Goal: Task Accomplishment & Management: Use online tool/utility

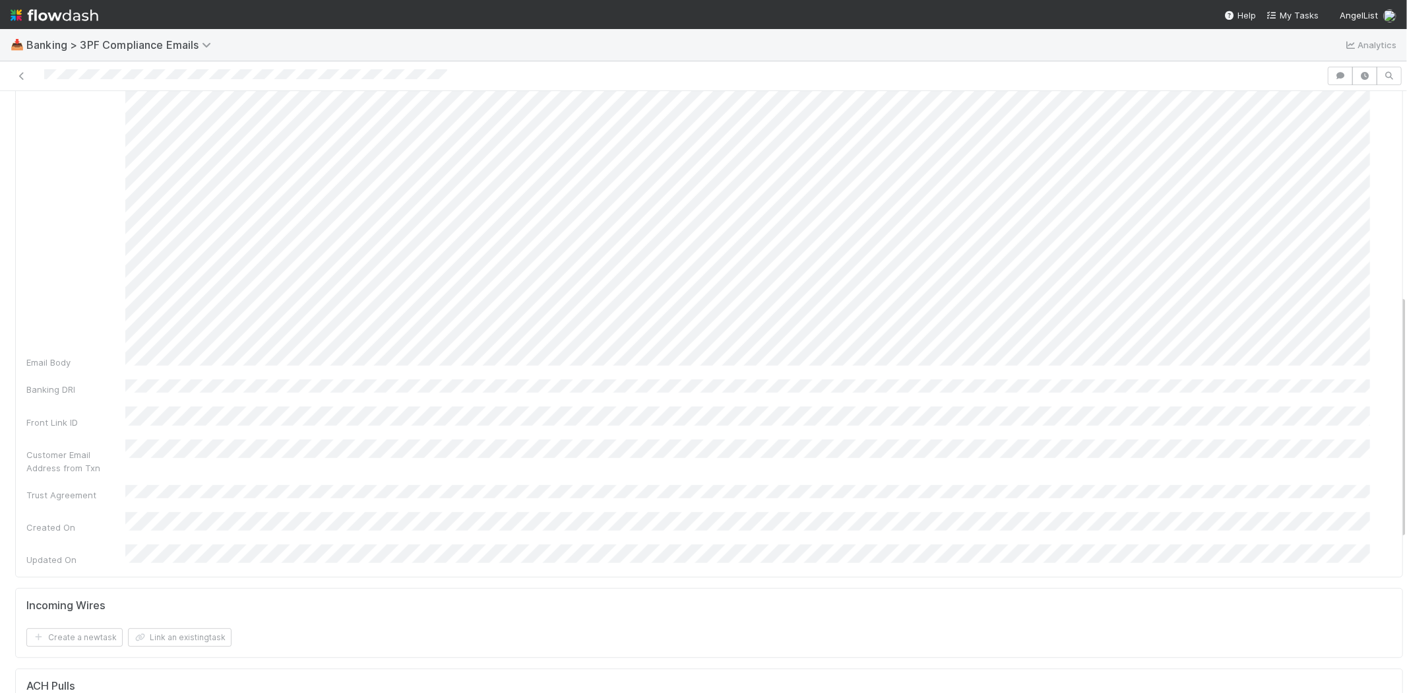
scroll to position [513, 0]
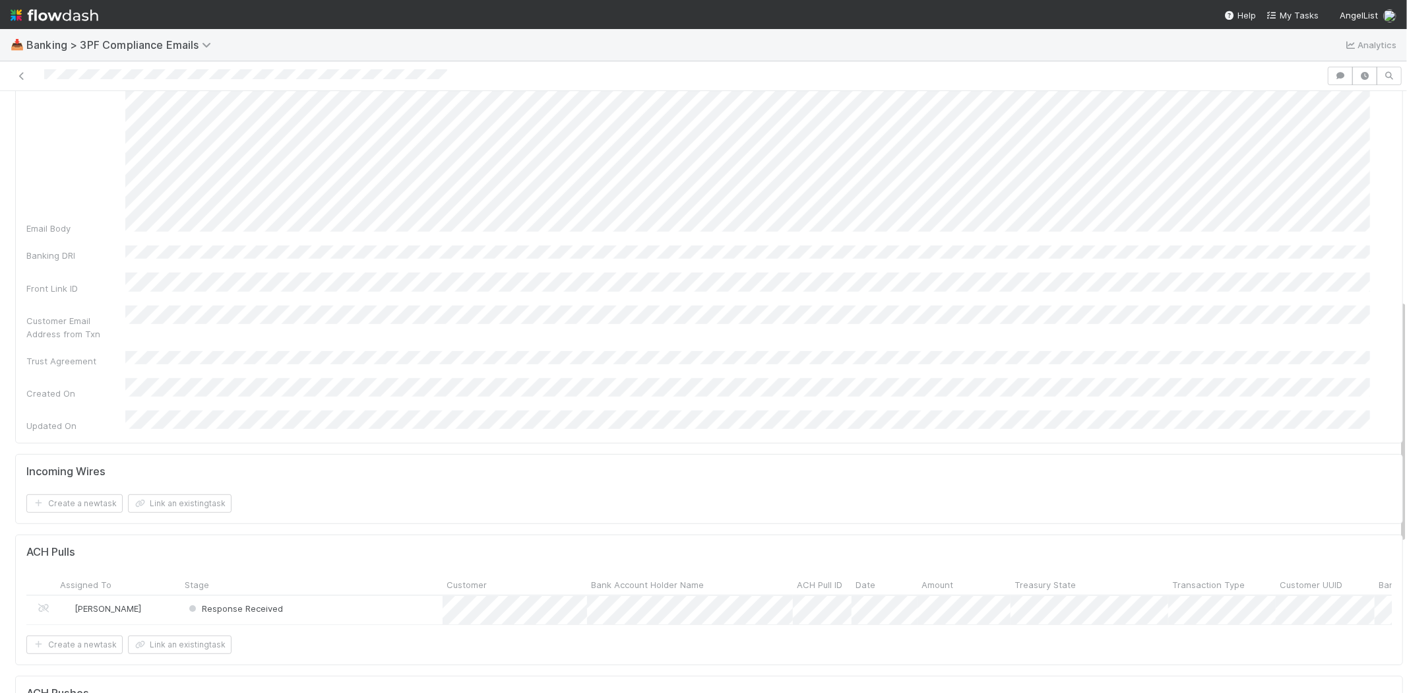
click at [334, 596] on div "Response Received" at bounding box center [312, 610] width 262 height 28
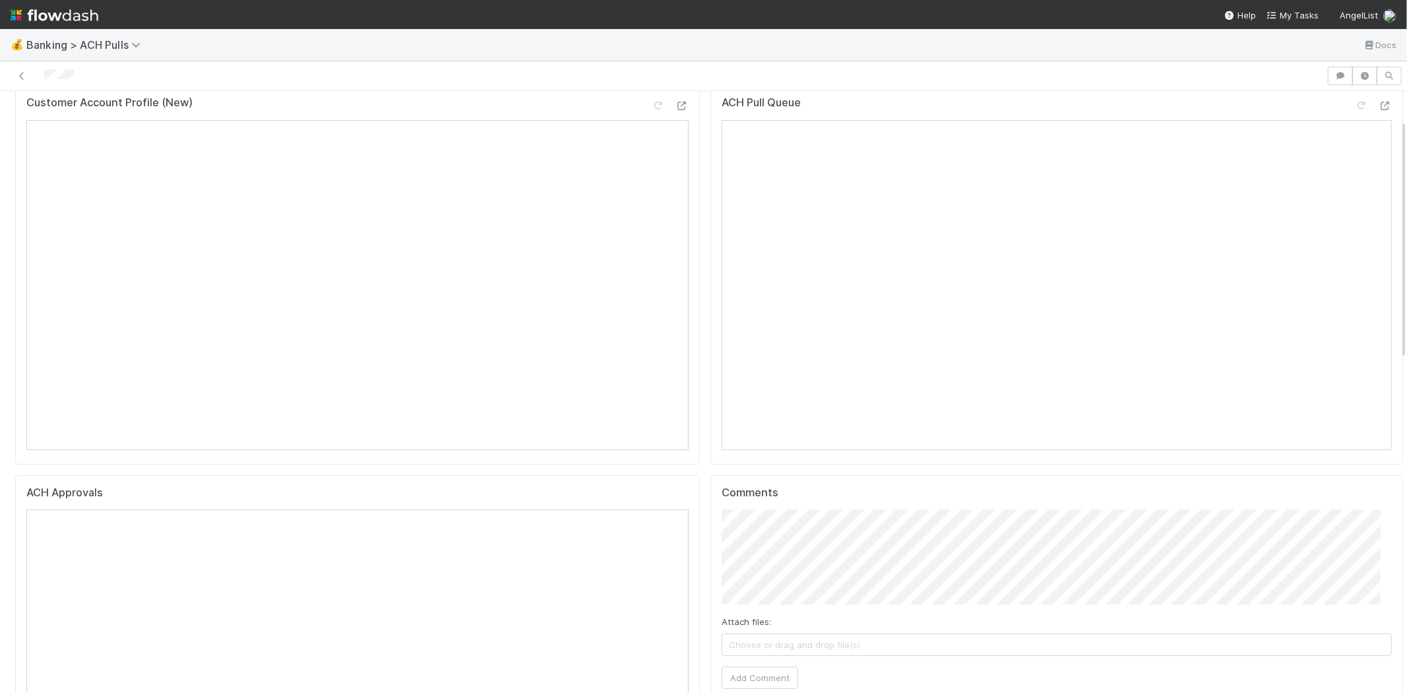
scroll to position [73, 0]
click at [856, 617] on span "Choose or drag and drop file(s)" at bounding box center [1056, 620] width 669 height 21
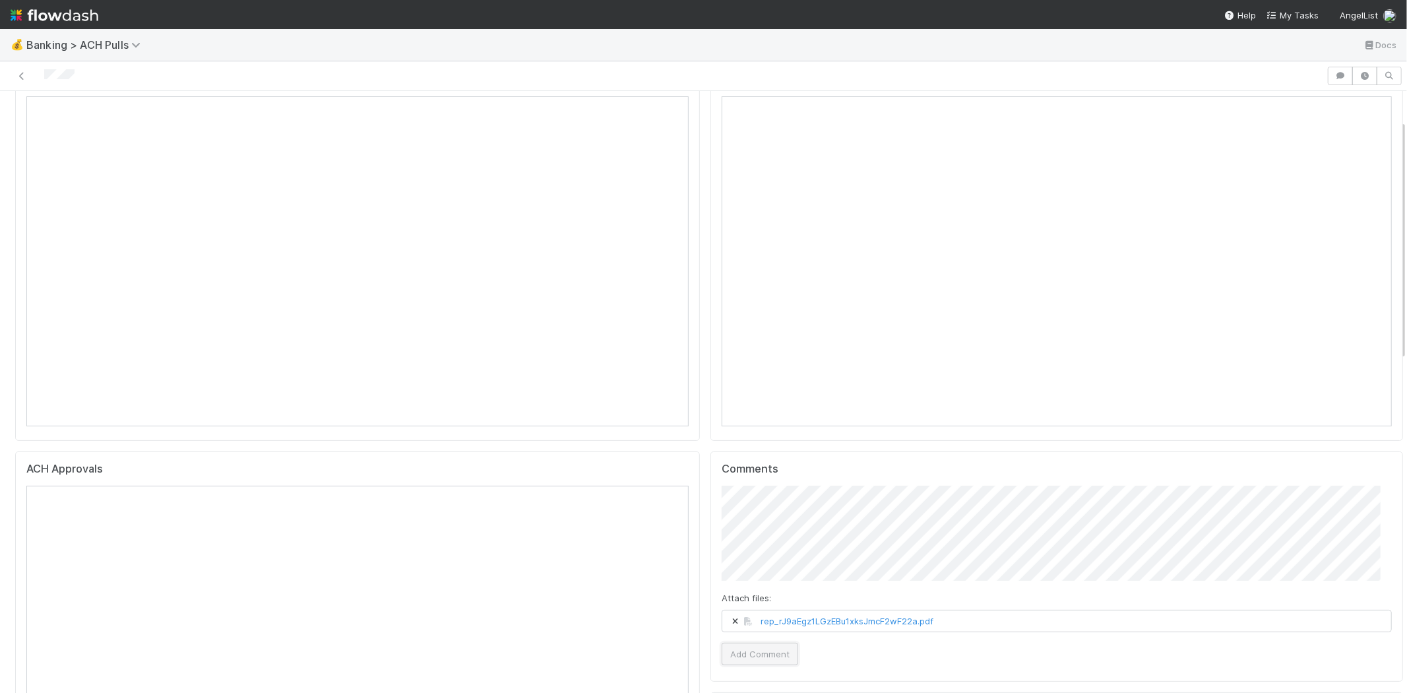
click at [743, 642] on button "Add Comment" at bounding box center [760, 653] width 77 height 22
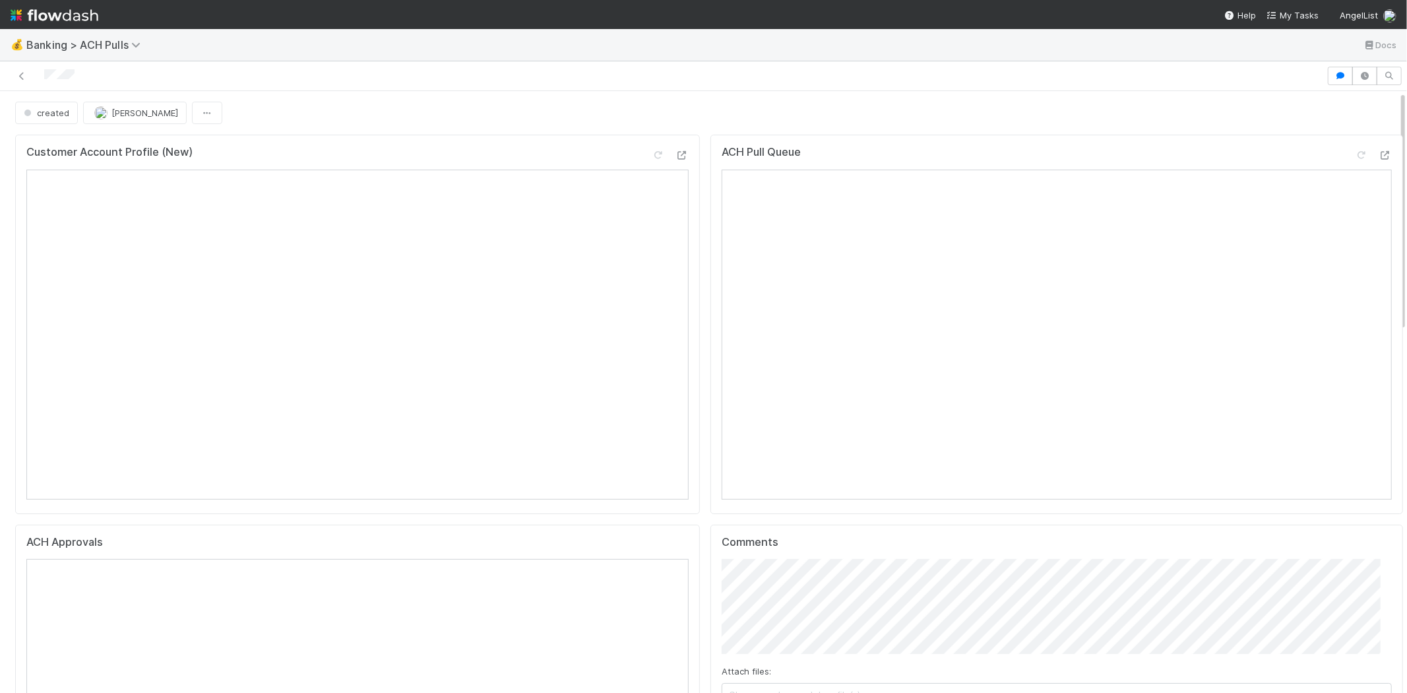
scroll to position [0, 0]
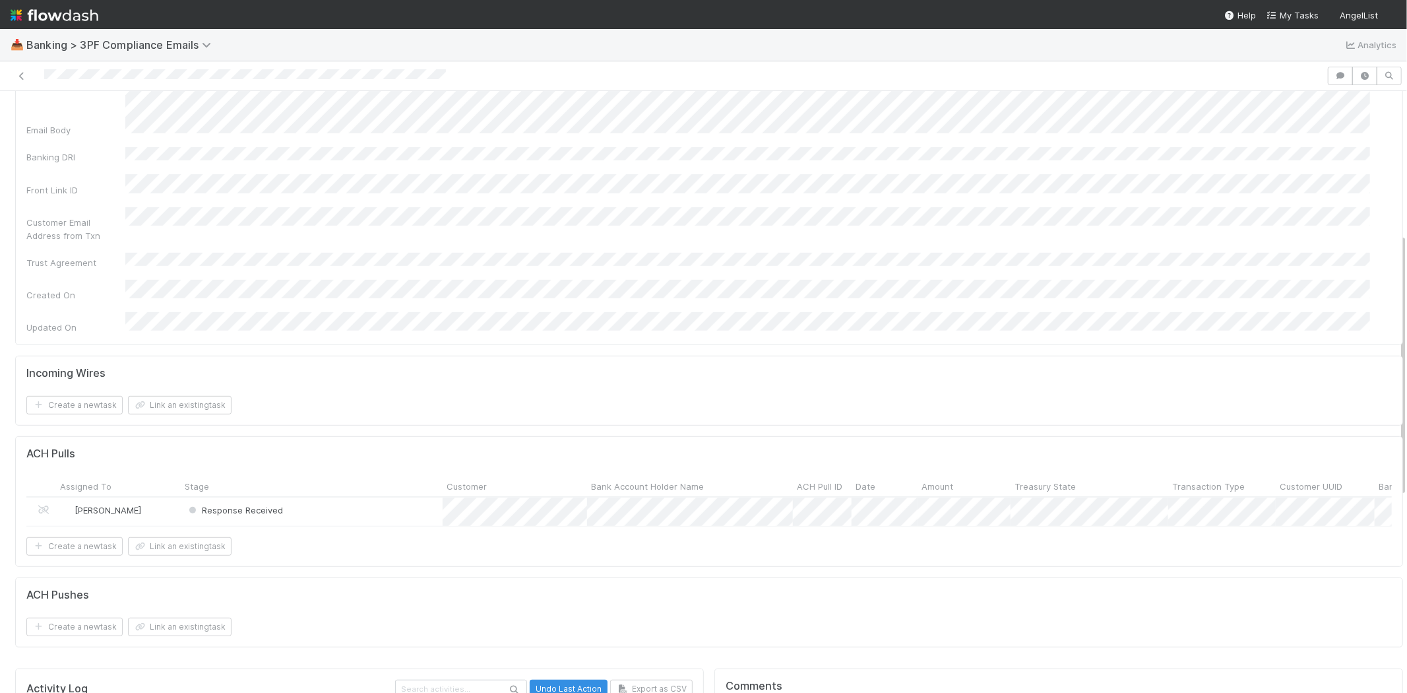
scroll to position [513, 0]
click at [361, 490] on div "Response Received" at bounding box center [312, 504] width 262 height 28
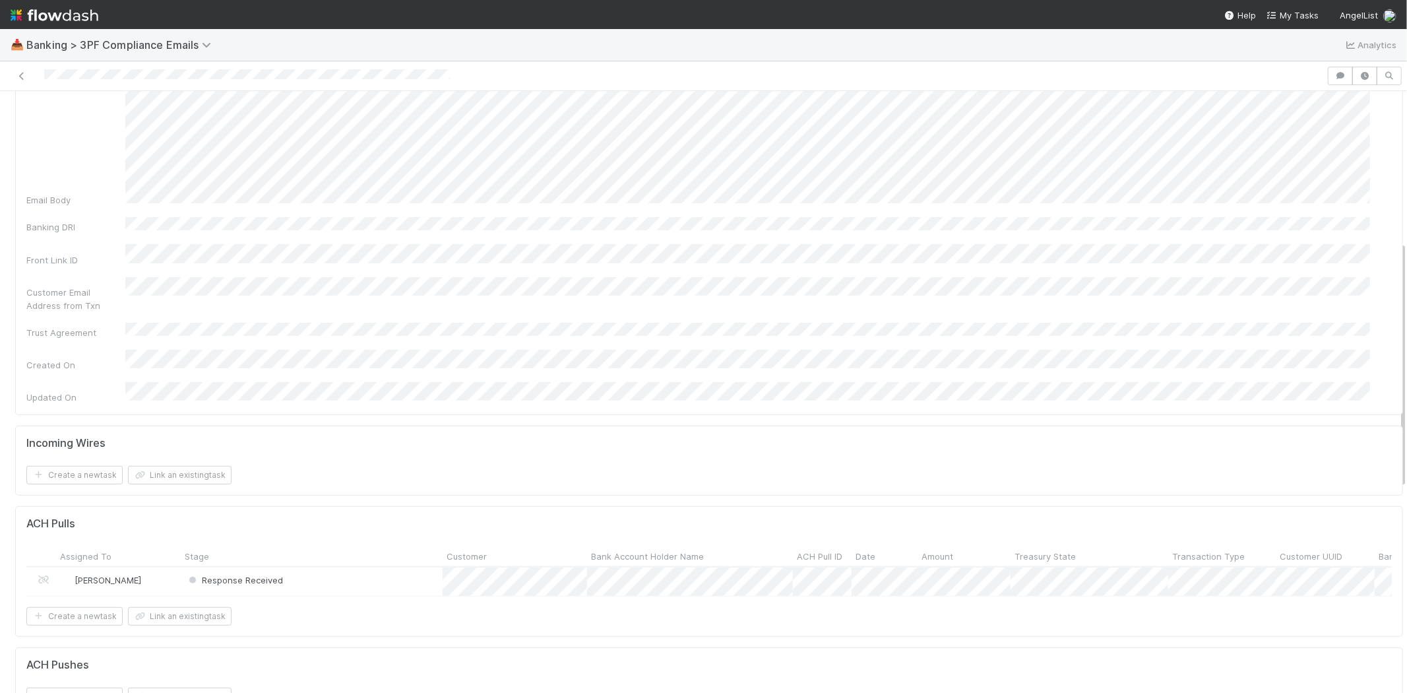
scroll to position [660, 0]
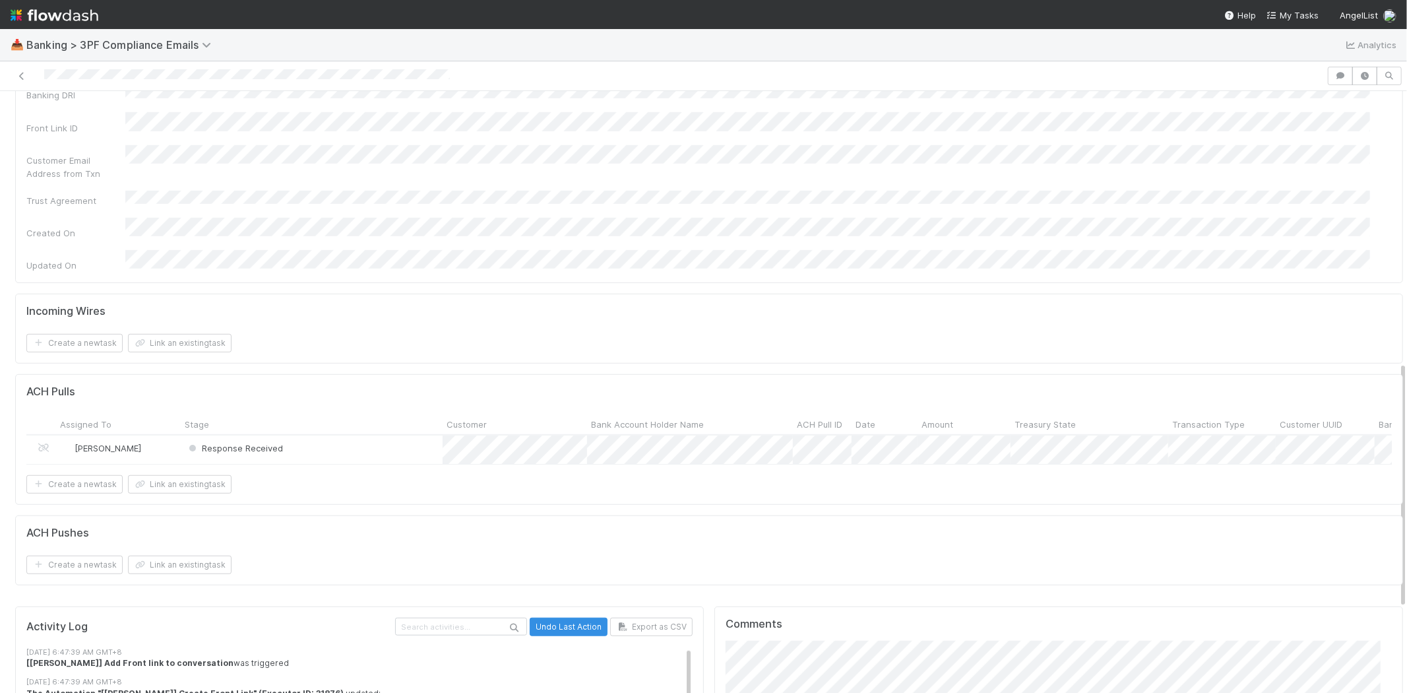
click at [354, 435] on div "Response Received" at bounding box center [312, 449] width 262 height 28
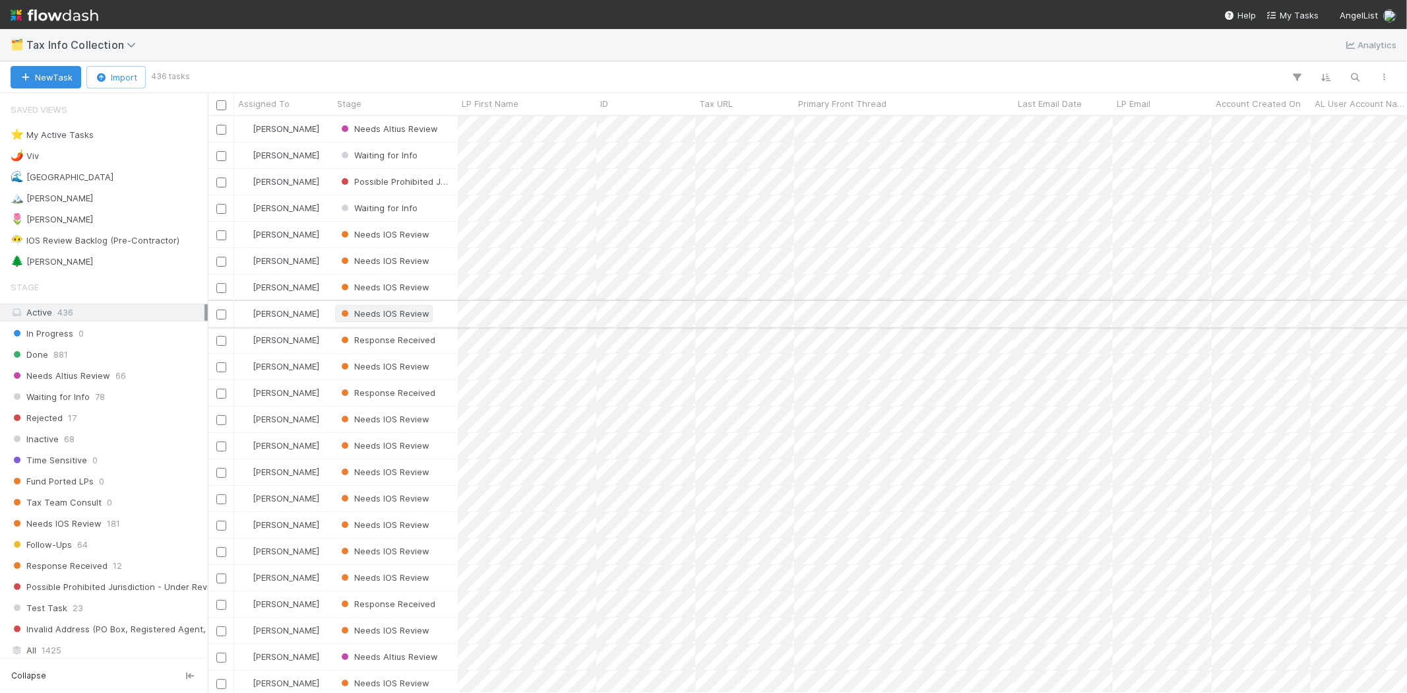
scroll to position [565, 1188]
click at [109, 203] on div "🏔️ Karen 1" at bounding box center [108, 198] width 194 height 16
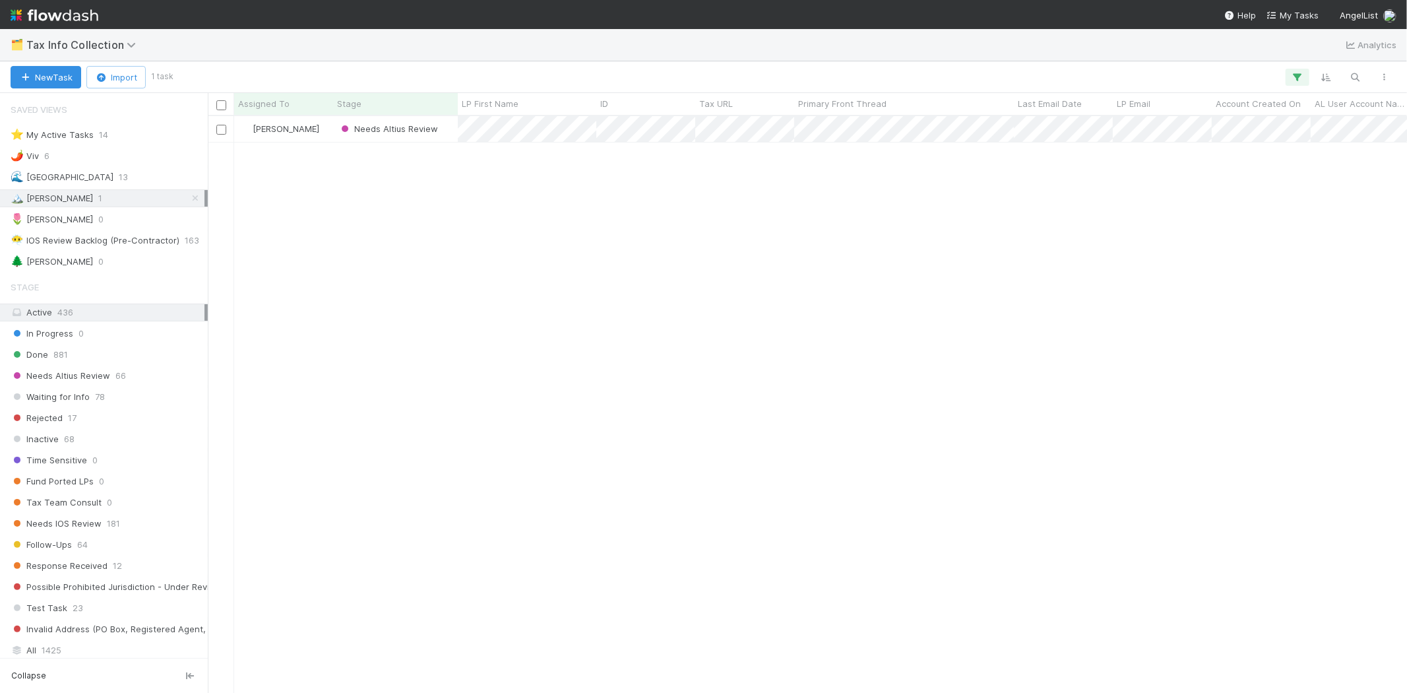
scroll to position [565, 1188]
drag, startPoint x: 526, startPoint y: 334, endPoint x: 528, endPoint y: 236, distance: 97.6
click at [526, 332] on div "Karen Jane Salcedo Needs Altius Review 0 0 0 8/23/25, 5:29:09 AM 8/23/25, 5:30:…" at bounding box center [807, 404] width 1199 height 576
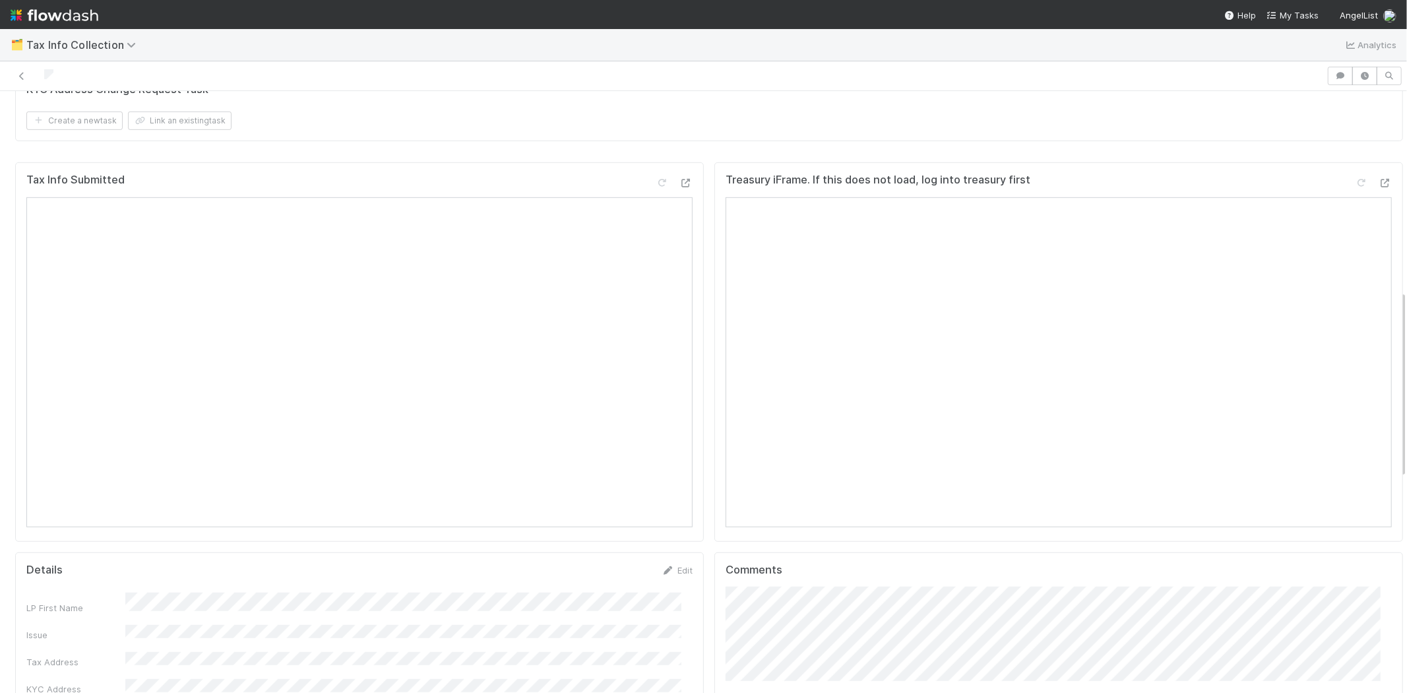
scroll to position [660, 0]
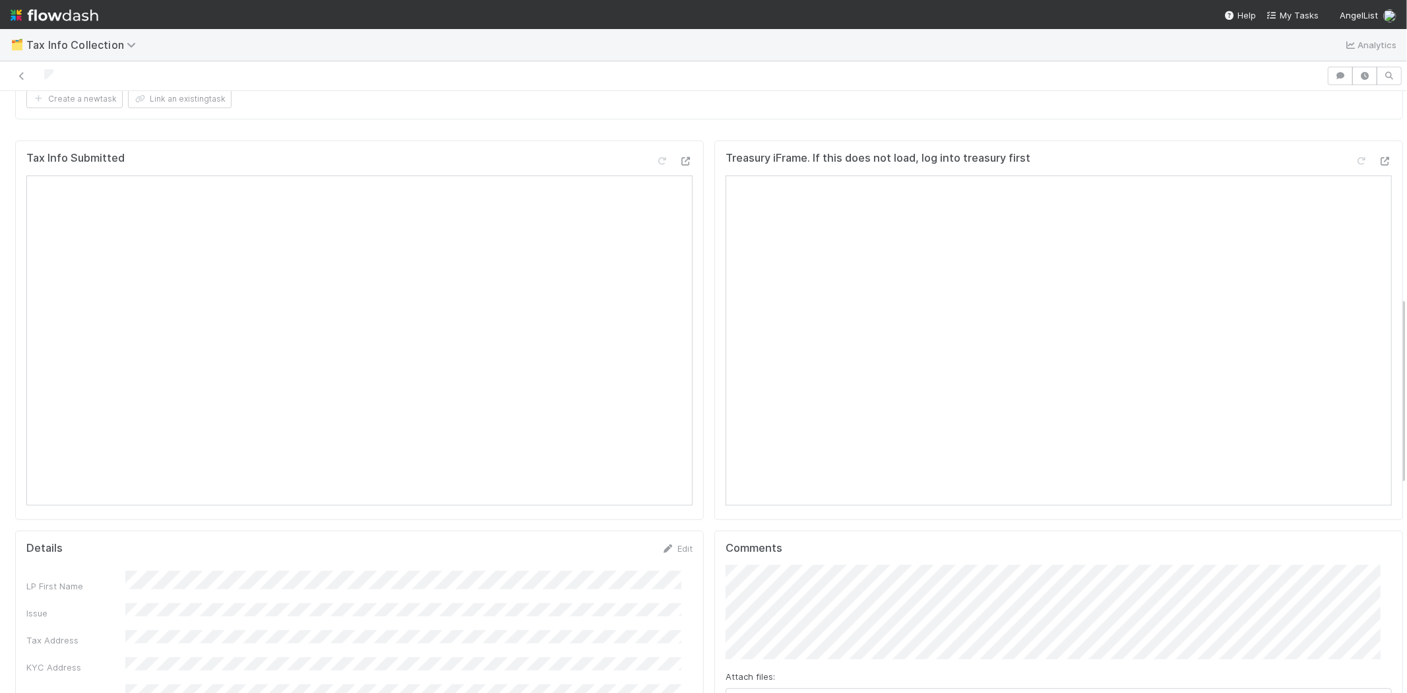
click at [670, 543] on link "Edit" at bounding box center [677, 548] width 31 height 11
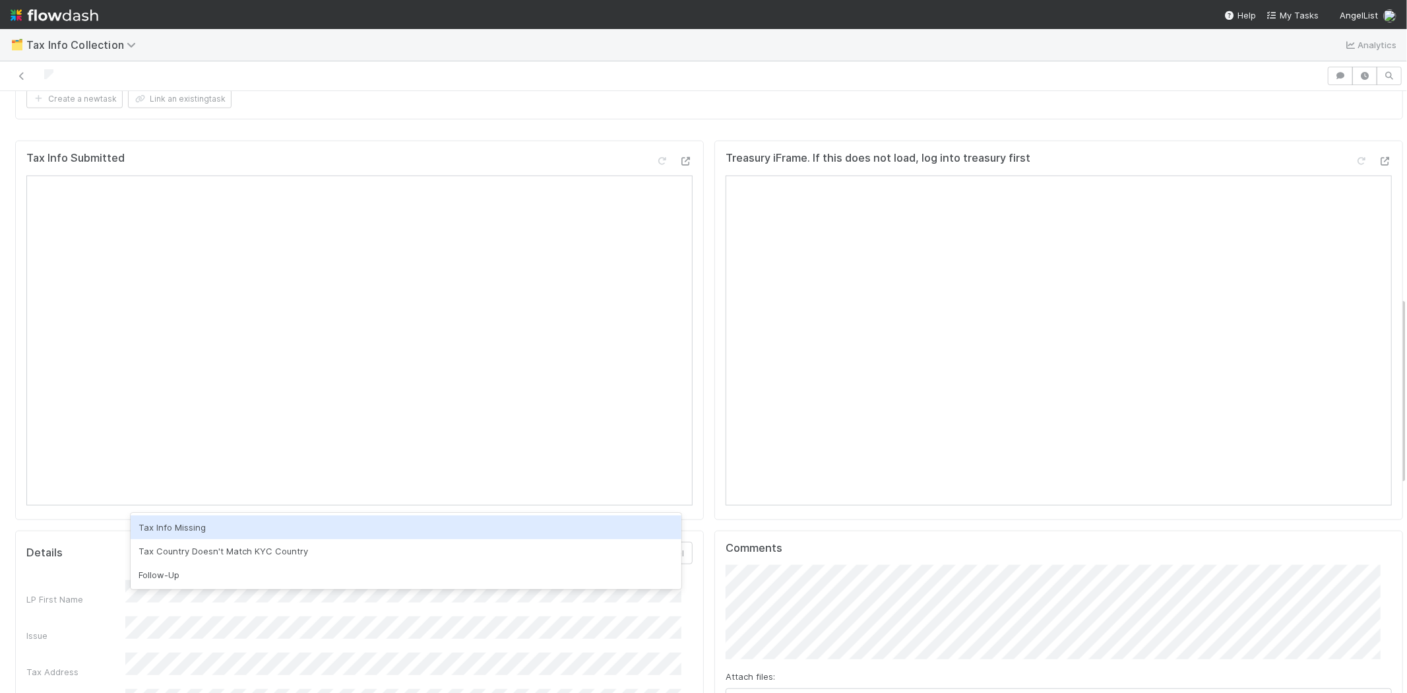
click at [94, 592] on div "LP First Name" at bounding box center [75, 598] width 99 height 13
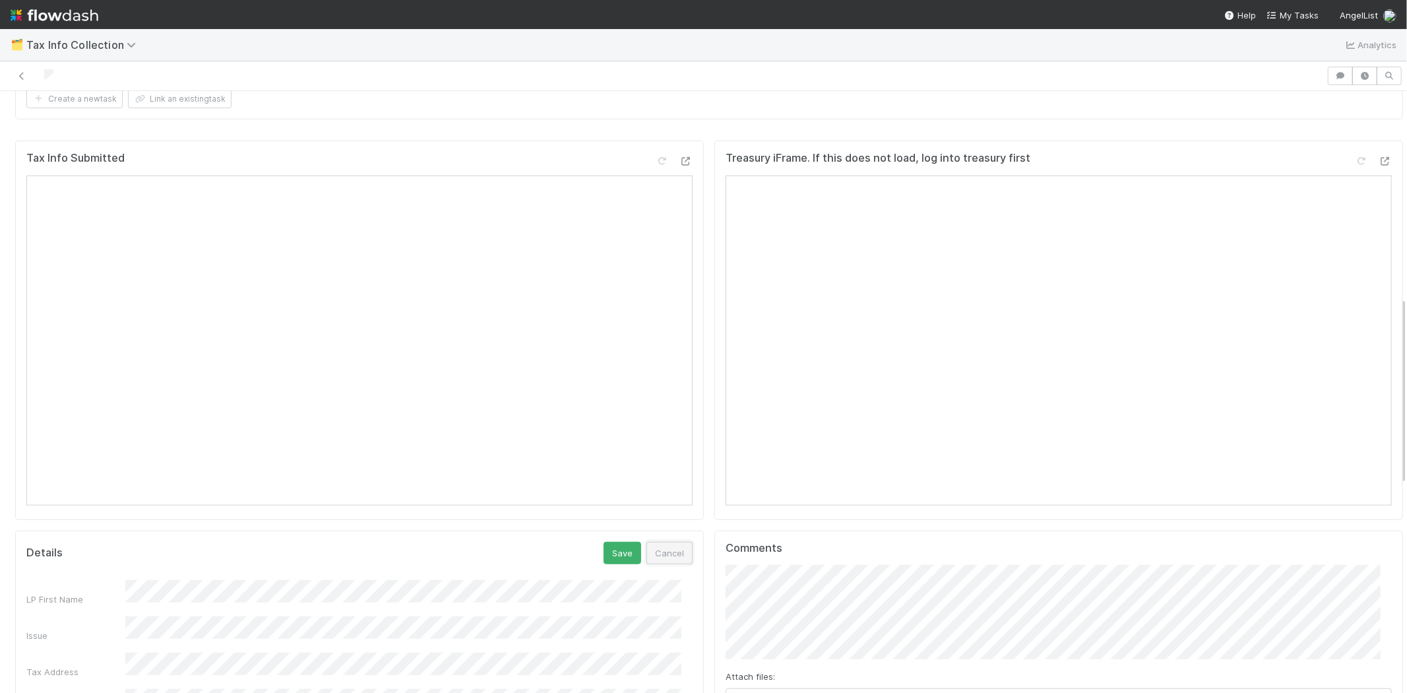
click at [656, 542] on button "Cancel" at bounding box center [669, 553] width 46 height 22
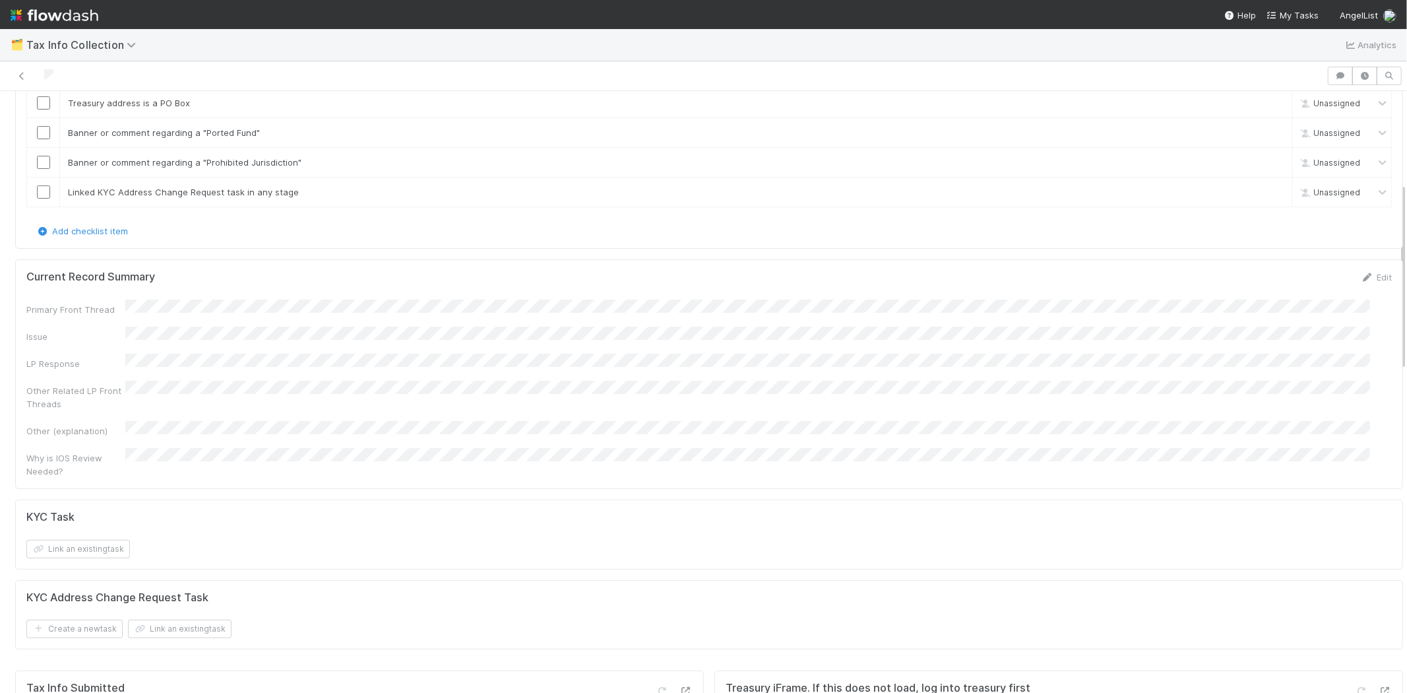
scroll to position [0, 0]
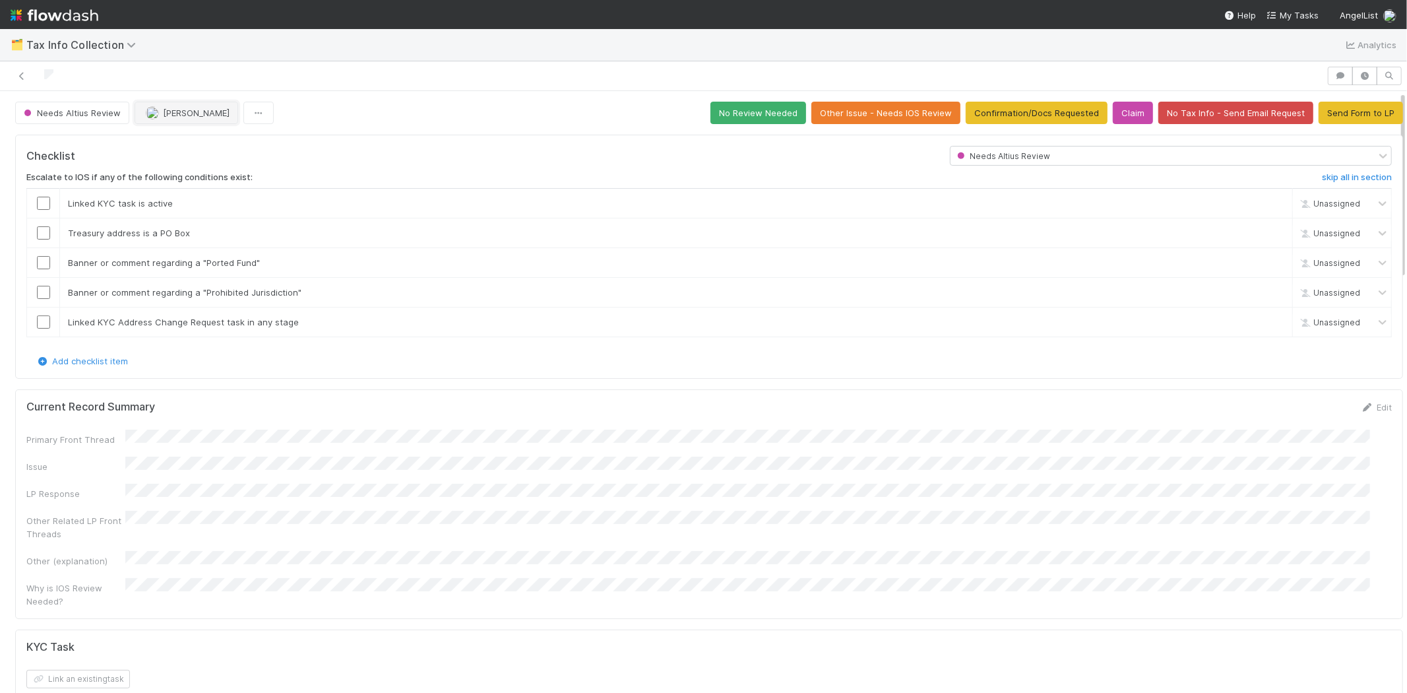
click at [183, 104] on button "[PERSON_NAME]" at bounding box center [187, 113] width 104 height 22
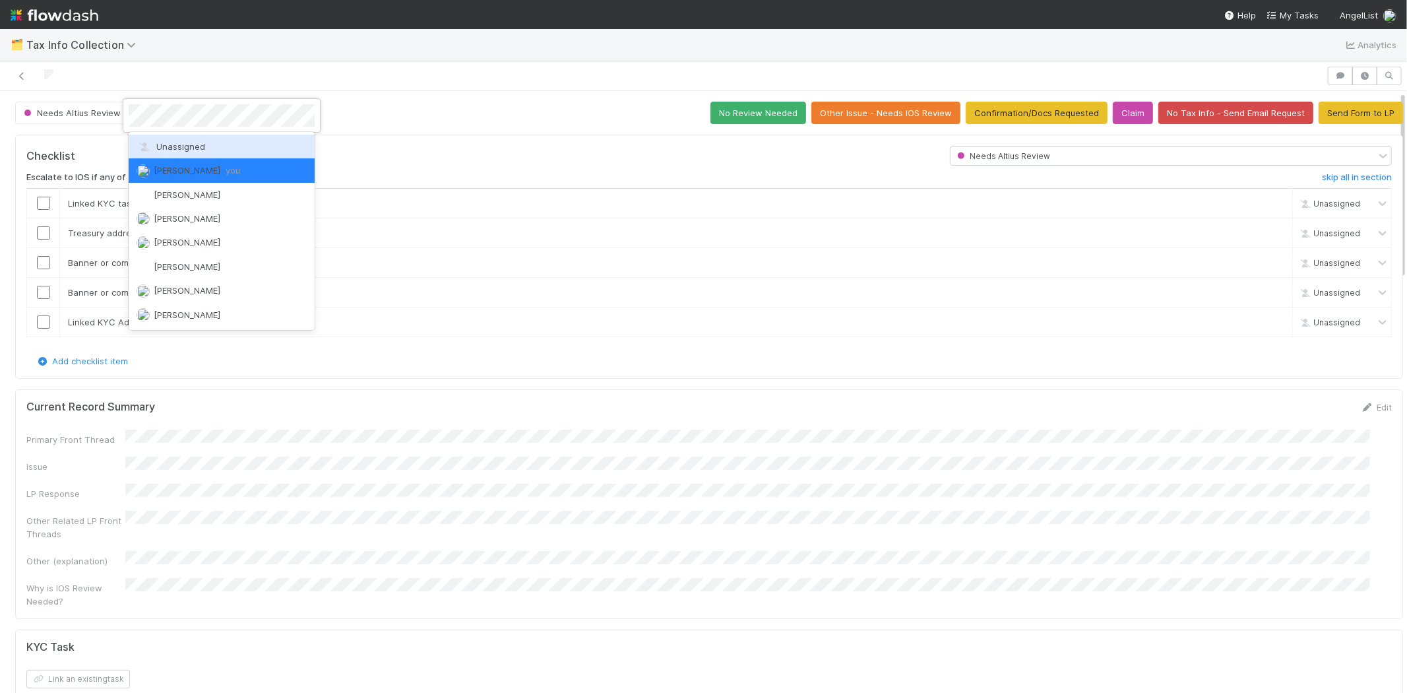
click at [181, 139] on div "Unassigned" at bounding box center [222, 147] width 186 height 24
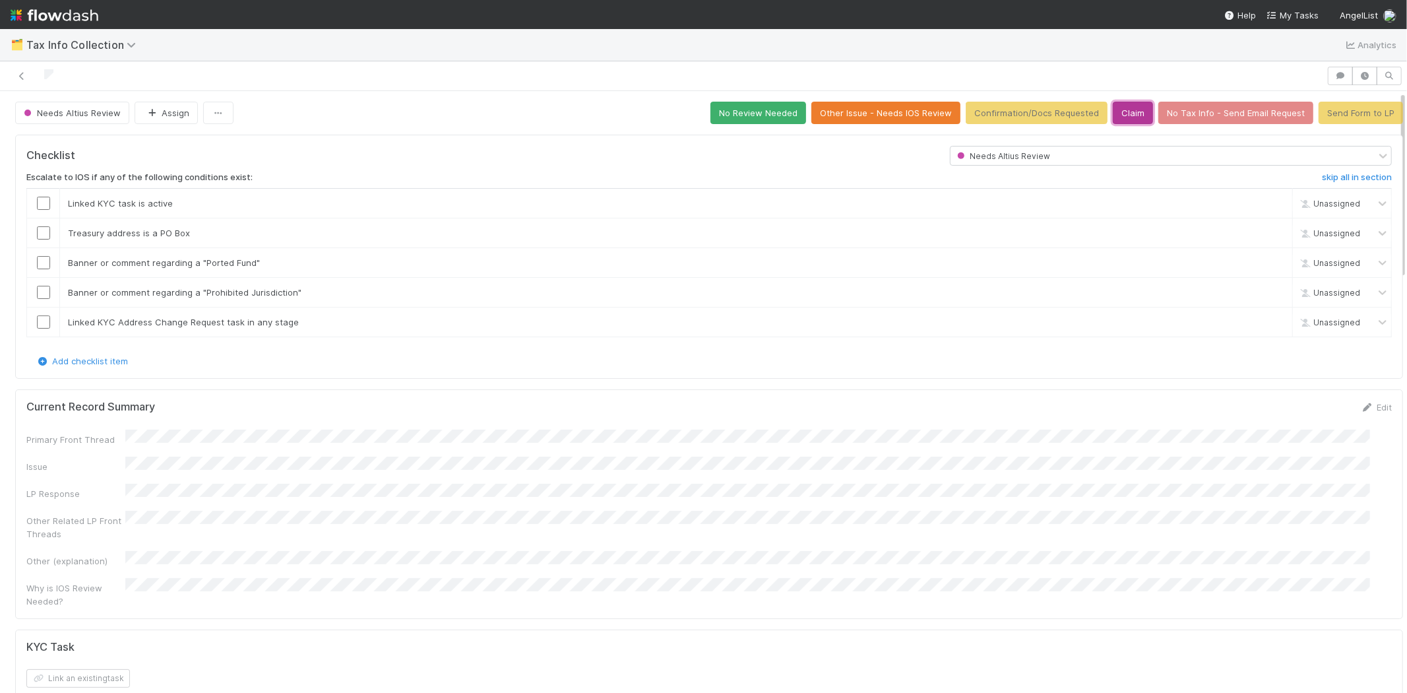
click at [1117, 113] on button "Claim" at bounding box center [1133, 113] width 40 height 22
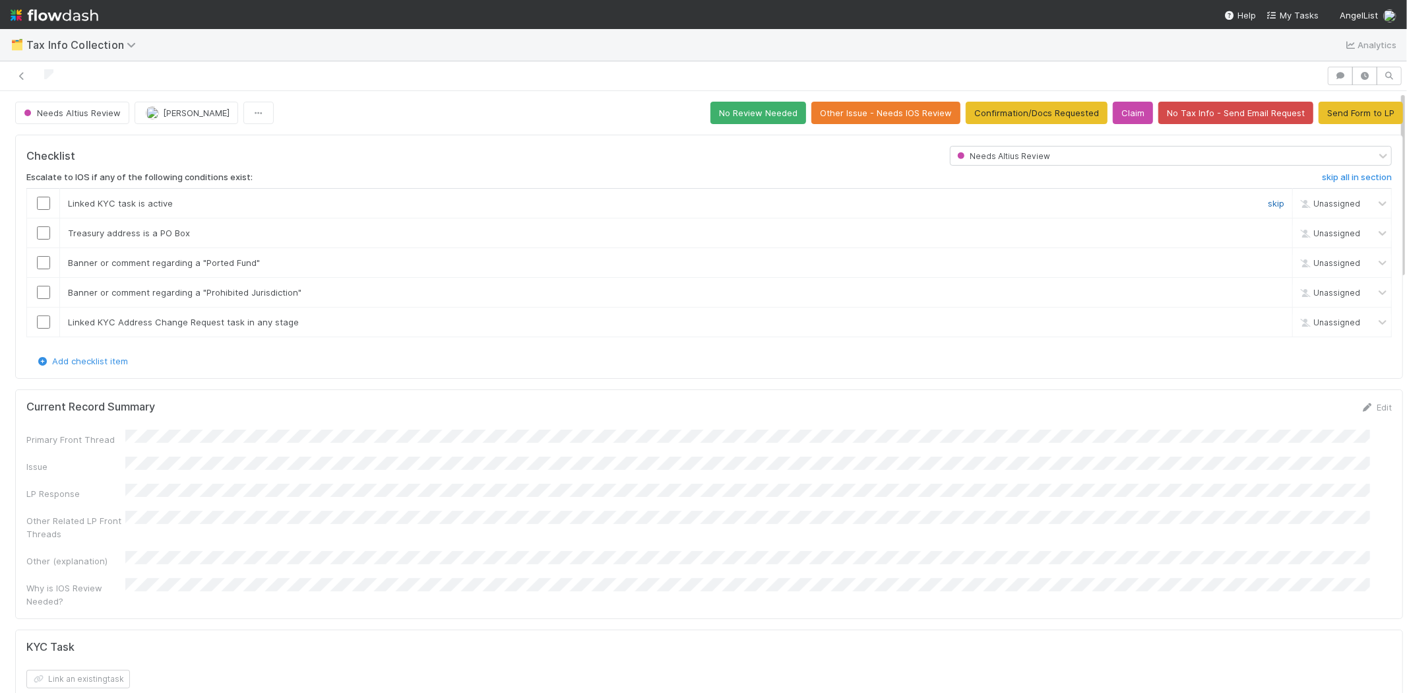
click at [1268, 203] on link "skip" at bounding box center [1276, 203] width 16 height 11
click at [1268, 233] on link "skip" at bounding box center [1276, 233] width 16 height 11
click at [1268, 263] on link "skip" at bounding box center [1276, 262] width 16 height 11
click at [1268, 294] on link "skip" at bounding box center [1276, 292] width 16 height 11
click at [1268, 322] on link "skip" at bounding box center [1276, 322] width 16 height 11
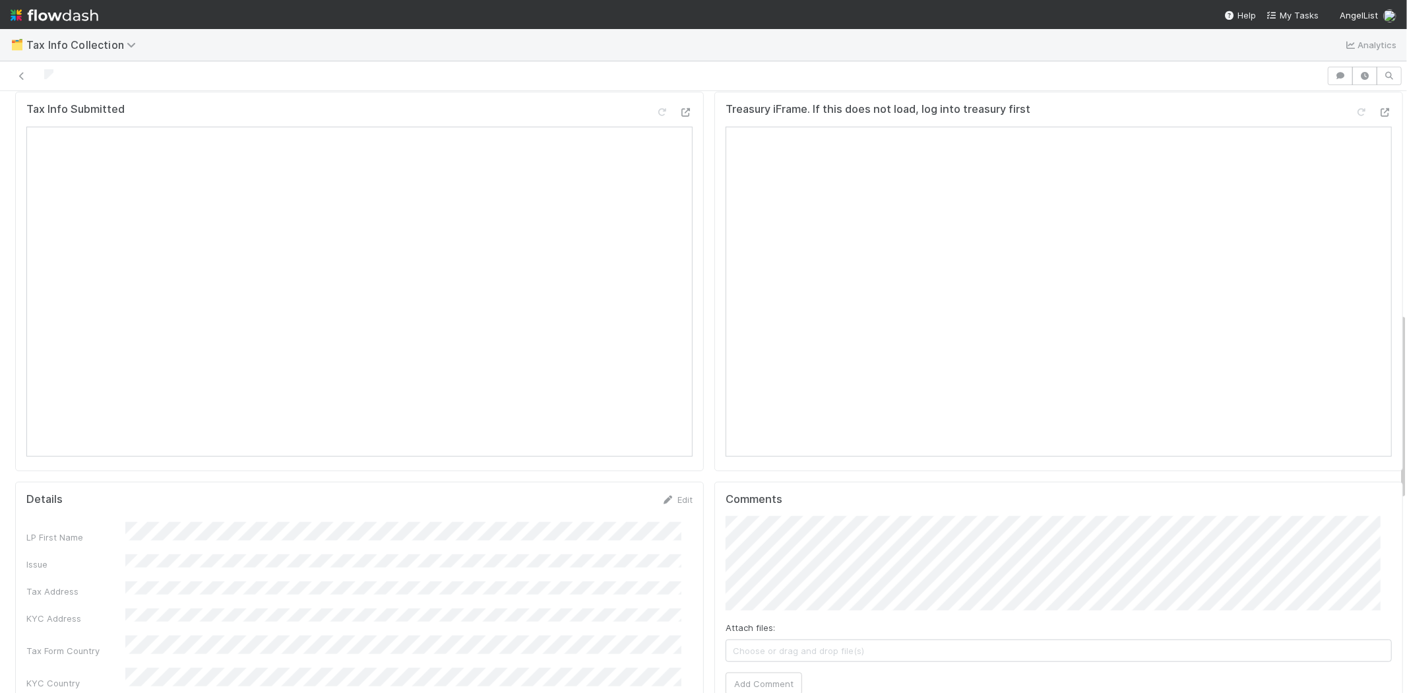
scroll to position [733, 0]
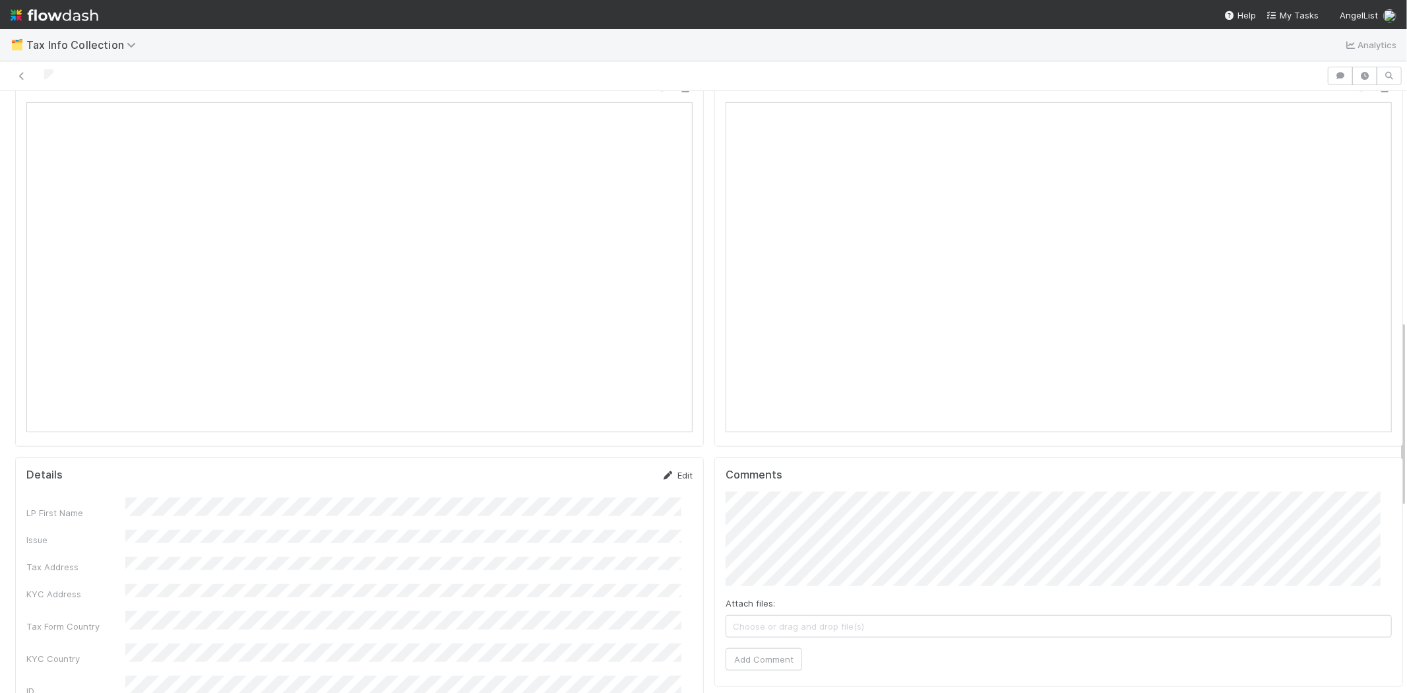
click at [673, 470] on link "Edit" at bounding box center [677, 475] width 31 height 11
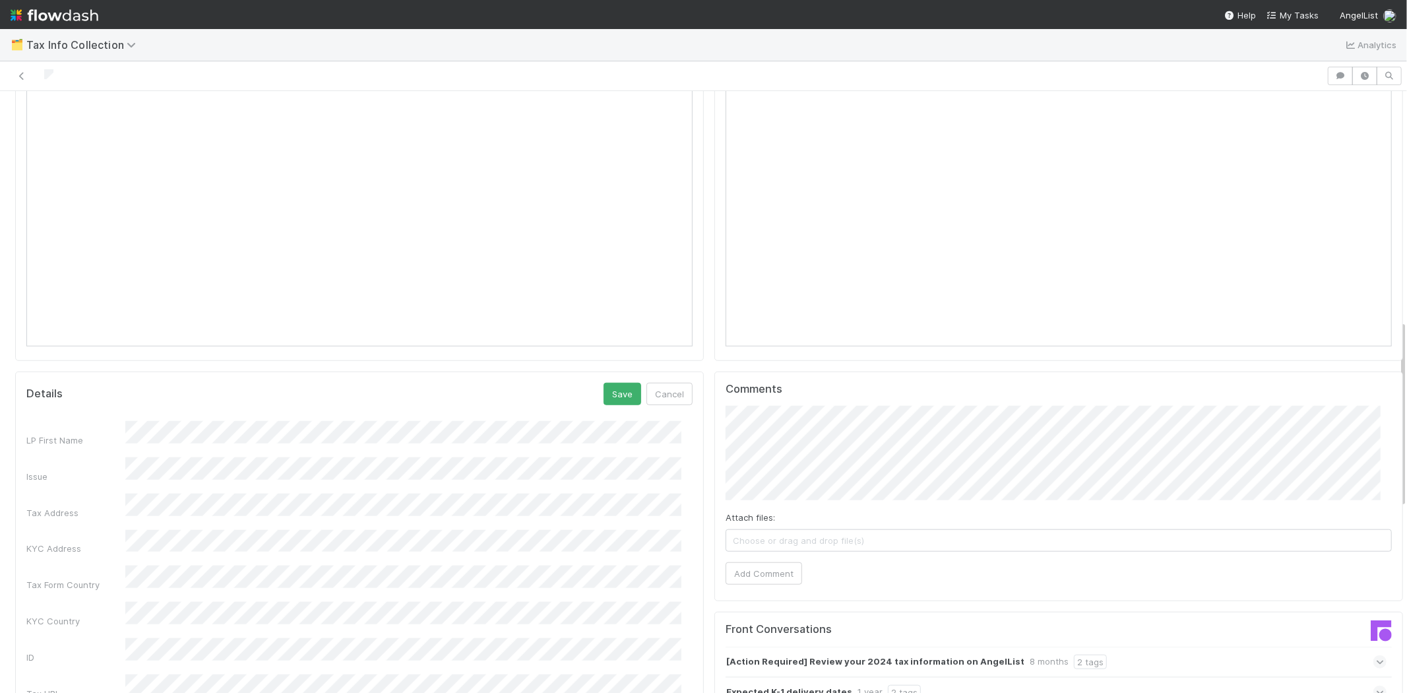
scroll to position [879, 0]
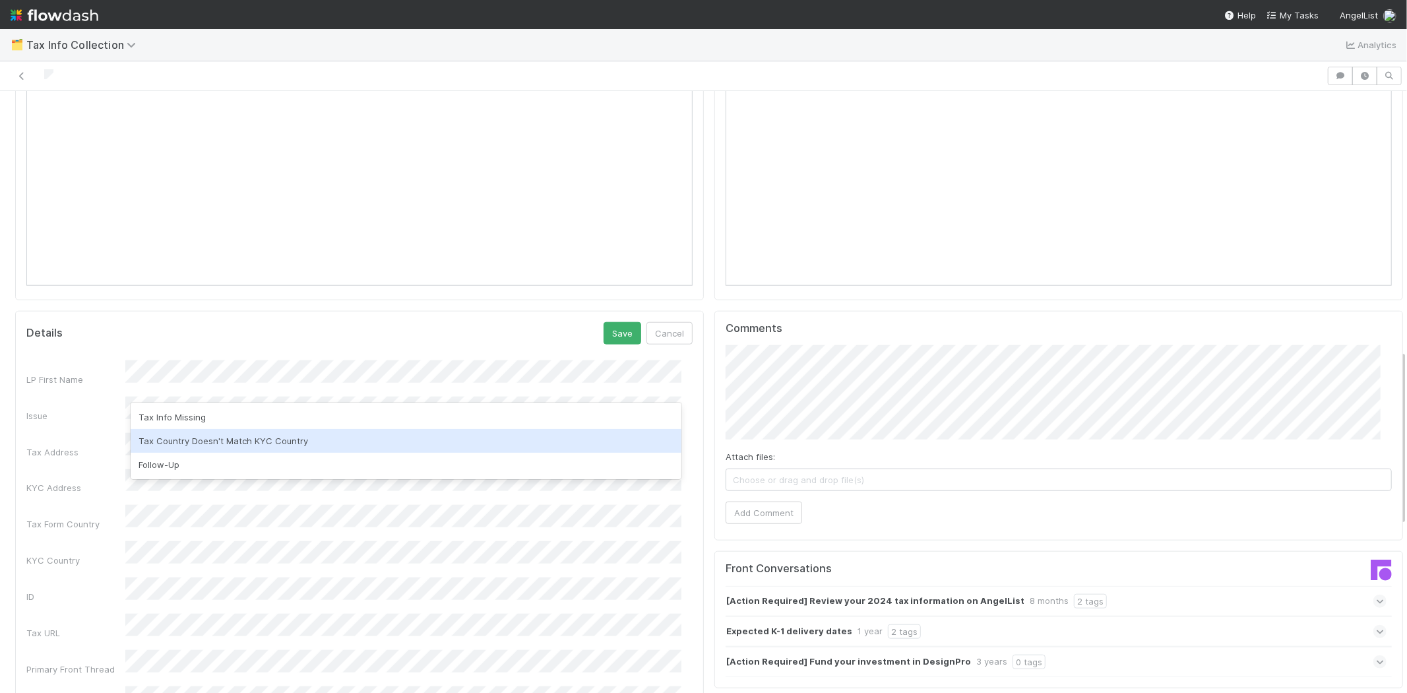
click at [199, 436] on div "Tax Country Doesn't Match KYC Country" at bounding box center [406, 441] width 551 height 24
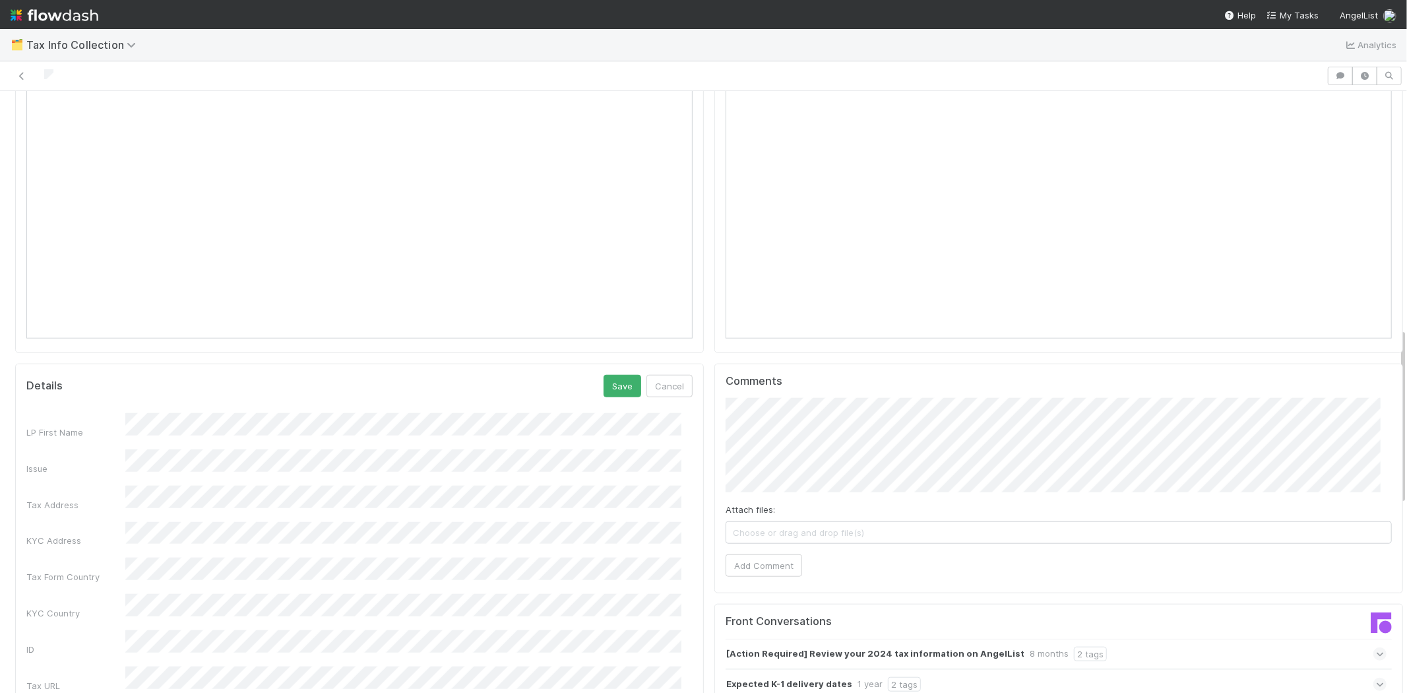
scroll to position [806, 0]
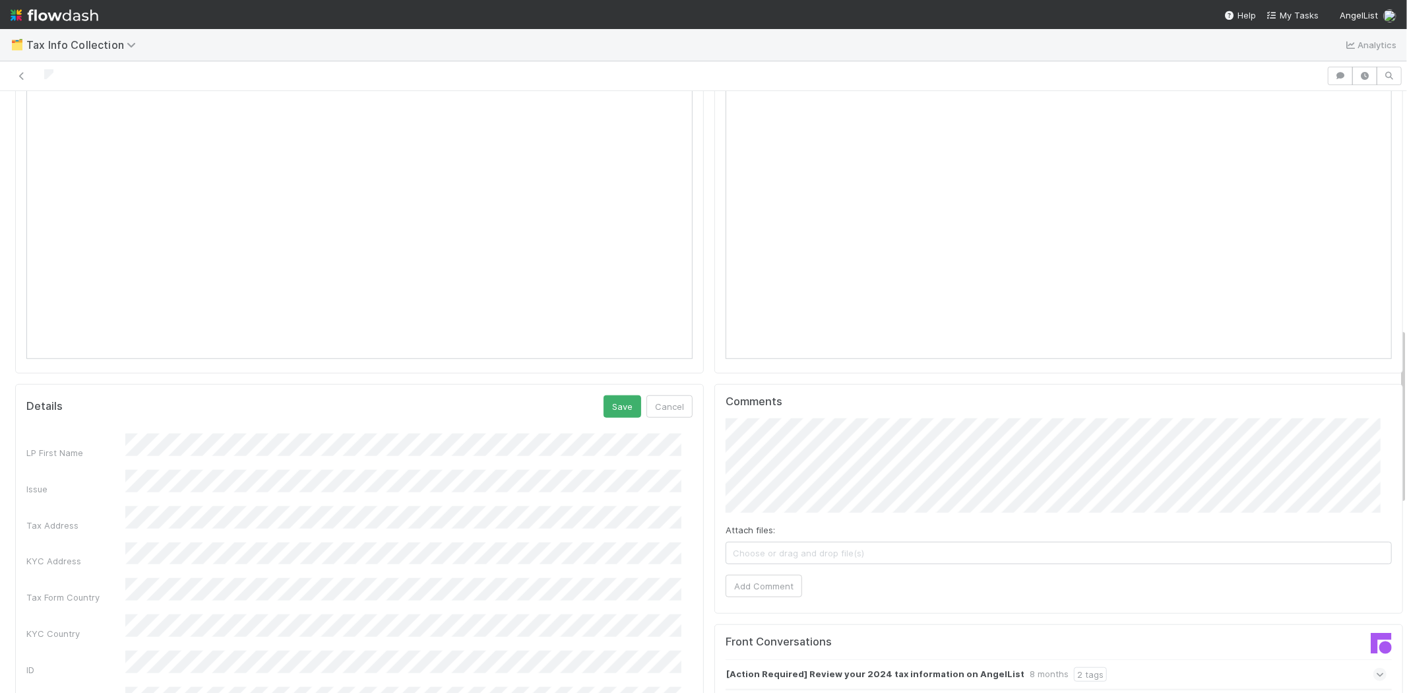
click at [5, 545] on div "Checklist Needs Altius Review Escalate to IOS if any of the following condition…" at bounding box center [709, 384] width 1418 height 2122
click at [609, 395] on button "Save" at bounding box center [623, 406] width 38 height 22
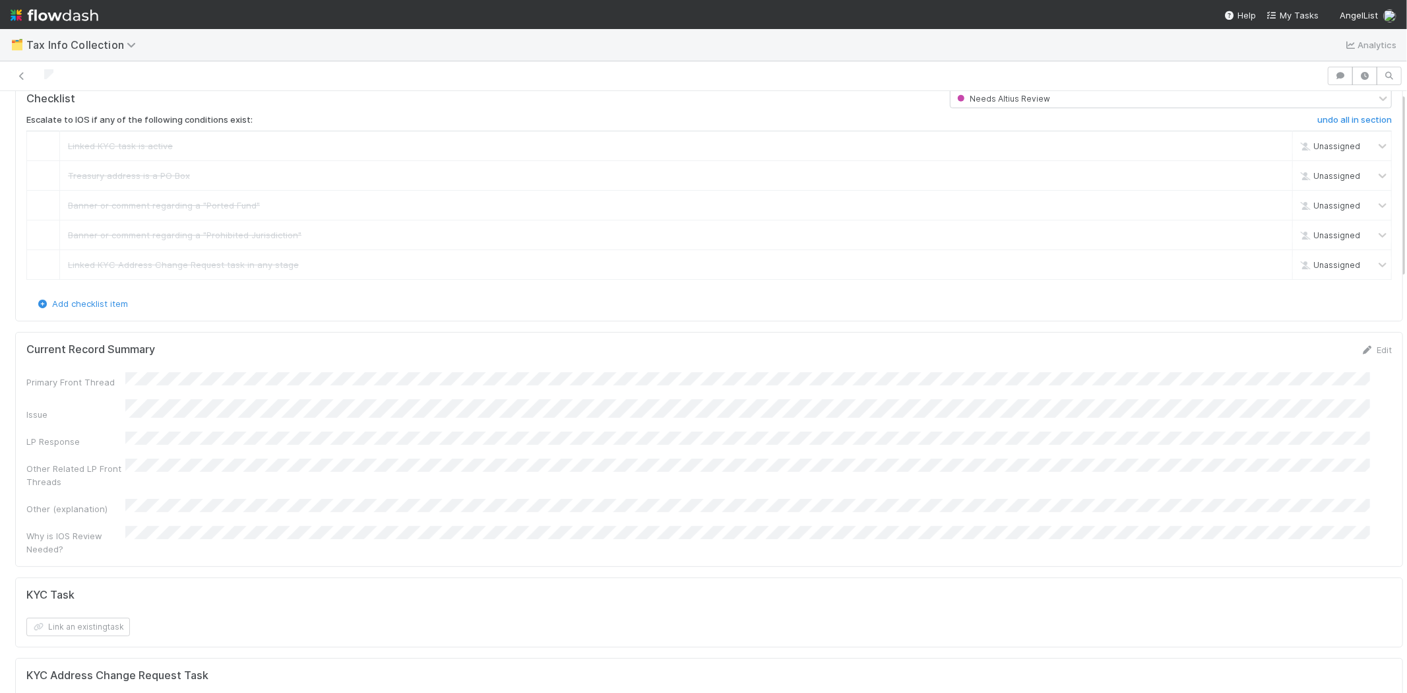
scroll to position [0, 0]
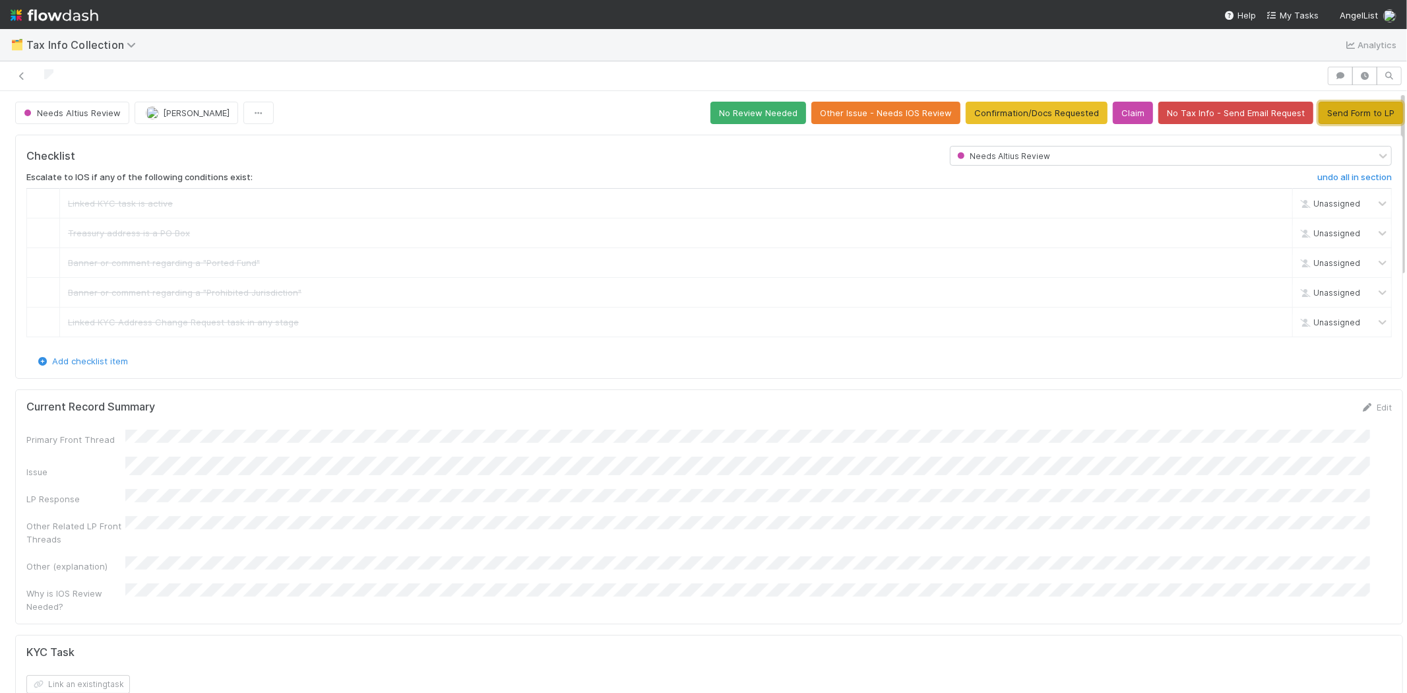
click at [1319, 115] on button "Send Form to LP" at bounding box center [1361, 113] width 84 height 22
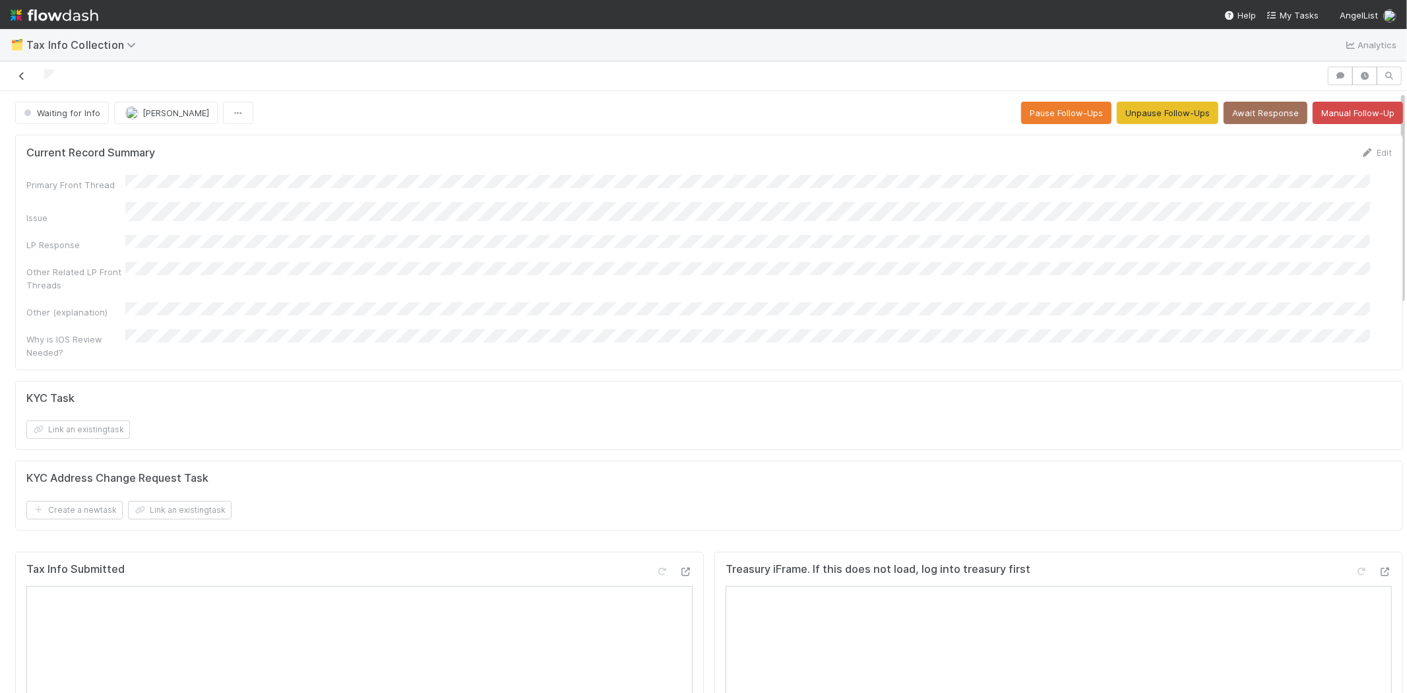
click at [22, 77] on icon at bounding box center [21, 76] width 13 height 9
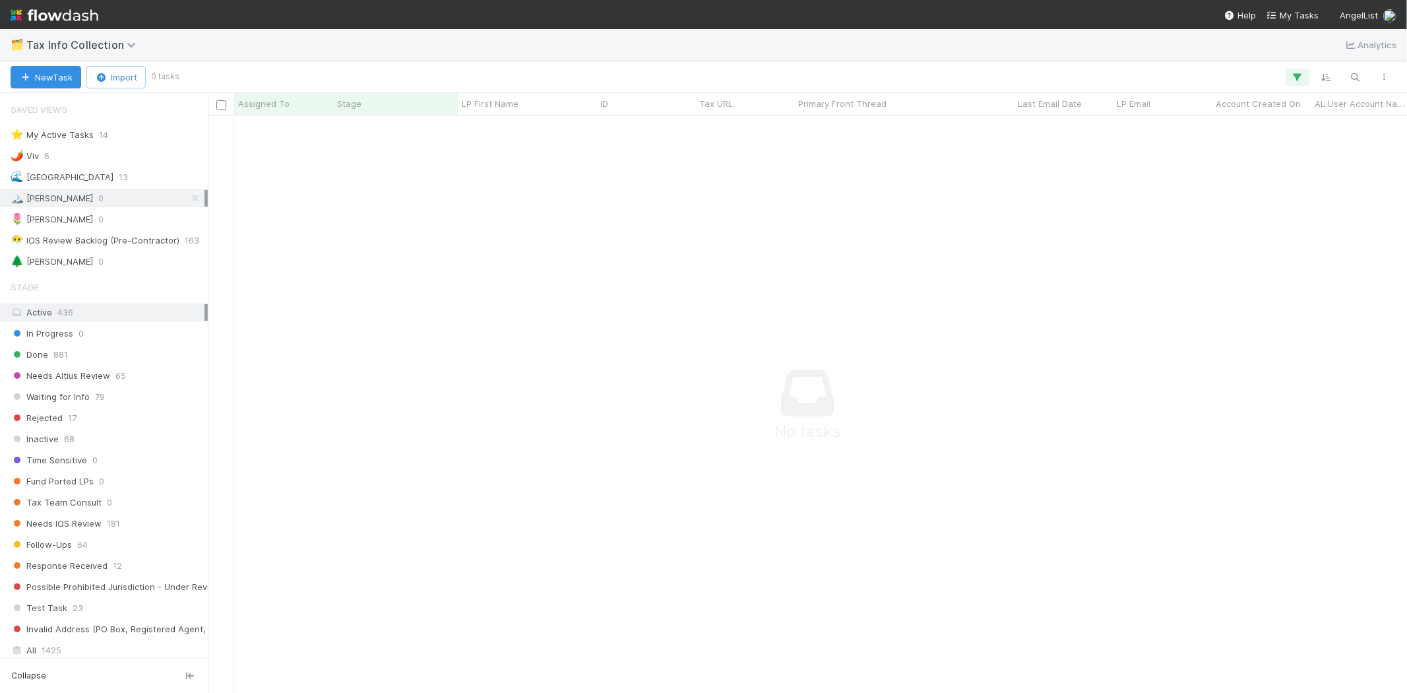
scroll to position [11, 11]
click at [1297, 75] on icon "button" at bounding box center [1297, 77] width 13 height 12
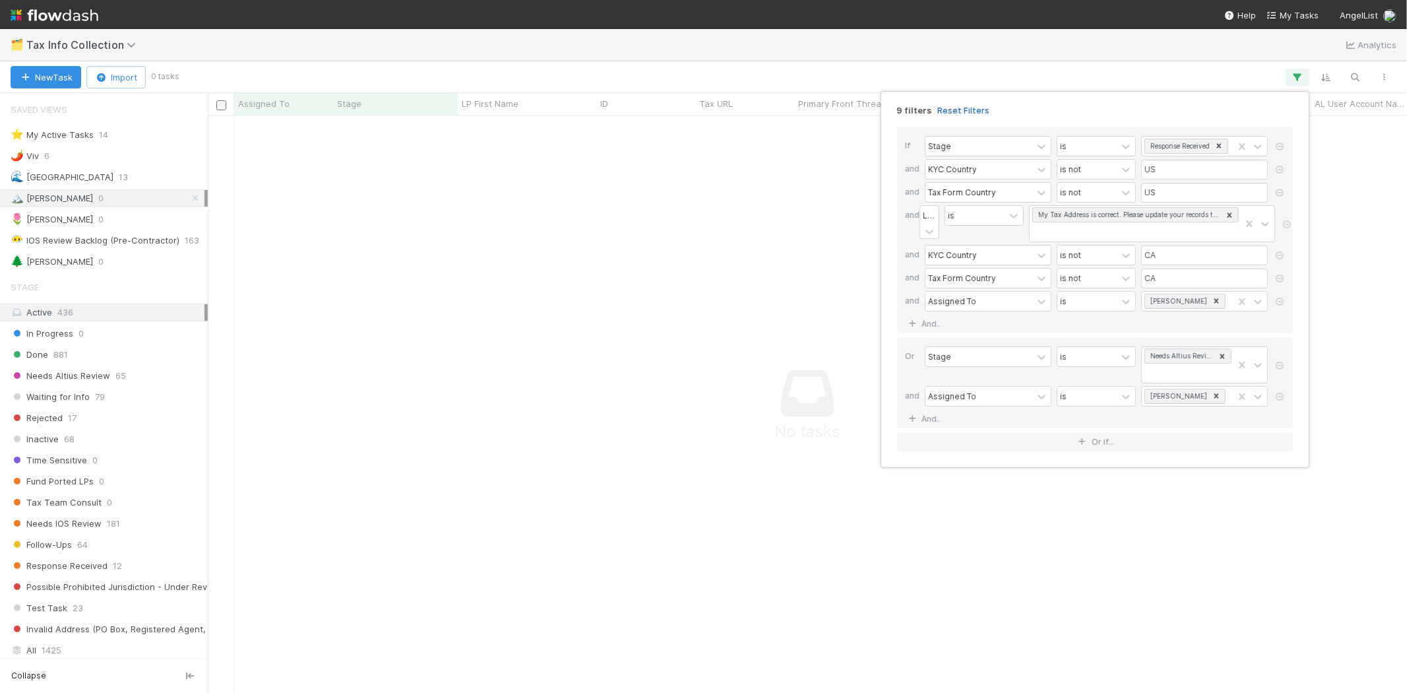
click at [964, 105] on link "Reset Filters" at bounding box center [963, 110] width 52 height 11
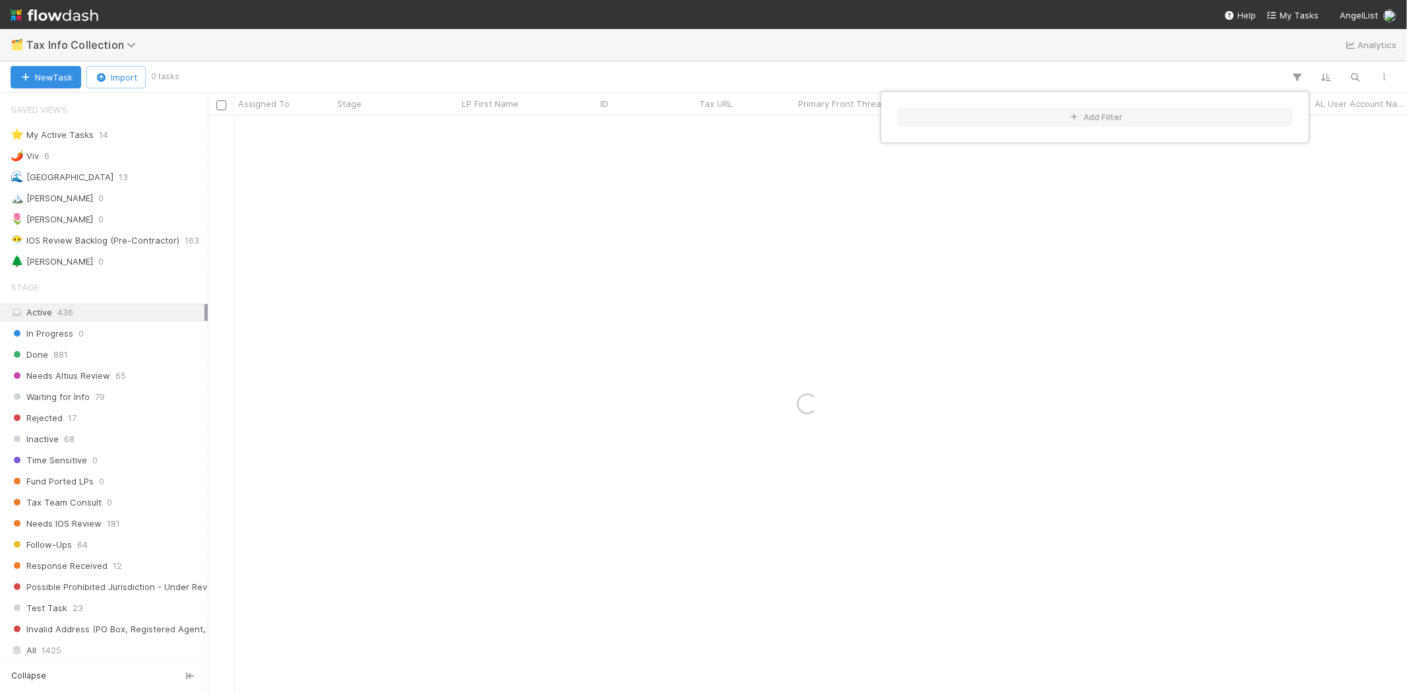
drag, startPoint x: 769, startPoint y: 70, endPoint x: 695, endPoint y: 100, distance: 79.6
click at [769, 70] on div "Add Filter" at bounding box center [703, 346] width 1407 height 693
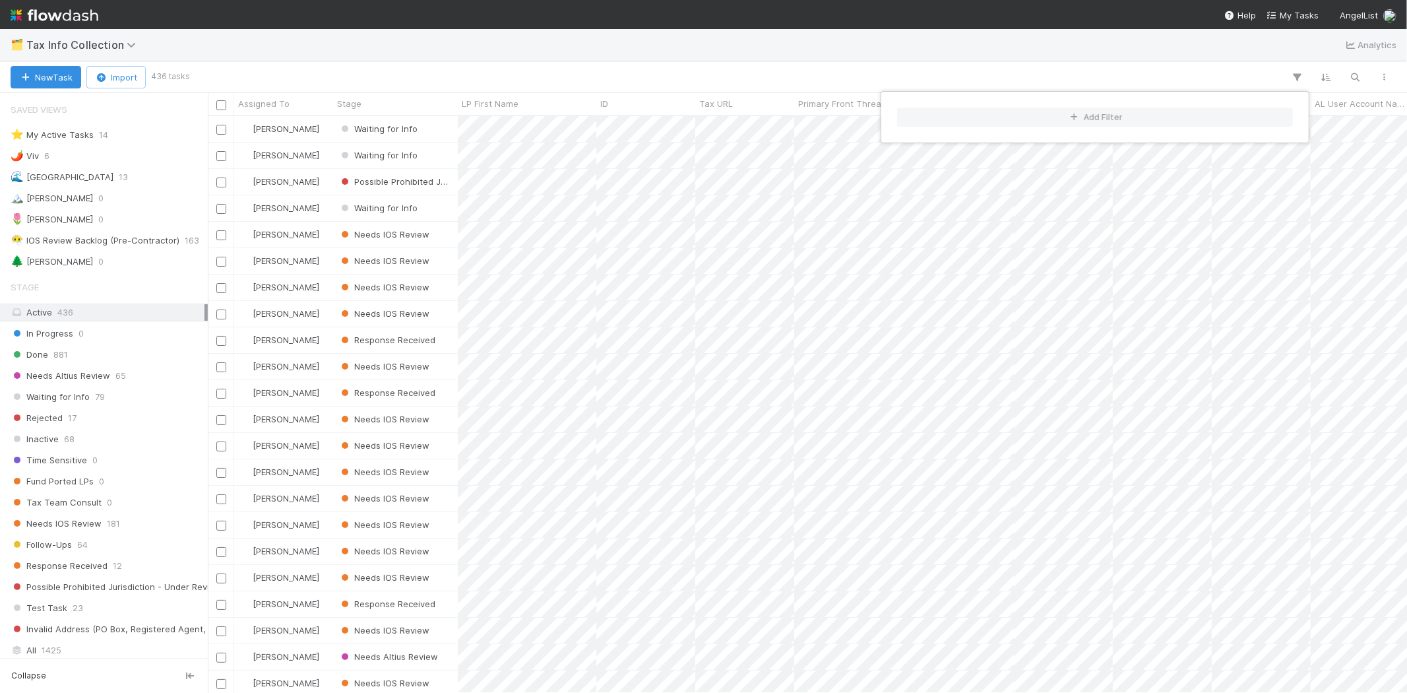
scroll to position [565, 1188]
click at [443, 69] on div "Add Filter" at bounding box center [703, 346] width 1407 height 693
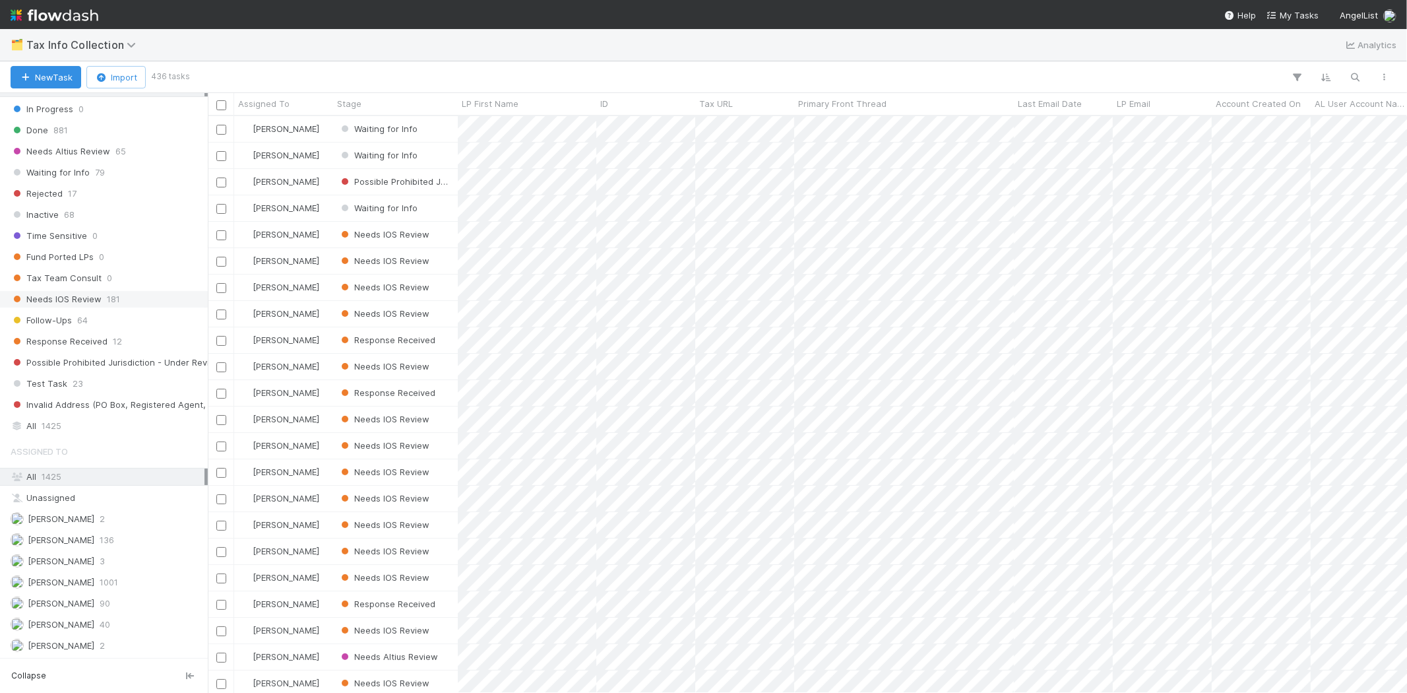
scroll to position [229, 0]
click at [94, 536] on span "[PERSON_NAME]" at bounding box center [61, 539] width 67 height 11
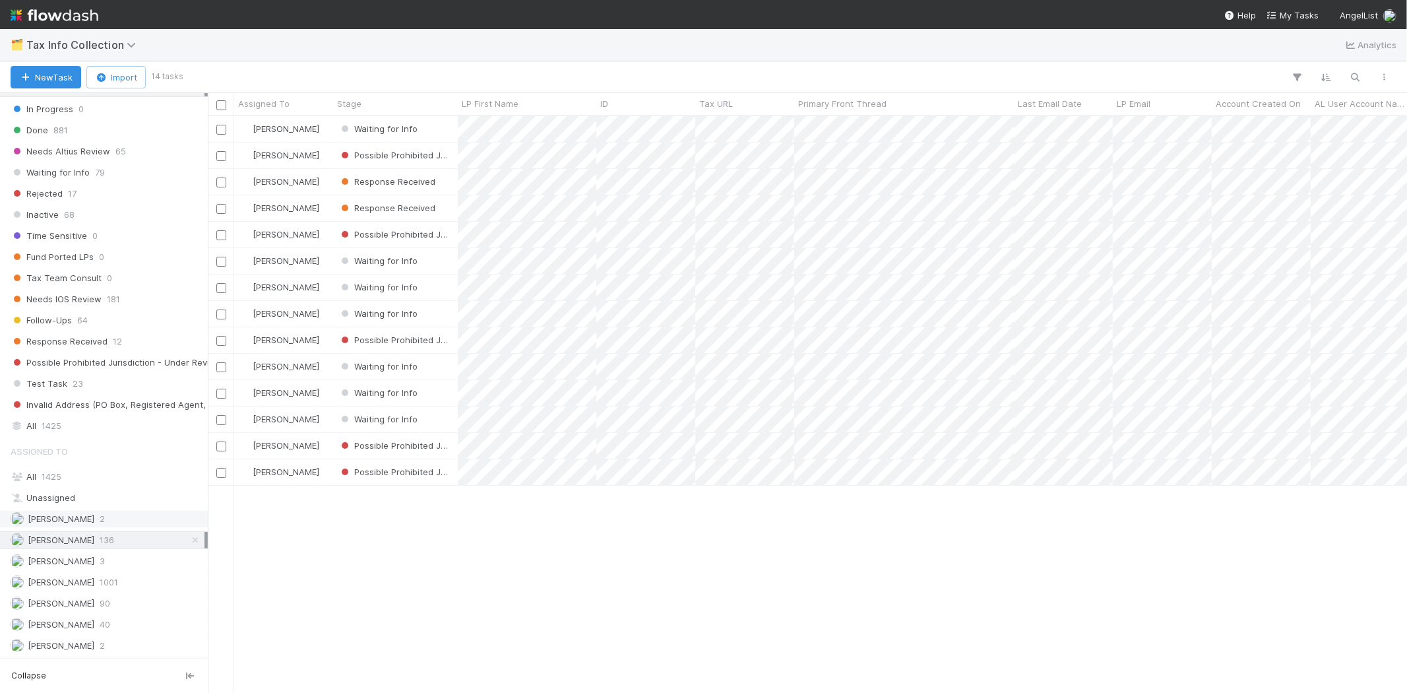
scroll to position [565, 1188]
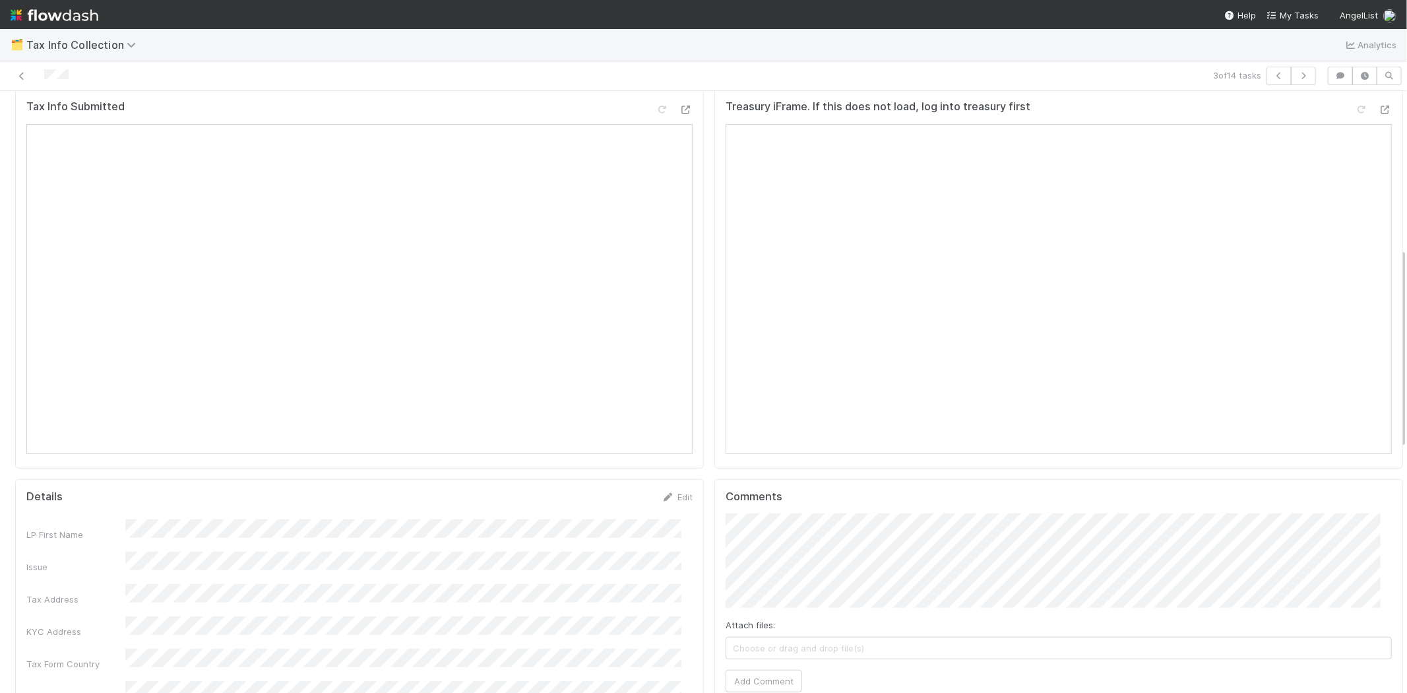
scroll to position [413, 0]
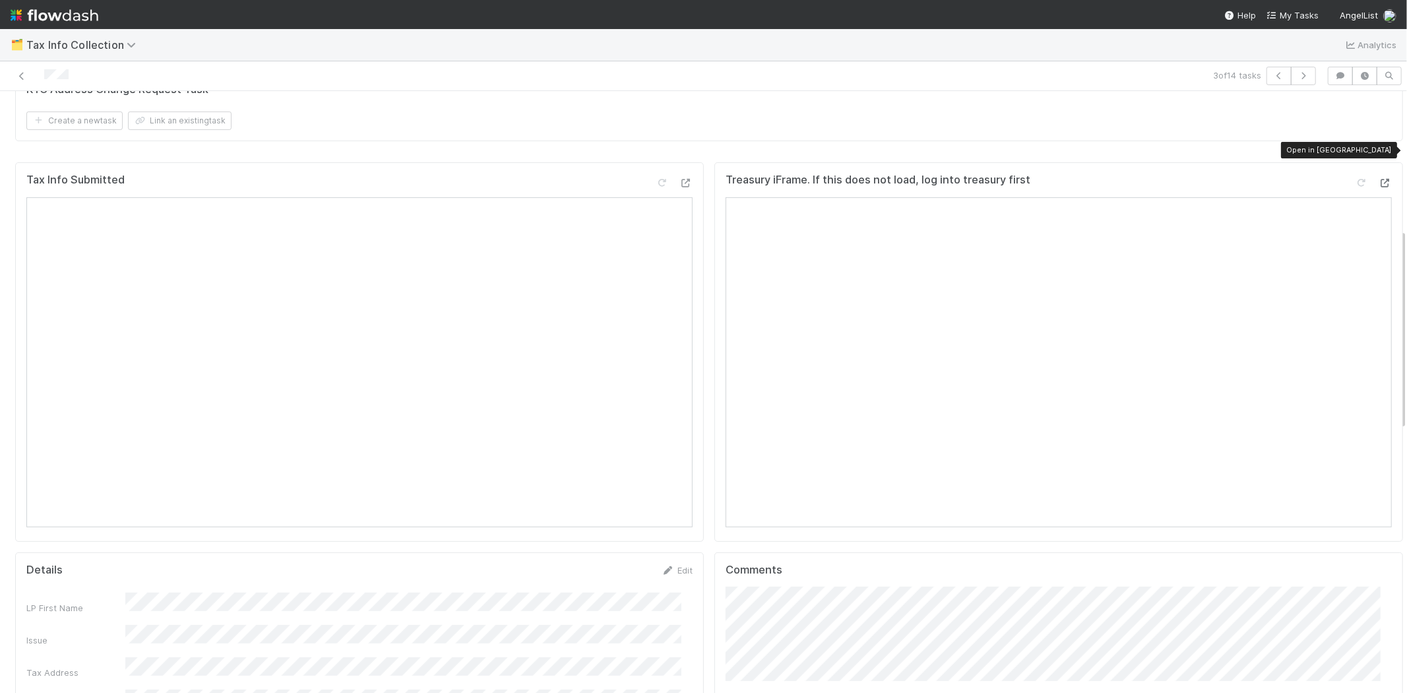
click at [1379, 179] on icon at bounding box center [1385, 183] width 13 height 9
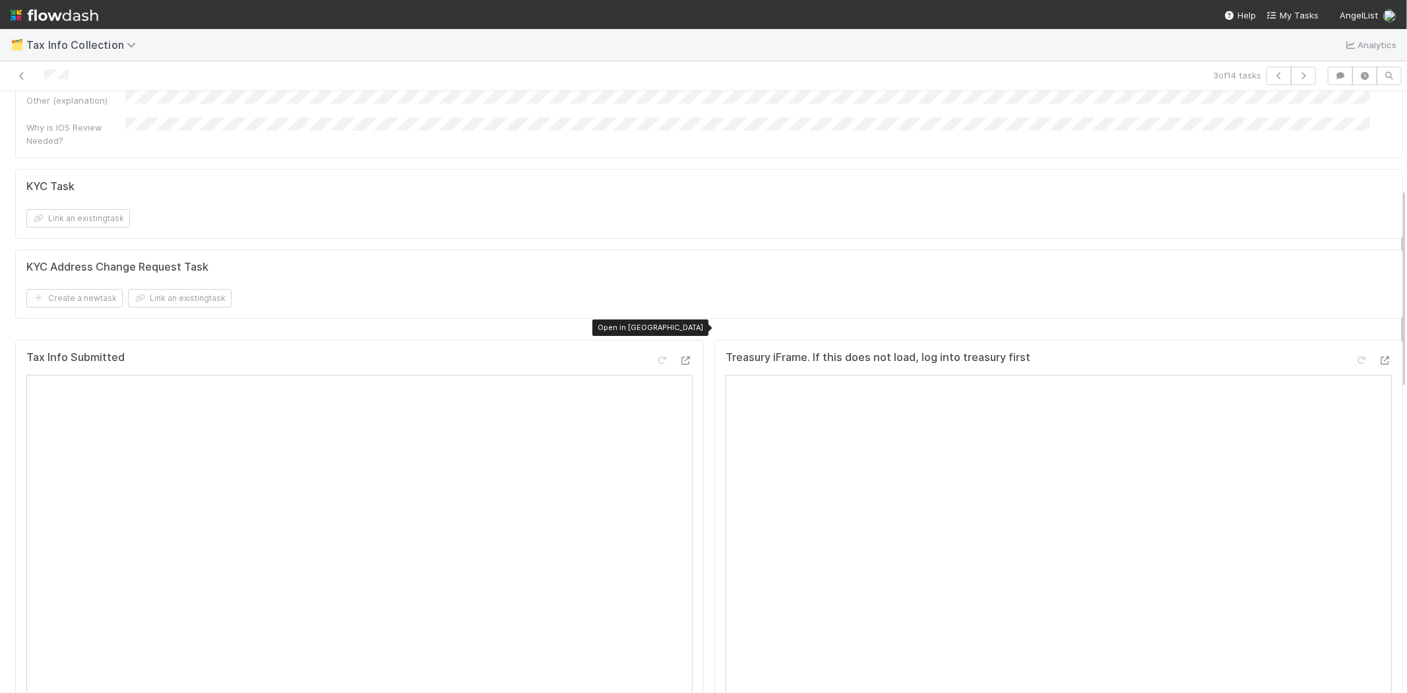
scroll to position [0, 0]
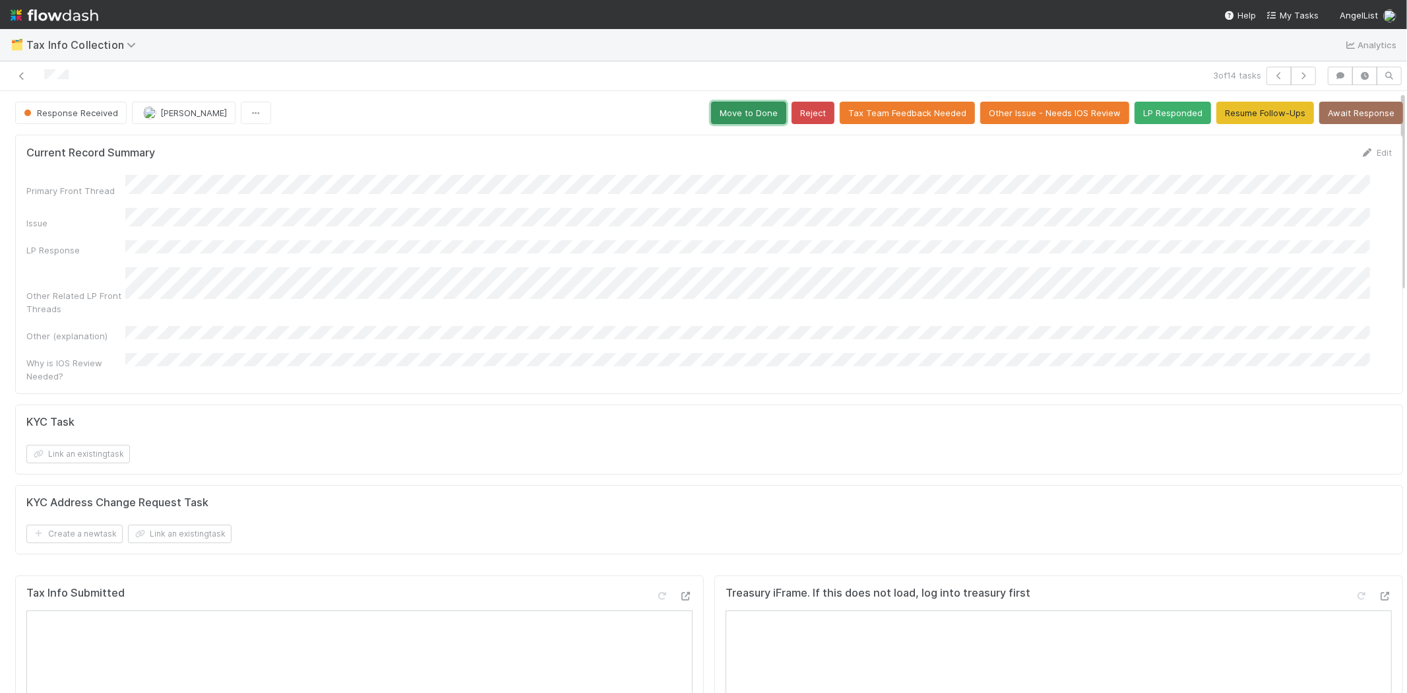
click at [723, 102] on button "Move to Done" at bounding box center [748, 113] width 75 height 22
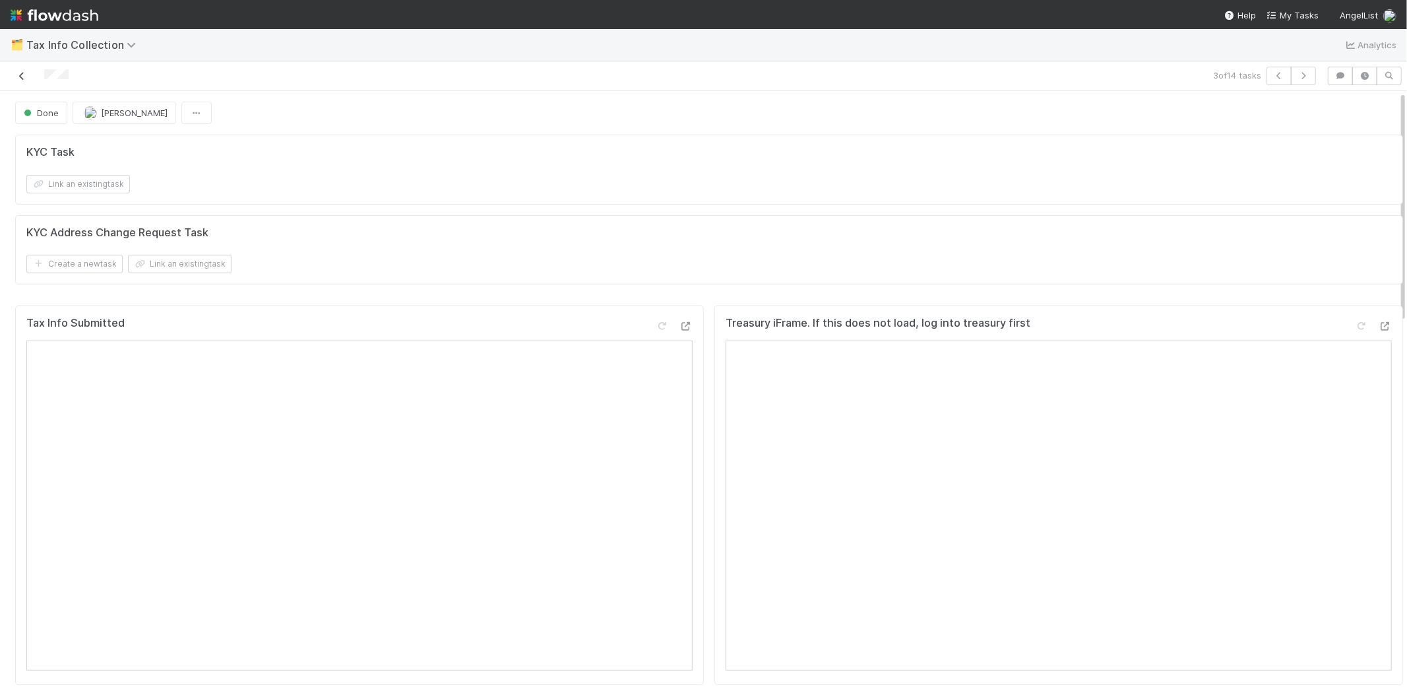
click at [21, 80] on icon at bounding box center [21, 76] width 13 height 9
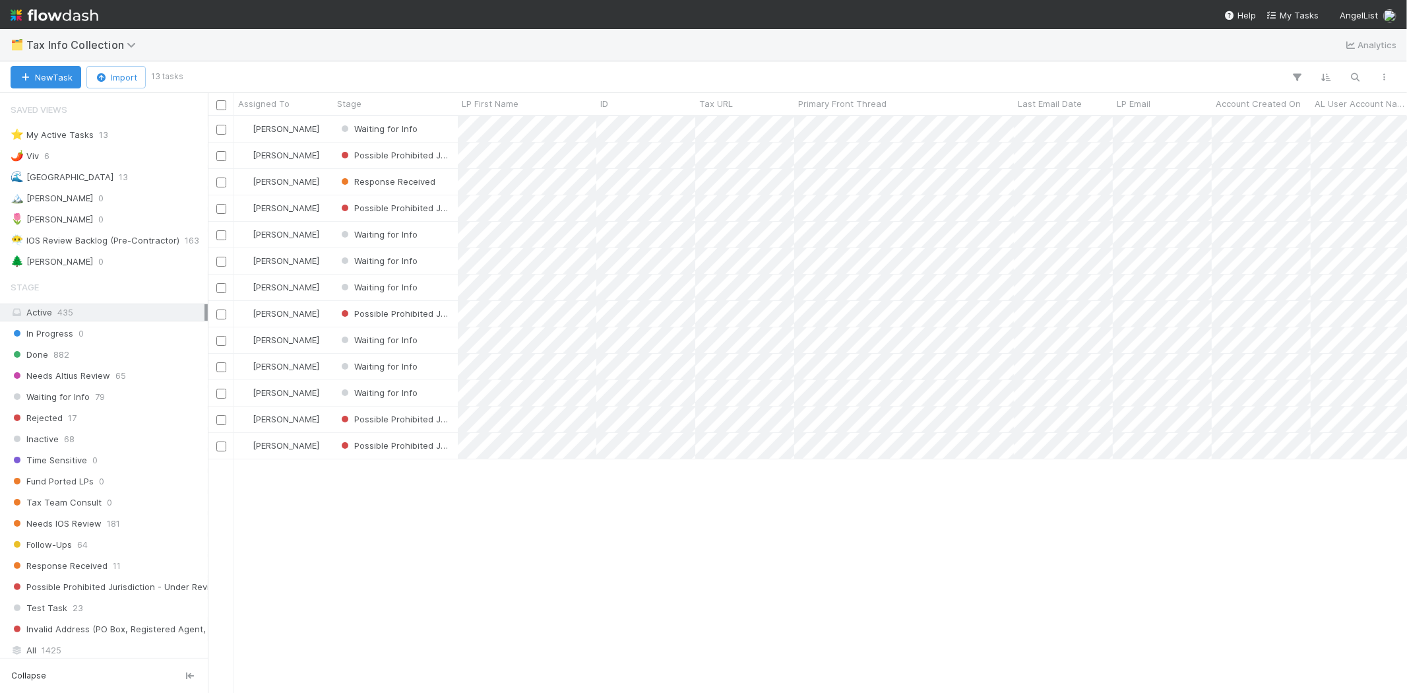
scroll to position [11, 11]
click at [553, 567] on div "Karen Jane Salcedo Waiting for Info 0 0 0 8/23/25, 5:29:09 AM 8/25/25, 8:11:04 …" at bounding box center [807, 404] width 1199 height 576
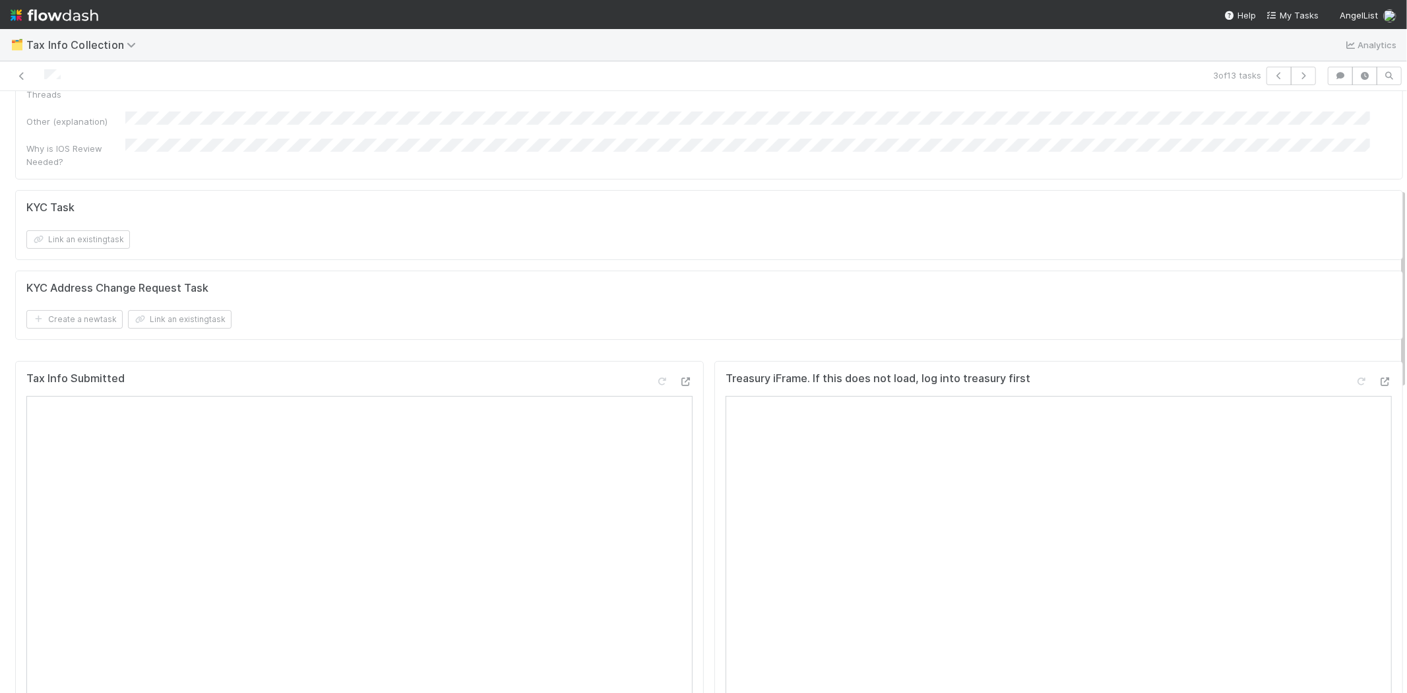
scroll to position [366, 0]
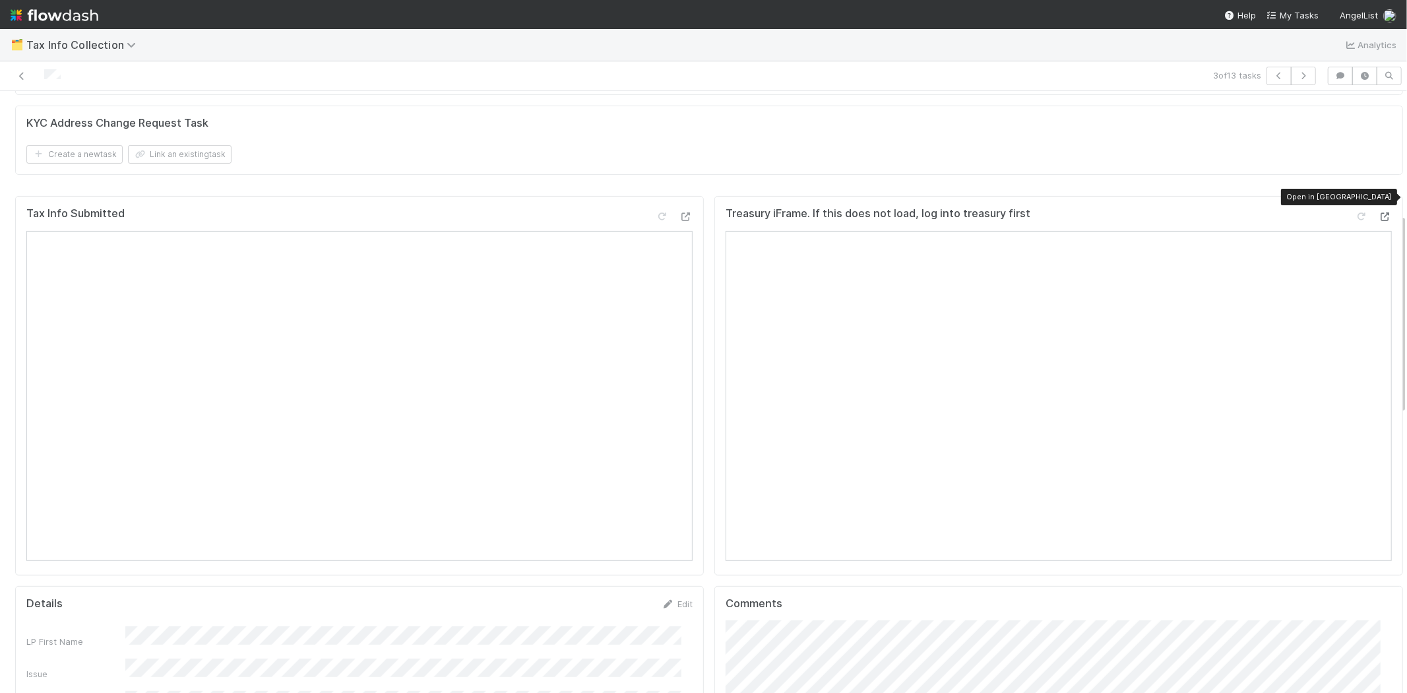
click at [1379, 212] on icon at bounding box center [1385, 216] width 13 height 9
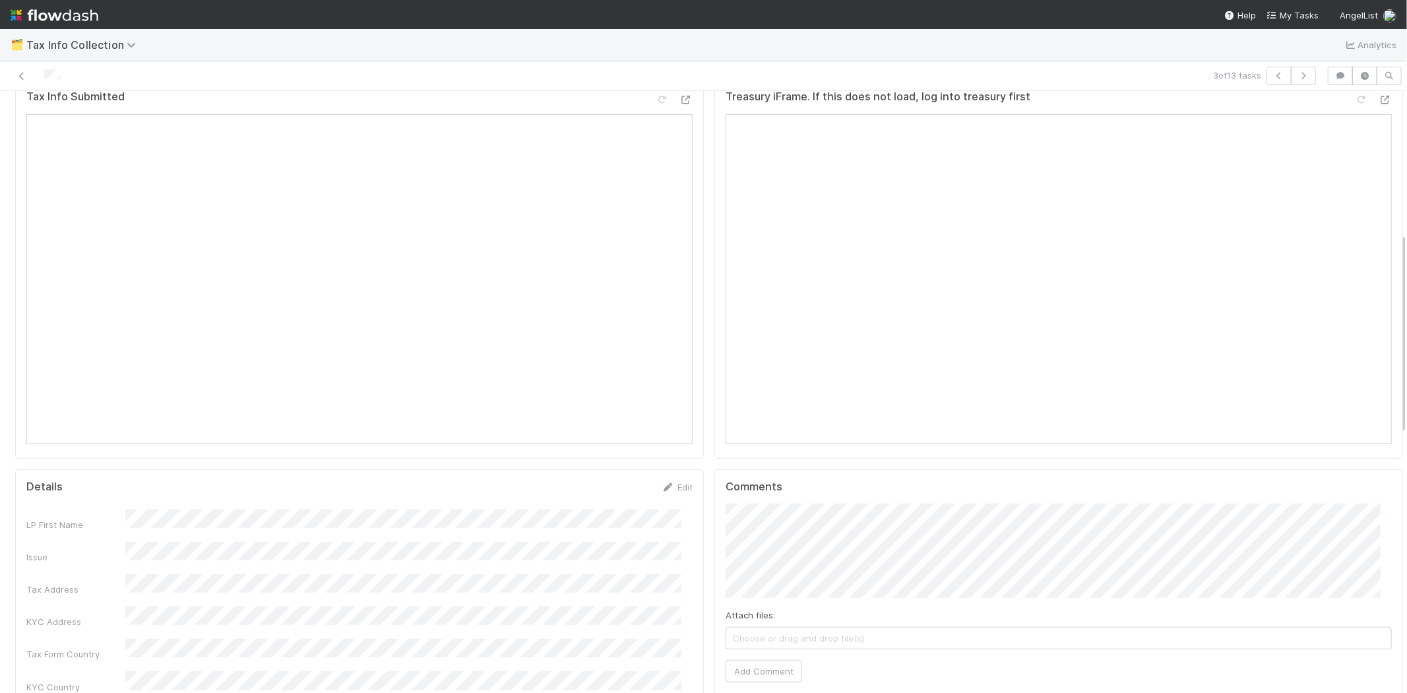
scroll to position [513, 0]
drag, startPoint x: 115, startPoint y: 555, endPoint x: 348, endPoint y: 544, distance: 232.5
copy div
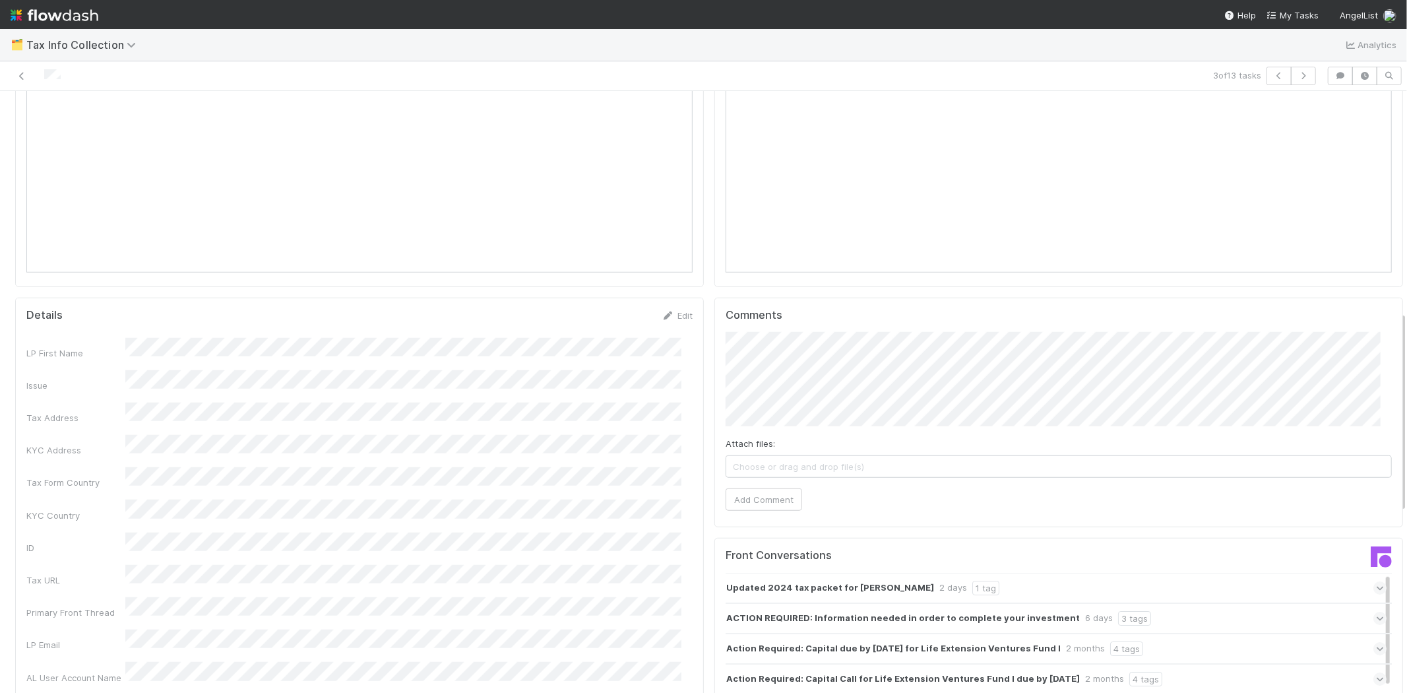
scroll to position [660, 0]
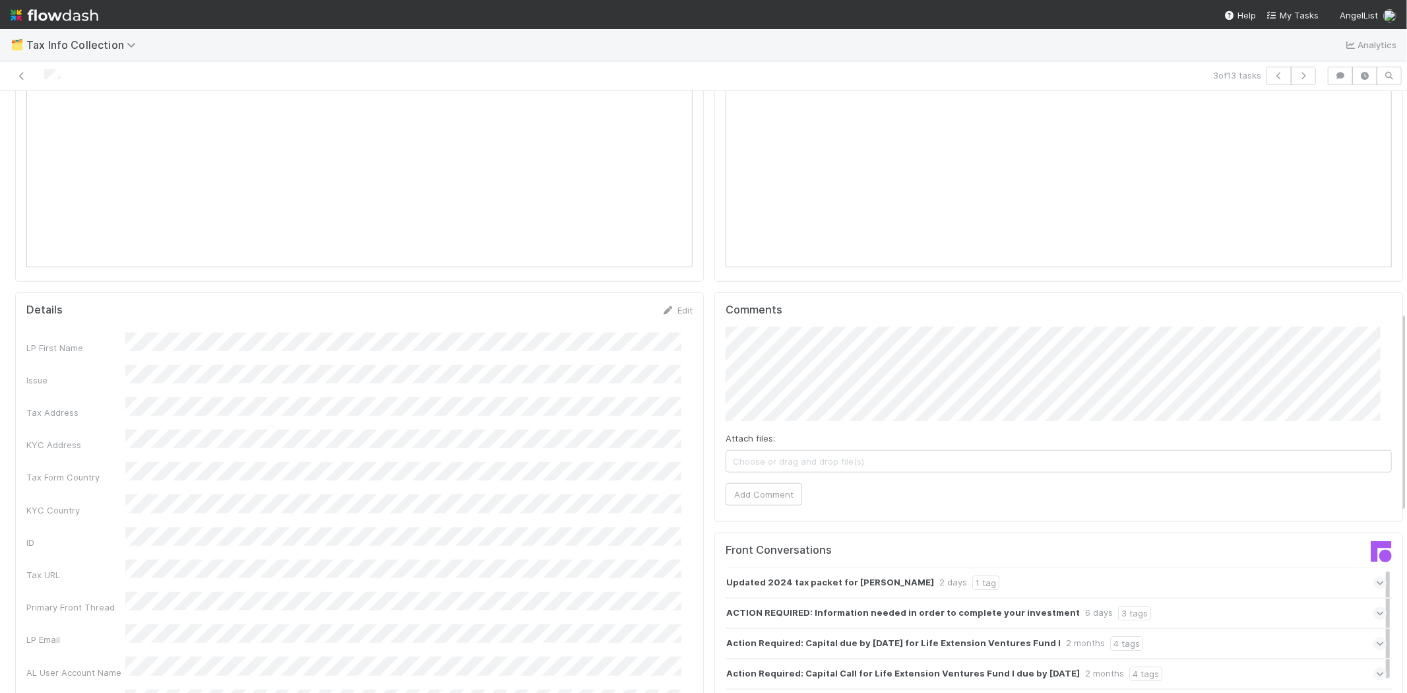
click at [154, 427] on div "LP First Name Issue Tax Address KYC Address Tax Form Country KYC Country ID Tax…" at bounding box center [359, 667] width 666 height 670
click at [275, 394] on div "LP First Name Issue Tax Address KYC Address Tax Form Country KYC Country ID Tax…" at bounding box center [359, 667] width 666 height 670
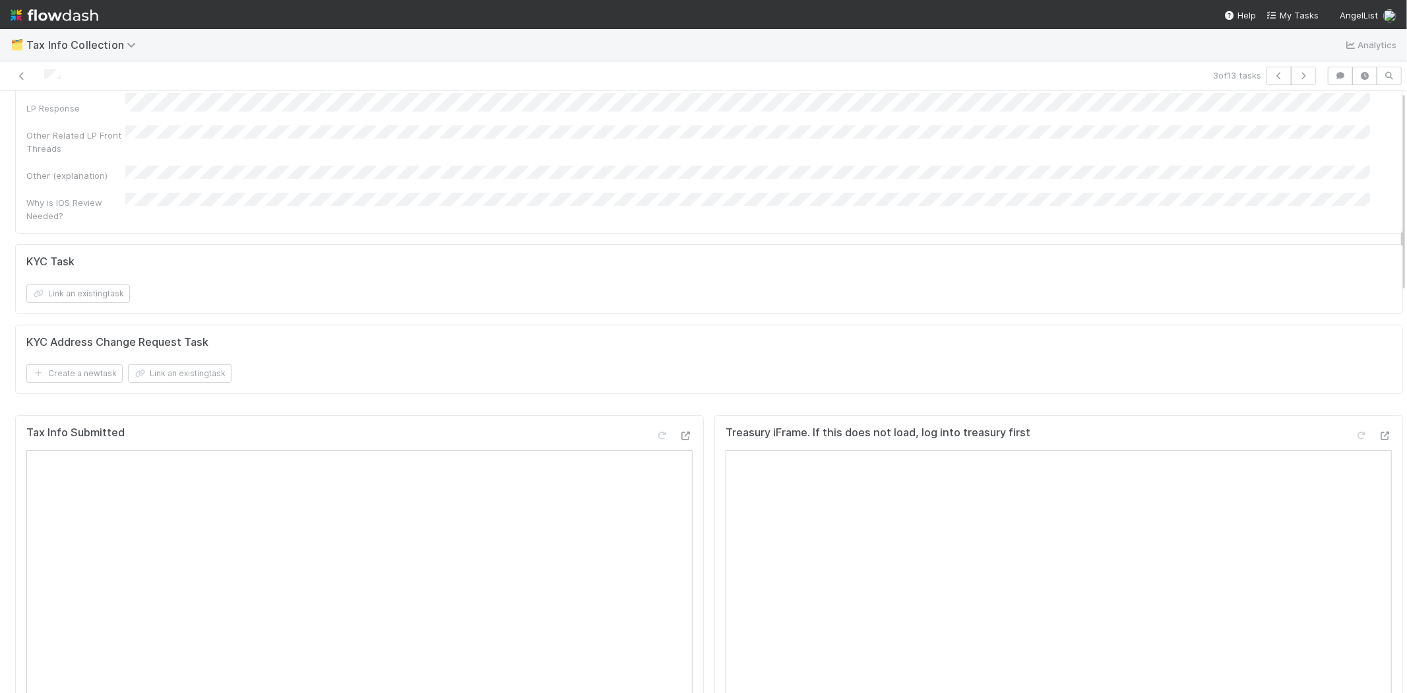
scroll to position [0, 0]
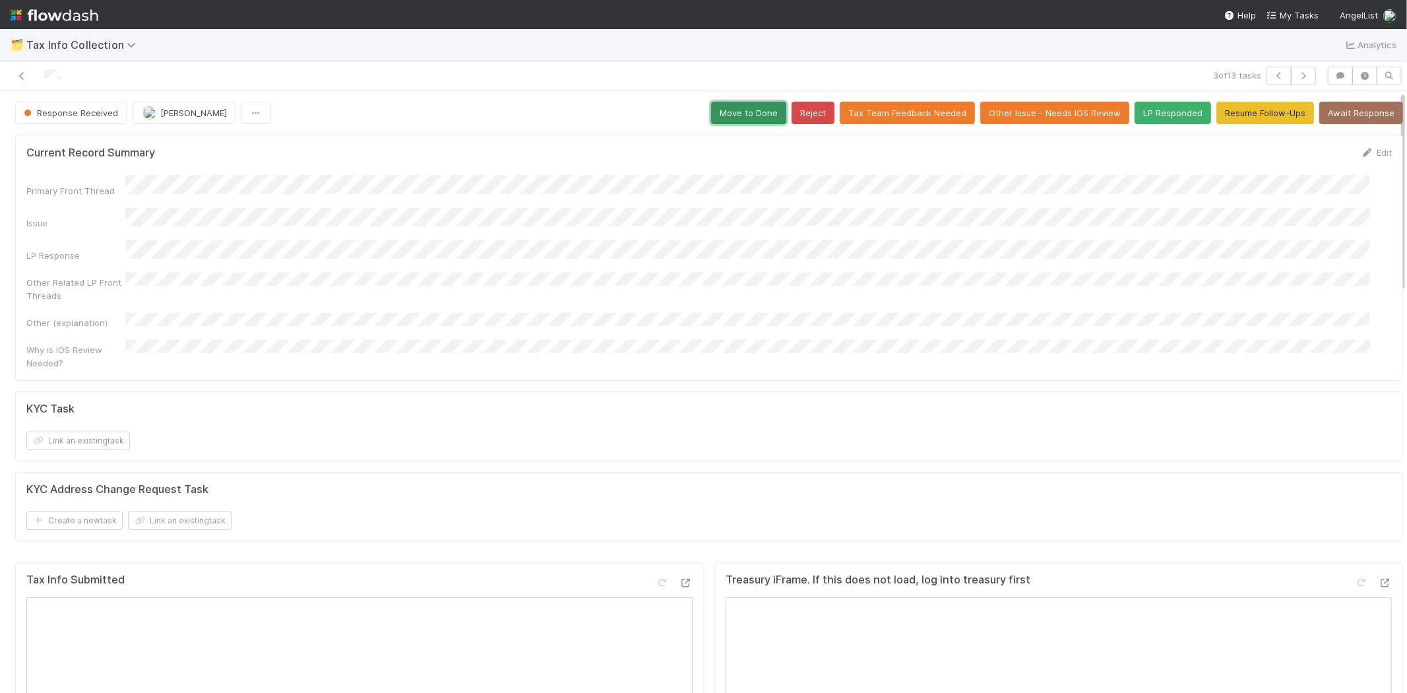
click at [733, 113] on button "Move to Done" at bounding box center [748, 113] width 75 height 22
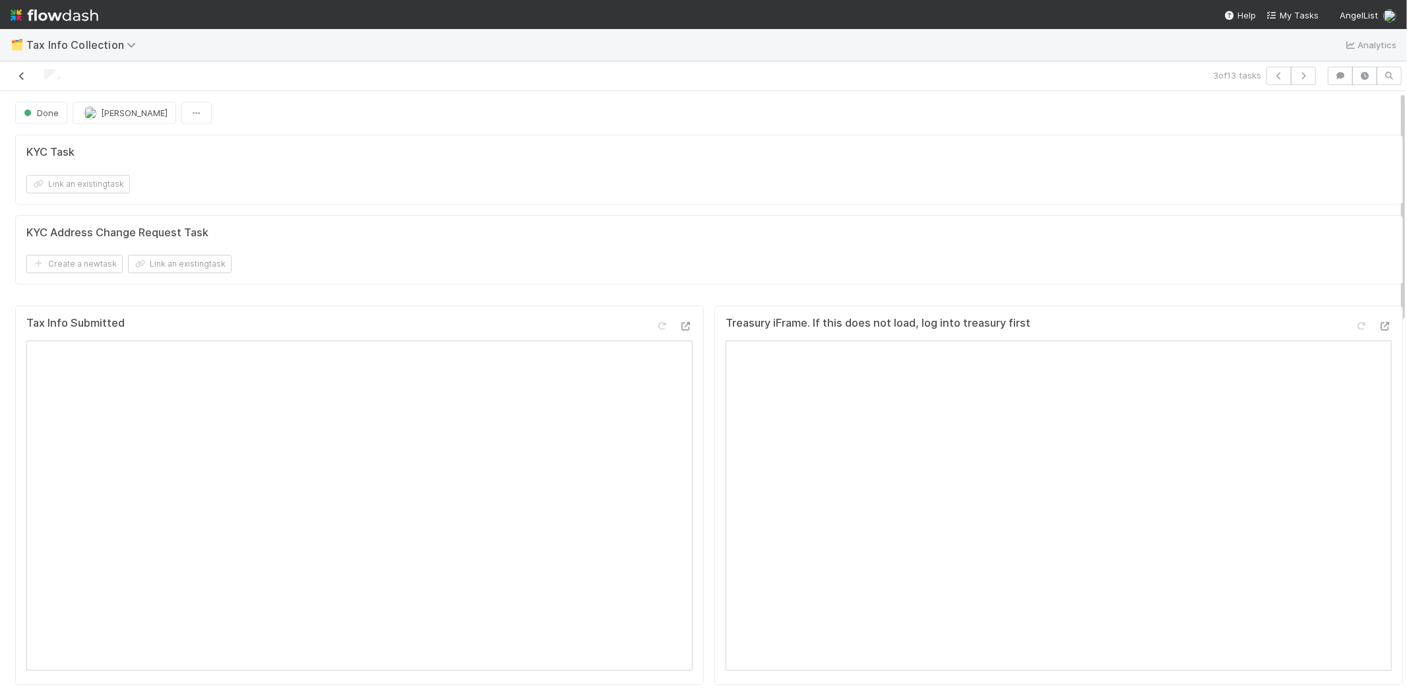
click at [22, 73] on icon at bounding box center [21, 76] width 13 height 9
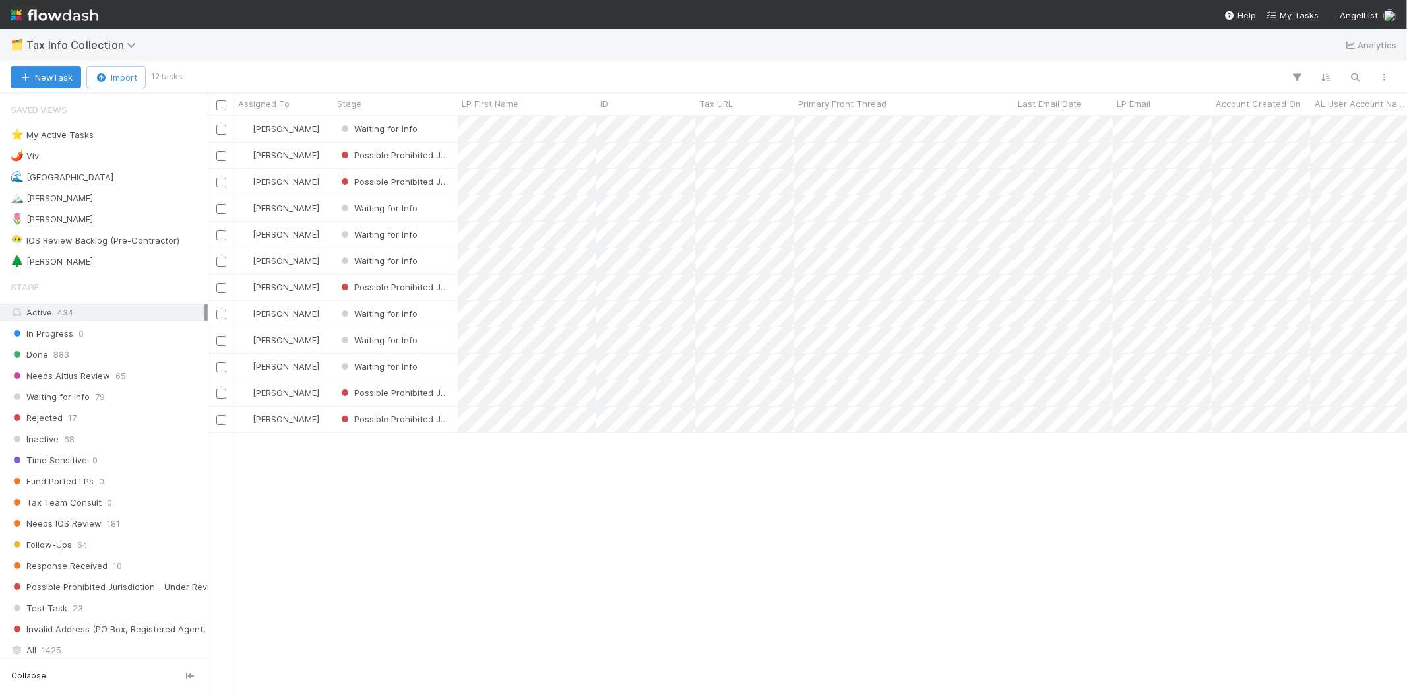
scroll to position [565, 1188]
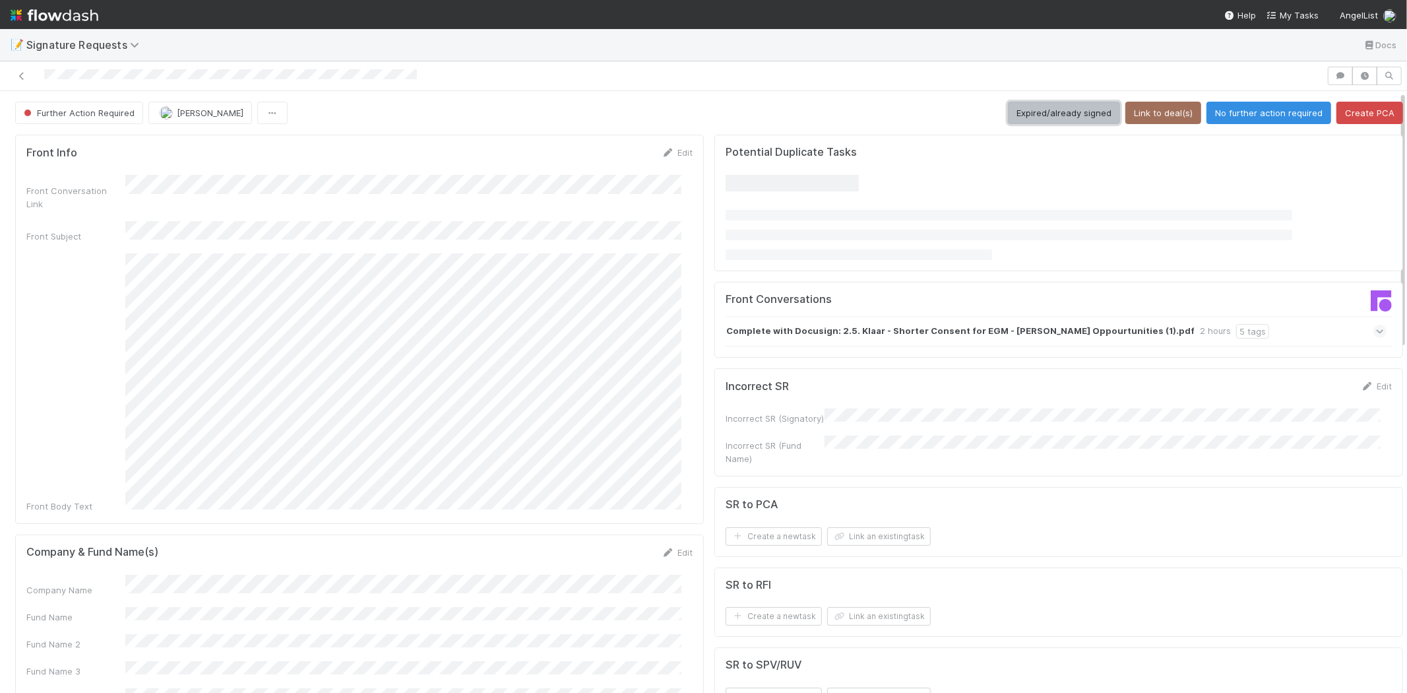
click at [1026, 103] on button "Expired/already signed" at bounding box center [1064, 113] width 112 height 22
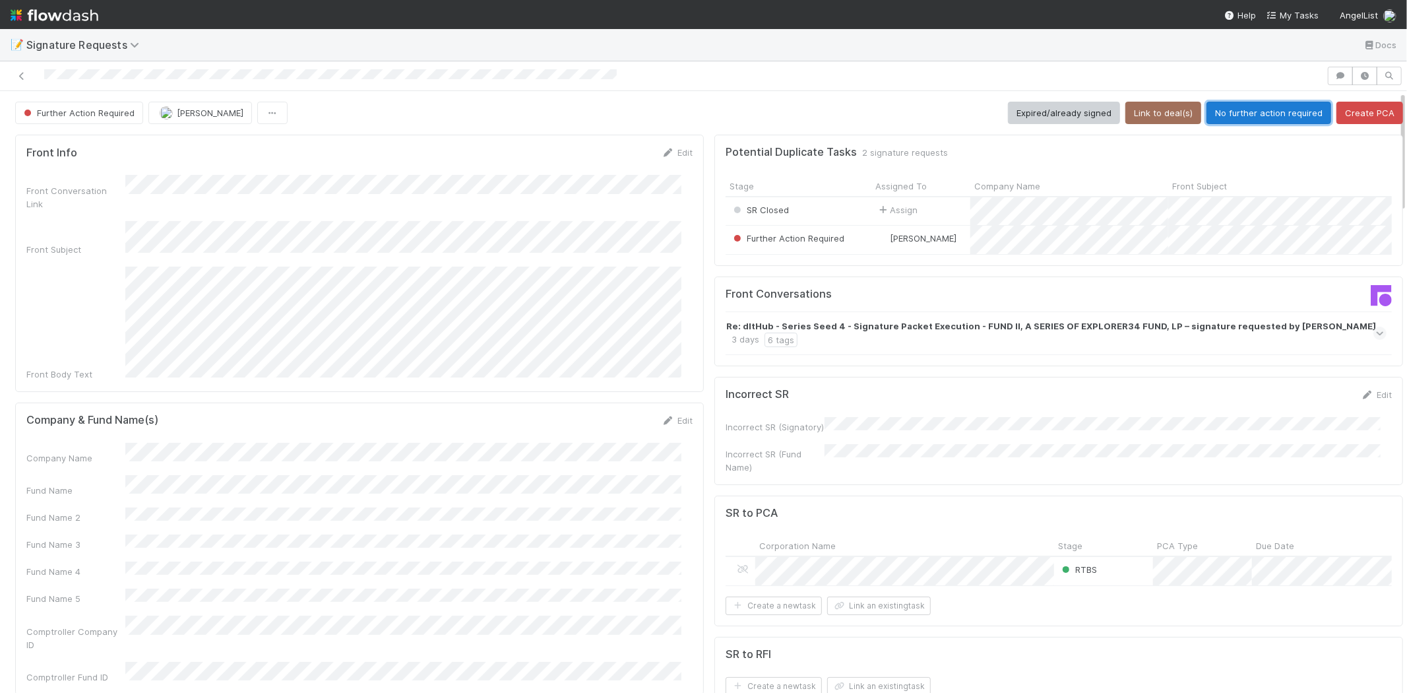
click at [1237, 108] on button "No further action required" at bounding box center [1268, 113] width 125 height 22
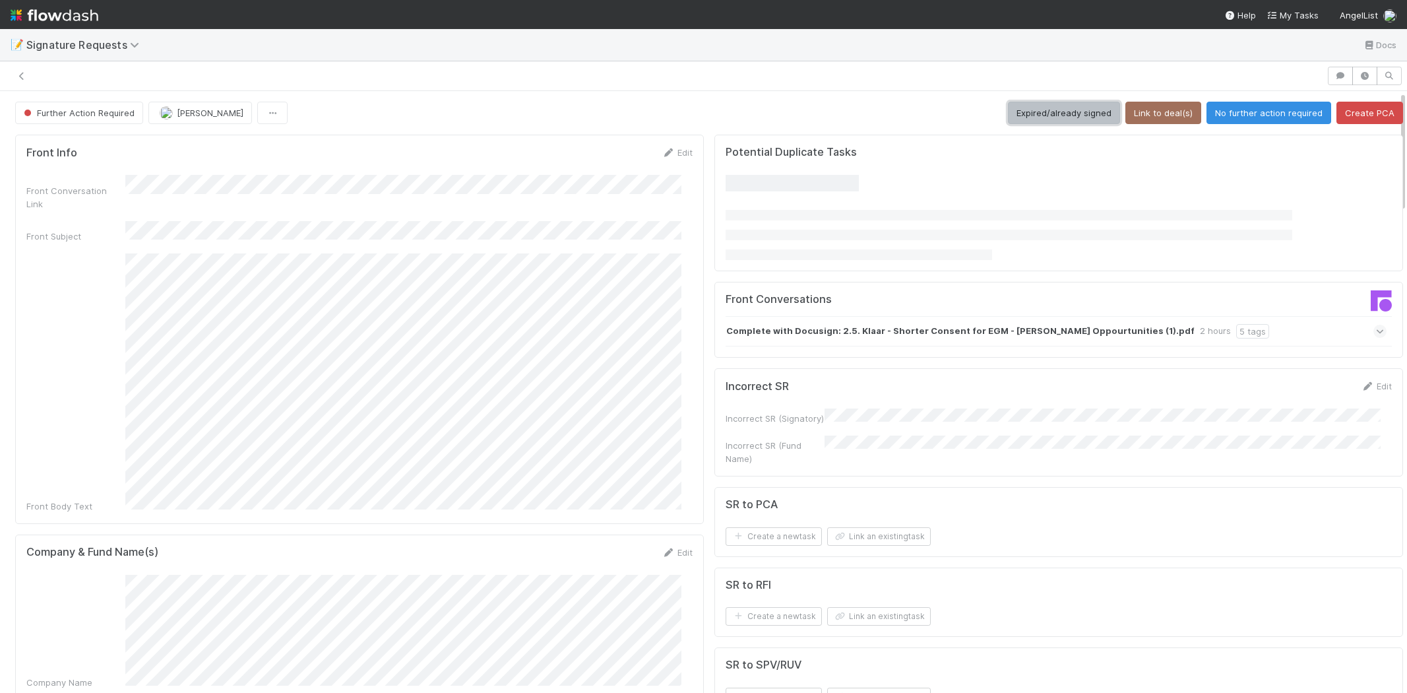
click at [1017, 110] on button "Expired/already signed" at bounding box center [1064, 113] width 112 height 22
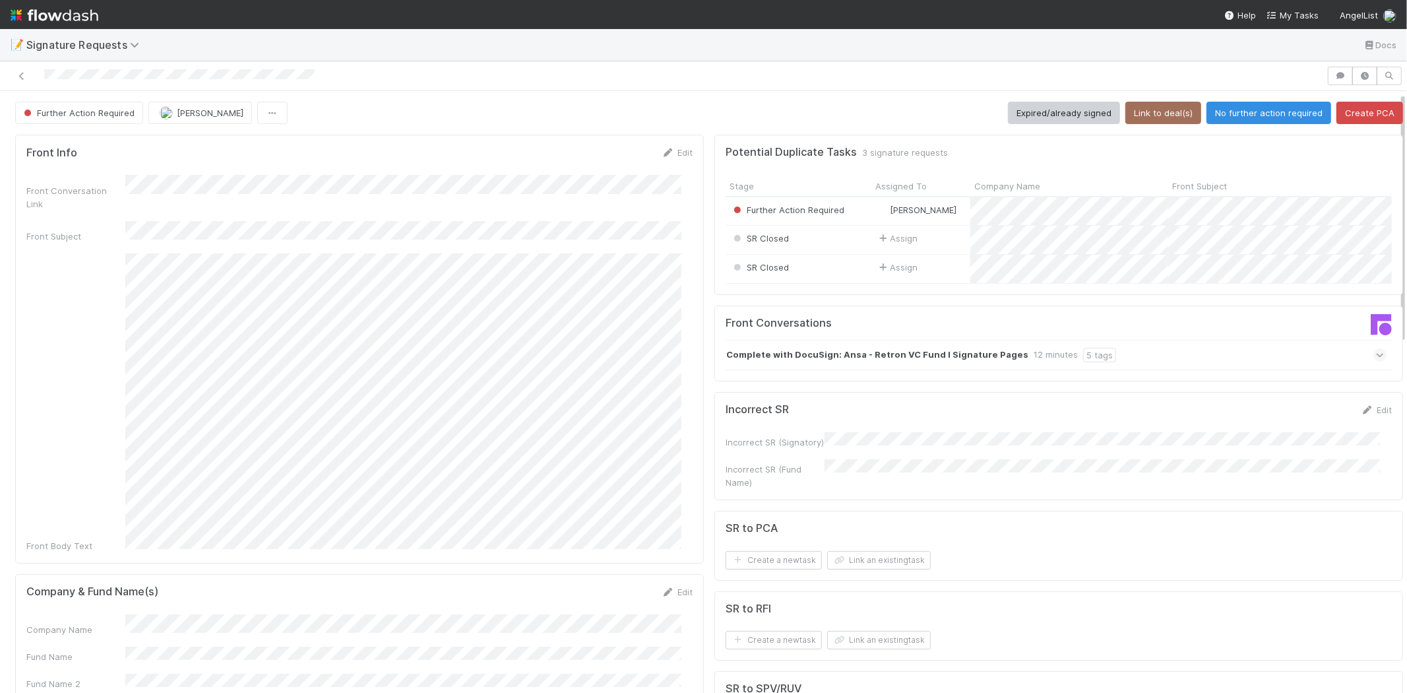
scroll to position [146, 0]
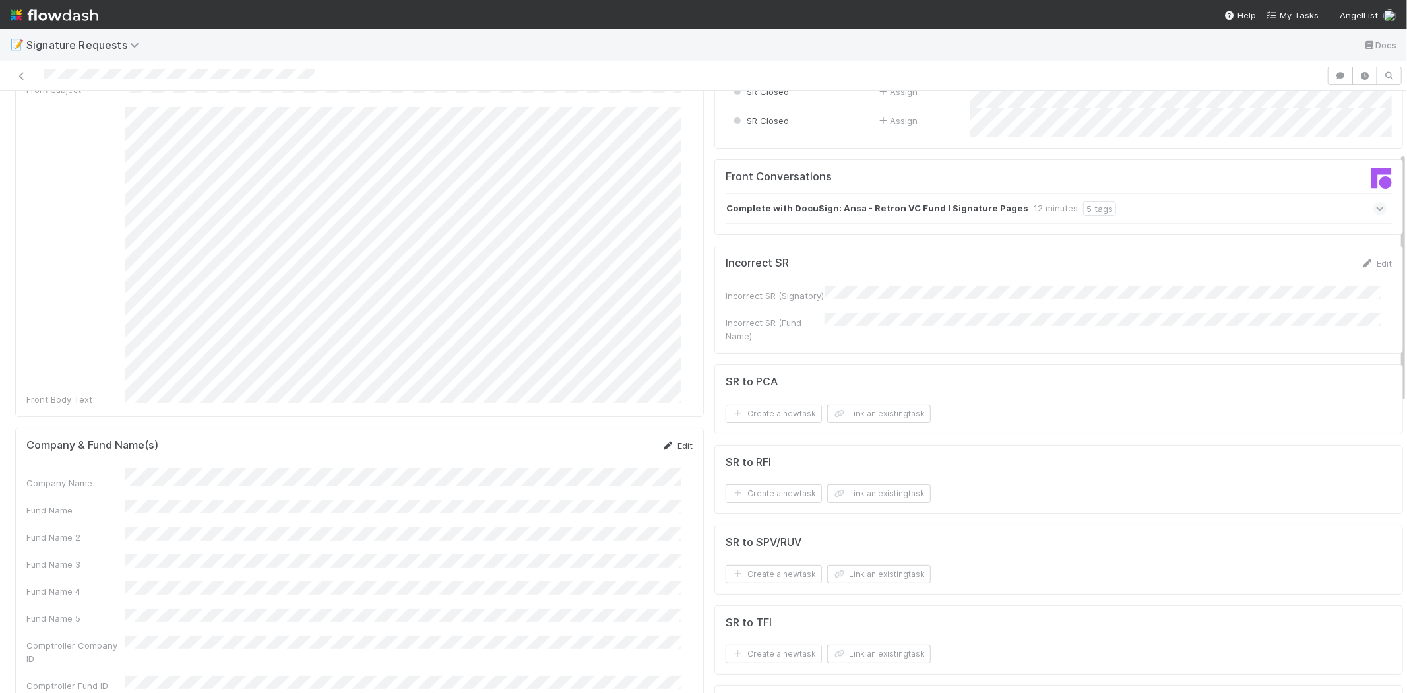
click at [675, 440] on link "Edit" at bounding box center [677, 445] width 31 height 11
click at [620, 439] on button "Save" at bounding box center [623, 450] width 38 height 22
click at [900, 420] on button "Link an existing task" at bounding box center [879, 413] width 104 height 18
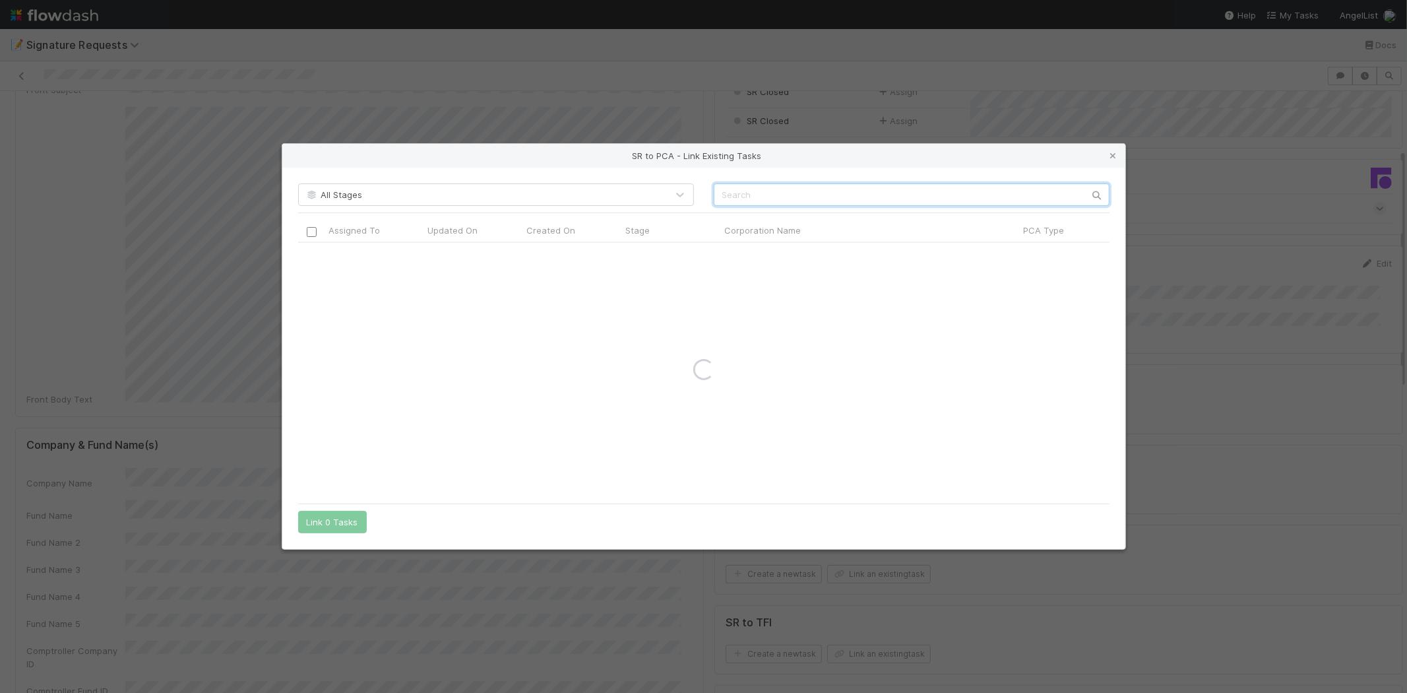
click at [743, 193] on input "text" at bounding box center [912, 194] width 396 height 22
paste input "Ansa Biotechnologies, Inc."
drag, startPoint x: 809, startPoint y: 194, endPoint x: 899, endPoint y: 193, distance: 90.4
click at [899, 193] on input "Ansa Biotechnologies, Inc." at bounding box center [912, 194] width 396 height 22
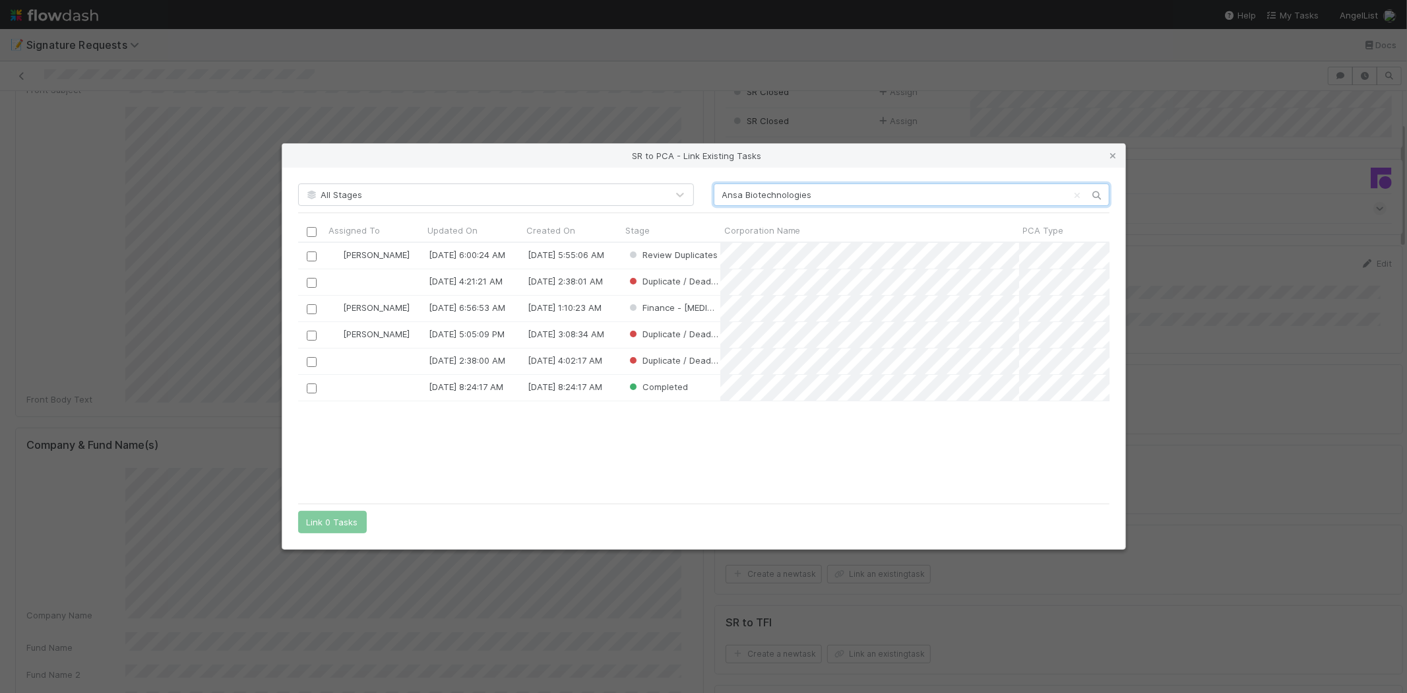
scroll to position [243, 800]
type input "Ansa Biotechnologies"
click at [312, 256] on input "checkbox" at bounding box center [311, 256] width 10 height 10
click at [321, 519] on button "Link 1 Task" at bounding box center [329, 522] width 63 height 22
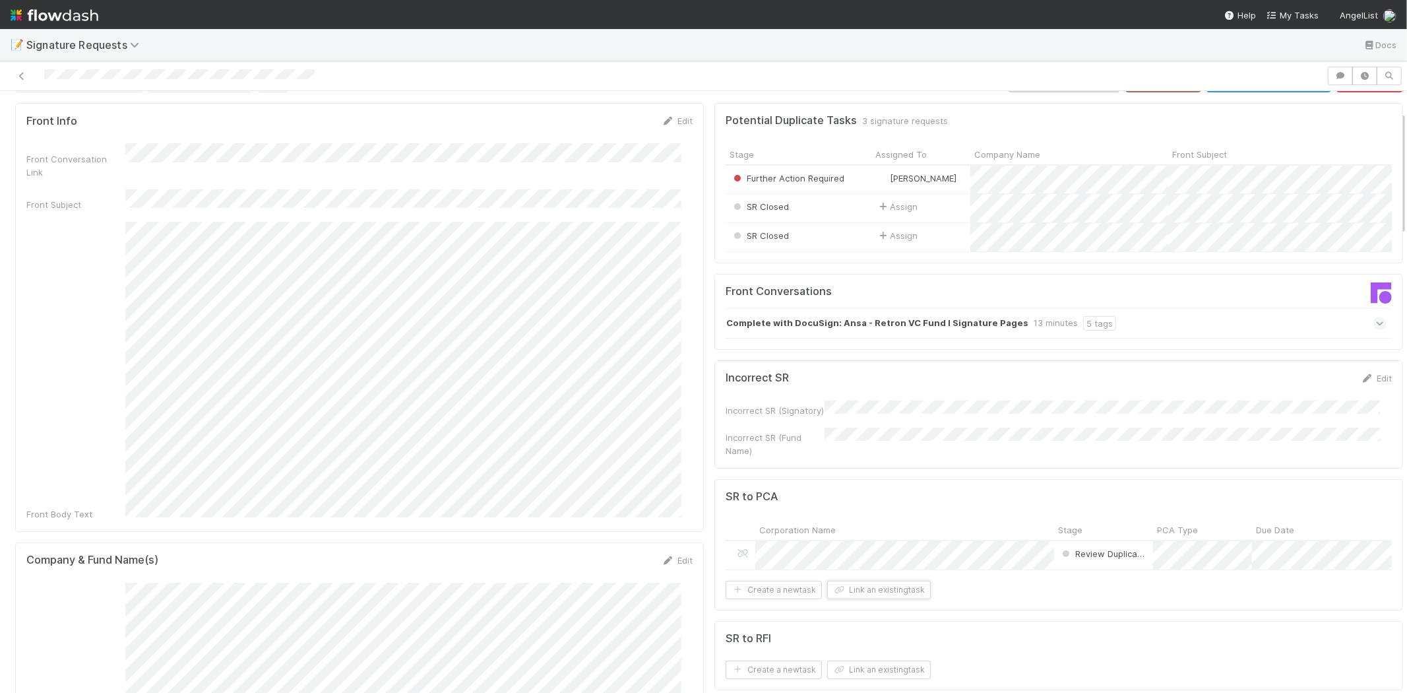
scroll to position [0, 0]
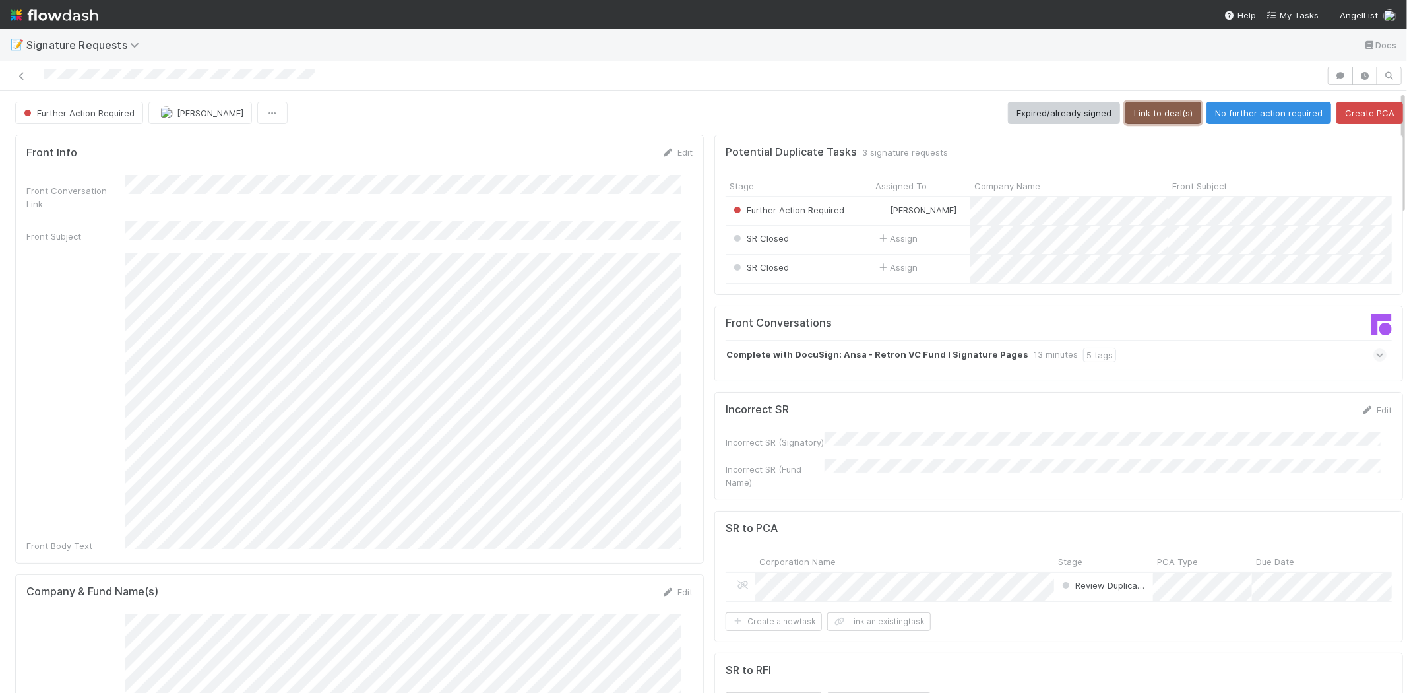
click at [1148, 117] on button "Link to deal(s)" at bounding box center [1163, 113] width 76 height 22
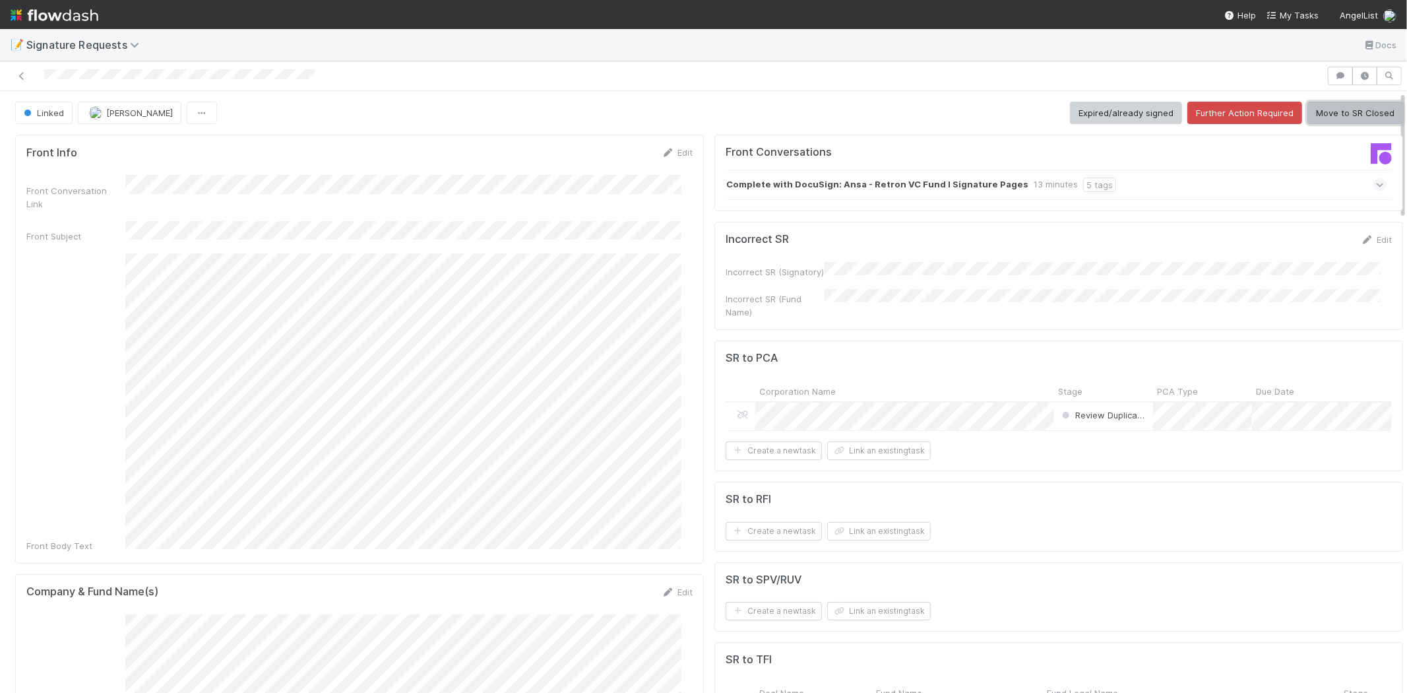
click at [1335, 104] on button "Move to SR Closed" at bounding box center [1355, 113] width 96 height 22
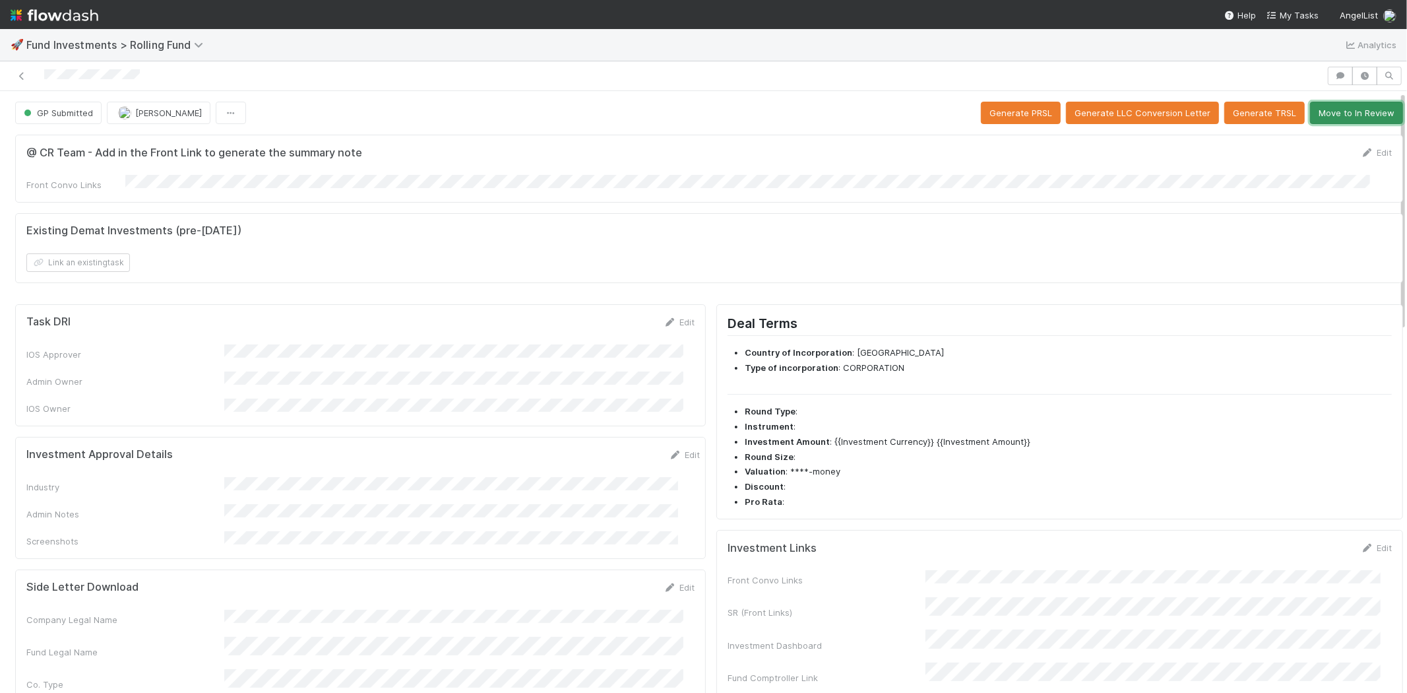
click at [1330, 107] on button "Move to In Review" at bounding box center [1356, 113] width 93 height 22
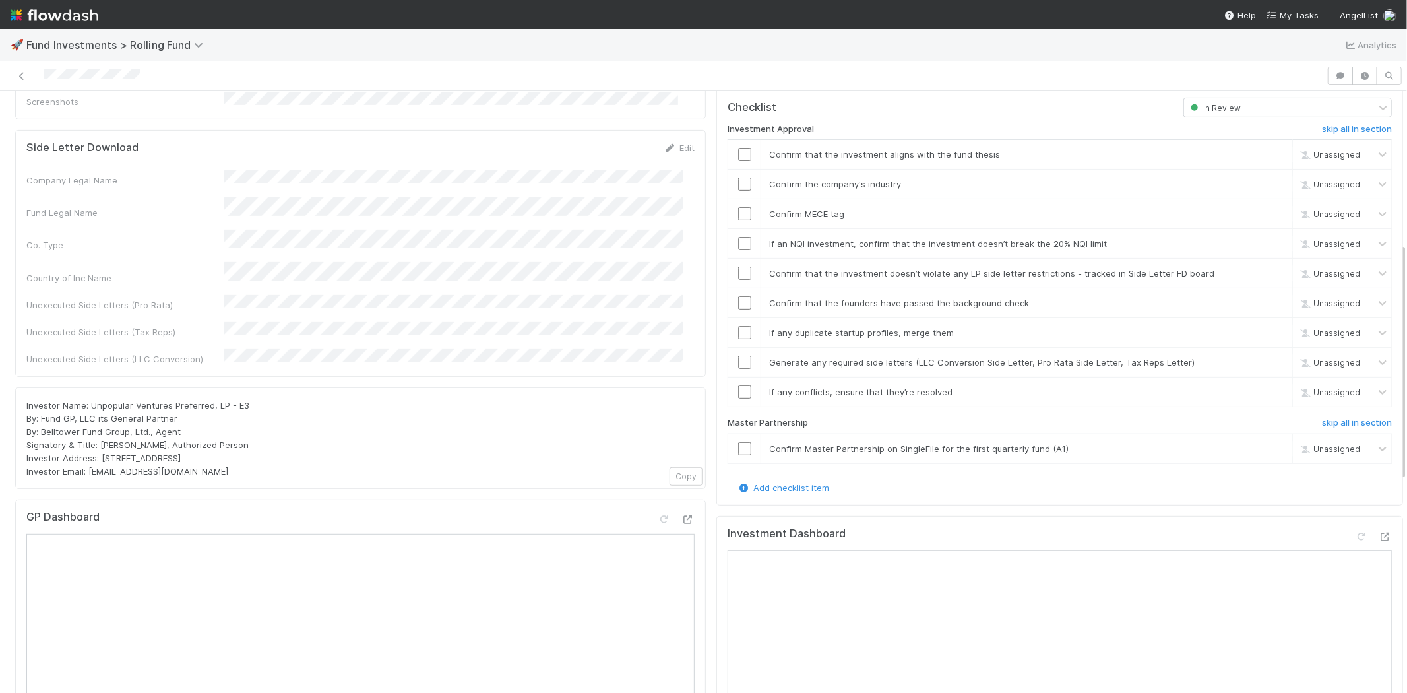
scroll to position [220, 0]
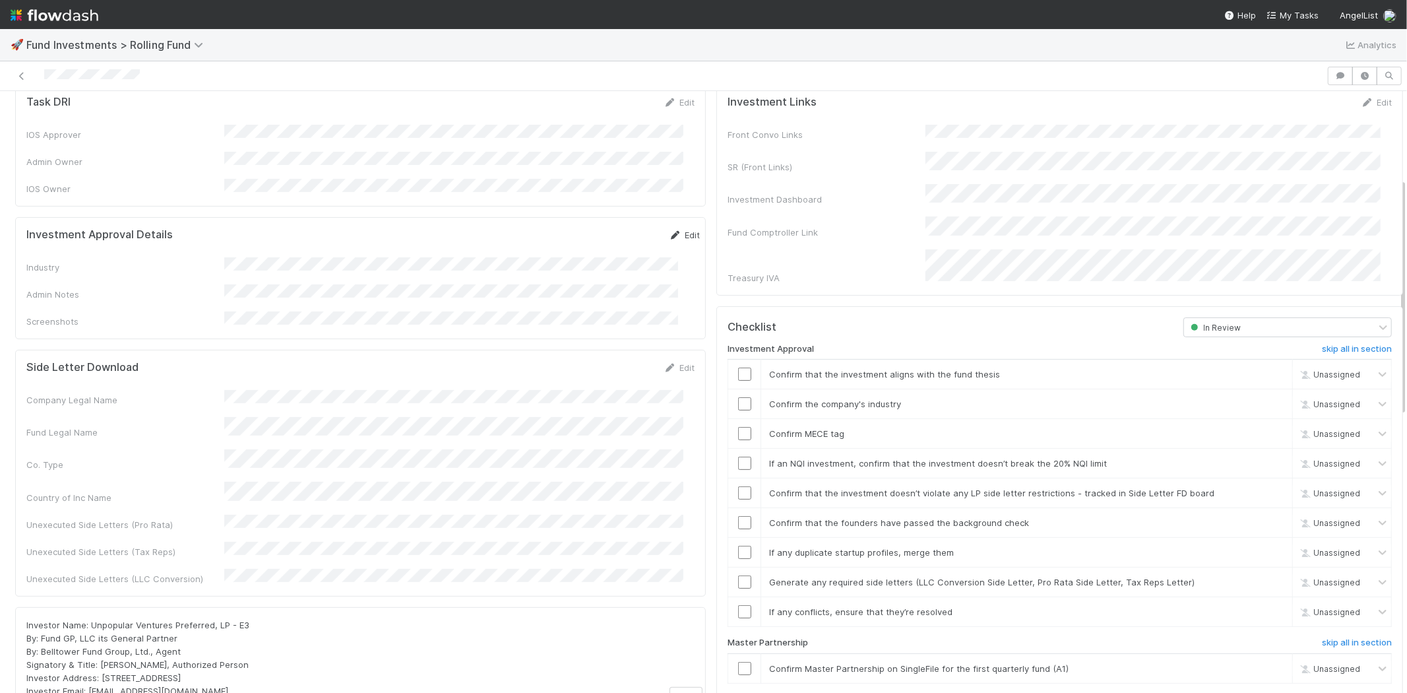
click at [669, 230] on link "Edit" at bounding box center [684, 235] width 31 height 11
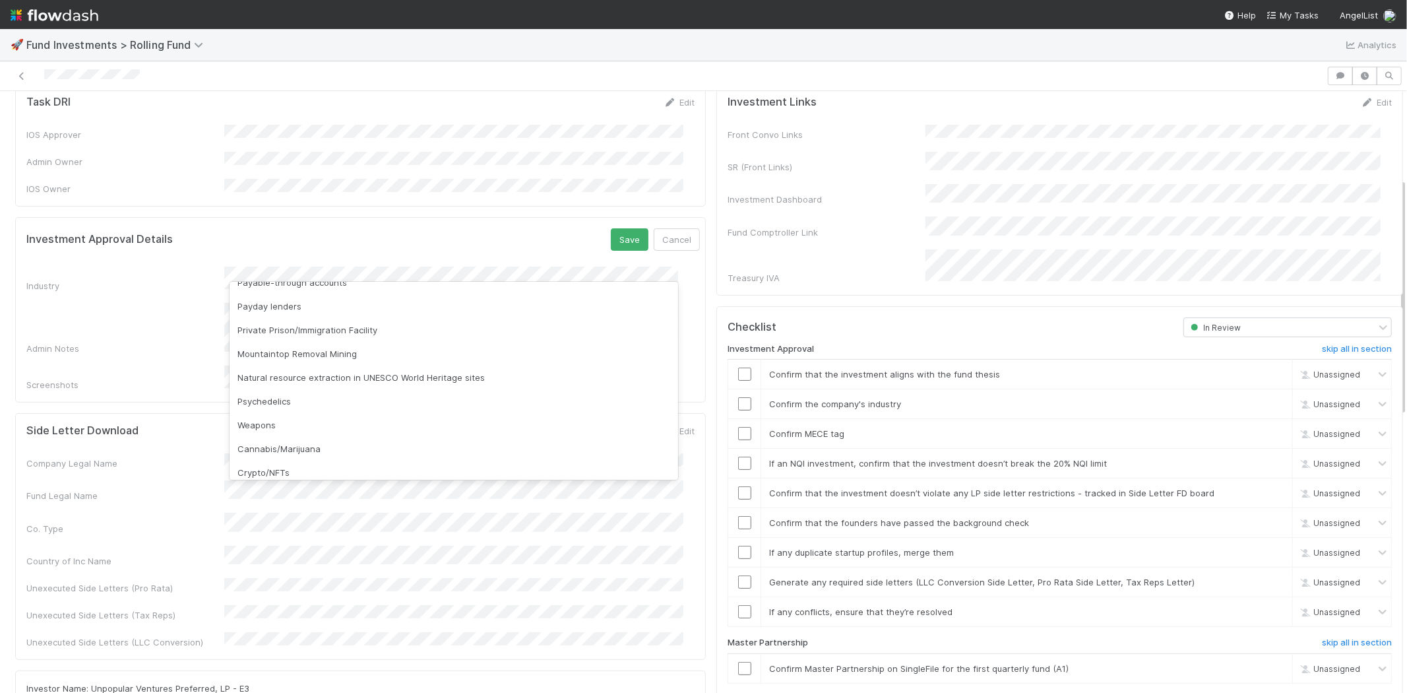
scroll to position [377, 0]
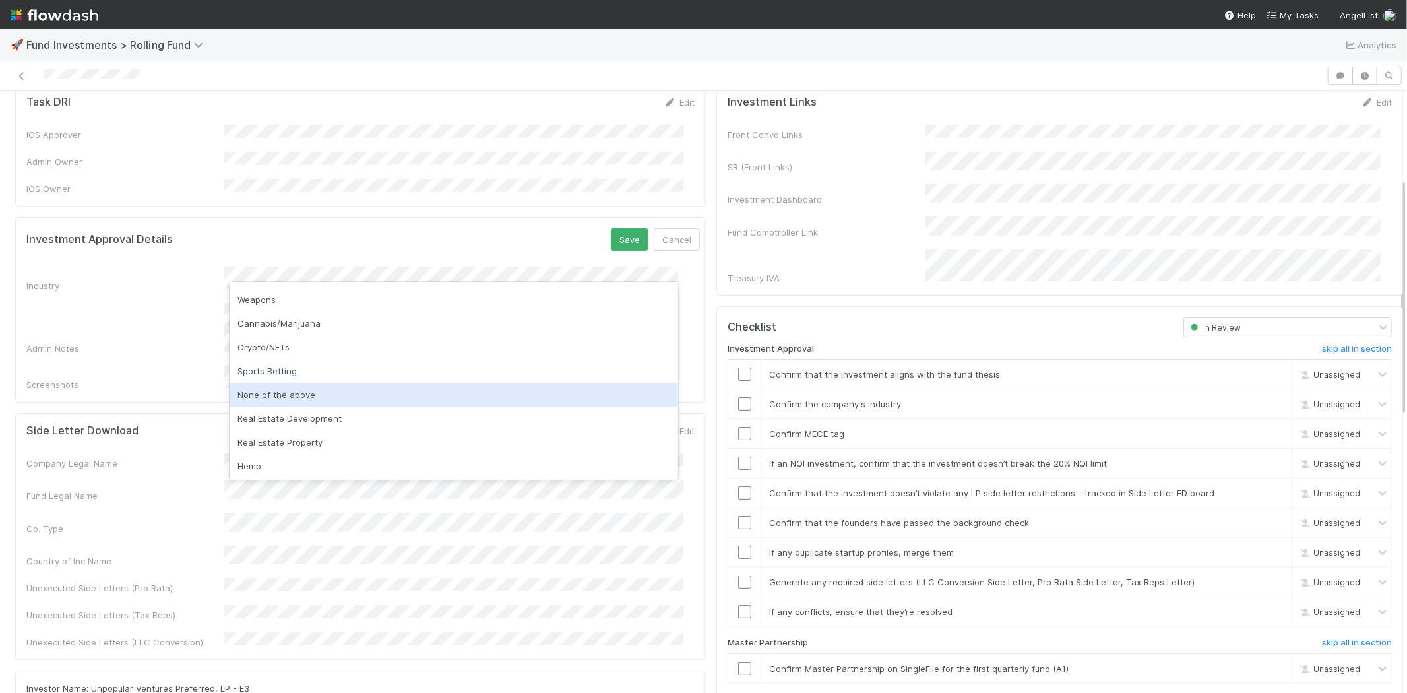
click at [304, 390] on div "None of the above" at bounding box center [454, 395] width 449 height 24
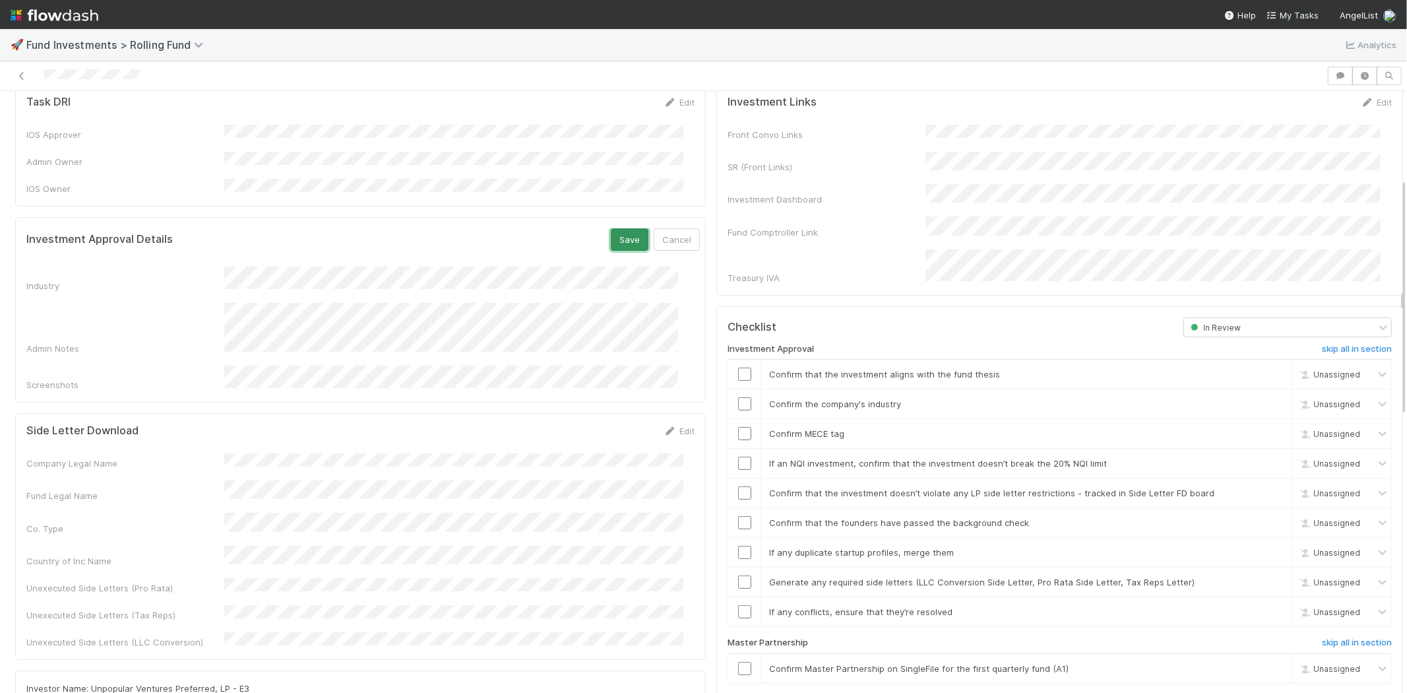
click at [620, 228] on button "Save" at bounding box center [630, 239] width 38 height 22
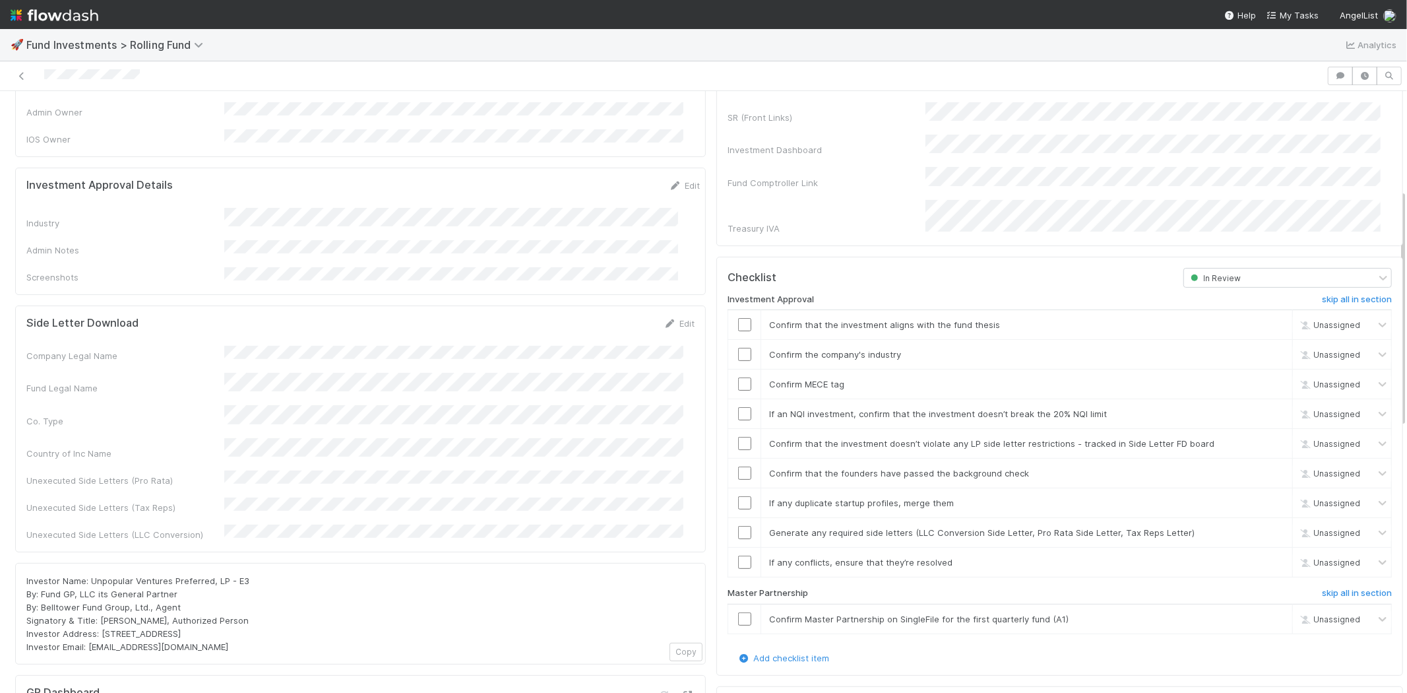
scroll to position [293, 0]
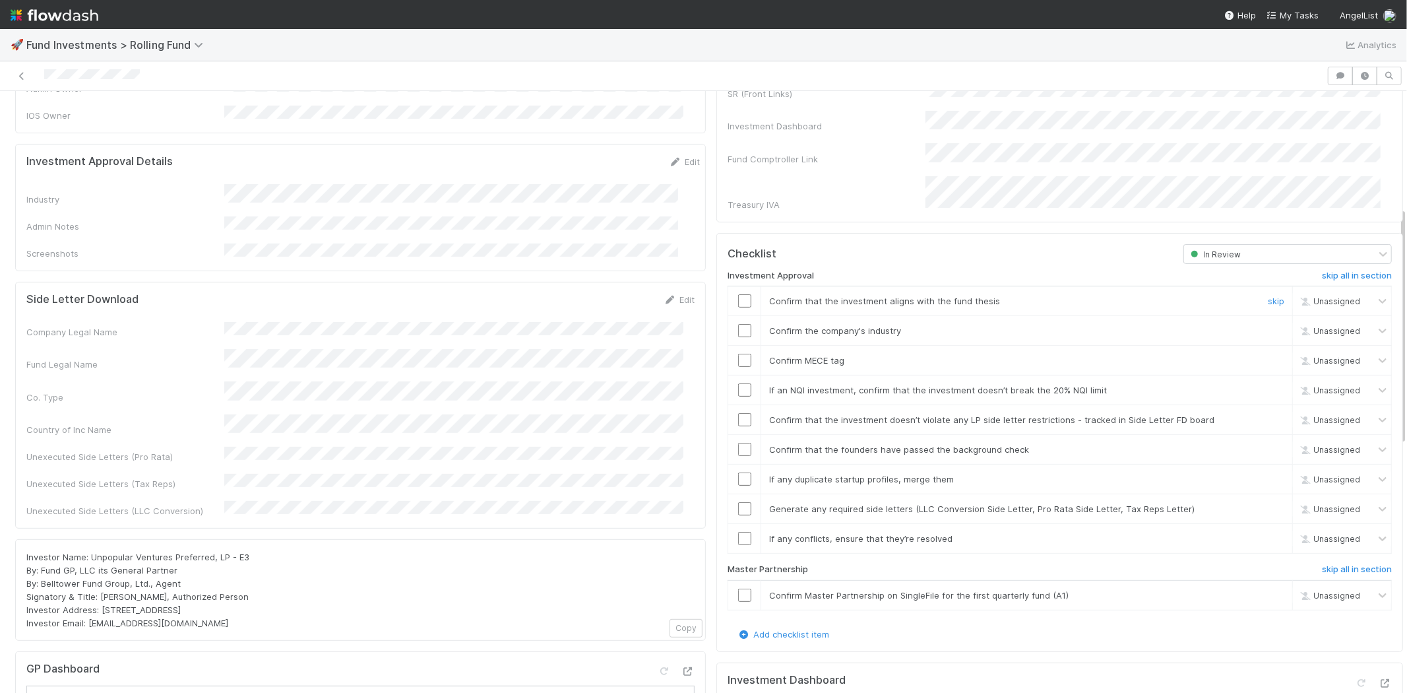
click at [738, 294] on input "checkbox" at bounding box center [744, 300] width 13 height 13
click at [738, 324] on input "checkbox" at bounding box center [744, 330] width 13 height 13
click at [738, 354] on input "checkbox" at bounding box center [744, 360] width 13 height 13
click at [738, 383] on input "checkbox" at bounding box center [744, 389] width 13 height 13
checkbox input "true"
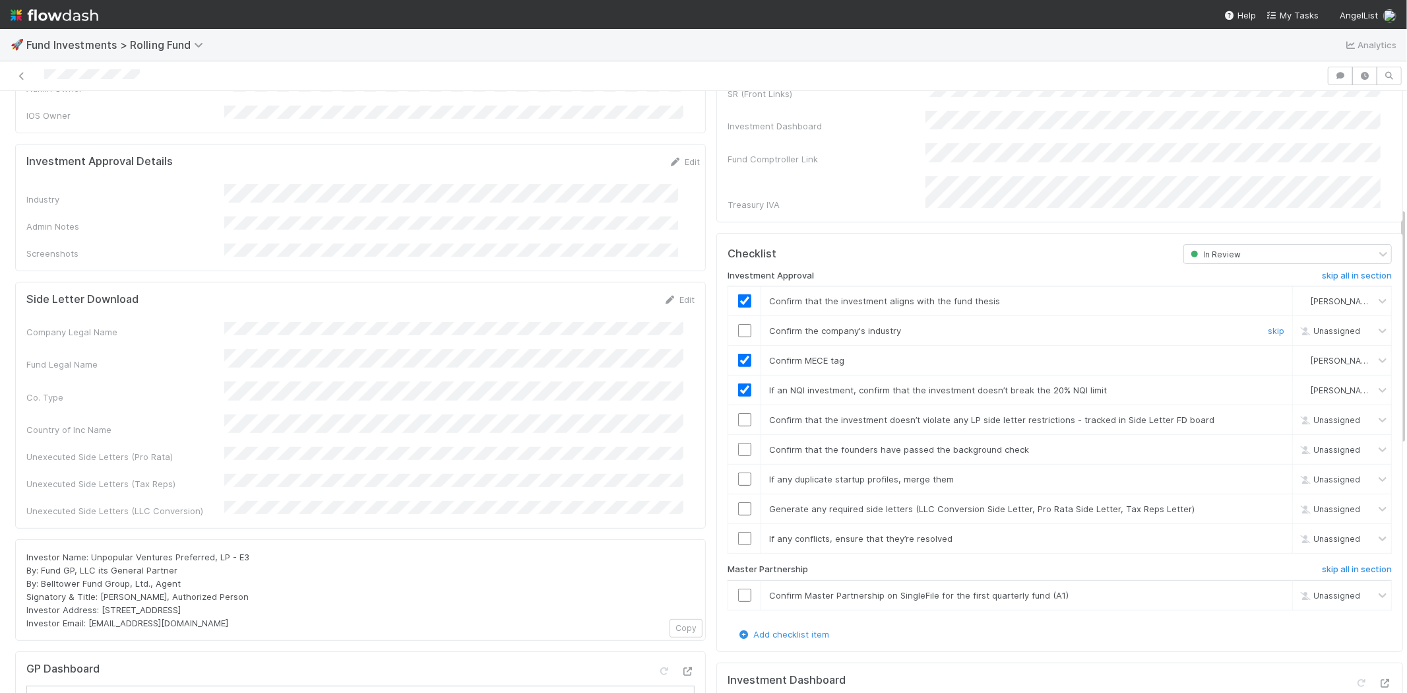
click at [738, 324] on input "checkbox" at bounding box center [744, 330] width 13 height 13
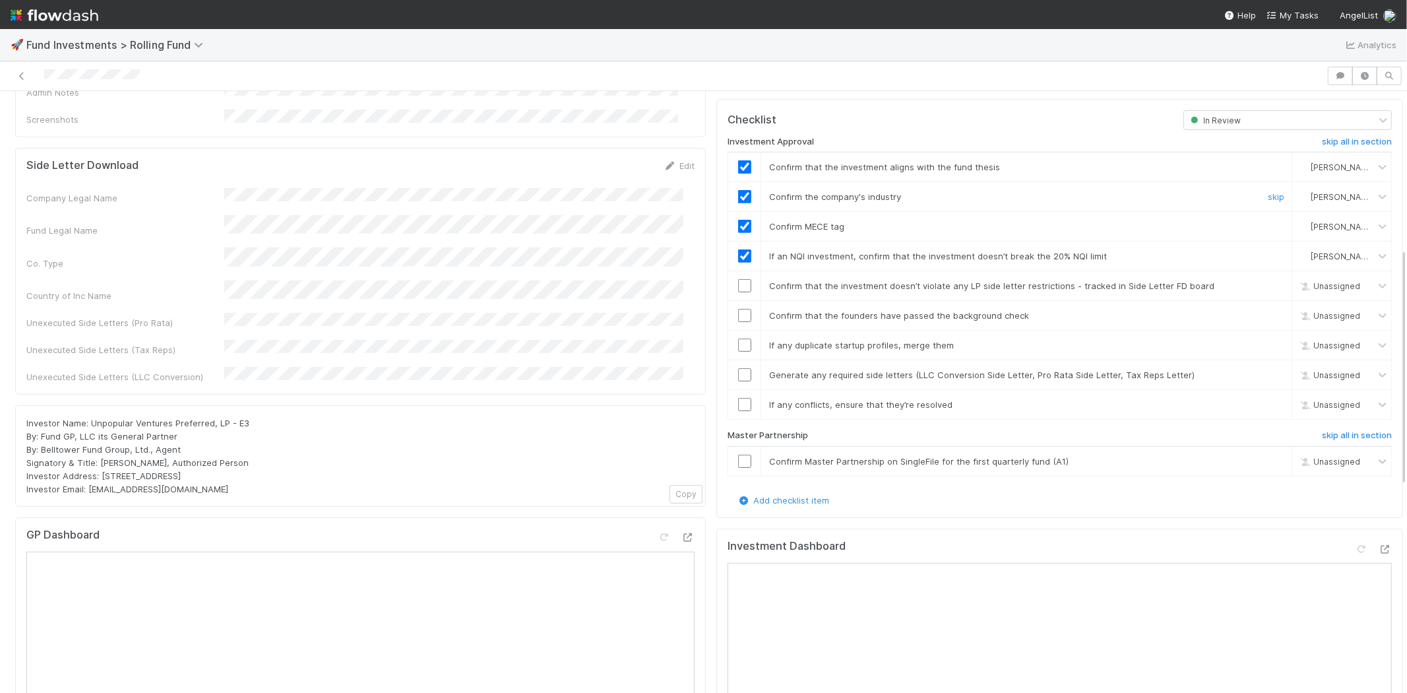
scroll to position [439, 0]
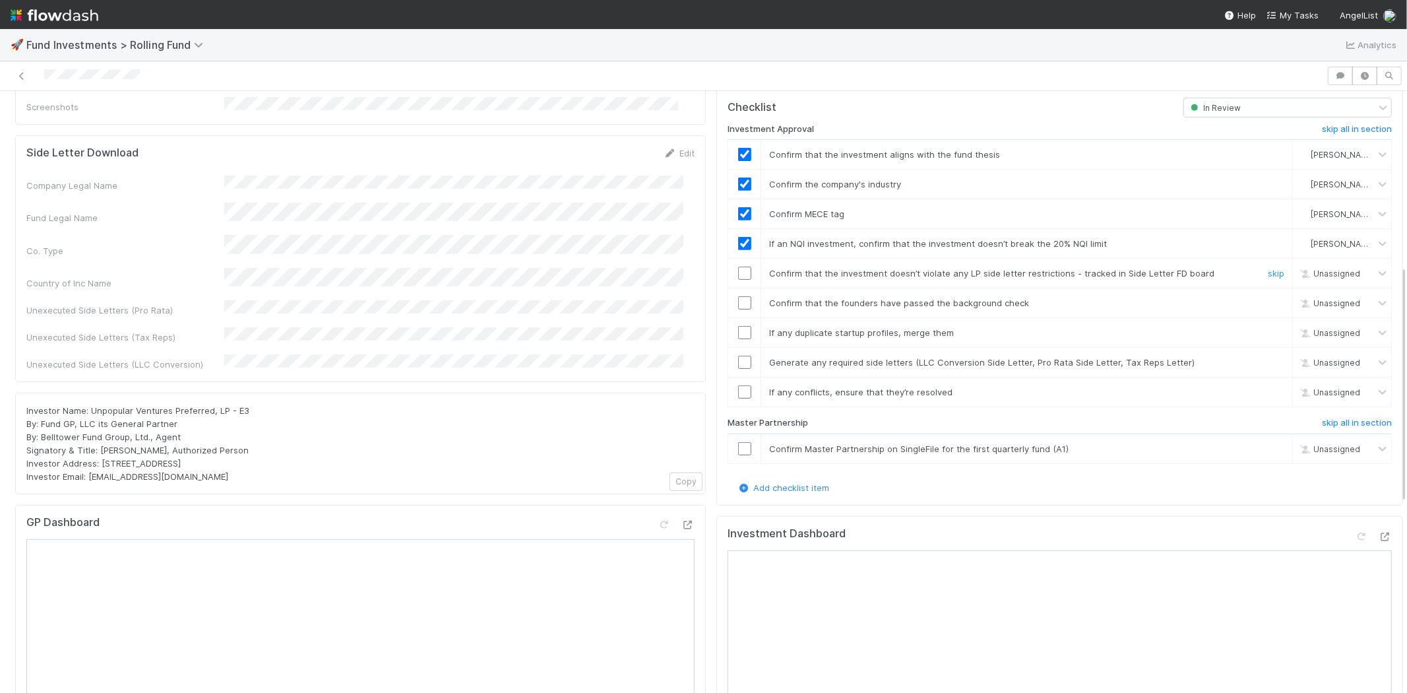
click at [738, 266] on input "checkbox" at bounding box center [744, 272] width 13 height 13
click at [738, 296] on input "checkbox" at bounding box center [744, 302] width 13 height 13
click at [738, 326] on input "checkbox" at bounding box center [744, 332] width 13 height 13
click at [738, 356] on input "checkbox" at bounding box center [744, 362] width 13 height 13
click at [738, 385] on input "checkbox" at bounding box center [744, 391] width 13 height 13
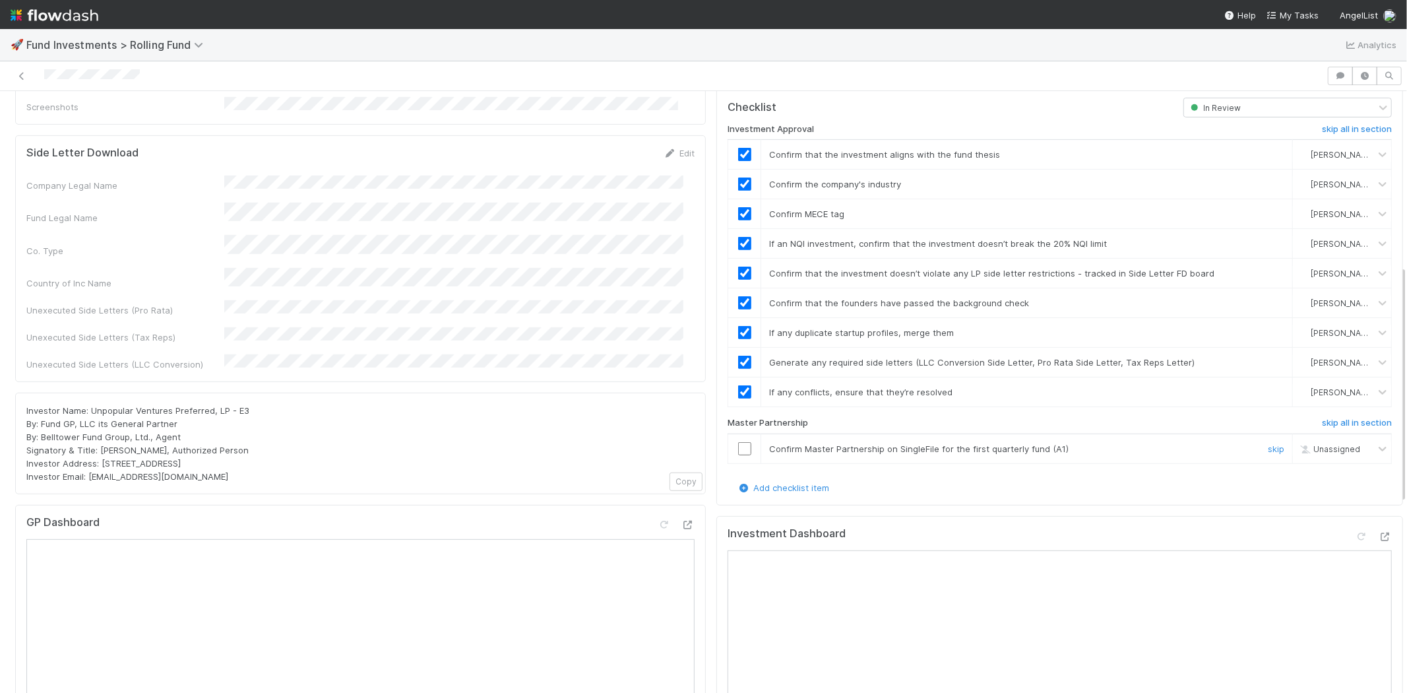
click at [738, 442] on input "checkbox" at bounding box center [744, 448] width 13 height 13
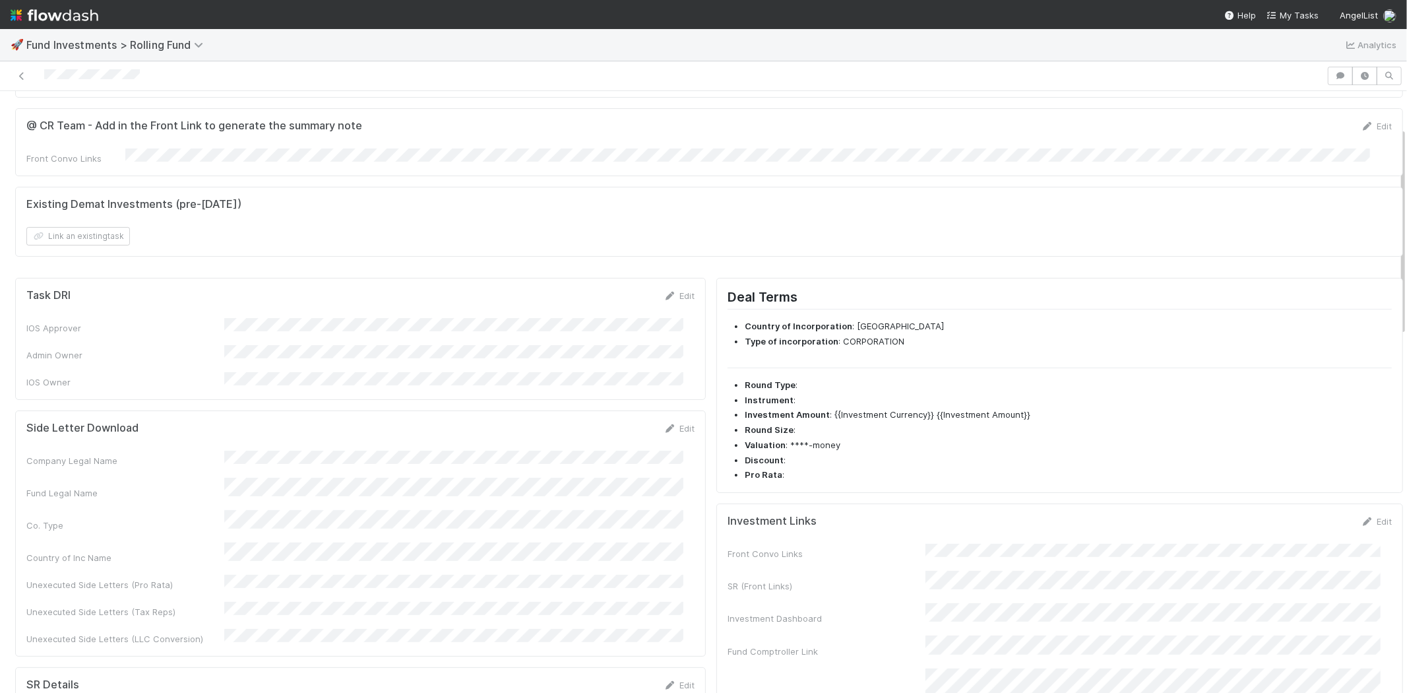
scroll to position [0, 0]
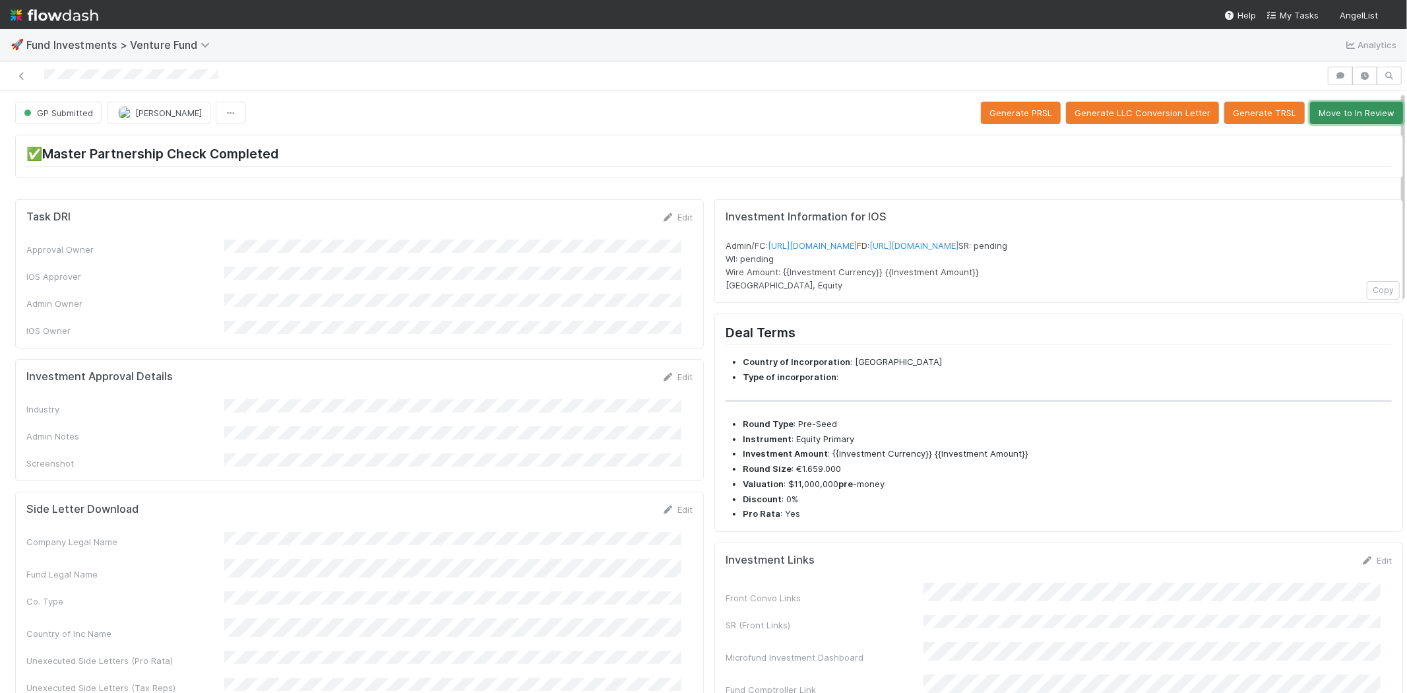
click at [1369, 106] on button "Move to In Review" at bounding box center [1356, 113] width 93 height 22
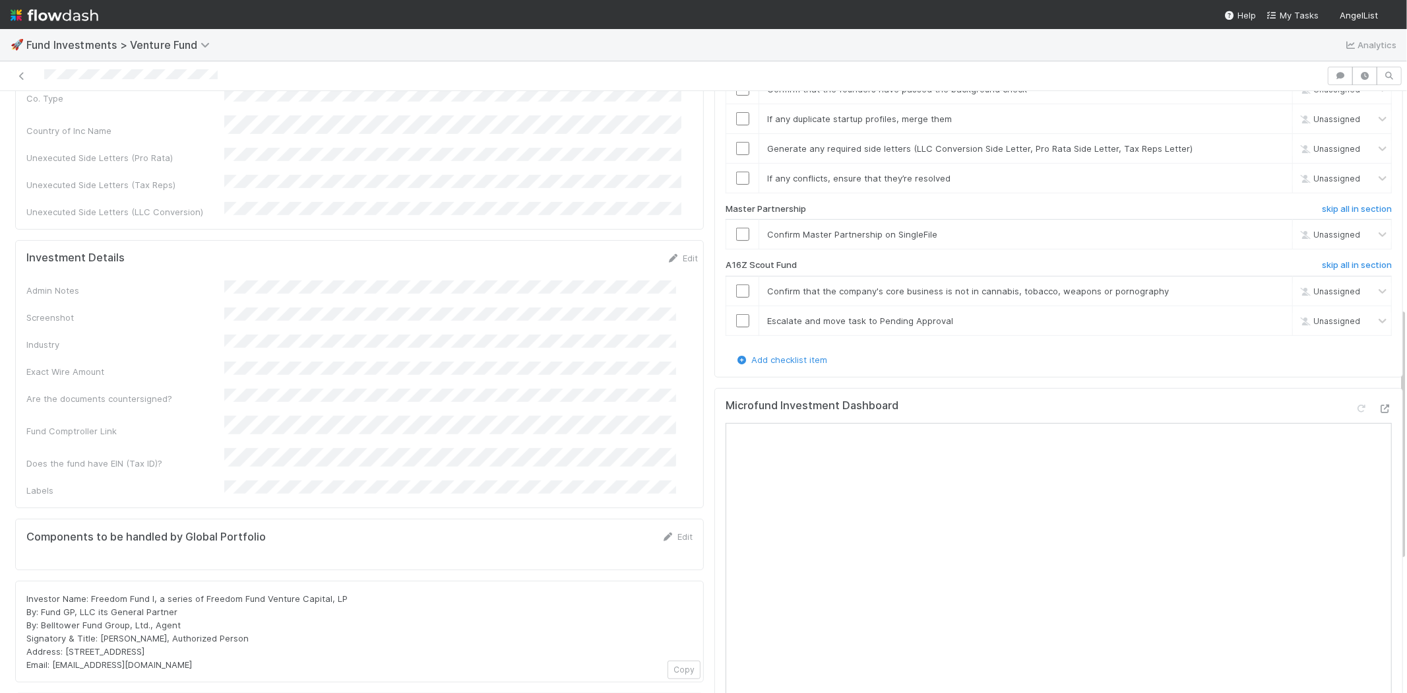
scroll to position [513, 0]
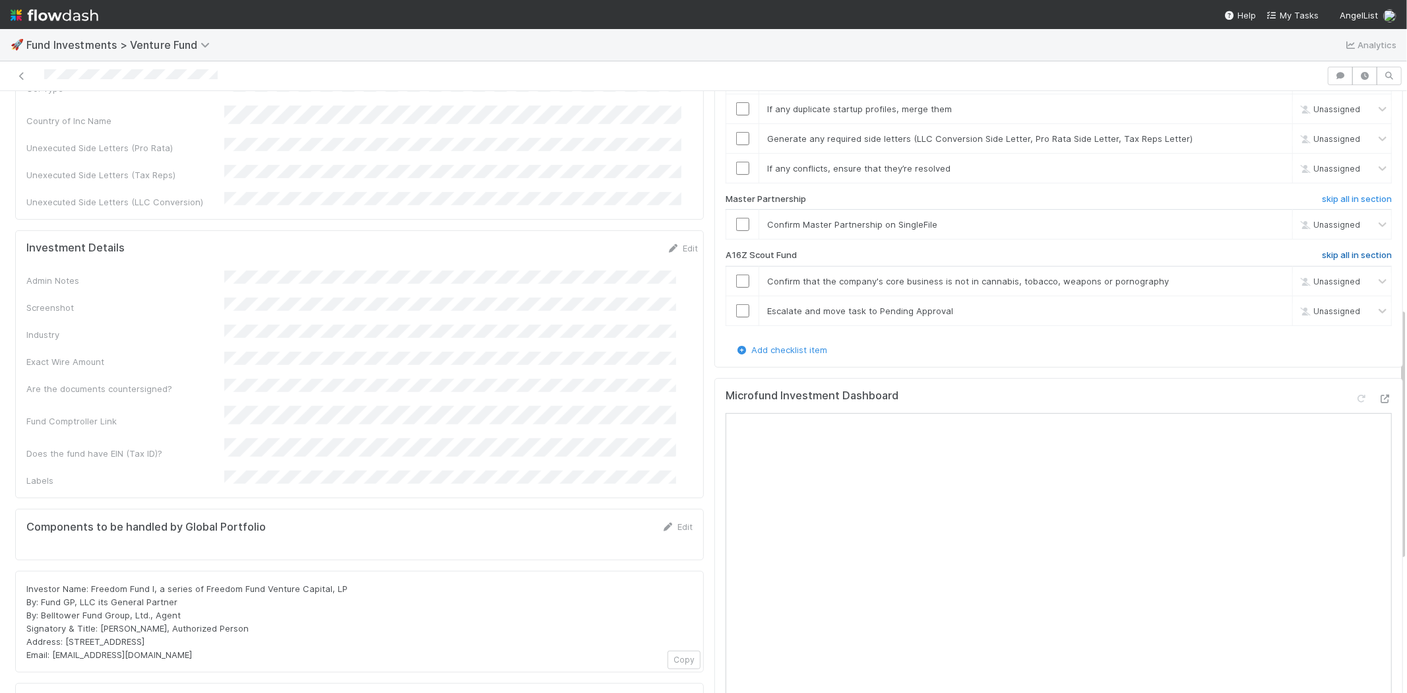
click at [1322, 250] on h6 "skip all in section" at bounding box center [1357, 255] width 70 height 11
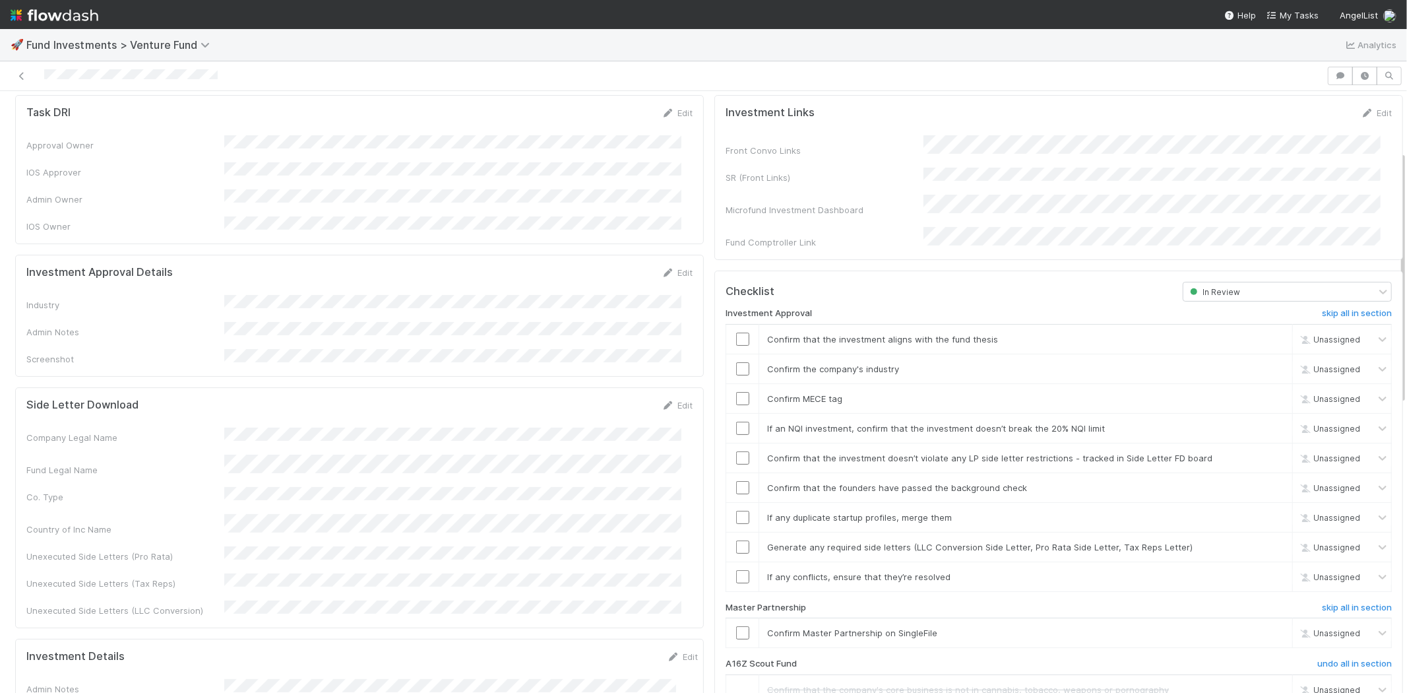
scroll to position [0, 0]
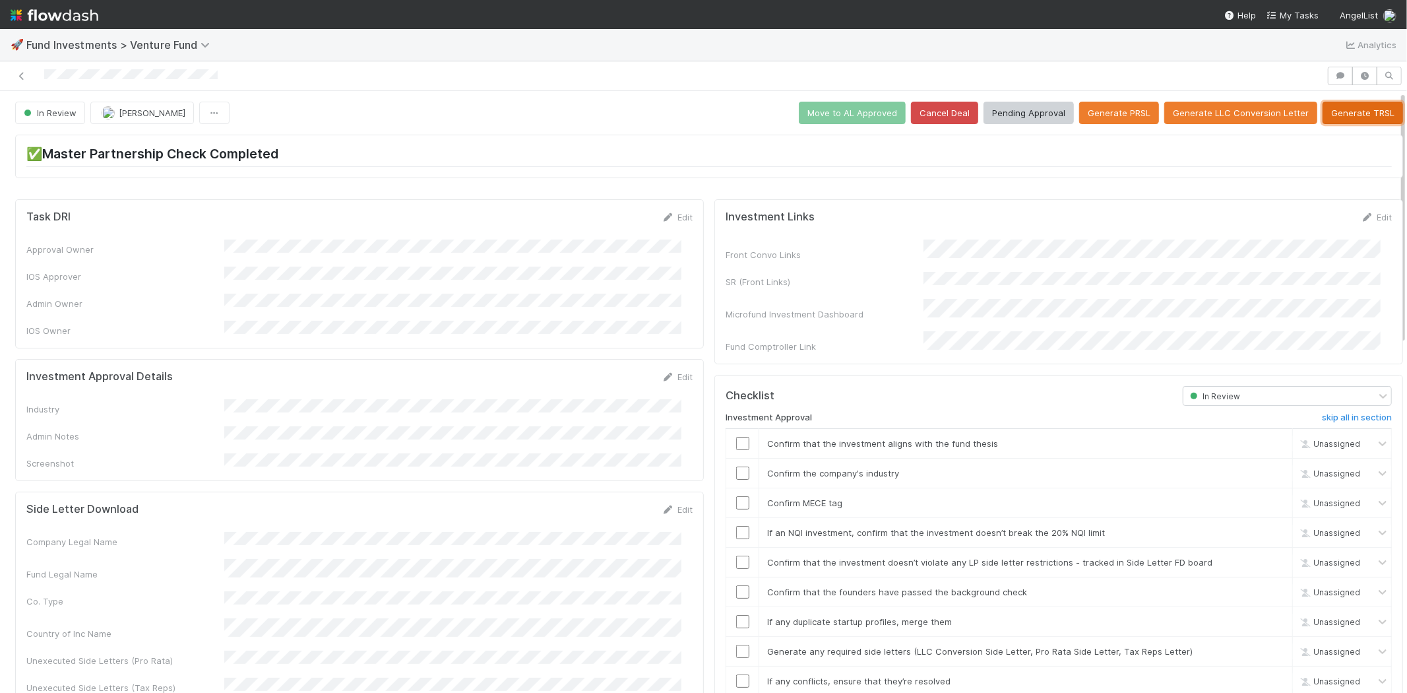
click at [1355, 119] on button "Generate TRSL" at bounding box center [1363, 113] width 80 height 22
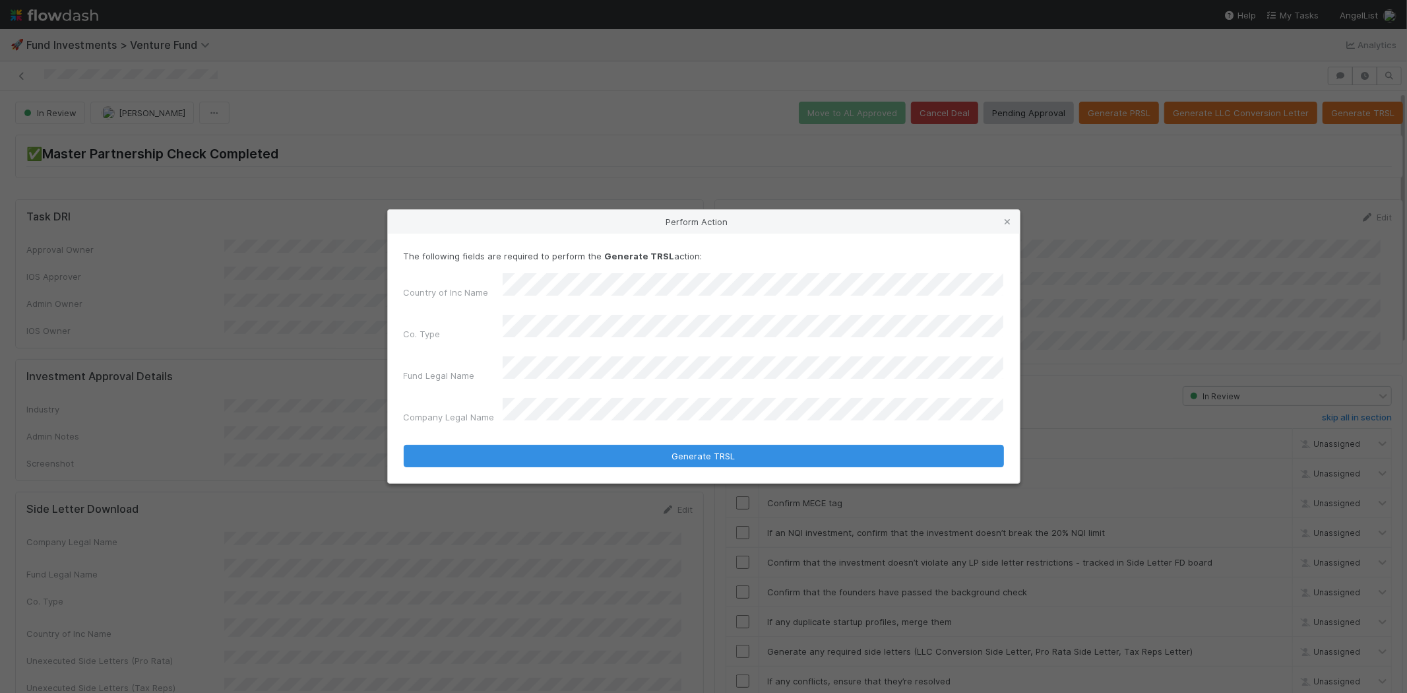
click at [404, 445] on button "Generate TRSL" at bounding box center [704, 456] width 600 height 22
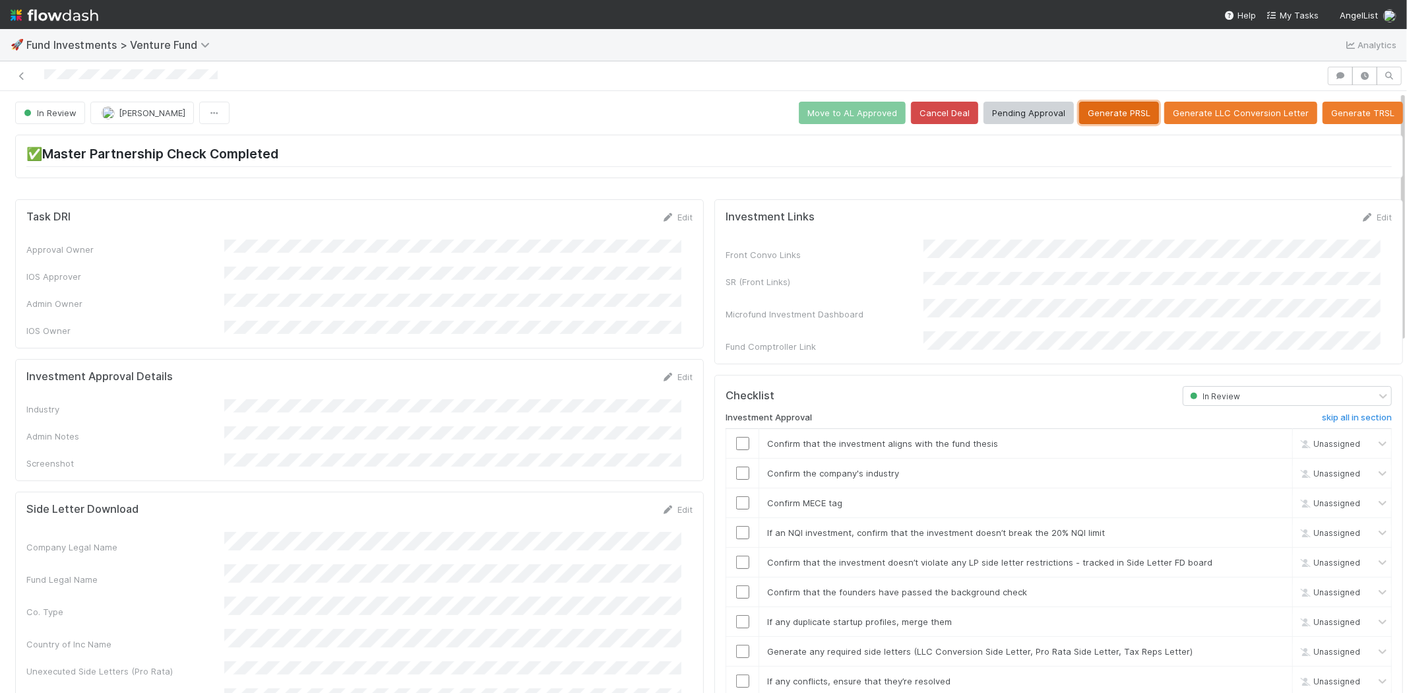
click at [1108, 119] on button "Generate PRSL" at bounding box center [1119, 113] width 80 height 22
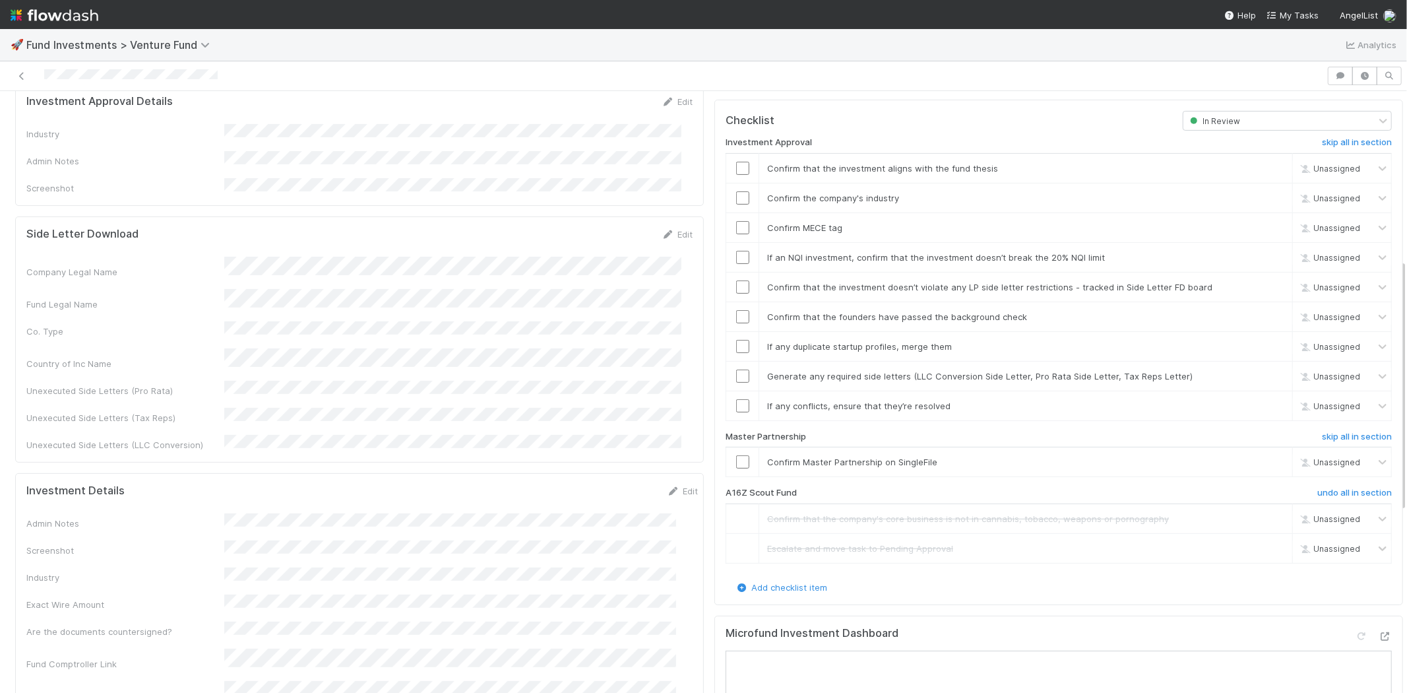
scroll to position [245, 0]
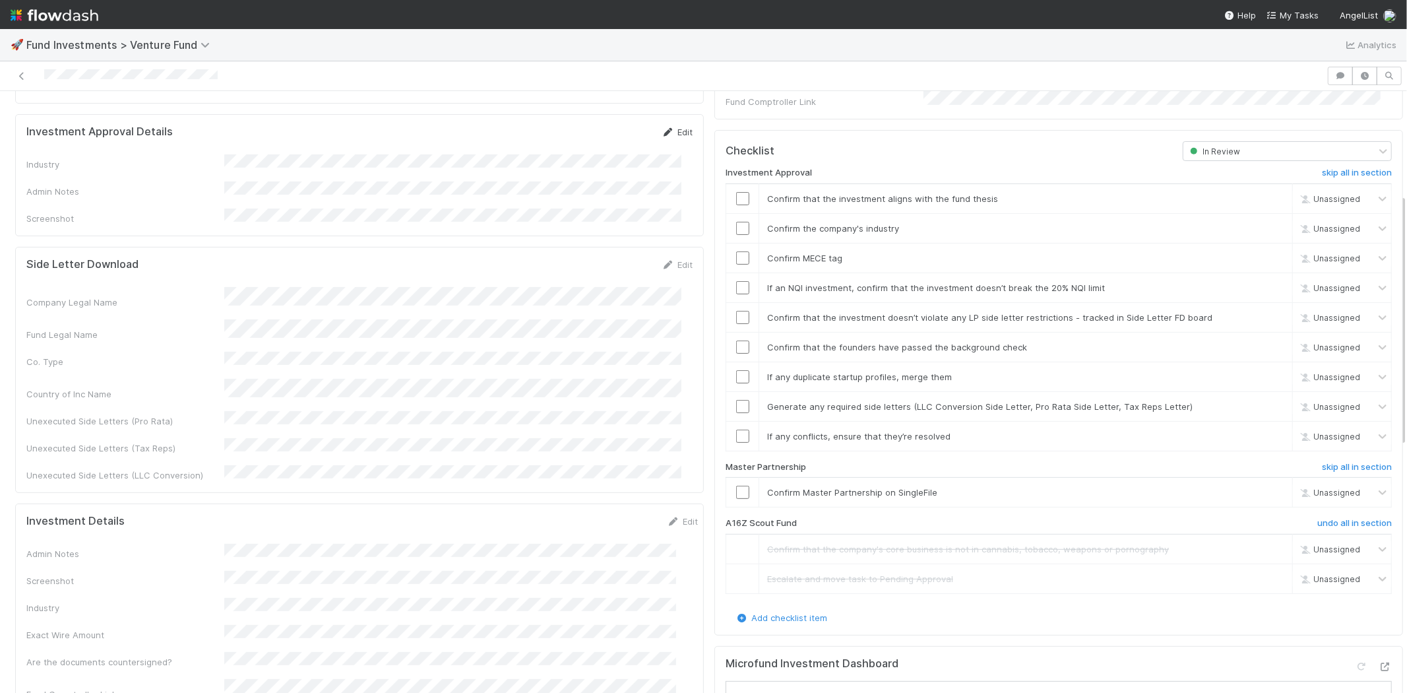
click at [664, 127] on link "Edit" at bounding box center [677, 132] width 31 height 11
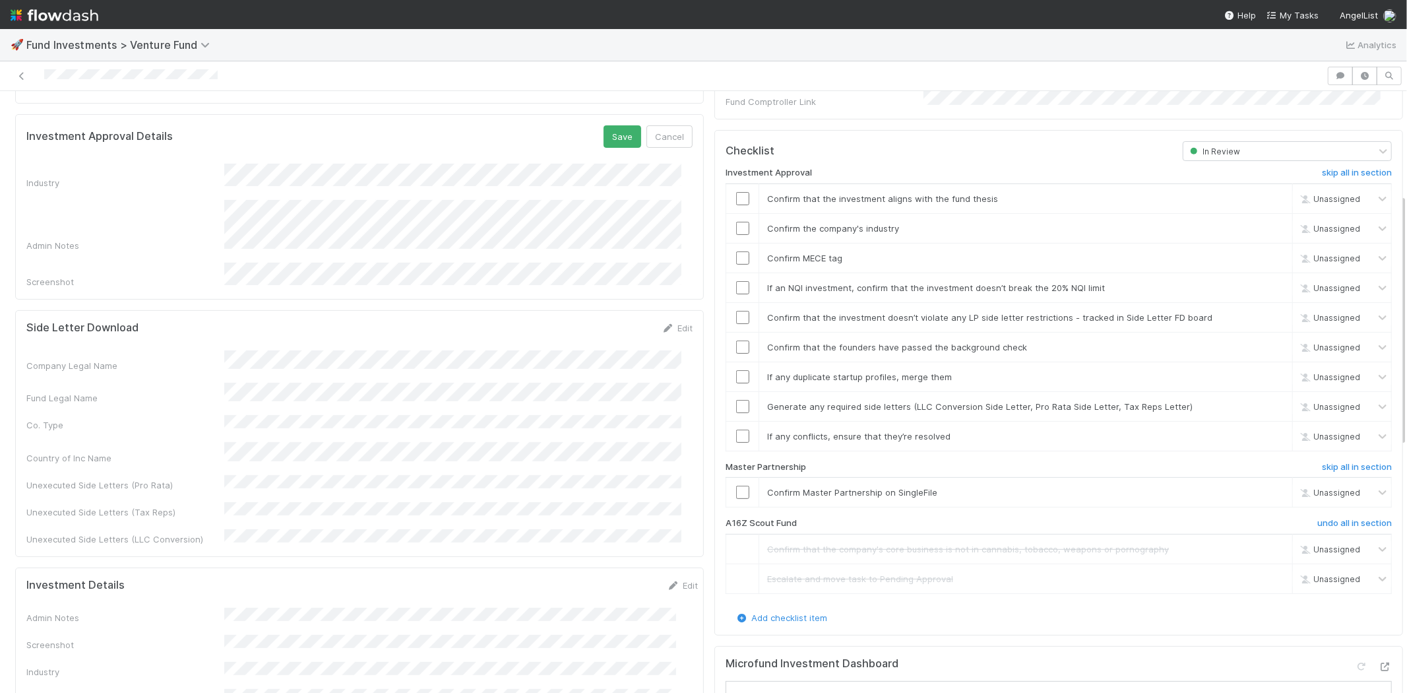
click at [355, 146] on form "Investment Approval Details Save Cancel Industry Admin Notes Screenshot" at bounding box center [359, 206] width 666 height 163
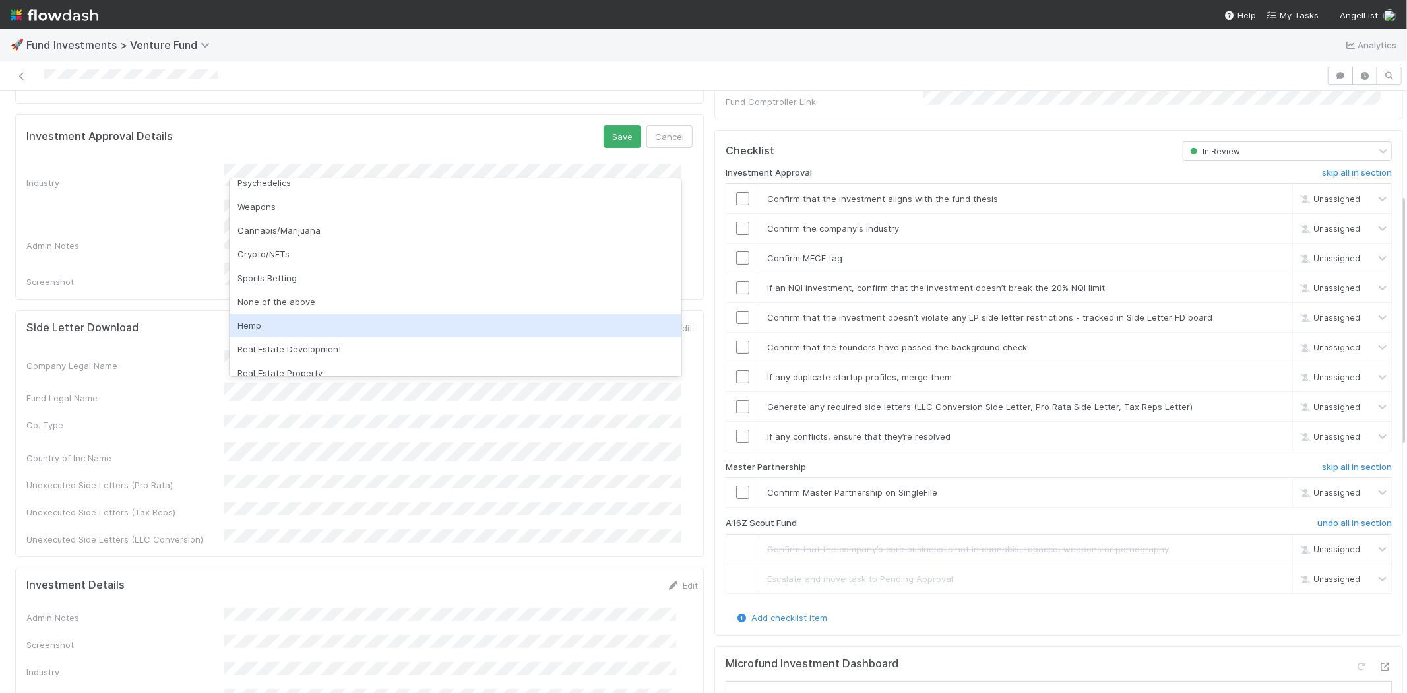
scroll to position [377, 0]
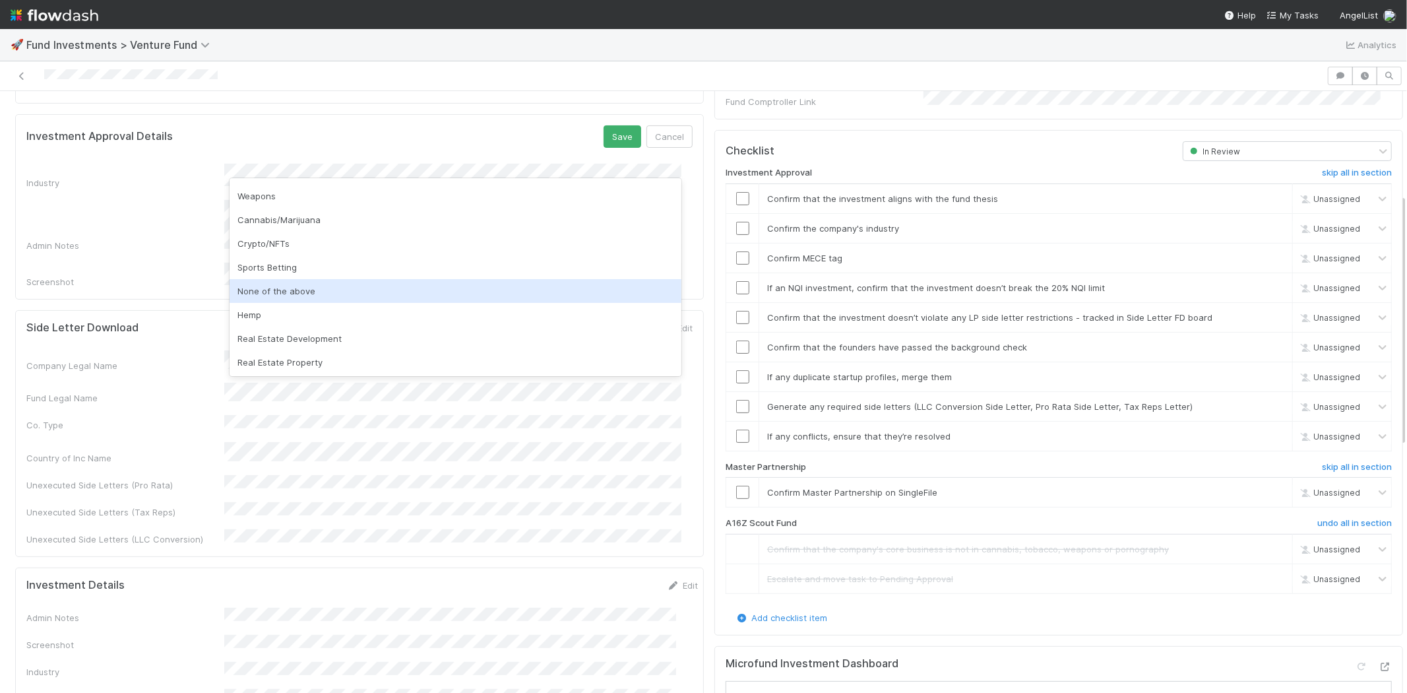
click at [301, 295] on div "None of the above" at bounding box center [456, 291] width 452 height 24
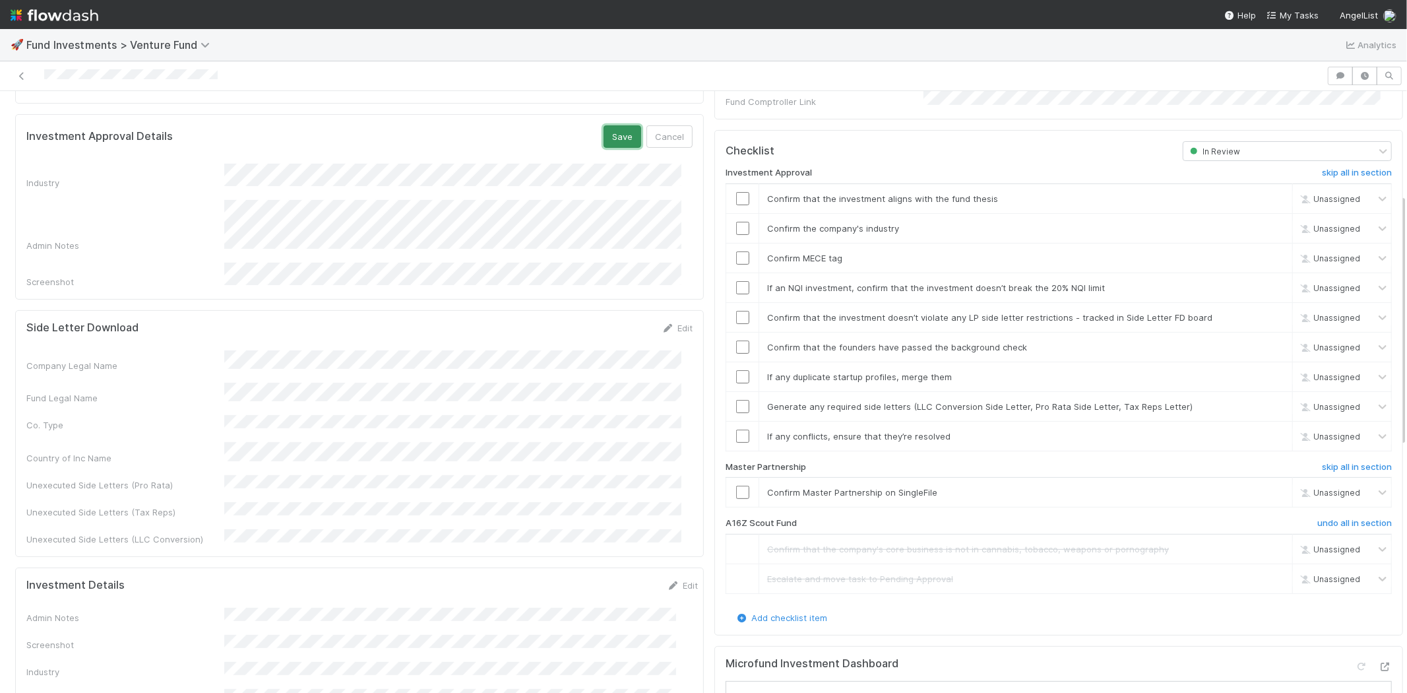
click at [609, 132] on button "Save" at bounding box center [623, 136] width 38 height 22
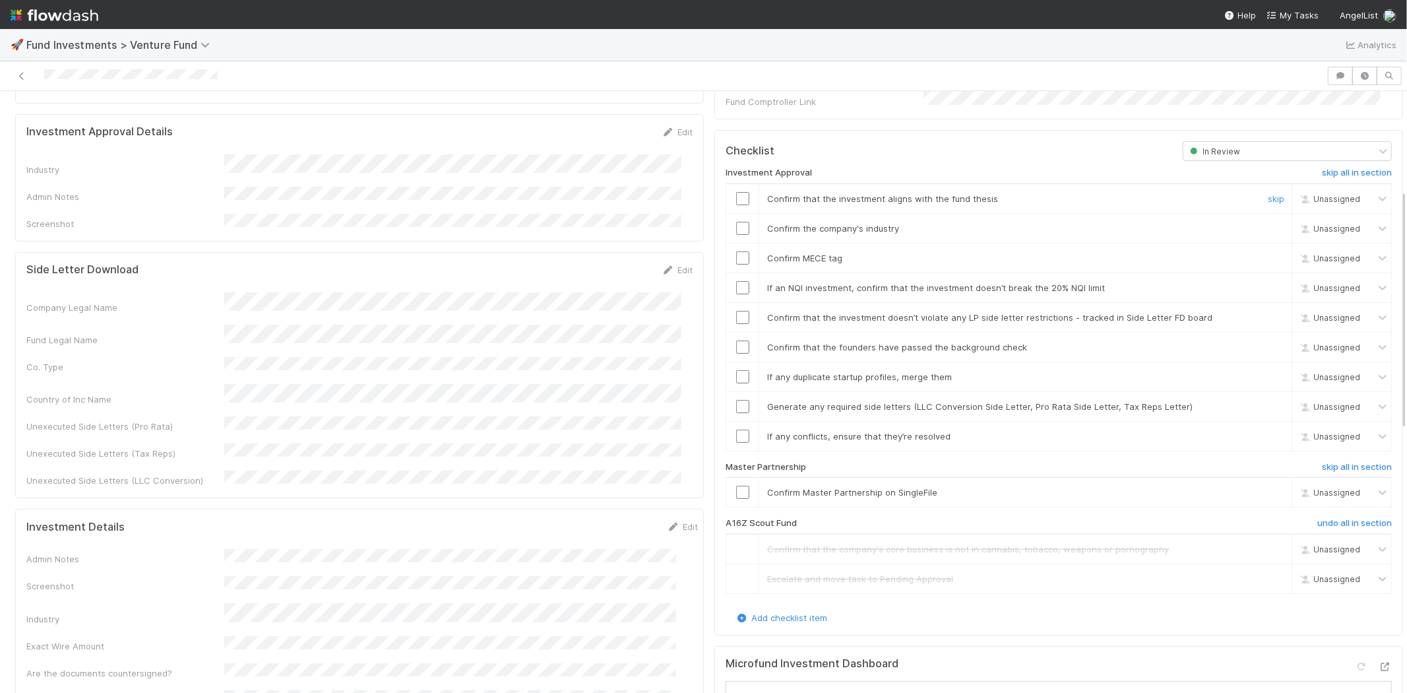
click at [736, 192] on input "checkbox" at bounding box center [742, 198] width 13 height 13
click at [736, 222] on input "checkbox" at bounding box center [742, 228] width 13 height 13
click at [736, 251] on input "checkbox" at bounding box center [742, 257] width 13 height 13
click at [736, 281] on input "checkbox" at bounding box center [742, 287] width 13 height 13
click at [736, 311] on input "checkbox" at bounding box center [742, 317] width 13 height 13
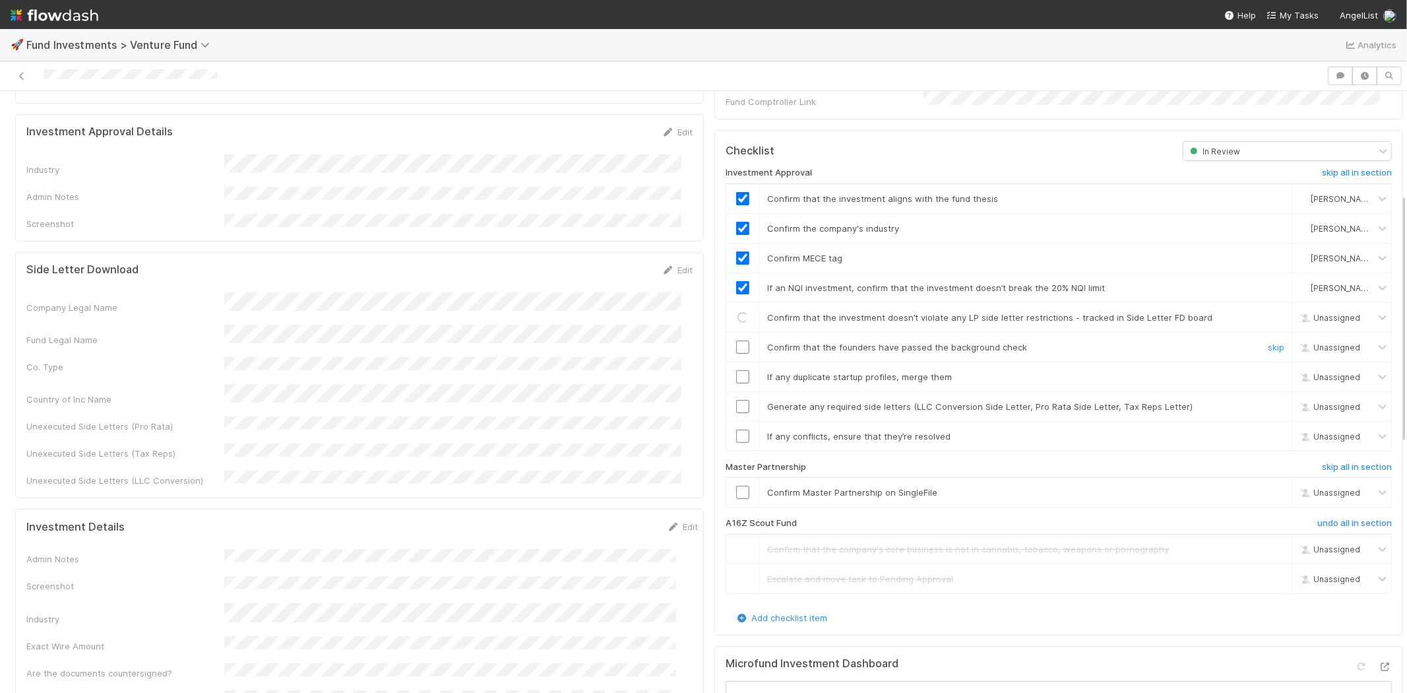
click at [736, 340] on input "checkbox" at bounding box center [742, 346] width 13 height 13
click at [736, 370] on input "checkbox" at bounding box center [742, 376] width 13 height 13
click at [736, 400] on input "checkbox" at bounding box center [742, 406] width 13 height 13
click at [736, 429] on input "checkbox" at bounding box center [742, 435] width 13 height 13
click at [733, 478] on td at bounding box center [742, 493] width 33 height 30
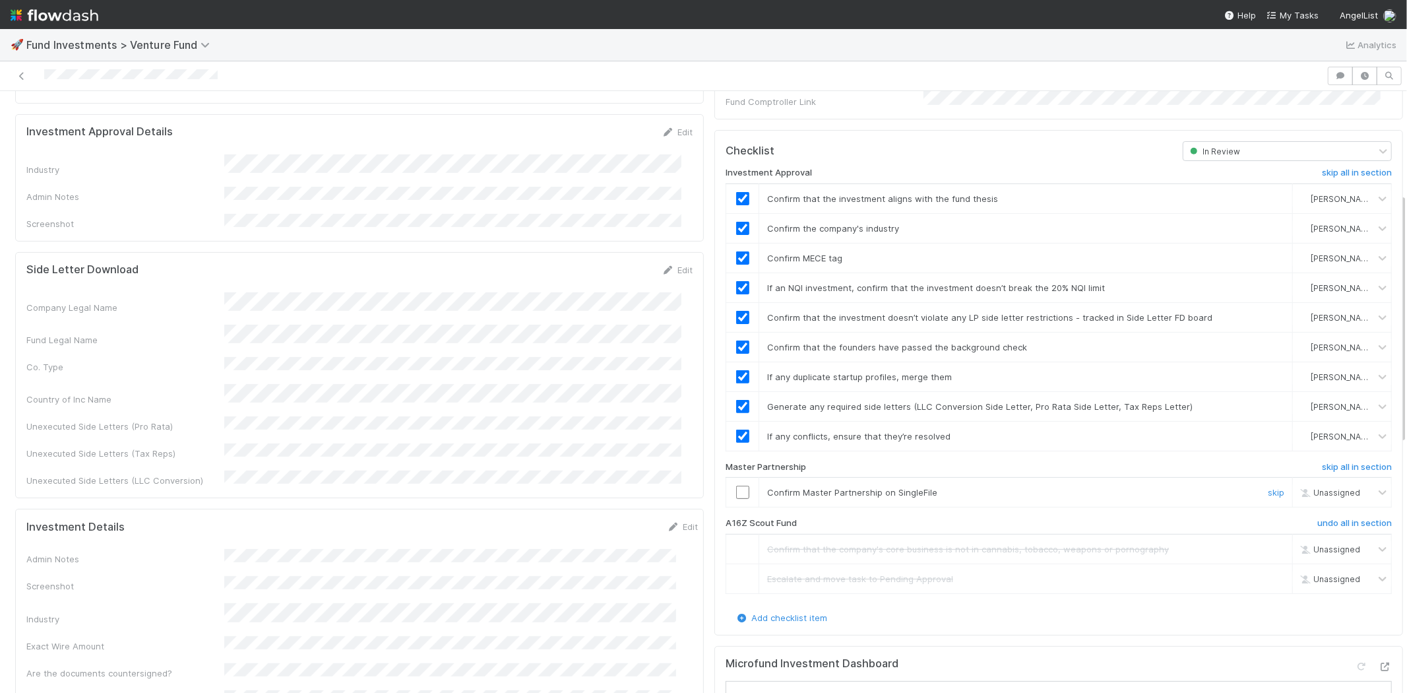
click at [736, 485] on input "checkbox" at bounding box center [742, 491] width 13 height 13
drag, startPoint x: 735, startPoint y: 478, endPoint x: 750, endPoint y: 476, distance: 15.3
click at [736, 485] on input "checkbox" at bounding box center [742, 491] width 13 height 13
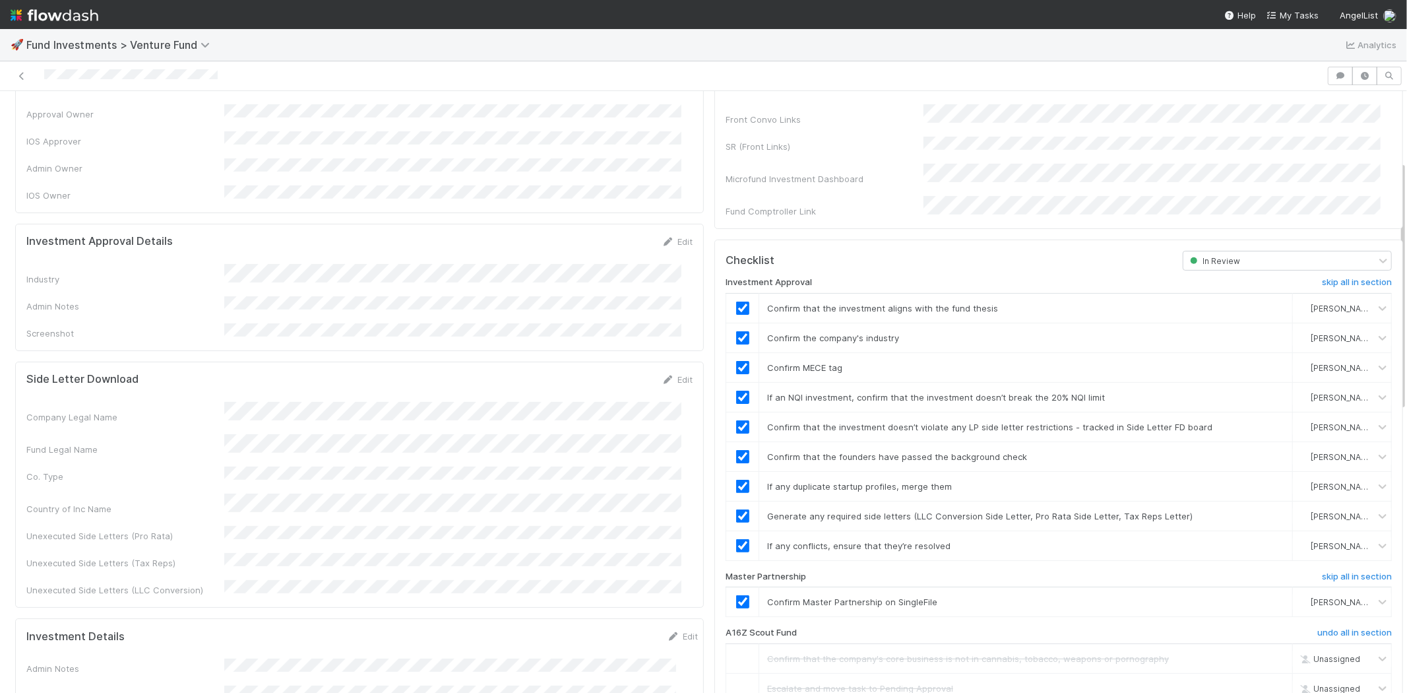
scroll to position [0, 0]
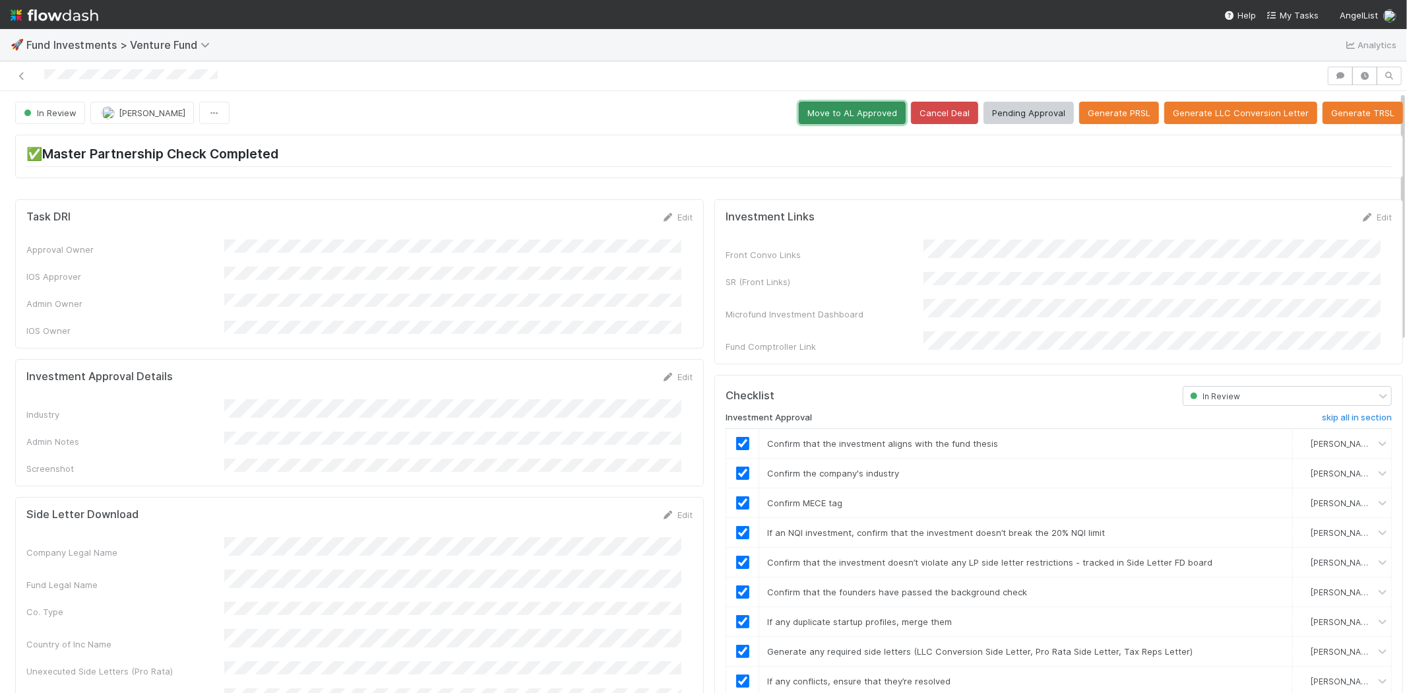
click at [809, 114] on button "Move to AL Approved" at bounding box center [852, 113] width 107 height 22
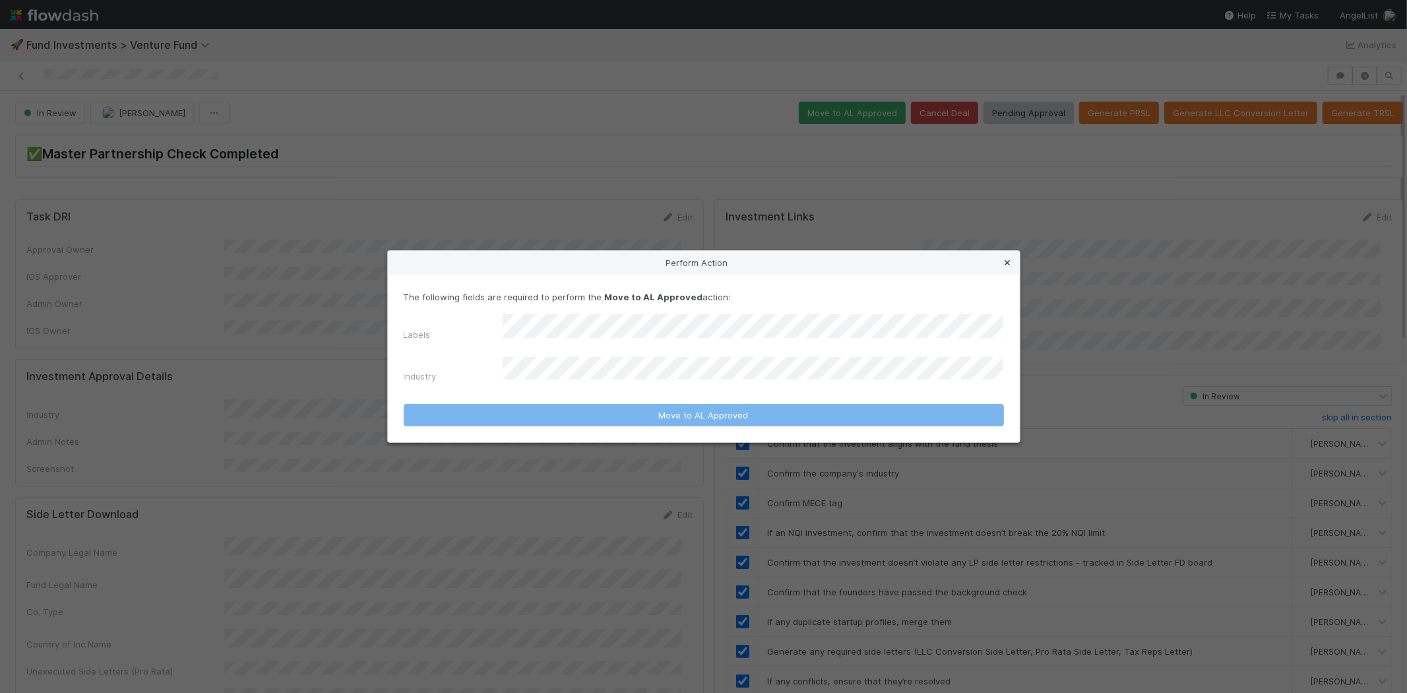
click at [1003, 267] on icon at bounding box center [1007, 263] width 13 height 9
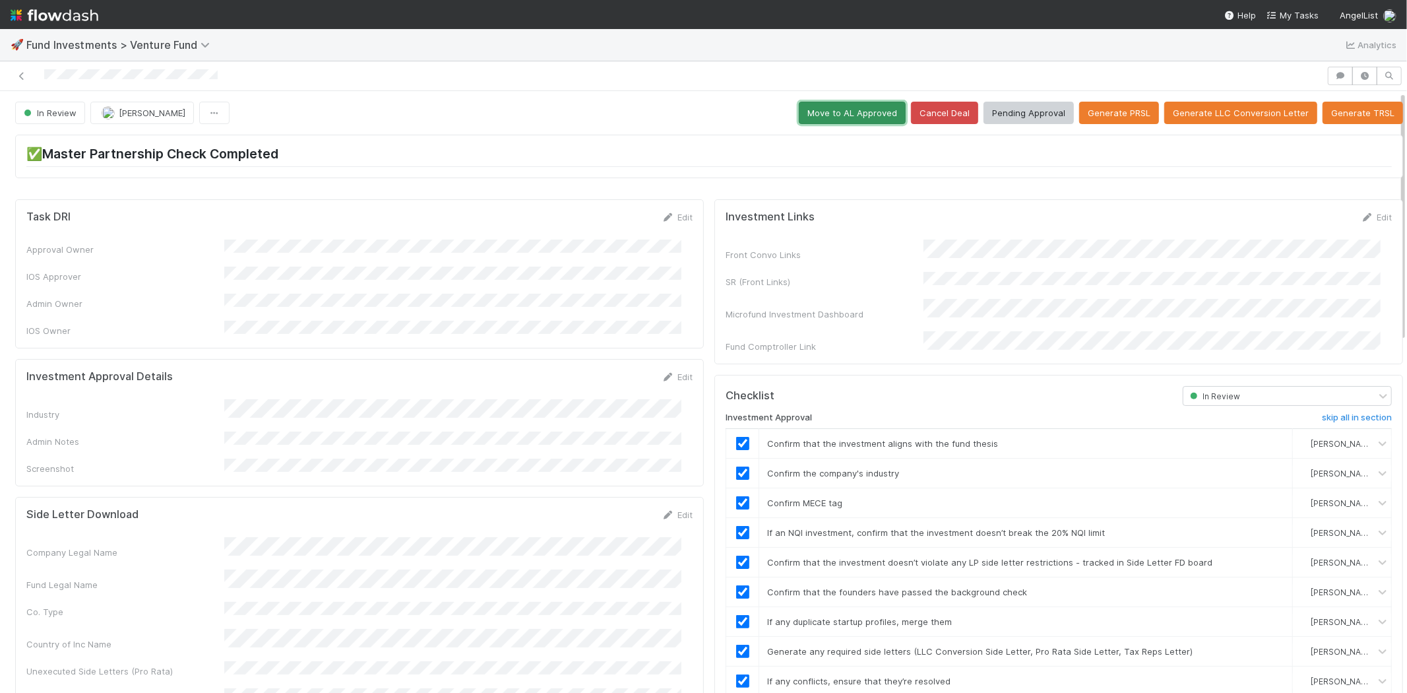
click at [799, 121] on button "Move to AL Approved" at bounding box center [852, 113] width 107 height 22
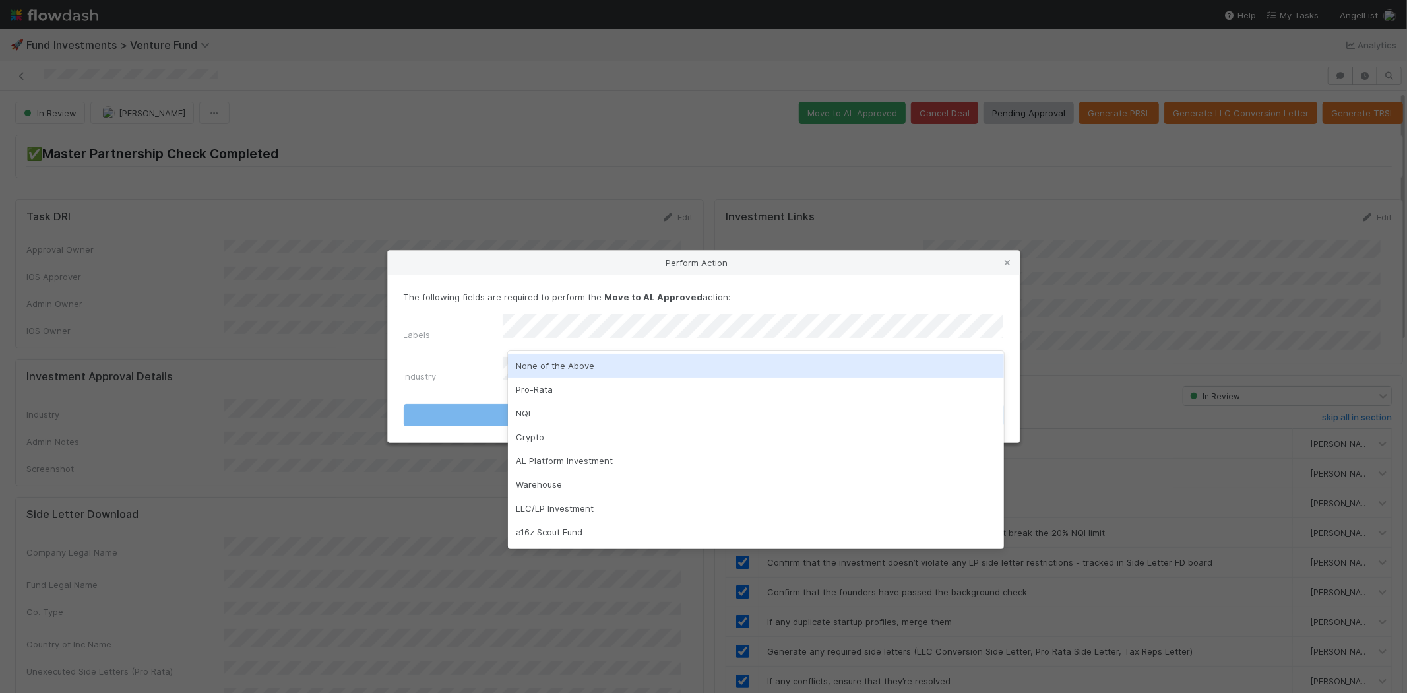
click at [546, 364] on div "None of the Above" at bounding box center [756, 366] width 496 height 24
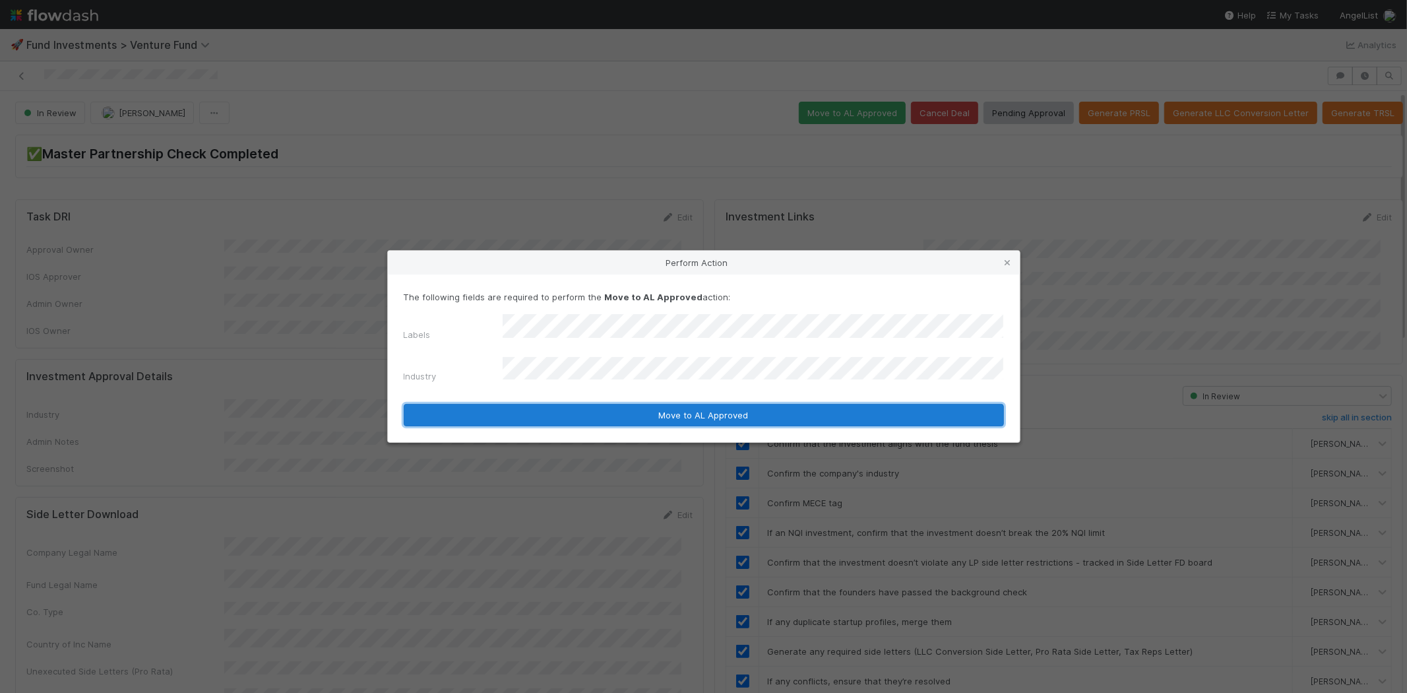
click at [536, 404] on button "Move to AL Approved" at bounding box center [704, 415] width 600 height 22
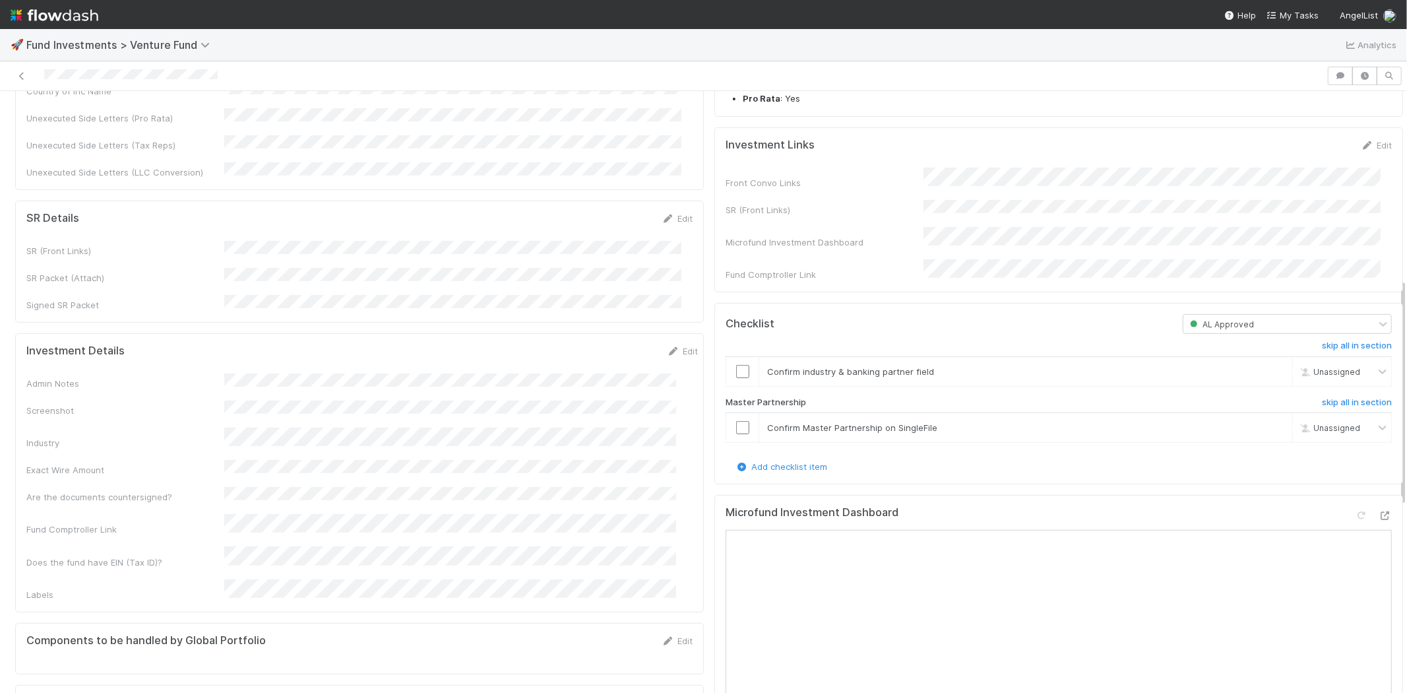
scroll to position [366, 0]
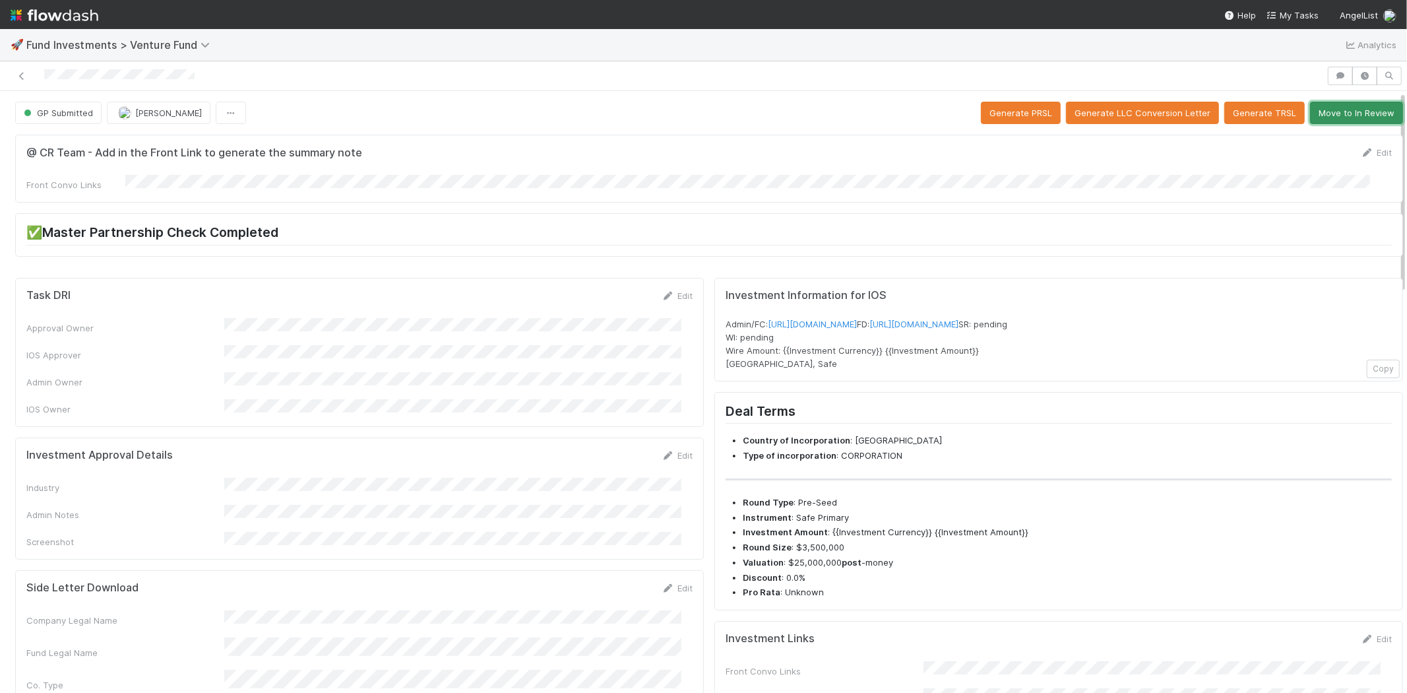
click at [1336, 116] on button "Move to In Review" at bounding box center [1356, 113] width 93 height 22
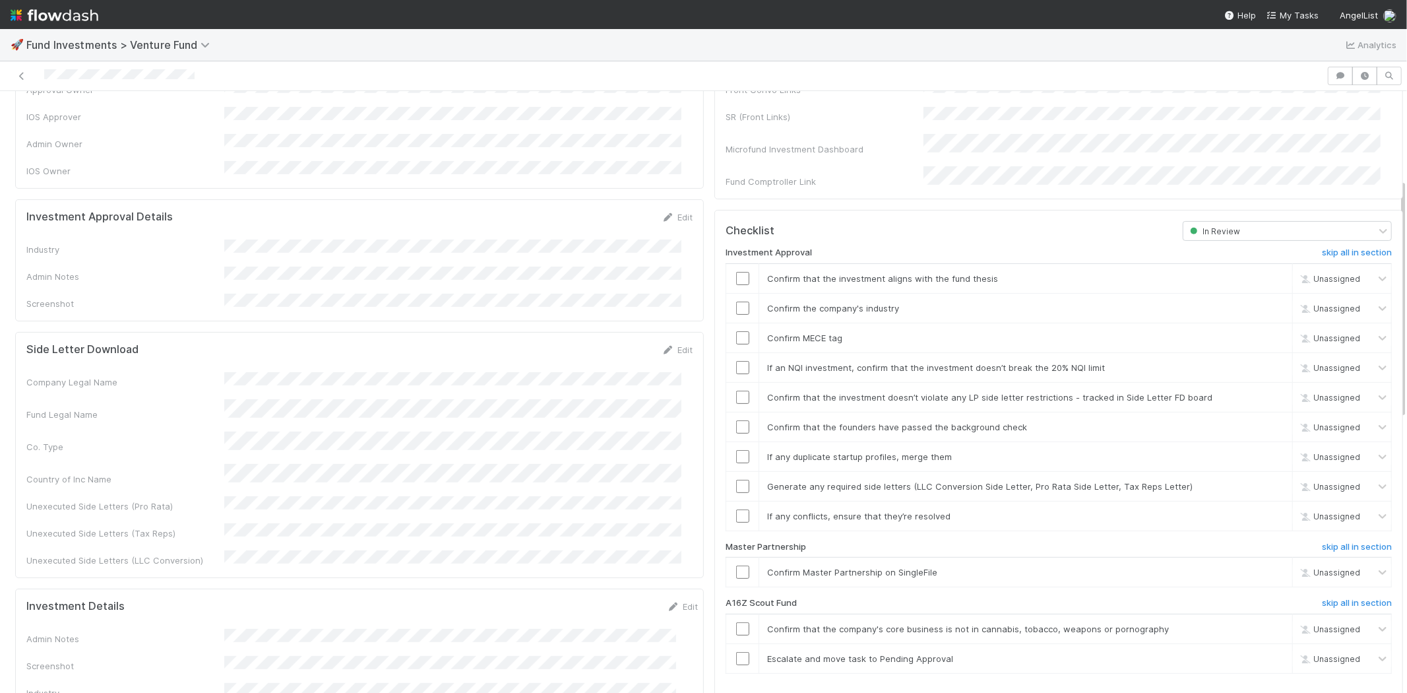
scroll to position [220, 0]
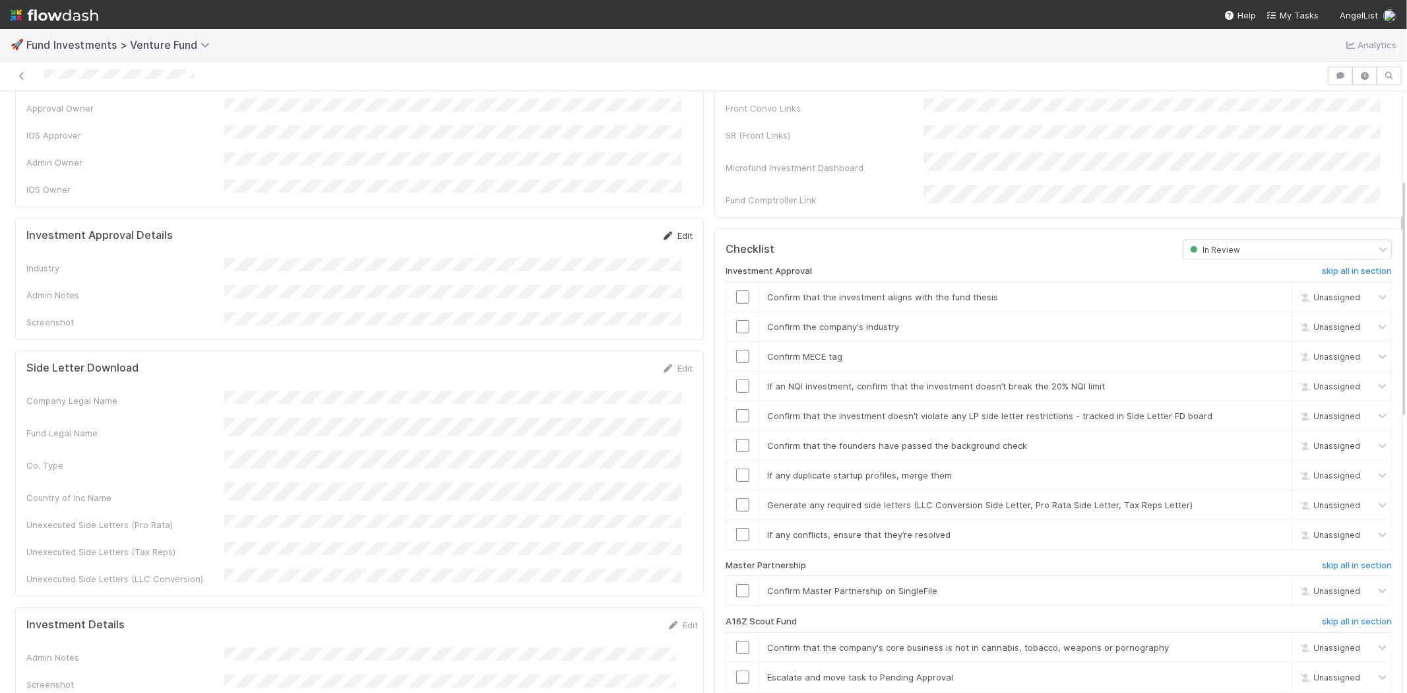
click at [664, 230] on link "Edit" at bounding box center [677, 235] width 31 height 11
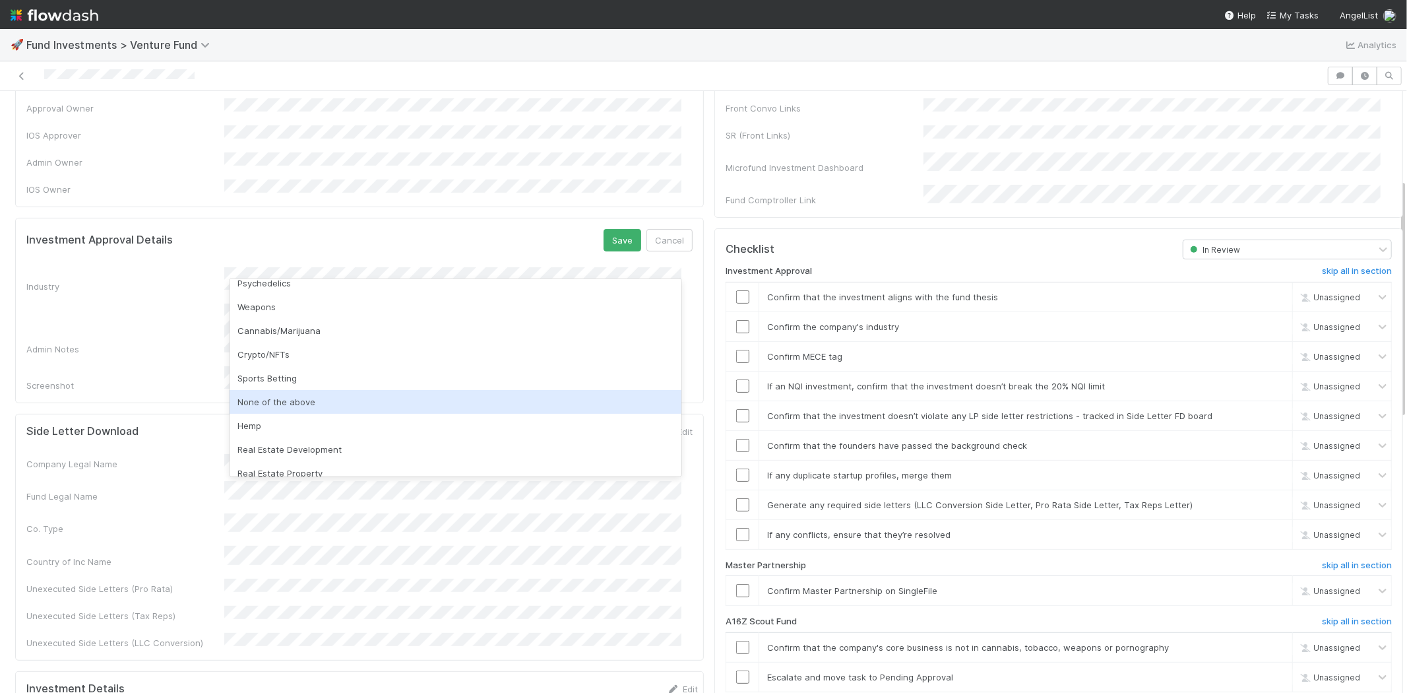
scroll to position [377, 0]
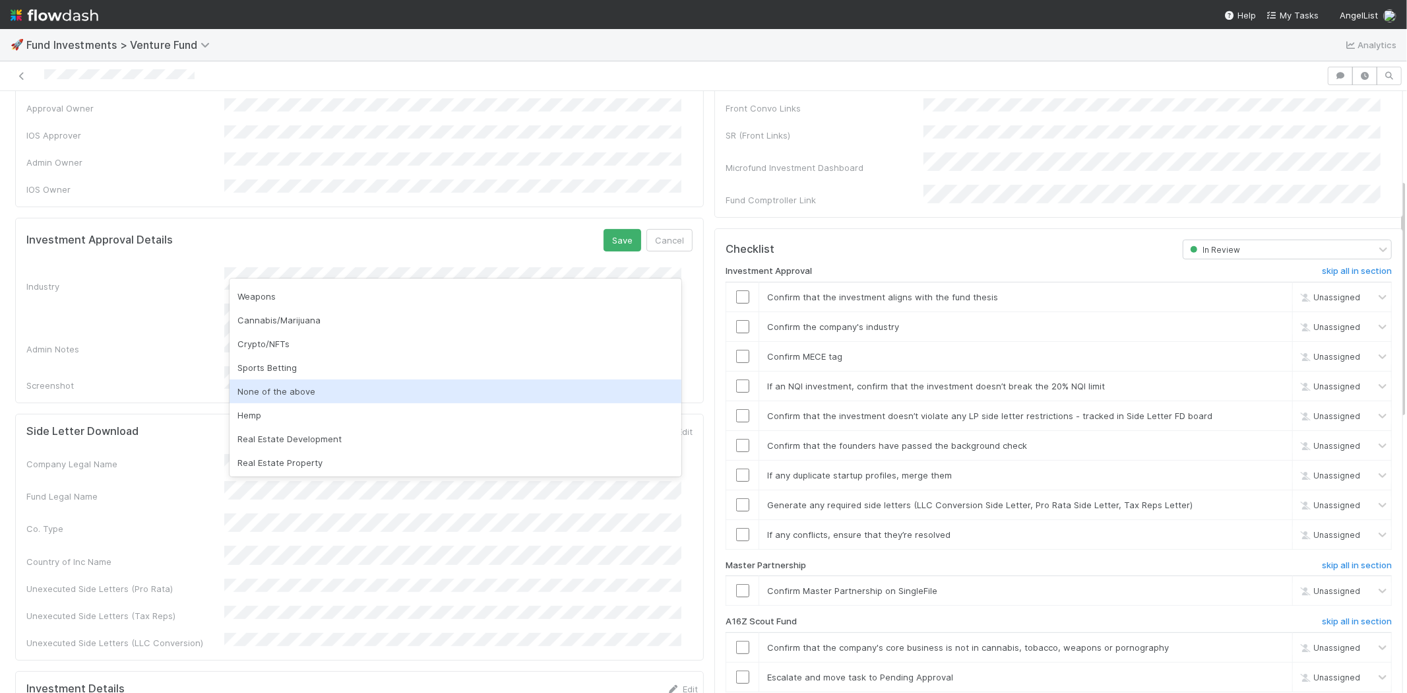
click at [294, 387] on div "None of the above" at bounding box center [456, 391] width 452 height 24
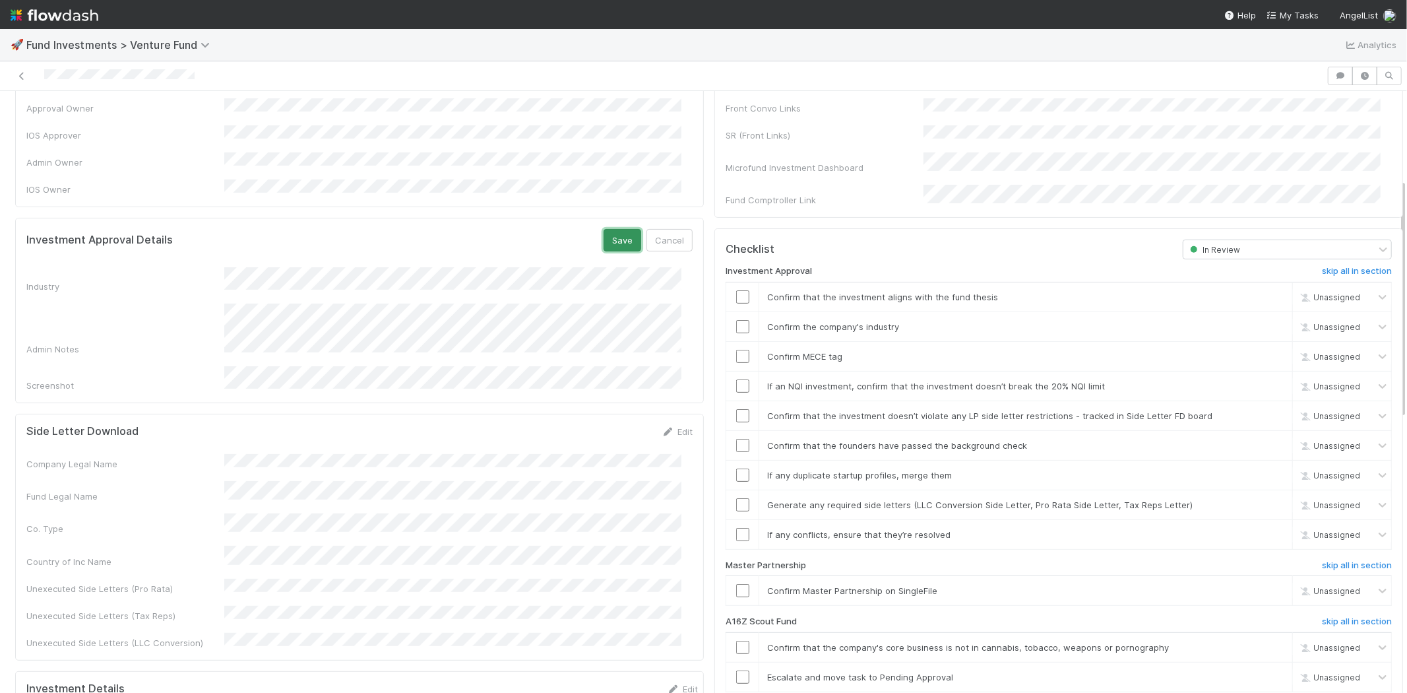
click at [614, 229] on button "Save" at bounding box center [623, 240] width 38 height 22
click at [736, 290] on input "checkbox" at bounding box center [742, 296] width 13 height 13
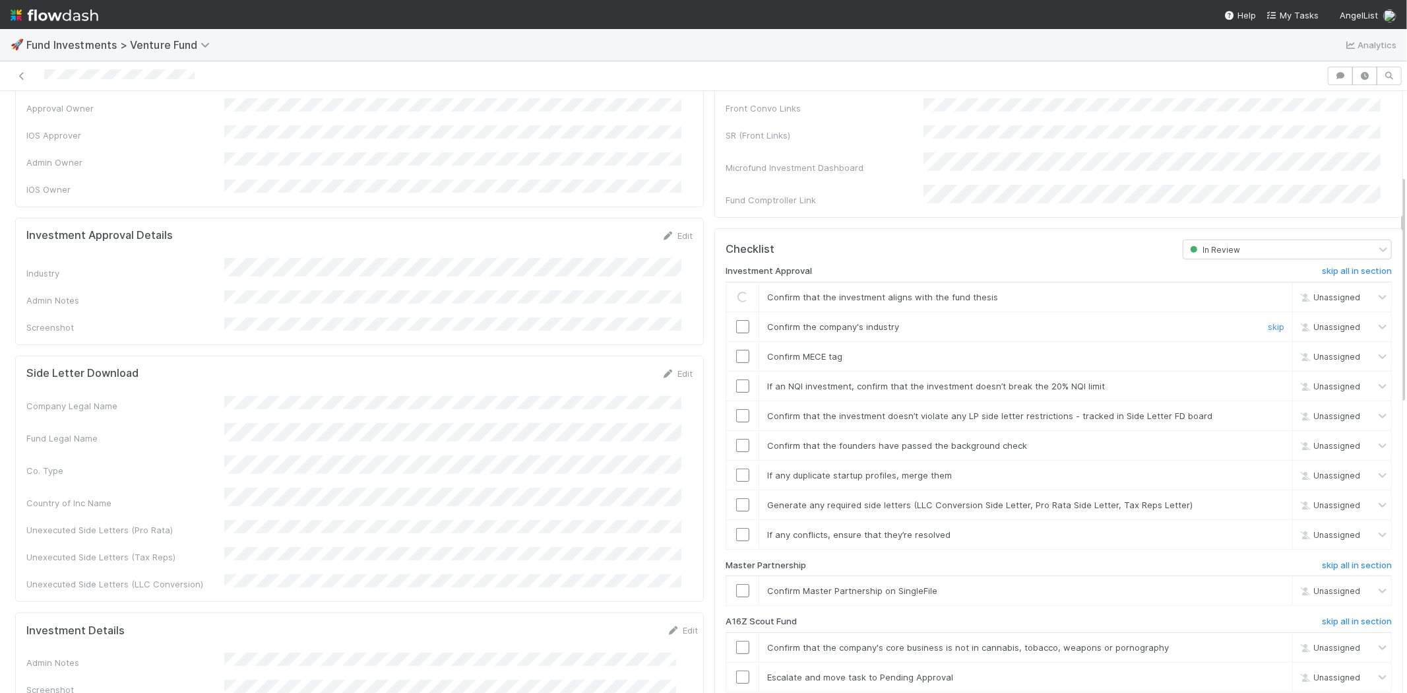
click at [736, 320] on input "checkbox" at bounding box center [742, 326] width 13 height 13
click at [736, 350] on input "checkbox" at bounding box center [742, 356] width 13 height 13
click at [739, 379] on div at bounding box center [742, 385] width 32 height 13
click at [736, 379] on input "checkbox" at bounding box center [742, 385] width 13 height 13
click at [726, 409] on div at bounding box center [742, 415] width 32 height 13
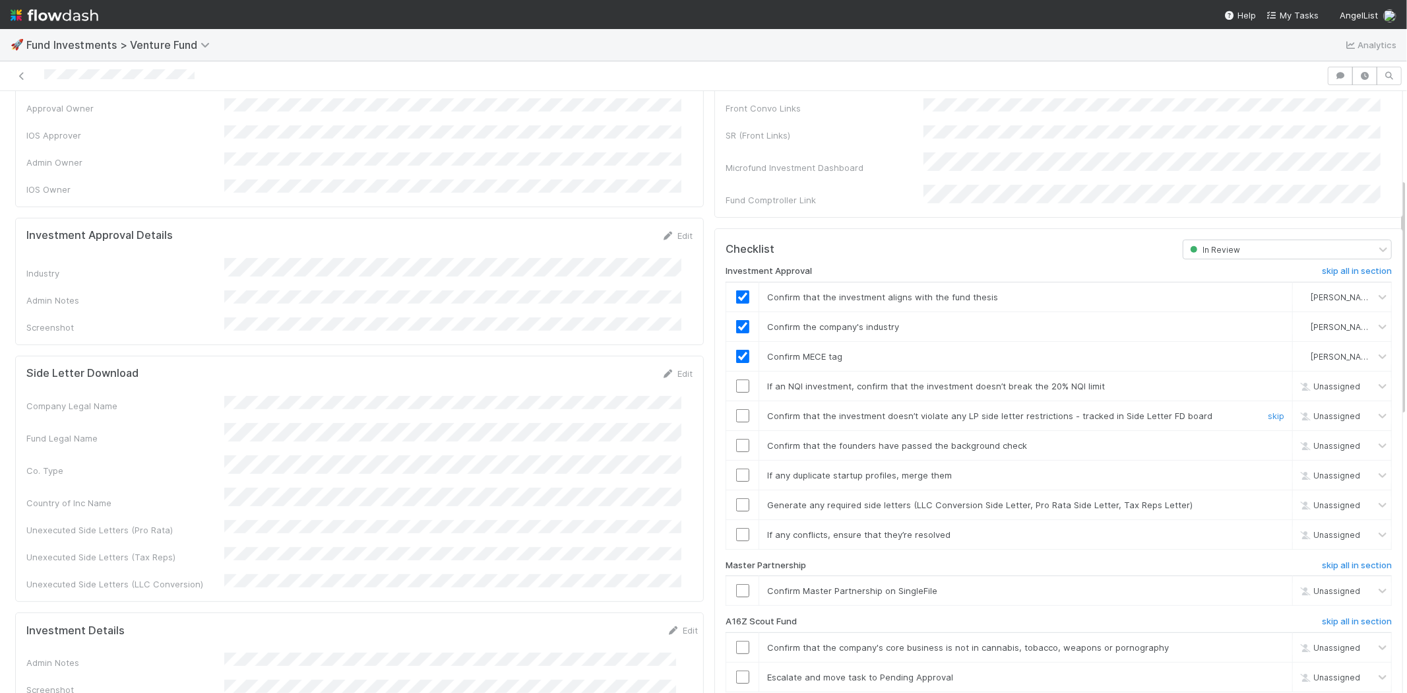
click at [736, 409] on input "checkbox" at bounding box center [742, 415] width 13 height 13
click at [736, 379] on input "checkbox" at bounding box center [742, 385] width 13 height 13
click at [728, 400] on td at bounding box center [742, 415] width 33 height 30
click at [736, 409] on input "checkbox" at bounding box center [742, 415] width 13 height 13
click at [736, 439] on input "checkbox" at bounding box center [742, 445] width 13 height 13
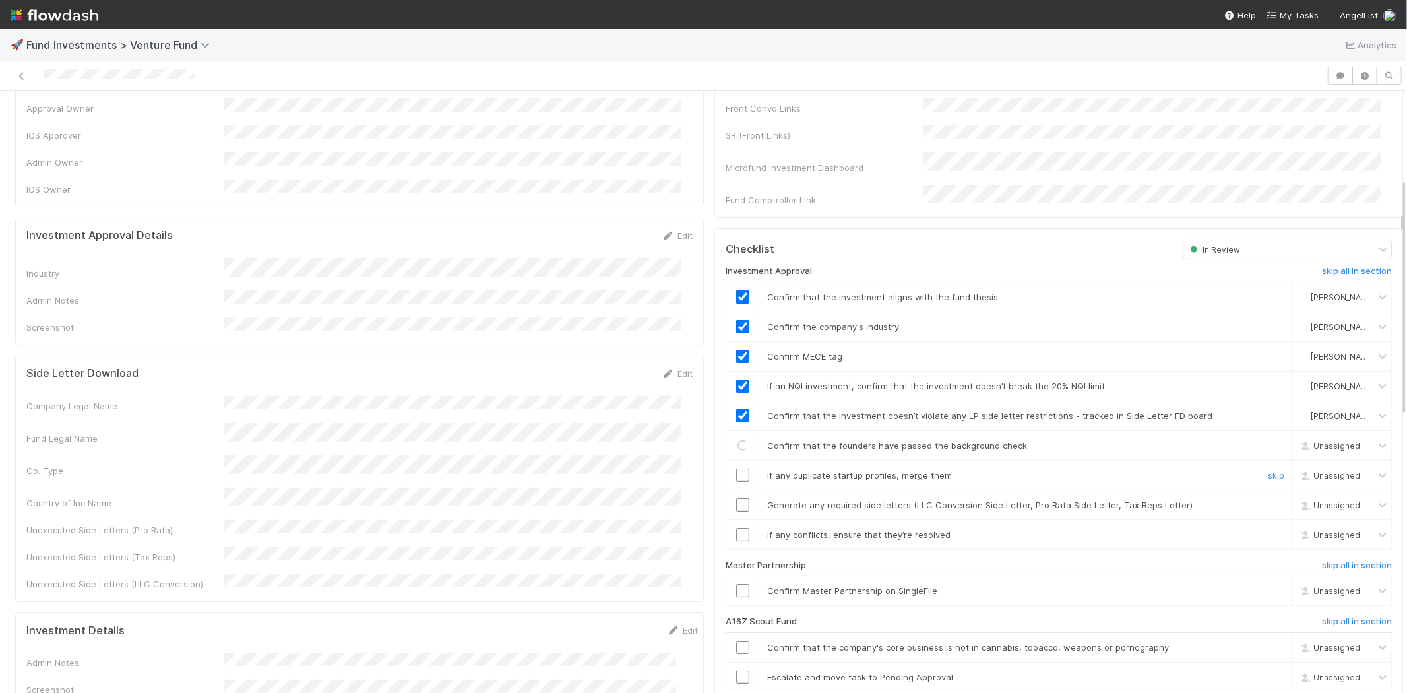
click at [736, 468] on input "checkbox" at bounding box center [742, 474] width 13 height 13
click at [736, 498] on input "checkbox" at bounding box center [742, 504] width 13 height 13
click at [736, 584] on input "checkbox" at bounding box center [742, 590] width 13 height 13
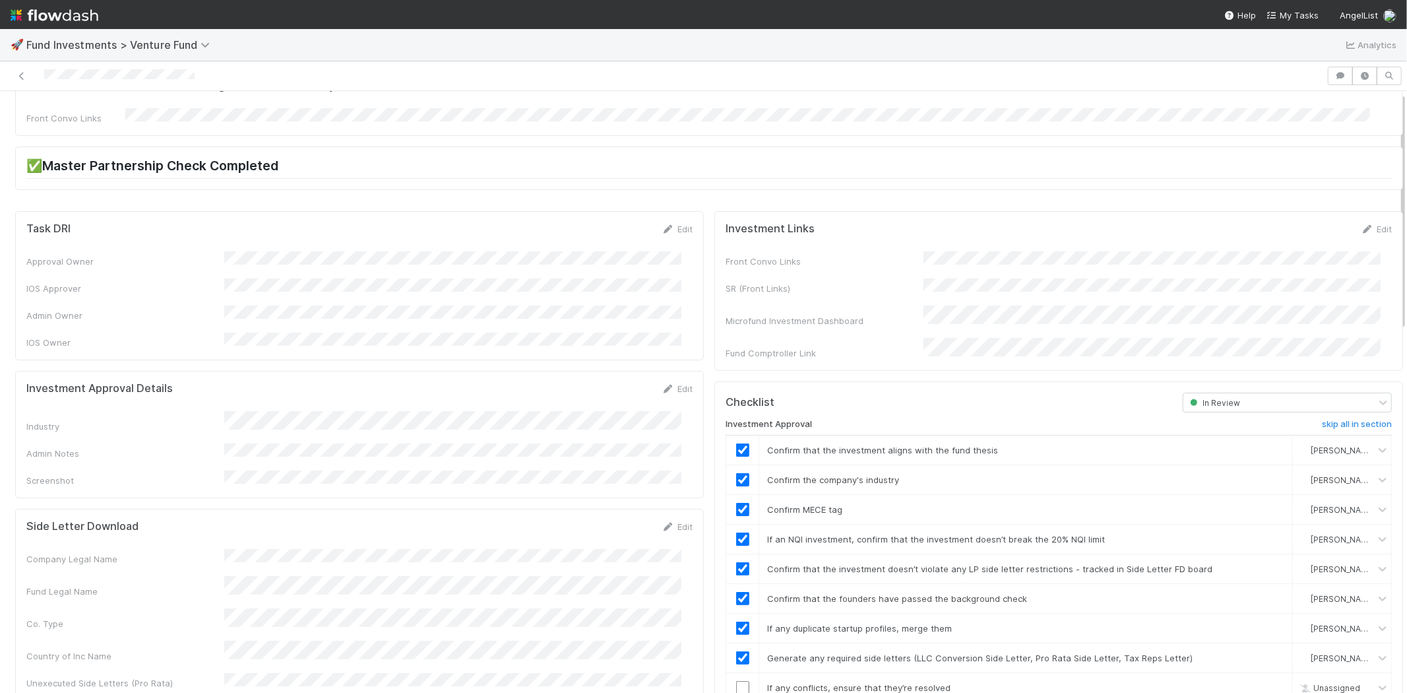
scroll to position [0, 0]
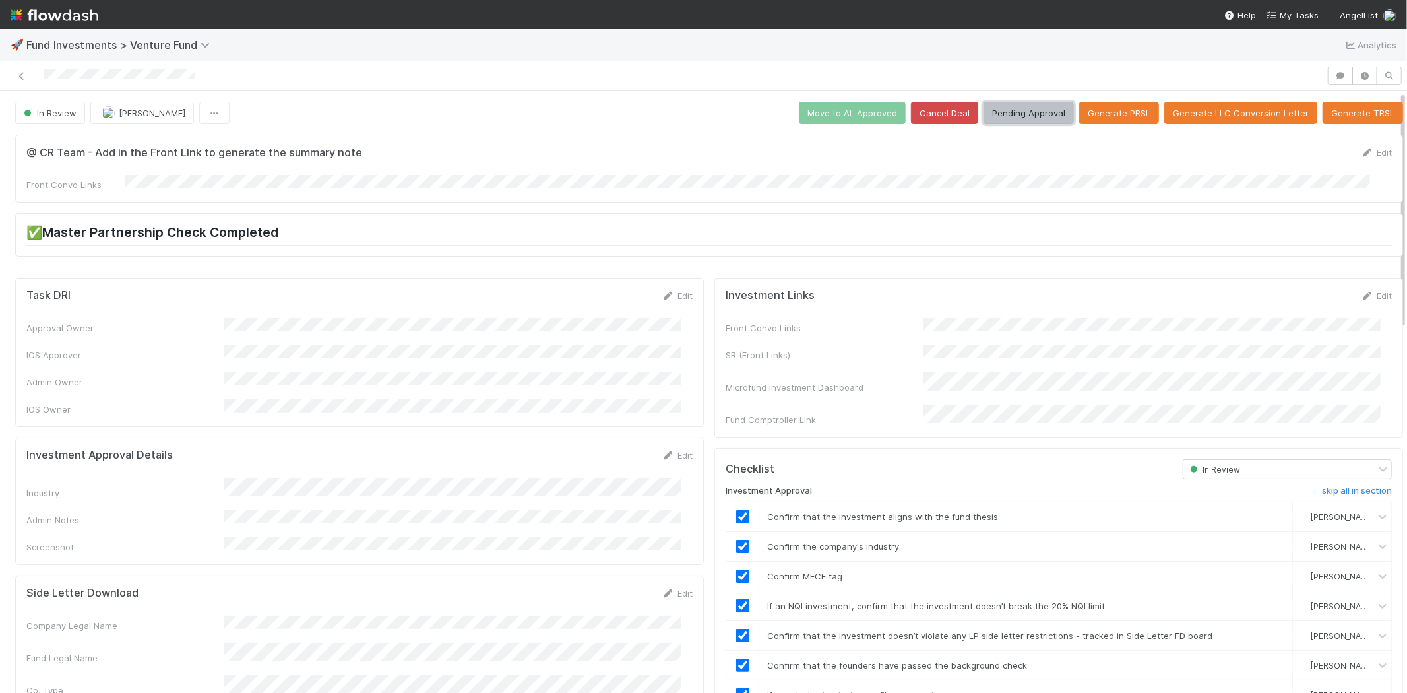
click at [1007, 123] on button "Pending Approval" at bounding box center [1028, 113] width 90 height 22
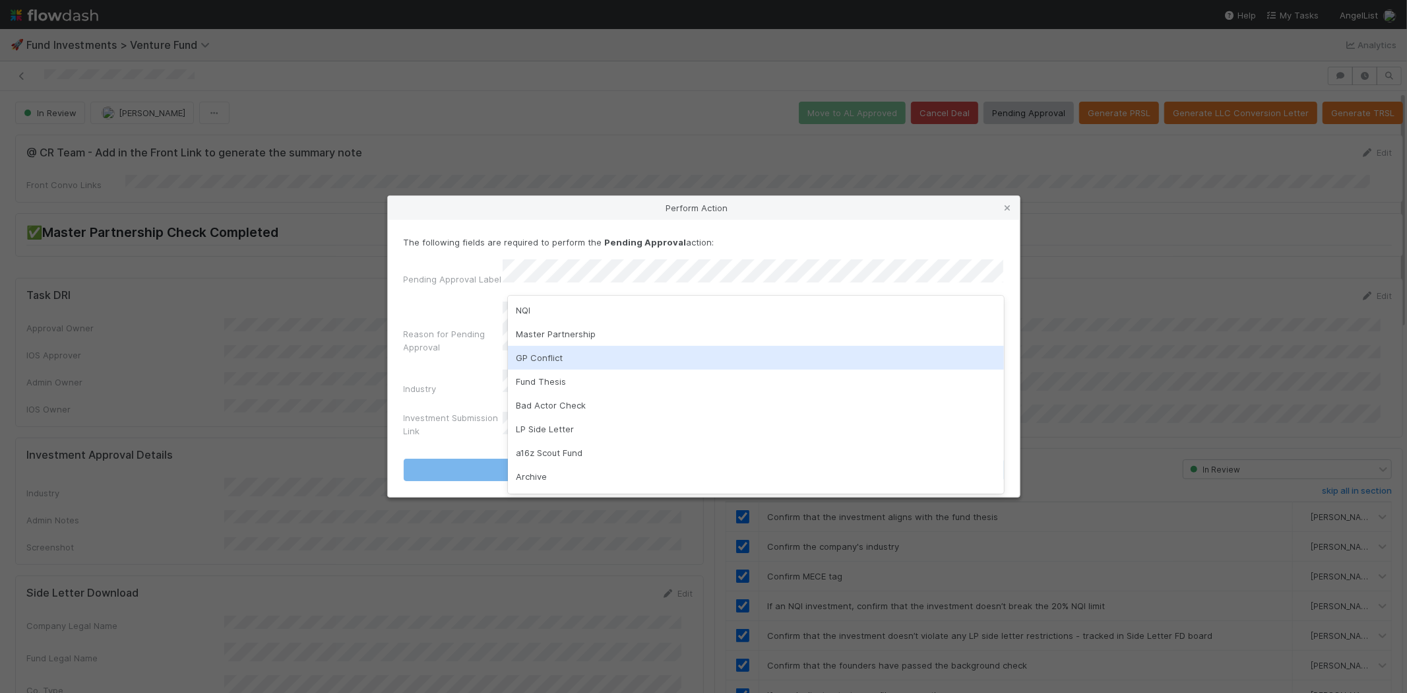
click at [546, 352] on div "GP Conflict" at bounding box center [756, 358] width 496 height 24
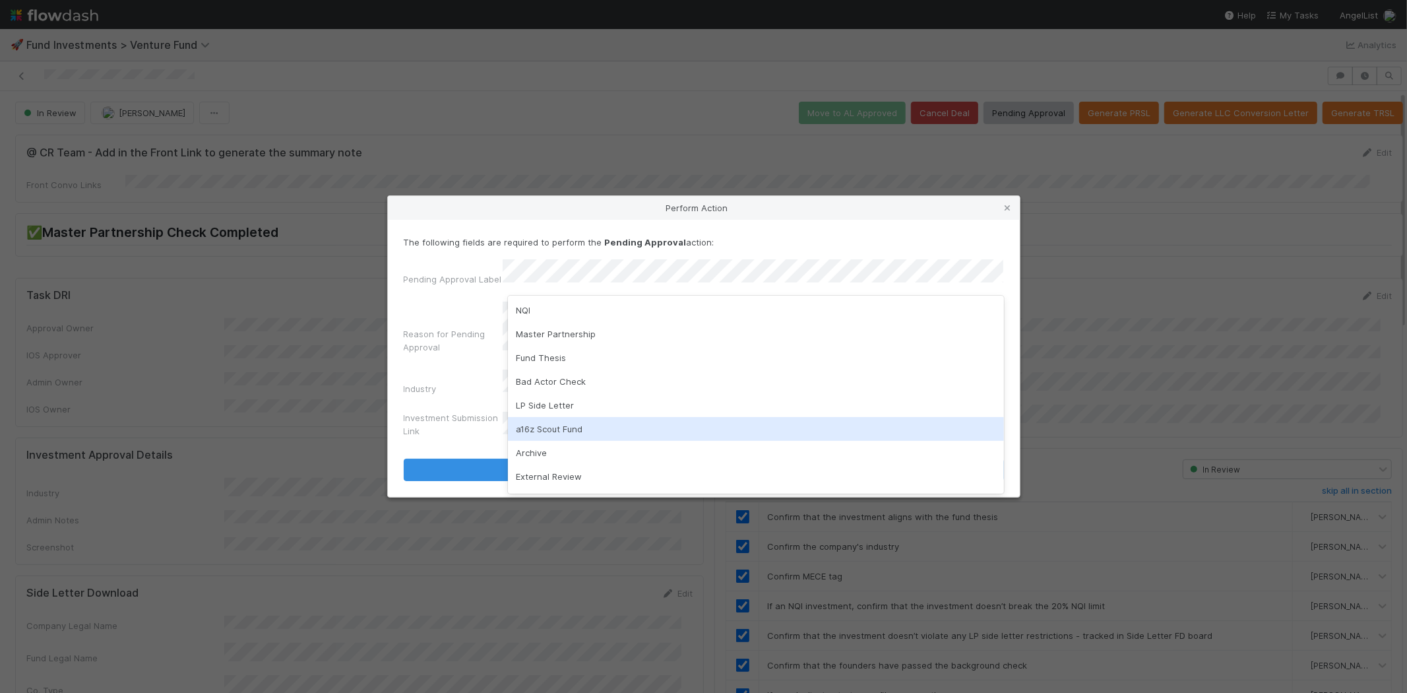
click at [556, 427] on div "a16z Scout Fund" at bounding box center [756, 429] width 496 height 24
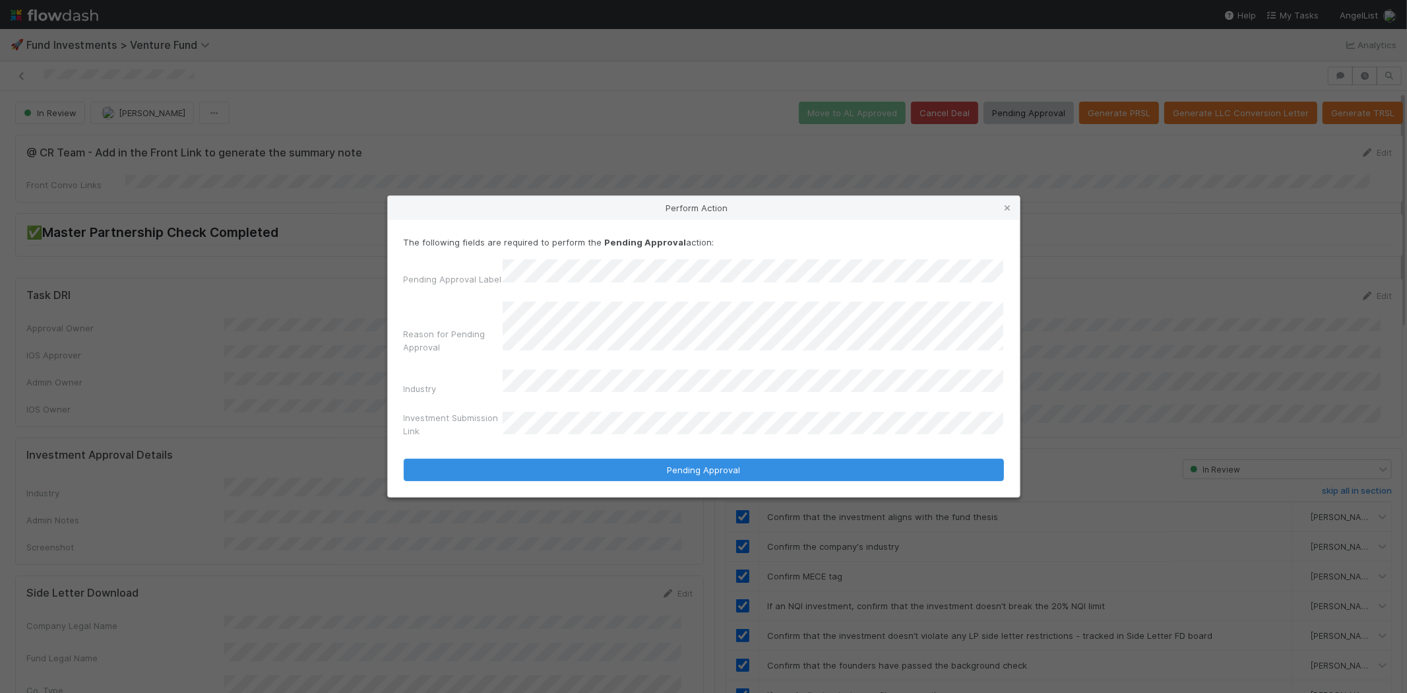
click at [404, 458] on button "Pending Approval" at bounding box center [704, 469] width 600 height 22
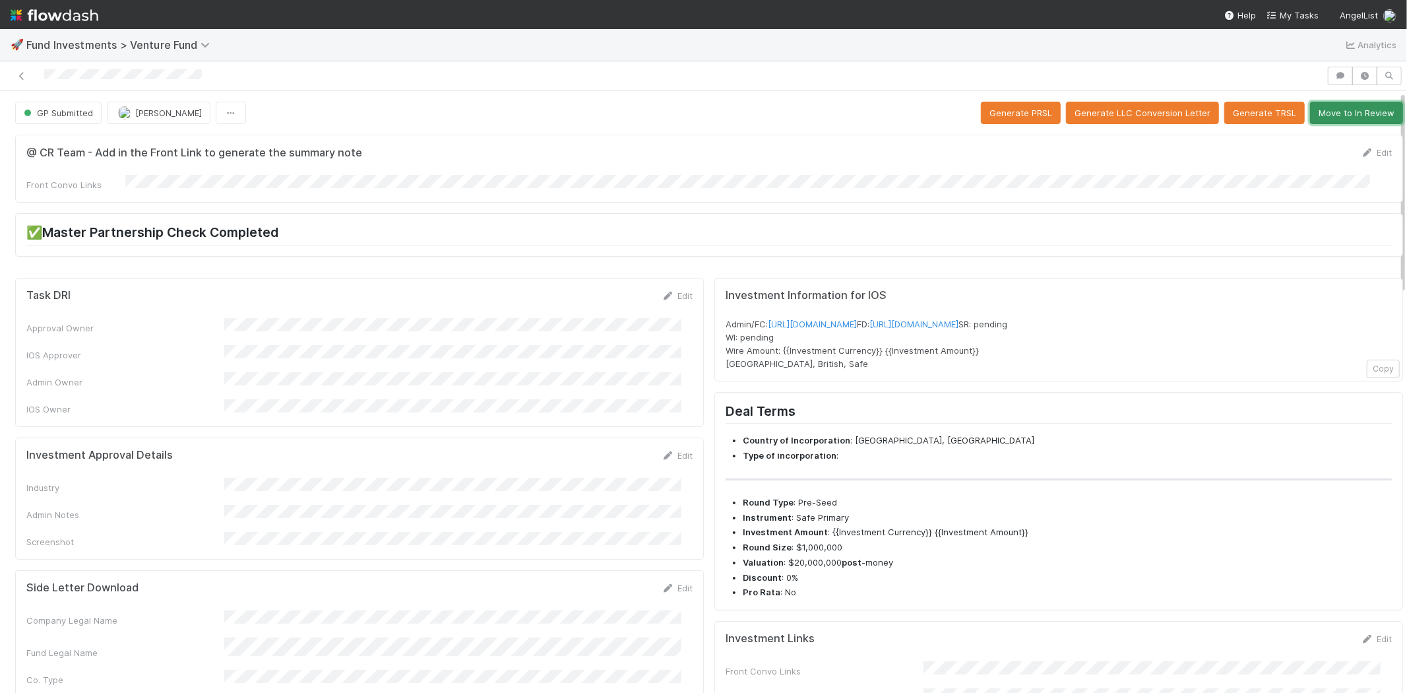
click at [1350, 109] on button "Move to In Review" at bounding box center [1356, 113] width 93 height 22
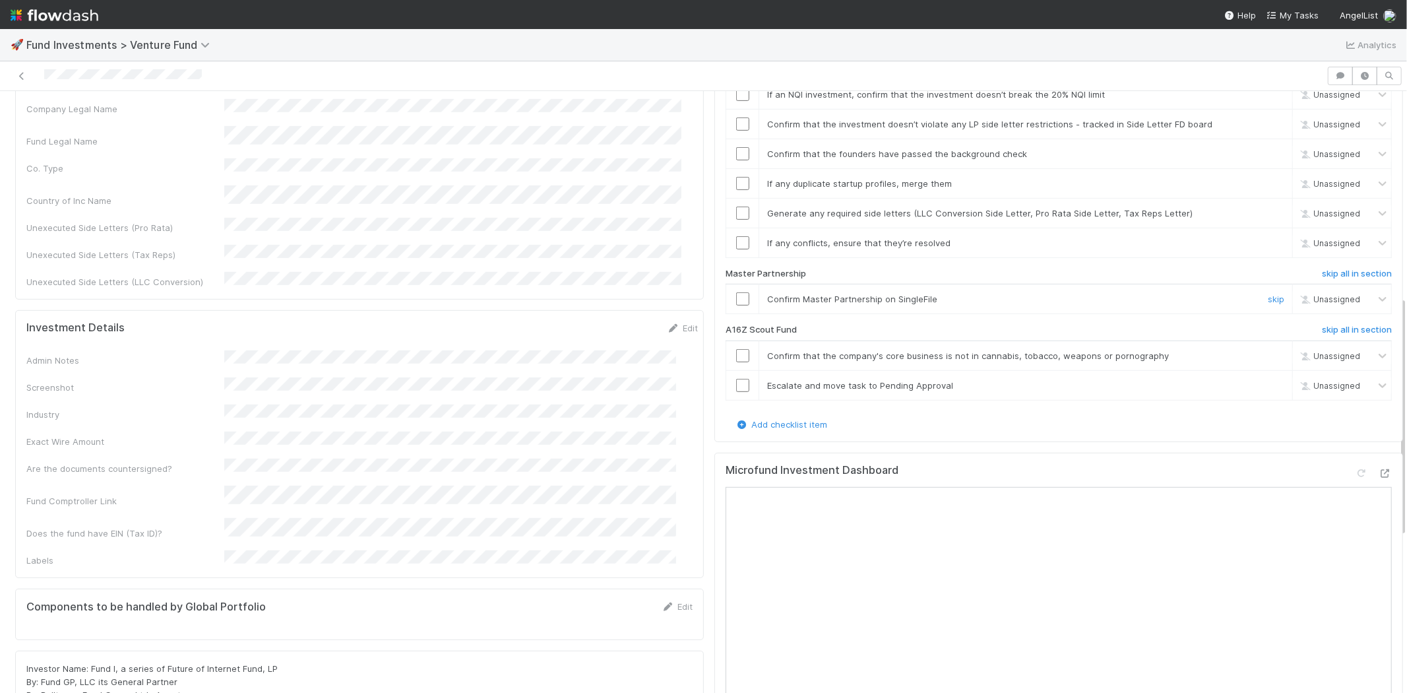
scroll to position [513, 0]
click at [1334, 323] on h6 "skip all in section" at bounding box center [1357, 328] width 70 height 11
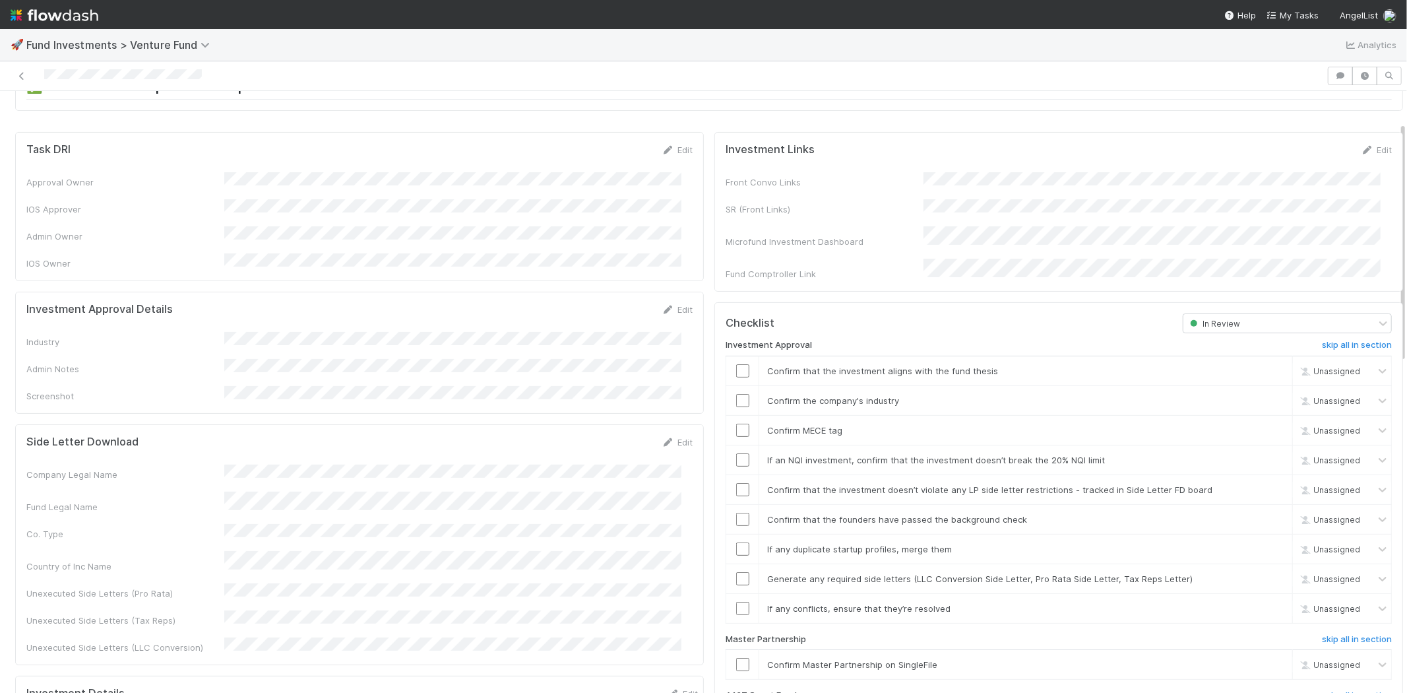
scroll to position [0, 0]
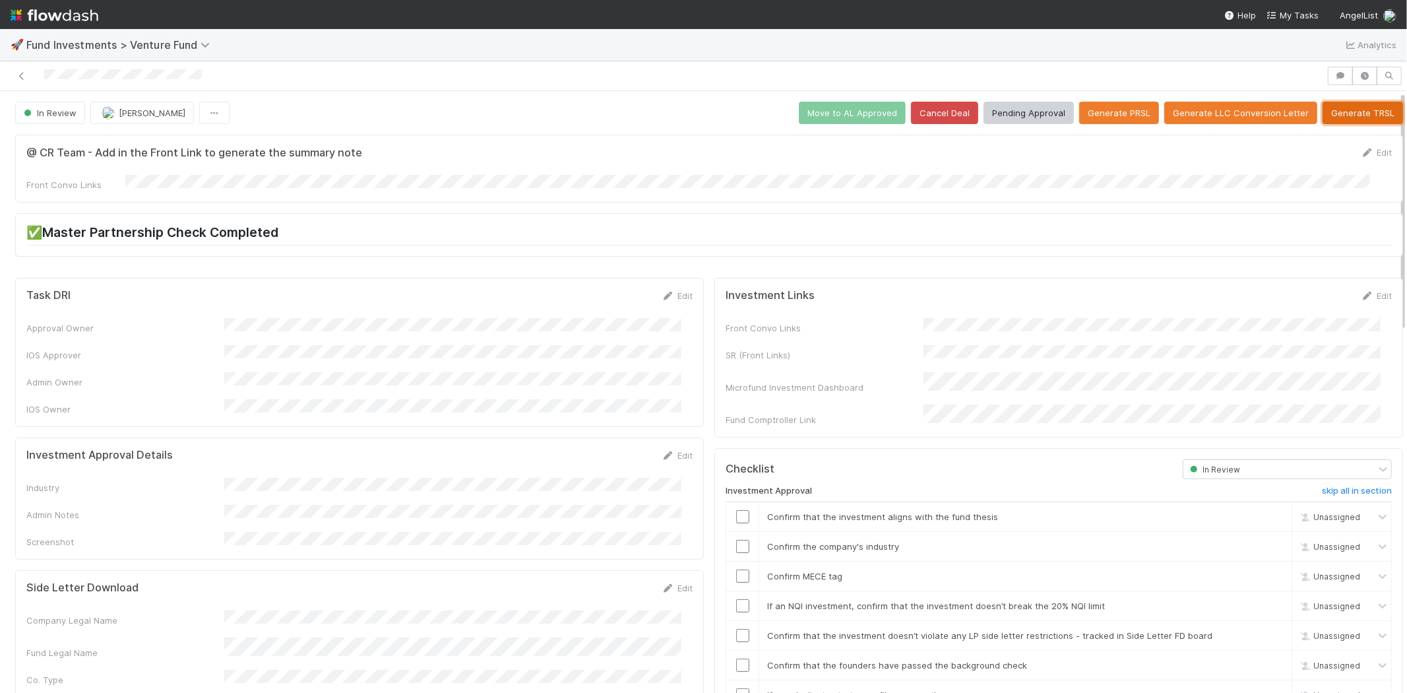
click at [1326, 119] on button "Generate TRSL" at bounding box center [1363, 113] width 80 height 22
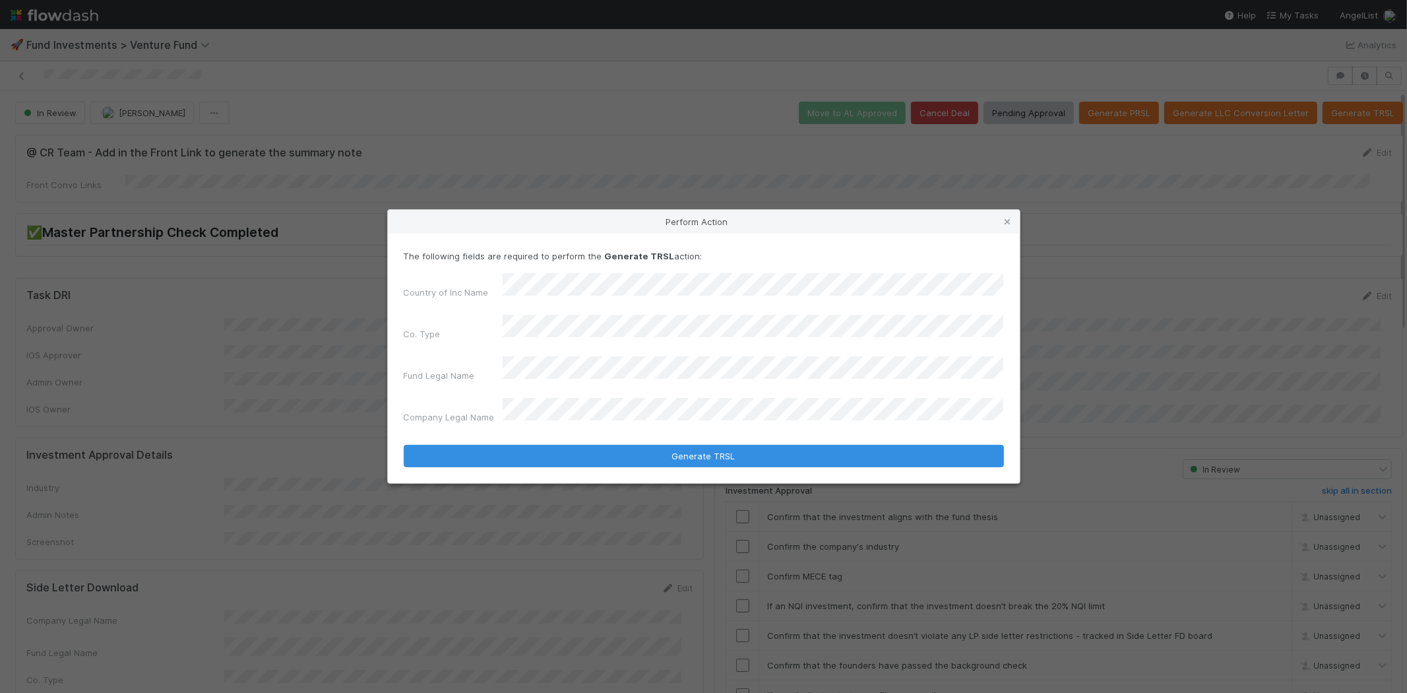
click at [404, 445] on button "Generate TRSL" at bounding box center [704, 456] width 600 height 22
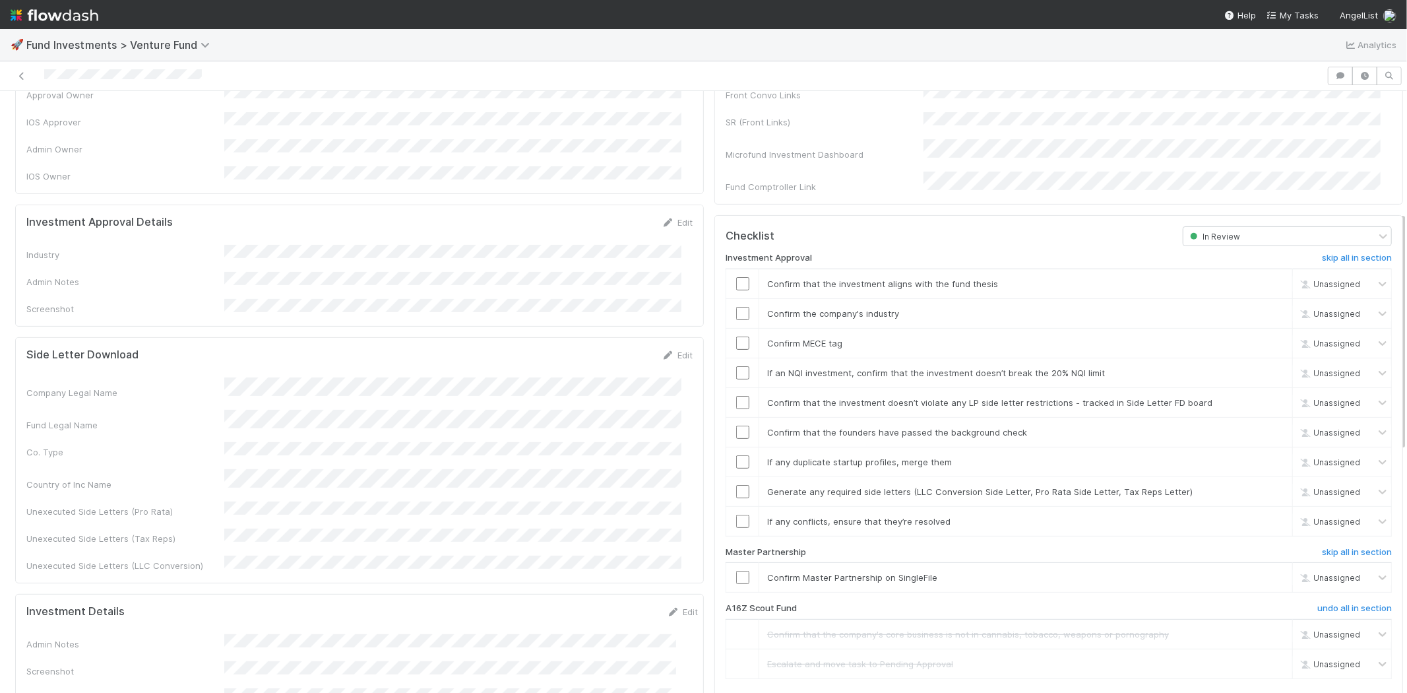
scroll to position [214, 0]
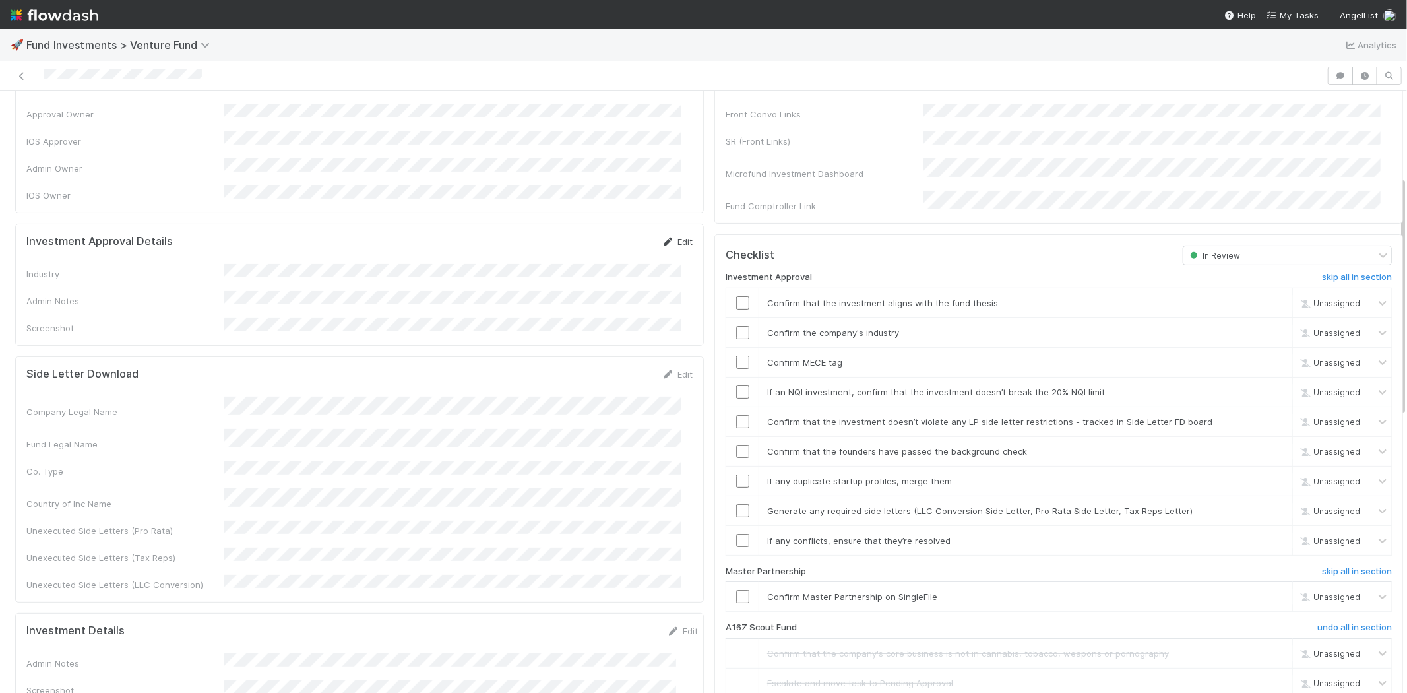
click at [662, 237] on icon at bounding box center [668, 241] width 13 height 9
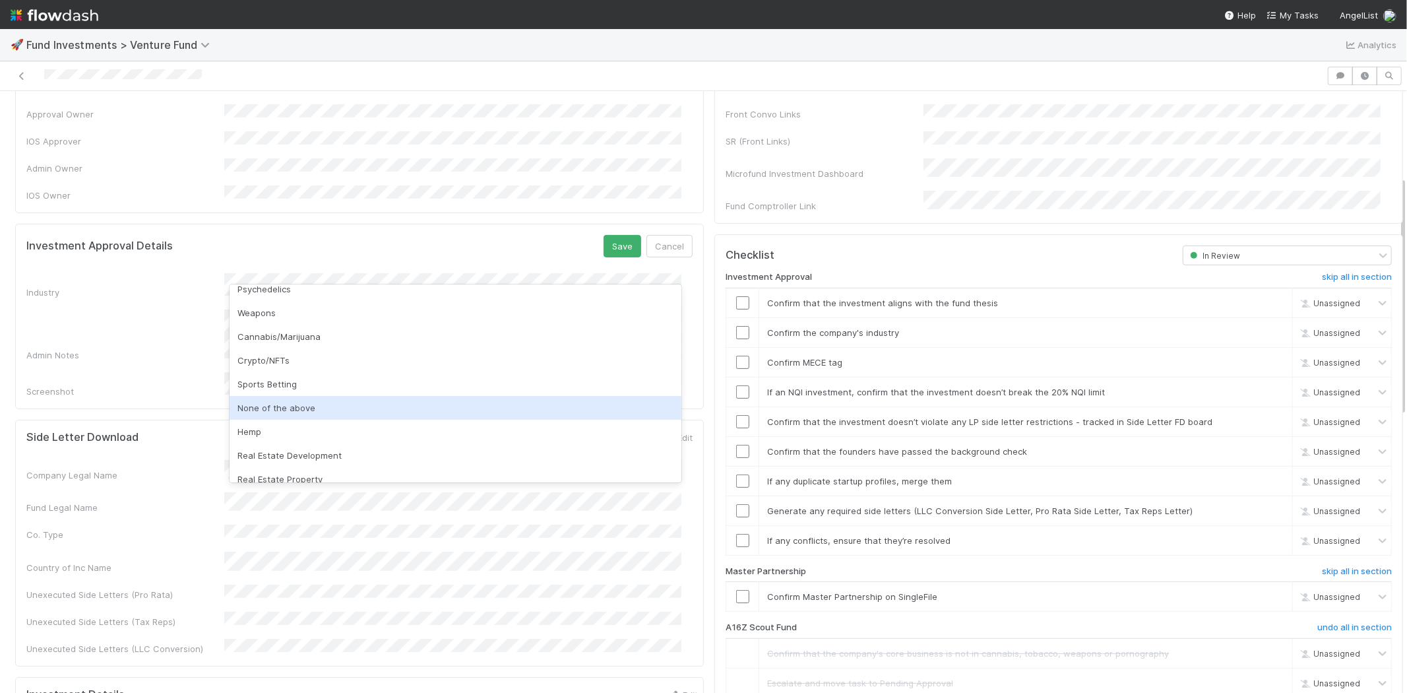
scroll to position [377, 0]
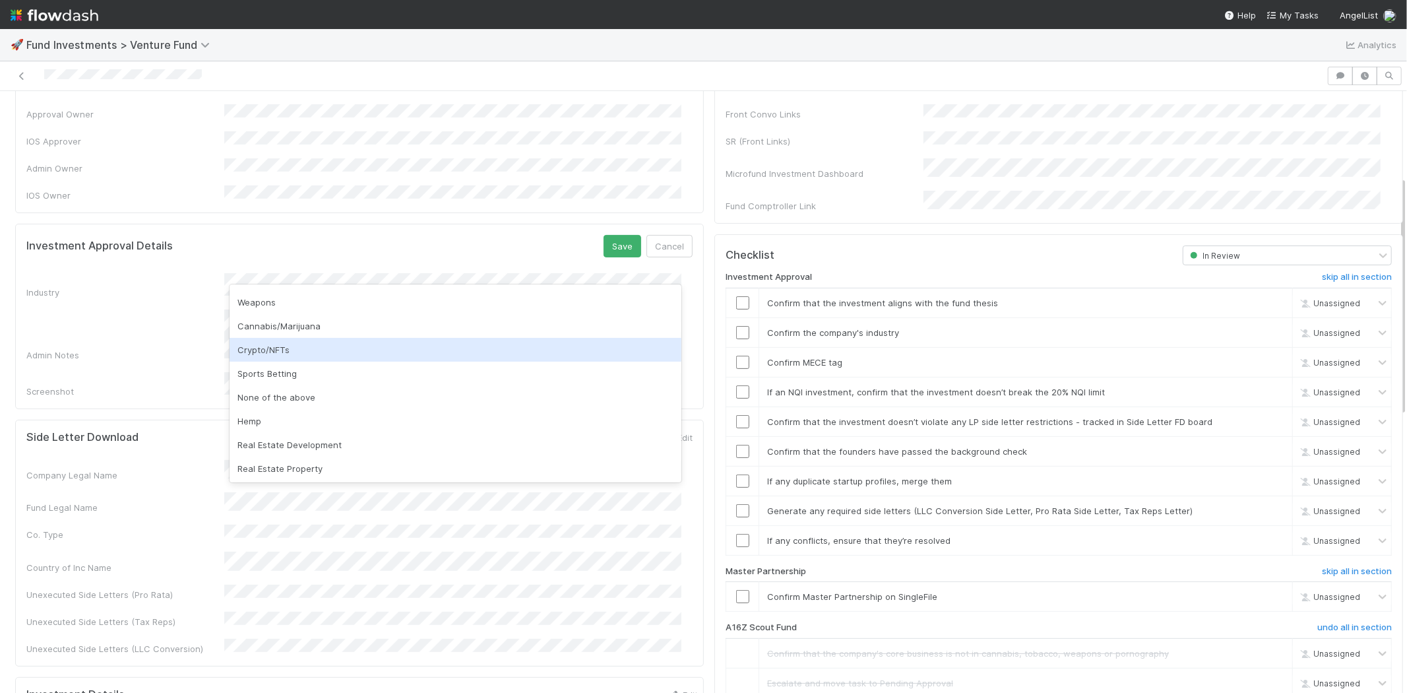
click at [292, 354] on div "Crypto/NFTs" at bounding box center [456, 350] width 452 height 24
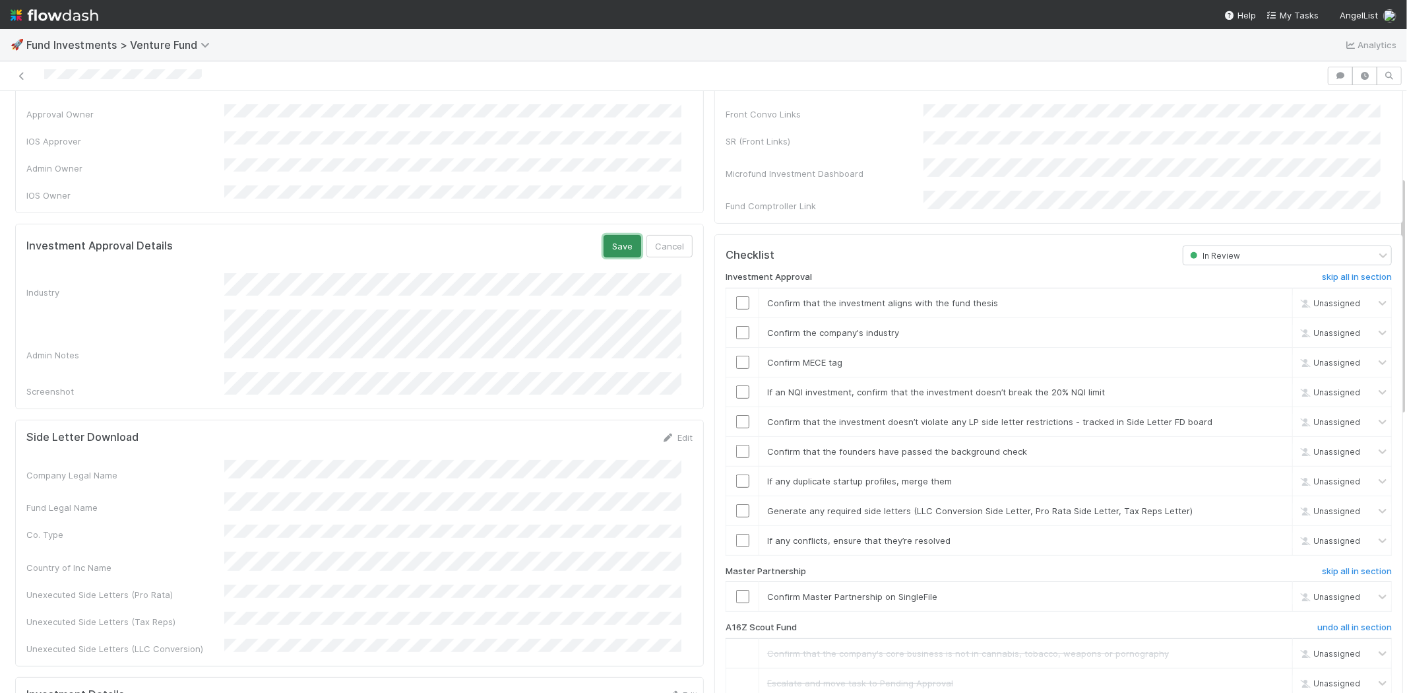
click at [604, 235] on button "Save" at bounding box center [623, 246] width 38 height 22
click at [736, 296] on input "checkbox" at bounding box center [742, 302] width 13 height 13
click at [736, 326] on input "checkbox" at bounding box center [742, 332] width 13 height 13
drag, startPoint x: 733, startPoint y: 338, endPoint x: 732, endPoint y: 358, distance: 19.8
click at [733, 347] on td at bounding box center [742, 362] width 33 height 30
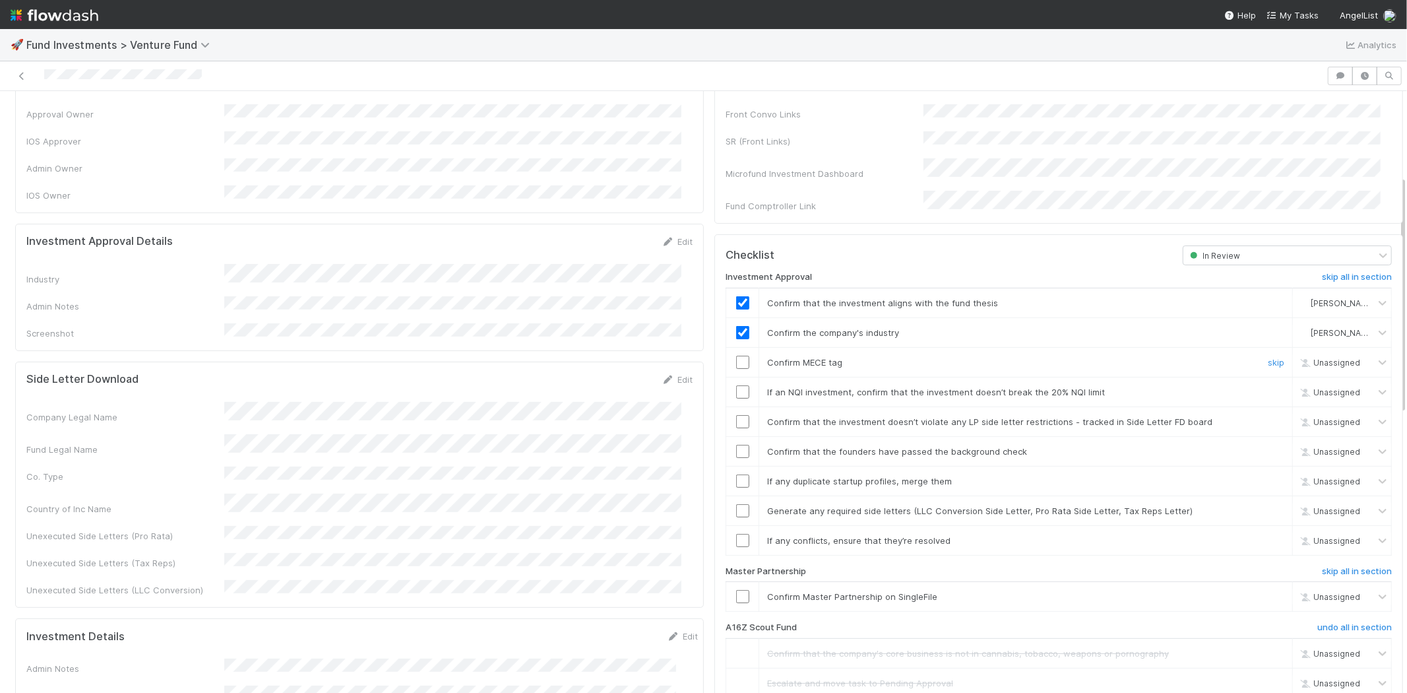
click at [736, 356] on input "checkbox" at bounding box center [742, 362] width 13 height 13
click at [736, 385] on input "checkbox" at bounding box center [742, 391] width 13 height 13
click at [736, 415] on input "checkbox" at bounding box center [742, 421] width 13 height 13
click at [736, 445] on input "checkbox" at bounding box center [742, 451] width 13 height 13
click at [735, 466] on td at bounding box center [742, 481] width 33 height 30
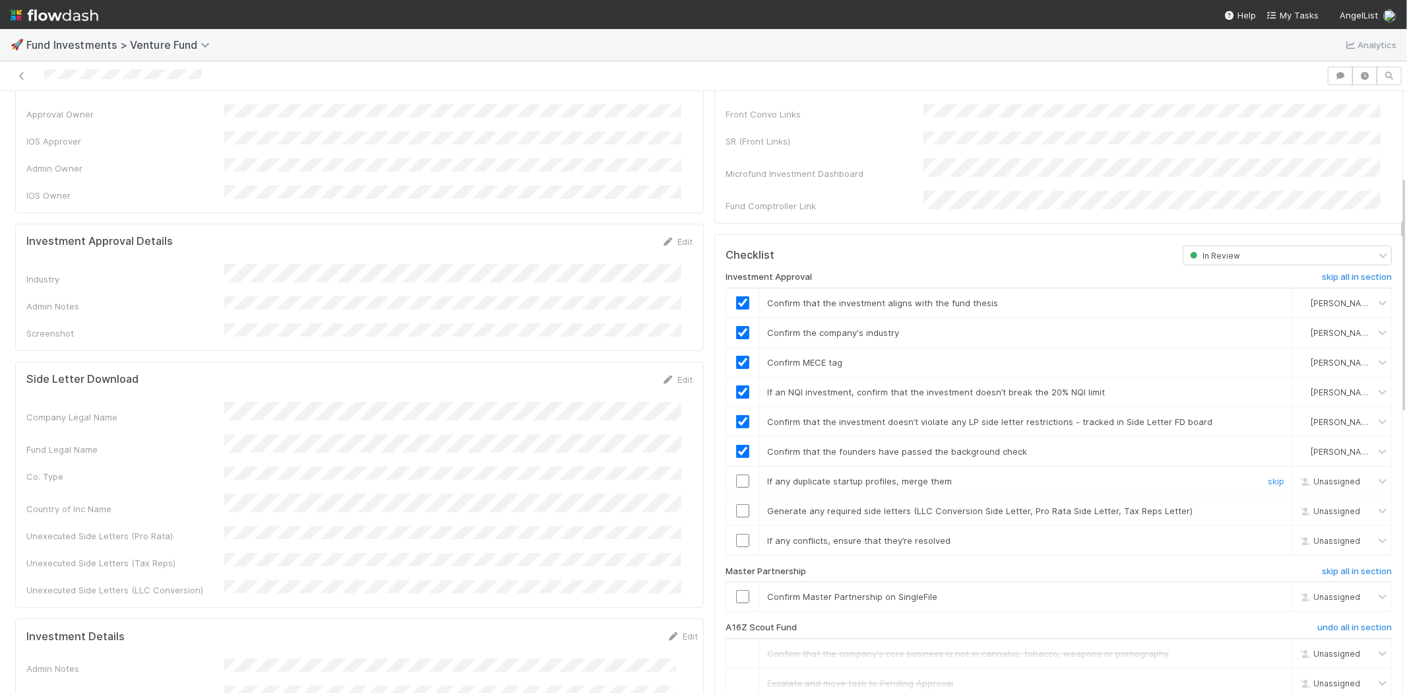
click at [736, 474] on input "checkbox" at bounding box center [742, 480] width 13 height 13
click at [736, 504] on input "checkbox" at bounding box center [742, 510] width 13 height 13
drag, startPoint x: 731, startPoint y: 575, endPoint x: 735, endPoint y: 561, distance: 15.0
click at [736, 590] on input "checkbox" at bounding box center [742, 596] width 13 height 13
checkbox input "true"
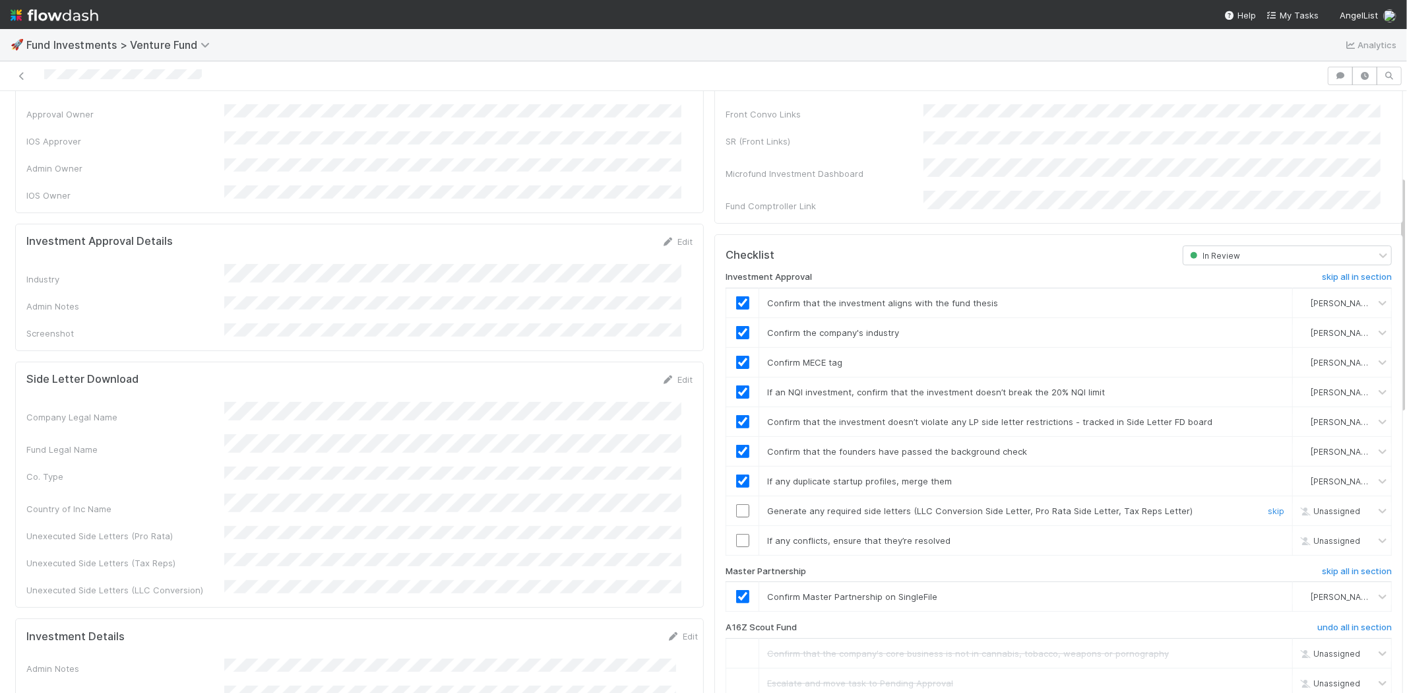
click at [736, 504] on input "checkbox" at bounding box center [742, 510] width 13 height 13
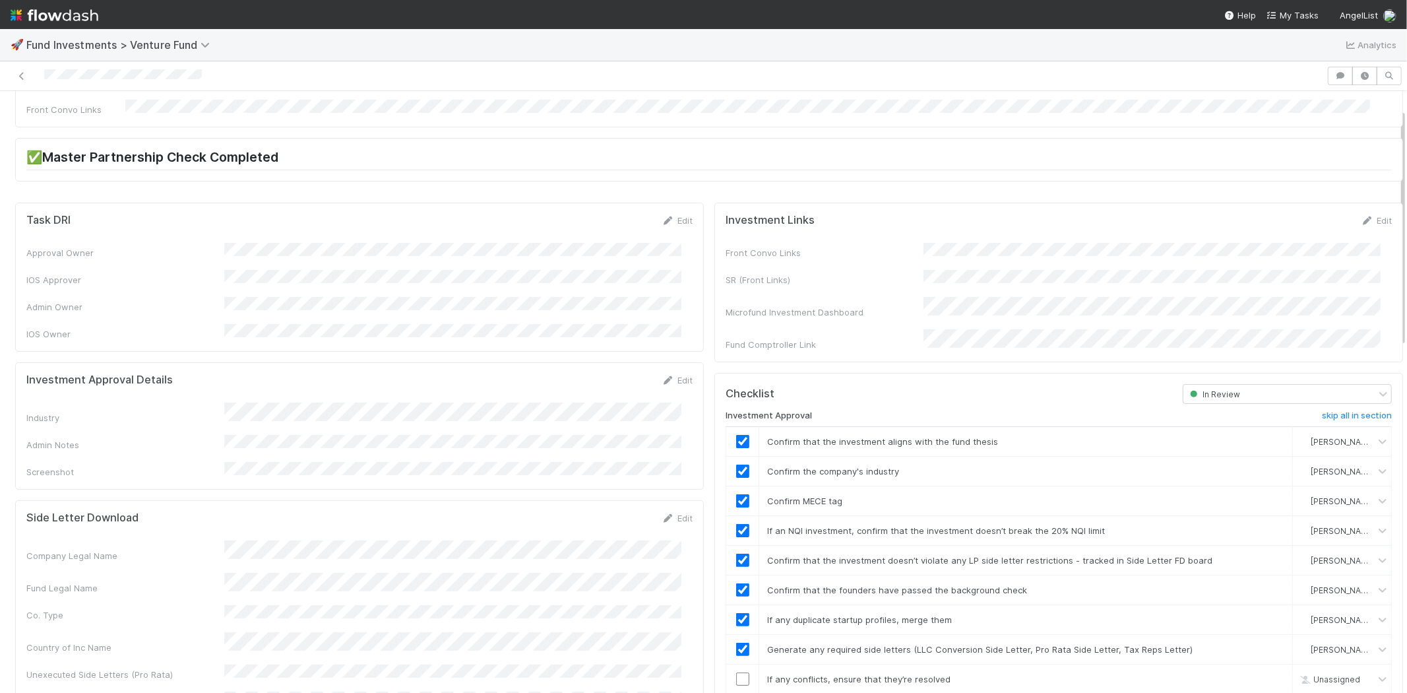
scroll to position [0, 0]
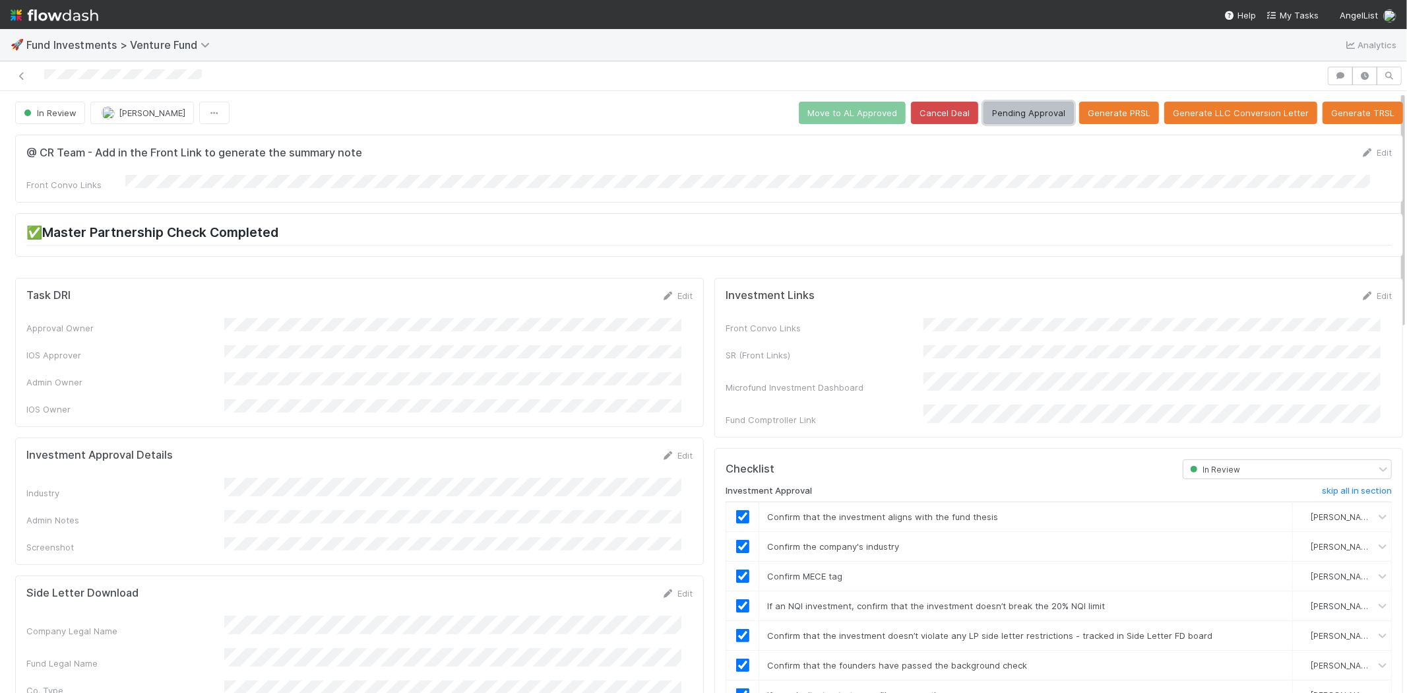
click at [1022, 116] on button "Pending Approval" at bounding box center [1028, 113] width 90 height 22
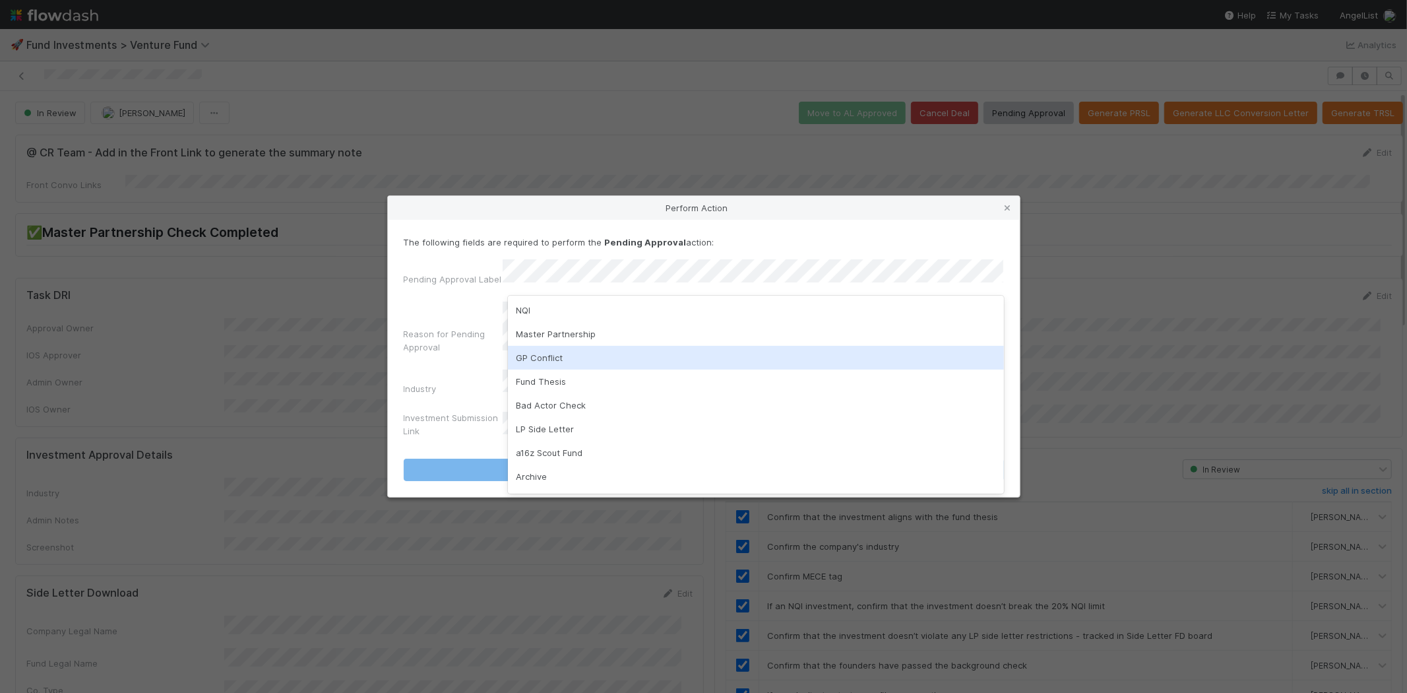
click at [555, 352] on div "GP Conflict" at bounding box center [756, 358] width 496 height 24
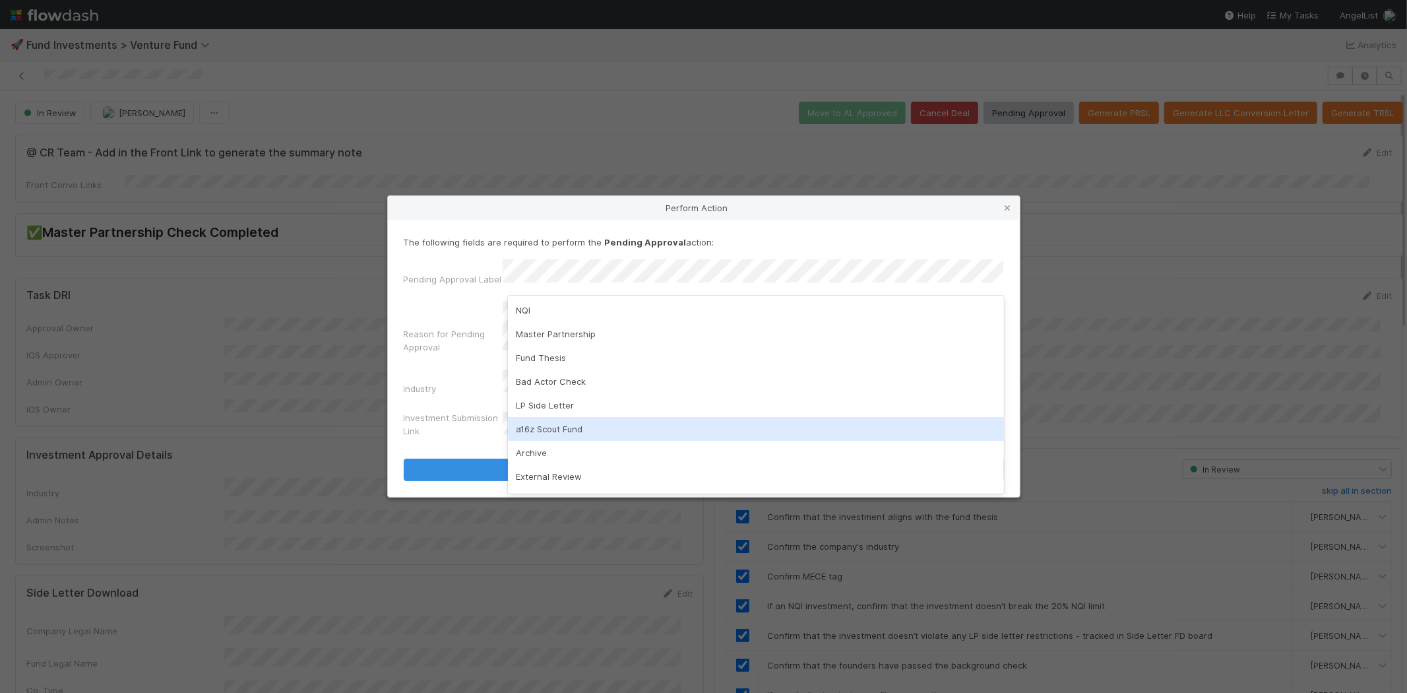
scroll to position [68, 0]
click at [563, 434] on div "Industry Restriction" at bounding box center [756, 432] width 496 height 24
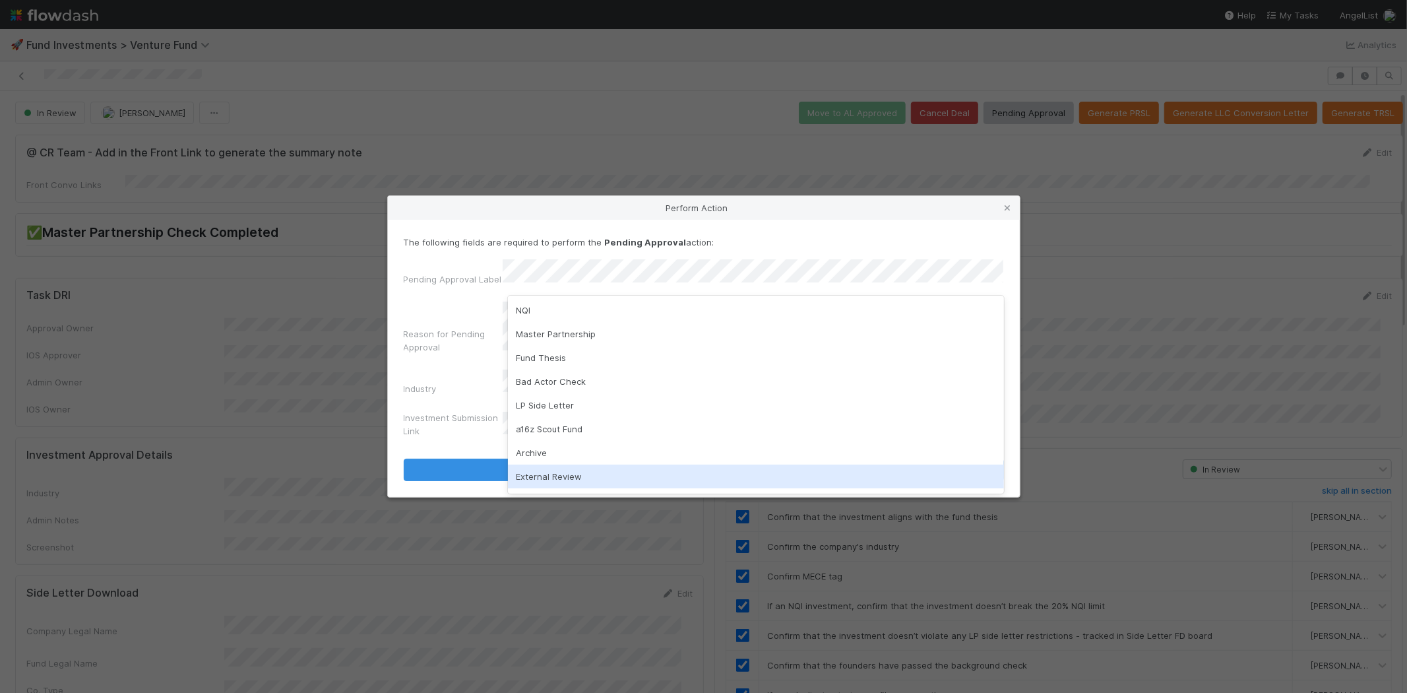
click at [563, 483] on div "External Review" at bounding box center [756, 476] width 496 height 24
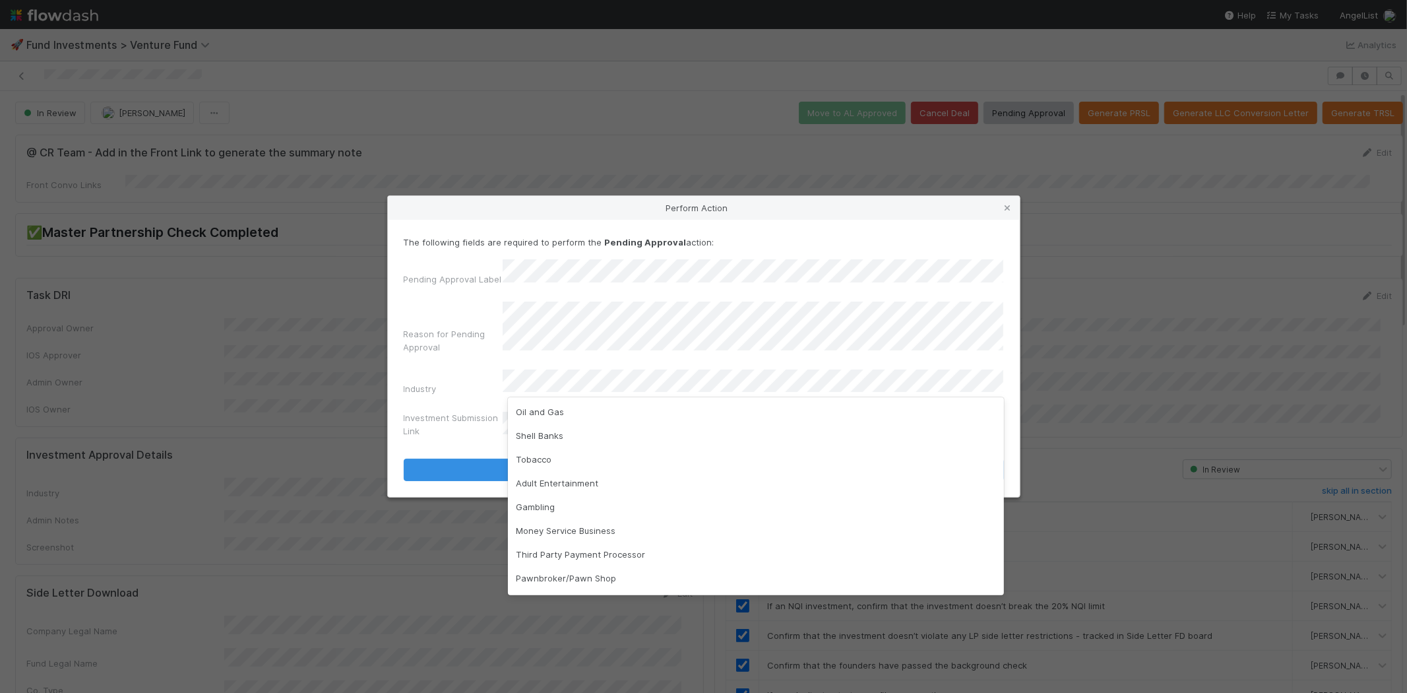
scroll to position [263, 0]
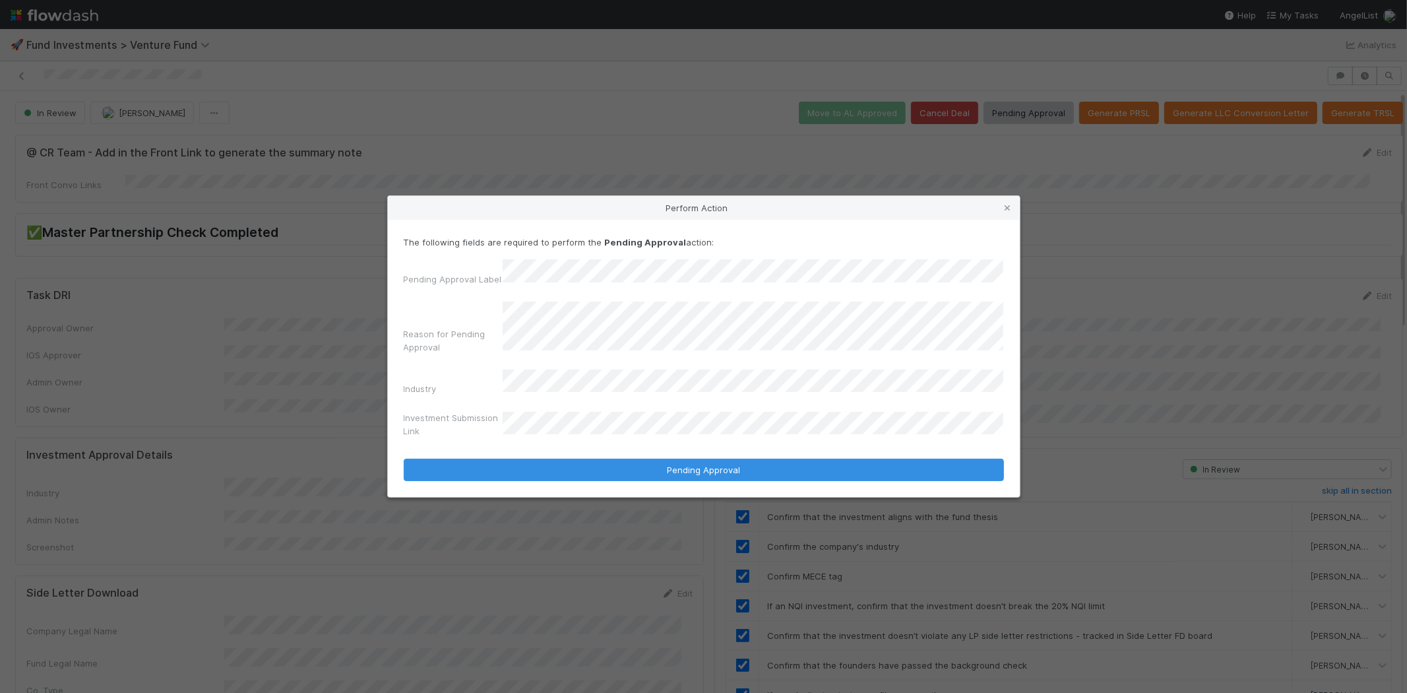
click at [404, 458] on button "Pending Approval" at bounding box center [704, 469] width 600 height 22
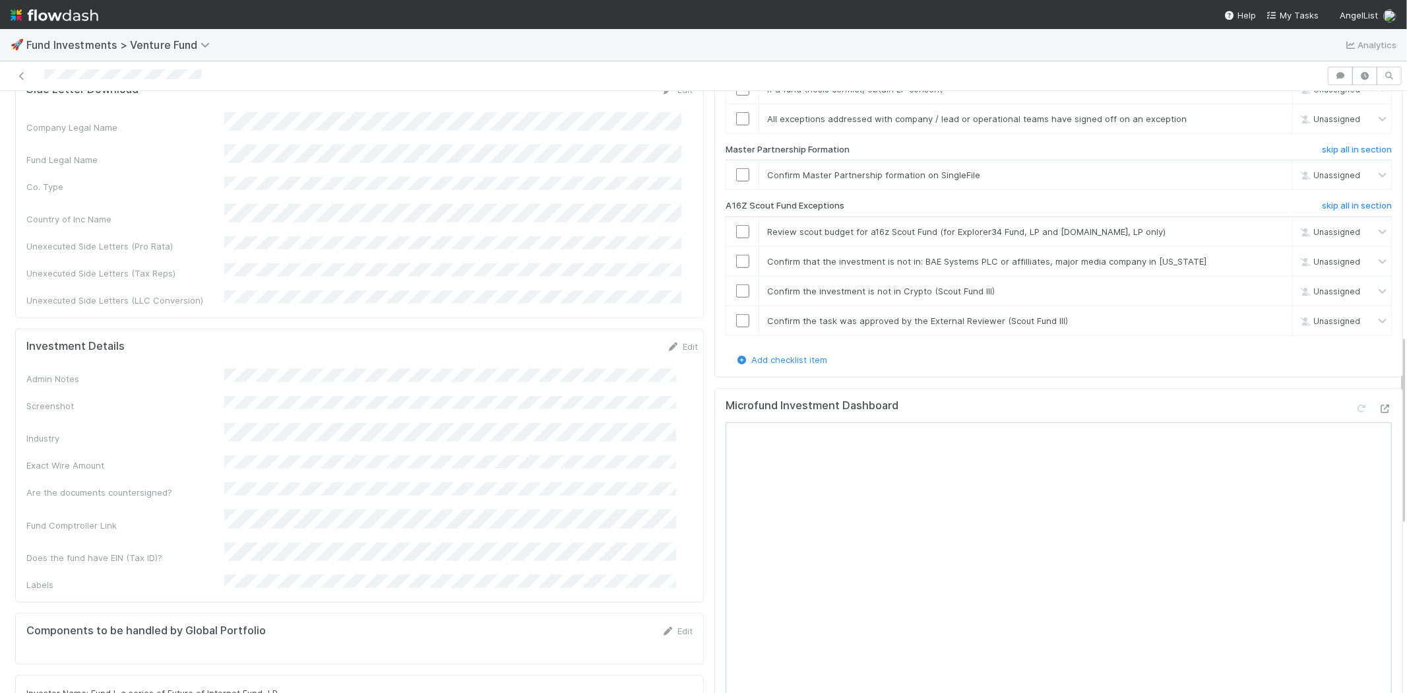
scroll to position [733, 0]
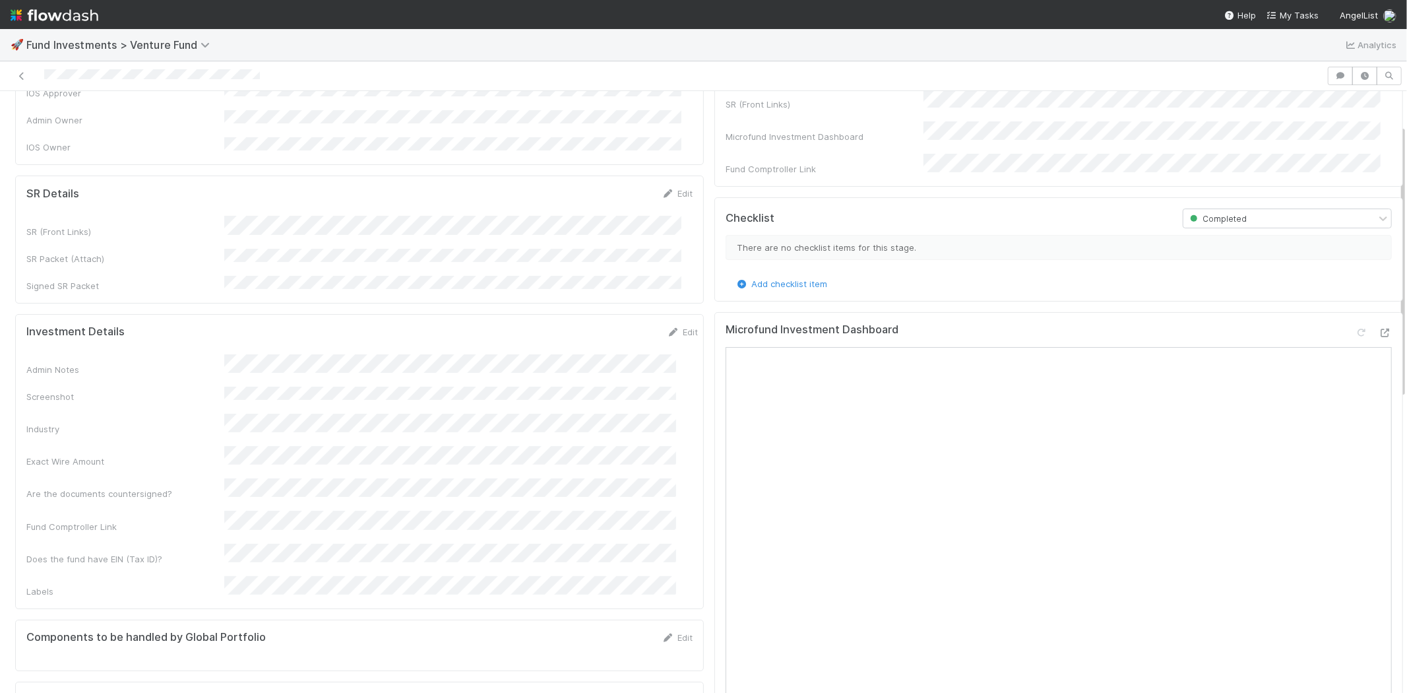
scroll to position [73, 0]
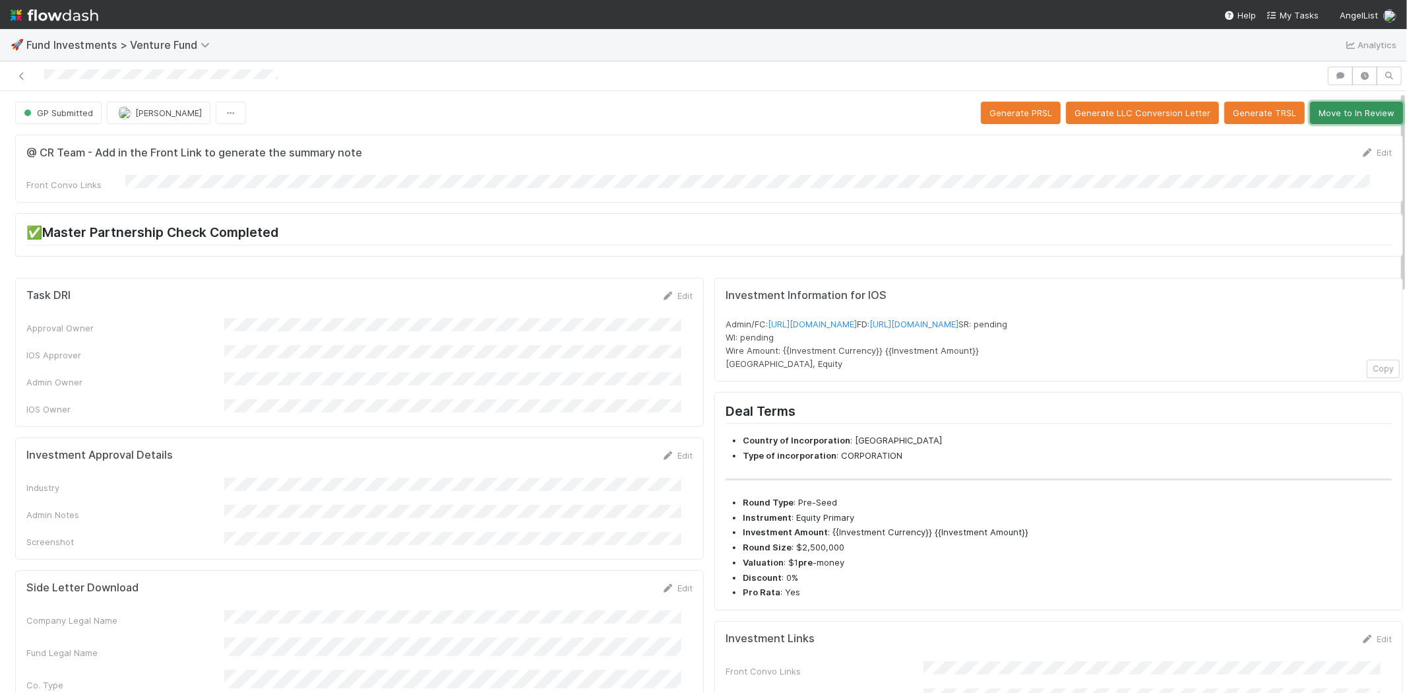
click at [1311, 109] on button "Move to In Review" at bounding box center [1356, 113] width 93 height 22
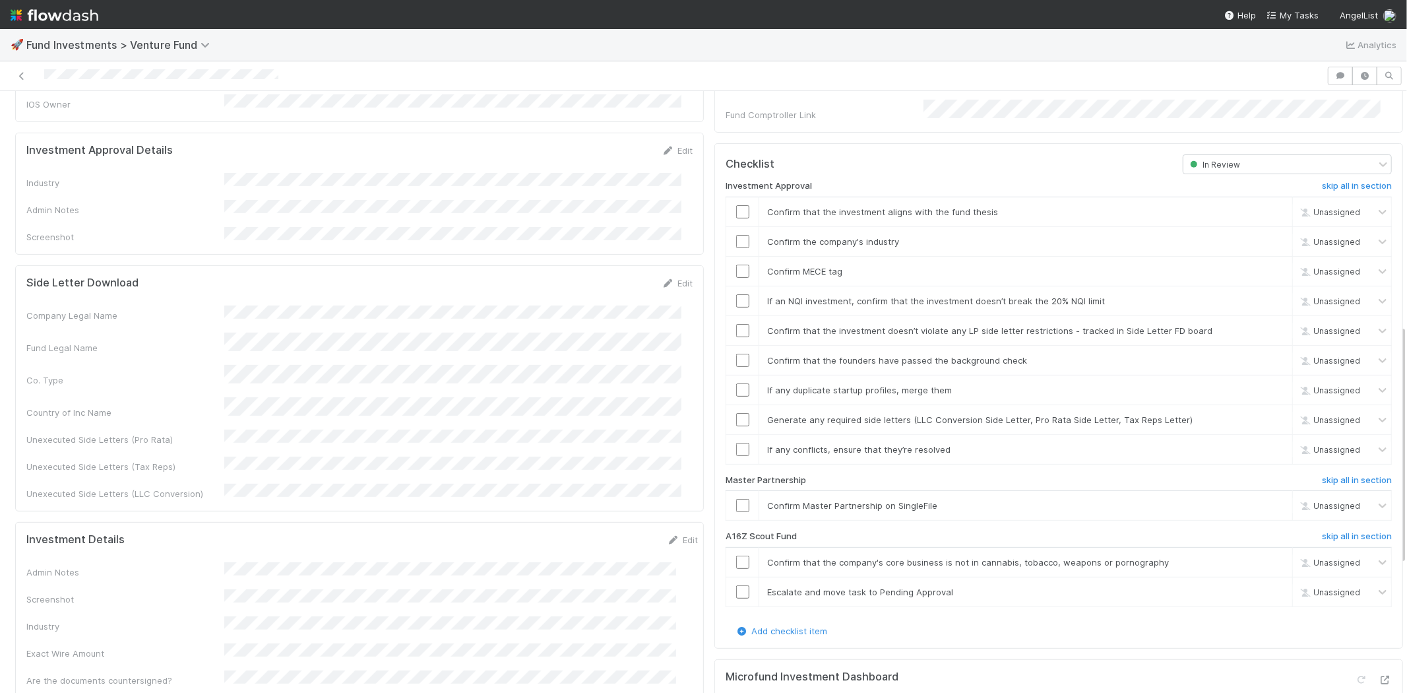
scroll to position [586, 0]
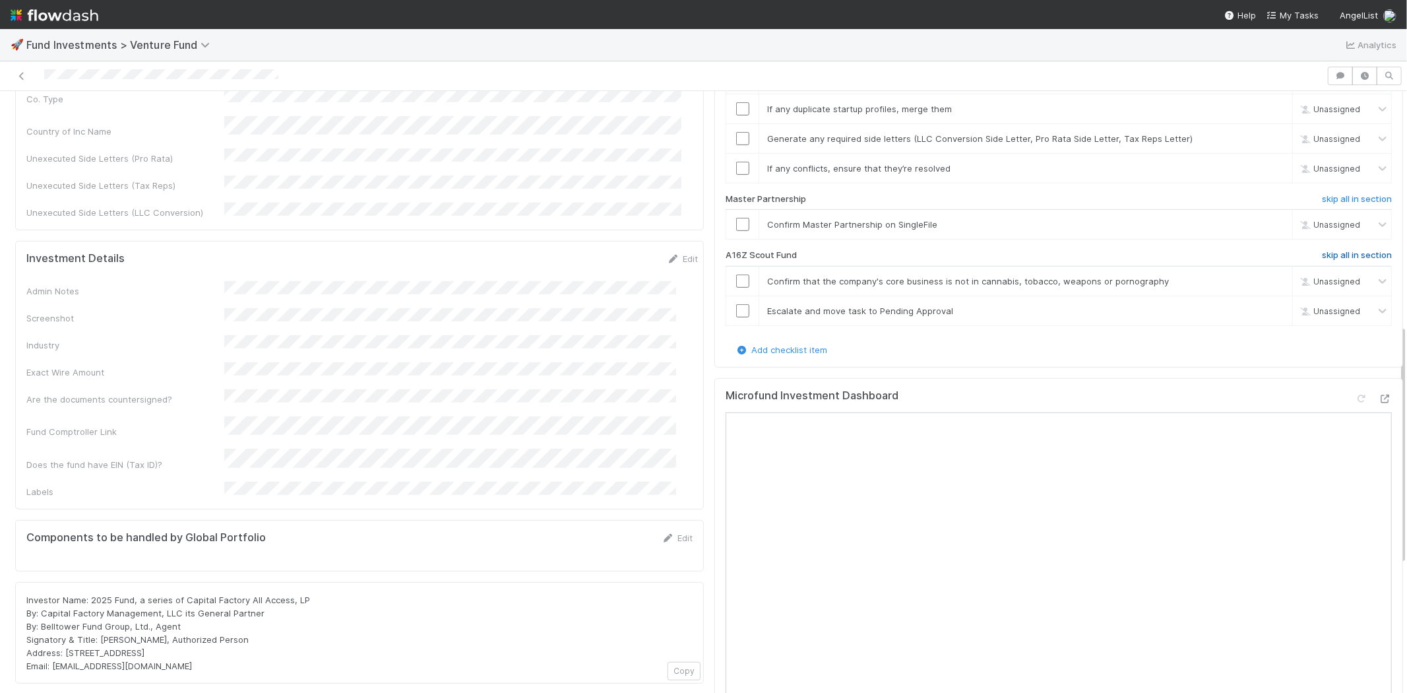
click at [1332, 250] on h6 "skip all in section" at bounding box center [1357, 255] width 70 height 11
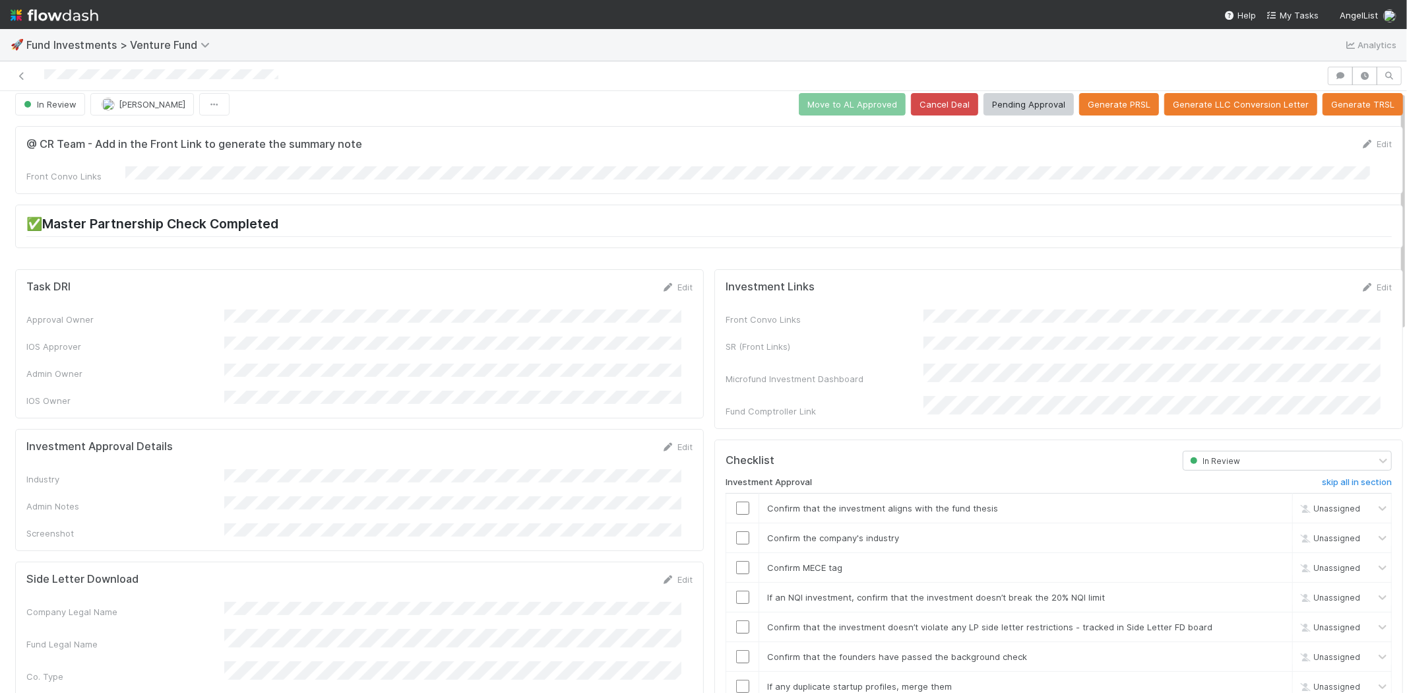
scroll to position [0, 0]
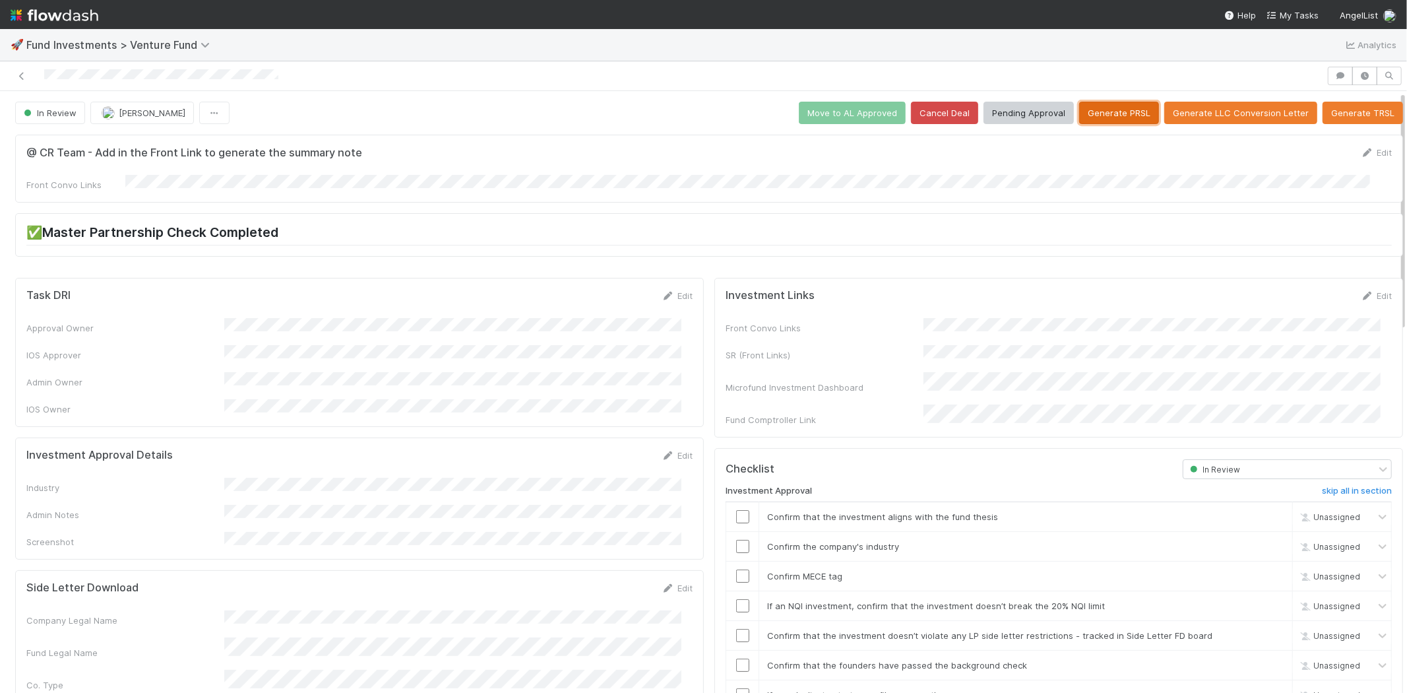
click at [1110, 117] on button "Generate PRSL" at bounding box center [1119, 113] width 80 height 22
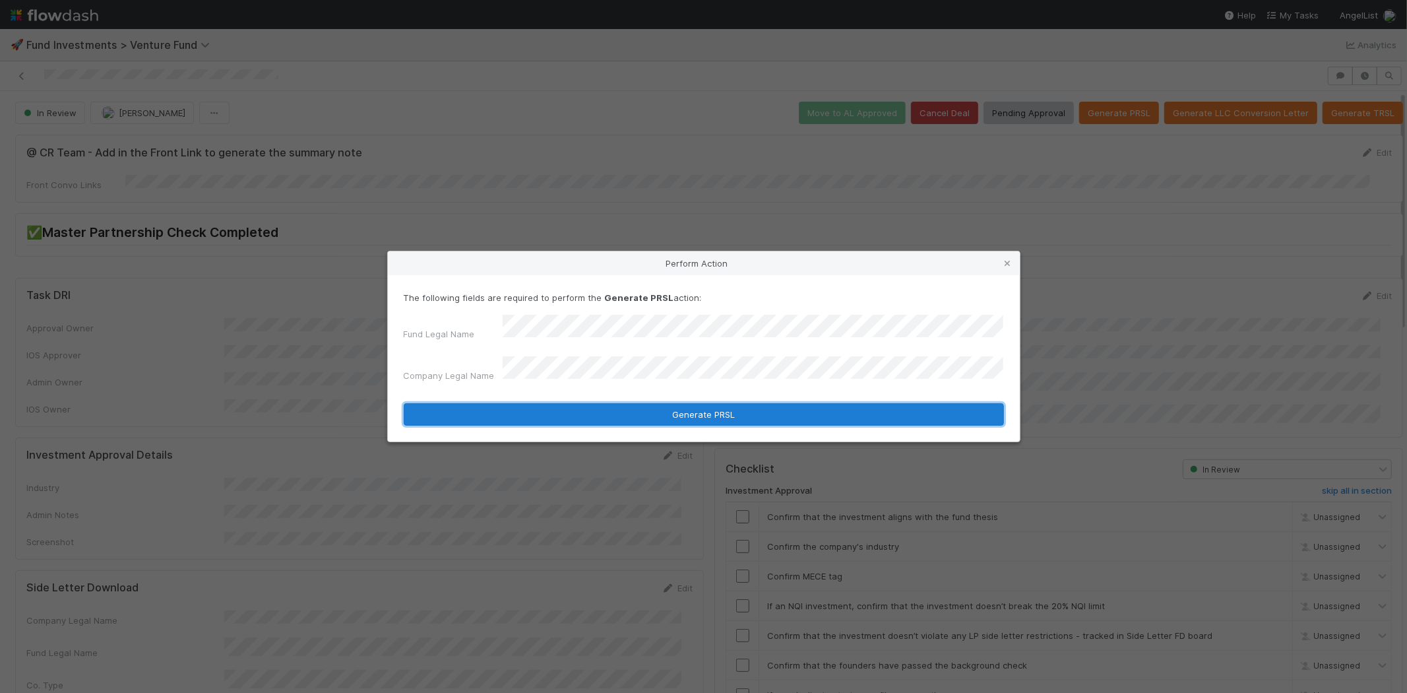
click at [574, 412] on button "Generate PRSL" at bounding box center [704, 414] width 600 height 22
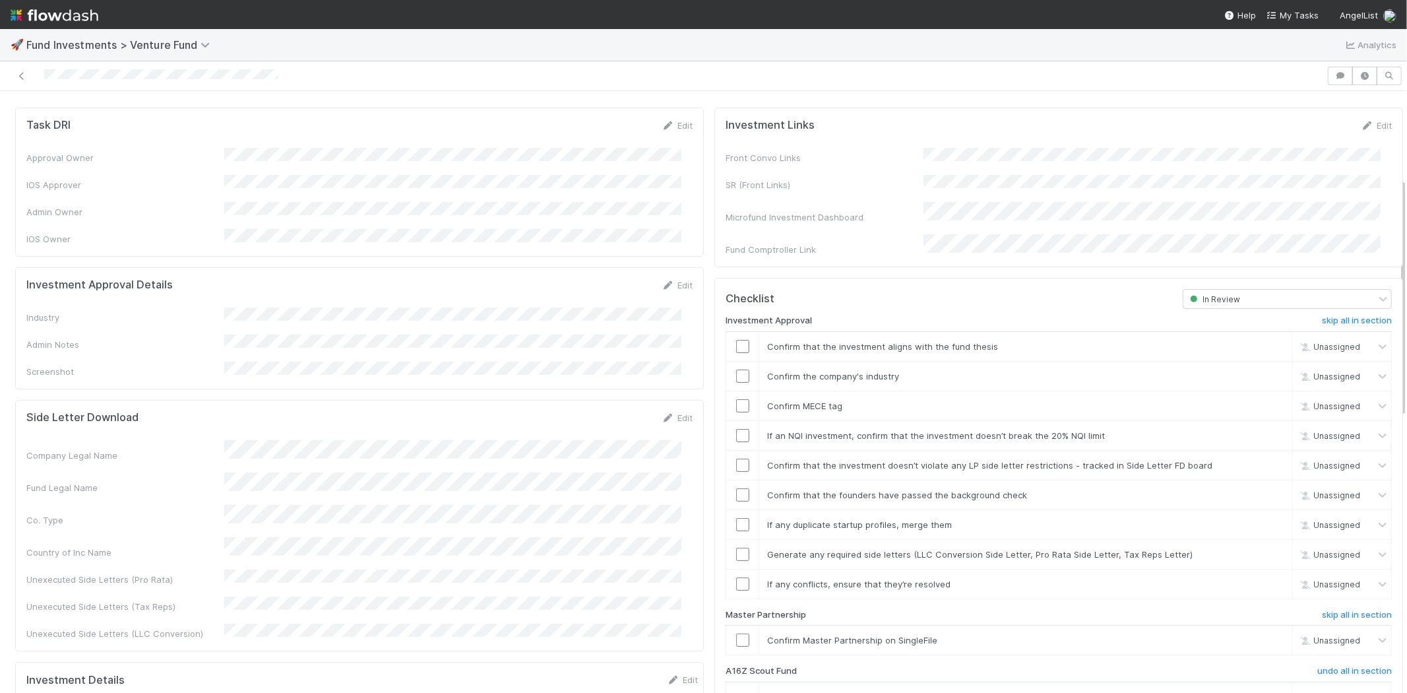
scroll to position [146, 0]
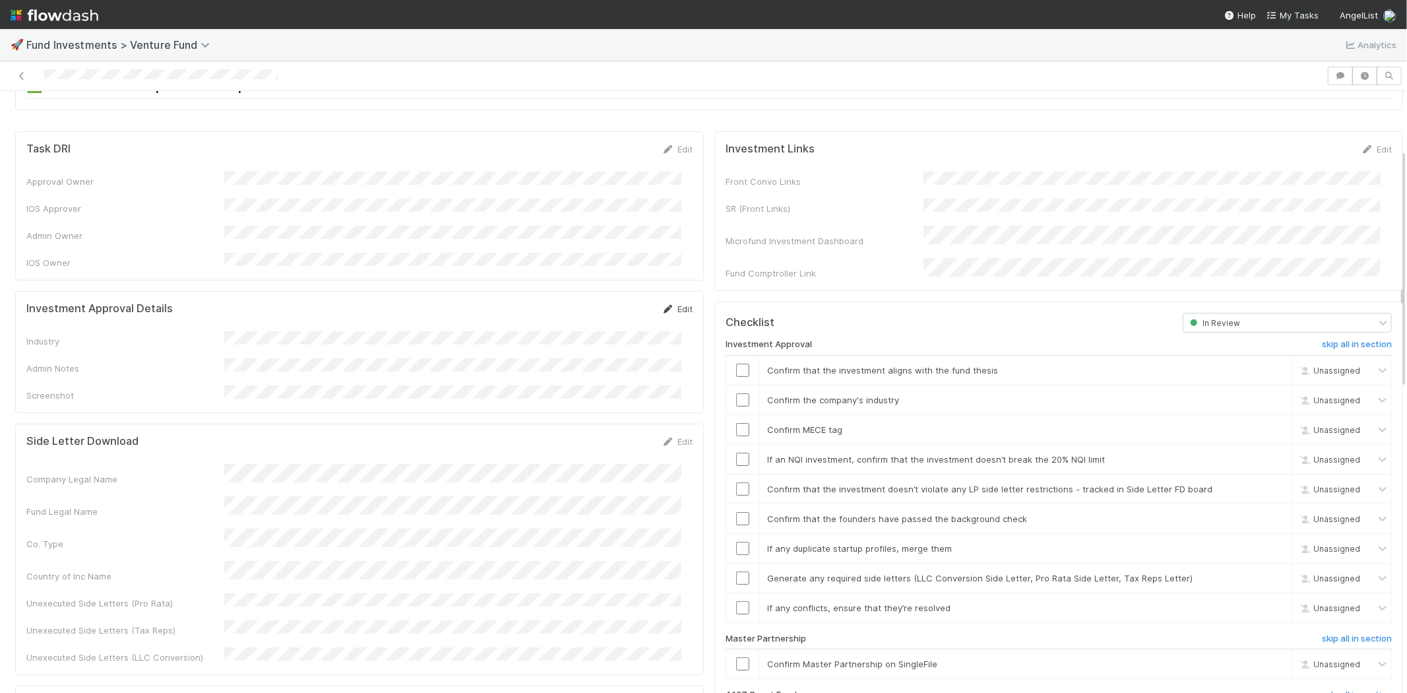
click at [675, 303] on link "Edit" at bounding box center [677, 308] width 31 height 11
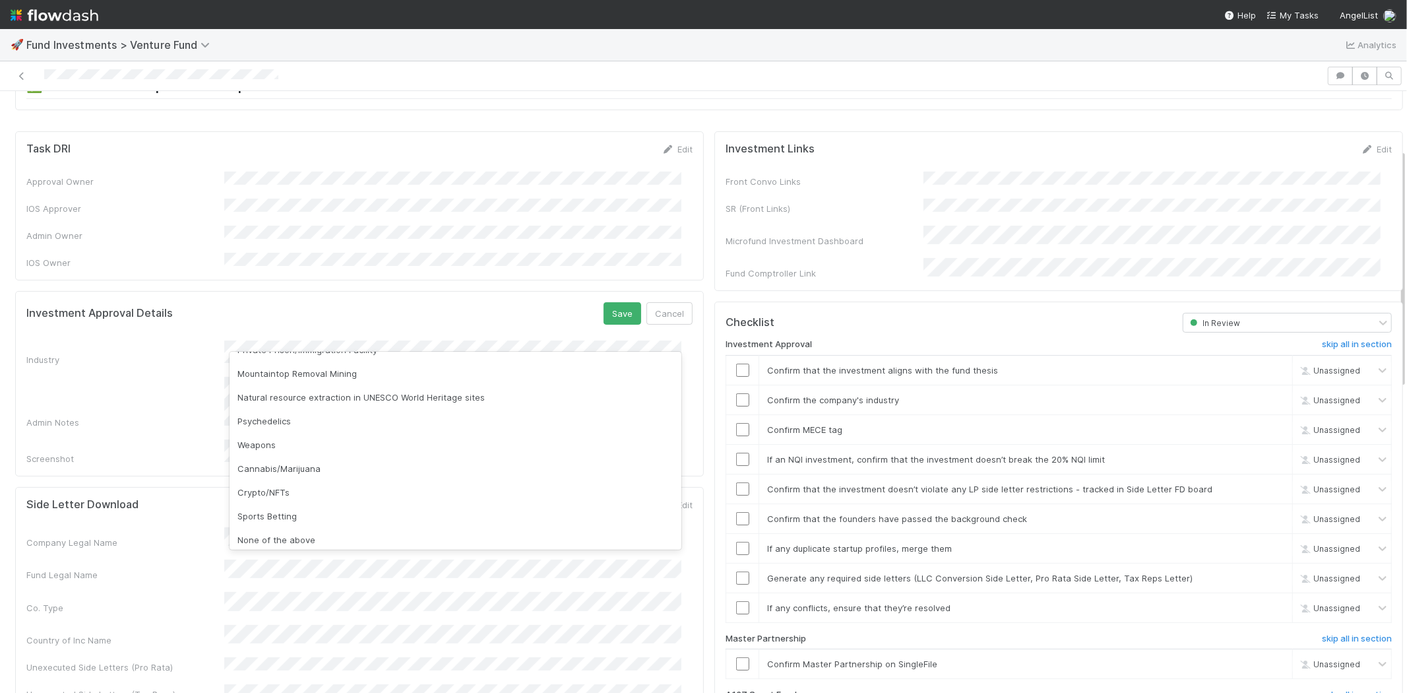
scroll to position [377, 0]
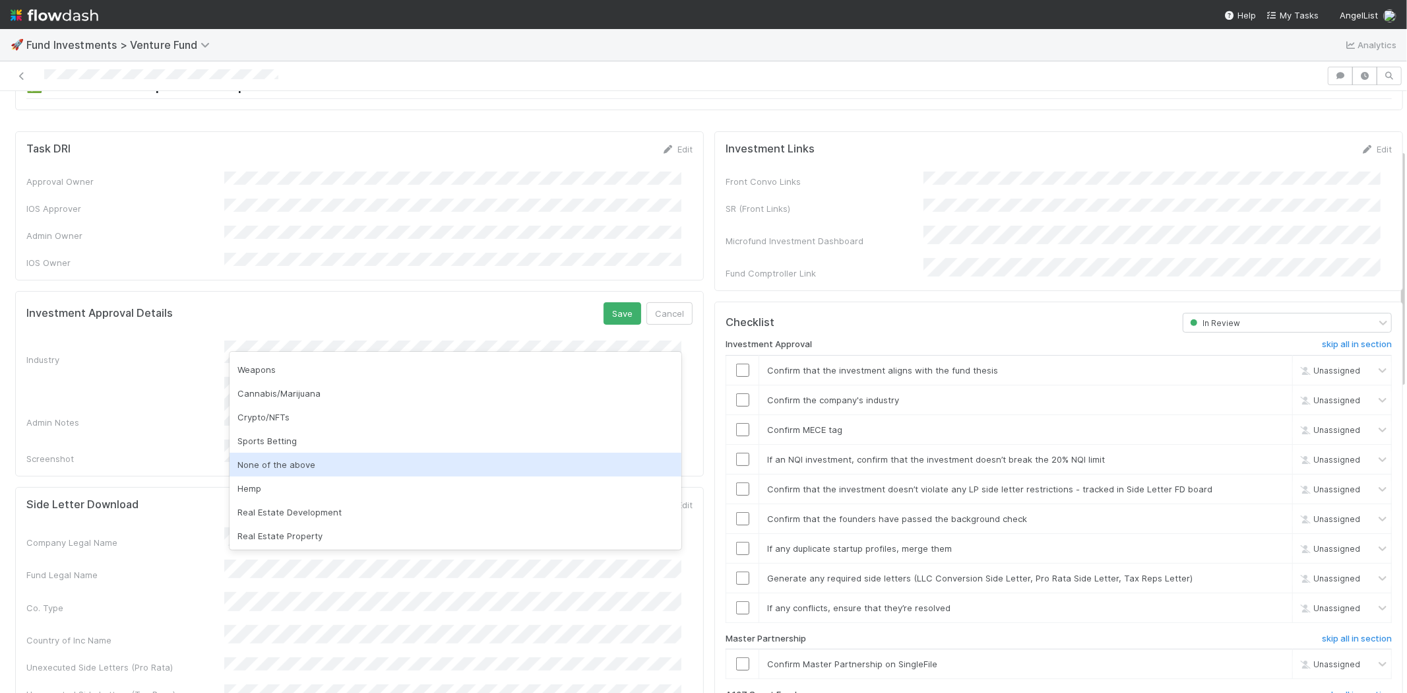
click at [337, 468] on div "None of the above" at bounding box center [456, 464] width 452 height 24
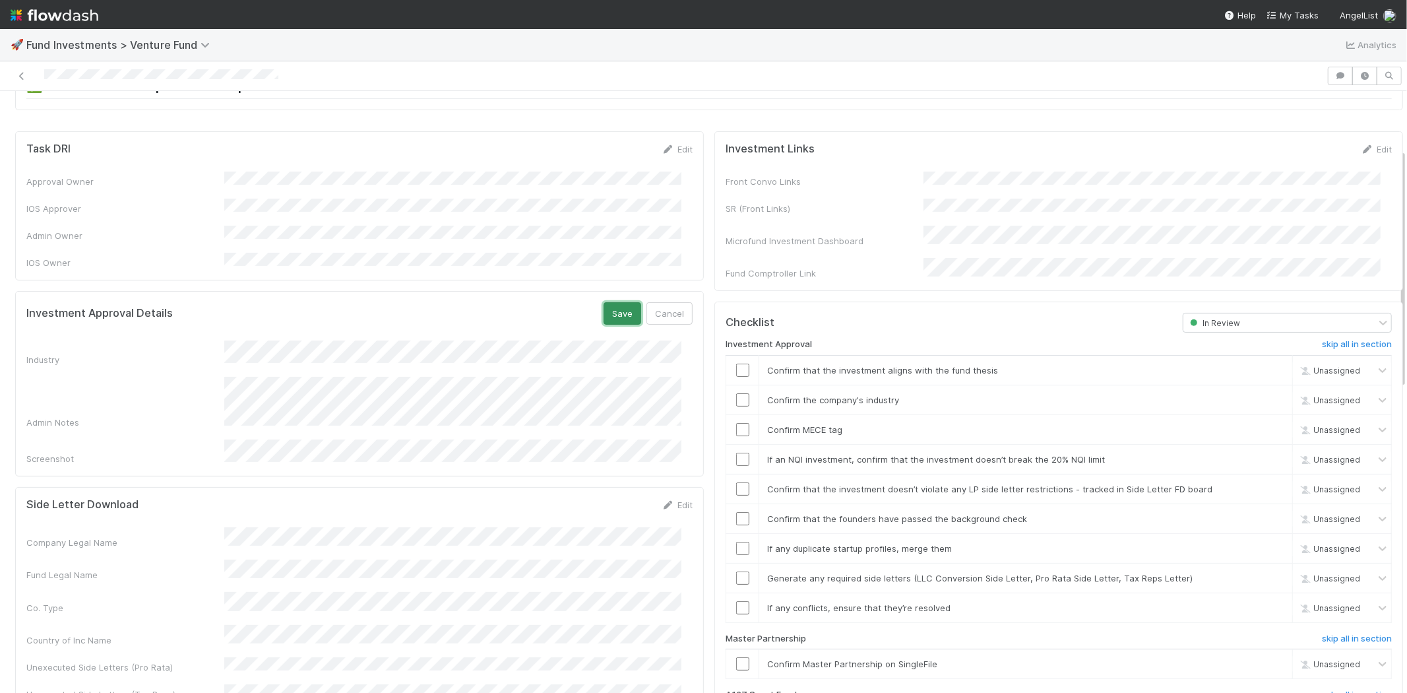
click at [608, 302] on button "Save" at bounding box center [623, 313] width 38 height 22
click at [736, 363] on input "checkbox" at bounding box center [742, 369] width 13 height 13
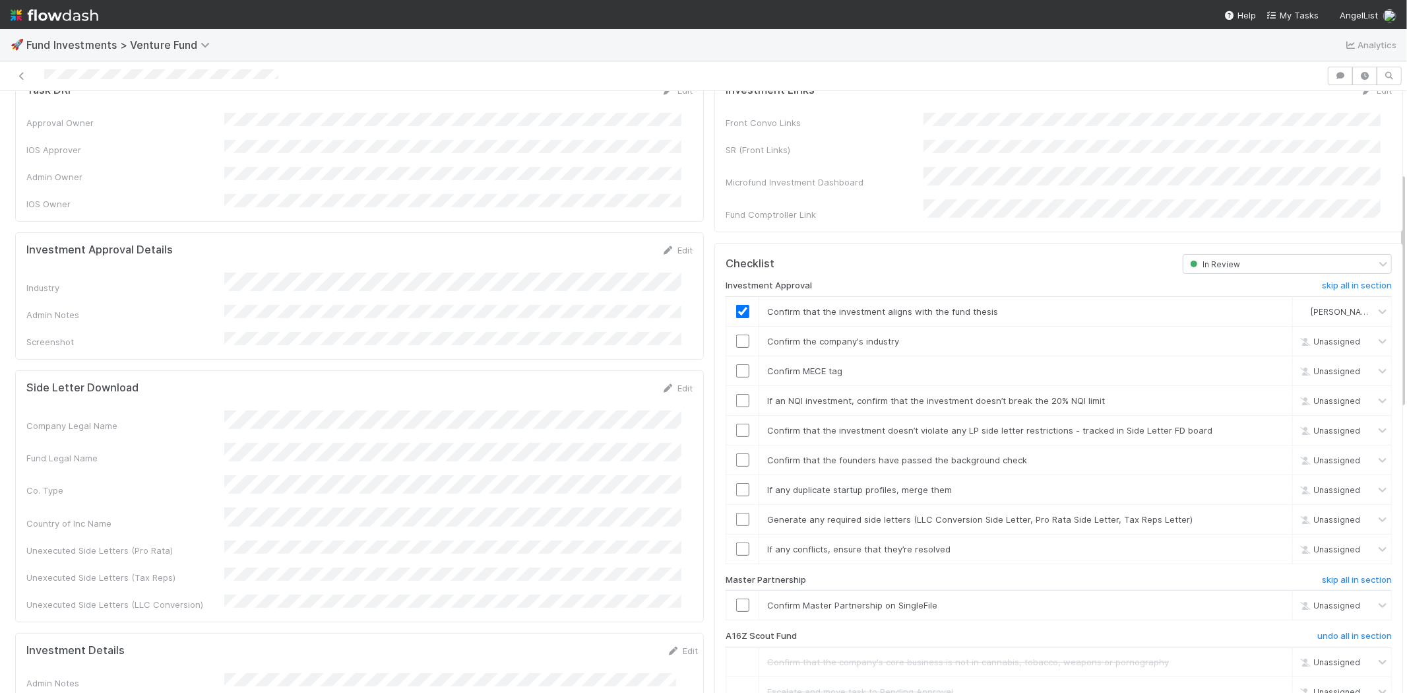
scroll to position [220, 0]
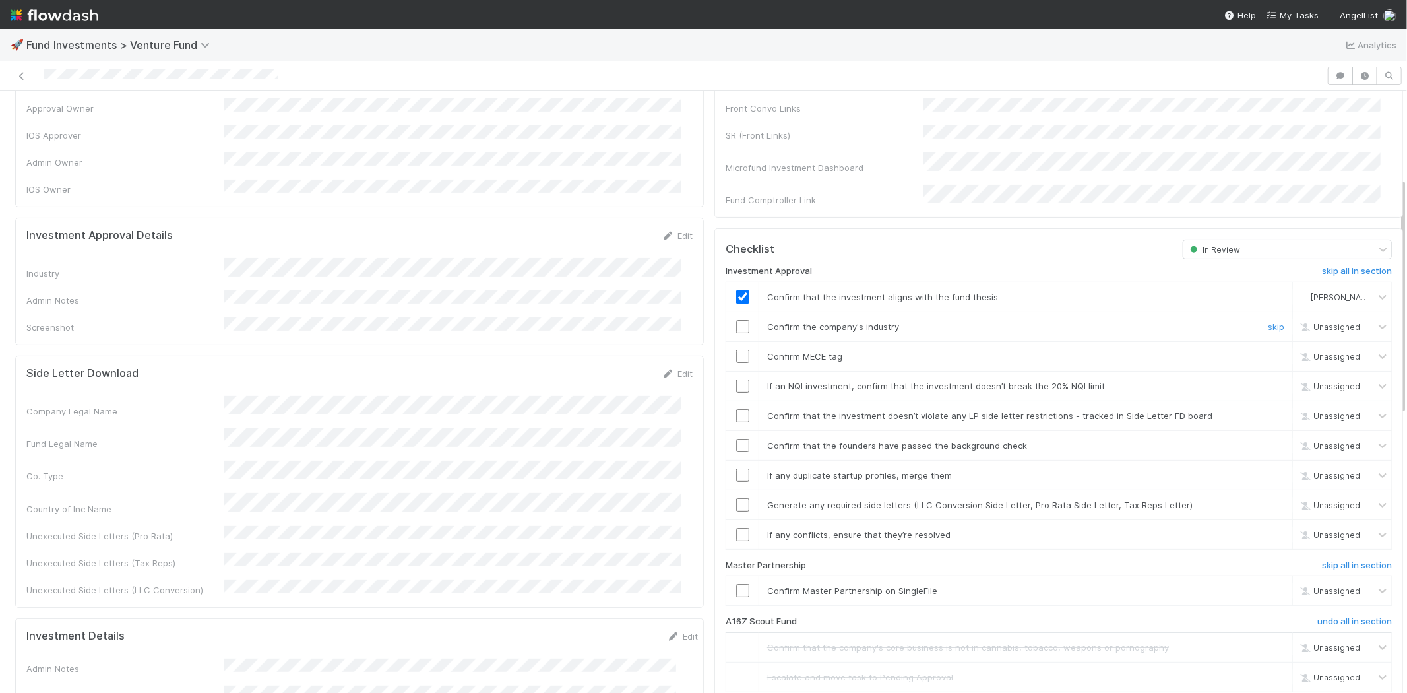
click at [736, 320] on input "checkbox" at bounding box center [742, 326] width 13 height 13
click at [736, 350] on input "checkbox" at bounding box center [742, 356] width 13 height 13
click at [736, 379] on input "checkbox" at bounding box center [742, 385] width 13 height 13
click at [736, 409] on input "checkbox" at bounding box center [742, 415] width 13 height 13
click at [736, 439] on input "checkbox" at bounding box center [742, 445] width 13 height 13
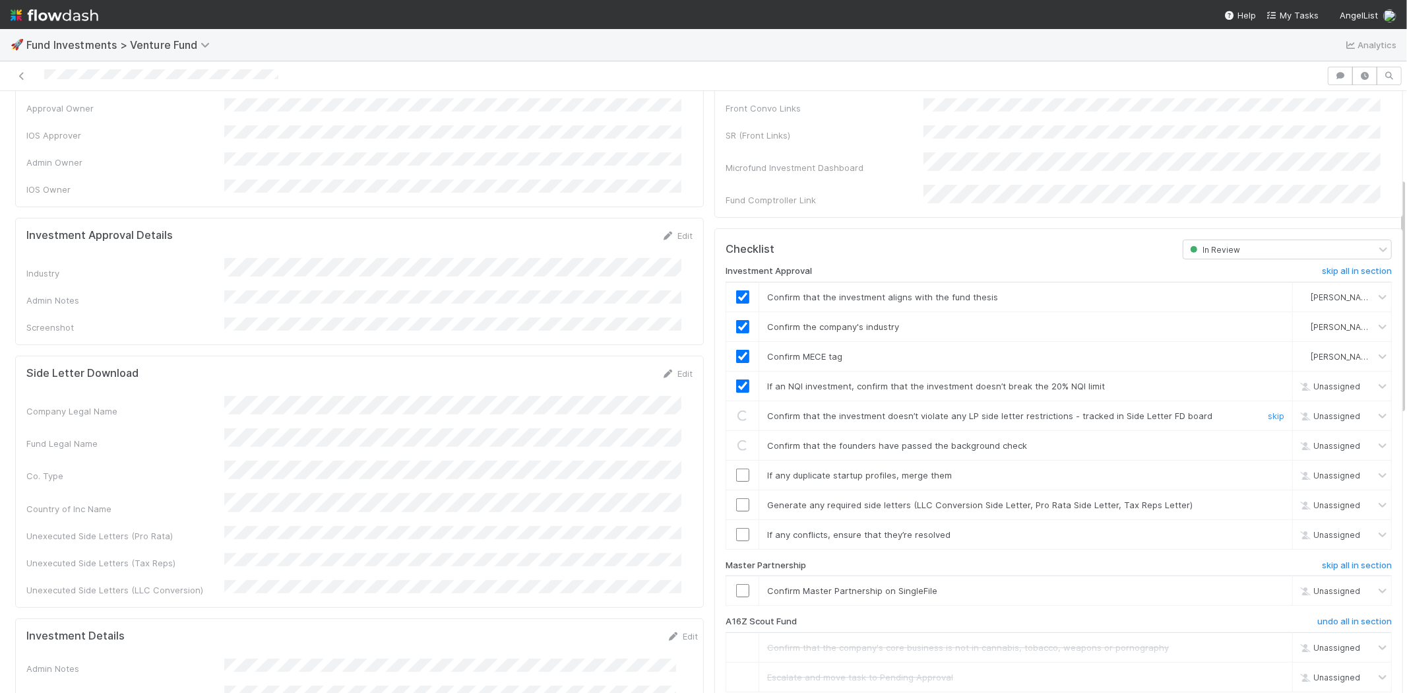
checkbox input "true"
drag, startPoint x: 731, startPoint y: 405, endPoint x: 734, endPoint y: 431, distance: 25.9
click at [731, 407] on td at bounding box center [742, 415] width 33 height 30
click at [736, 439] on input "checkbox" at bounding box center [742, 445] width 13 height 13
click at [736, 409] on input "checkbox" at bounding box center [742, 415] width 13 height 13
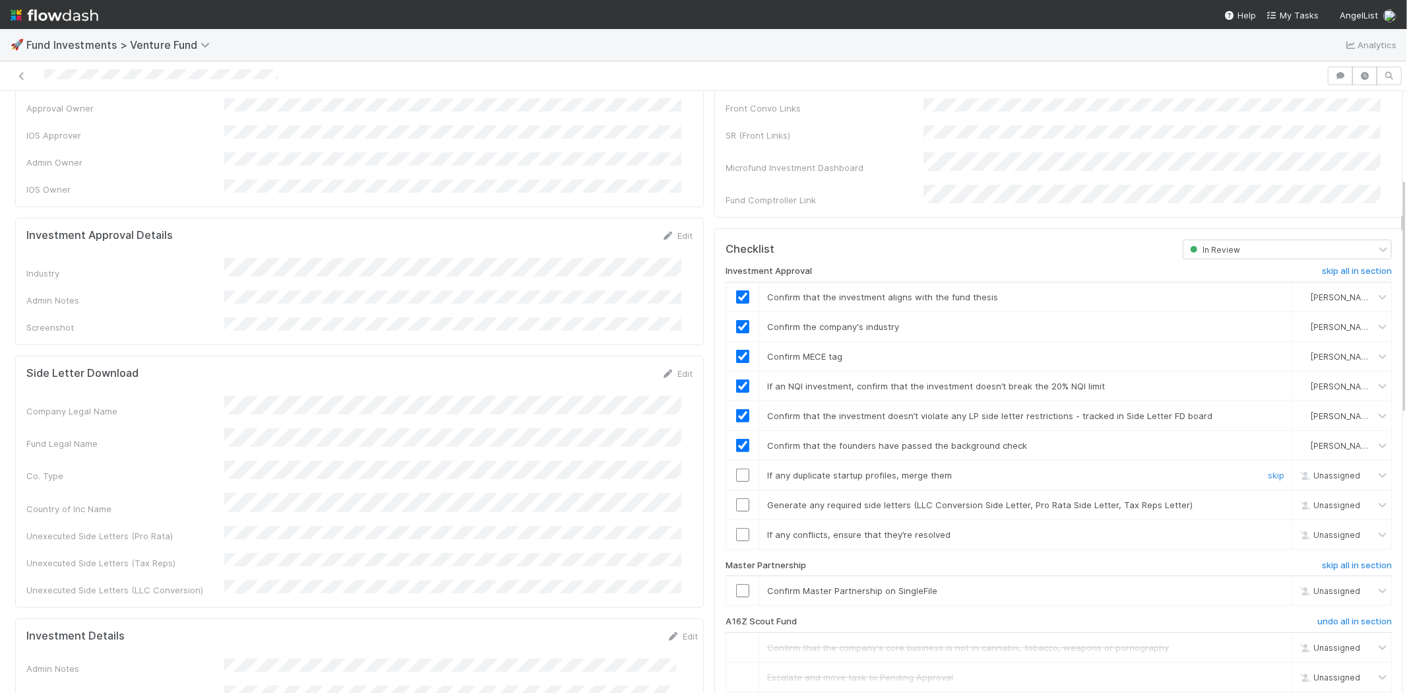
click at [736, 468] on input "checkbox" at bounding box center [742, 474] width 13 height 13
click at [730, 489] on td at bounding box center [742, 504] width 33 height 30
click at [736, 498] on input "checkbox" at bounding box center [742, 504] width 13 height 13
click at [736, 528] on input "checkbox" at bounding box center [742, 534] width 13 height 13
click at [736, 584] on input "checkbox" at bounding box center [742, 590] width 13 height 13
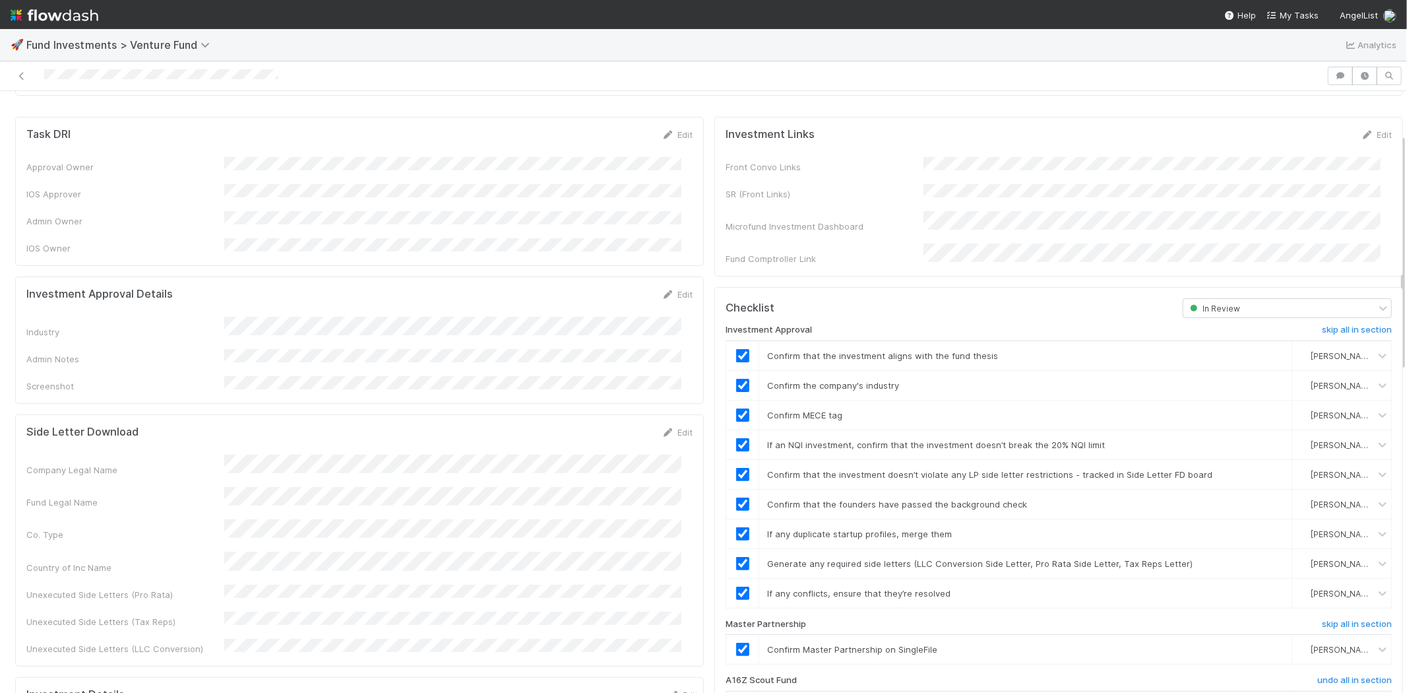
scroll to position [0, 0]
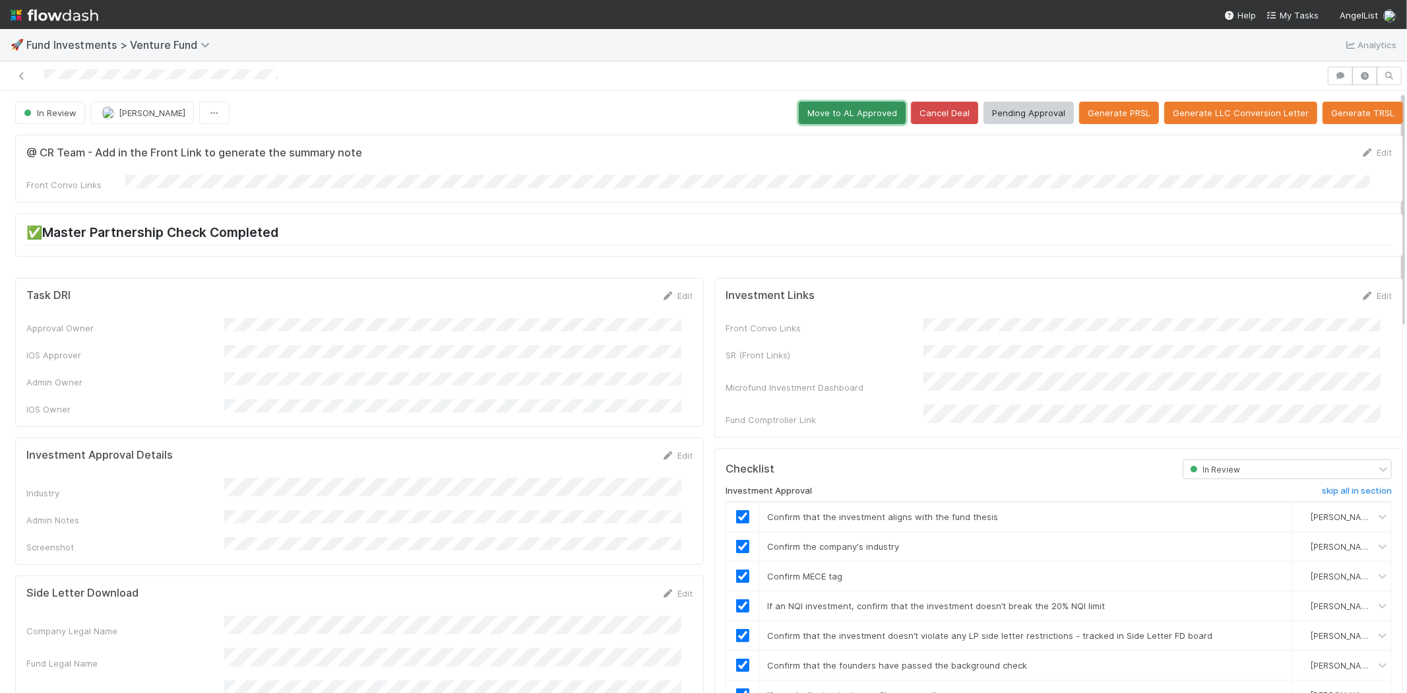
click at [819, 102] on button "Move to AL Approved" at bounding box center [852, 113] width 107 height 22
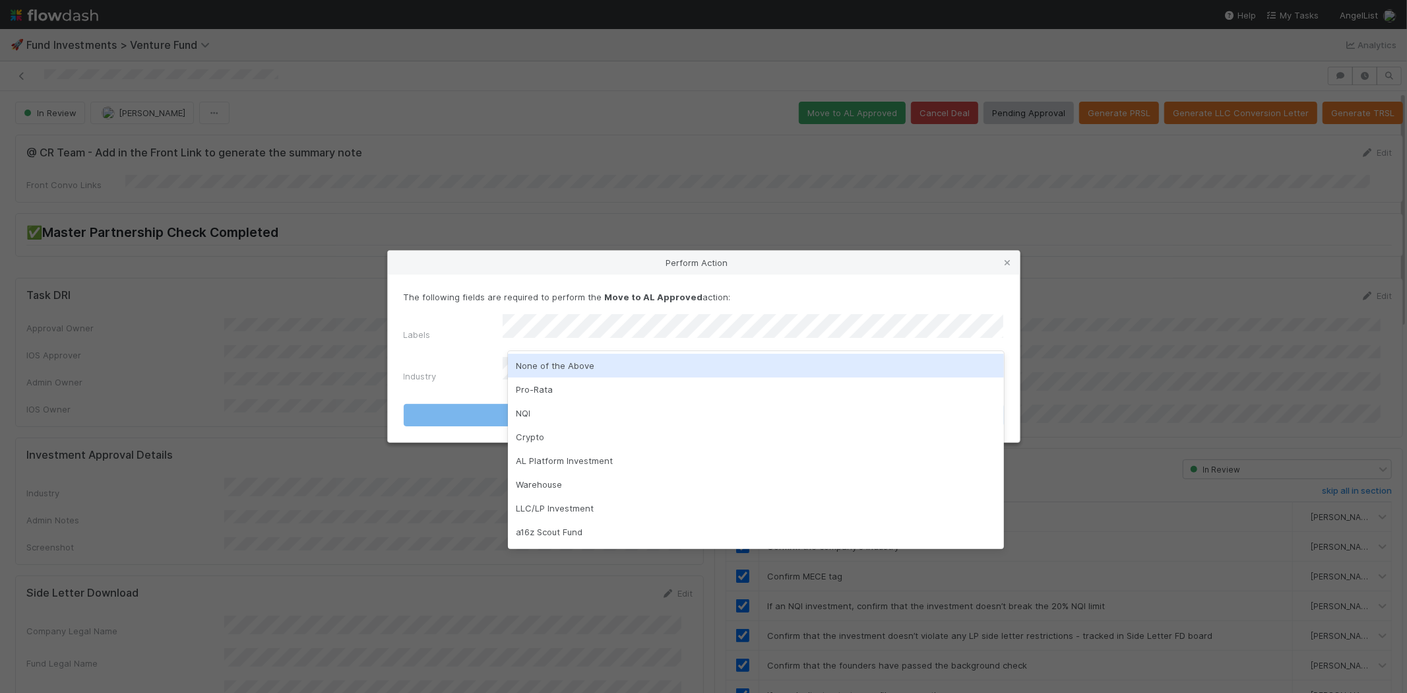
click at [553, 361] on div "None of the Above" at bounding box center [756, 366] width 496 height 24
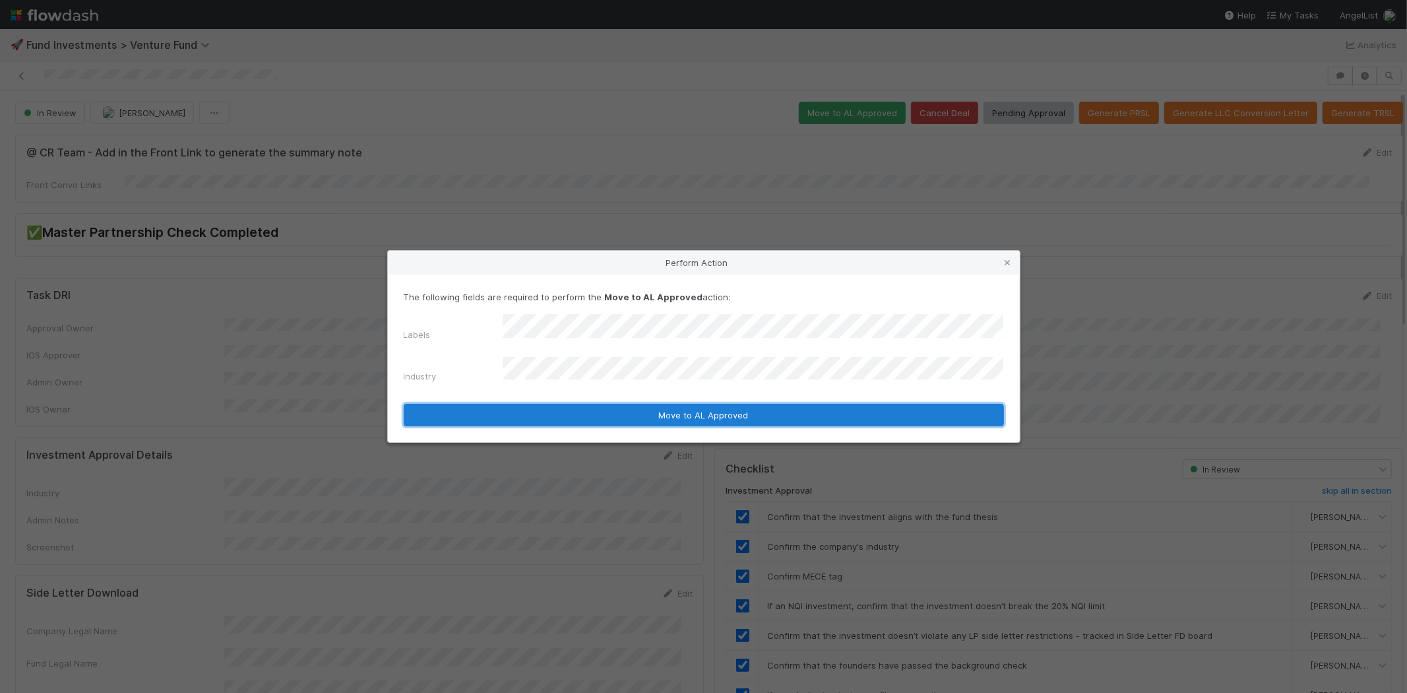
click at [545, 405] on button "Move to AL Approved" at bounding box center [704, 415] width 600 height 22
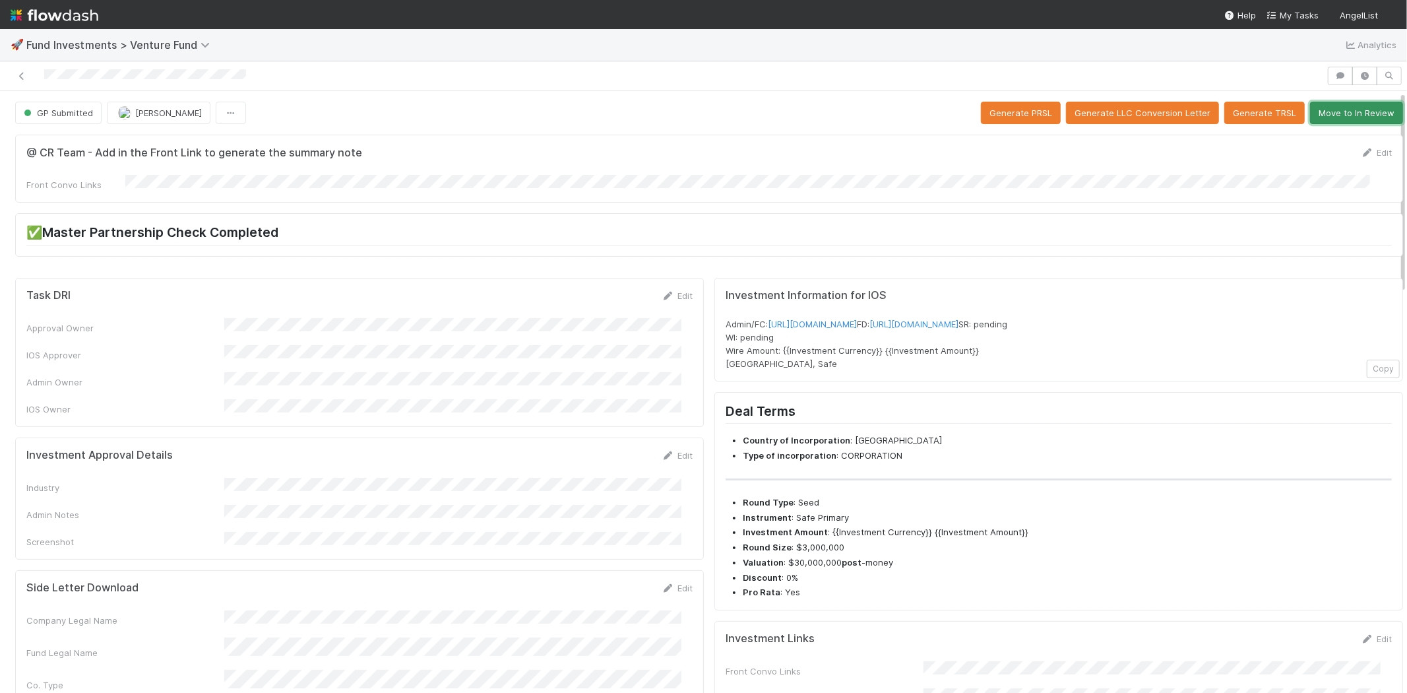
click at [1310, 115] on button "Move to In Review" at bounding box center [1356, 113] width 93 height 22
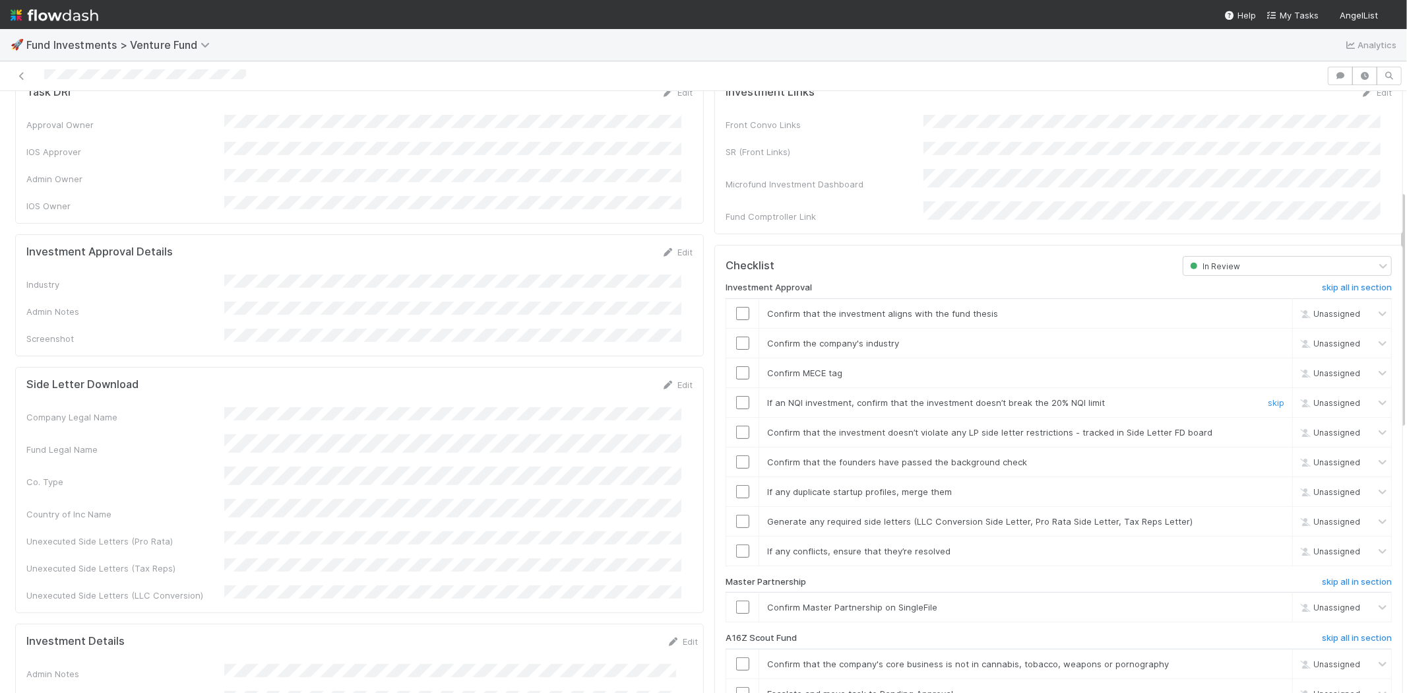
scroll to position [439, 0]
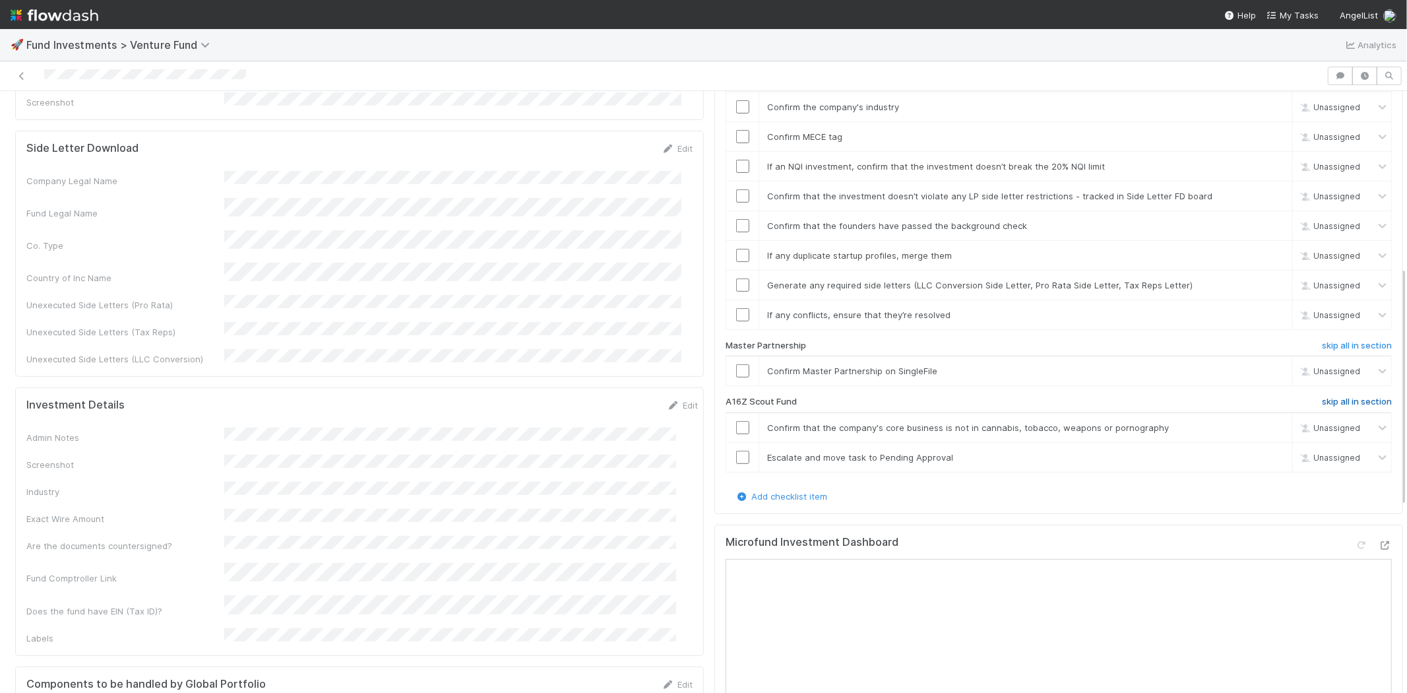
click at [1323, 396] on h6 "skip all in section" at bounding box center [1357, 401] width 70 height 11
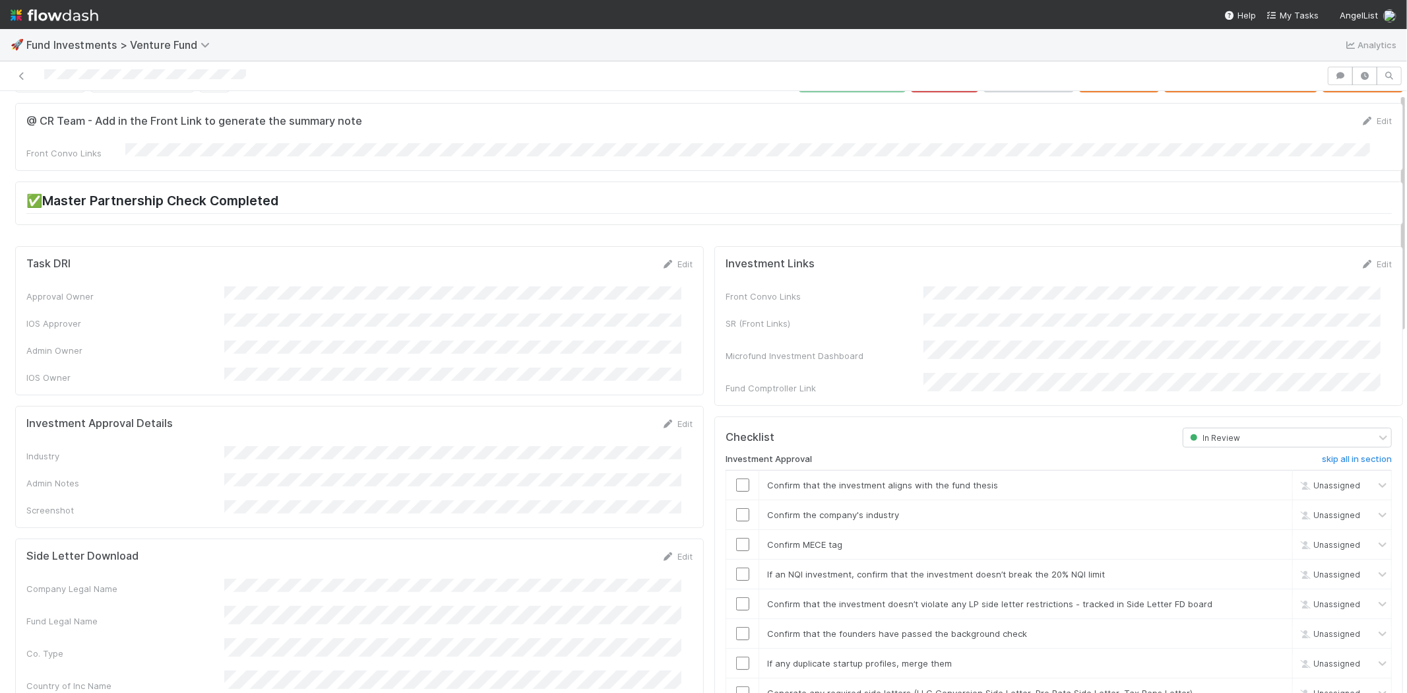
scroll to position [0, 0]
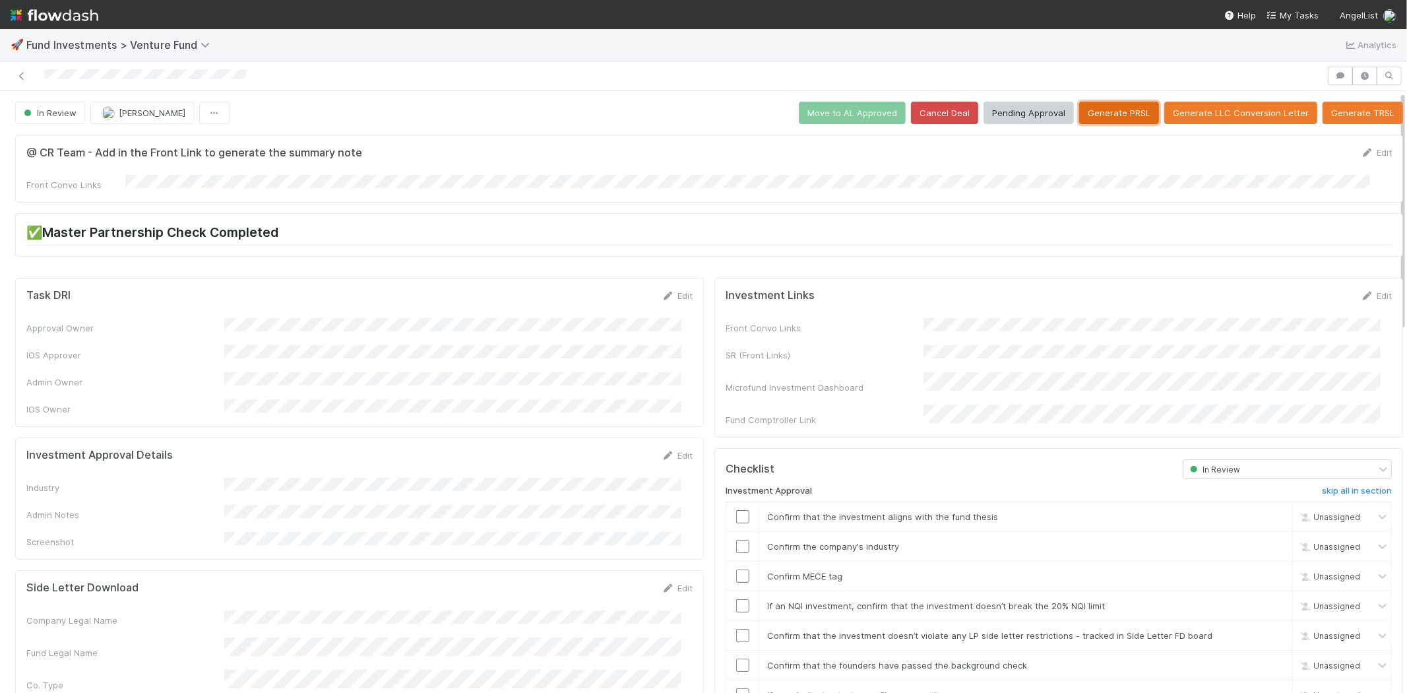
click at [1086, 115] on button "Generate PRSL" at bounding box center [1119, 113] width 80 height 22
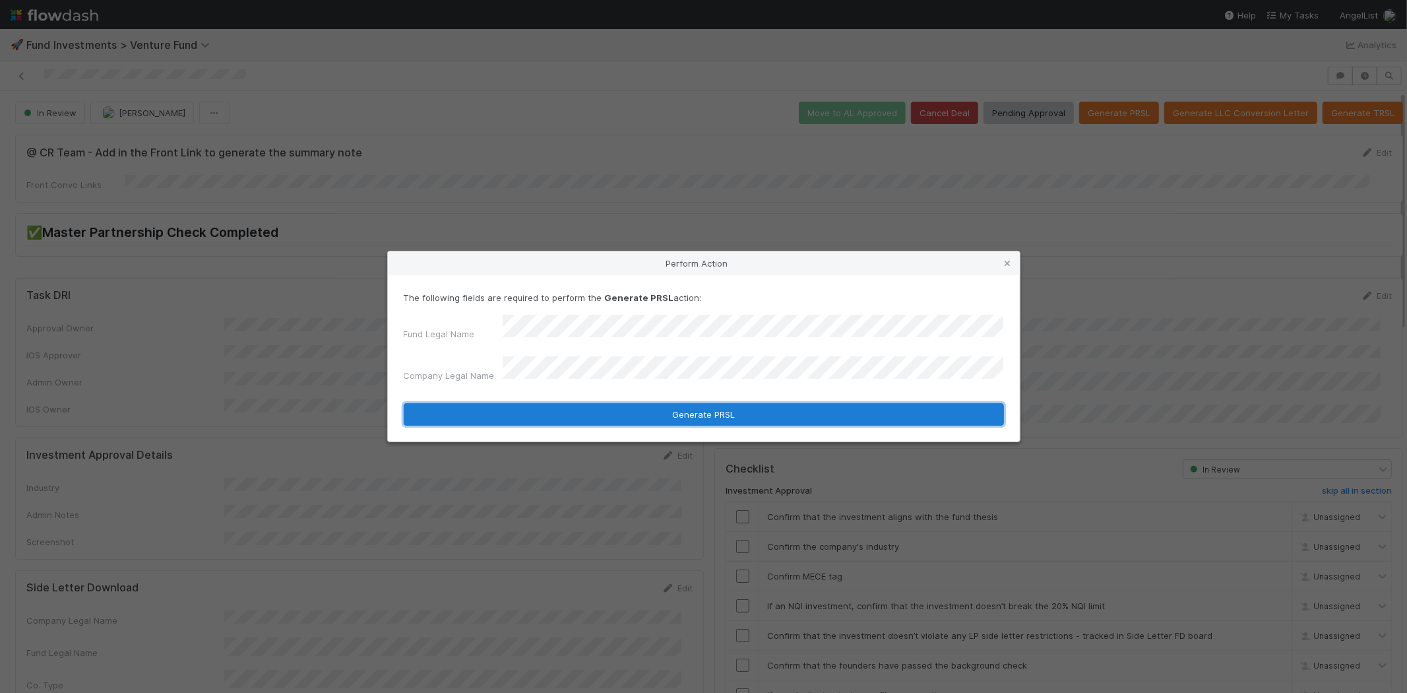
click at [555, 403] on button "Generate PRSL" at bounding box center [704, 414] width 600 height 22
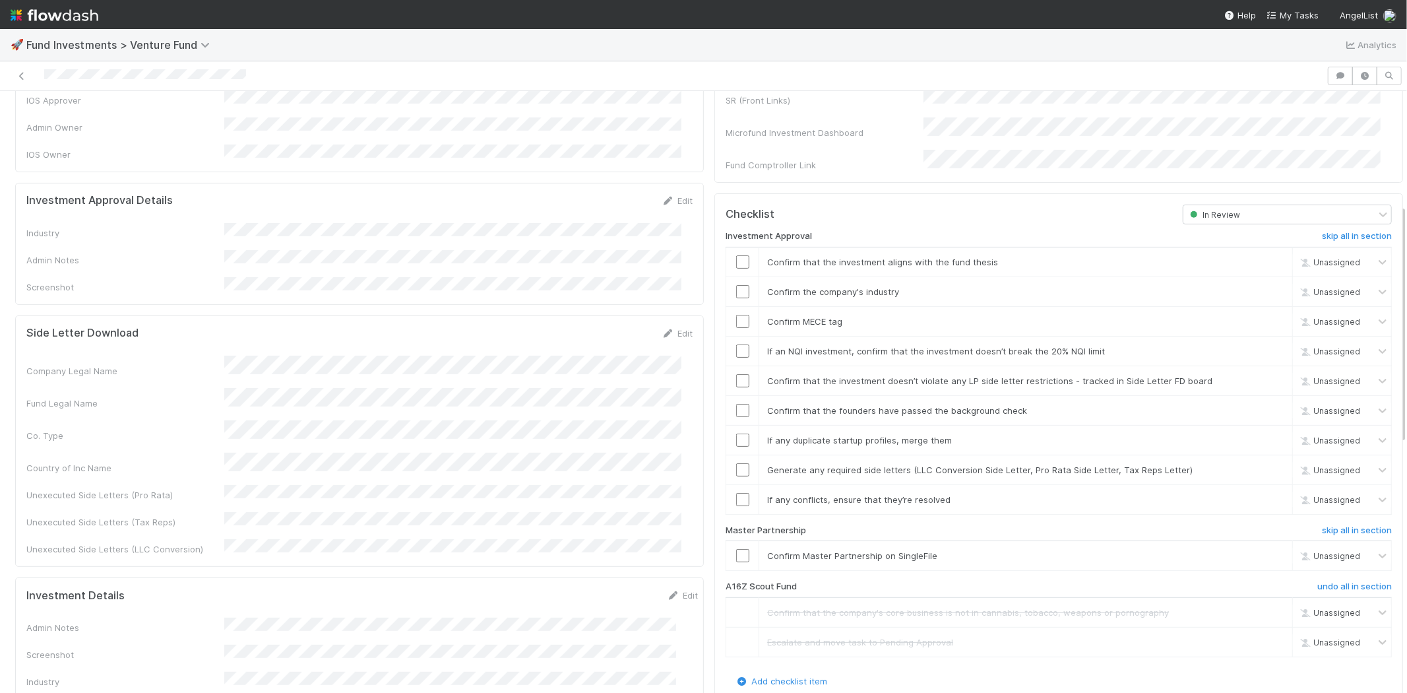
scroll to position [253, 0]
click at [668, 197] on link "Edit" at bounding box center [677, 202] width 31 height 11
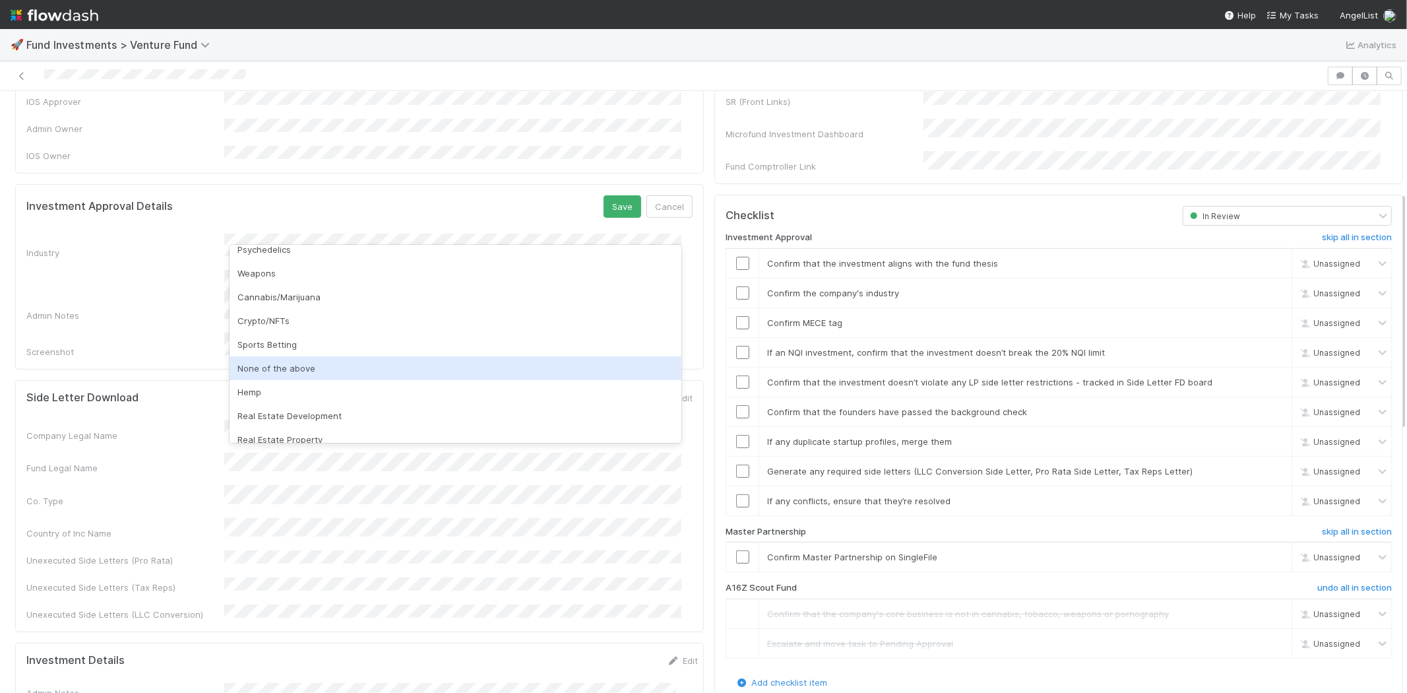
scroll to position [377, 0]
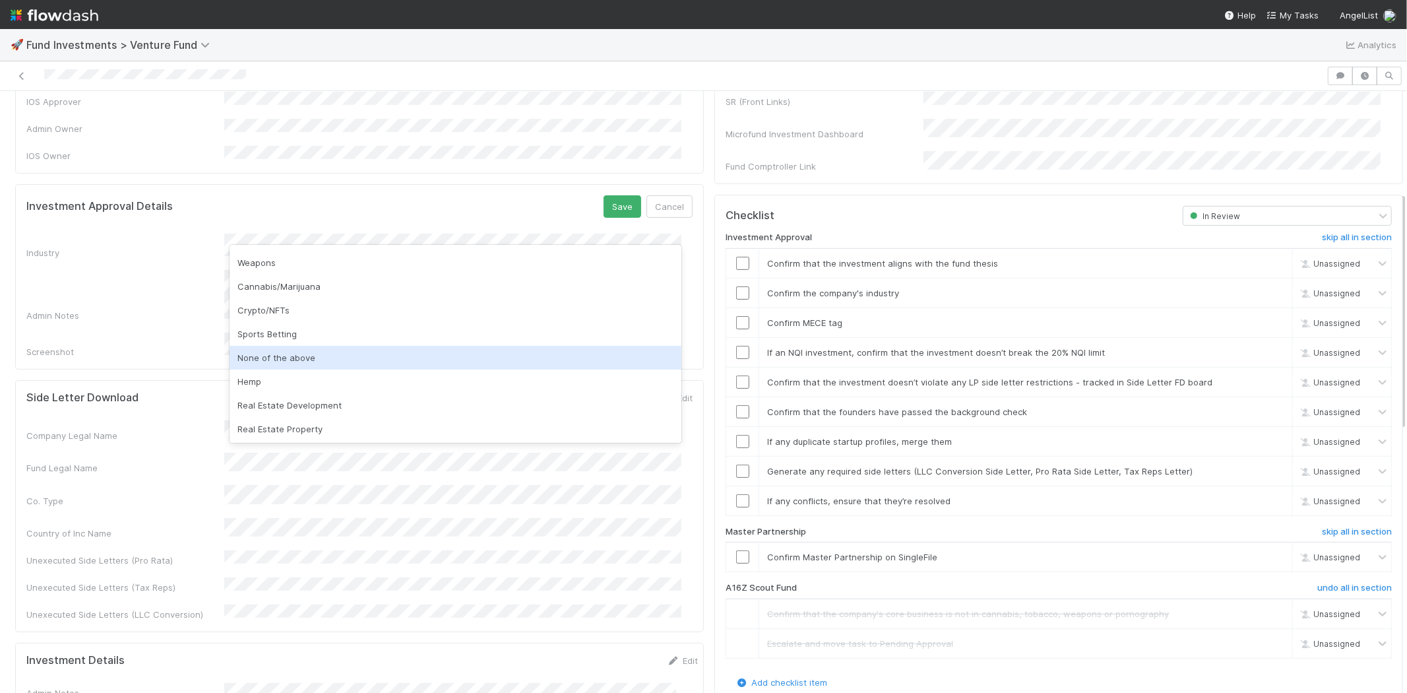
click at [332, 364] on div "None of the above" at bounding box center [456, 358] width 452 height 24
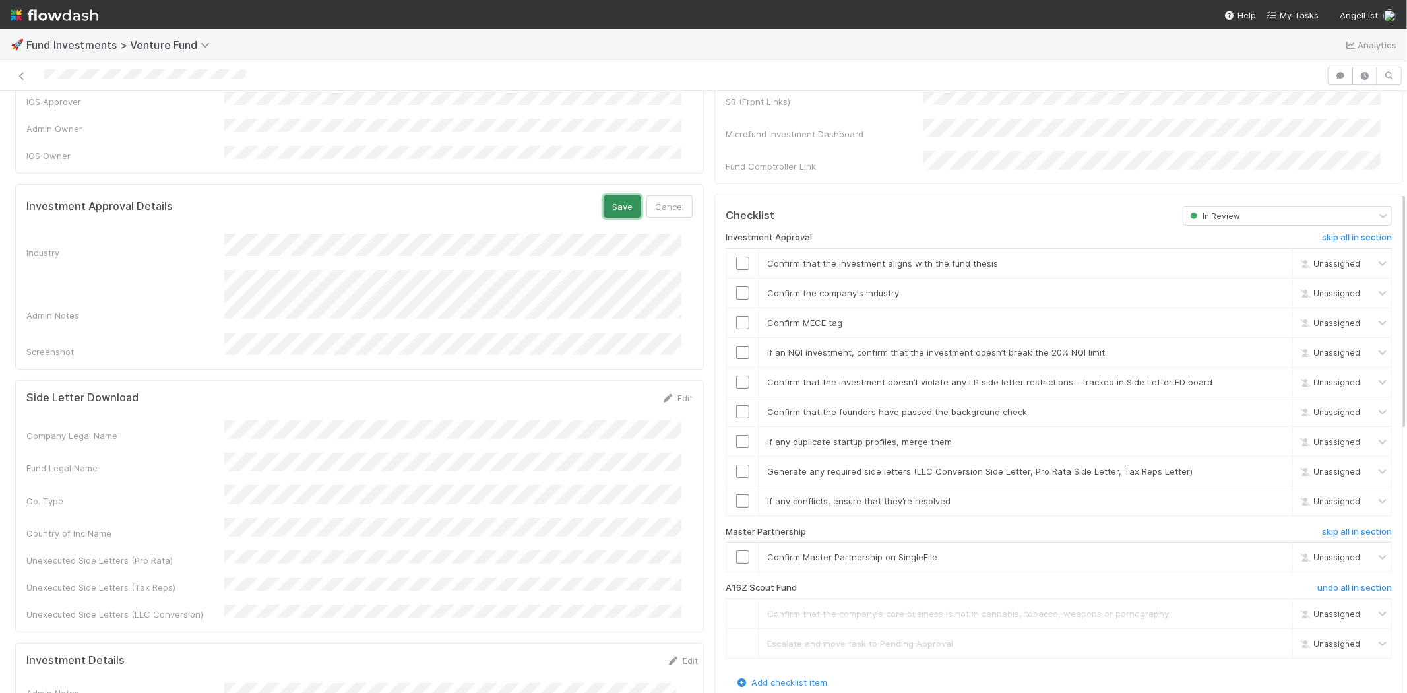
click at [611, 195] on button "Save" at bounding box center [623, 206] width 38 height 22
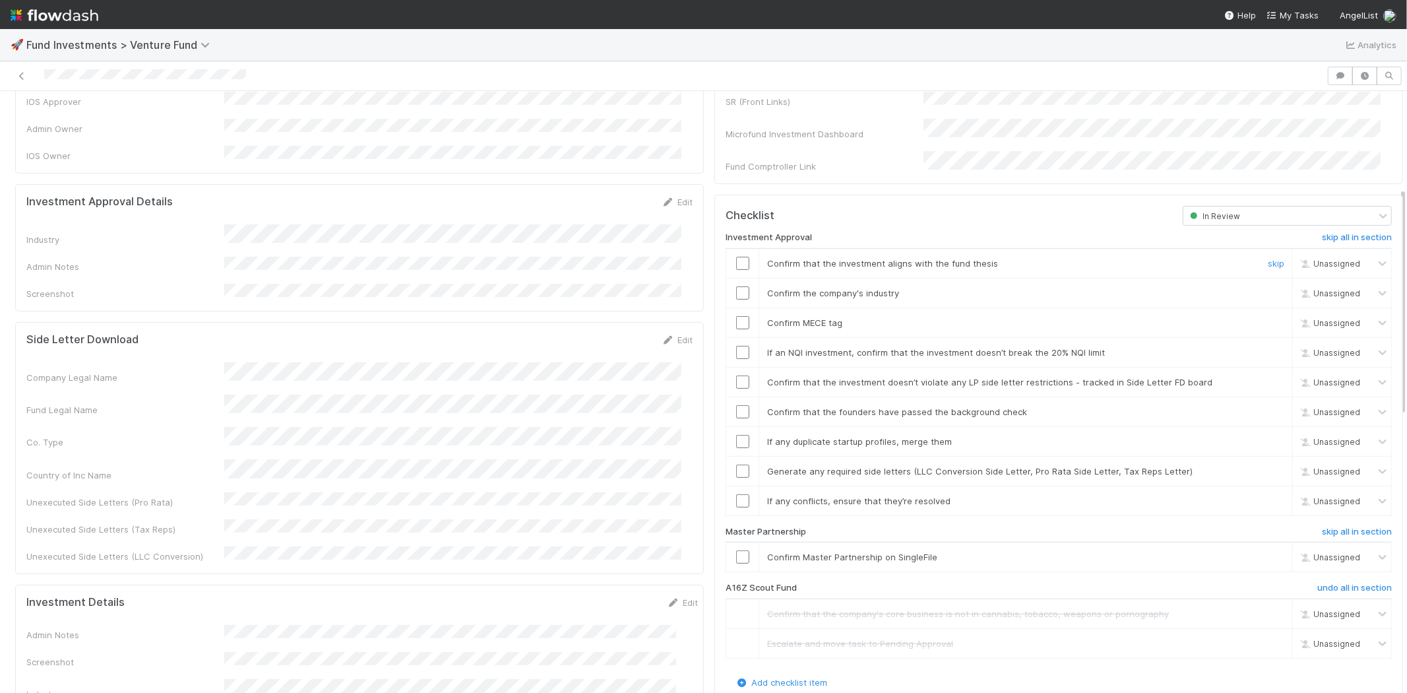
click at [736, 257] on input "checkbox" at bounding box center [742, 263] width 13 height 13
click at [730, 286] on td at bounding box center [742, 293] width 33 height 30
click at [736, 286] on input "checkbox" at bounding box center [742, 292] width 13 height 13
click at [736, 316] on input "checkbox" at bounding box center [742, 322] width 13 height 13
click at [736, 337] on td at bounding box center [742, 352] width 33 height 30
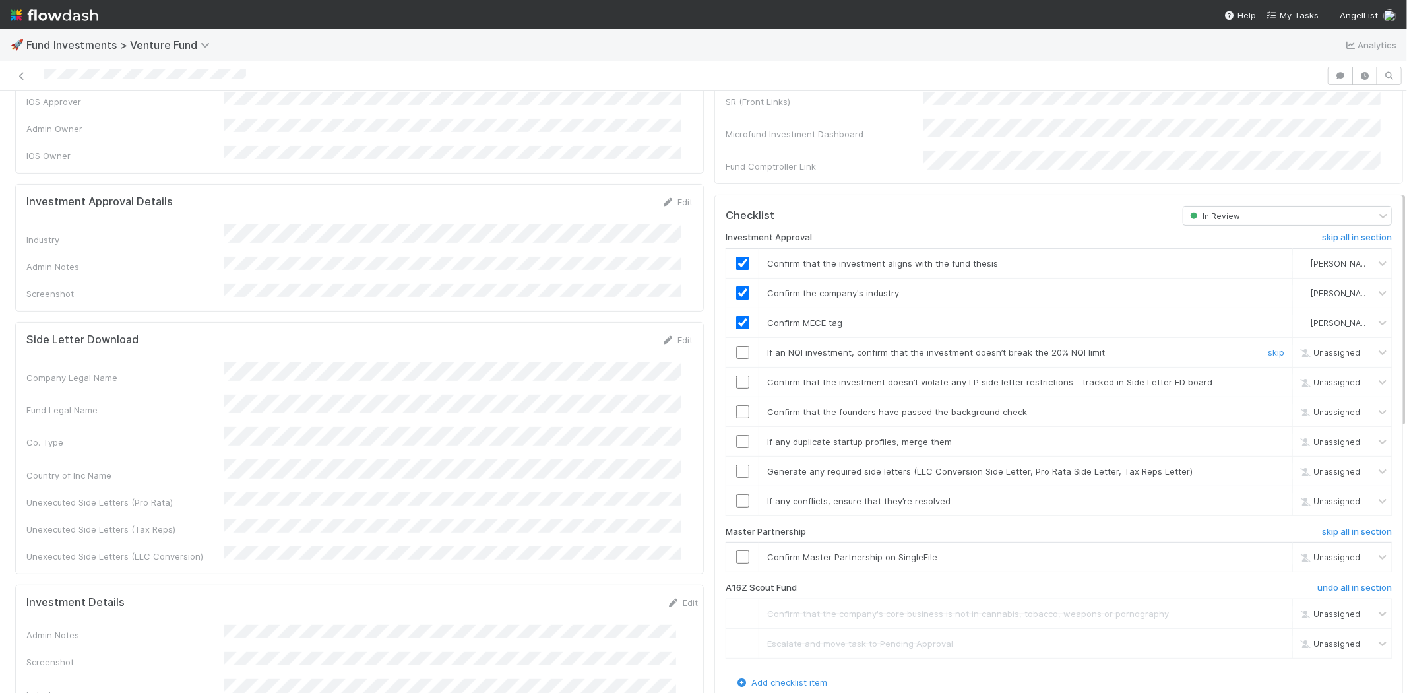
click at [736, 346] on input "checkbox" at bounding box center [742, 352] width 13 height 13
click at [736, 375] on input "checkbox" at bounding box center [742, 381] width 13 height 13
click at [736, 405] on input "checkbox" at bounding box center [742, 411] width 13 height 13
click at [736, 435] on input "checkbox" at bounding box center [742, 441] width 13 height 13
checkbox input "true"
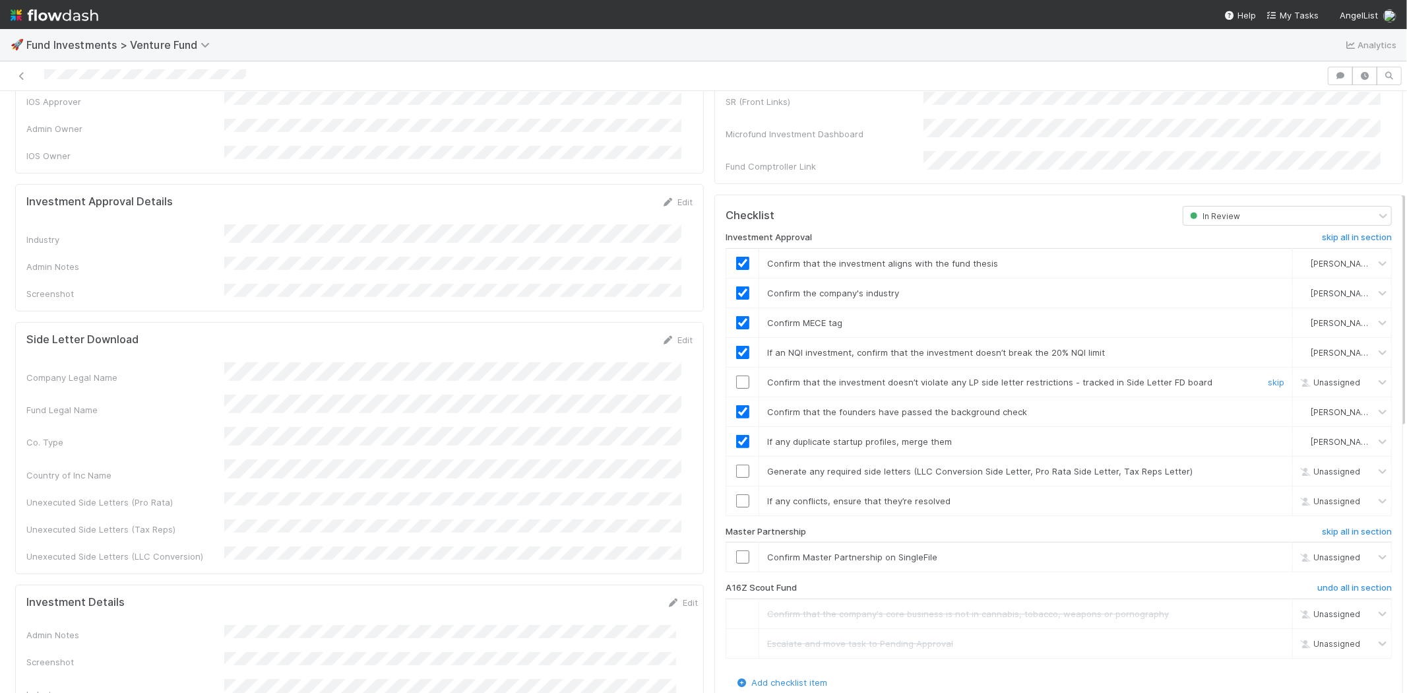
click at [736, 375] on input "checkbox" at bounding box center [742, 381] width 13 height 13
click at [736, 464] on input "checkbox" at bounding box center [742, 470] width 13 height 13
click at [736, 494] on input "checkbox" at bounding box center [742, 500] width 13 height 13
click at [736, 550] on input "checkbox" at bounding box center [742, 556] width 13 height 13
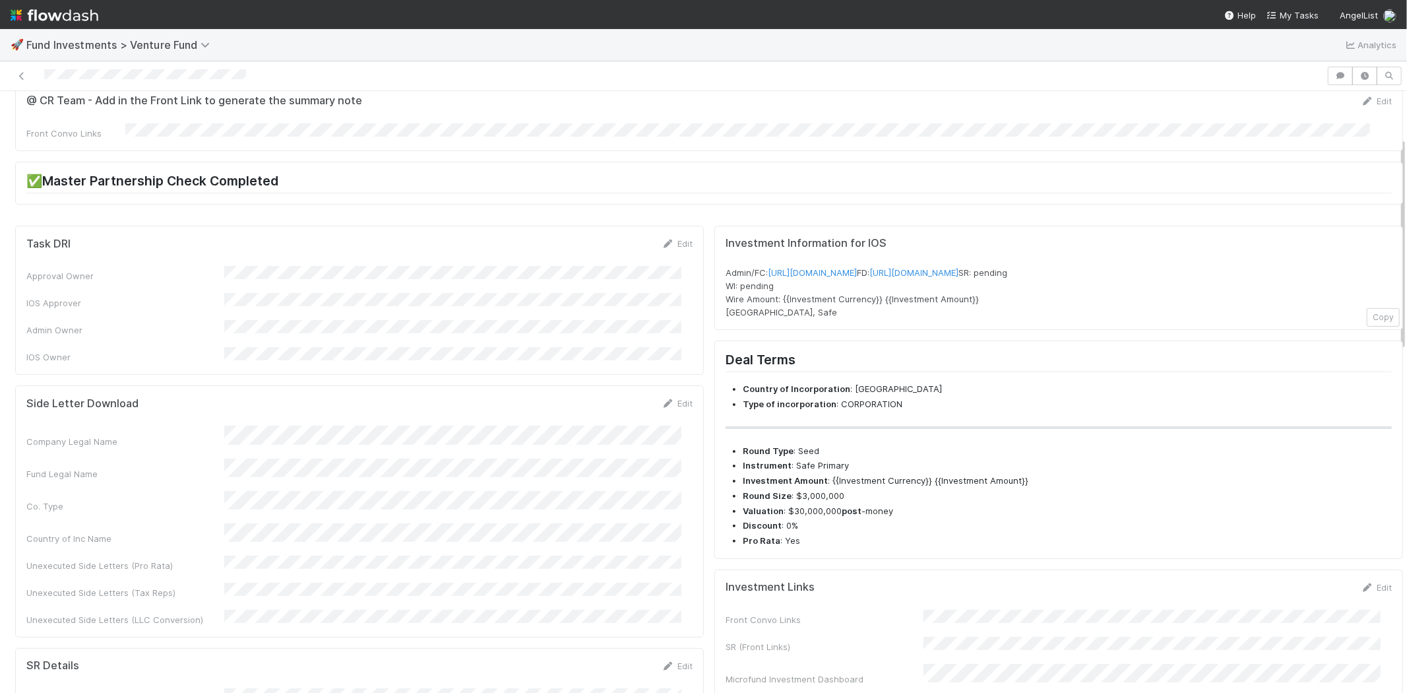
scroll to position [0, 0]
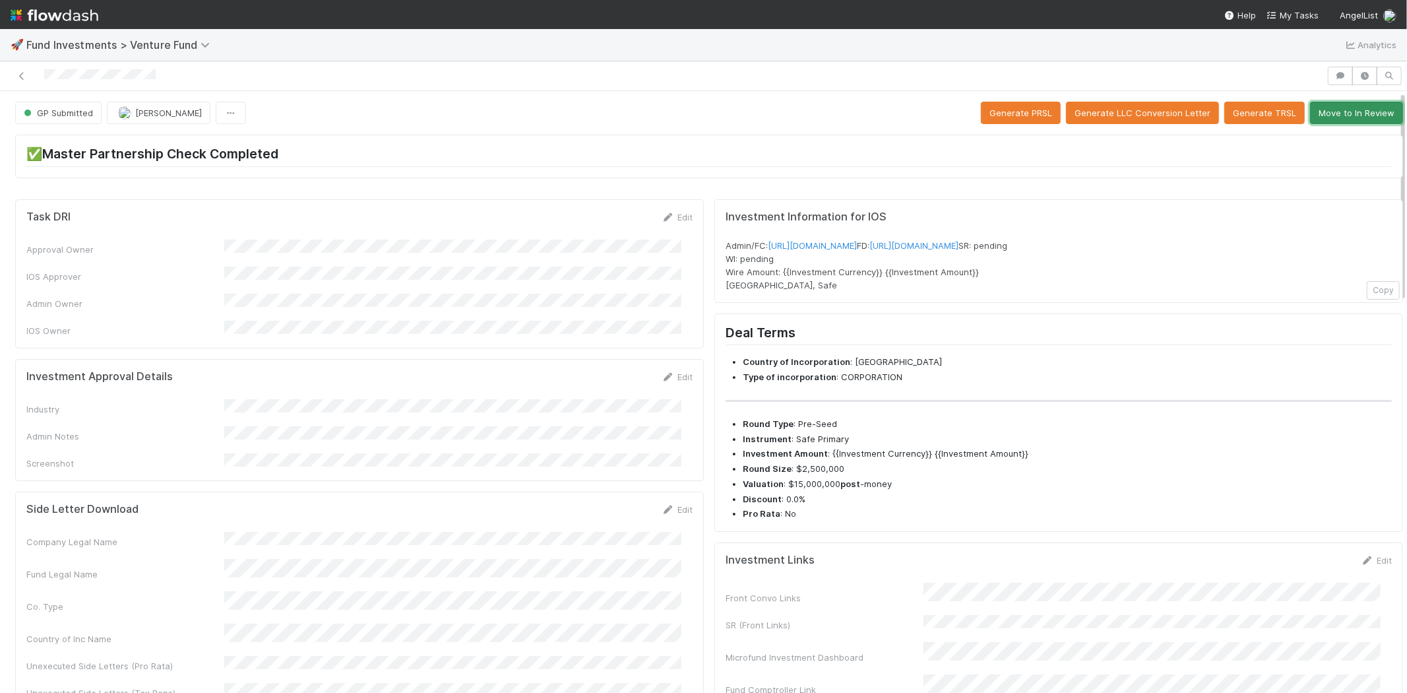
click at [1331, 115] on button "Move to In Review" at bounding box center [1356, 113] width 93 height 22
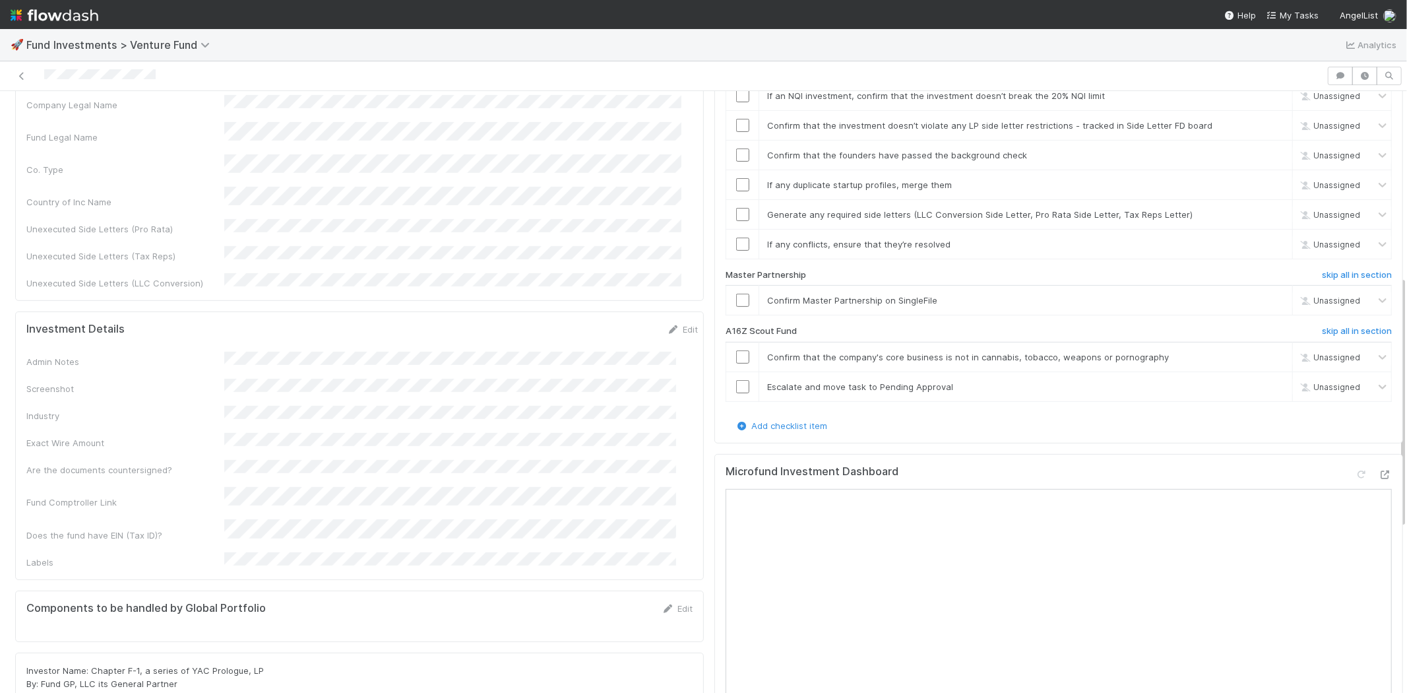
scroll to position [439, 0]
click at [1322, 323] on link "skip all in section" at bounding box center [1357, 331] width 70 height 16
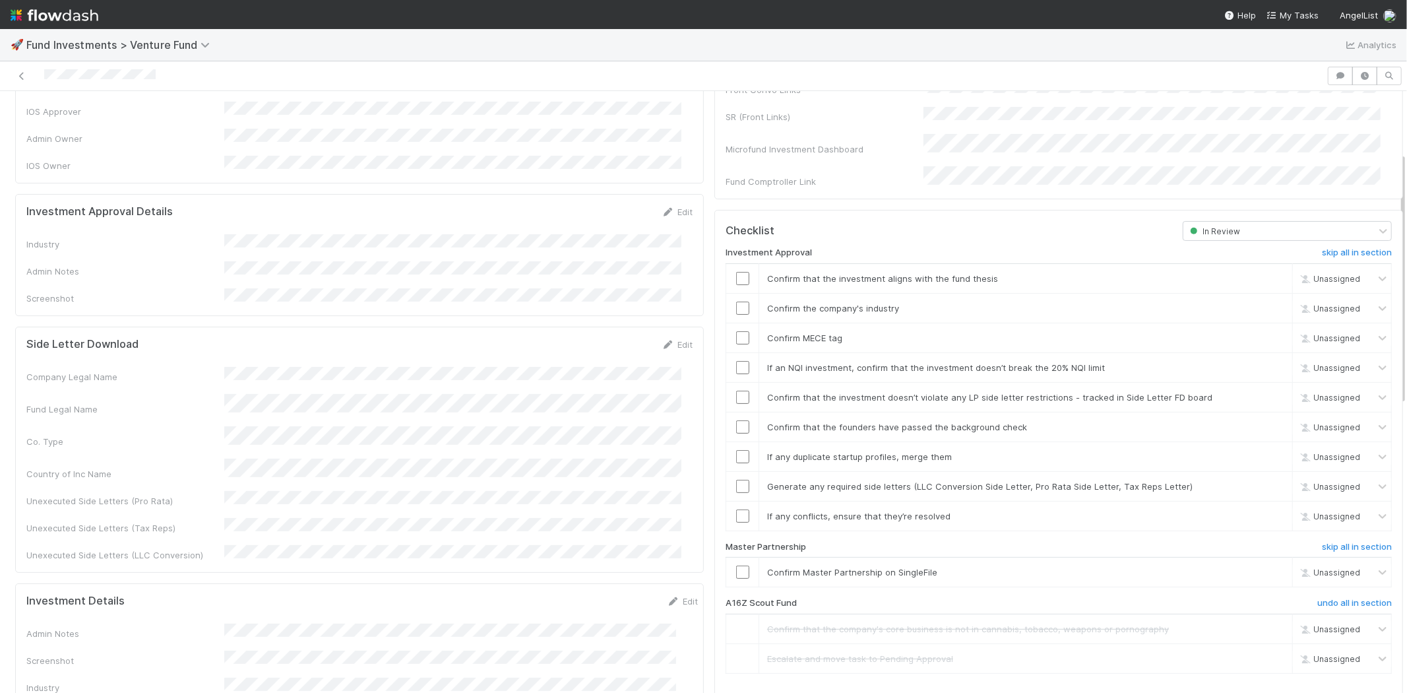
scroll to position [146, 0]
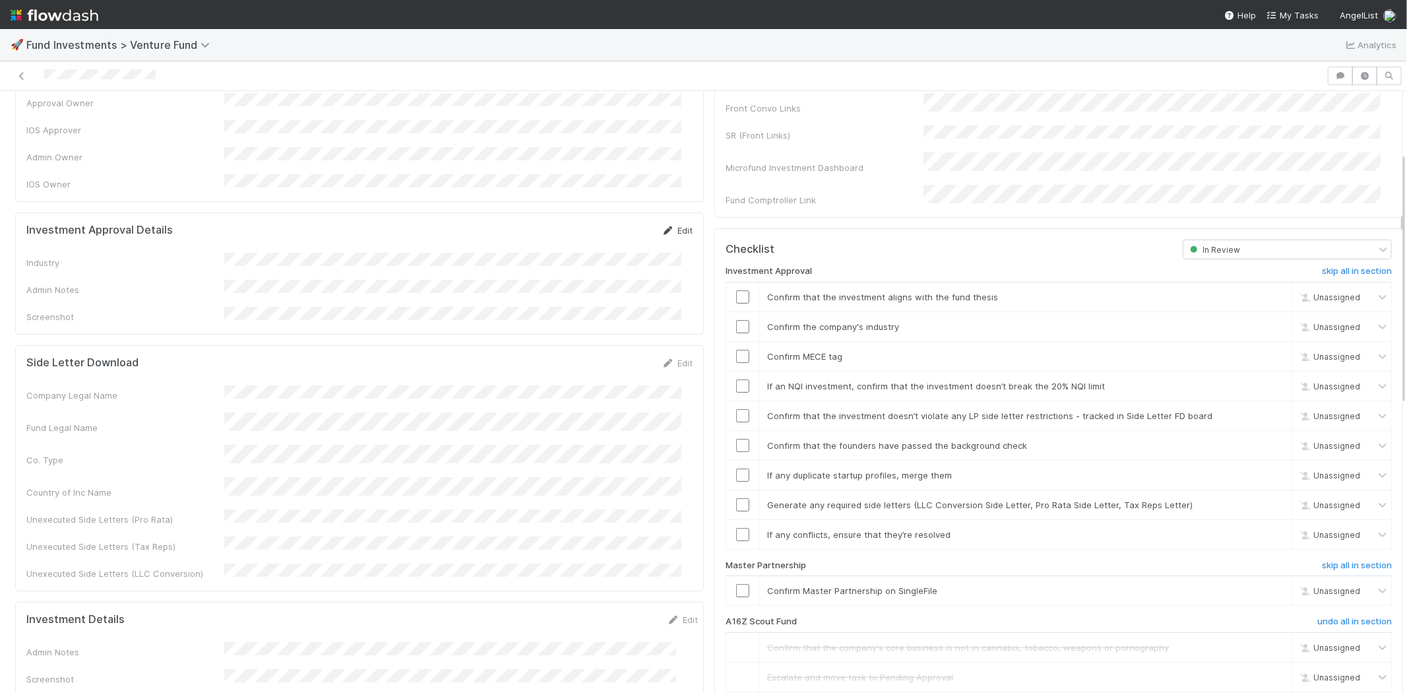
click at [664, 225] on link "Edit" at bounding box center [677, 230] width 31 height 11
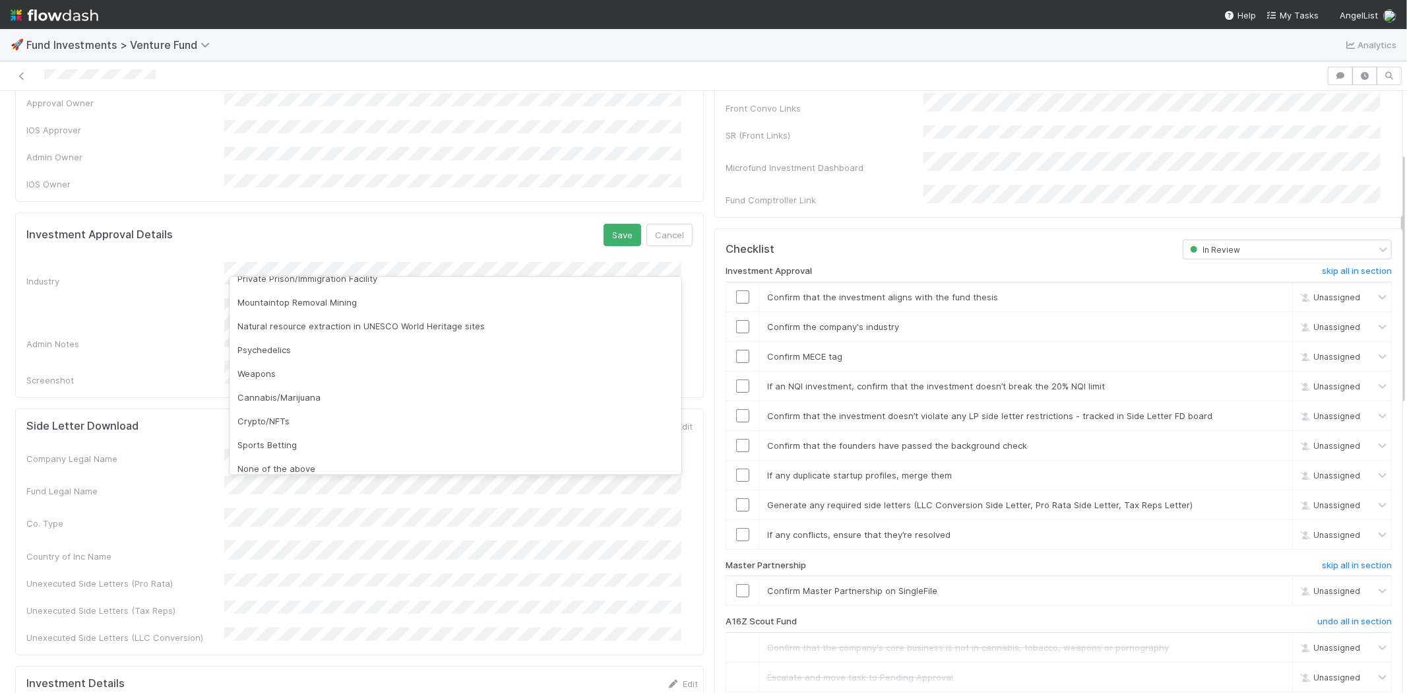
scroll to position [377, 0]
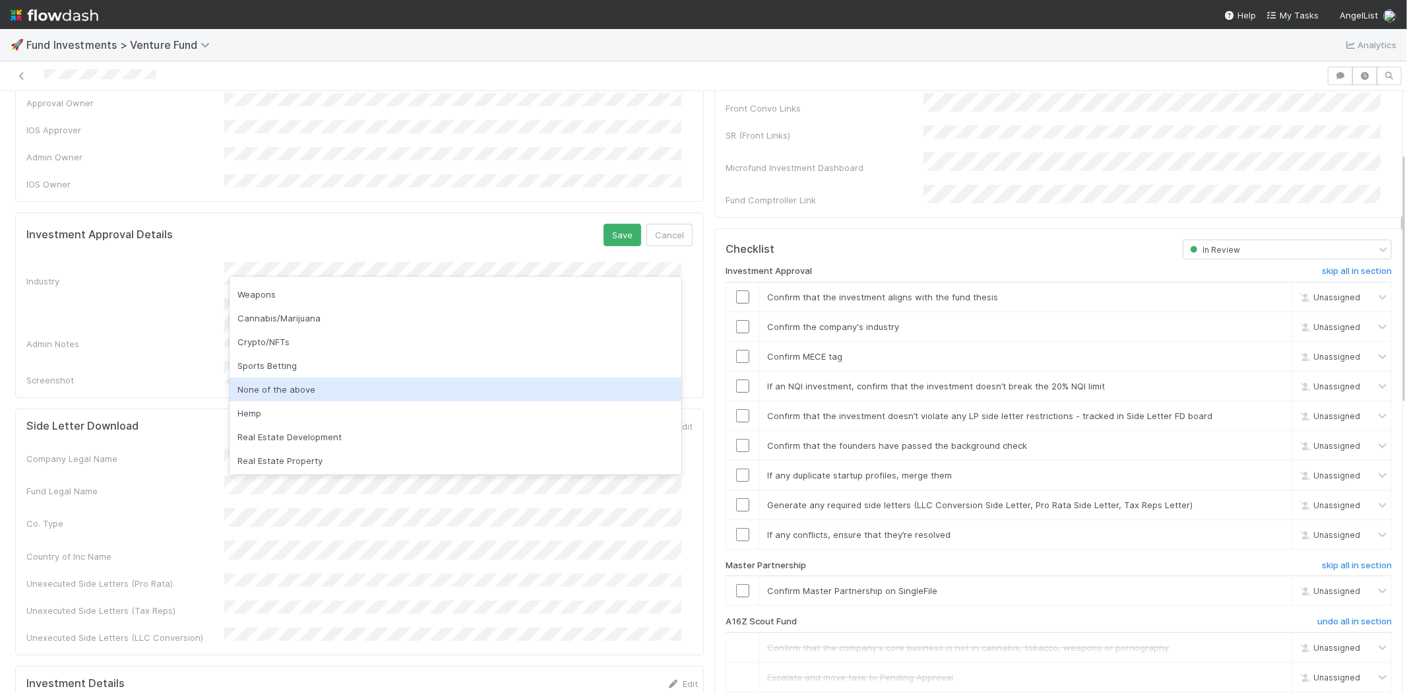
click at [318, 389] on div "None of the above" at bounding box center [456, 389] width 452 height 24
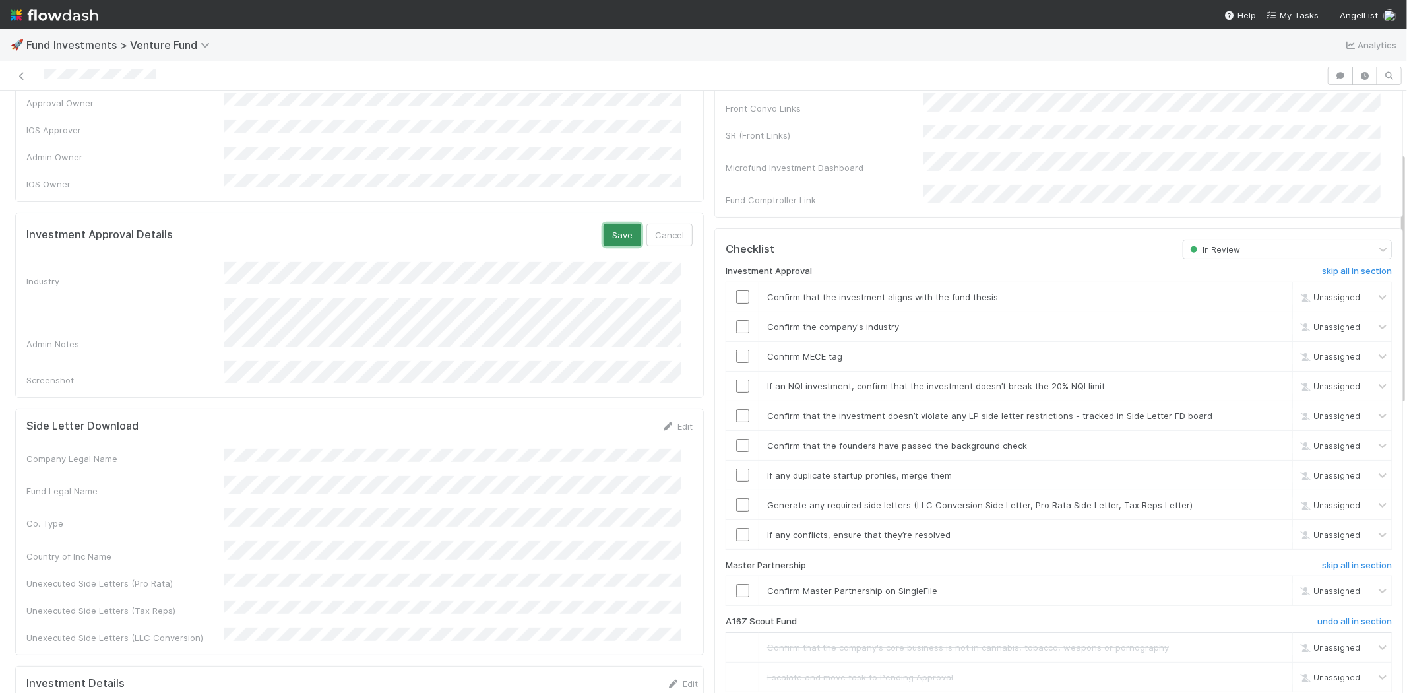
click at [604, 224] on button "Save" at bounding box center [623, 235] width 38 height 22
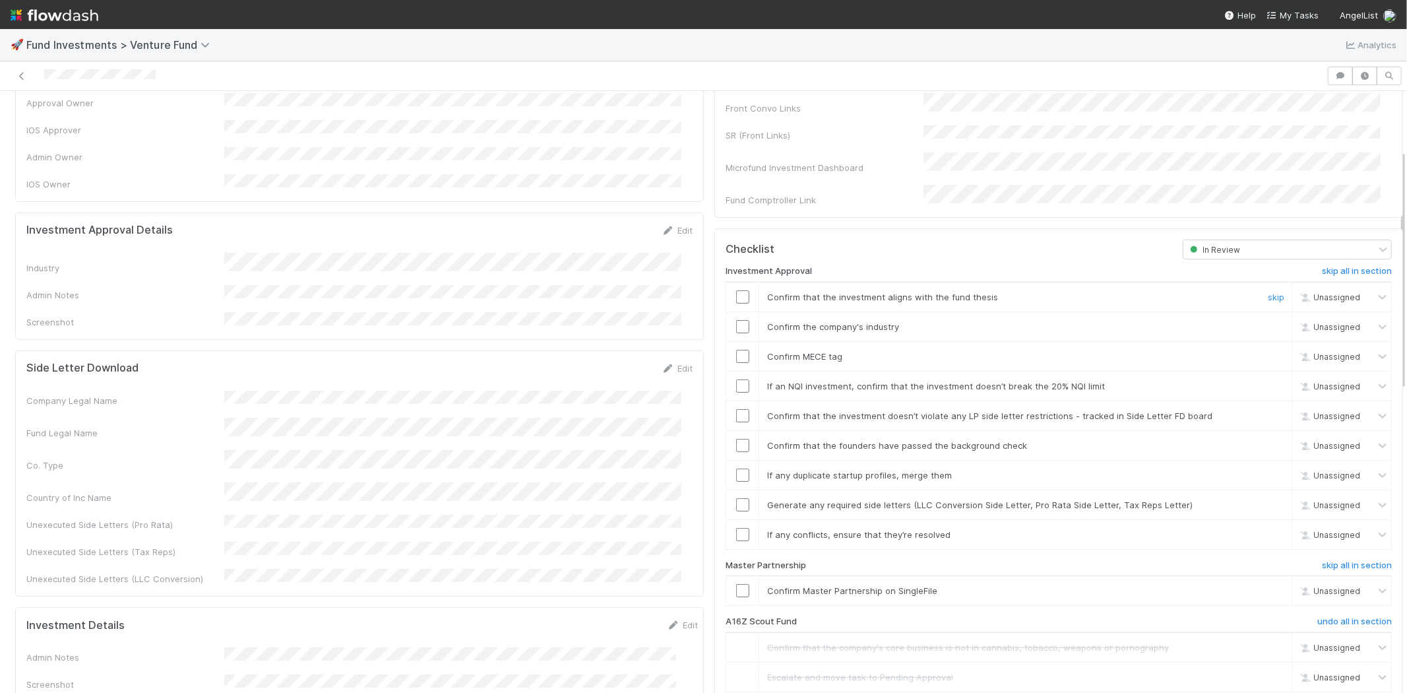
click at [736, 290] on input "checkbox" at bounding box center [742, 296] width 13 height 13
click at [736, 311] on td at bounding box center [742, 326] width 33 height 30
click at [736, 320] on input "checkbox" at bounding box center [742, 326] width 13 height 13
click at [736, 350] on input "checkbox" at bounding box center [742, 356] width 13 height 13
click at [736, 379] on input "checkbox" at bounding box center [742, 385] width 13 height 13
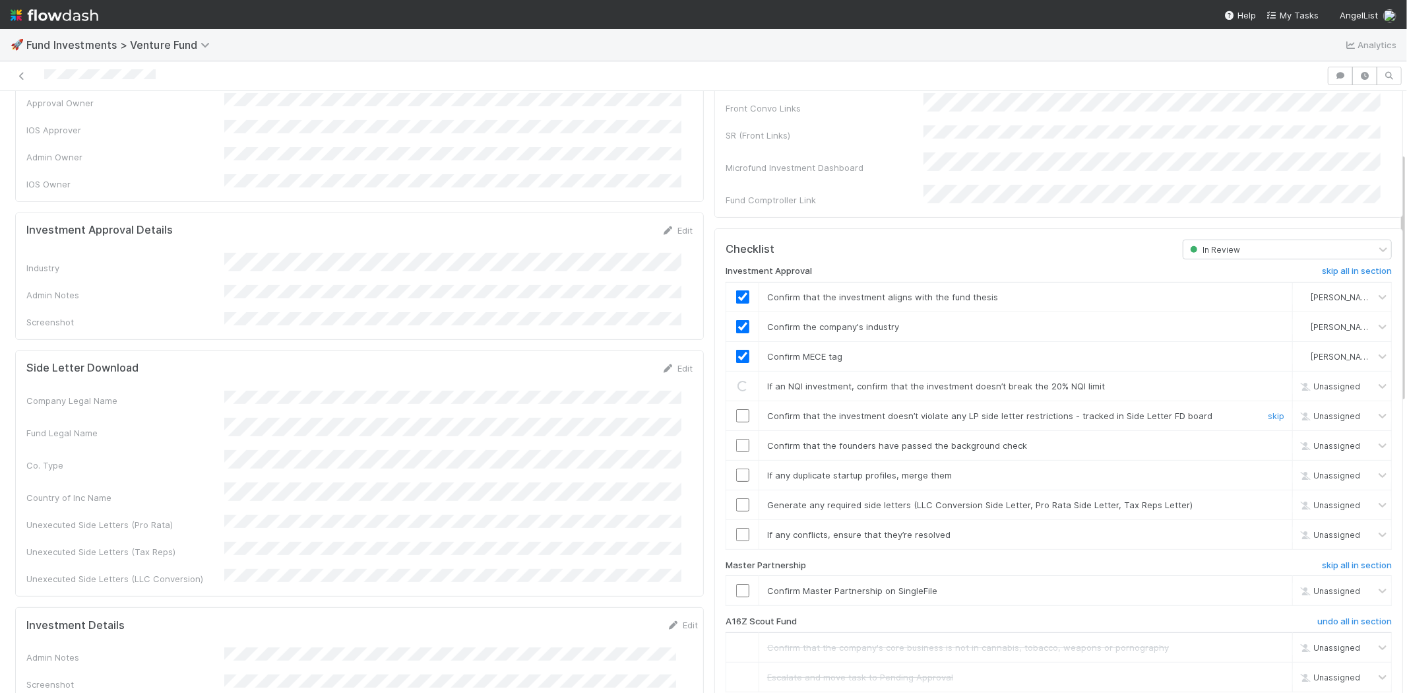
click at [736, 409] on input "checkbox" at bounding box center [742, 415] width 13 height 13
click at [736, 439] on input "checkbox" at bounding box center [742, 445] width 13 height 13
click at [736, 468] on input "checkbox" at bounding box center [742, 474] width 13 height 13
click at [736, 498] on input "checkbox" at bounding box center [742, 504] width 13 height 13
click at [736, 528] on input "checkbox" at bounding box center [742, 534] width 13 height 13
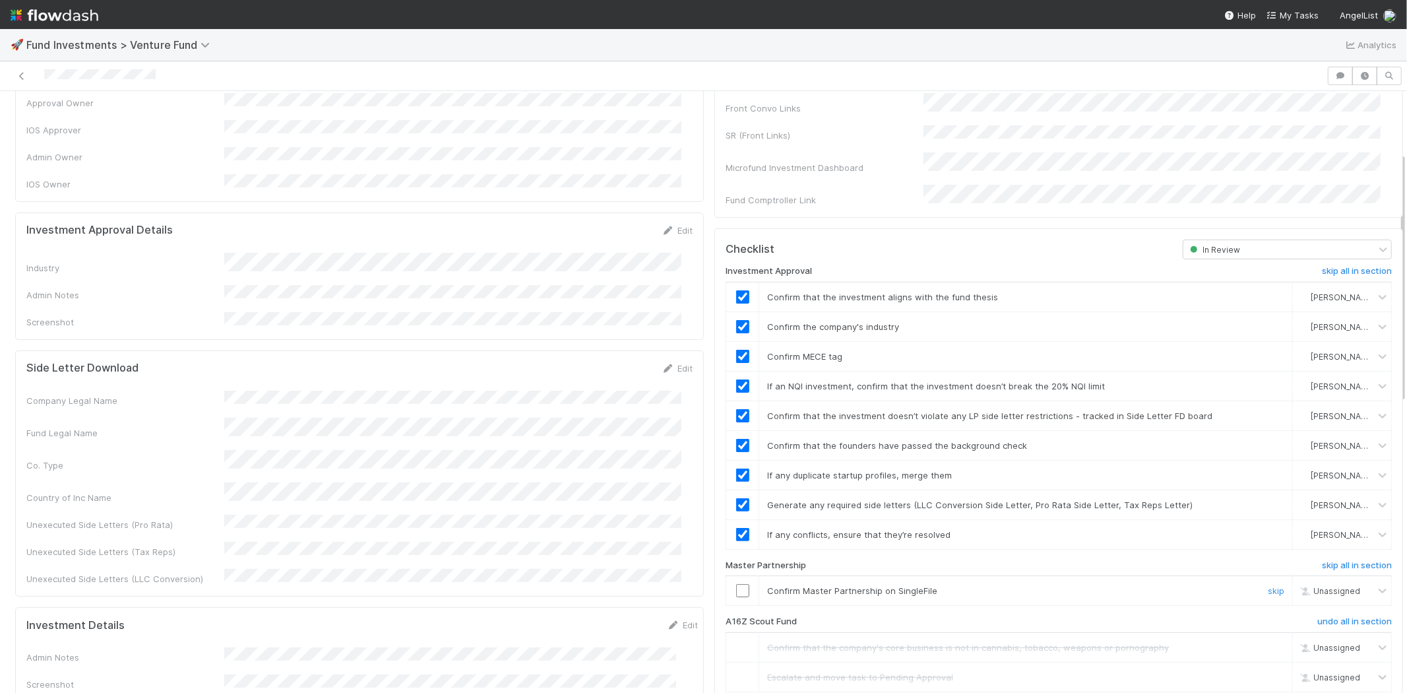
click at [736, 584] on input "checkbox" at bounding box center [742, 590] width 13 height 13
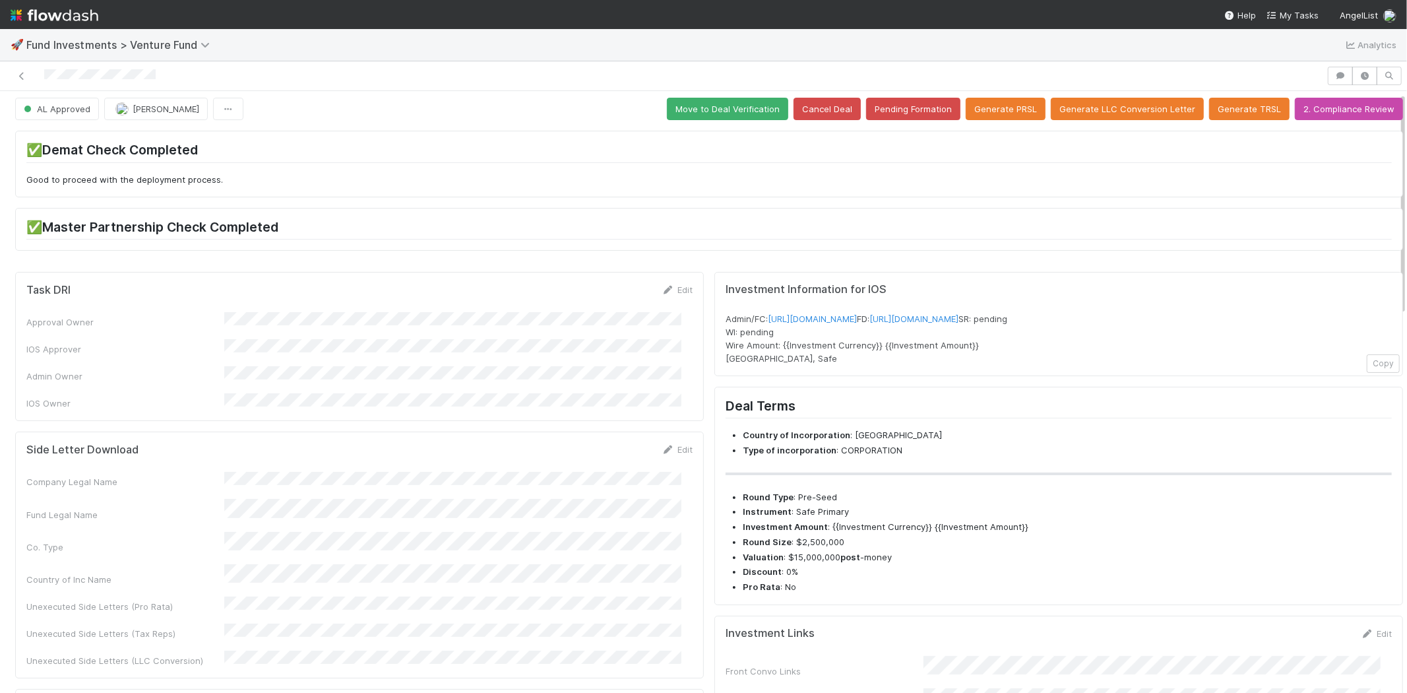
scroll to position [3, 0]
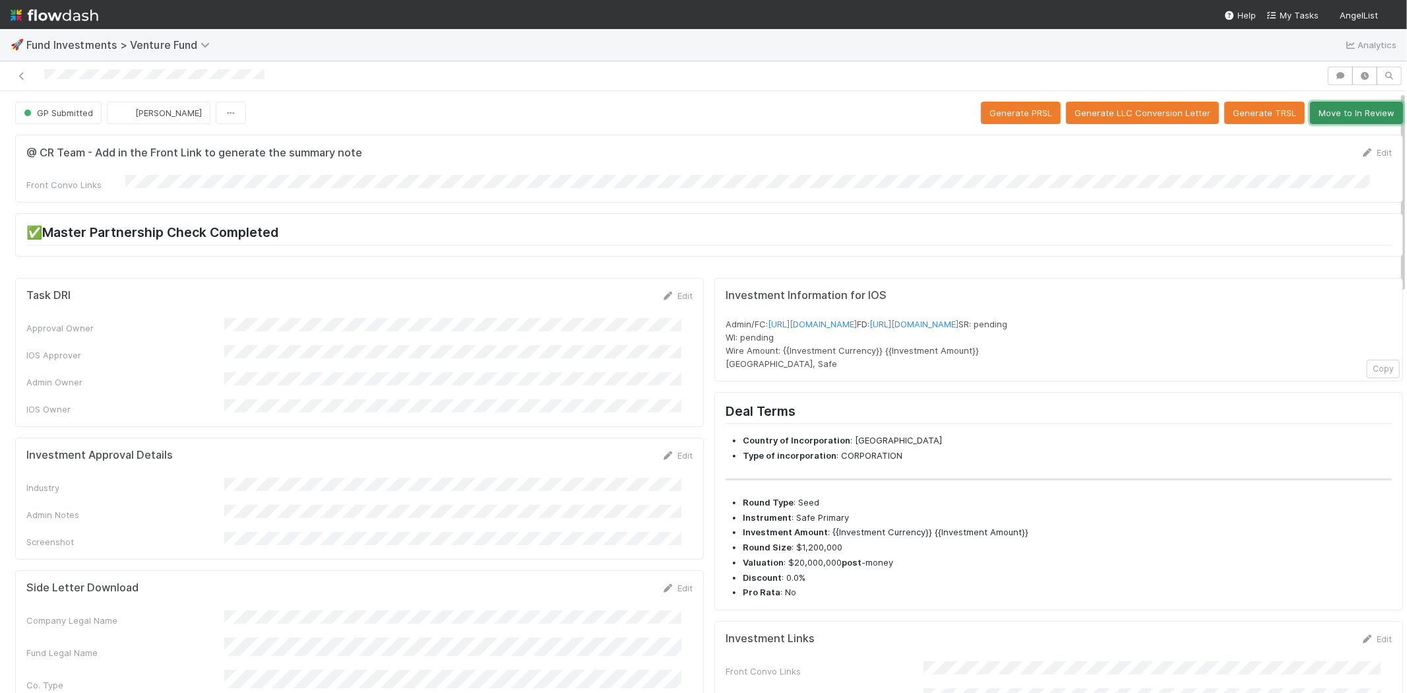
click at [1344, 111] on button "Move to In Review" at bounding box center [1356, 113] width 93 height 22
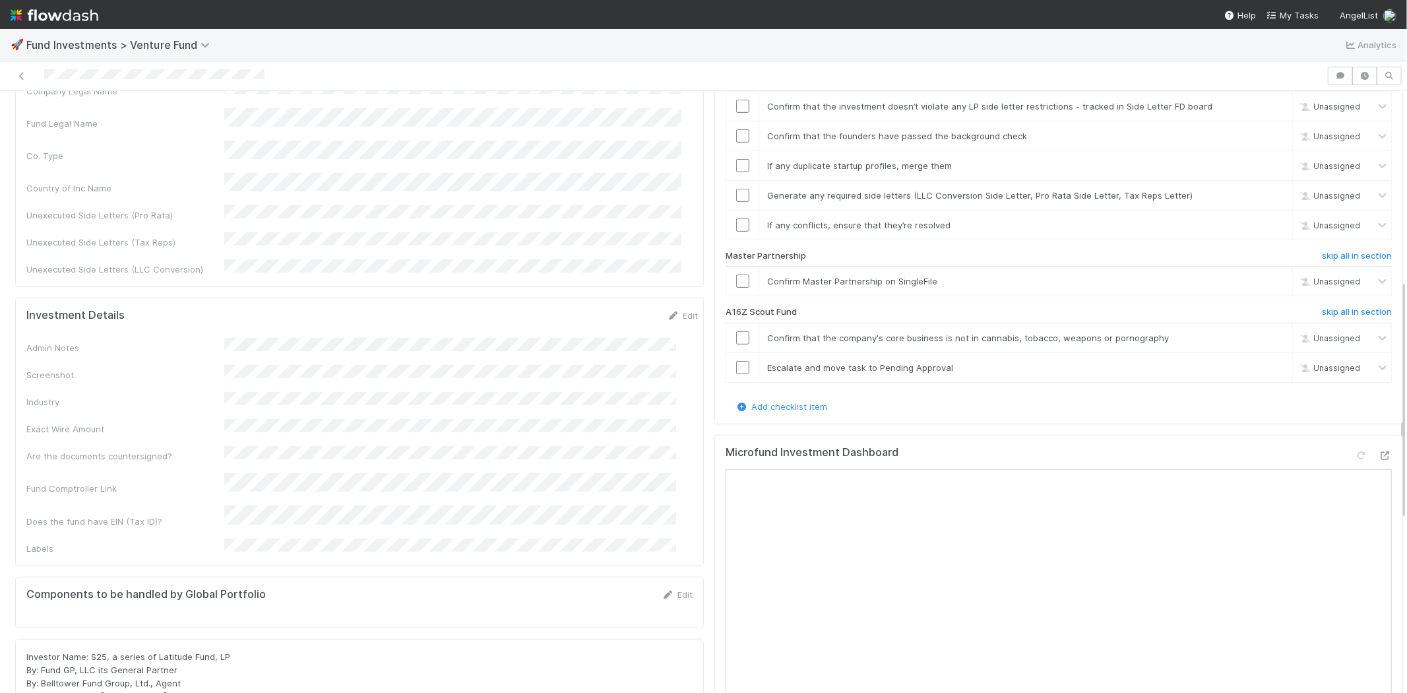
scroll to position [586, 0]
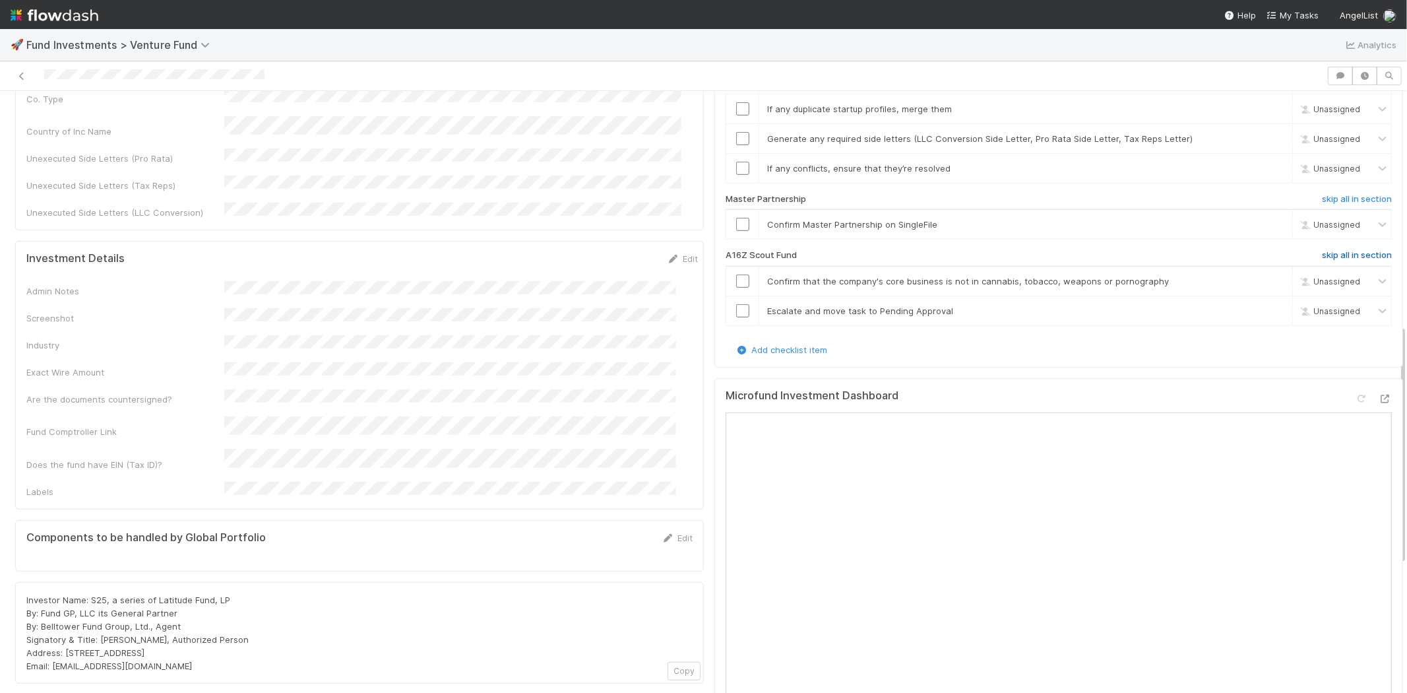
click at [1322, 250] on h6 "skip all in section" at bounding box center [1357, 255] width 70 height 11
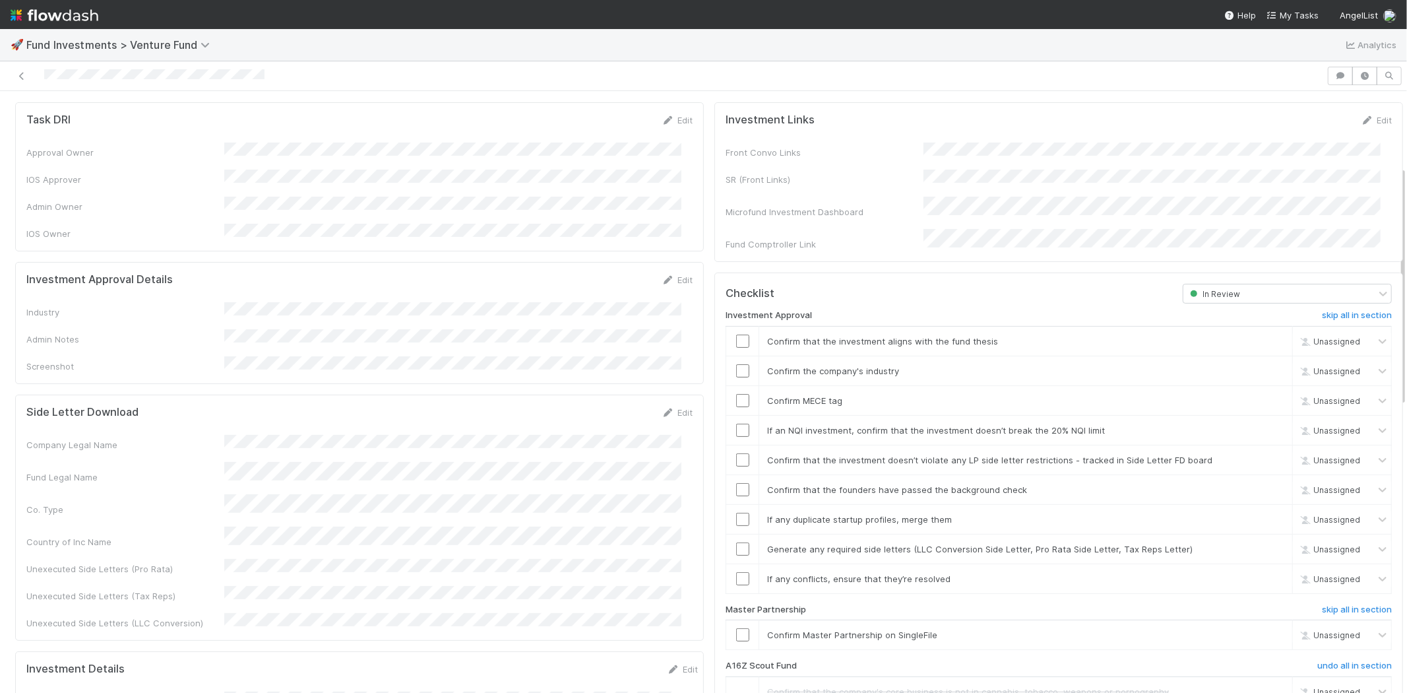
scroll to position [174, 0]
click at [670, 276] on link "Edit" at bounding box center [677, 281] width 31 height 11
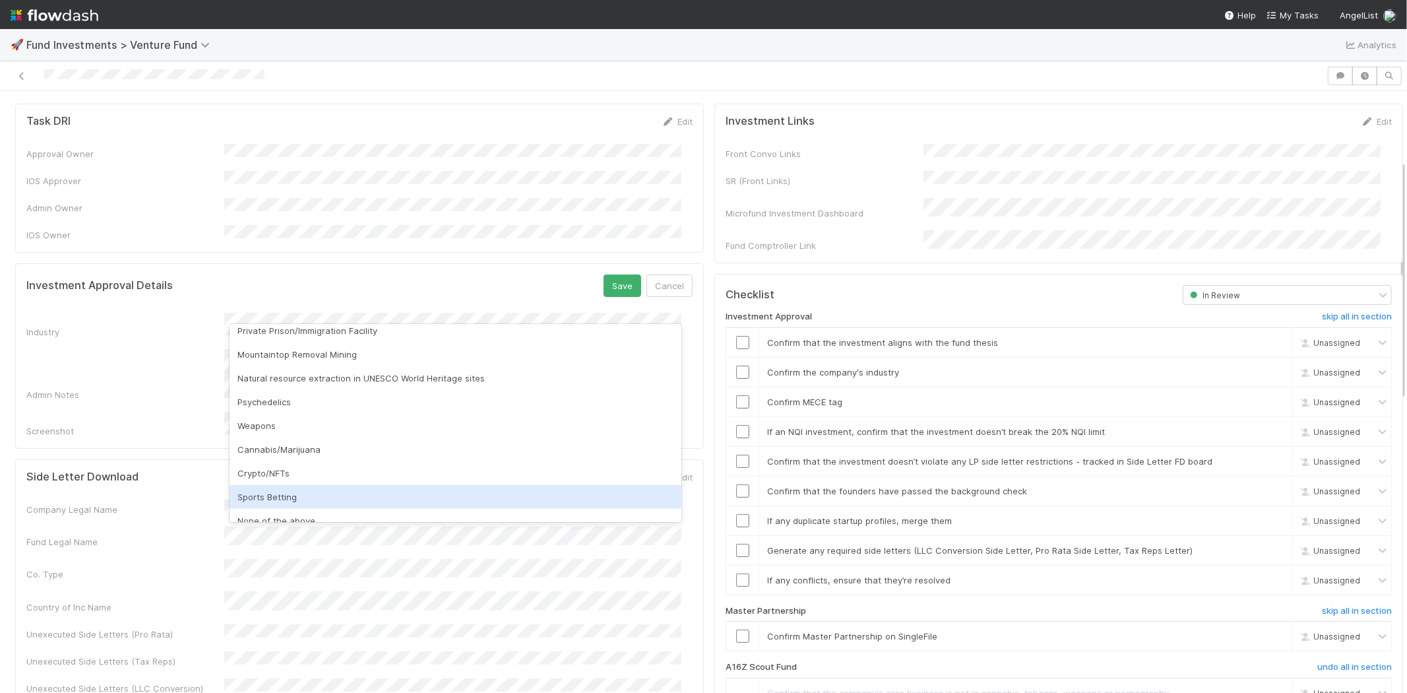
scroll to position [377, 0]
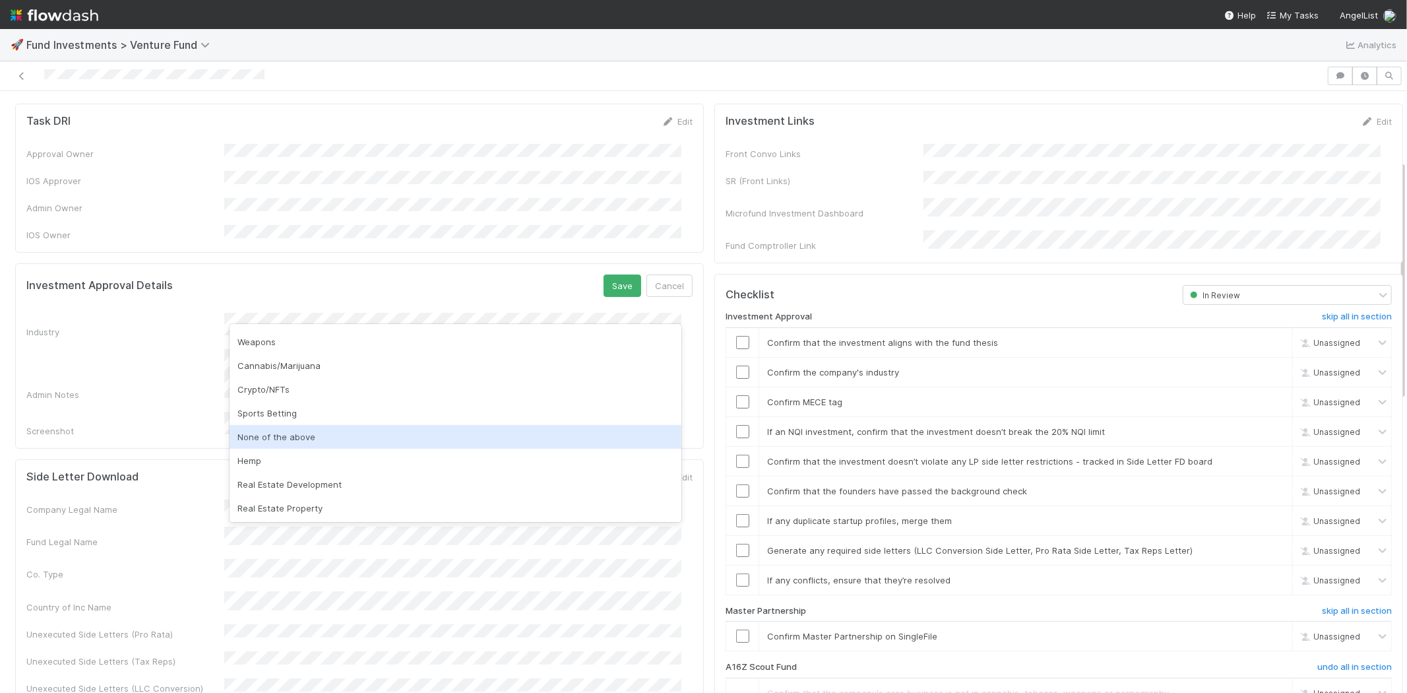
click at [285, 436] on div "None of the above" at bounding box center [456, 437] width 452 height 24
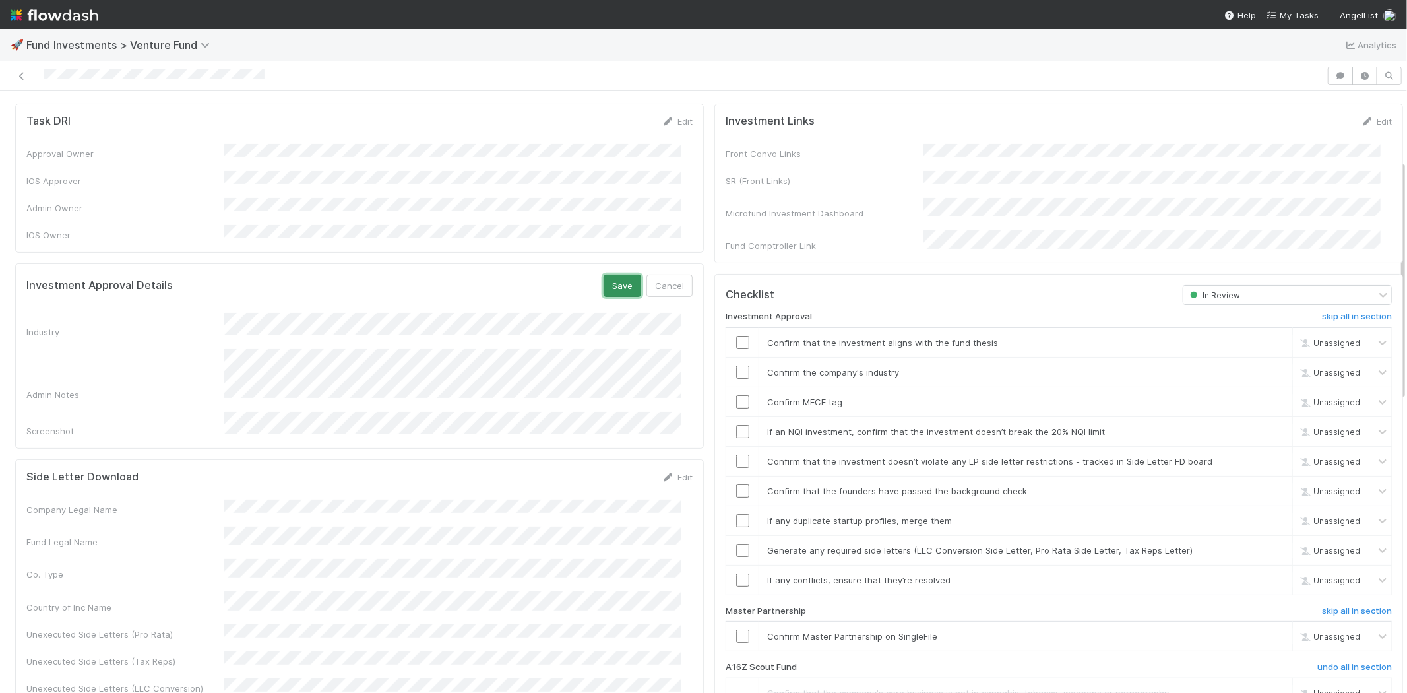
click at [611, 274] on button "Save" at bounding box center [623, 285] width 38 height 22
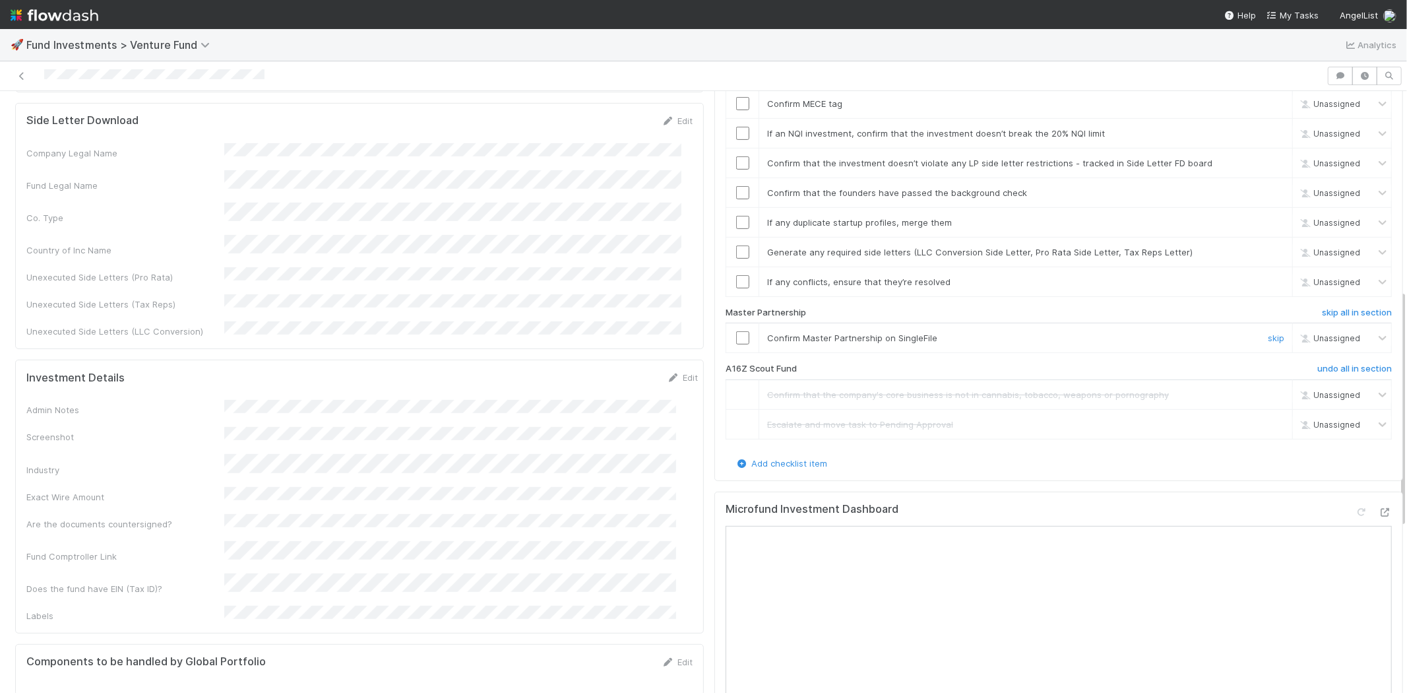
scroll to position [332, 0]
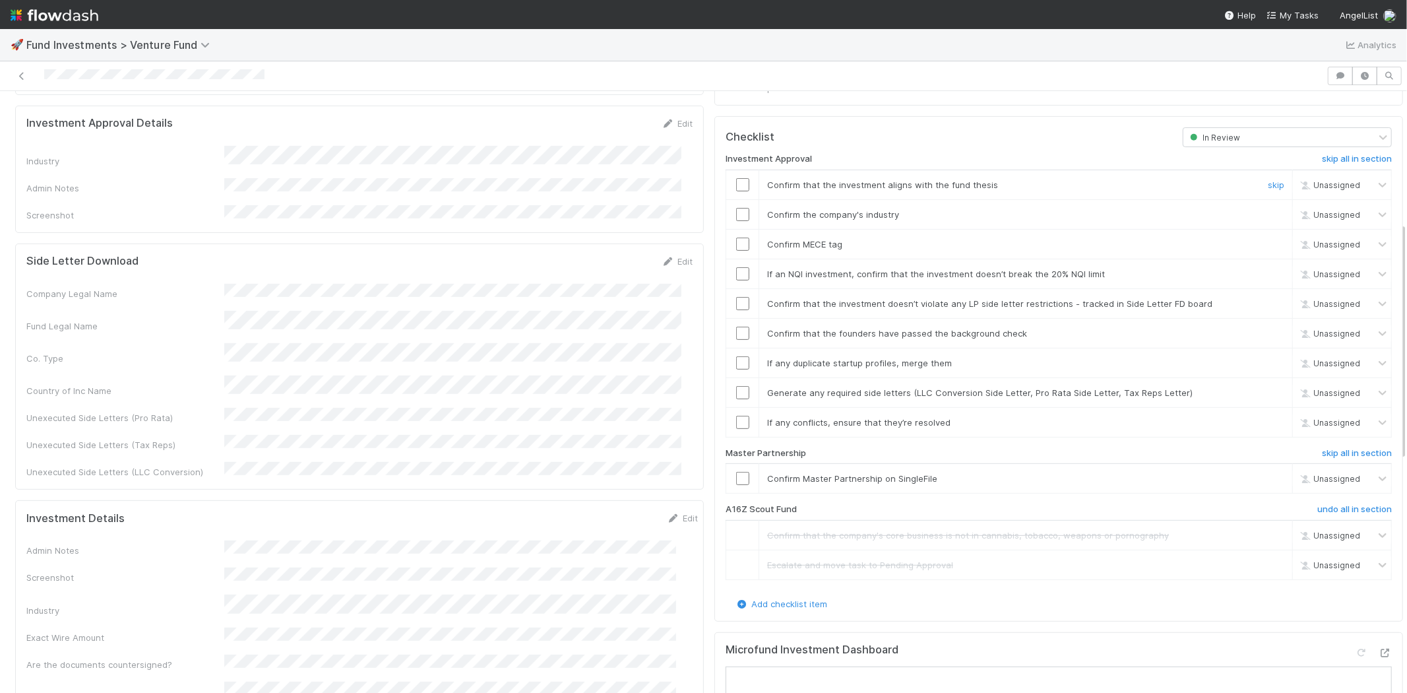
drag, startPoint x: 735, startPoint y: 170, endPoint x: 732, endPoint y: 194, distance: 23.9
click at [736, 178] on input "checkbox" at bounding box center [742, 184] width 13 height 13
click at [736, 208] on input "checkbox" at bounding box center [742, 214] width 13 height 13
click at [736, 237] on input "checkbox" at bounding box center [742, 243] width 13 height 13
click at [736, 267] on input "checkbox" at bounding box center [742, 273] width 13 height 13
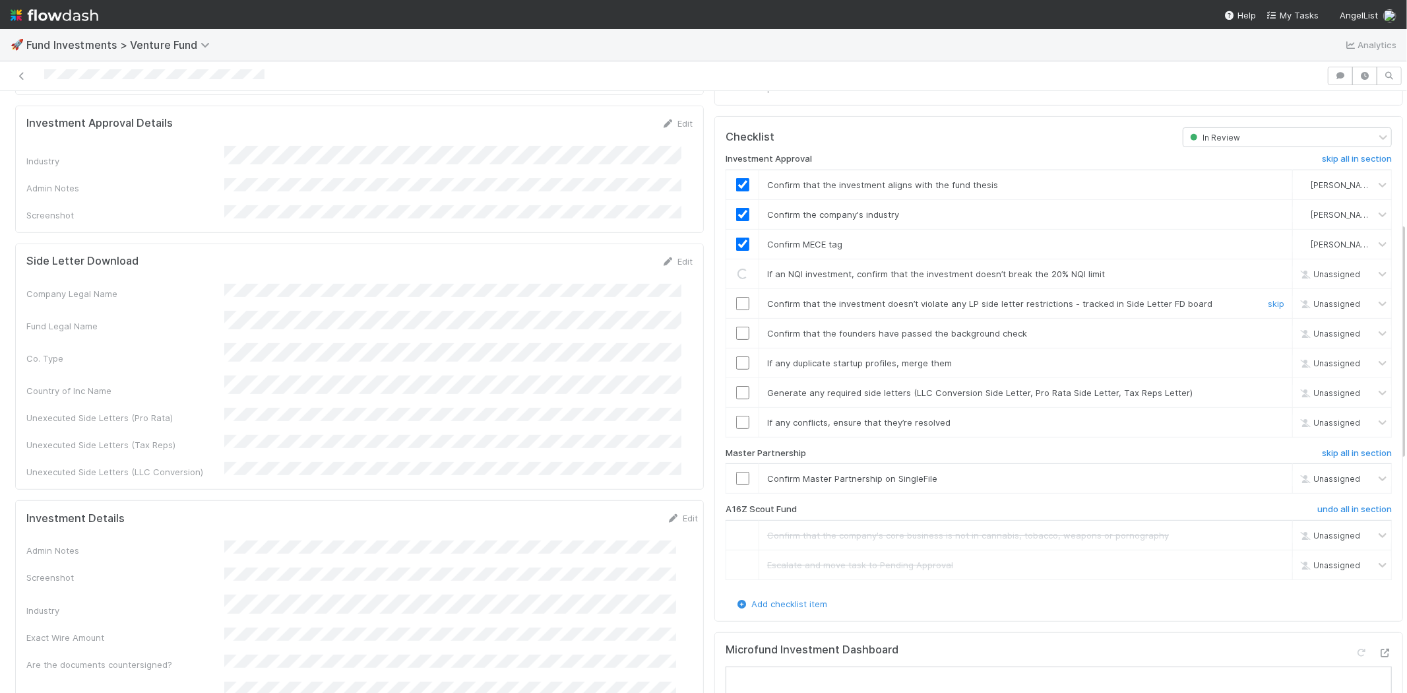
click at [736, 297] on input "checkbox" at bounding box center [742, 303] width 13 height 13
click at [736, 327] on input "checkbox" at bounding box center [742, 333] width 13 height 13
click at [736, 356] on input "checkbox" at bounding box center [742, 362] width 13 height 13
drag, startPoint x: 732, startPoint y: 381, endPoint x: 733, endPoint y: 400, distance: 19.1
click at [736, 386] on input "checkbox" at bounding box center [742, 392] width 13 height 13
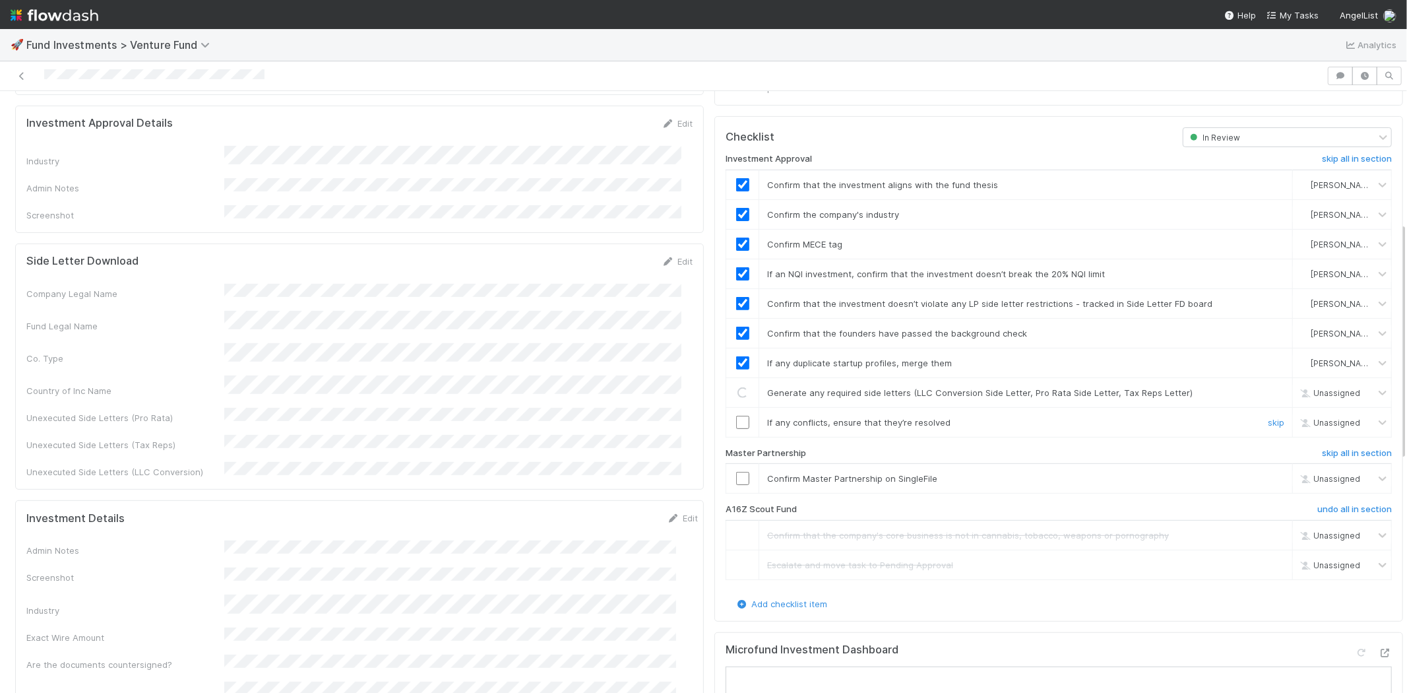
click at [736, 416] on input "checkbox" at bounding box center [742, 422] width 13 height 13
click at [736, 472] on input "checkbox" at bounding box center [742, 478] width 13 height 13
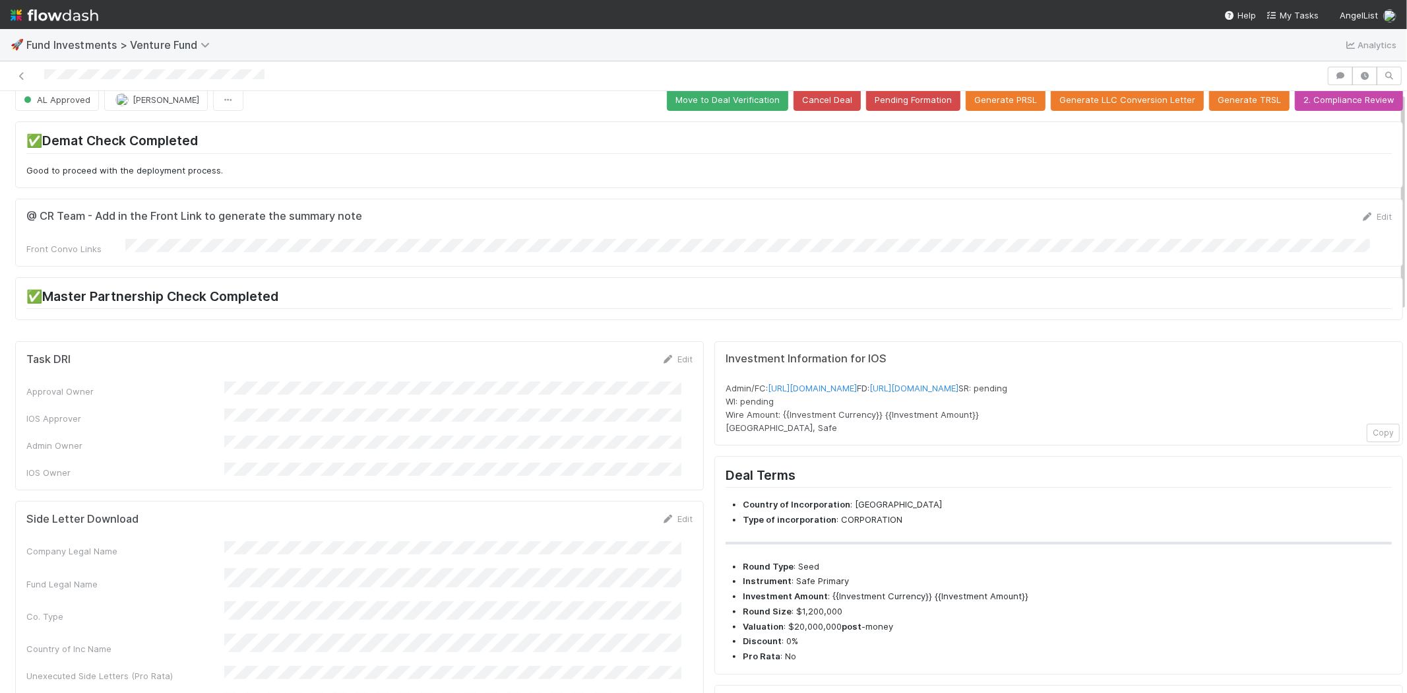
scroll to position [0, 0]
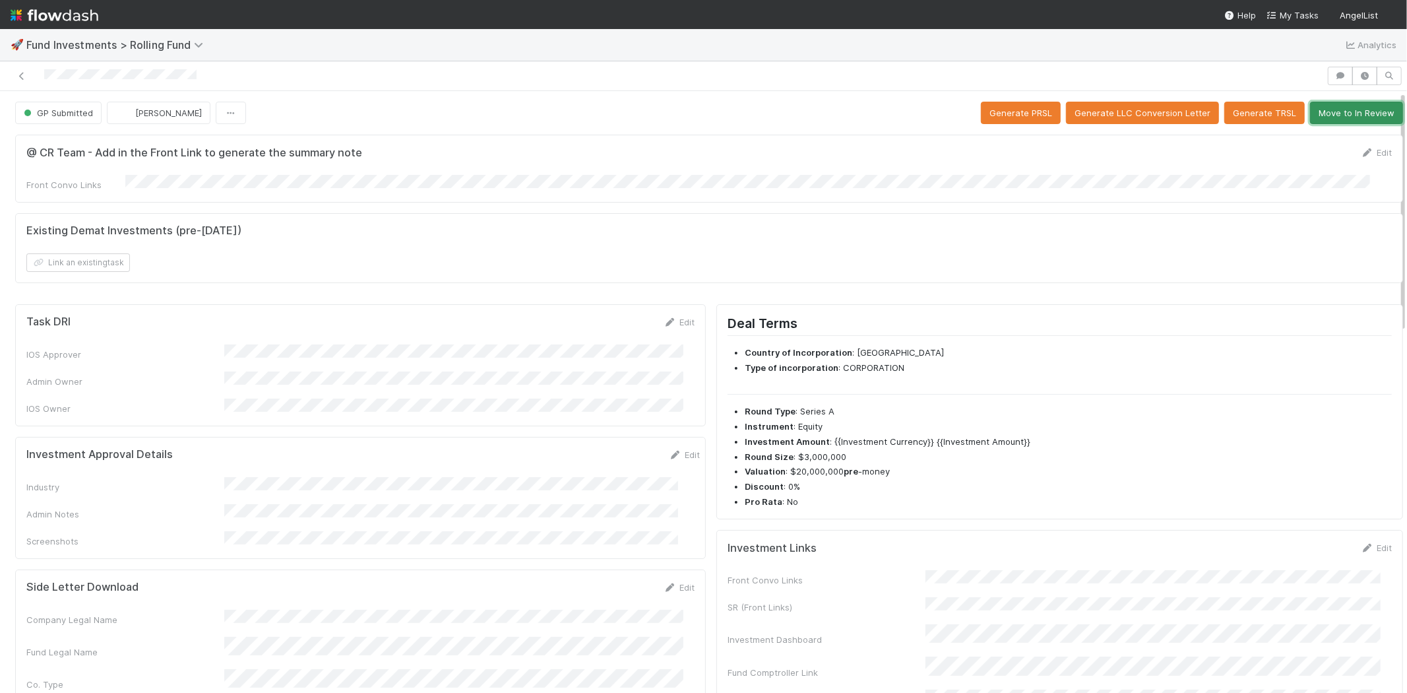
click at [1348, 113] on button "Move to In Review" at bounding box center [1356, 113] width 93 height 22
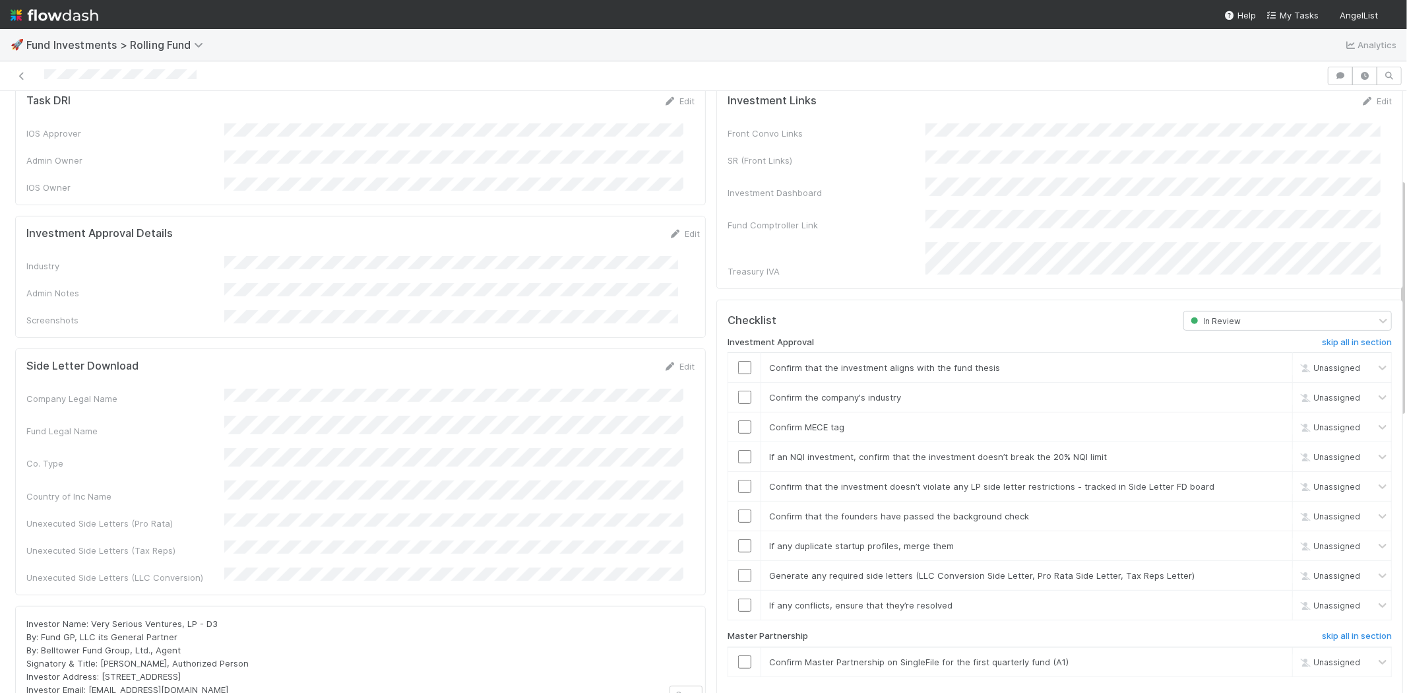
scroll to position [220, 0]
click at [669, 230] on link "Edit" at bounding box center [684, 235] width 31 height 11
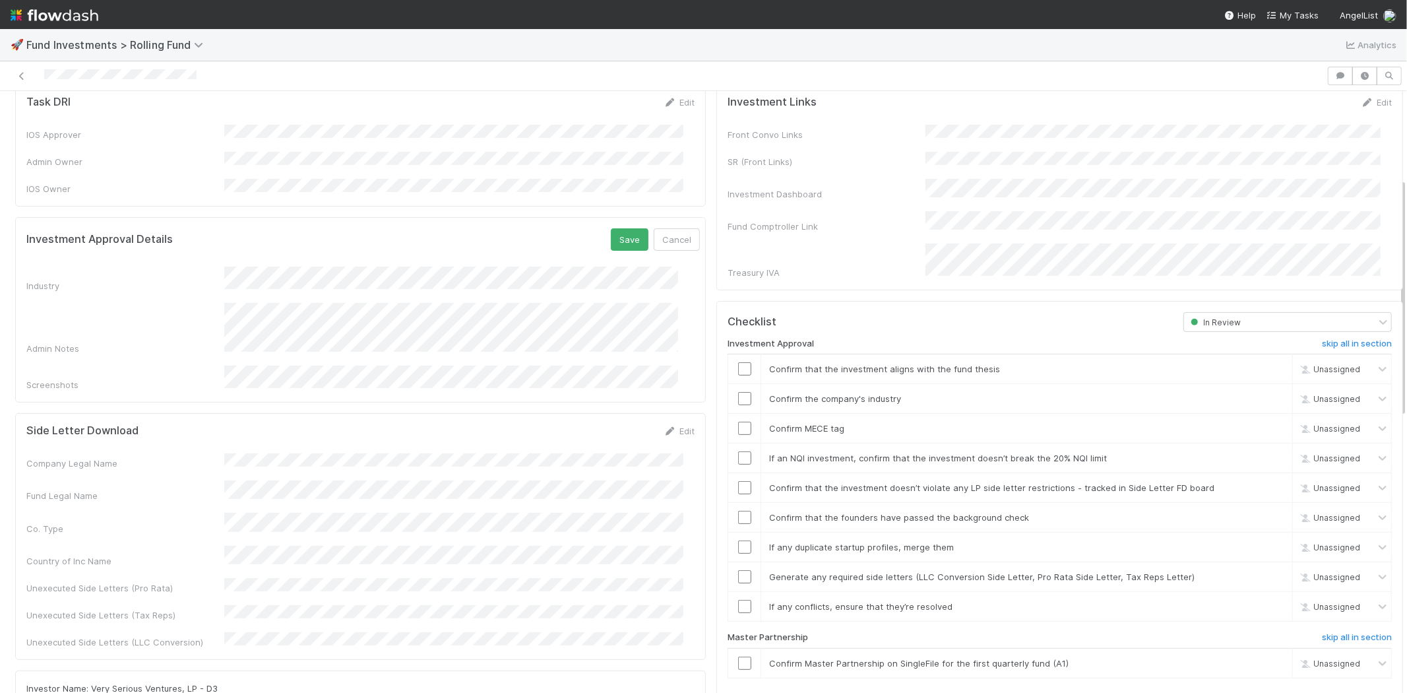
click at [392, 253] on form "Investment Approval Details Save Cancel Industry Admin Notes Screenshots" at bounding box center [362, 309] width 673 height 163
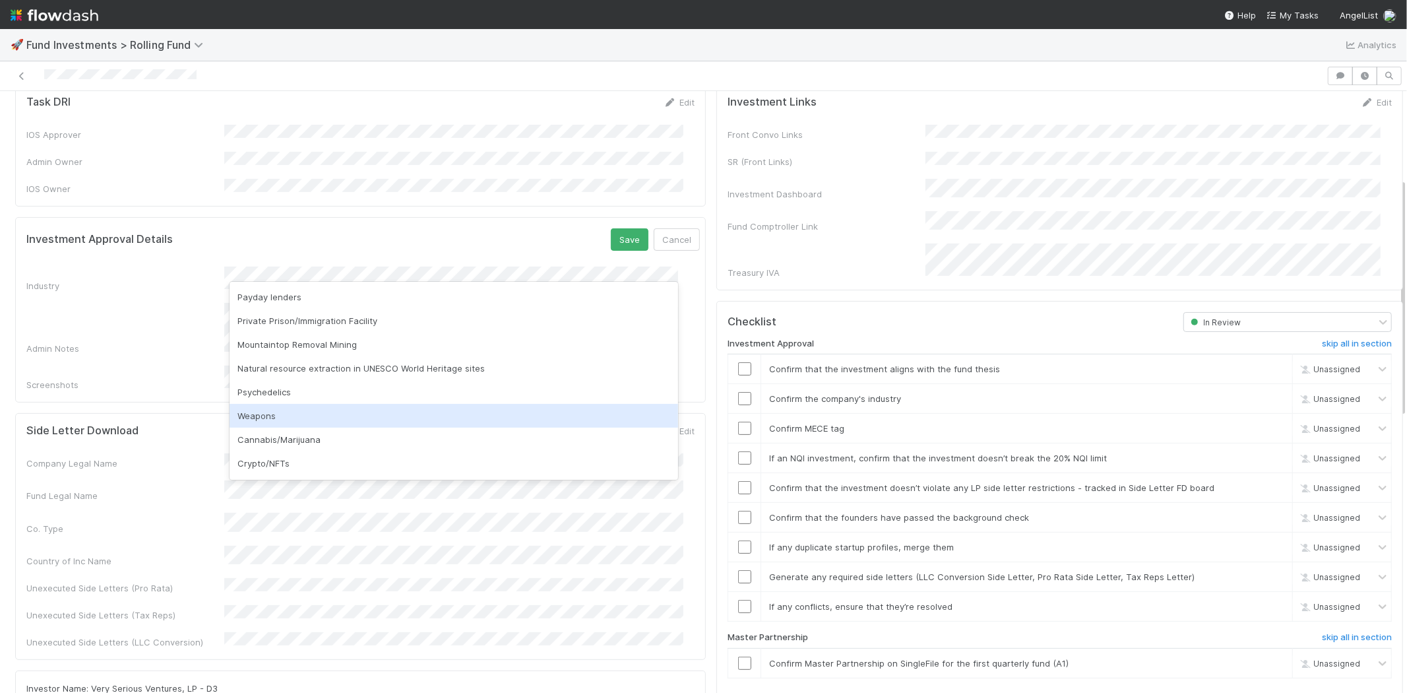
scroll to position [377, 0]
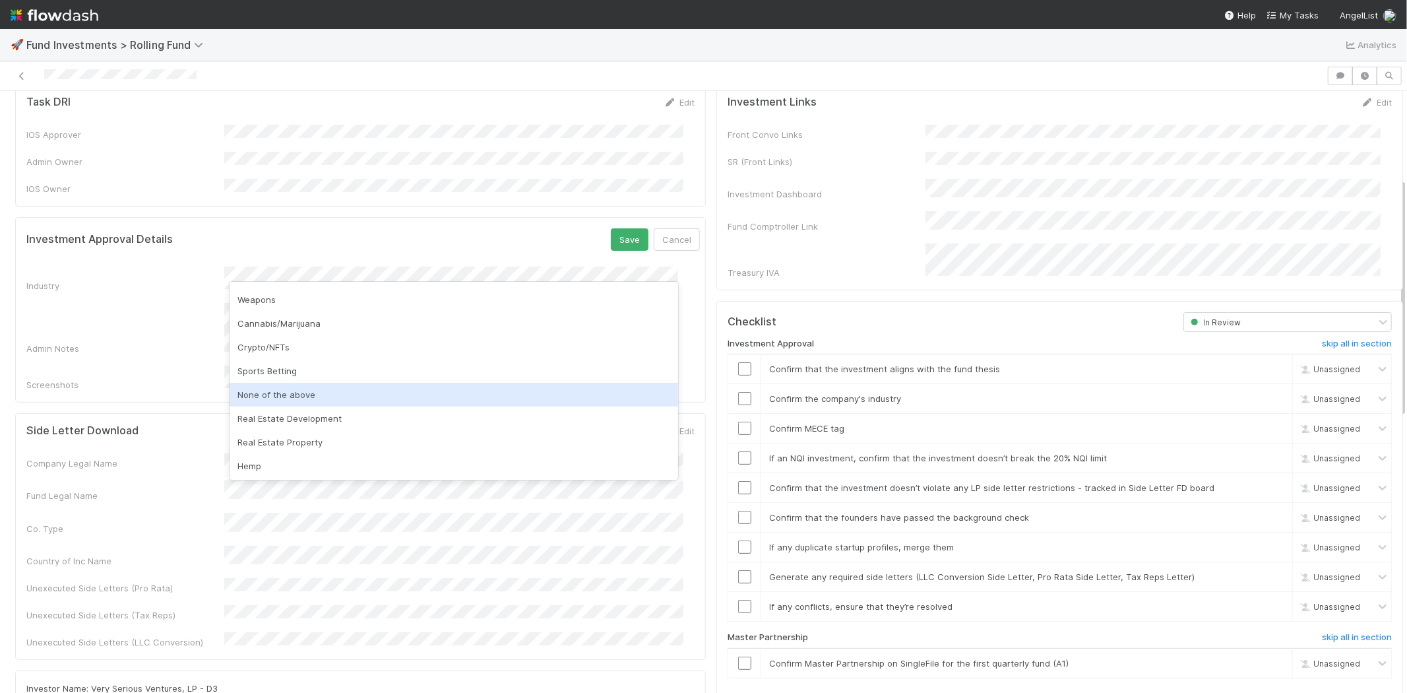
click at [325, 387] on div "None of the above" at bounding box center [454, 395] width 449 height 24
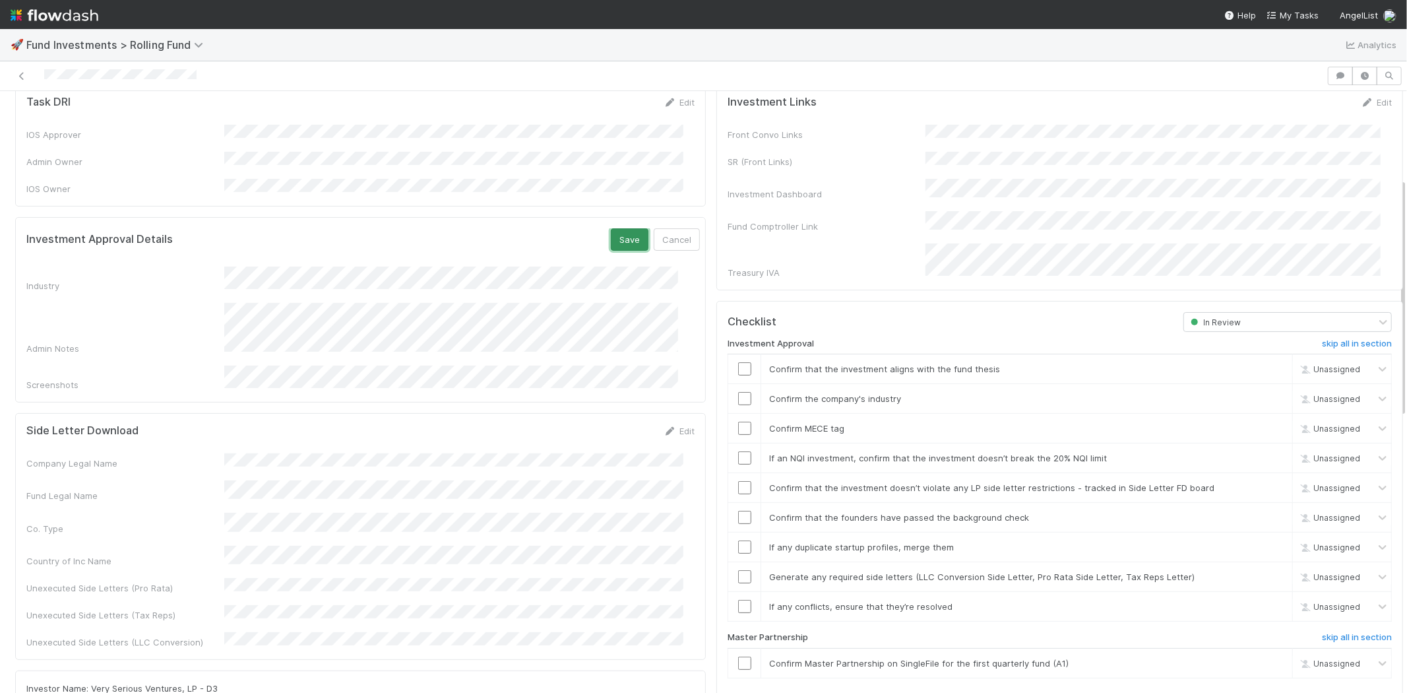
click at [611, 229] on button "Save" at bounding box center [630, 239] width 38 height 22
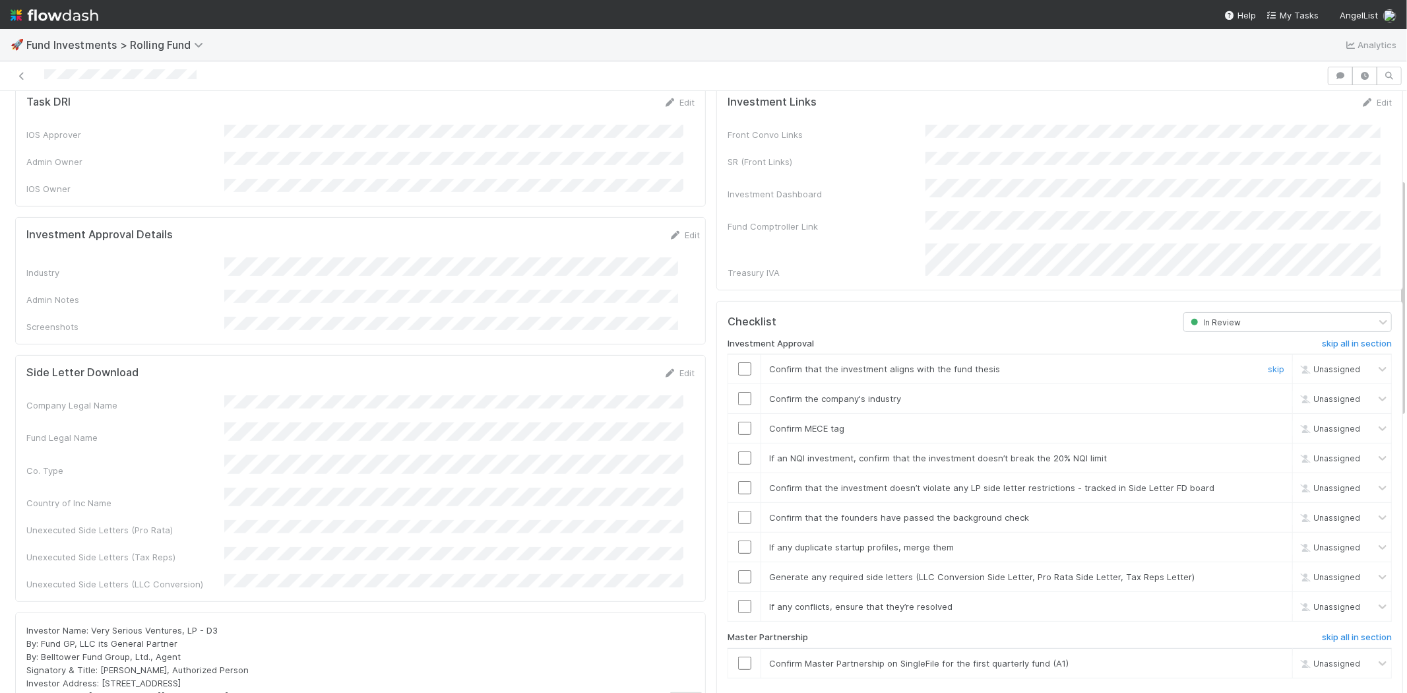
click at [740, 362] on div at bounding box center [744, 368] width 32 height 13
click at [738, 362] on input "checkbox" at bounding box center [744, 368] width 13 height 13
click at [738, 392] on input "checkbox" at bounding box center [744, 398] width 13 height 13
click at [738, 421] on input "checkbox" at bounding box center [744, 427] width 13 height 13
drag, startPoint x: 732, startPoint y: 433, endPoint x: 736, endPoint y: 447, distance: 15.0
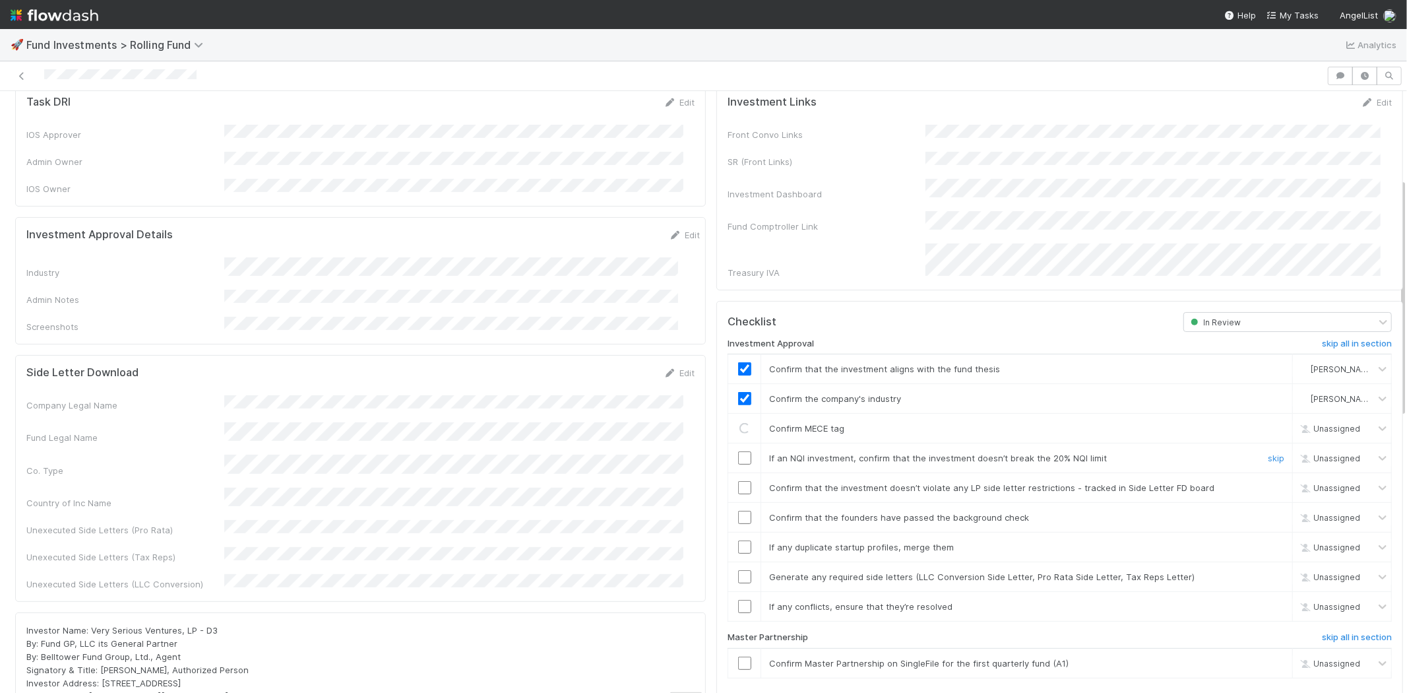
click at [738, 451] on input "checkbox" at bounding box center [744, 457] width 13 height 13
click at [738, 481] on input "checkbox" at bounding box center [744, 487] width 13 height 13
drag, startPoint x: 728, startPoint y: 497, endPoint x: 730, endPoint y: 506, distance: 9.4
click at [738, 511] on input "checkbox" at bounding box center [744, 517] width 13 height 13
click at [738, 540] on input "checkbox" at bounding box center [744, 546] width 13 height 13
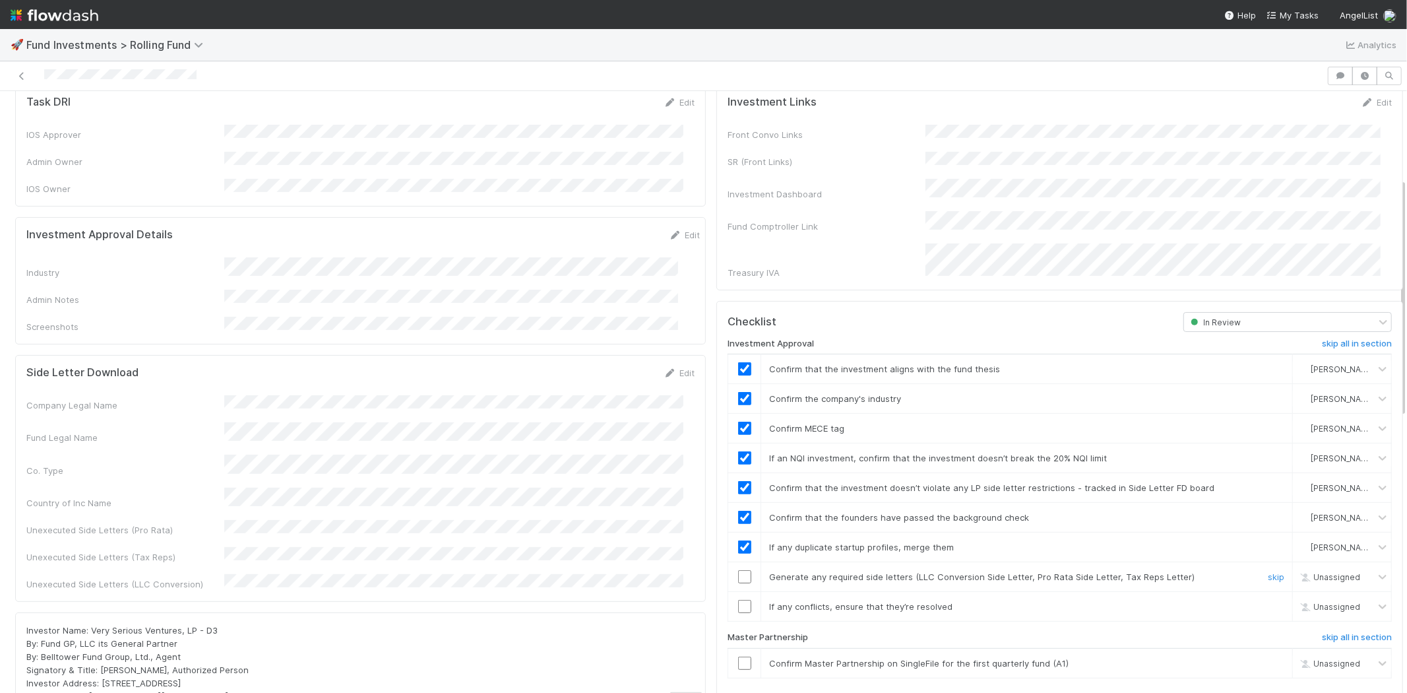
click at [738, 570] on input "checkbox" at bounding box center [744, 576] width 13 height 13
click at [738, 600] on input "checkbox" at bounding box center [744, 606] width 13 height 13
click at [738, 656] on input "checkbox" at bounding box center [744, 662] width 13 height 13
click at [733, 596] on td at bounding box center [744, 607] width 33 height 30
click at [738, 600] on input "checkbox" at bounding box center [744, 606] width 13 height 13
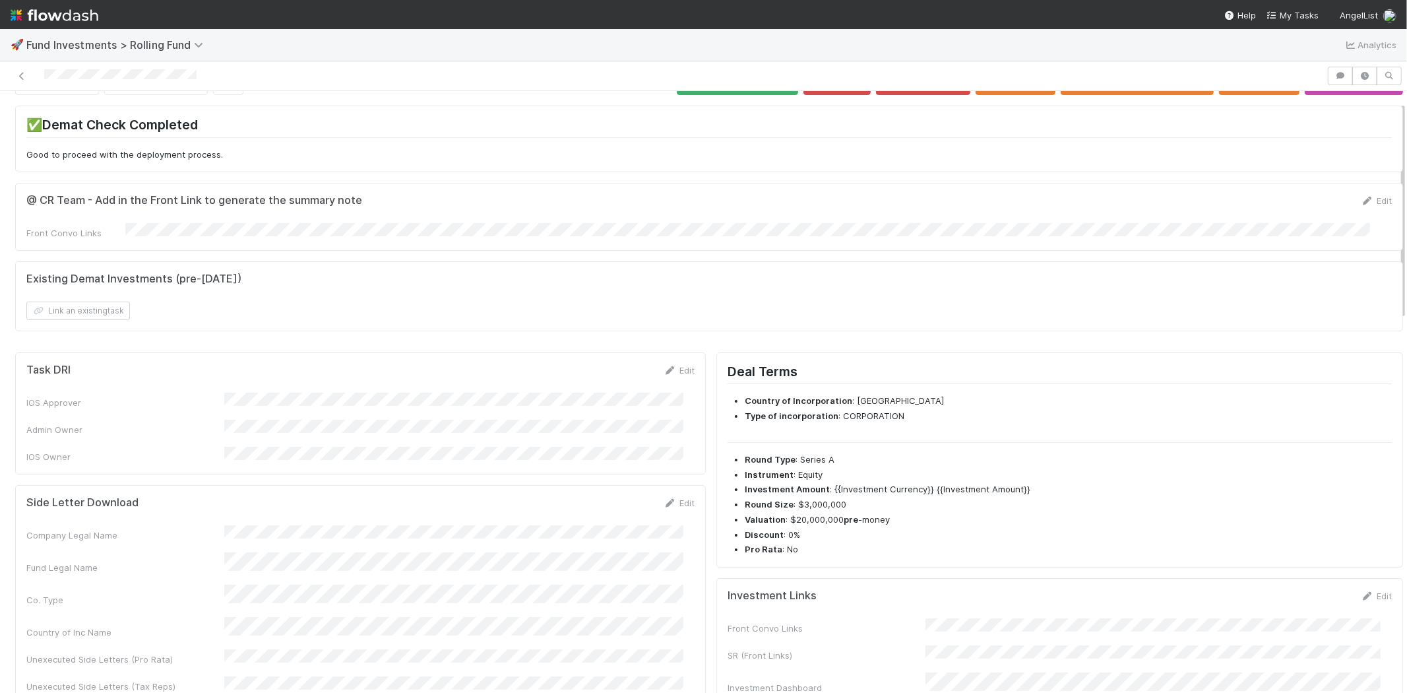
scroll to position [0, 0]
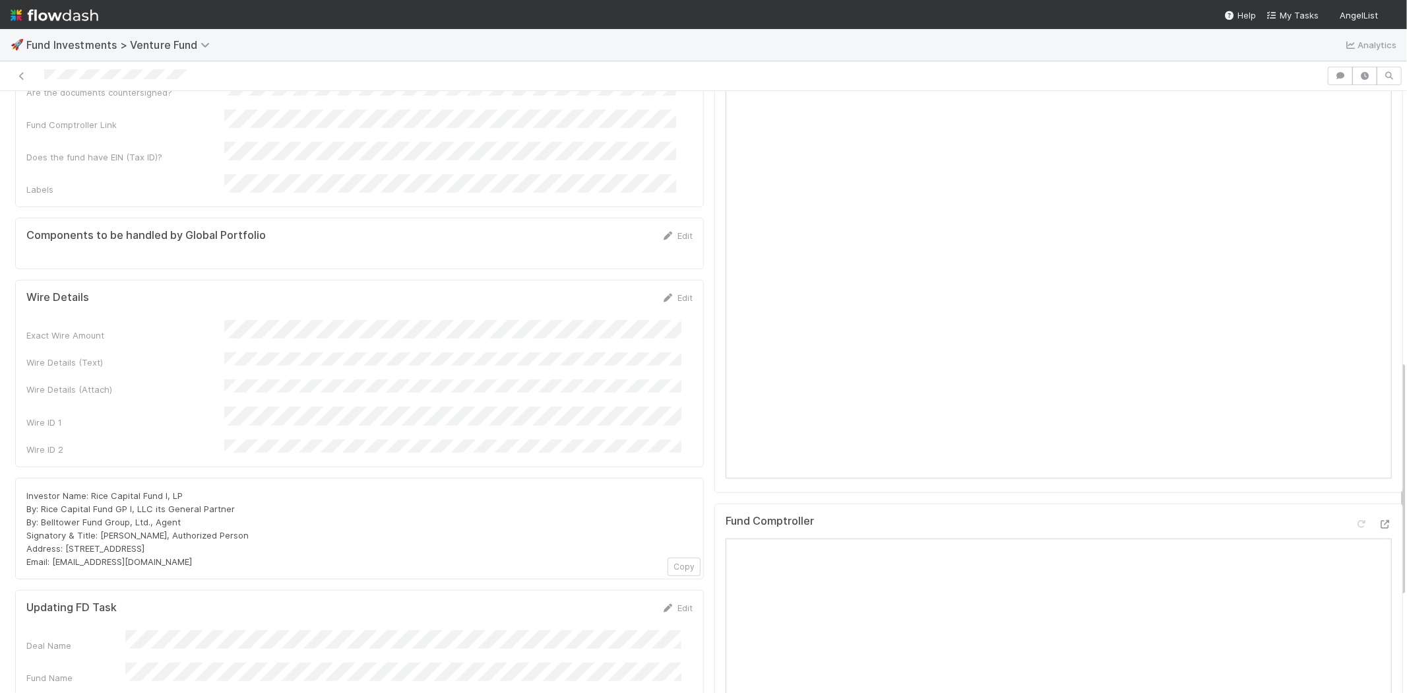
scroll to position [586, 0]
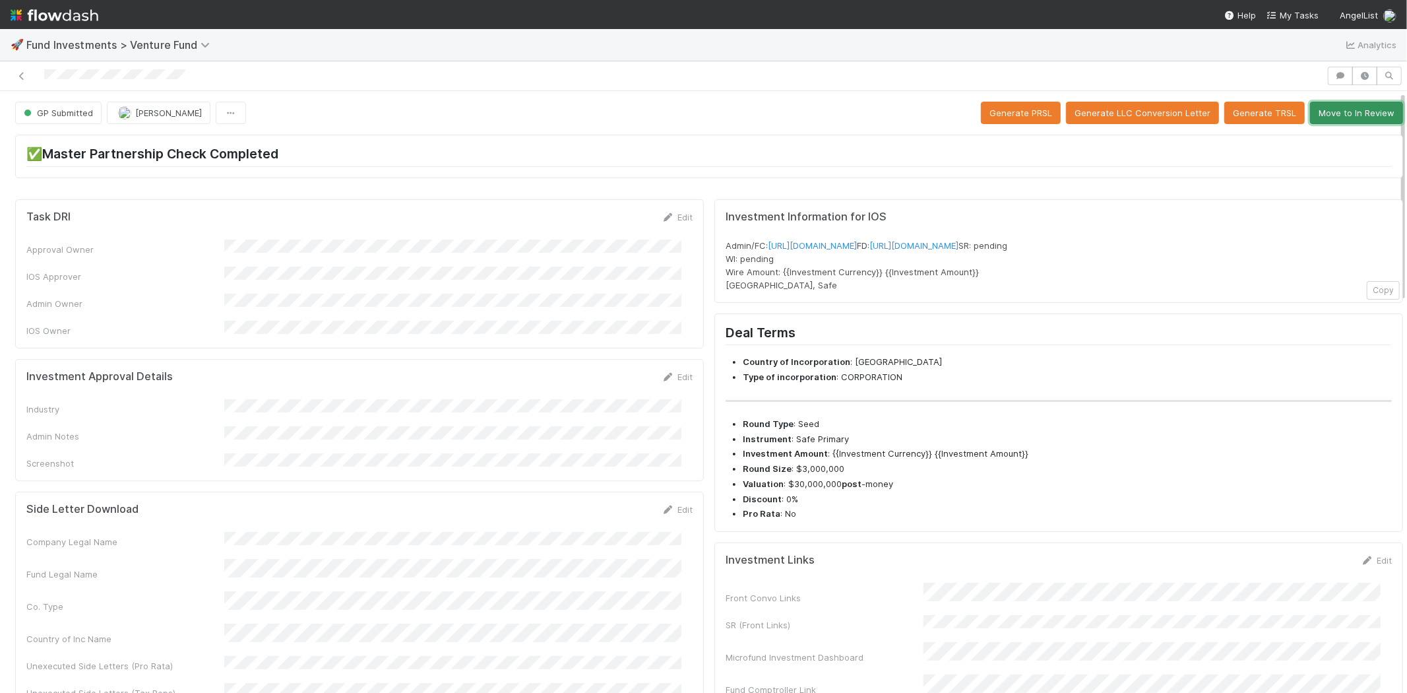
click at [1341, 117] on button "Move to In Review" at bounding box center [1356, 113] width 93 height 22
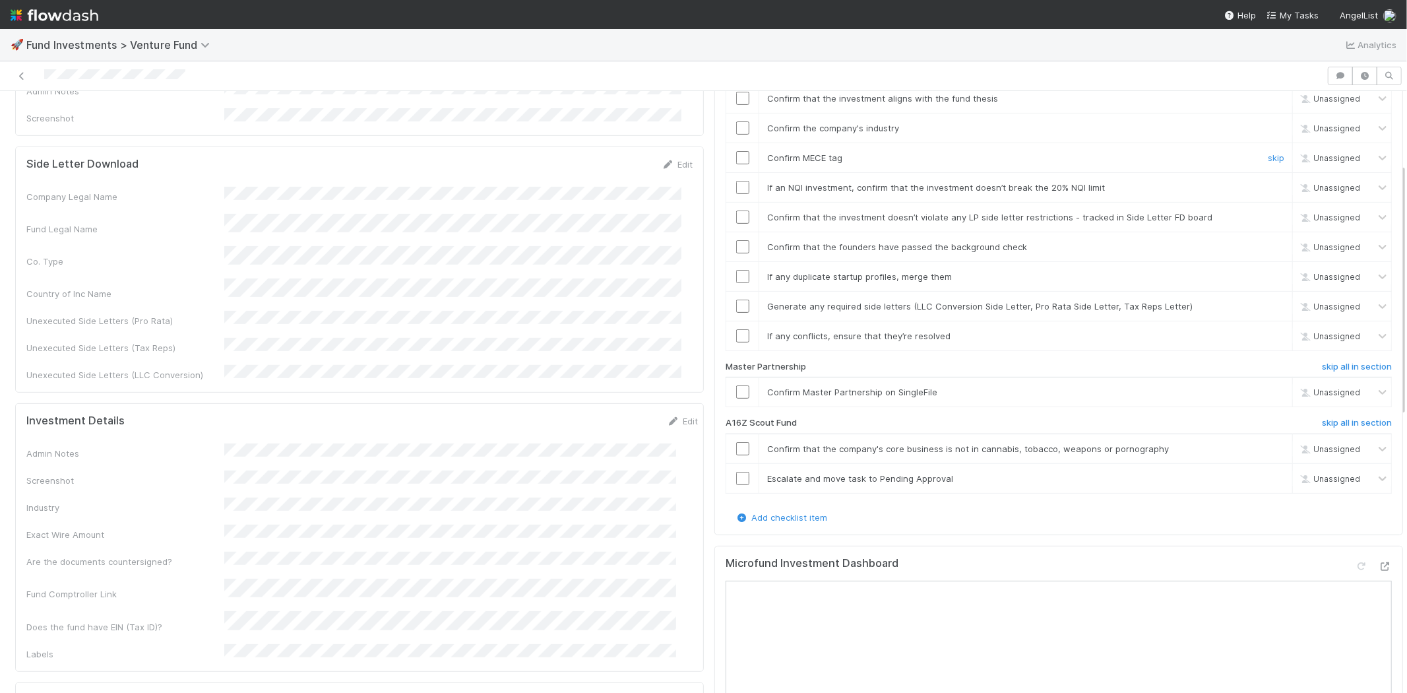
scroll to position [366, 0]
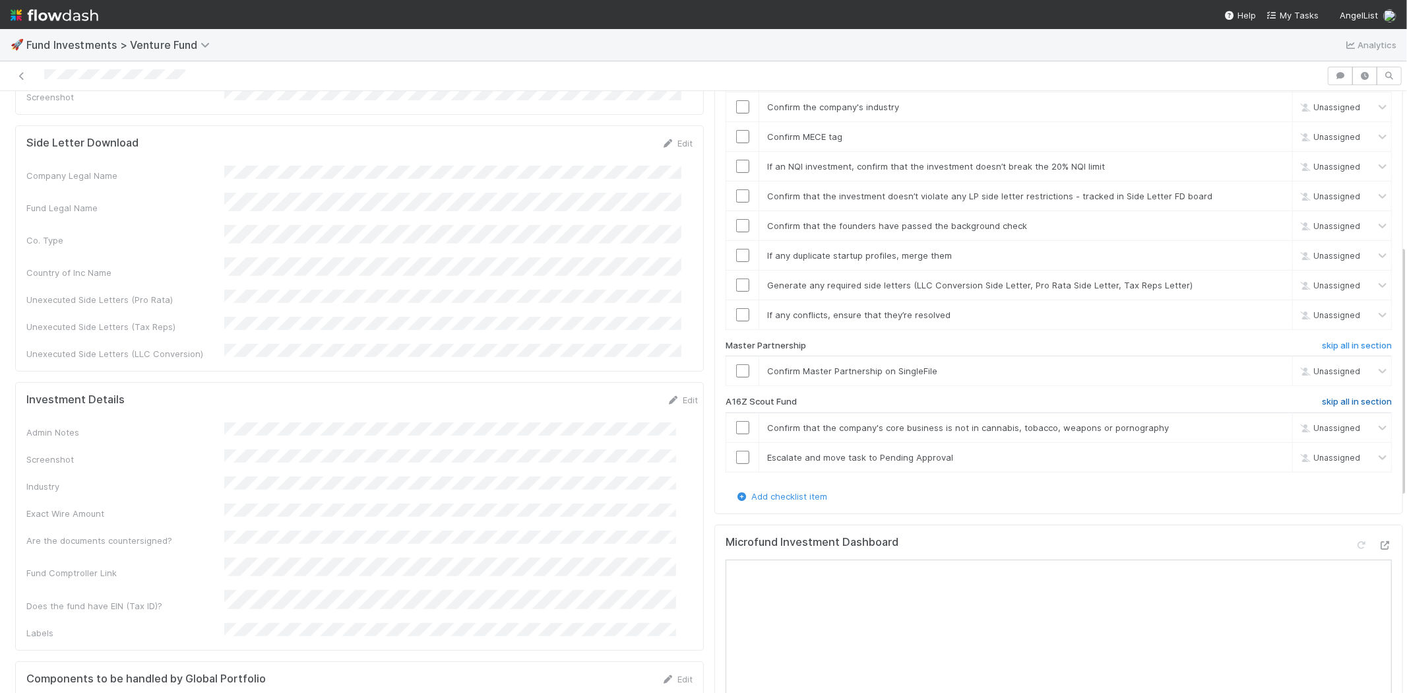
click at [1322, 396] on h6 "skip all in section" at bounding box center [1357, 401] width 70 height 11
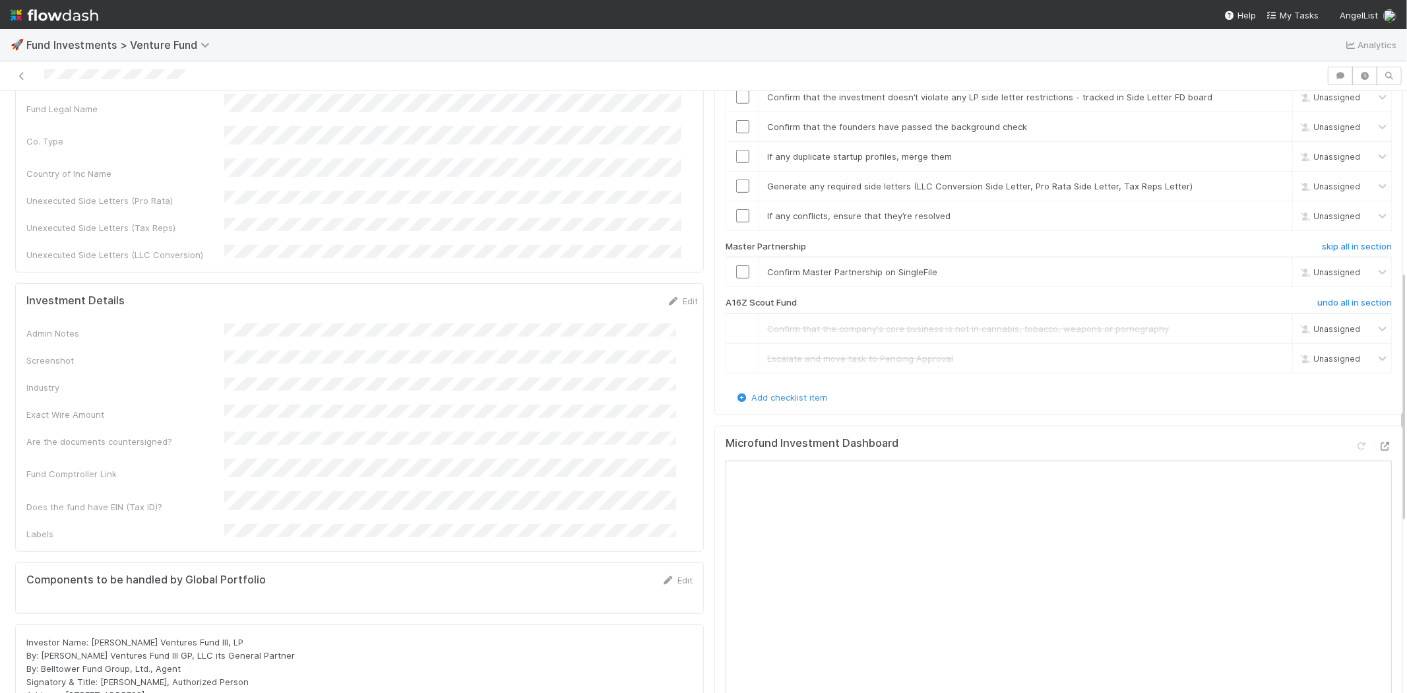
scroll to position [245, 0]
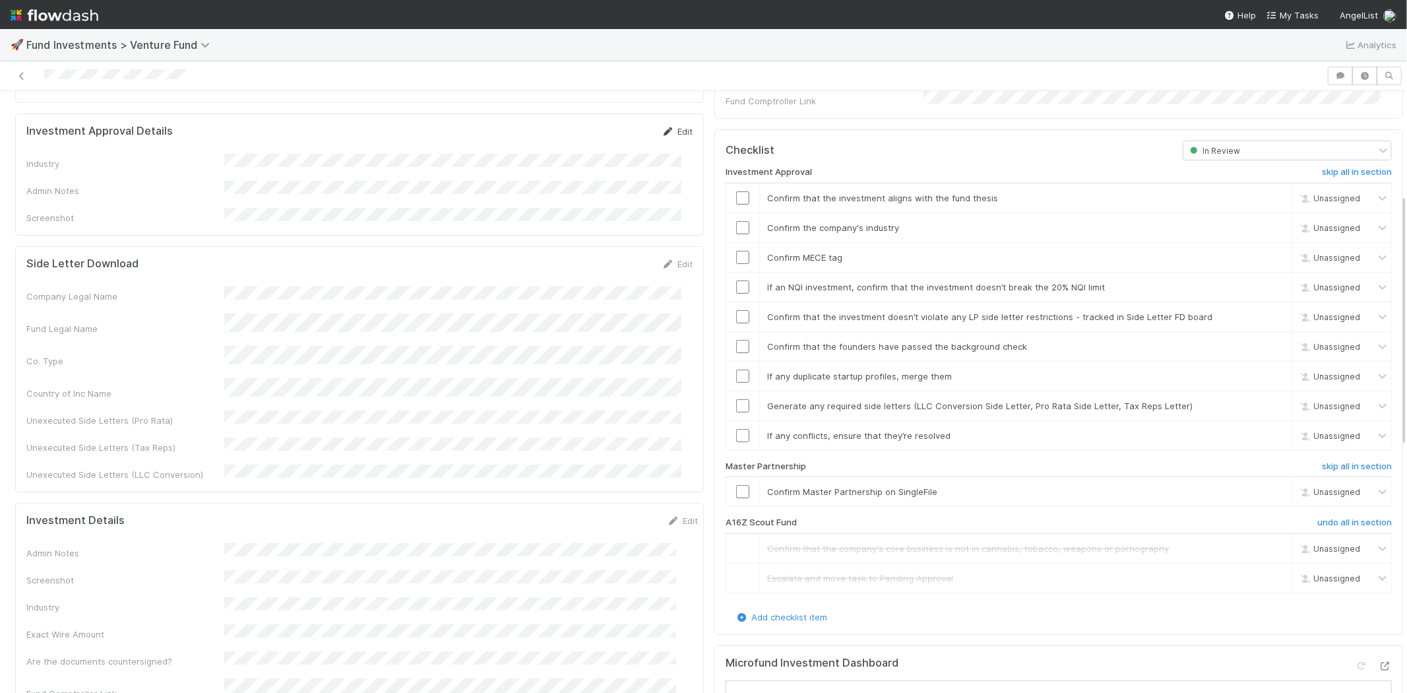
click at [669, 126] on link "Edit" at bounding box center [677, 131] width 31 height 11
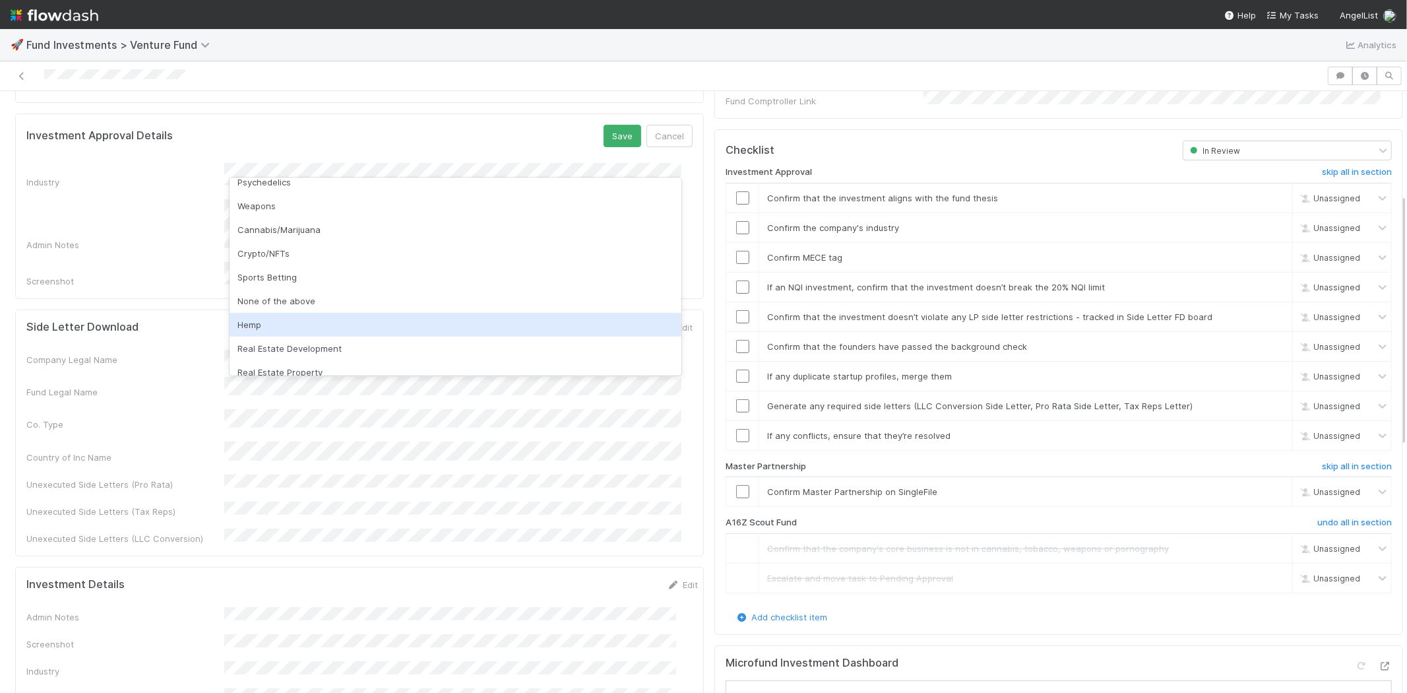
scroll to position [377, 0]
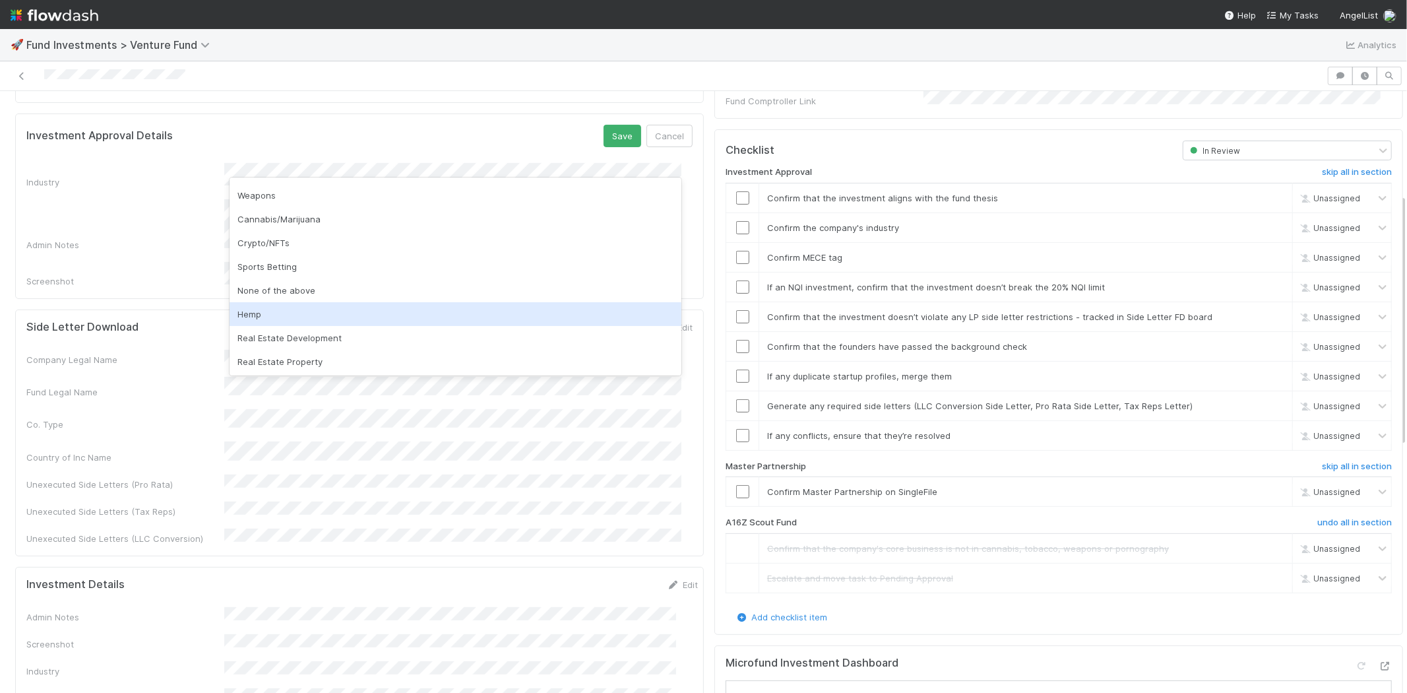
click at [260, 294] on div "None of the above" at bounding box center [456, 290] width 452 height 24
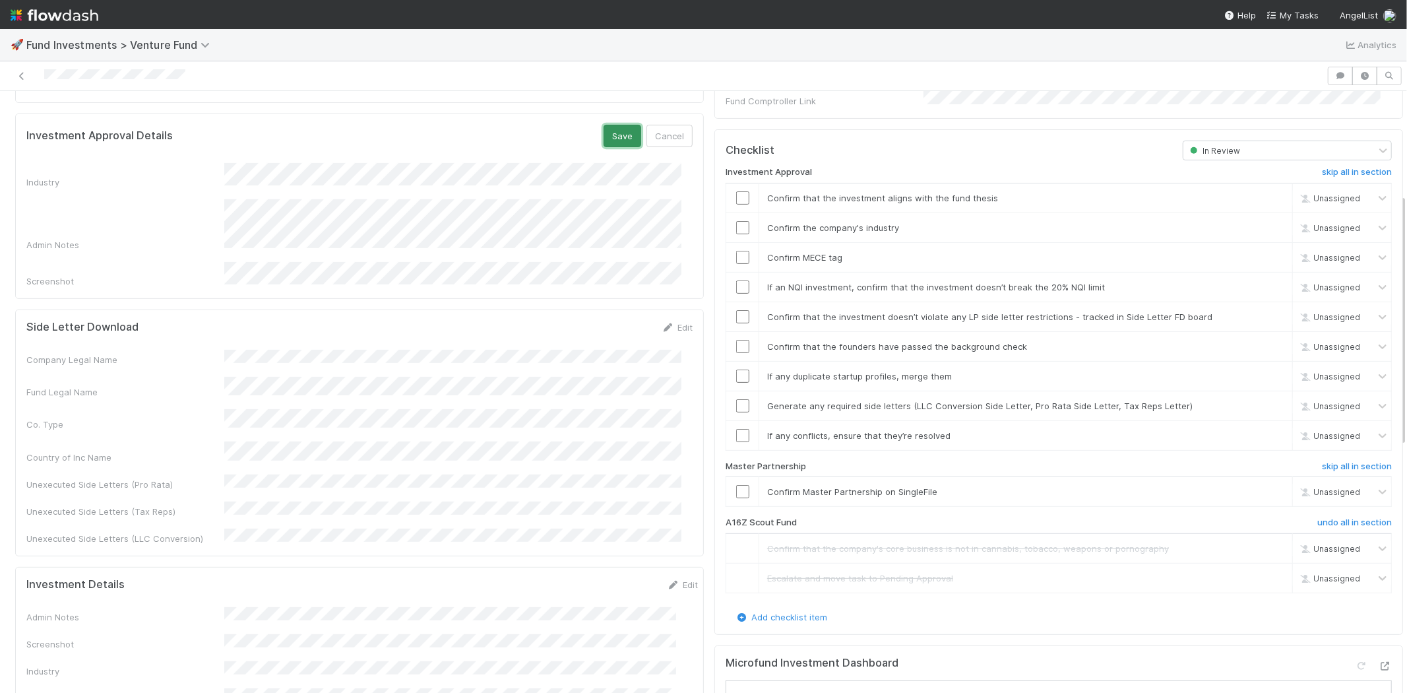
click at [611, 125] on button "Save" at bounding box center [623, 136] width 38 height 22
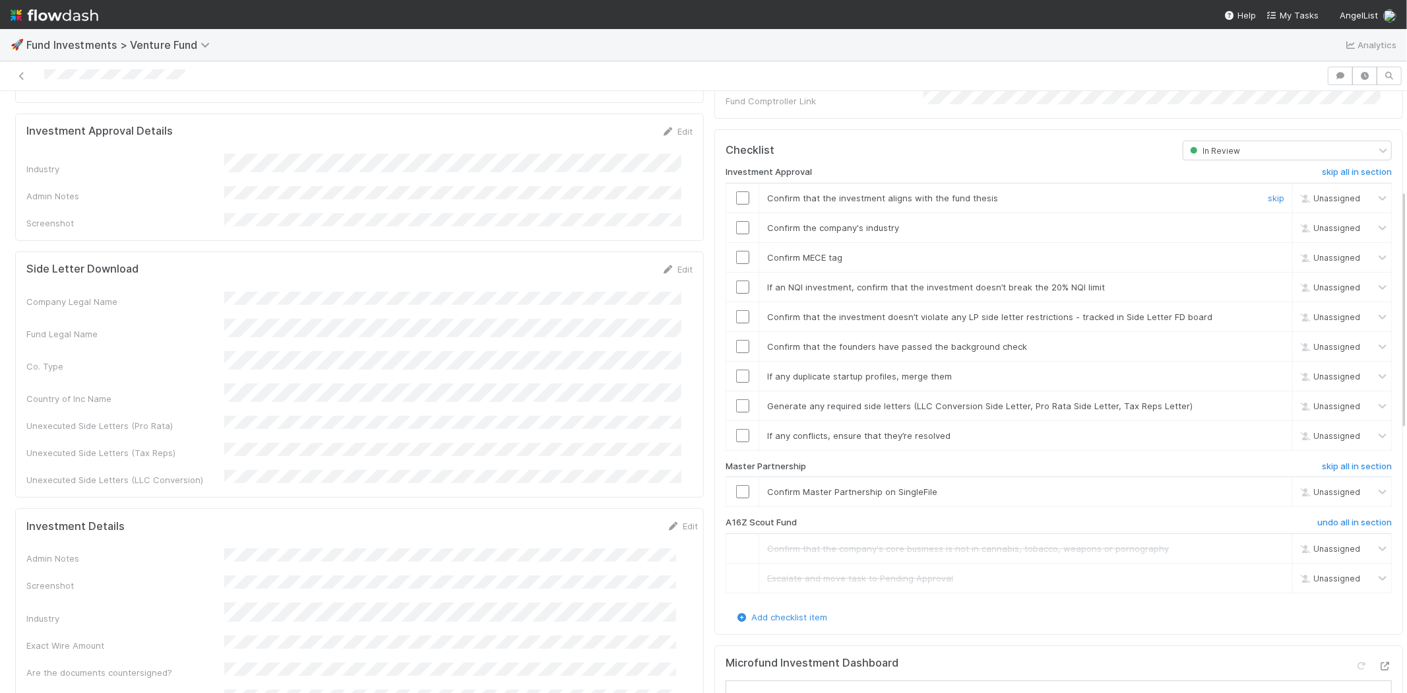
click at [736, 191] on input "checkbox" at bounding box center [742, 197] width 13 height 13
click at [729, 222] on td at bounding box center [742, 227] width 33 height 30
click at [736, 221] on input "checkbox" at bounding box center [742, 227] width 13 height 13
click at [726, 251] on div at bounding box center [742, 257] width 32 height 13
click at [736, 251] on input "checkbox" at bounding box center [742, 257] width 13 height 13
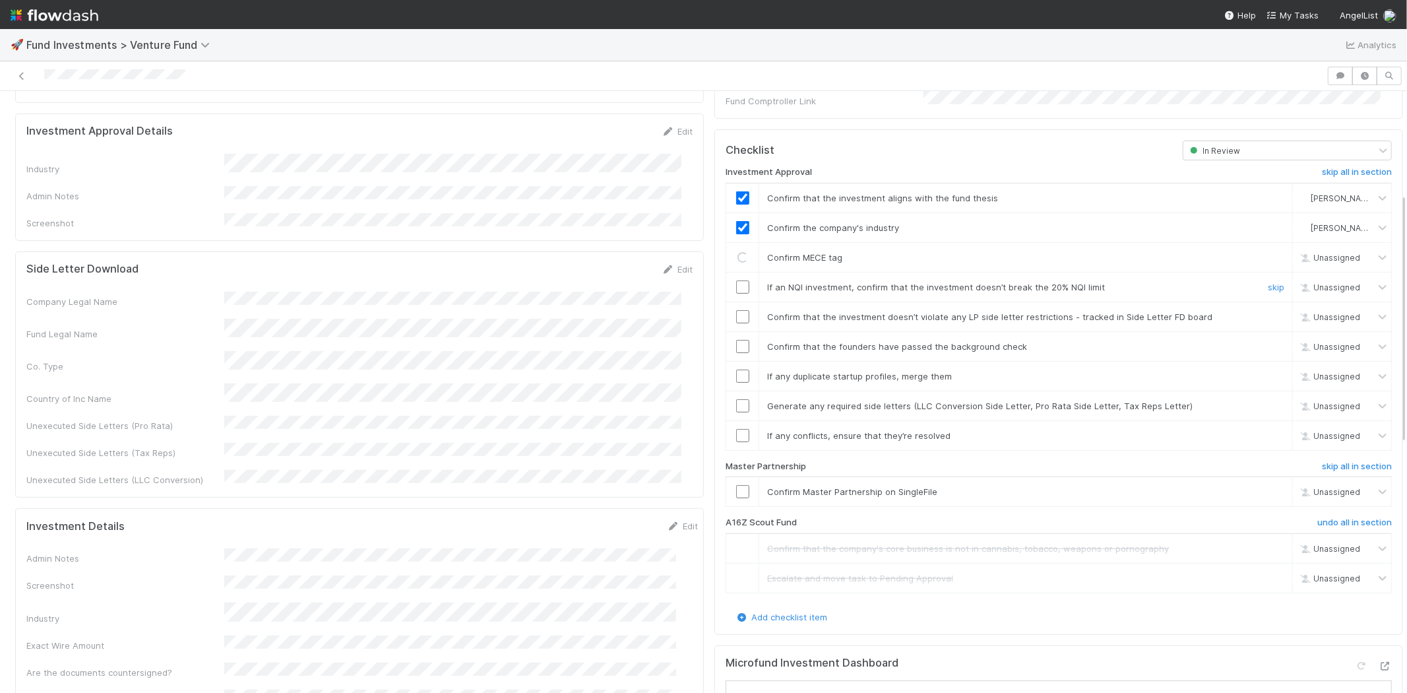
click at [733, 272] on td at bounding box center [742, 287] width 33 height 30
click at [736, 280] on input "checkbox" at bounding box center [742, 286] width 13 height 13
click at [736, 310] on input "checkbox" at bounding box center [742, 316] width 13 height 13
drag, startPoint x: 732, startPoint y: 328, endPoint x: 732, endPoint y: 337, distance: 9.2
click at [732, 331] on td at bounding box center [742, 346] width 33 height 30
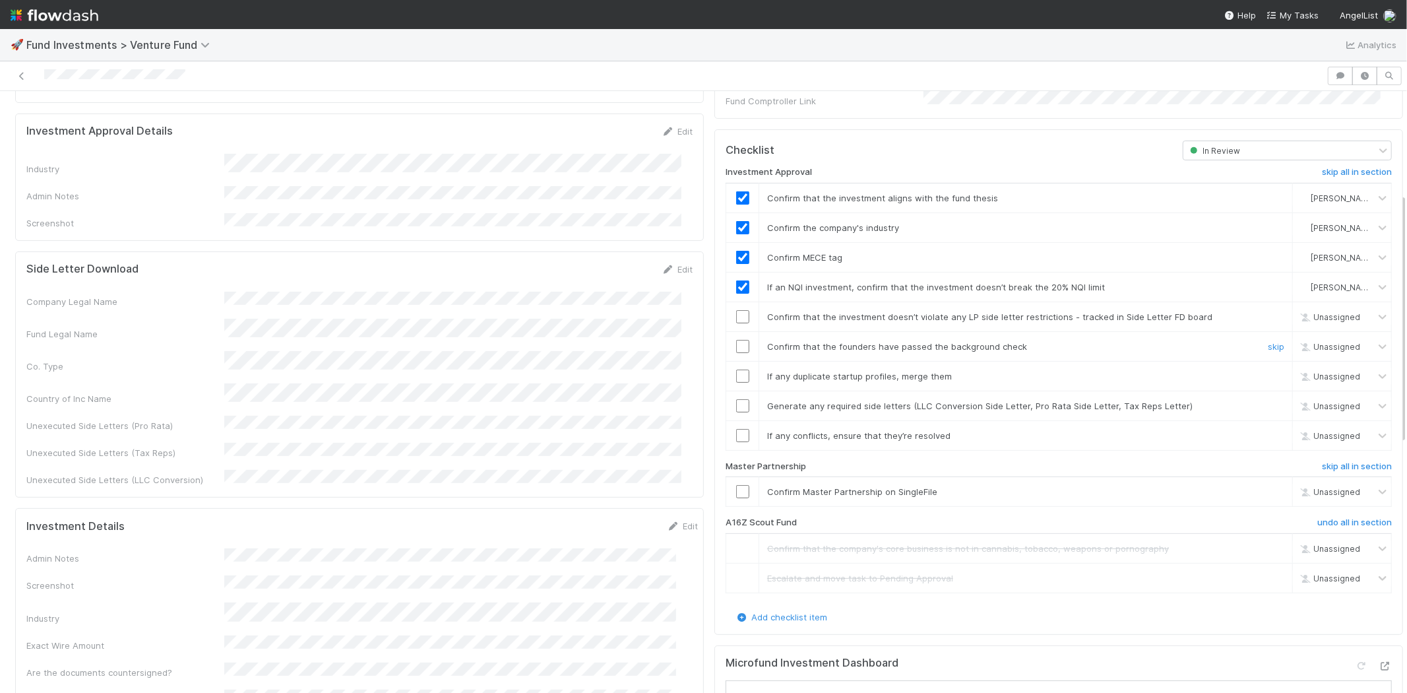
click at [736, 340] on input "checkbox" at bounding box center [742, 346] width 13 height 13
click at [736, 369] on input "checkbox" at bounding box center [742, 375] width 13 height 13
checkbox input "true"
click at [736, 340] on input "checkbox" at bounding box center [742, 346] width 13 height 13
click at [736, 399] on input "checkbox" at bounding box center [742, 405] width 13 height 13
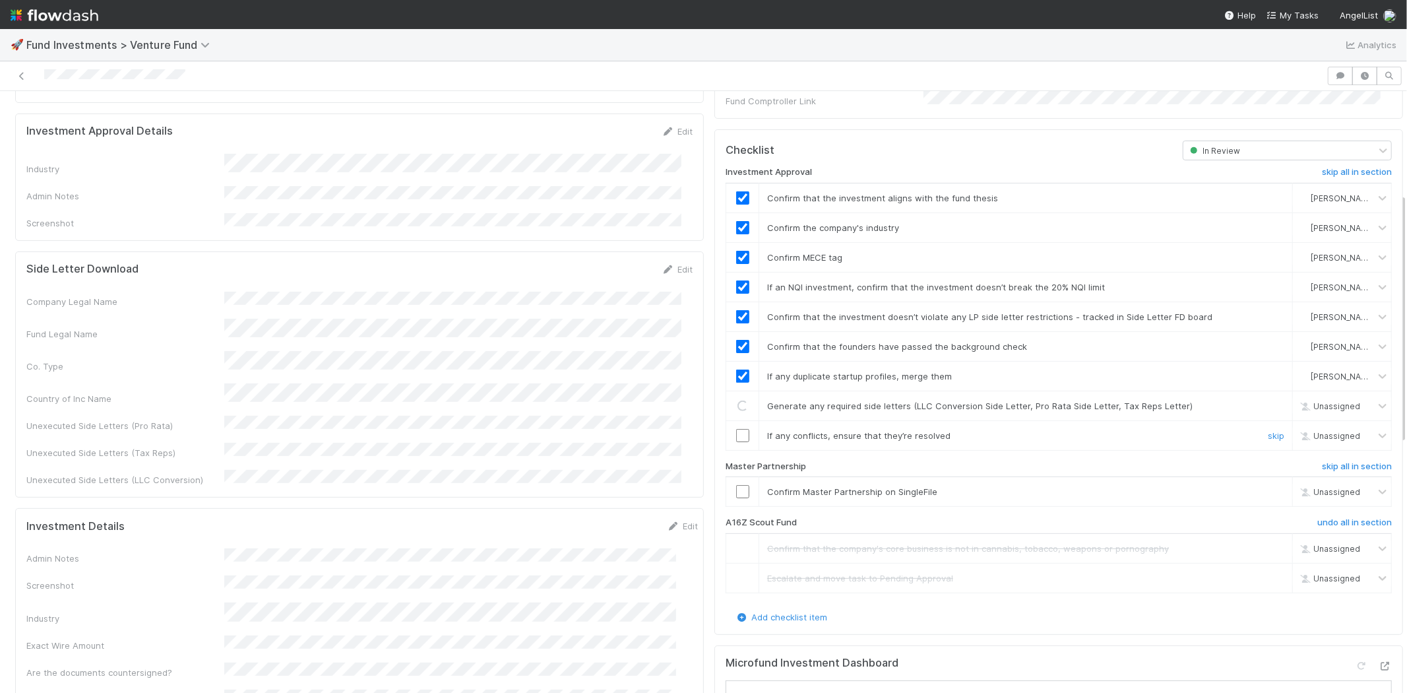
drag, startPoint x: 727, startPoint y: 414, endPoint x: 728, endPoint y: 426, distance: 11.9
click at [728, 420] on td at bounding box center [742, 435] width 33 height 30
click at [736, 429] on input "checkbox" at bounding box center [742, 435] width 13 height 13
click at [736, 485] on input "checkbox" at bounding box center [742, 491] width 13 height 13
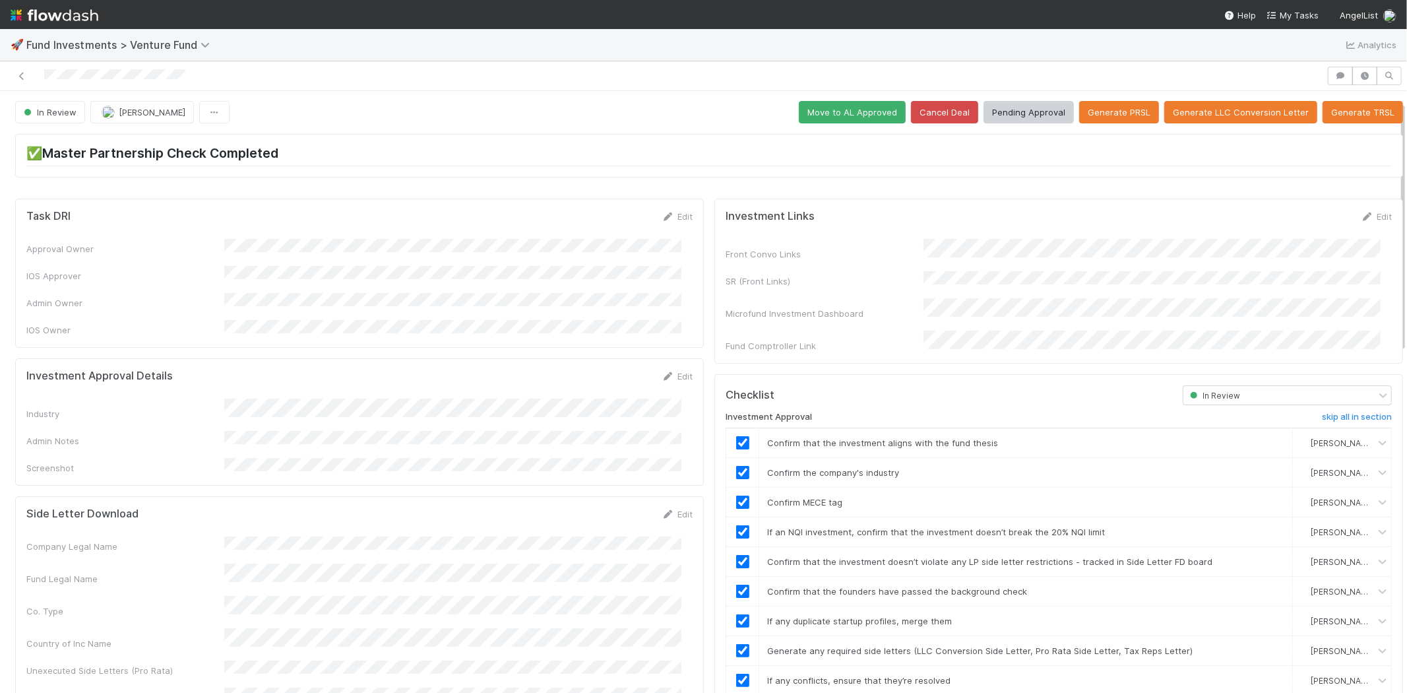
scroll to position [0, 0]
click at [818, 115] on button "Move to AL Approved" at bounding box center [852, 113] width 107 height 22
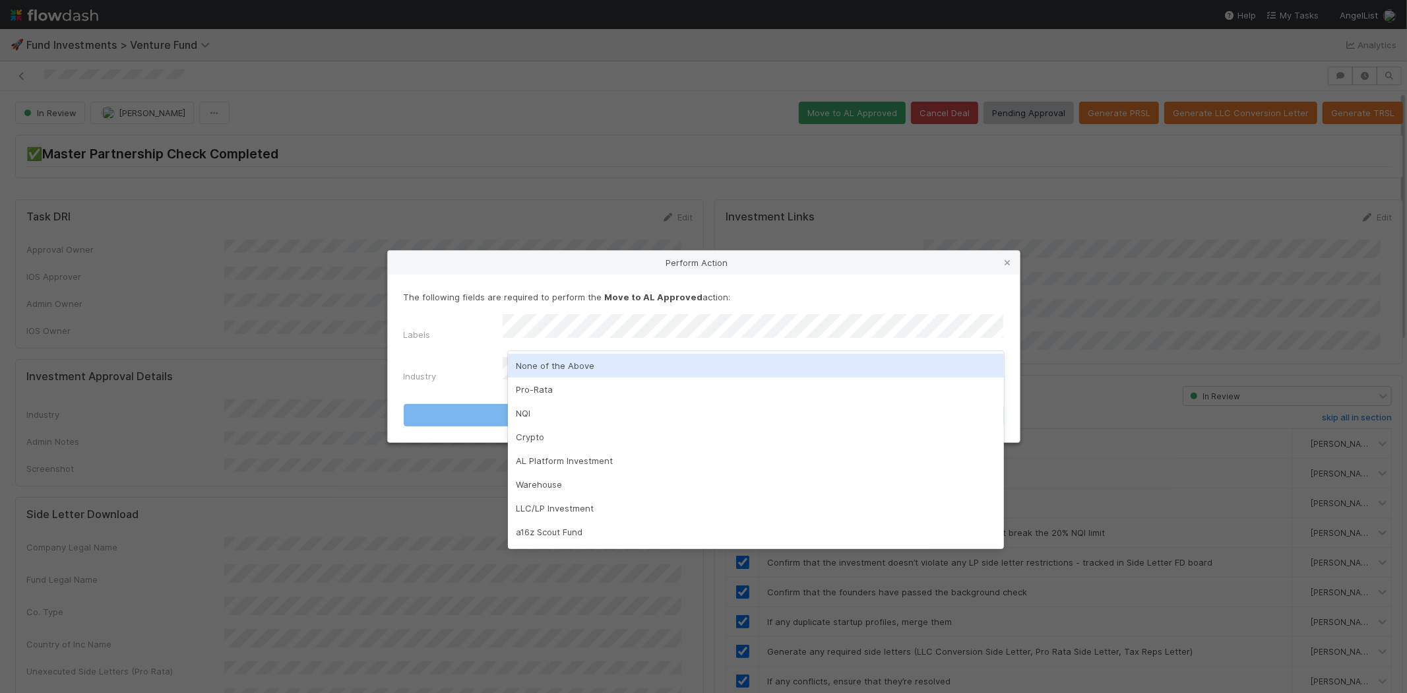
click at [523, 371] on div "None of the Above" at bounding box center [756, 366] width 496 height 24
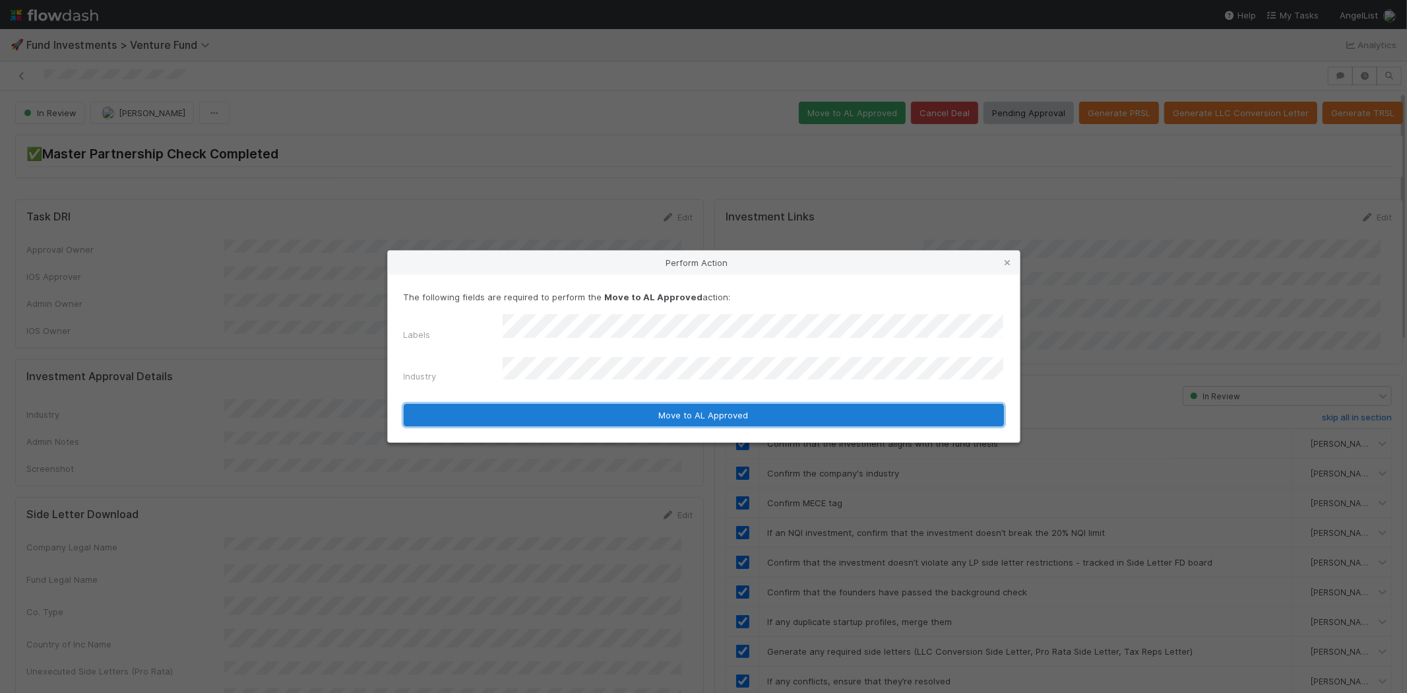
click at [484, 407] on button "Move to AL Approved" at bounding box center [704, 415] width 600 height 22
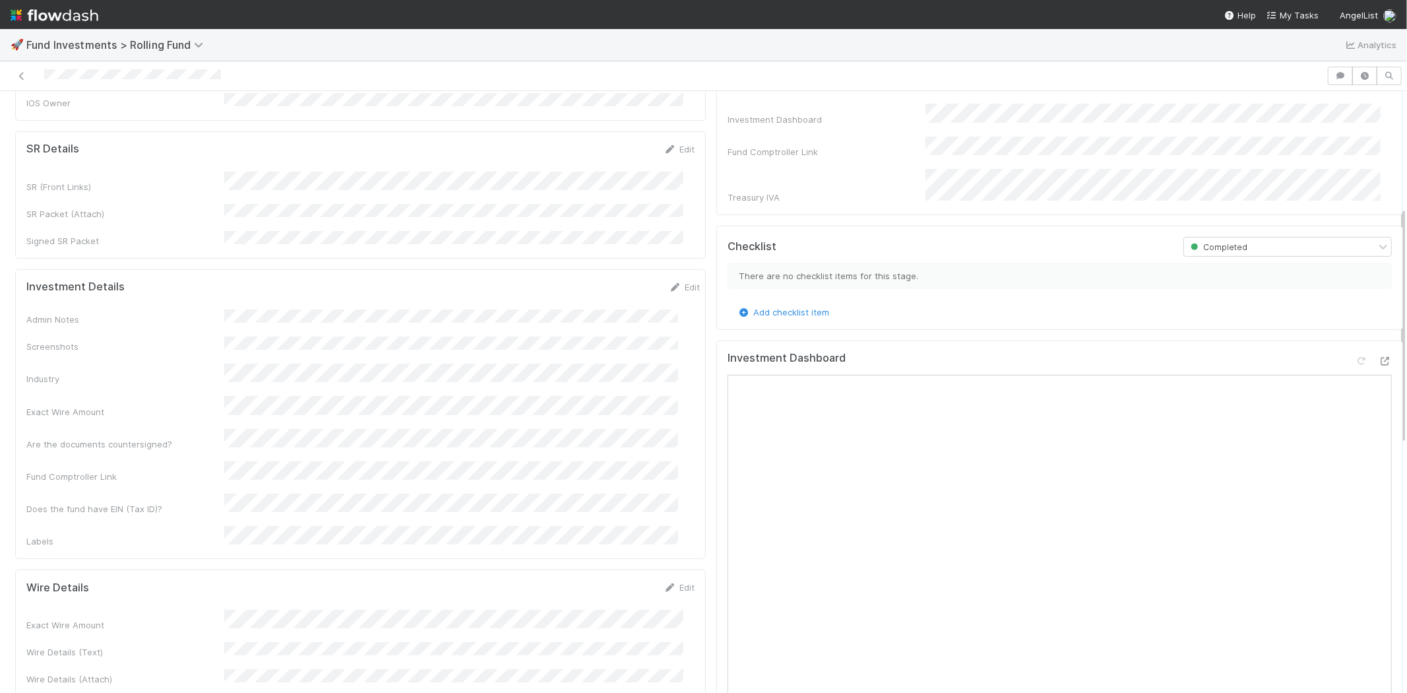
scroll to position [293, 0]
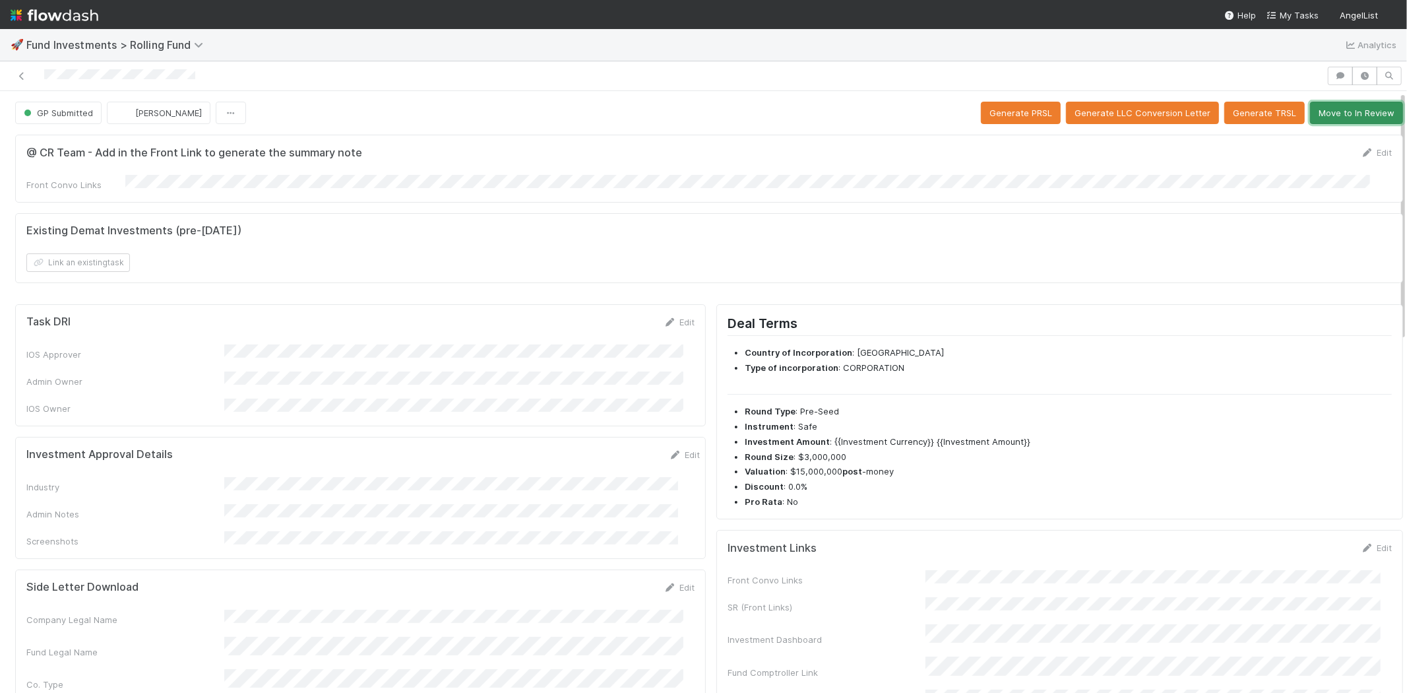
click at [1323, 110] on button "Move to In Review" at bounding box center [1356, 113] width 93 height 22
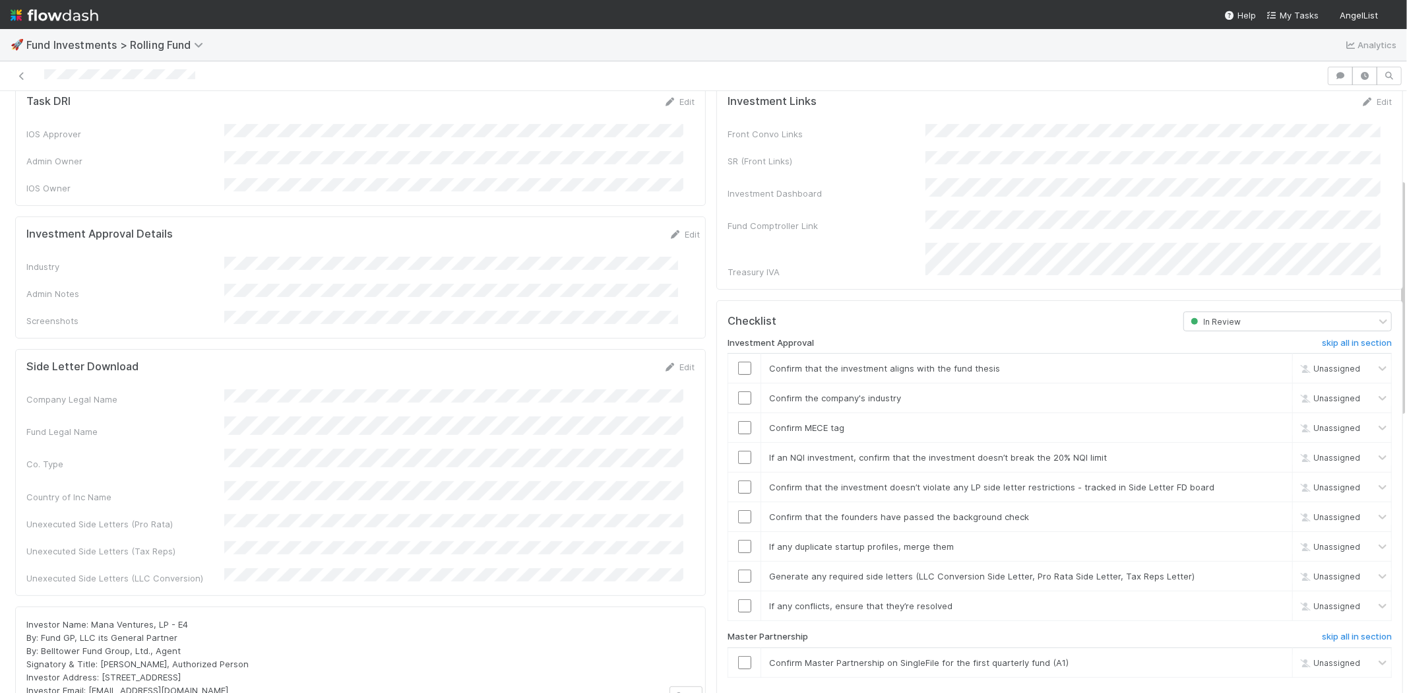
scroll to position [220, 0]
click at [670, 230] on link "Edit" at bounding box center [684, 235] width 31 height 11
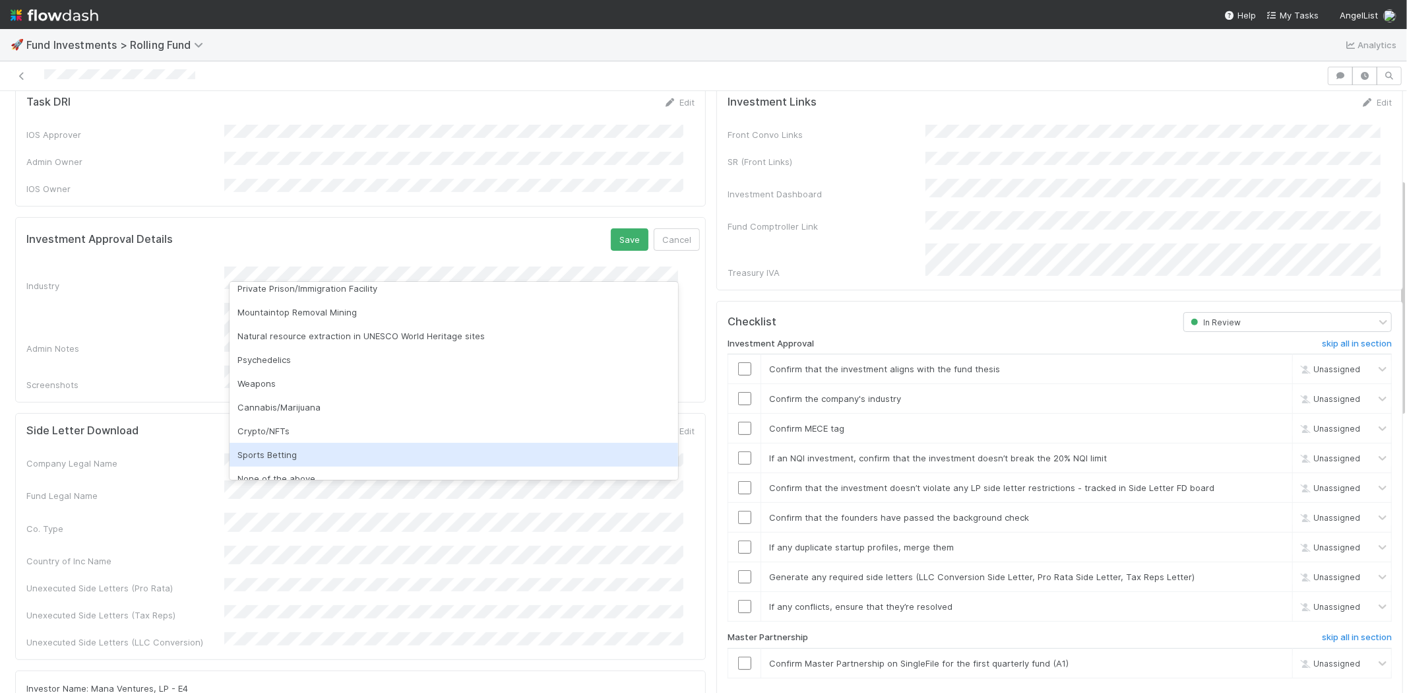
scroll to position [377, 0]
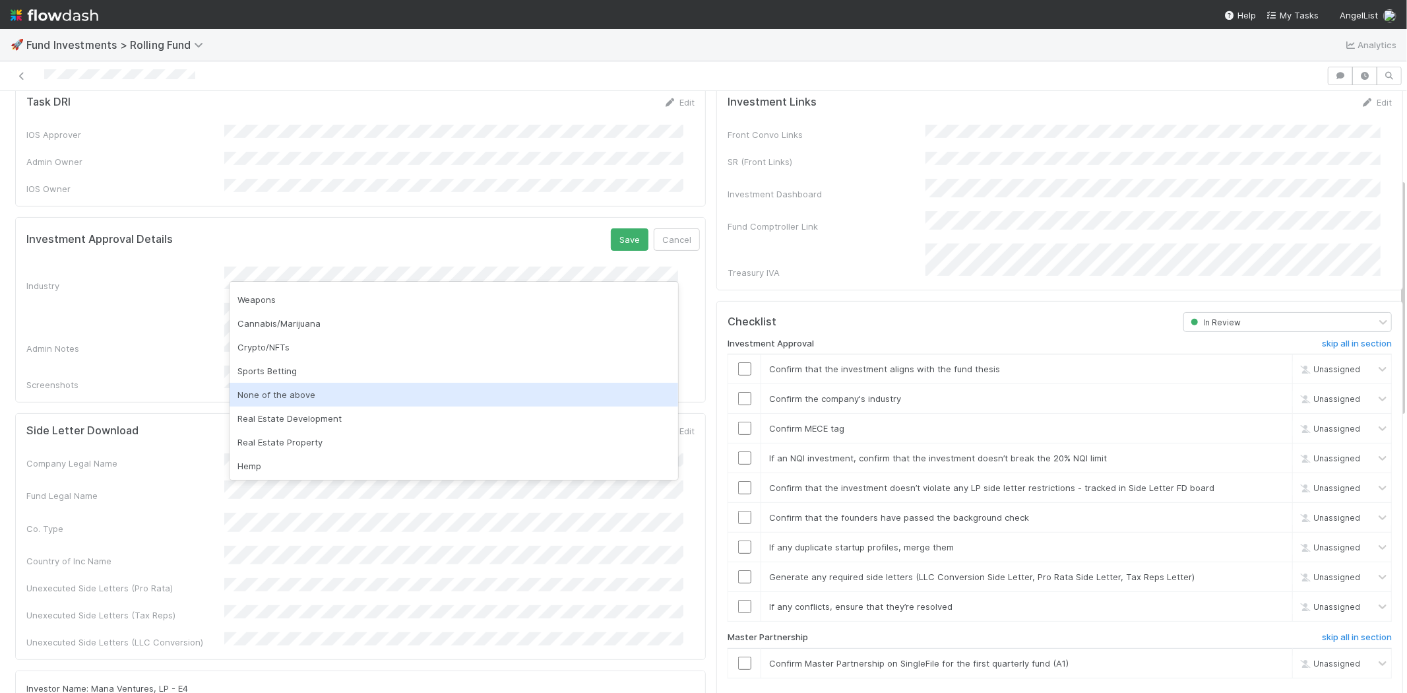
click at [288, 384] on div "None of the above" at bounding box center [454, 395] width 449 height 24
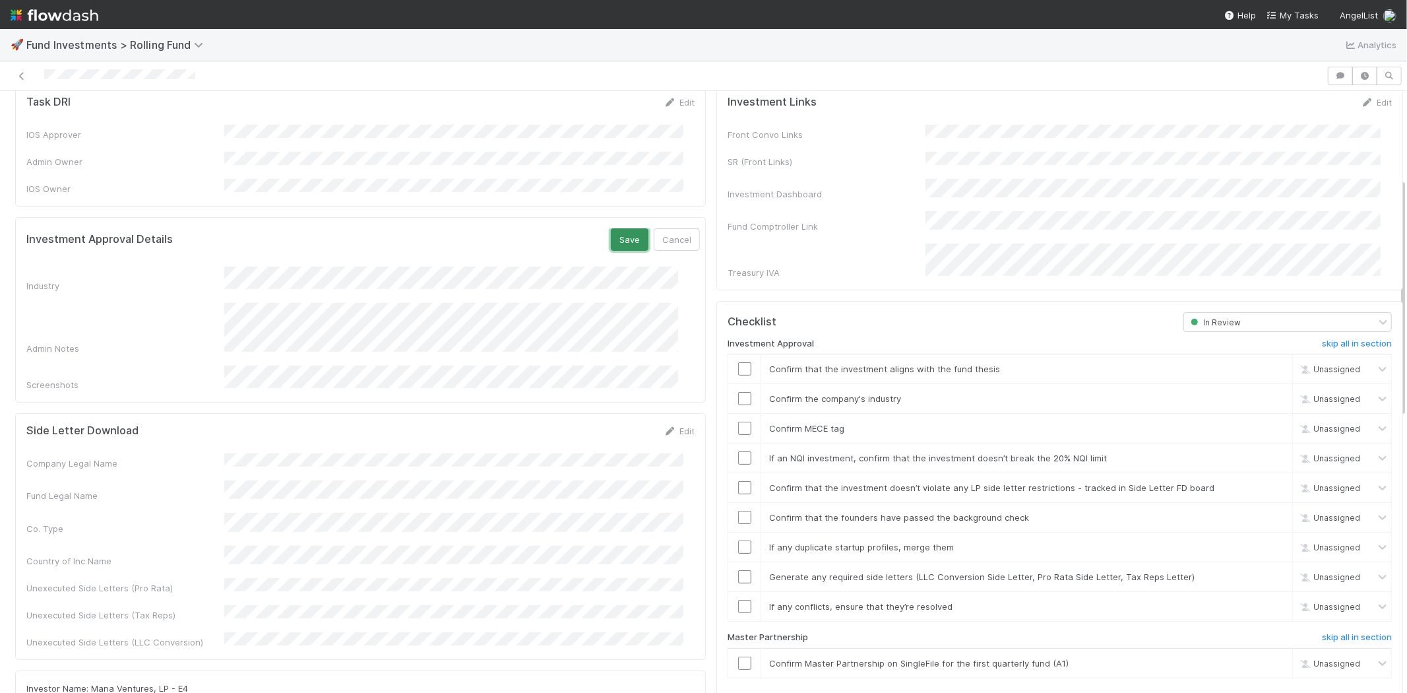
click at [611, 228] on button "Save" at bounding box center [630, 239] width 38 height 22
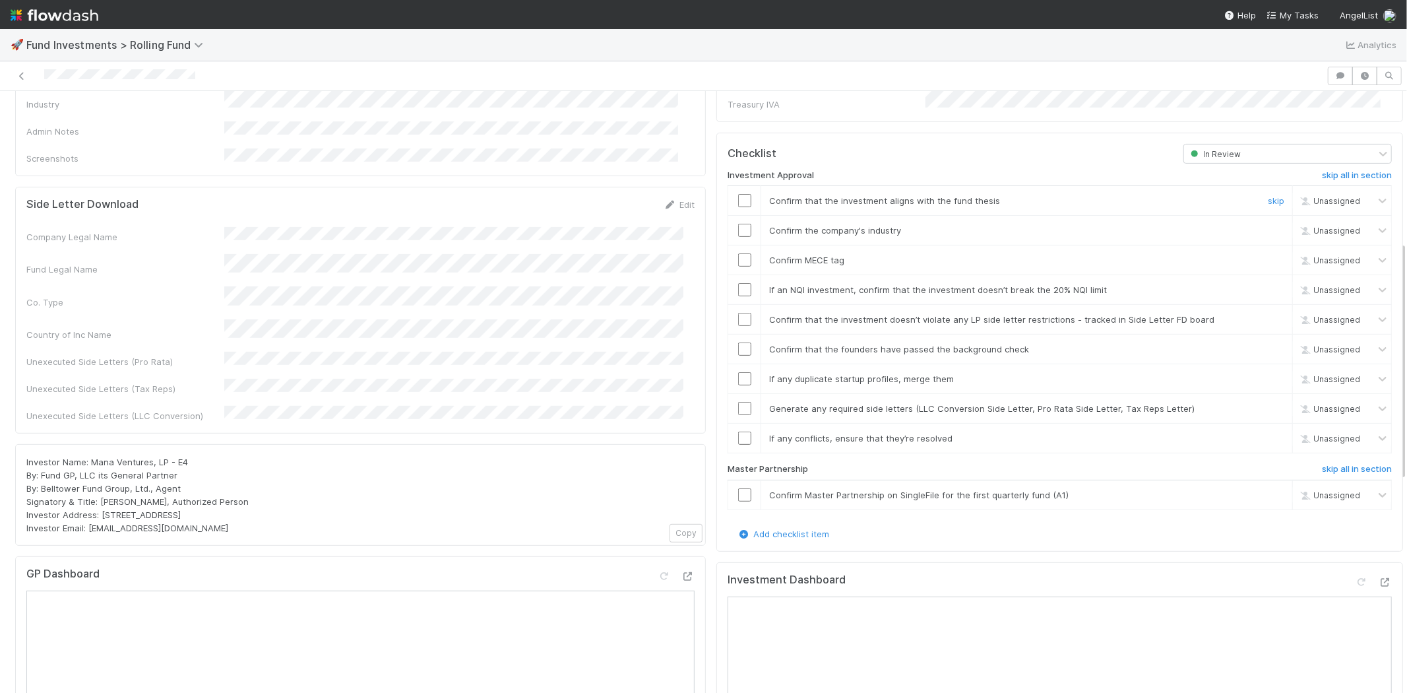
scroll to position [366, 0]
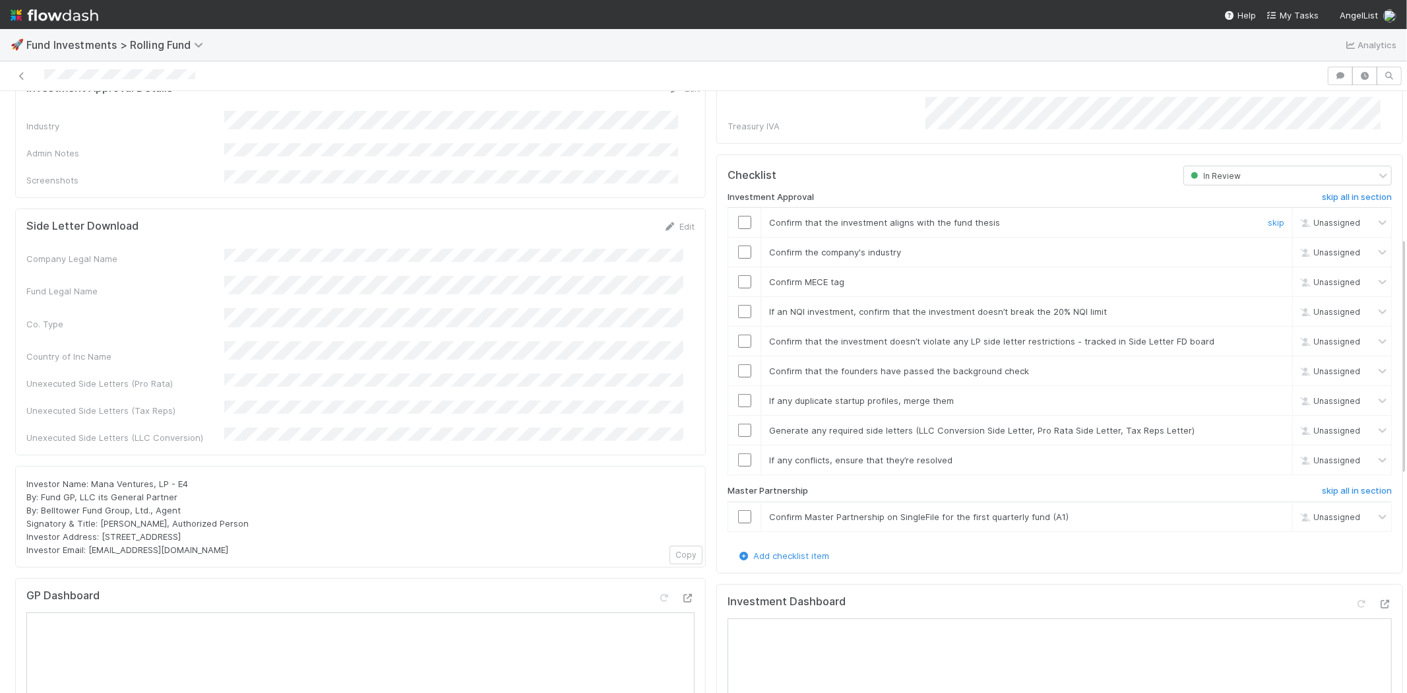
click at [738, 216] on input "checkbox" at bounding box center [744, 222] width 13 height 13
click at [738, 245] on input "checkbox" at bounding box center [744, 251] width 13 height 13
click at [738, 275] on input "checkbox" at bounding box center [744, 281] width 13 height 13
click at [738, 305] on input "checkbox" at bounding box center [744, 311] width 13 height 13
click at [738, 334] on input "checkbox" at bounding box center [744, 340] width 13 height 13
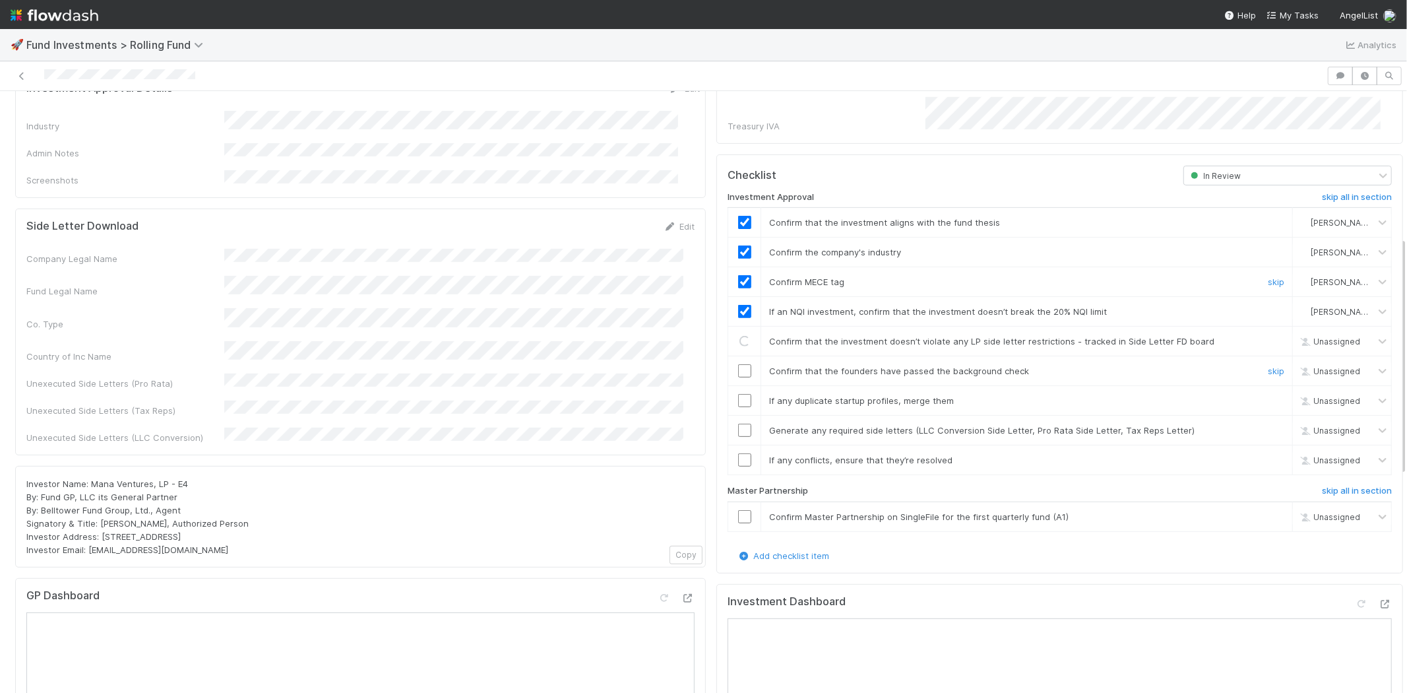
click at [738, 364] on input "checkbox" at bounding box center [744, 370] width 13 height 13
click at [738, 394] on input "checkbox" at bounding box center [744, 400] width 13 height 13
click at [730, 419] on td at bounding box center [744, 431] width 33 height 30
click at [738, 423] on input "checkbox" at bounding box center [744, 429] width 13 height 13
click at [738, 453] on input "checkbox" at bounding box center [744, 459] width 13 height 13
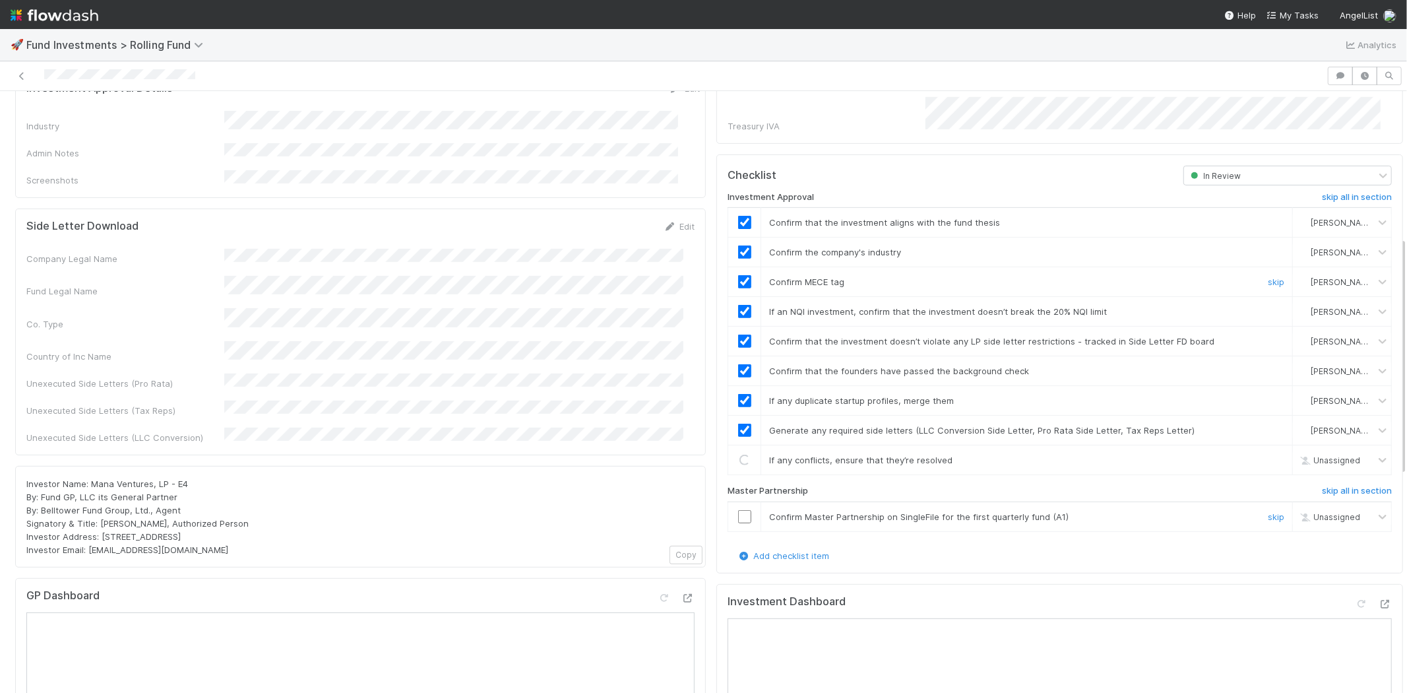
click at [738, 510] on input "checkbox" at bounding box center [744, 516] width 13 height 13
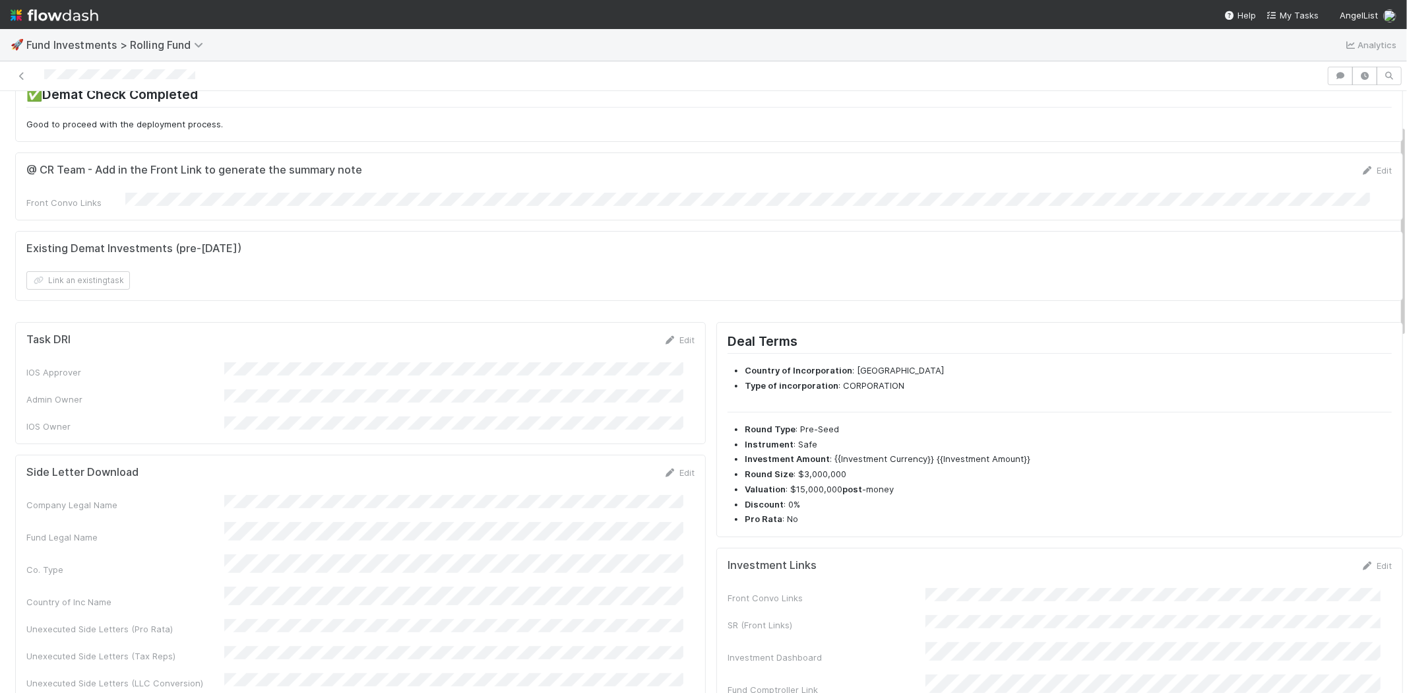
scroll to position [0, 0]
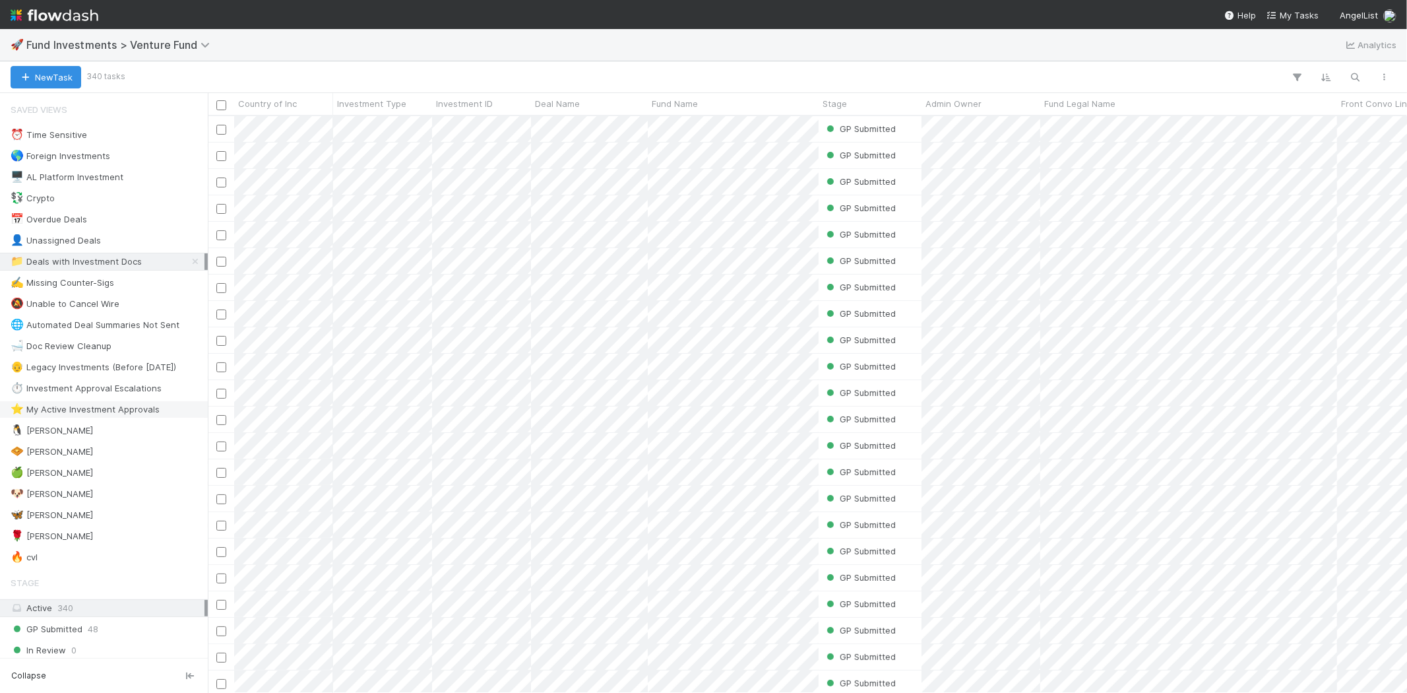
scroll to position [73, 0]
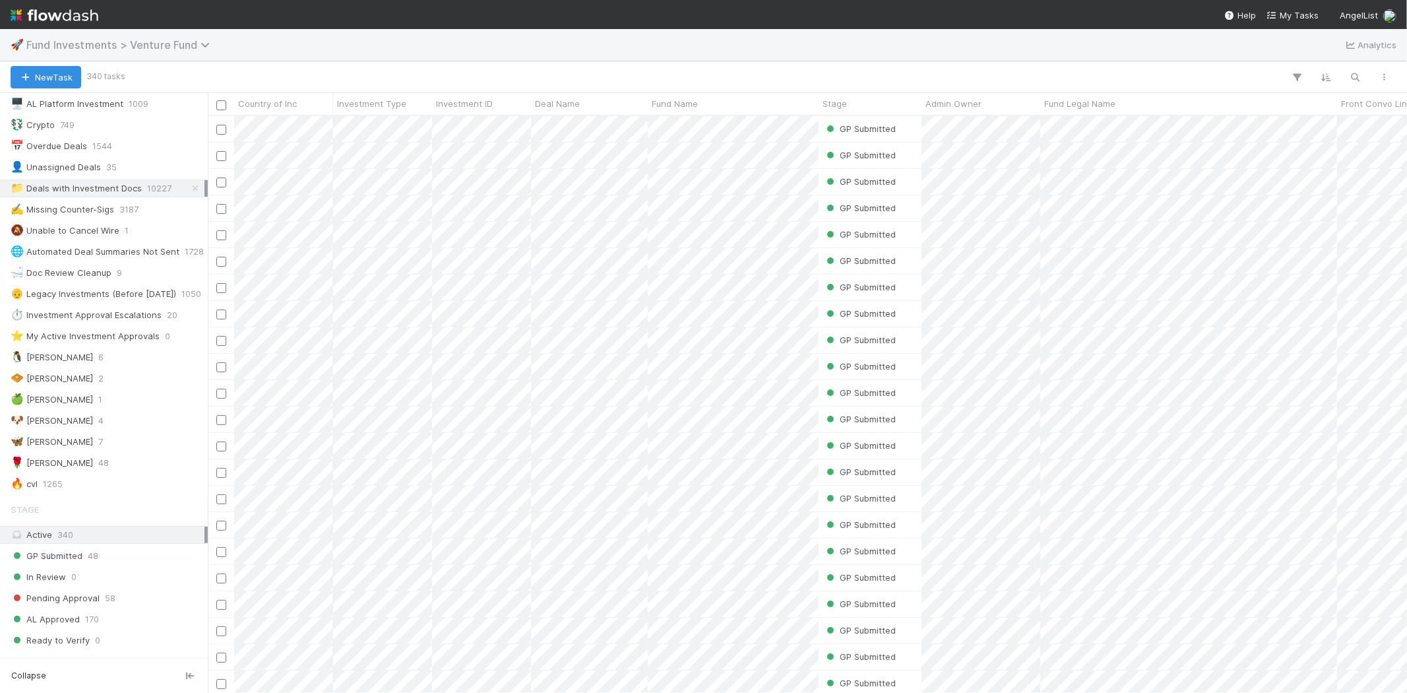
click at [194, 46] on span "Fund Investments > Venture Fund" at bounding box center [121, 44] width 190 height 13
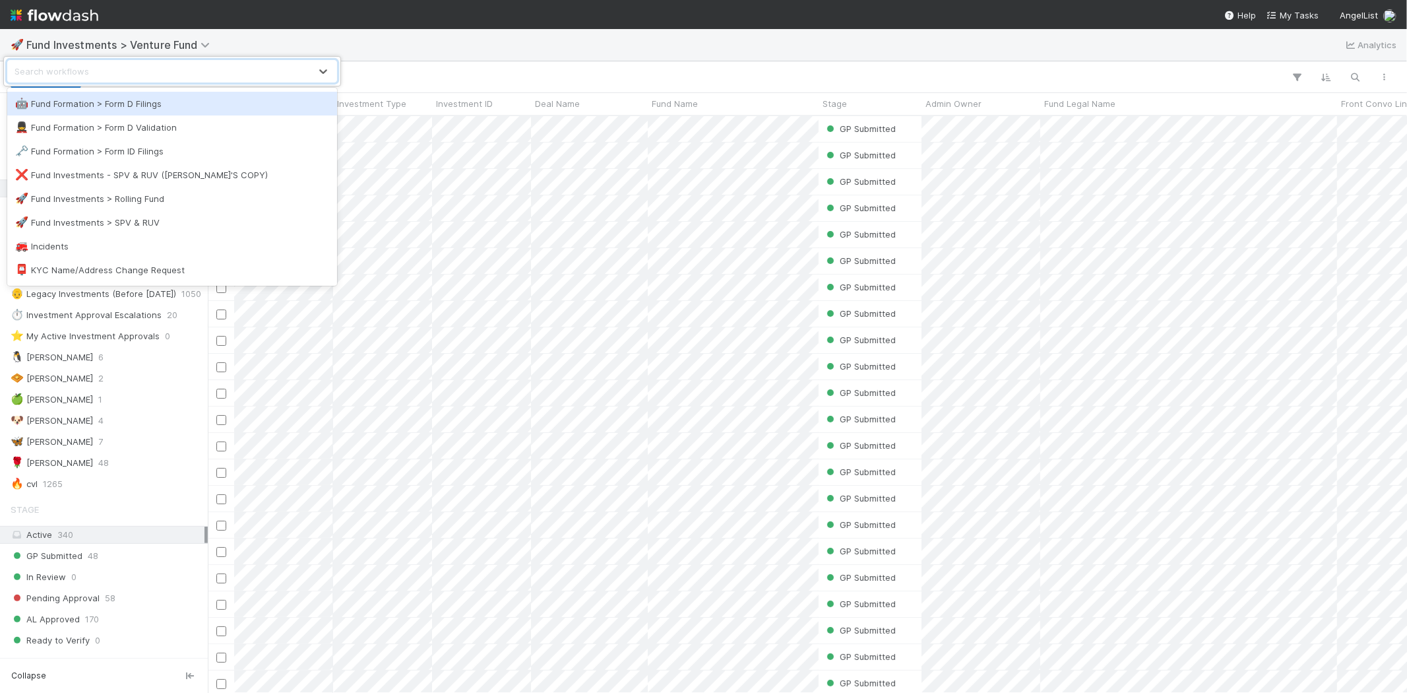
scroll to position [439, 0]
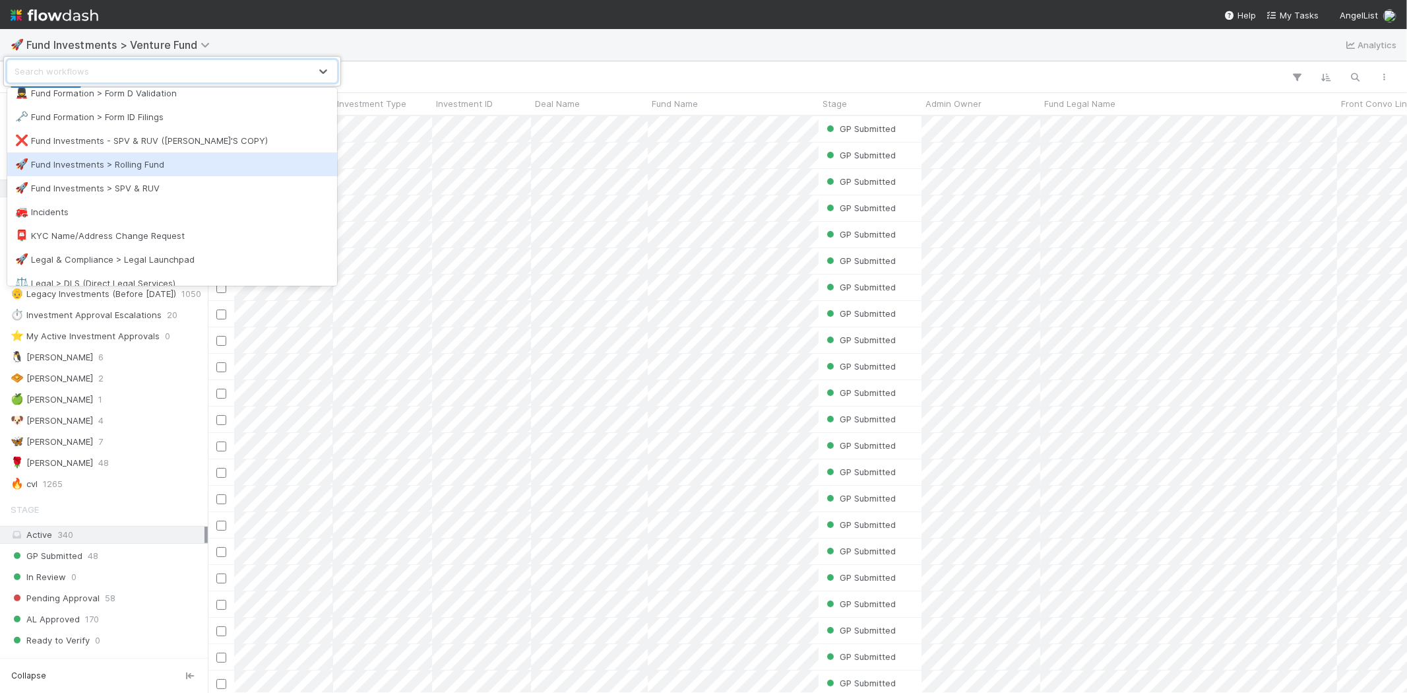
click at [159, 166] on div "🚀 Fund Investments > Rolling Fund" at bounding box center [172, 164] width 314 height 13
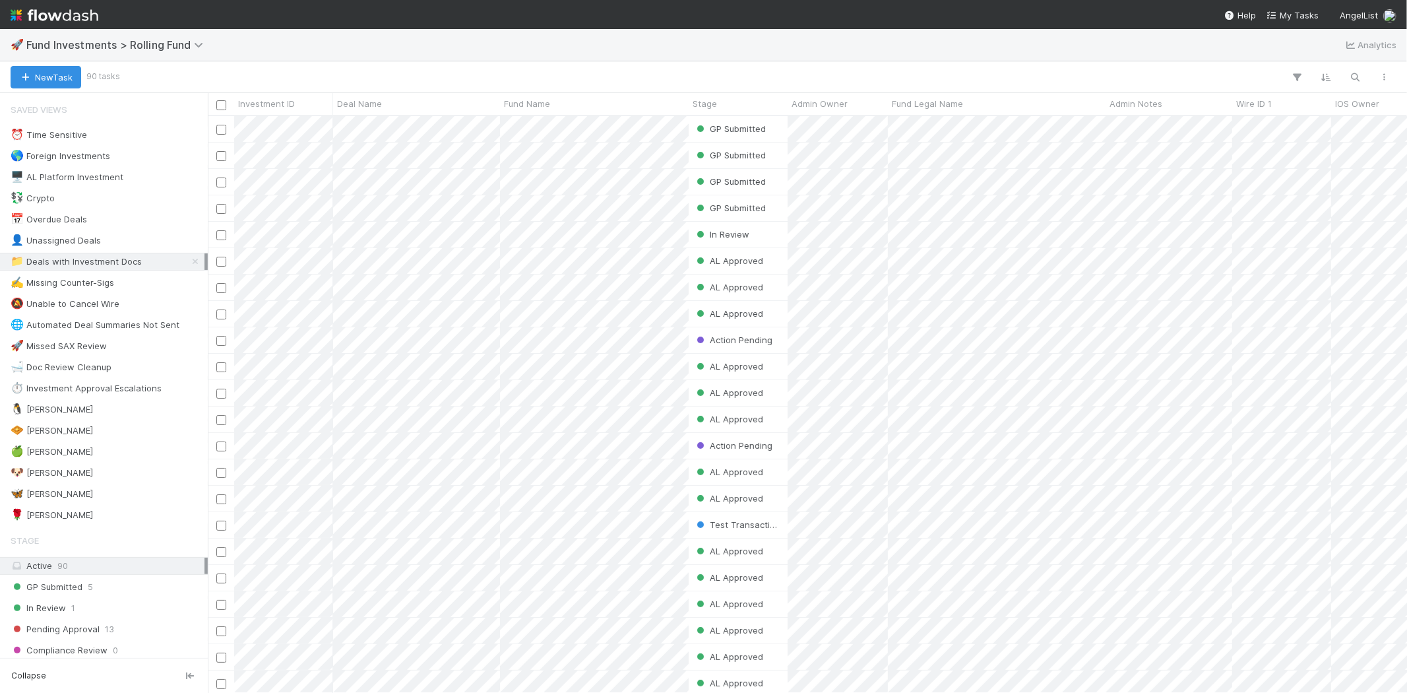
scroll to position [565, 1188]
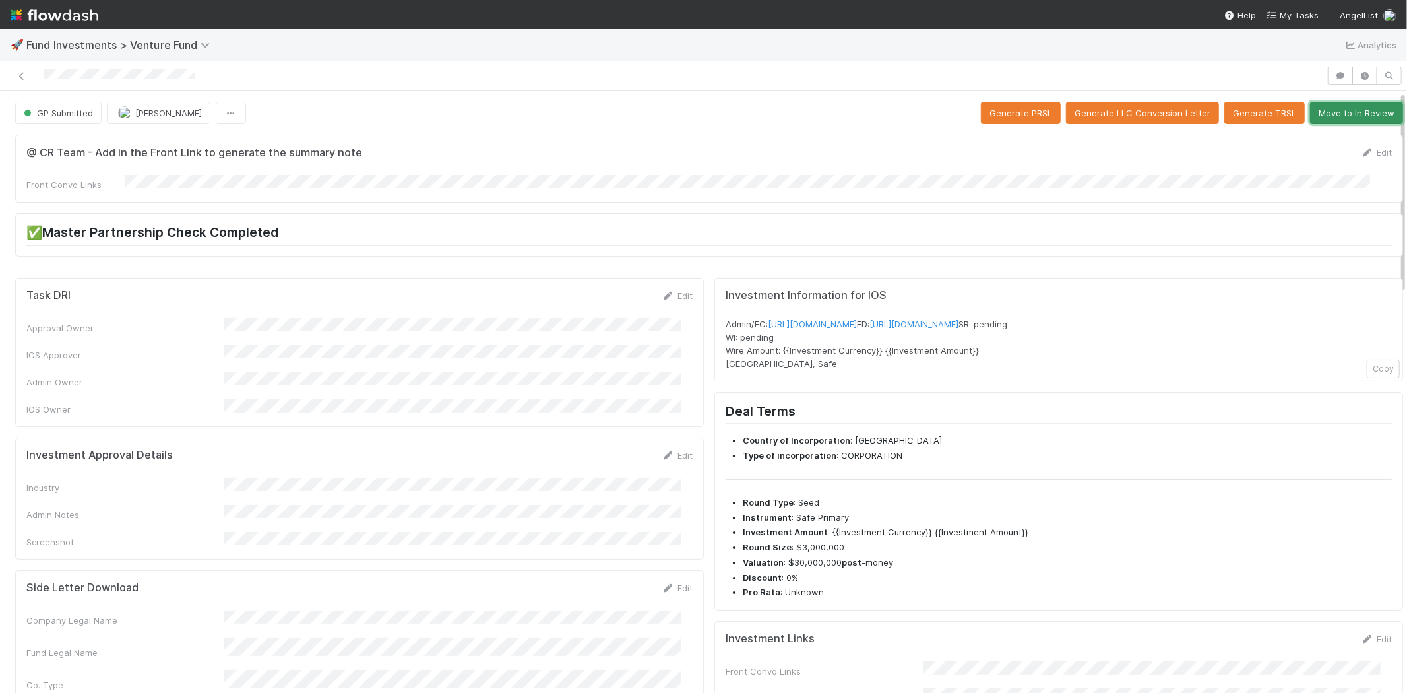
click at [1331, 106] on button "Move to In Review" at bounding box center [1356, 113] width 93 height 22
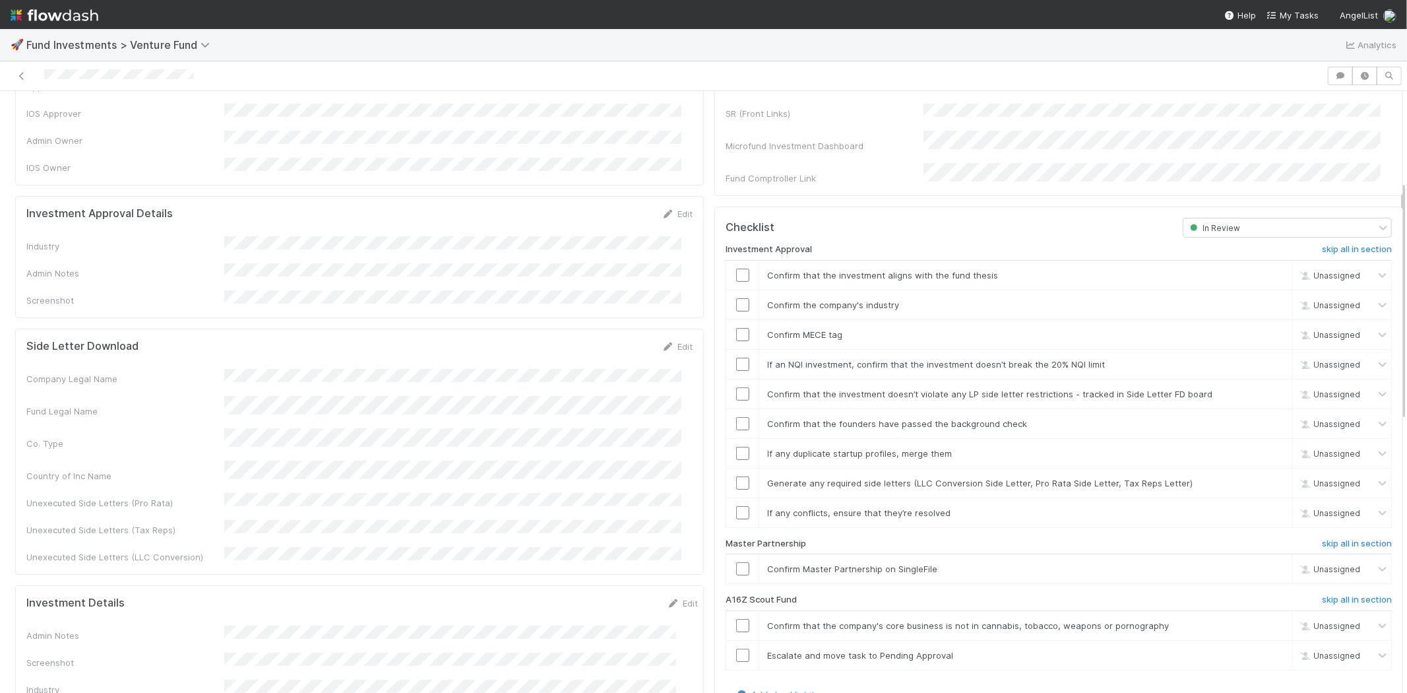
scroll to position [220, 0]
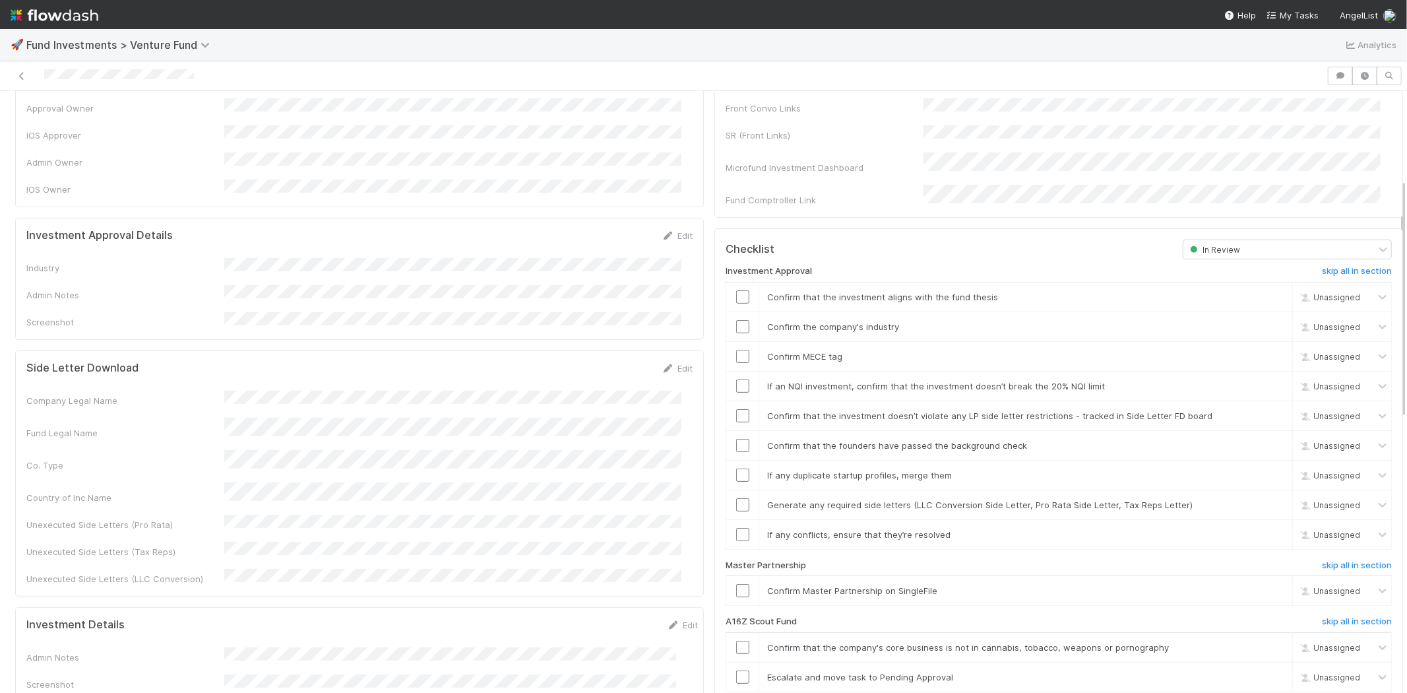
drag, startPoint x: 670, startPoint y: 220, endPoint x: 623, endPoint y: 242, distance: 51.3
click at [668, 230] on link "Edit" at bounding box center [677, 235] width 31 height 11
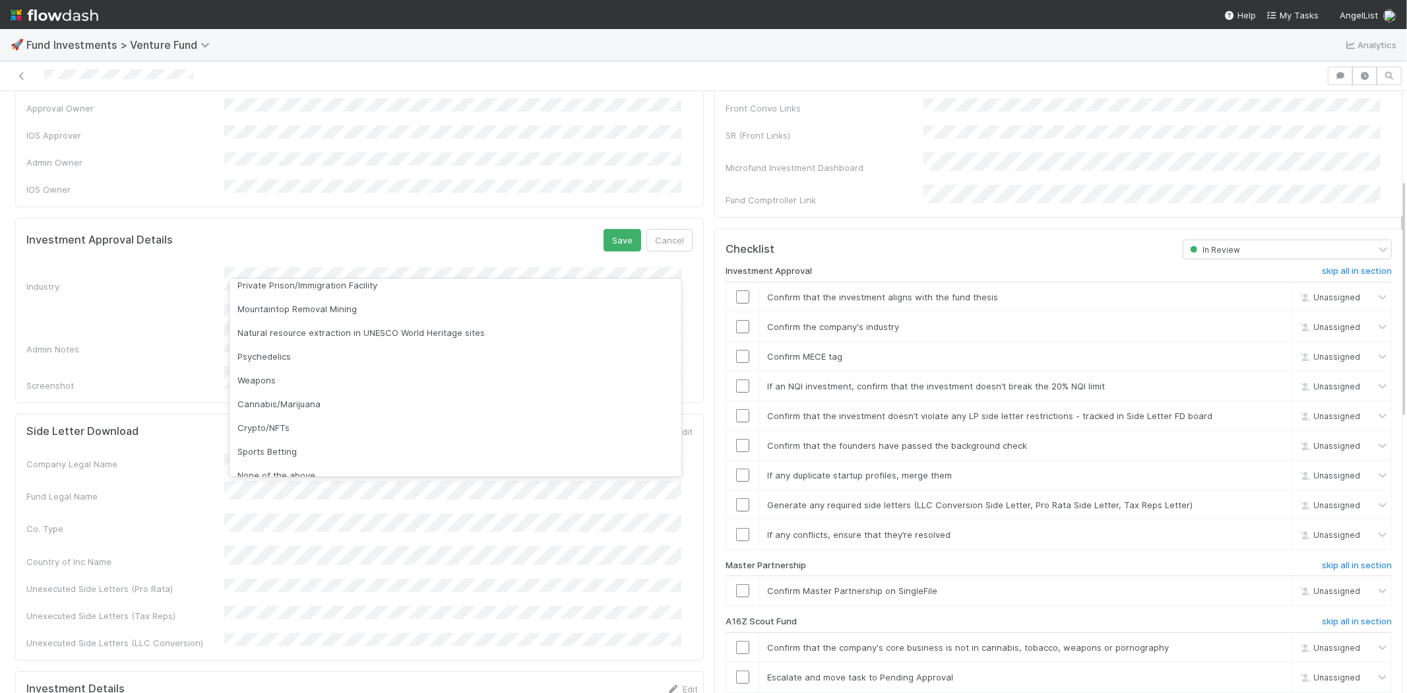
scroll to position [377, 0]
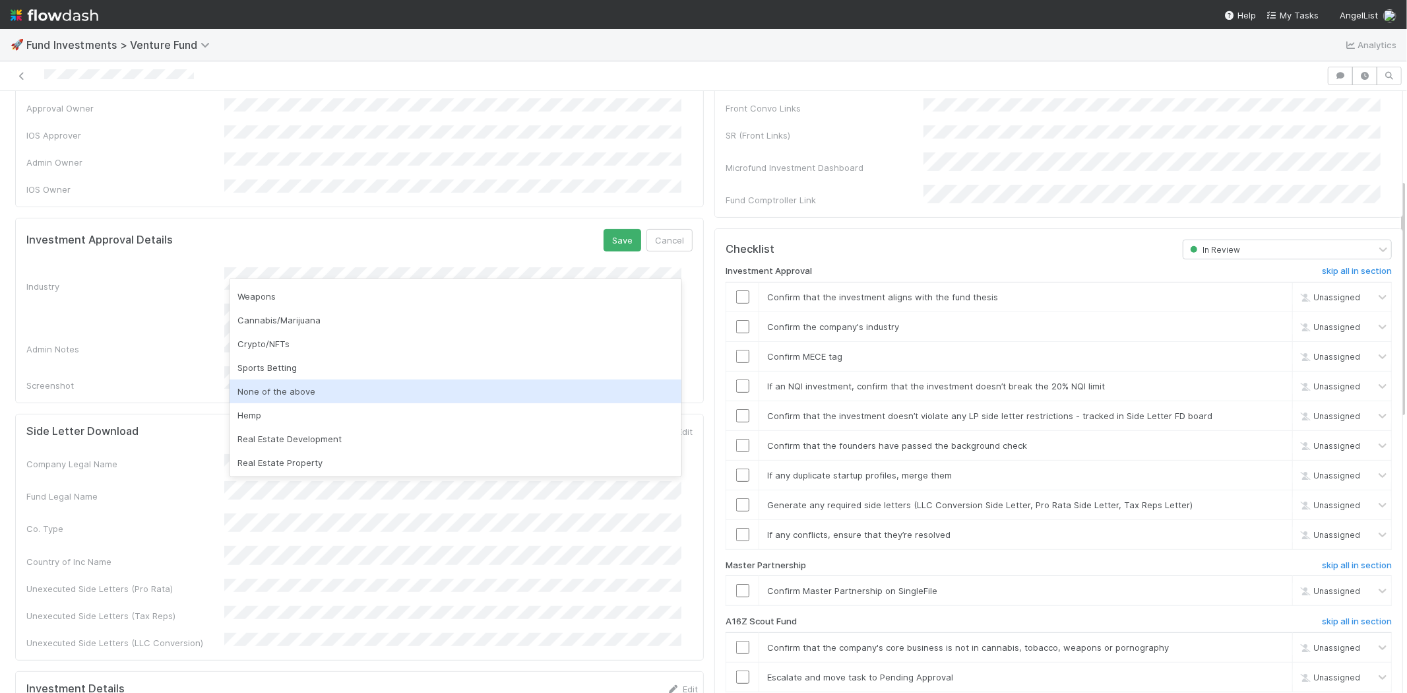
click at [275, 394] on div "None of the above" at bounding box center [456, 391] width 452 height 24
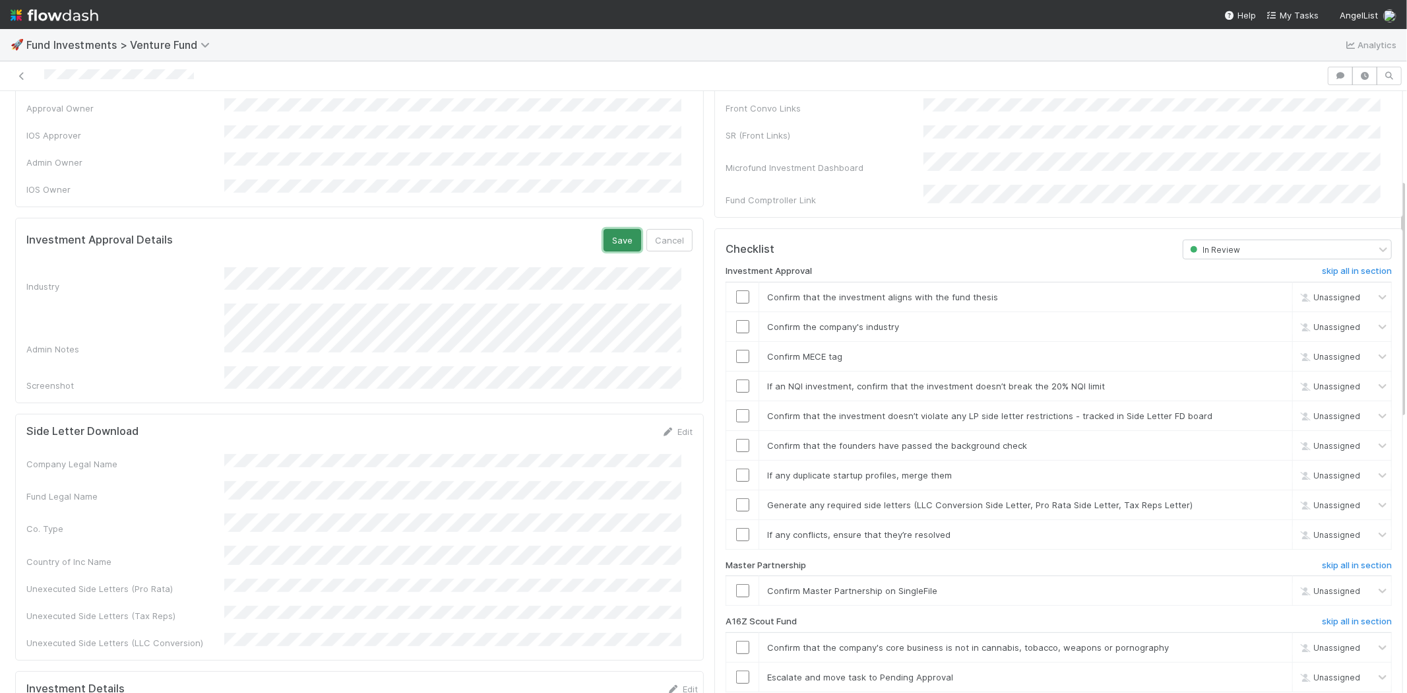
click at [604, 229] on button "Save" at bounding box center [623, 240] width 38 height 22
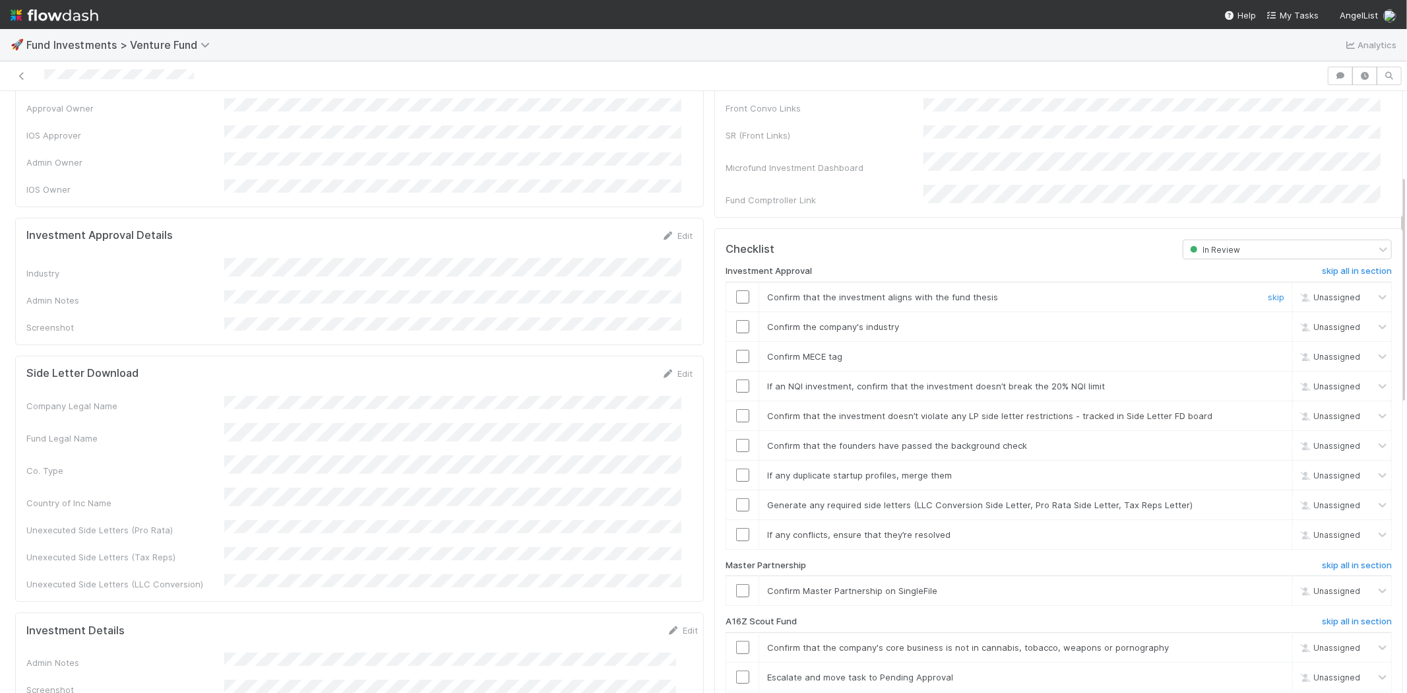
click at [736, 290] on input "checkbox" at bounding box center [742, 296] width 13 height 13
click at [735, 311] on td at bounding box center [742, 326] width 33 height 30
click at [736, 320] on input "checkbox" at bounding box center [742, 326] width 13 height 13
click at [736, 350] on input "checkbox" at bounding box center [742, 356] width 13 height 13
click at [736, 379] on input "checkbox" at bounding box center [742, 385] width 13 height 13
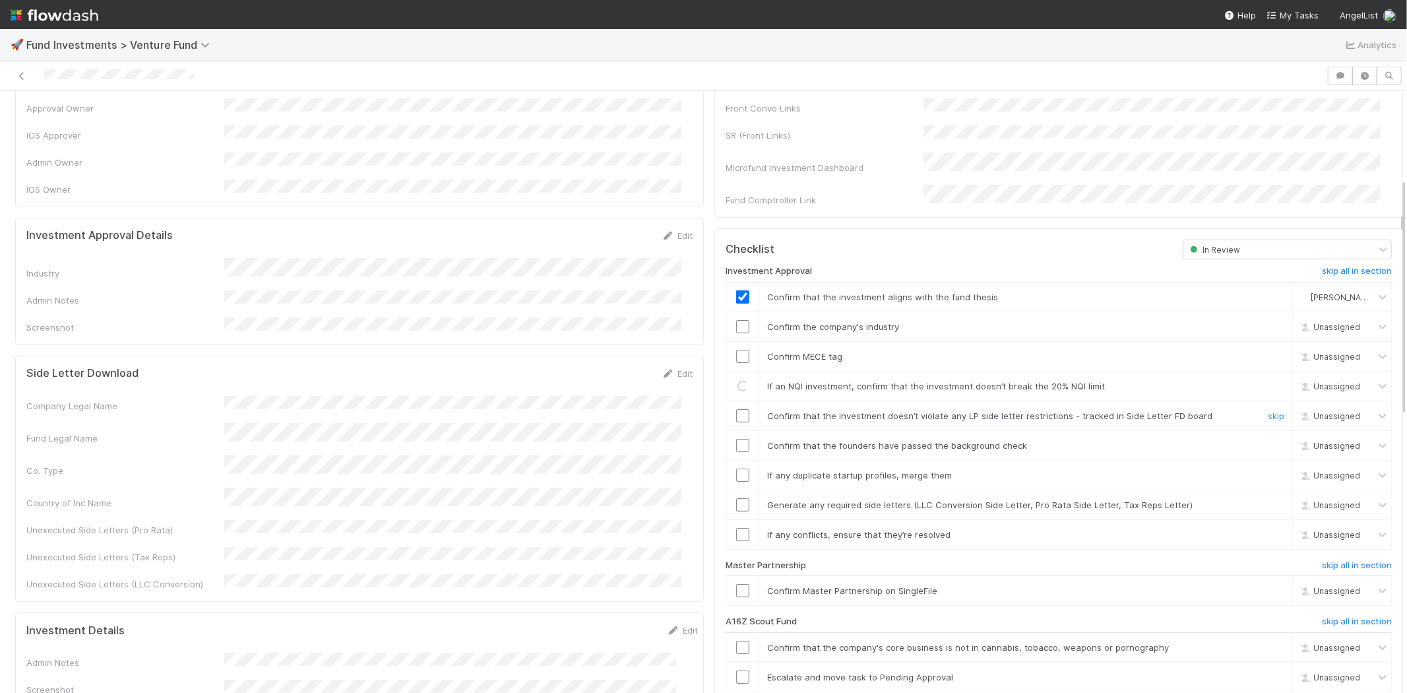
click at [736, 409] on input "checkbox" at bounding box center [742, 415] width 13 height 13
click at [736, 320] on input "checkbox" at bounding box center [742, 326] width 13 height 13
click at [736, 350] on input "checkbox" at bounding box center [742, 356] width 13 height 13
click at [736, 439] on input "checkbox" at bounding box center [742, 445] width 13 height 13
click at [736, 468] on input "checkbox" at bounding box center [742, 474] width 13 height 13
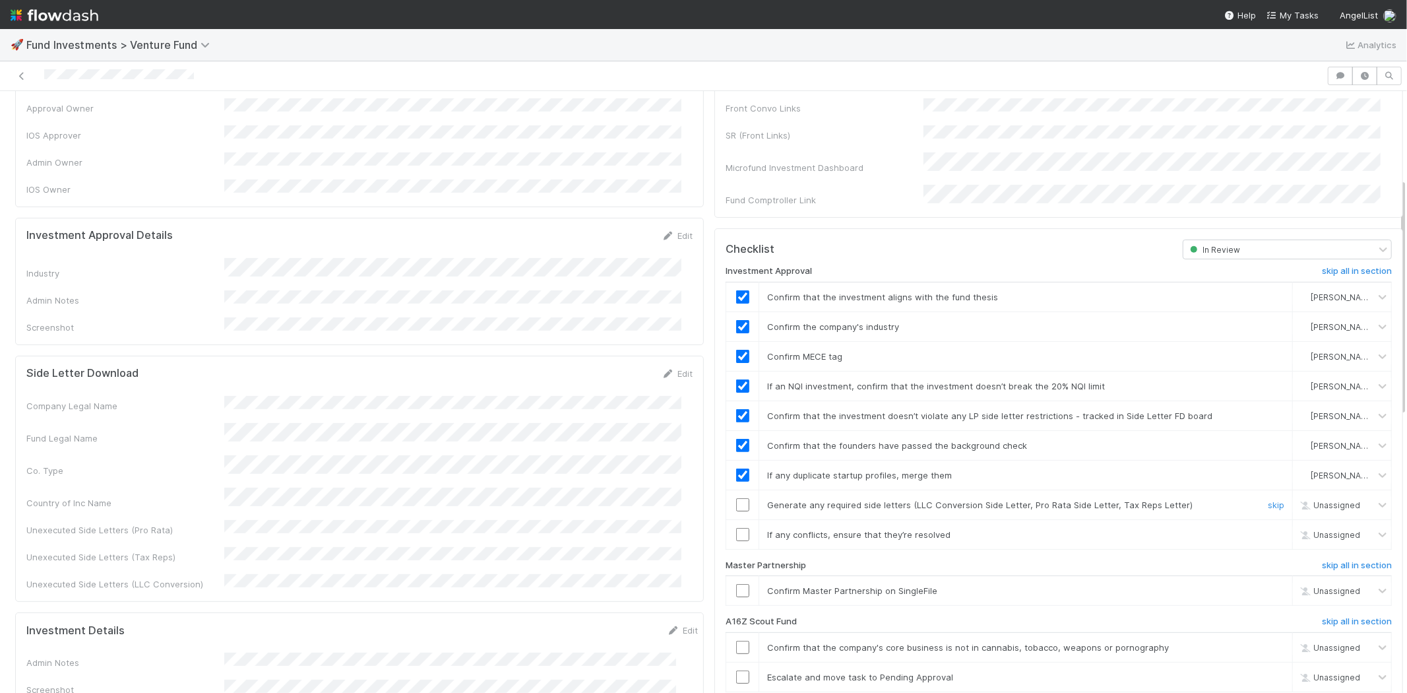
click at [736, 498] on input "checkbox" at bounding box center [742, 504] width 13 height 13
click at [736, 528] on input "checkbox" at bounding box center [742, 534] width 13 height 13
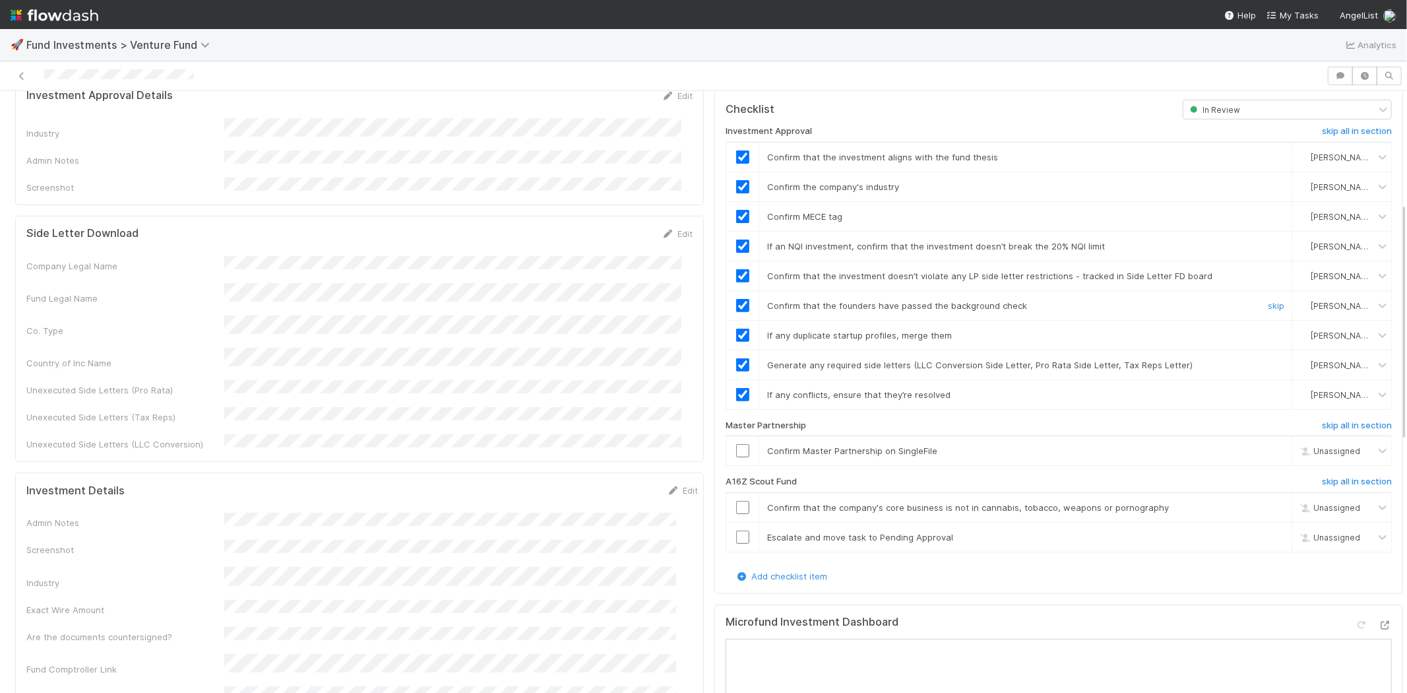
scroll to position [366, 0]
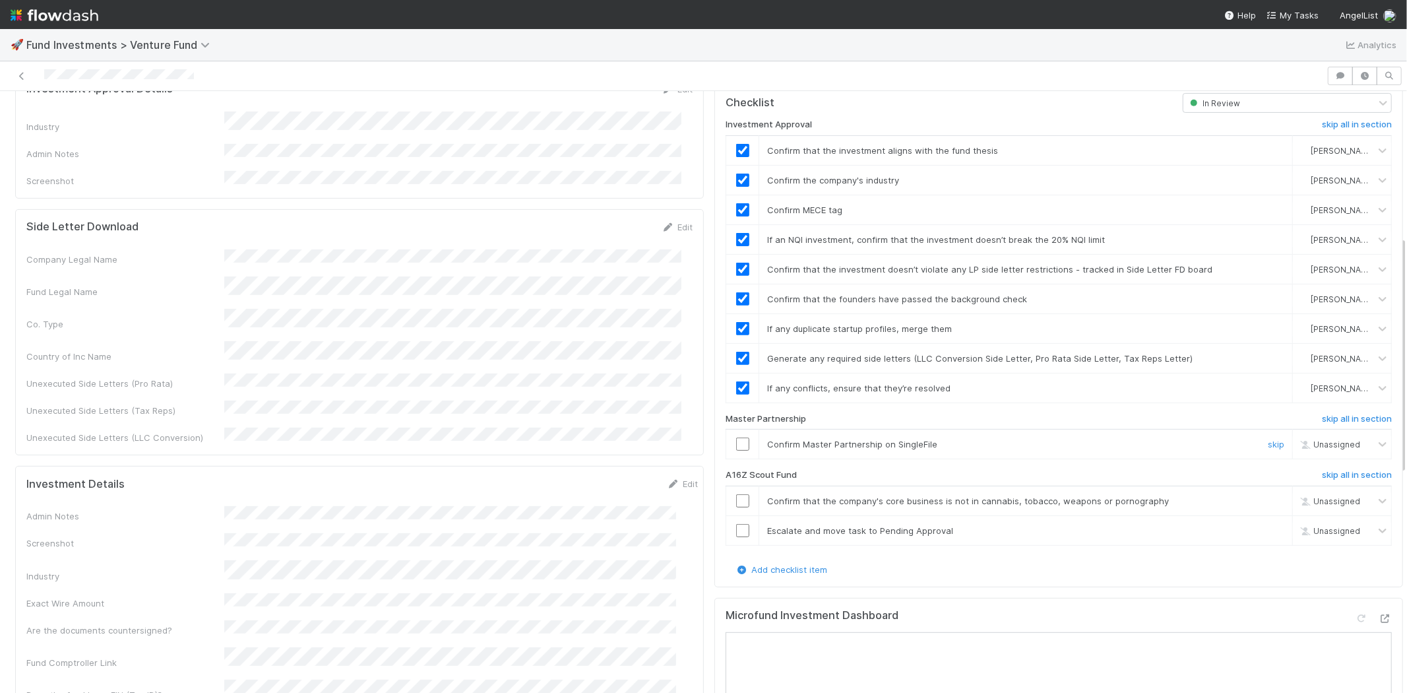
click at [736, 437] on input "checkbox" at bounding box center [742, 443] width 13 height 13
click at [195, 75] on div at bounding box center [663, 76] width 1316 height 18
drag, startPoint x: 150, startPoint y: 128, endPoint x: 121, endPoint y: 83, distance: 53.1
click at [149, 147] on div "Admin Notes" at bounding box center [125, 153] width 198 height 13
click at [255, 76] on div at bounding box center [663, 76] width 1316 height 18
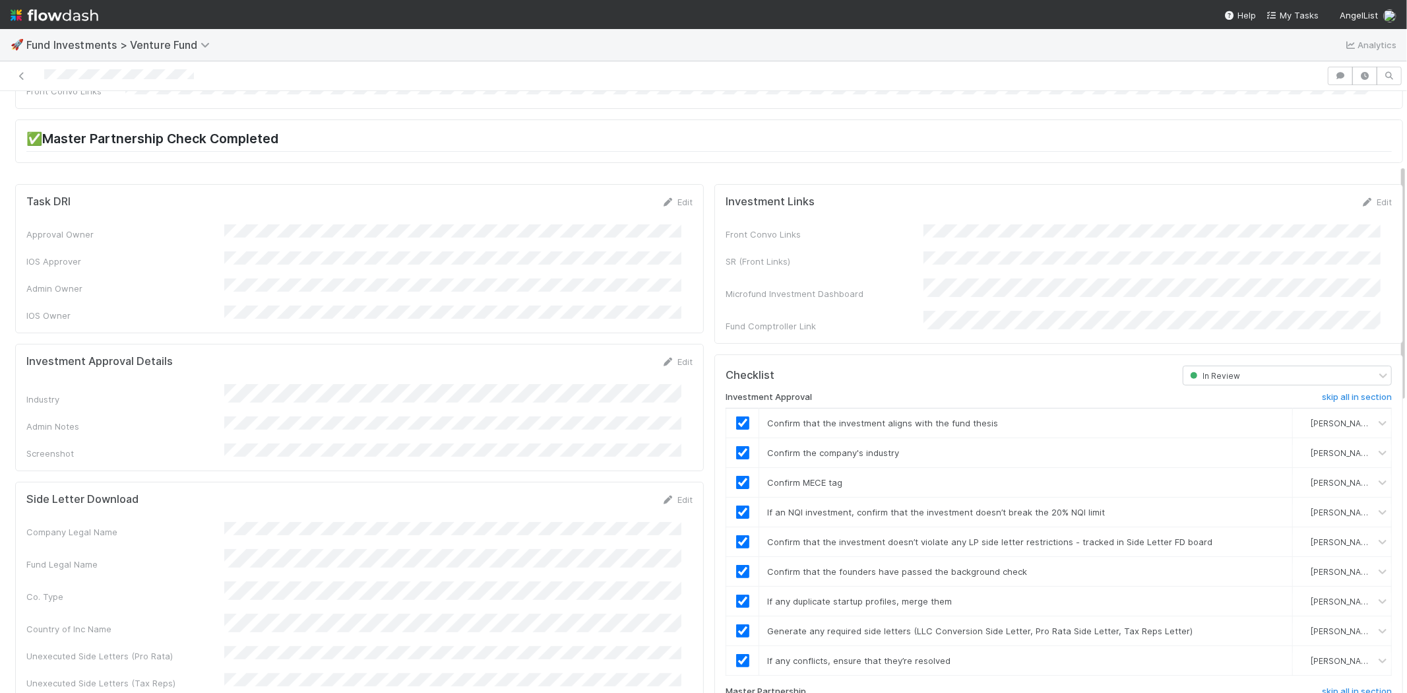
scroll to position [0, 0]
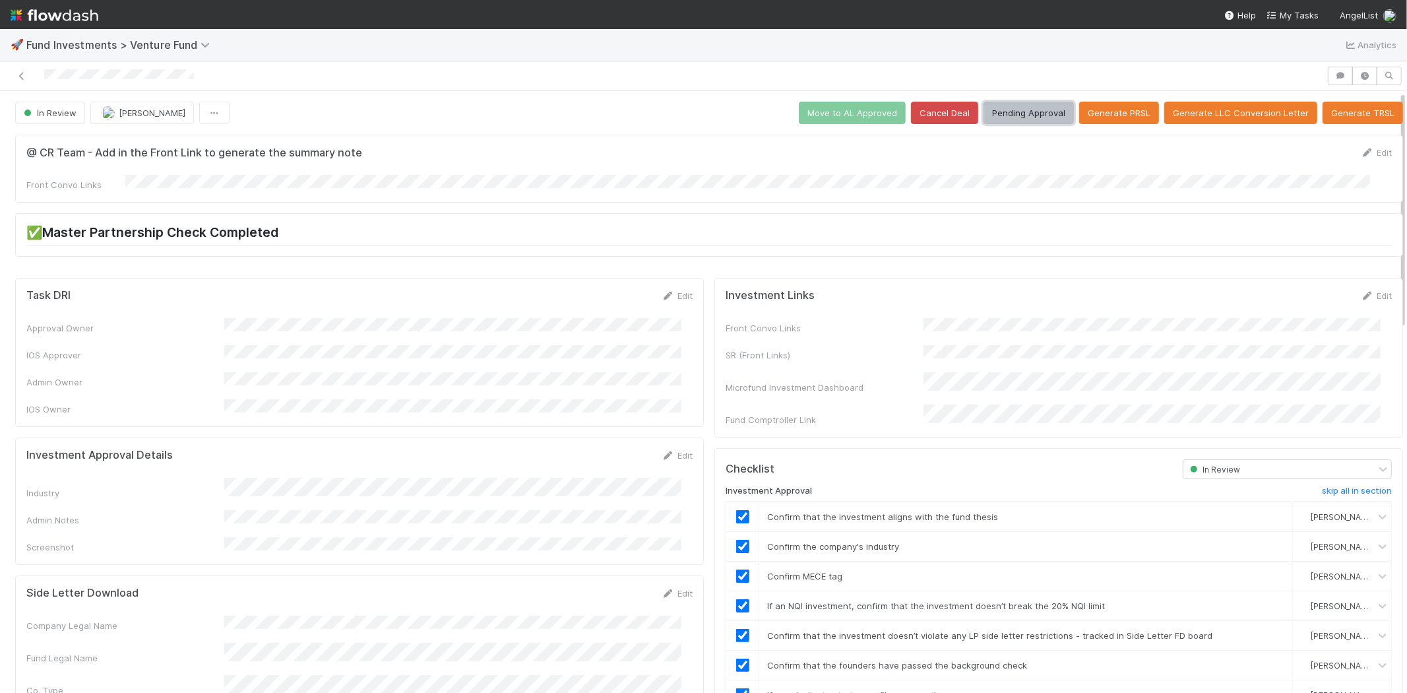
click at [1029, 103] on button "Pending Approval" at bounding box center [1028, 113] width 90 height 22
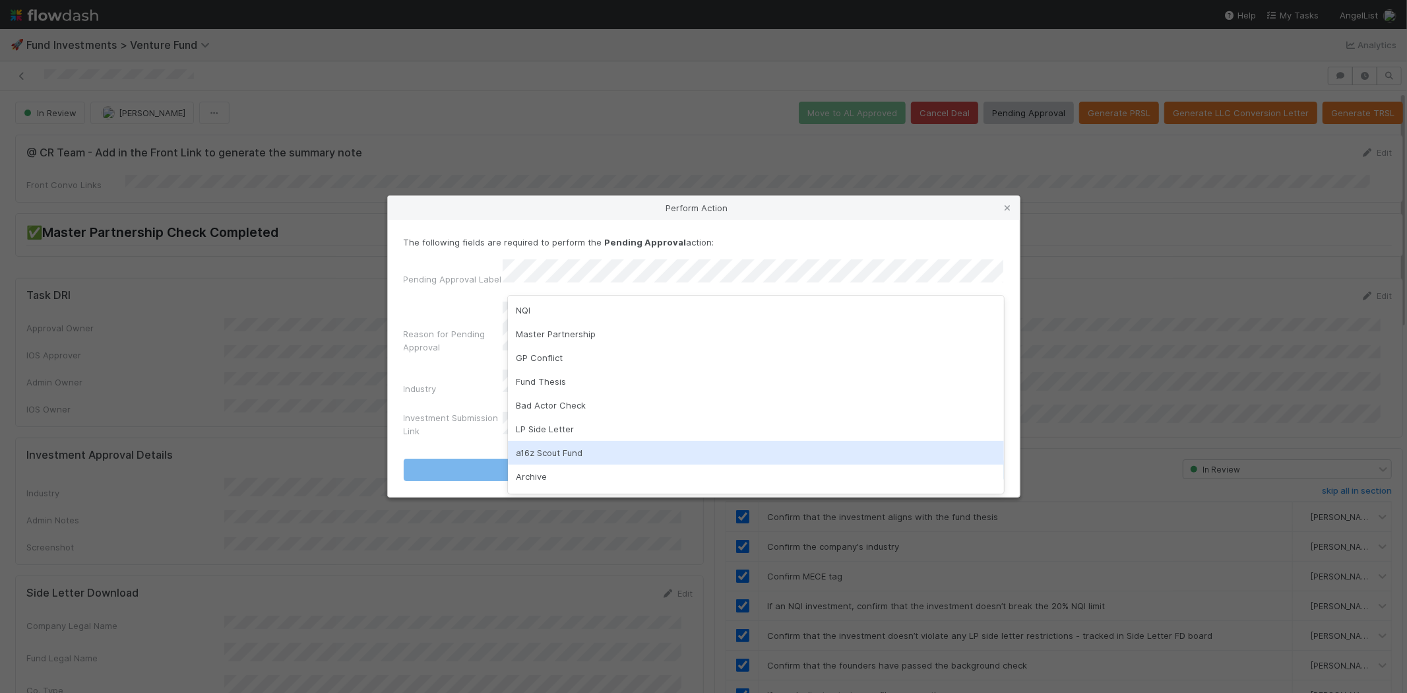
drag, startPoint x: 531, startPoint y: 451, endPoint x: 529, endPoint y: 445, distance: 6.9
click at [530, 451] on div "a16z Scout Fund" at bounding box center [756, 453] width 496 height 24
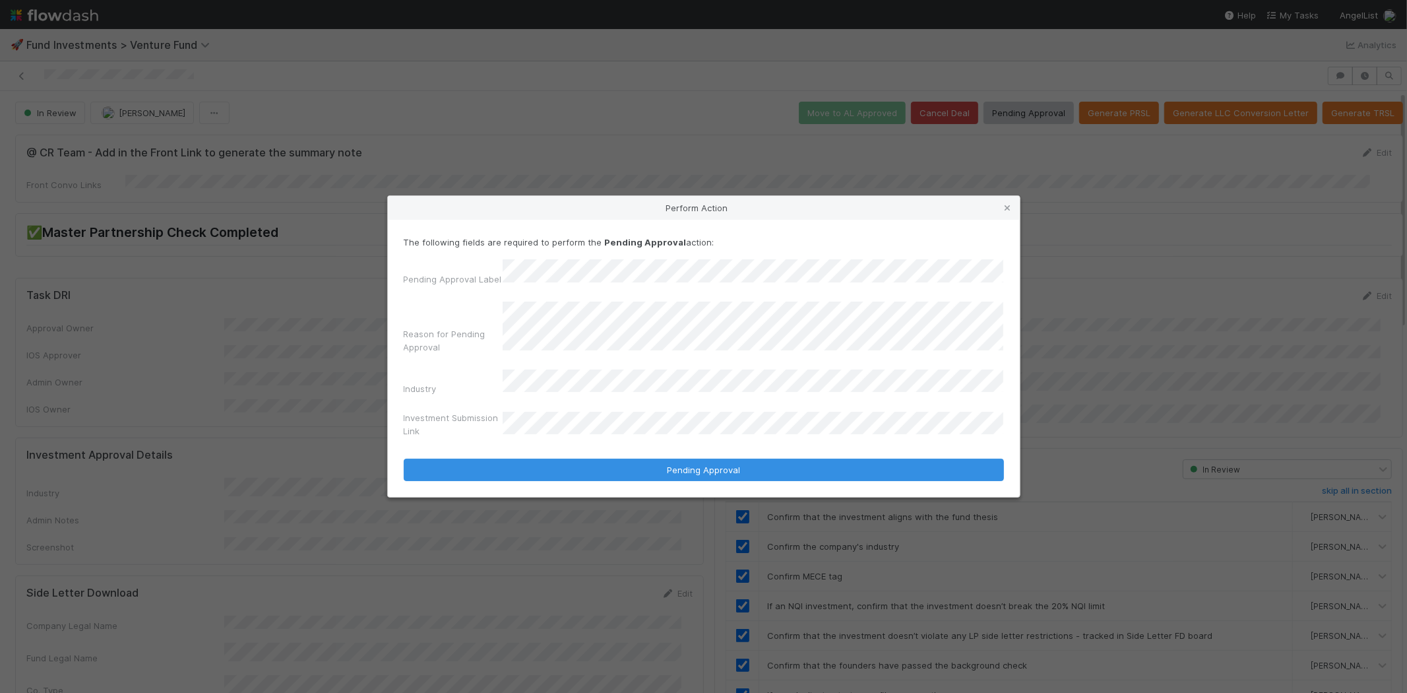
click at [404, 458] on button "Pending Approval" at bounding box center [704, 469] width 600 height 22
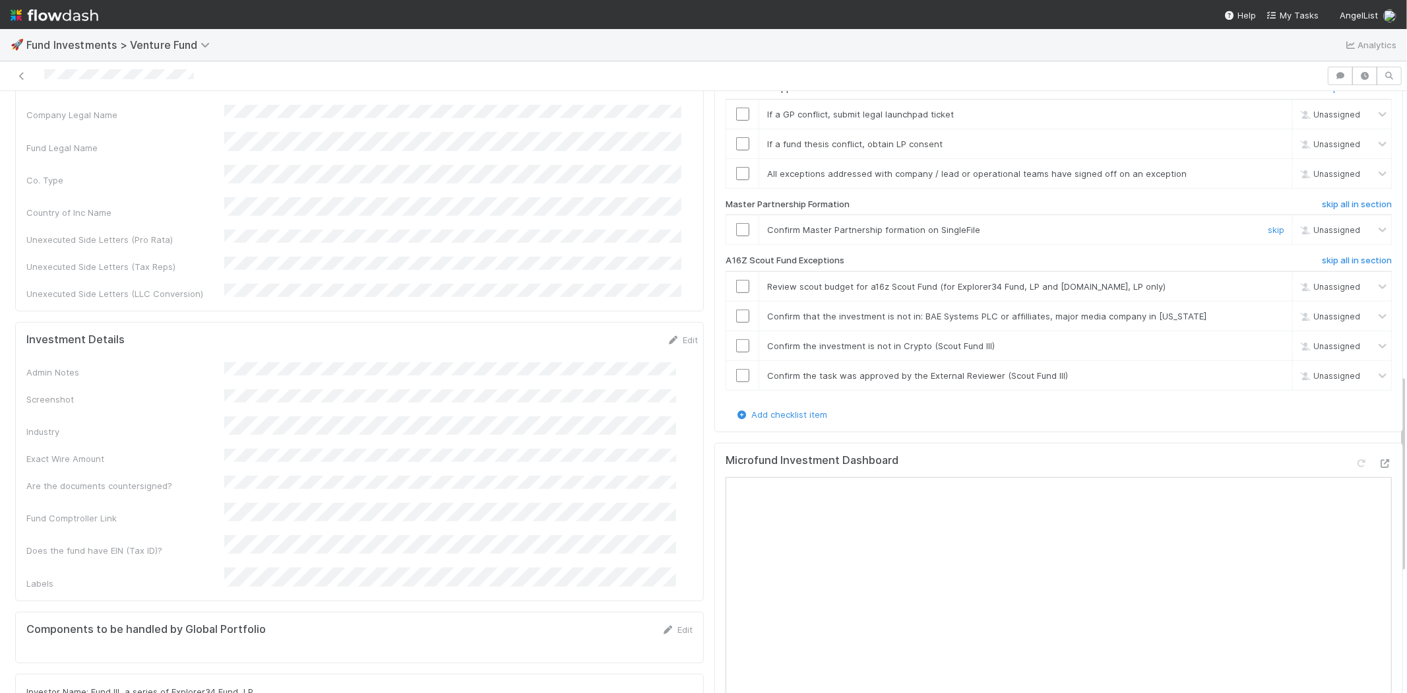
scroll to position [952, 0]
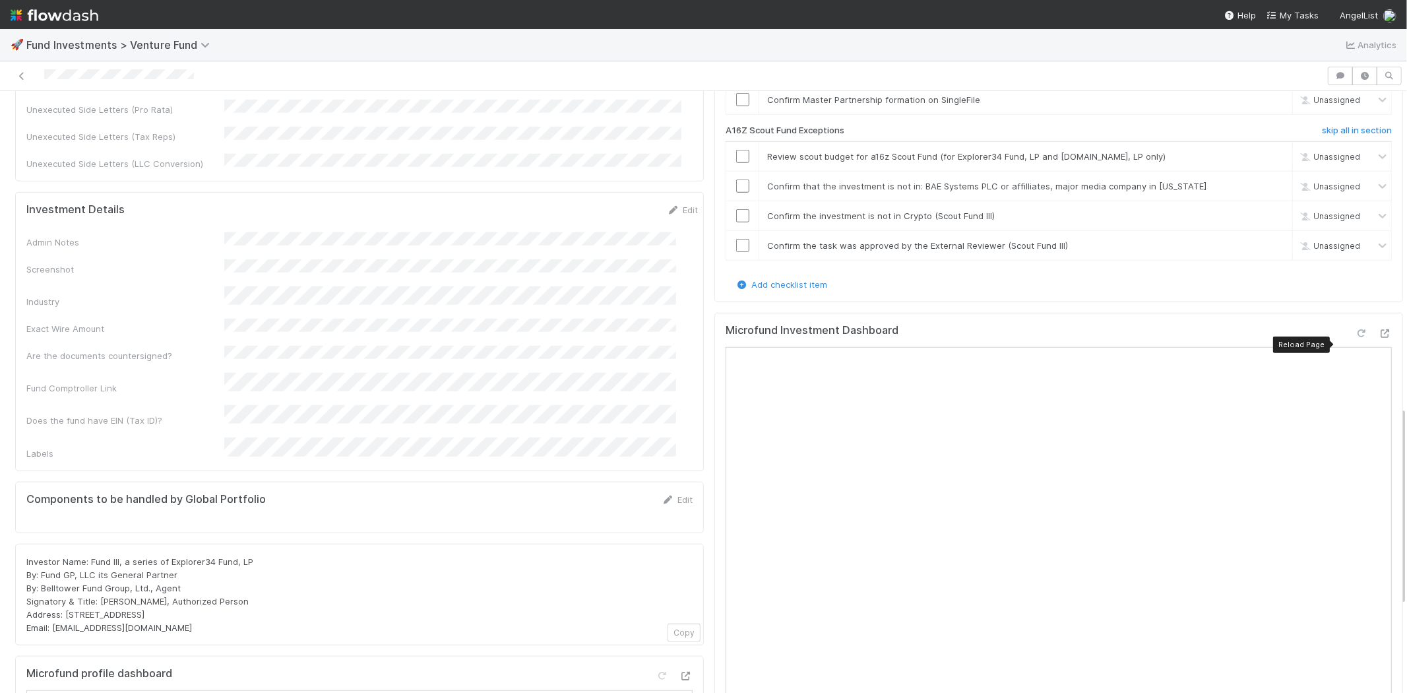
click at [1355, 338] on icon at bounding box center [1361, 333] width 13 height 9
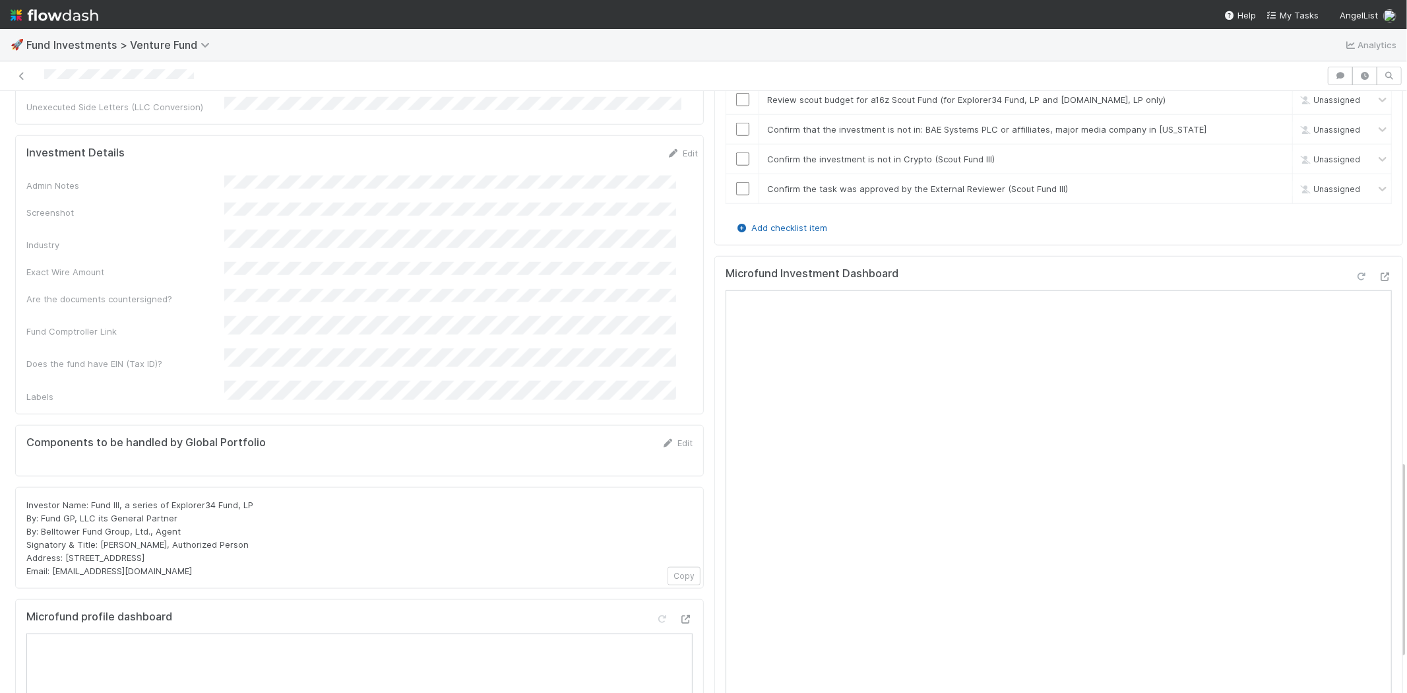
scroll to position [1172, 0]
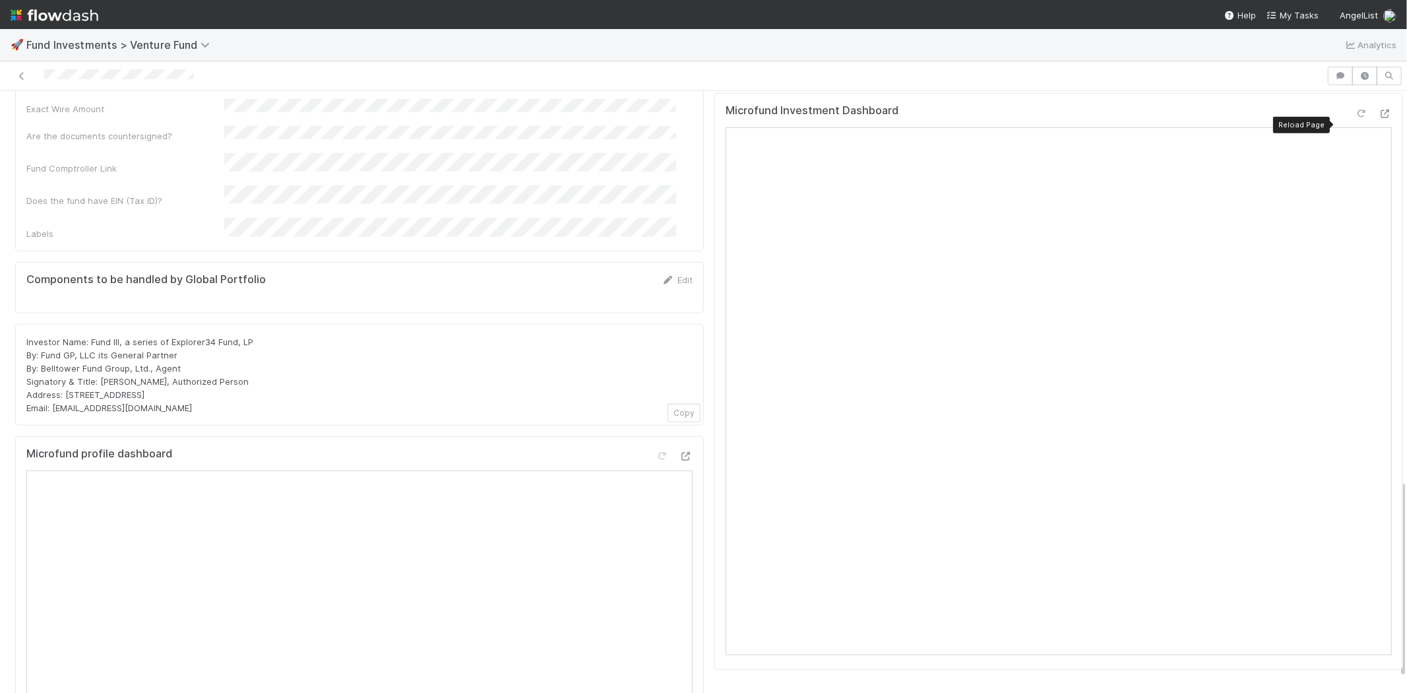
click at [1355, 119] on div at bounding box center [1361, 113] width 13 height 13
click at [1355, 118] on icon at bounding box center [1361, 113] width 13 height 9
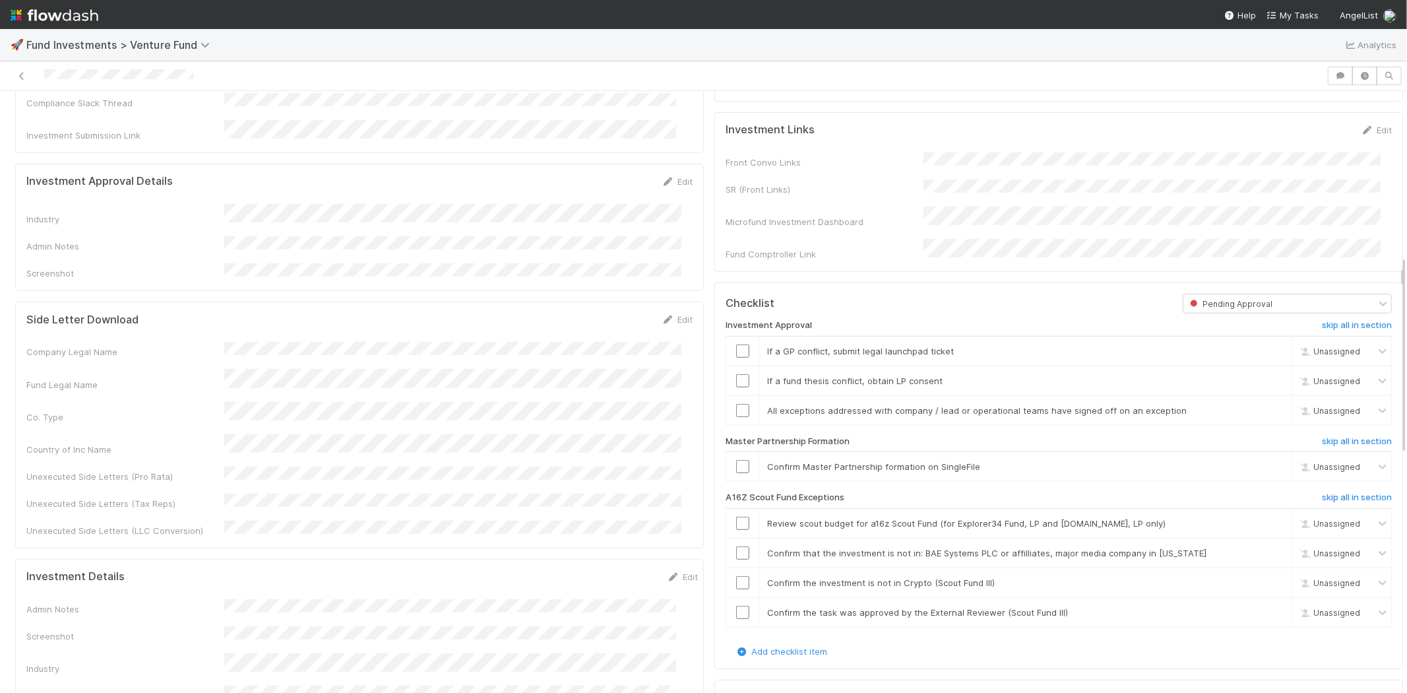
scroll to position [293, 0]
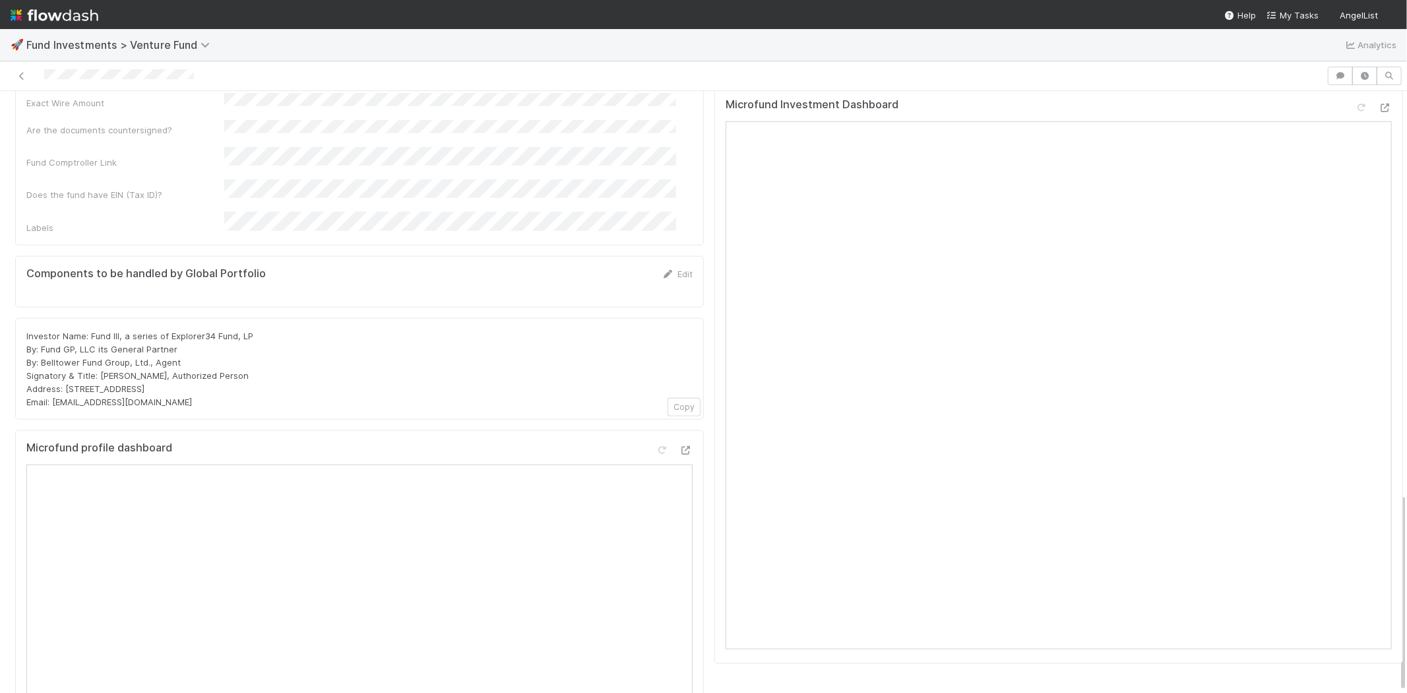
scroll to position [1216, 0]
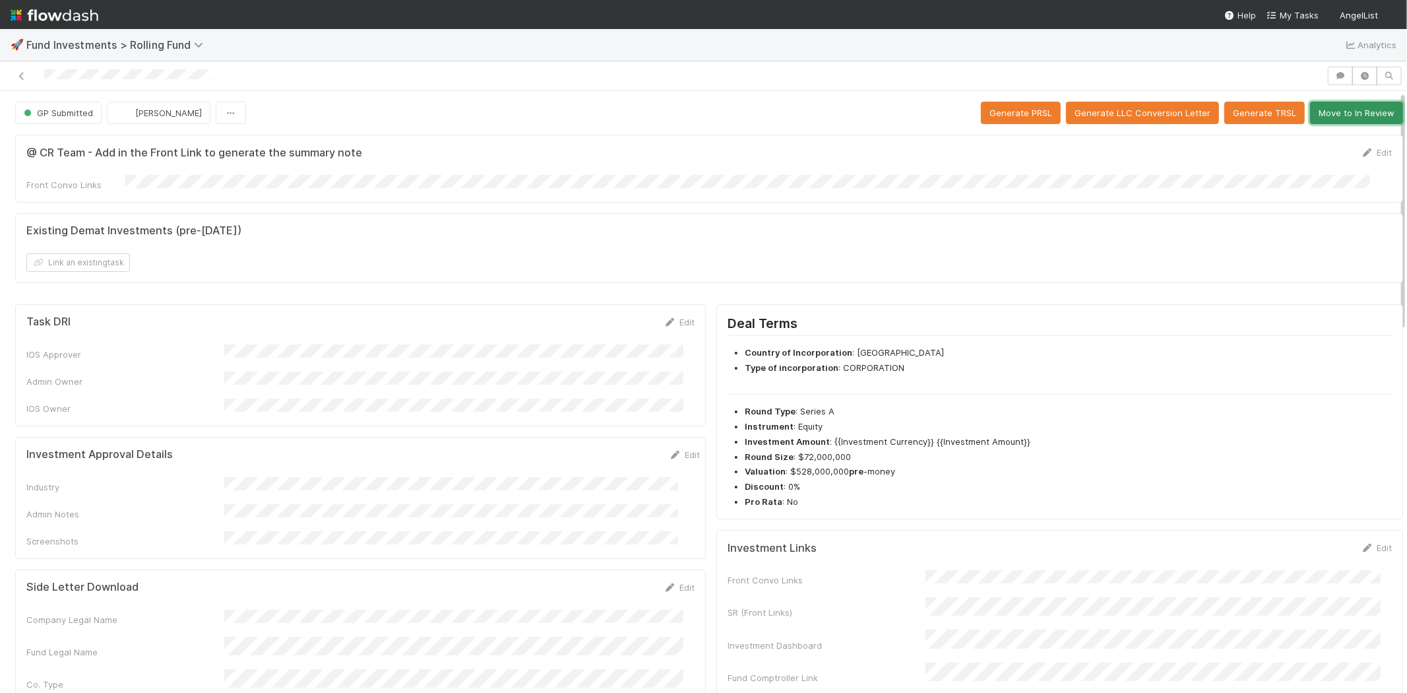
click at [1344, 117] on button "Move to In Review" at bounding box center [1356, 113] width 93 height 22
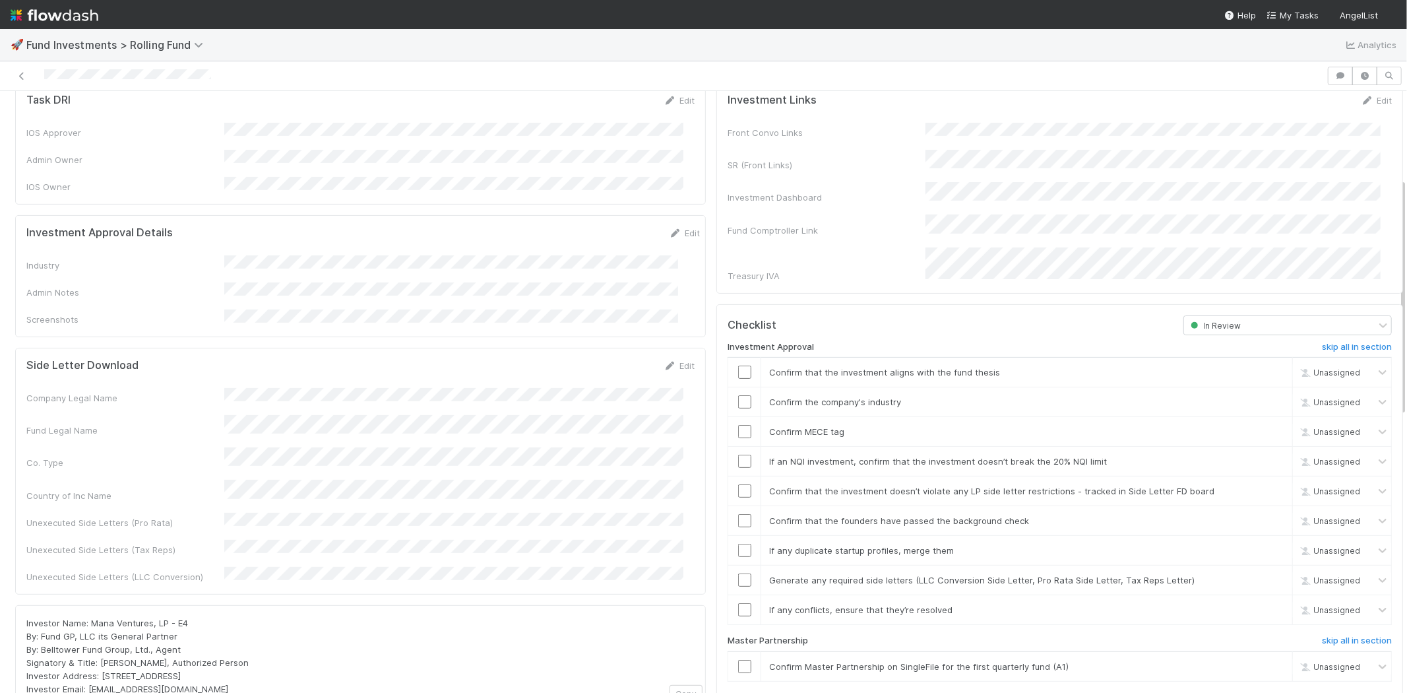
scroll to position [220, 0]
click at [669, 230] on link "Edit" at bounding box center [684, 235] width 31 height 11
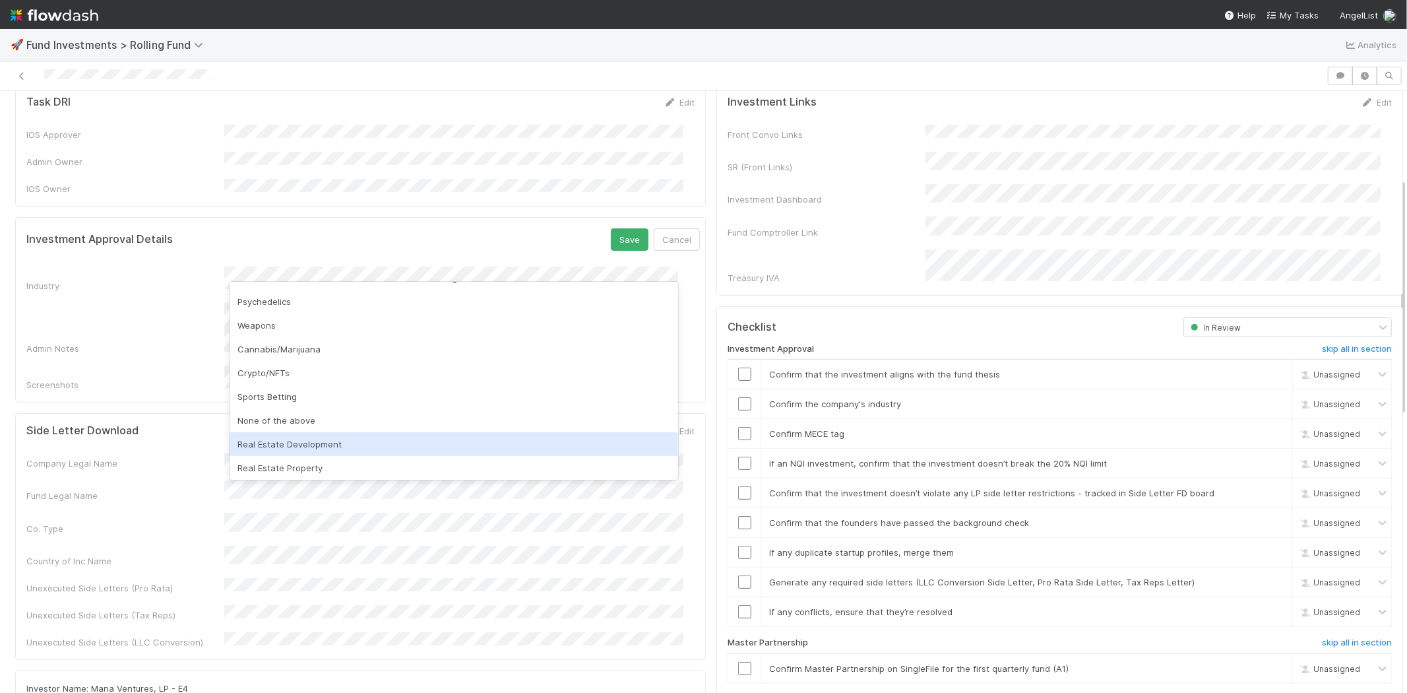
scroll to position [377, 0]
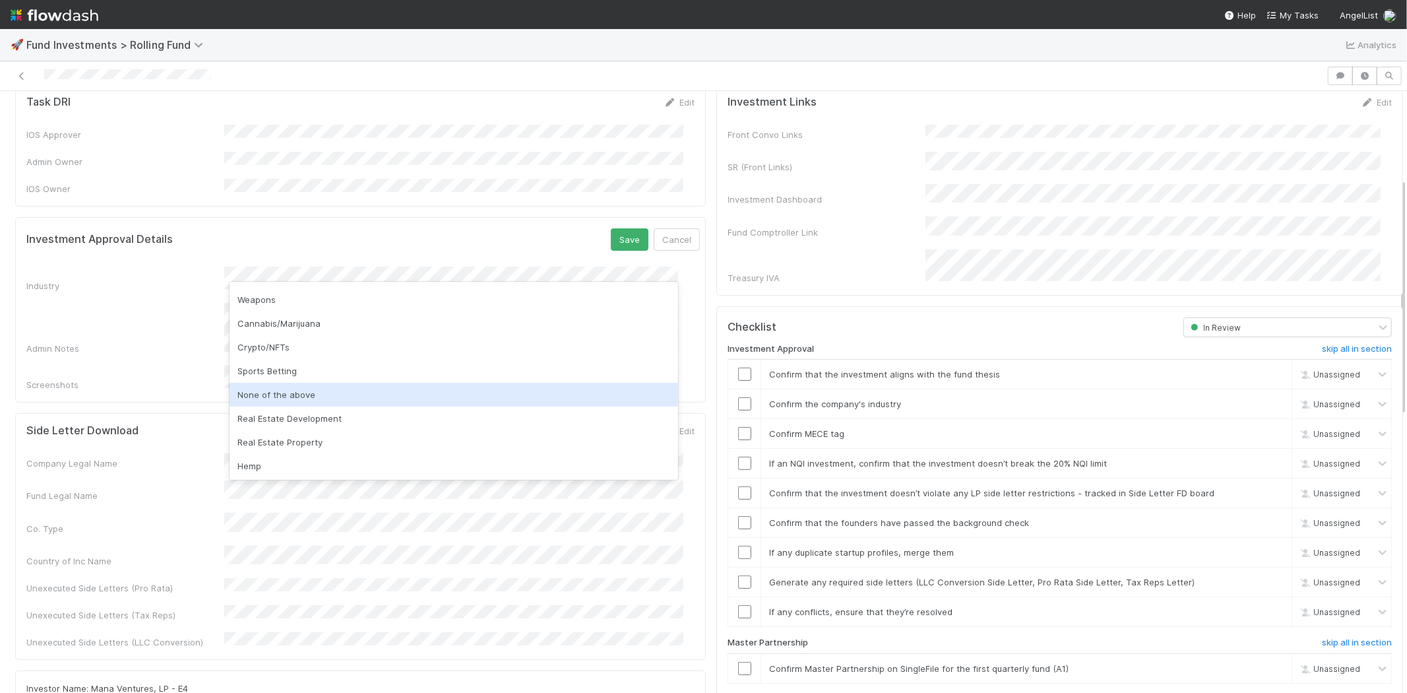
click at [337, 400] on div "None of the above" at bounding box center [454, 395] width 449 height 24
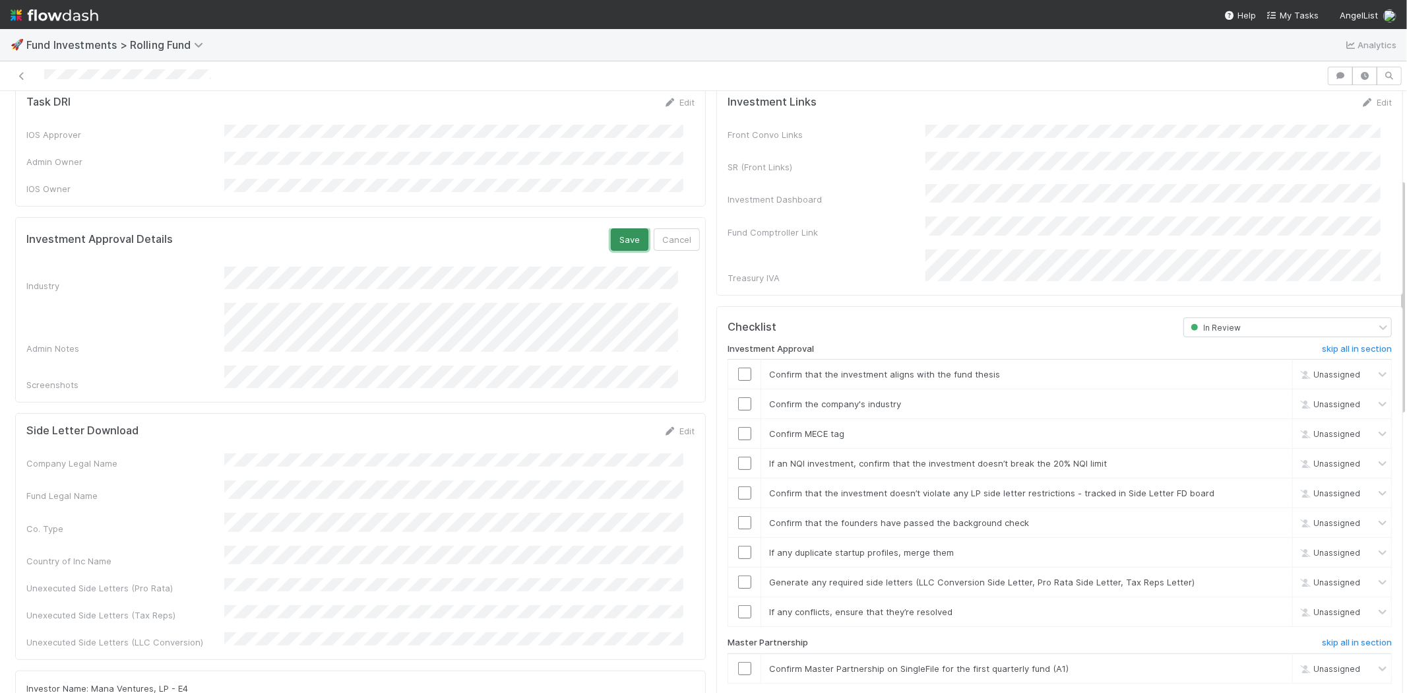
click at [611, 228] on button "Save" at bounding box center [630, 239] width 38 height 22
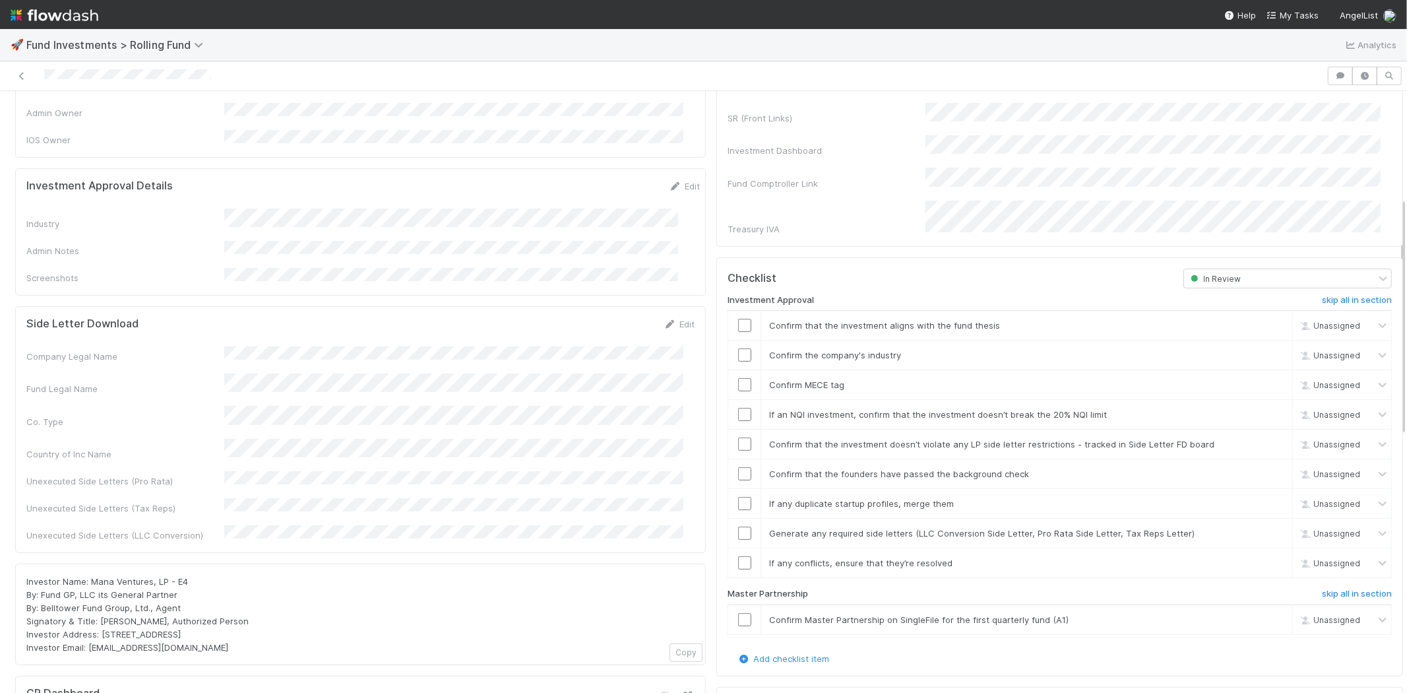
scroll to position [293, 0]
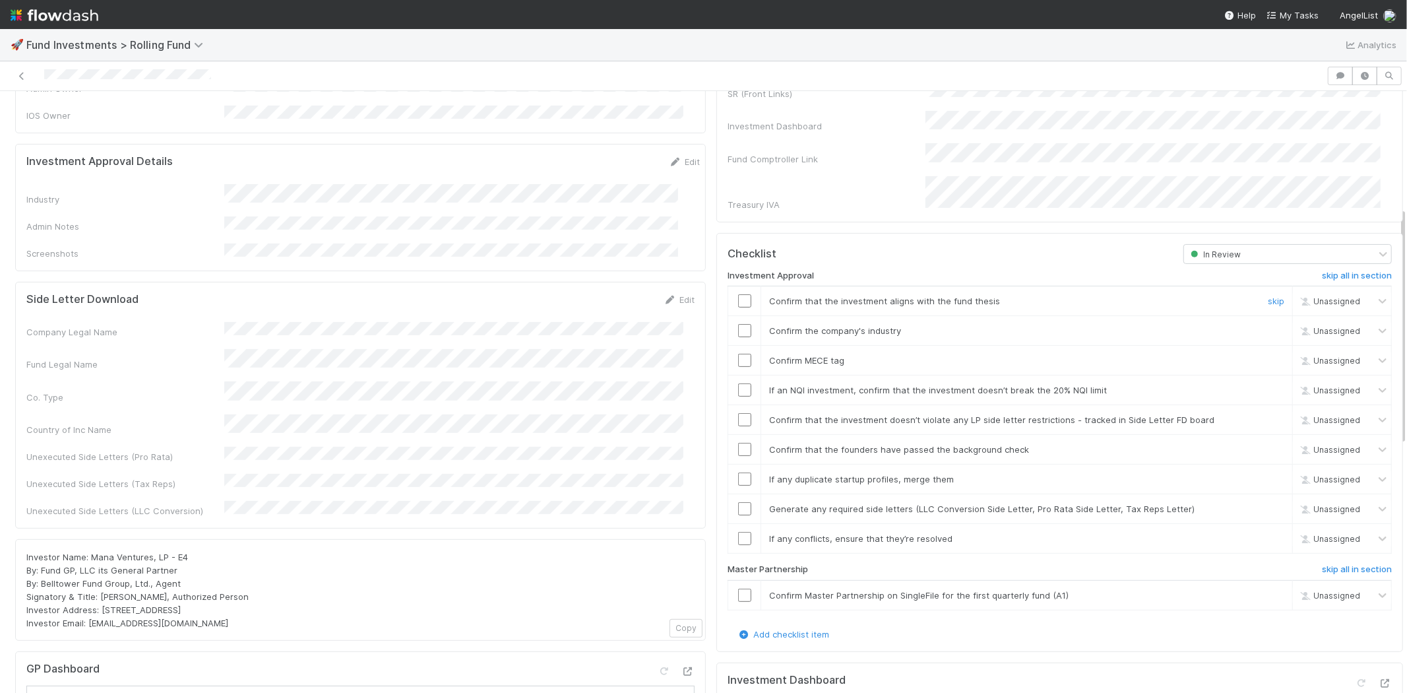
click at [738, 294] on input "checkbox" at bounding box center [744, 300] width 13 height 13
click at [738, 324] on input "checkbox" at bounding box center [744, 330] width 13 height 13
click at [738, 354] on input "checkbox" at bounding box center [744, 360] width 13 height 13
click at [738, 383] on input "checkbox" at bounding box center [744, 389] width 13 height 13
click at [738, 413] on input "checkbox" at bounding box center [744, 419] width 13 height 13
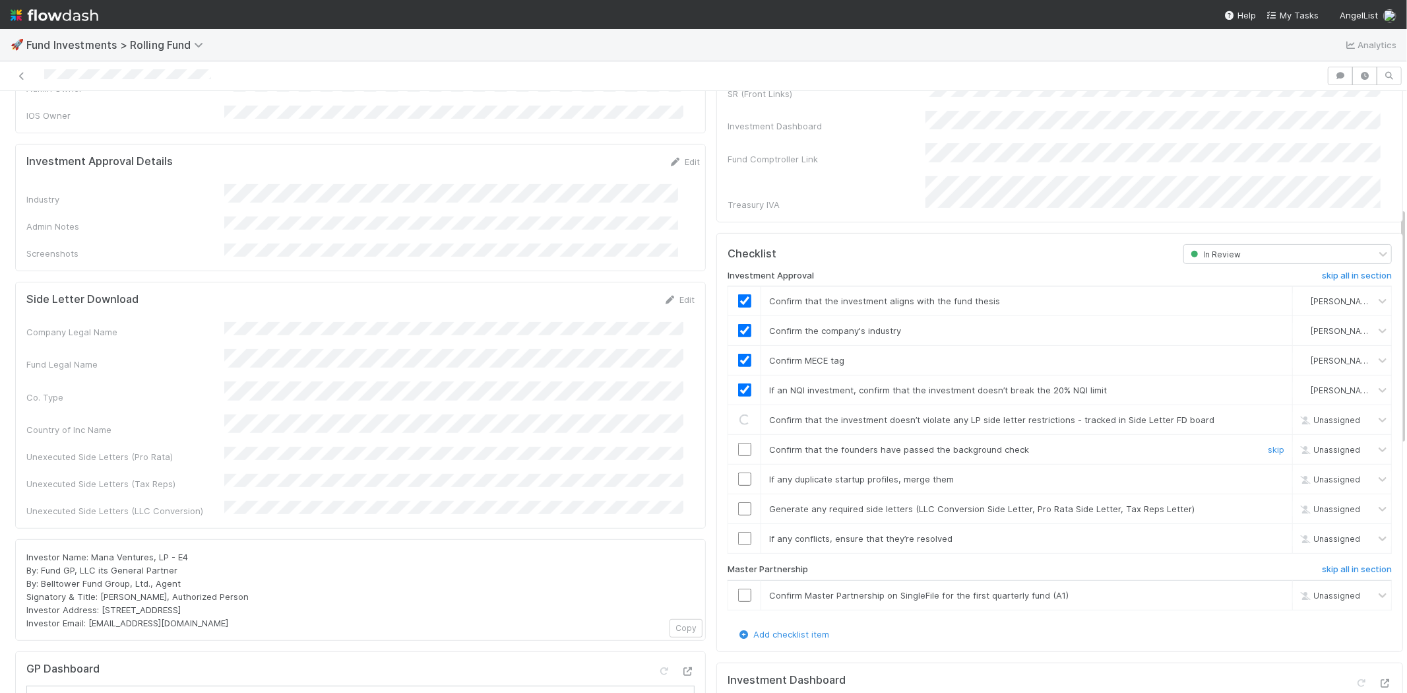
click at [738, 443] on input "checkbox" at bounding box center [744, 449] width 13 height 13
click at [738, 472] on input "checkbox" at bounding box center [744, 478] width 13 height 13
click at [738, 502] on input "checkbox" at bounding box center [744, 508] width 13 height 13
click at [731, 530] on td at bounding box center [744, 539] width 33 height 30
click at [738, 532] on input "checkbox" at bounding box center [744, 538] width 13 height 13
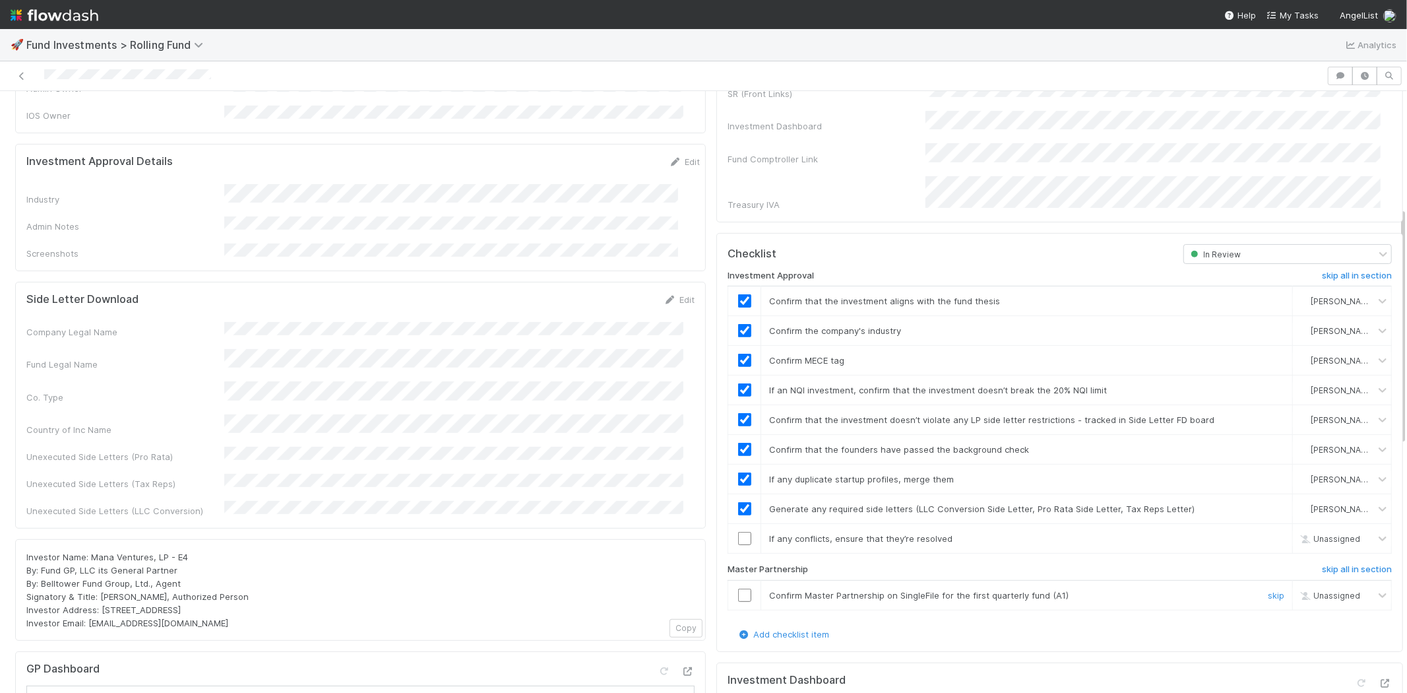
click at [738, 588] on input "checkbox" at bounding box center [744, 594] width 13 height 13
checkbox input "true"
click at [738, 588] on input "checkbox" at bounding box center [744, 594] width 13 height 13
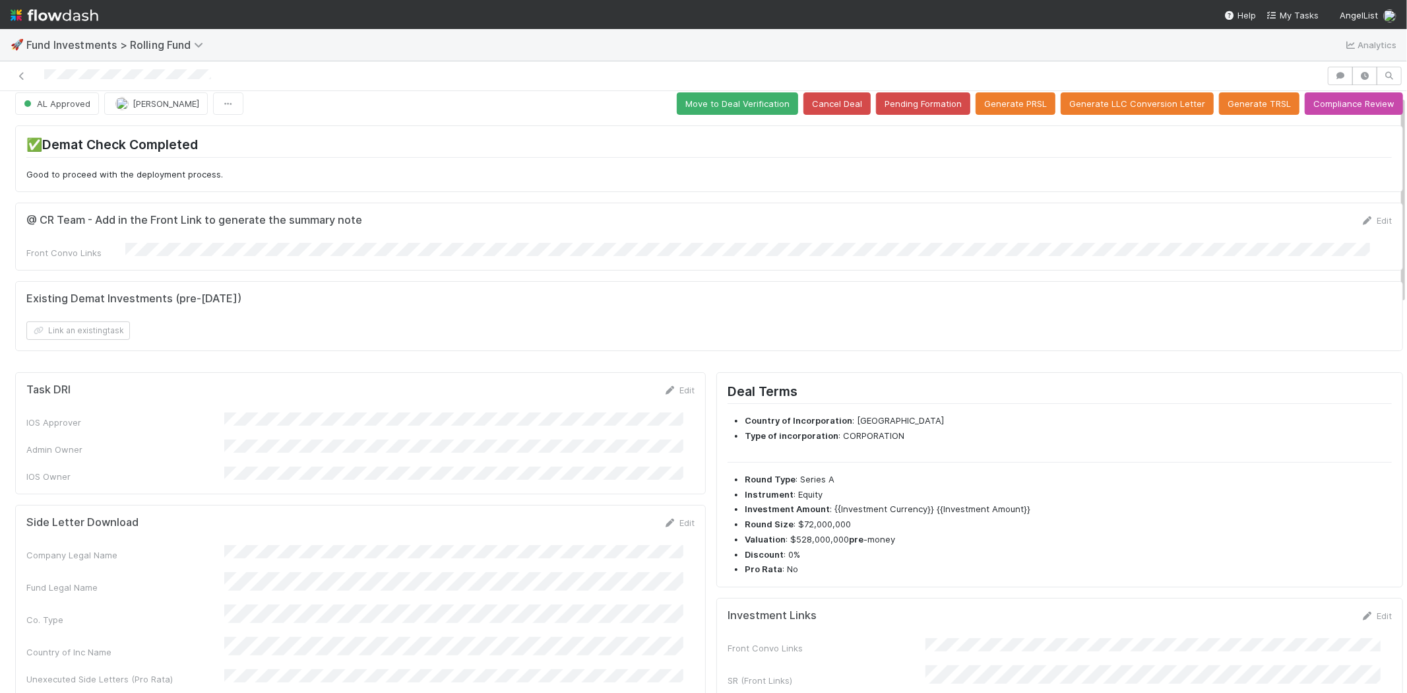
scroll to position [0, 0]
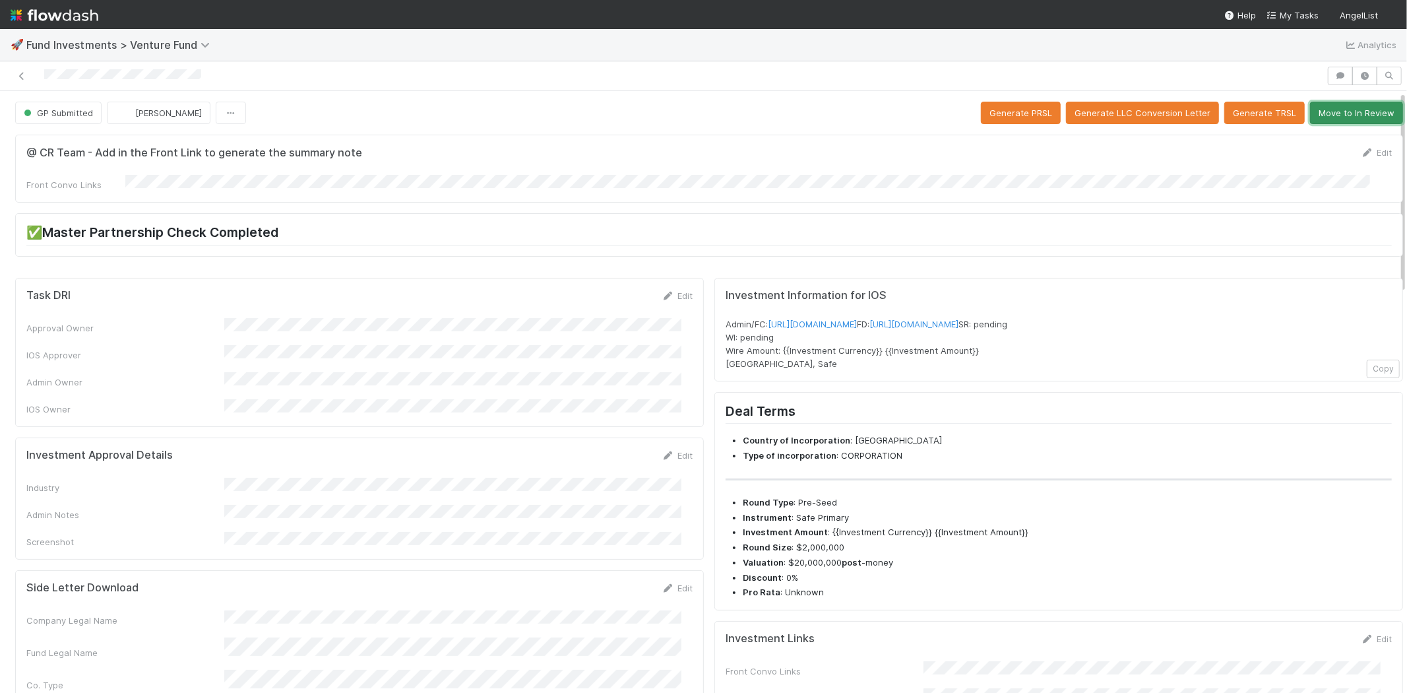
click at [1310, 117] on button "Move to In Review" at bounding box center [1356, 113] width 93 height 22
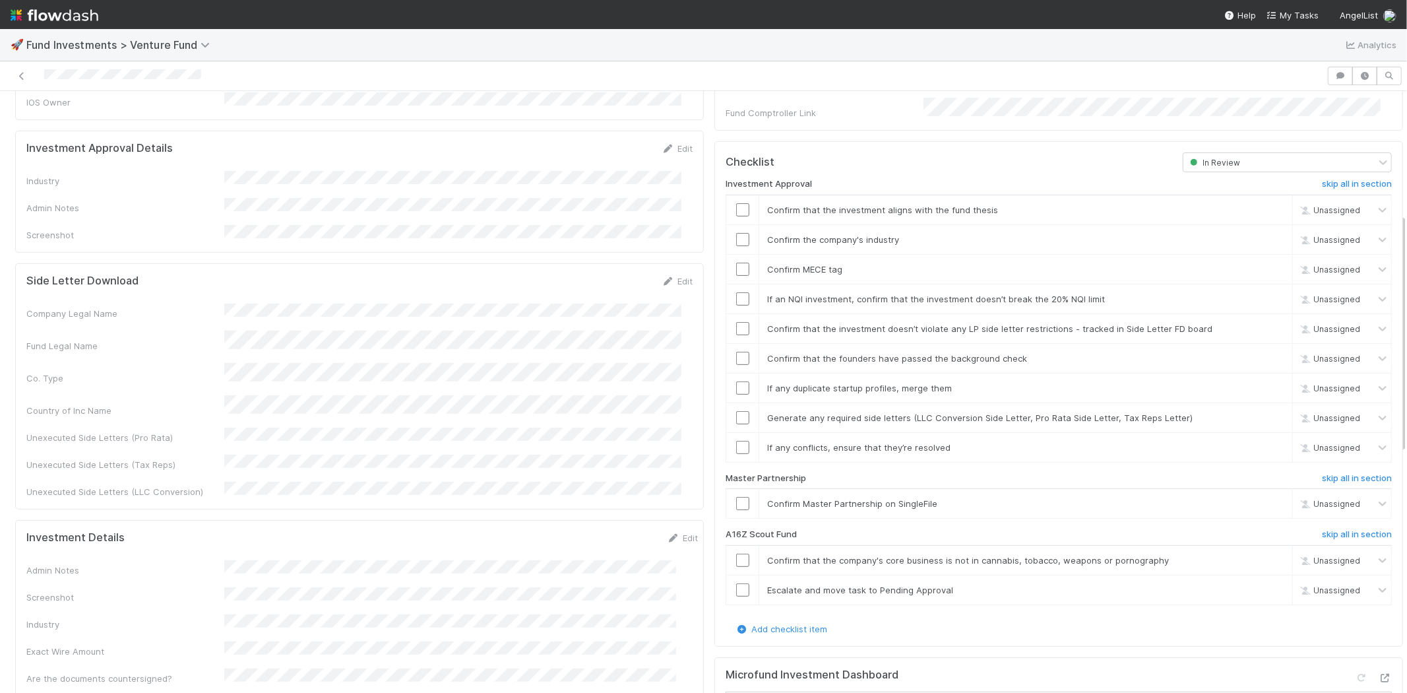
scroll to position [220, 0]
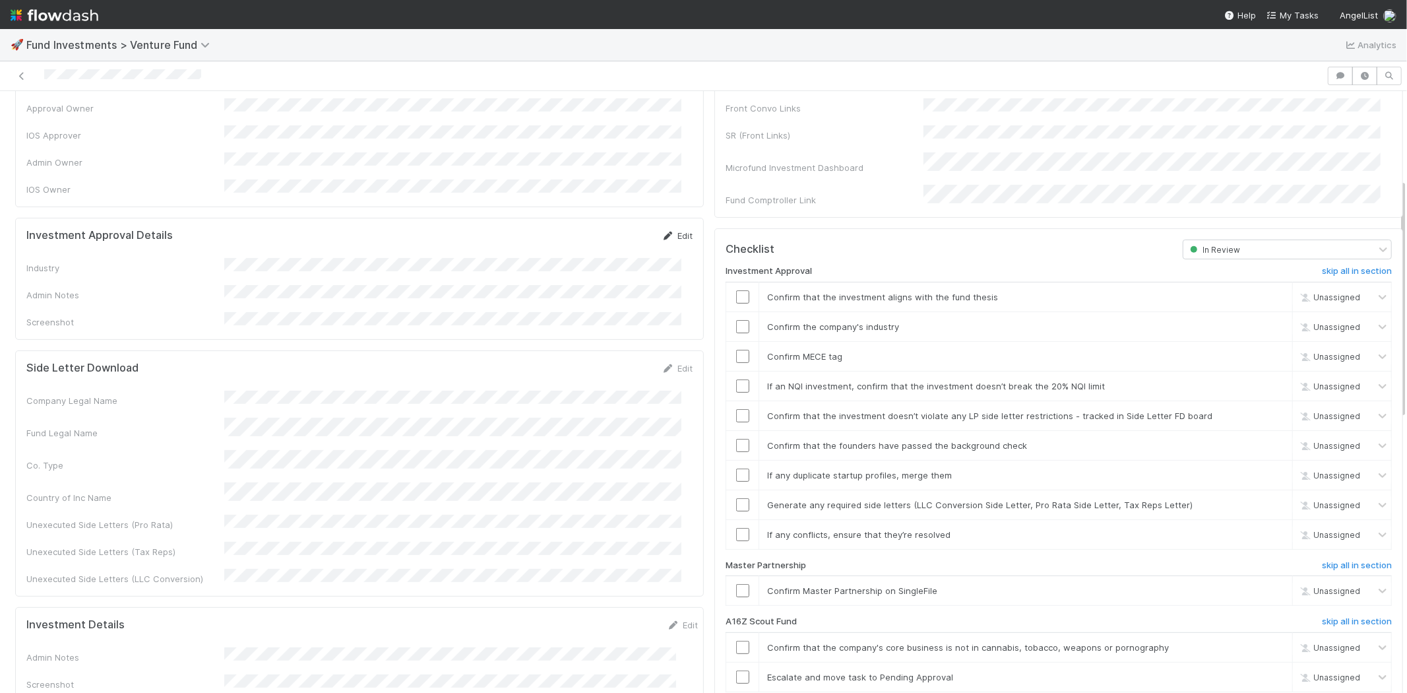
click at [663, 232] on icon at bounding box center [668, 236] width 13 height 9
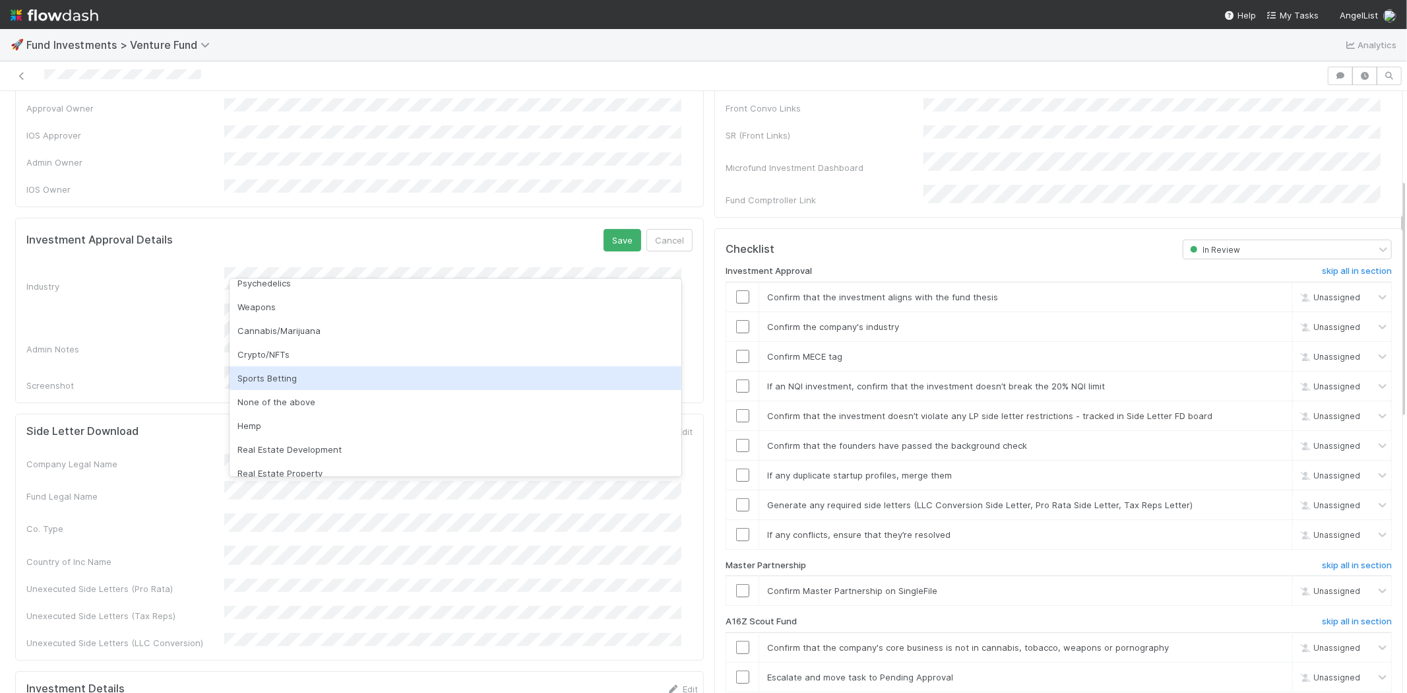
scroll to position [377, 0]
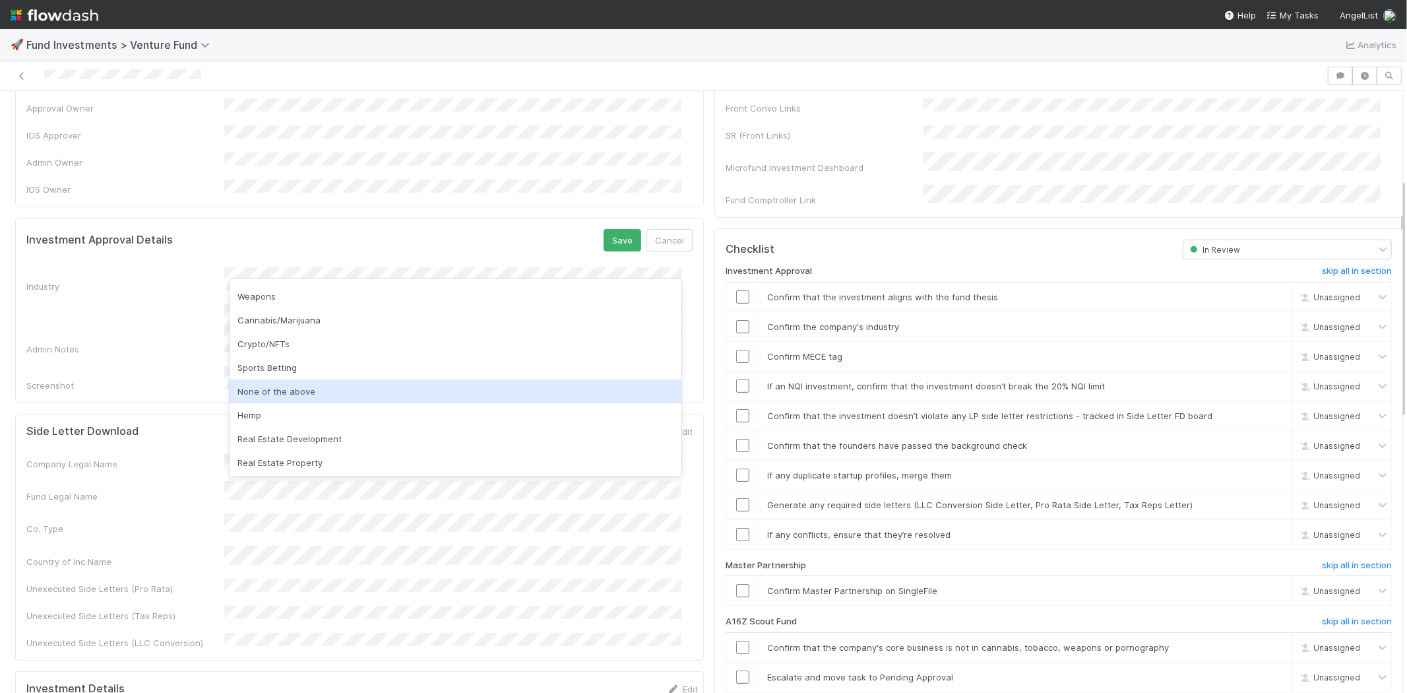
click at [337, 380] on div "None of the above" at bounding box center [456, 391] width 452 height 24
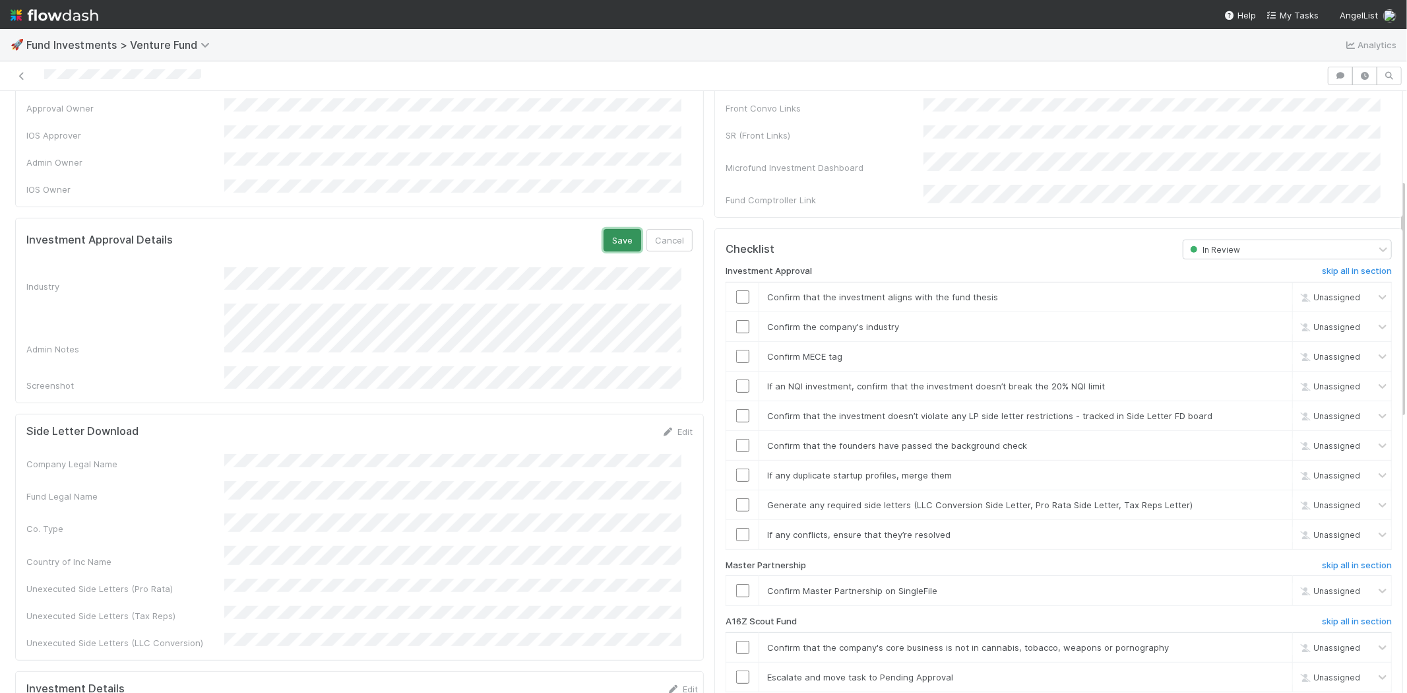
click at [612, 229] on button "Save" at bounding box center [623, 240] width 38 height 22
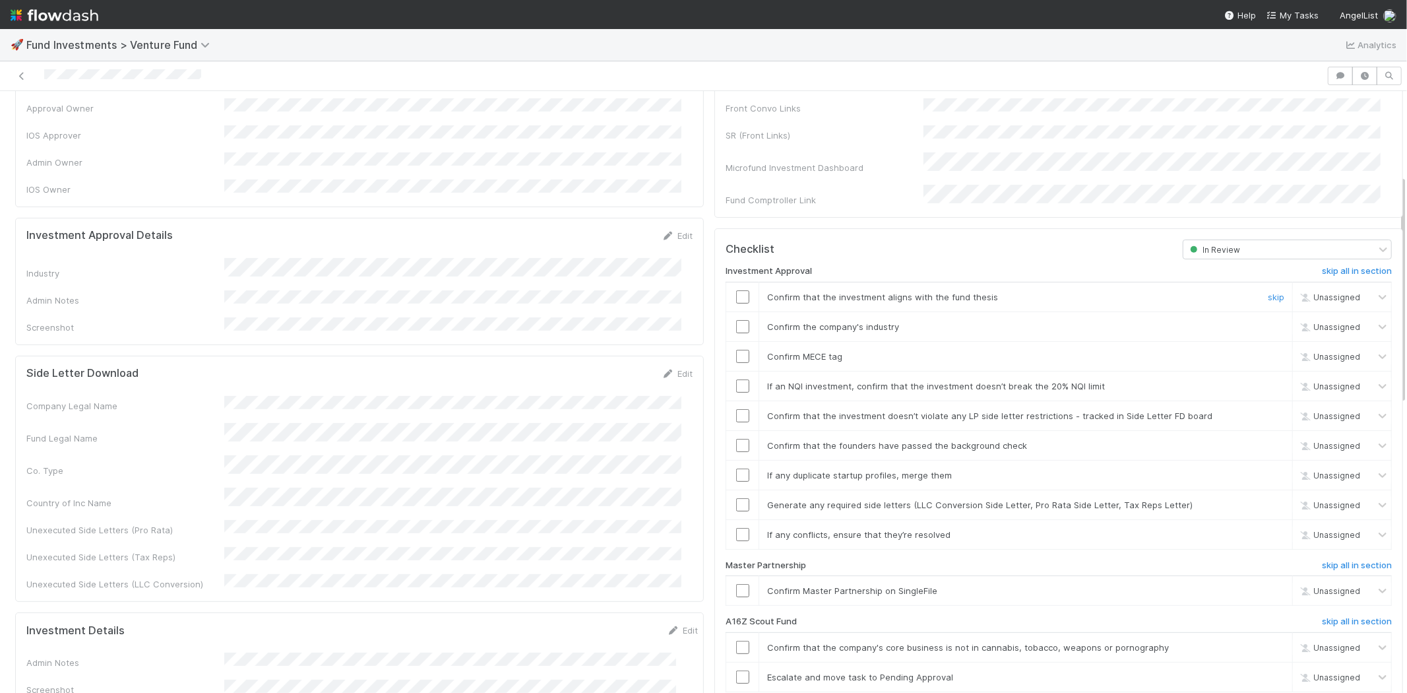
click at [726, 290] on div at bounding box center [742, 296] width 32 height 13
click at [736, 290] on input "checkbox" at bounding box center [742, 296] width 13 height 13
click at [736, 320] on input "checkbox" at bounding box center [742, 326] width 13 height 13
click at [736, 350] on input "checkbox" at bounding box center [742, 356] width 13 height 13
click at [736, 379] on input "checkbox" at bounding box center [742, 385] width 13 height 13
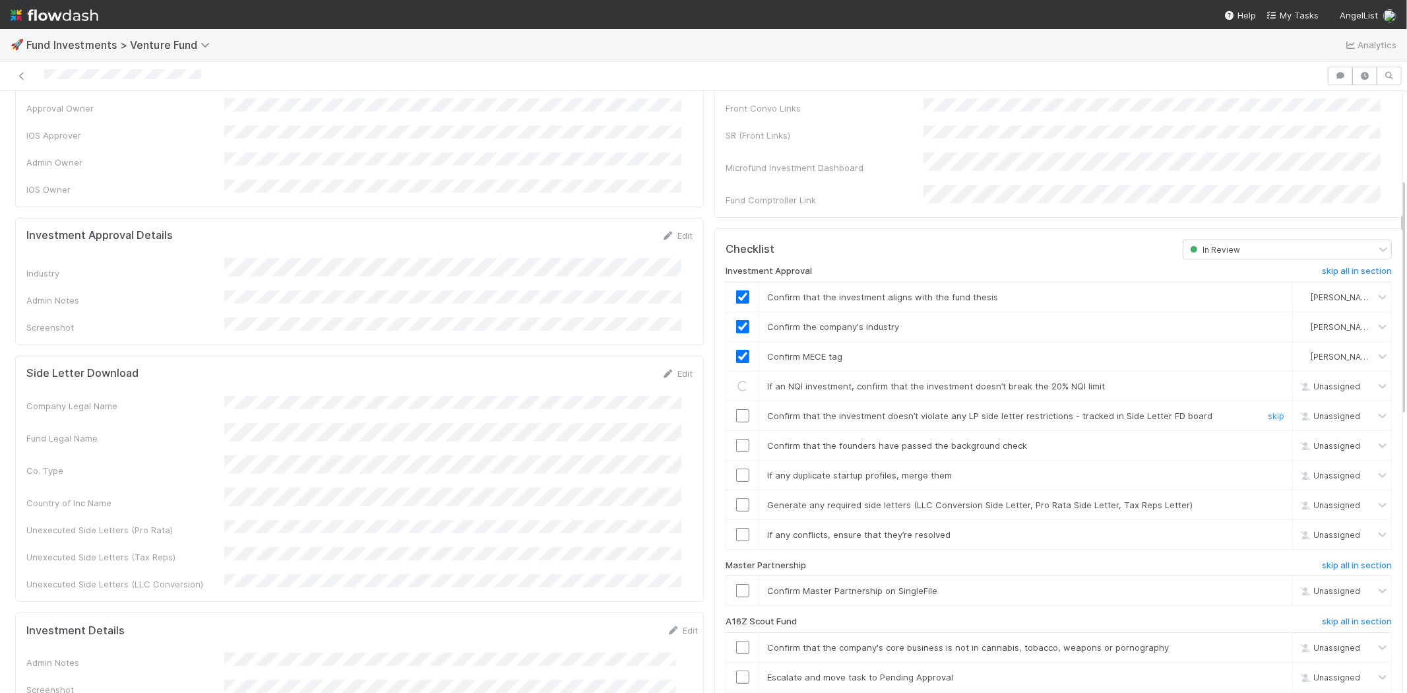
click at [736, 409] on input "checkbox" at bounding box center [742, 415] width 13 height 13
click at [736, 439] on input "checkbox" at bounding box center [742, 445] width 13 height 13
click at [732, 460] on td at bounding box center [742, 475] width 33 height 30
click at [734, 469] on td at bounding box center [742, 475] width 33 height 30
click at [736, 468] on input "checkbox" at bounding box center [742, 474] width 13 height 13
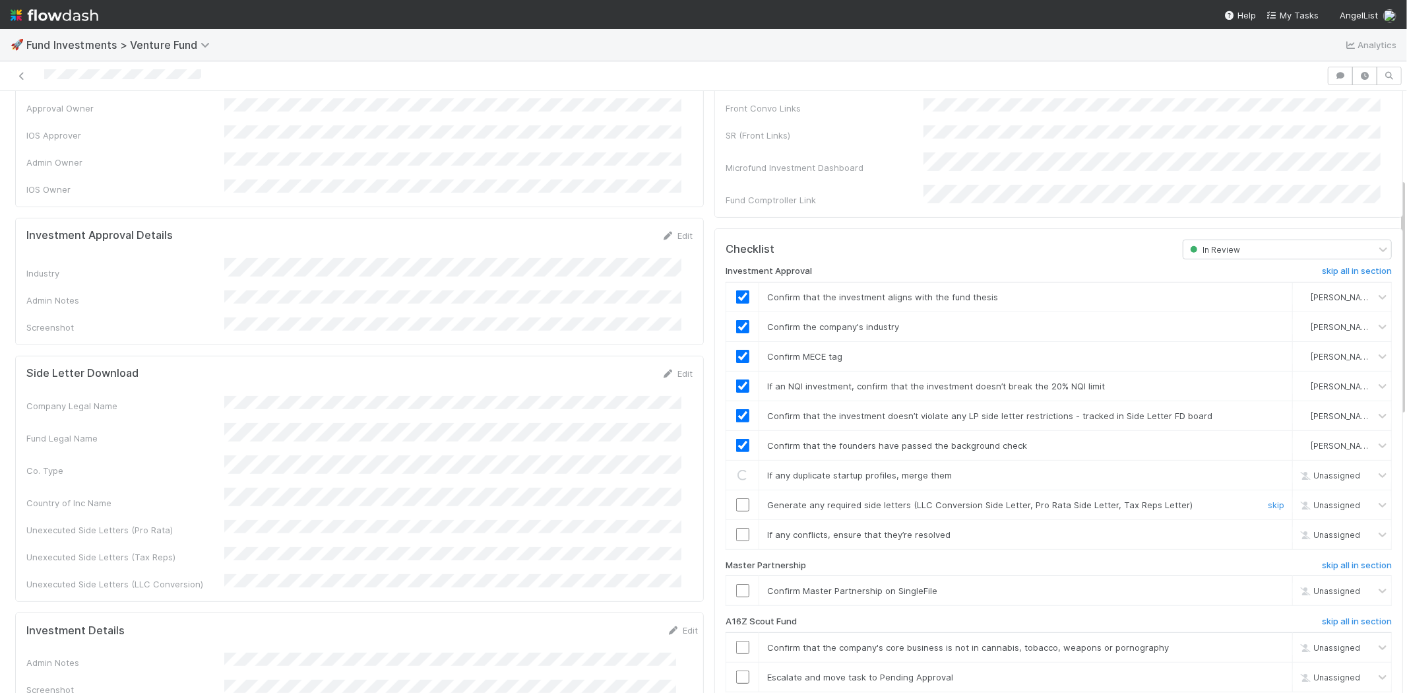
click at [730, 489] on td at bounding box center [742, 504] width 33 height 30
click at [736, 498] on input "checkbox" at bounding box center [742, 504] width 13 height 13
click at [736, 528] on input "checkbox" at bounding box center [742, 534] width 13 height 13
click at [736, 584] on input "checkbox" at bounding box center [742, 590] width 13 height 13
checkbox input "true"
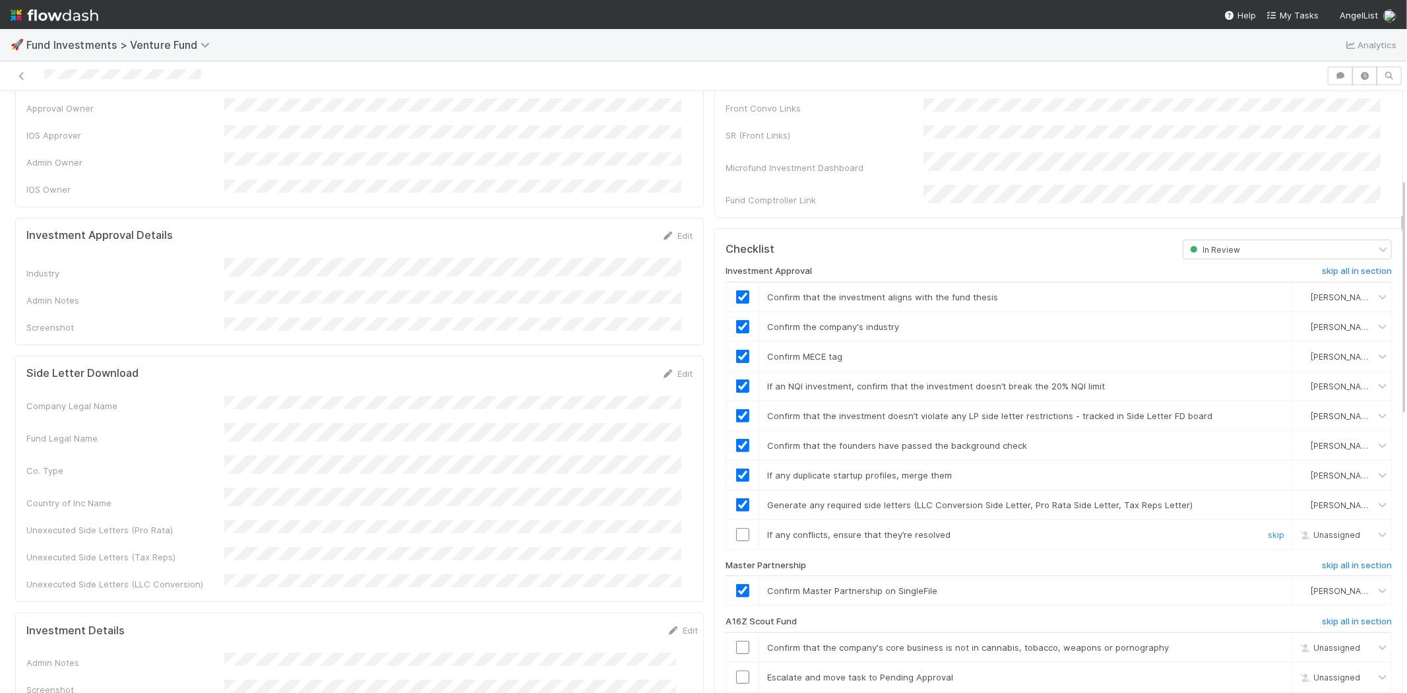
click at [736, 528] on input "checkbox" at bounding box center [742, 534] width 13 height 13
click at [249, 70] on div at bounding box center [663, 76] width 1316 height 18
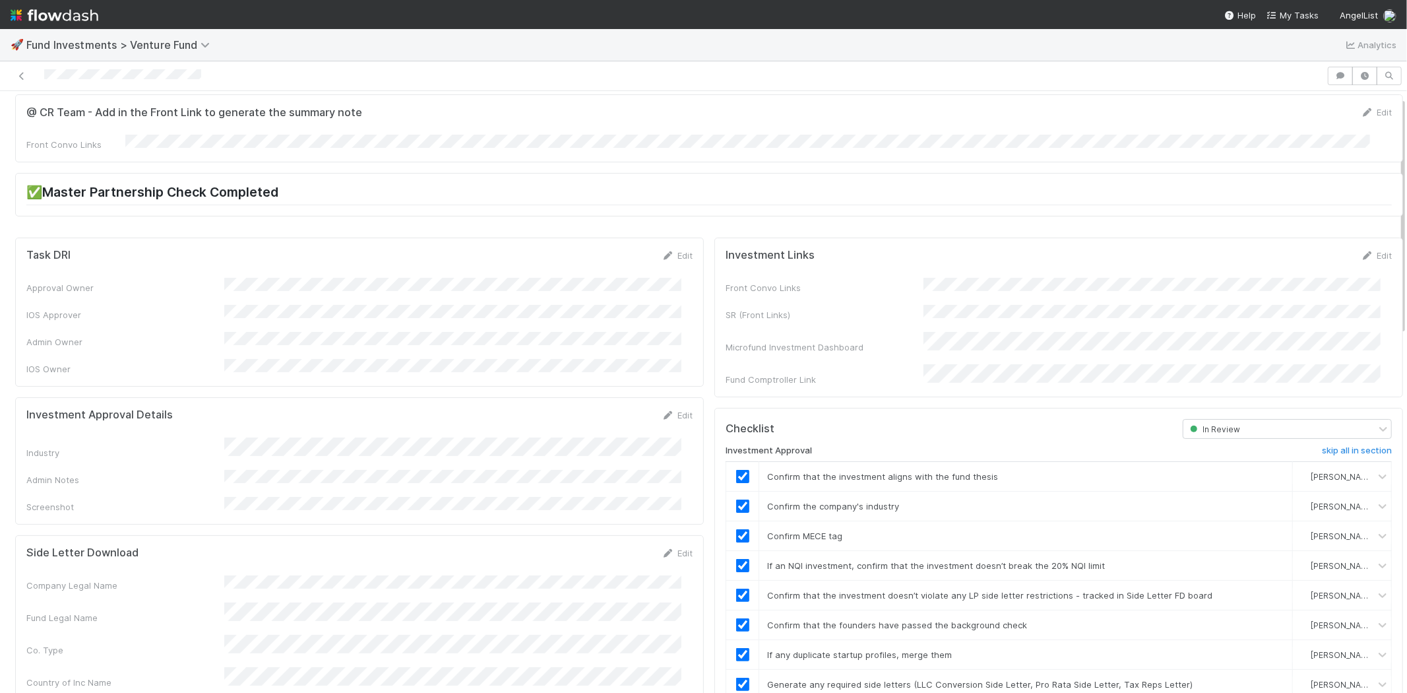
scroll to position [0, 0]
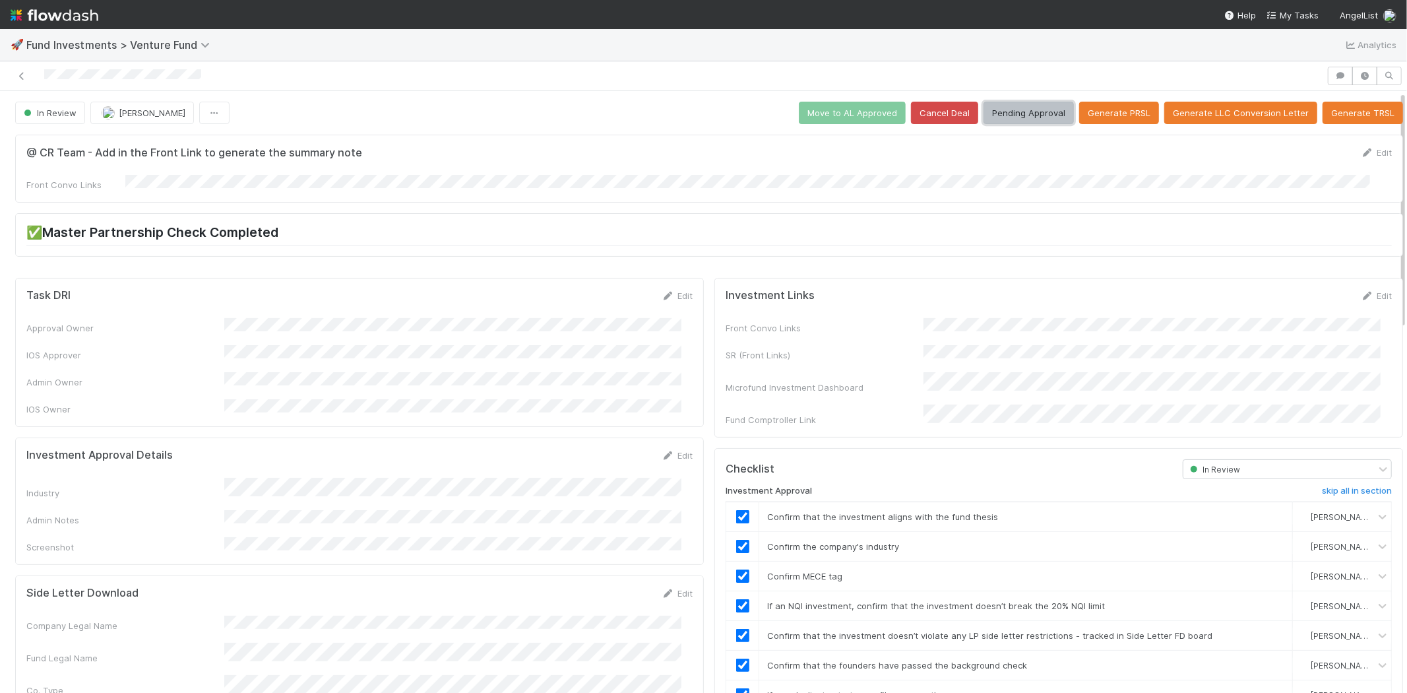
click at [989, 109] on button "Pending Approval" at bounding box center [1028, 113] width 90 height 22
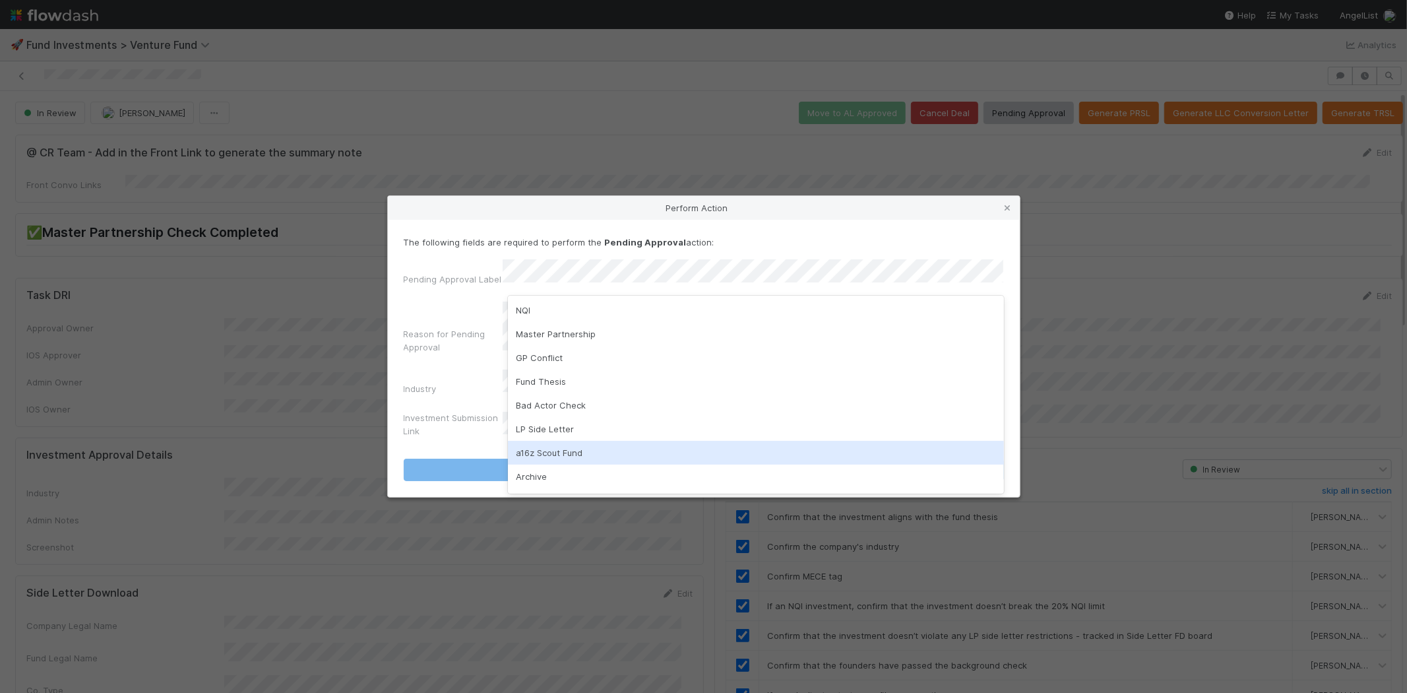
click at [538, 456] on div "a16z Scout Fund" at bounding box center [756, 453] width 496 height 24
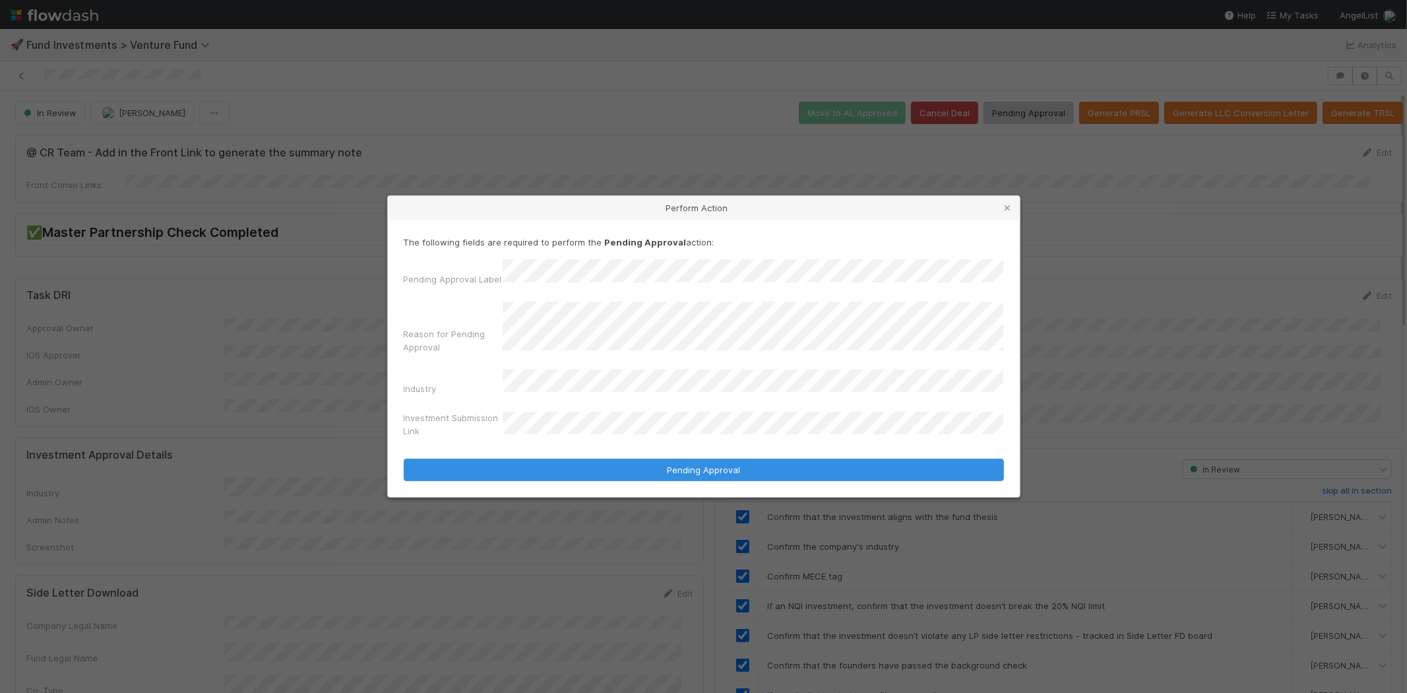
click at [404, 458] on button "Pending Approval" at bounding box center [704, 469] width 600 height 22
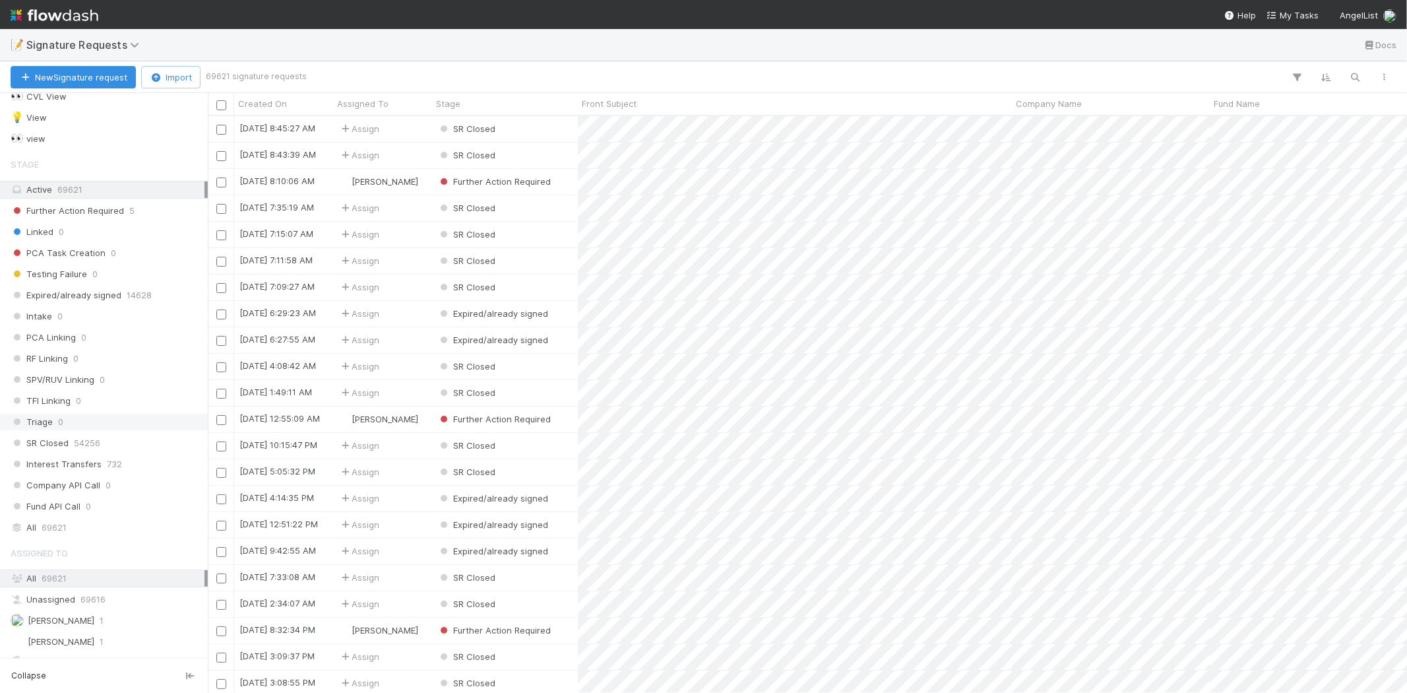
scroll to position [59, 0]
click at [71, 600] on span "[PERSON_NAME]" at bounding box center [53, 645] width 84 height 16
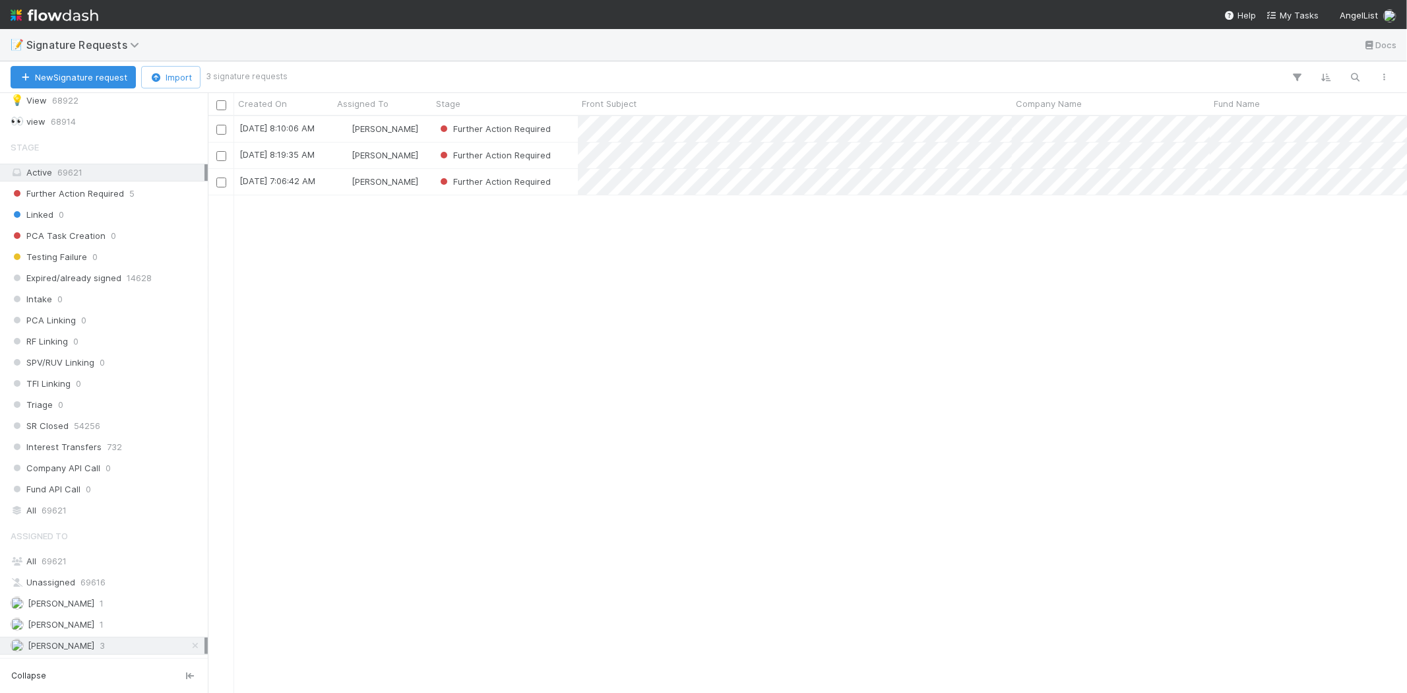
scroll to position [565, 1188]
click at [564, 126] on div "Further Action Required" at bounding box center [505, 129] width 146 height 26
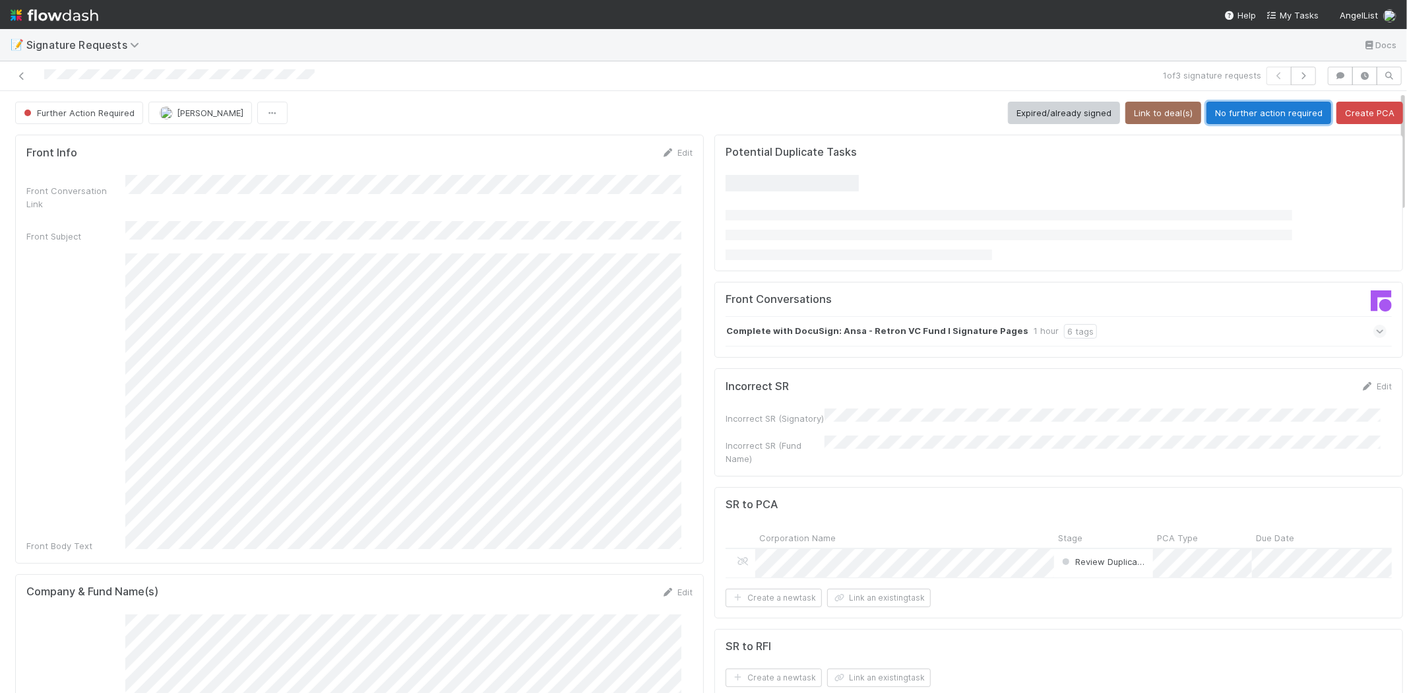
click at [1228, 113] on button "No further action required" at bounding box center [1268, 113] width 125 height 22
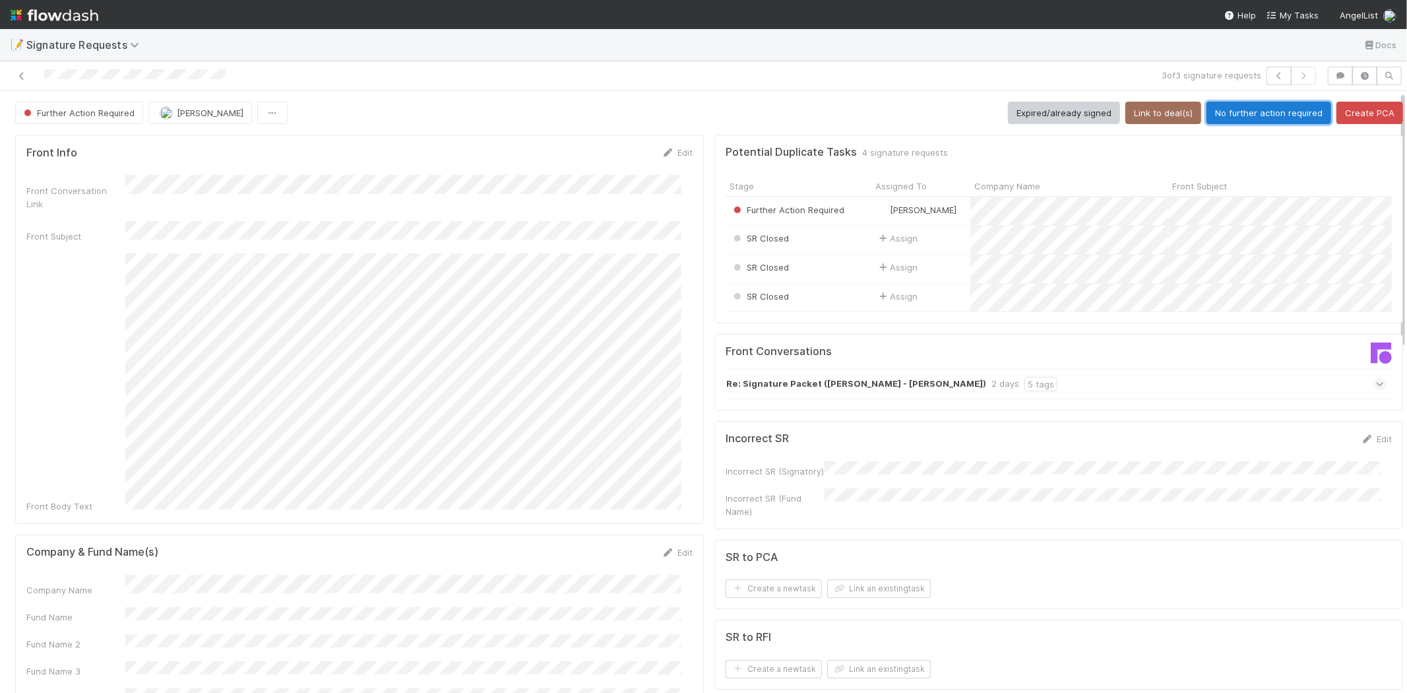
click at [1239, 116] on button "No further action required" at bounding box center [1268, 113] width 125 height 22
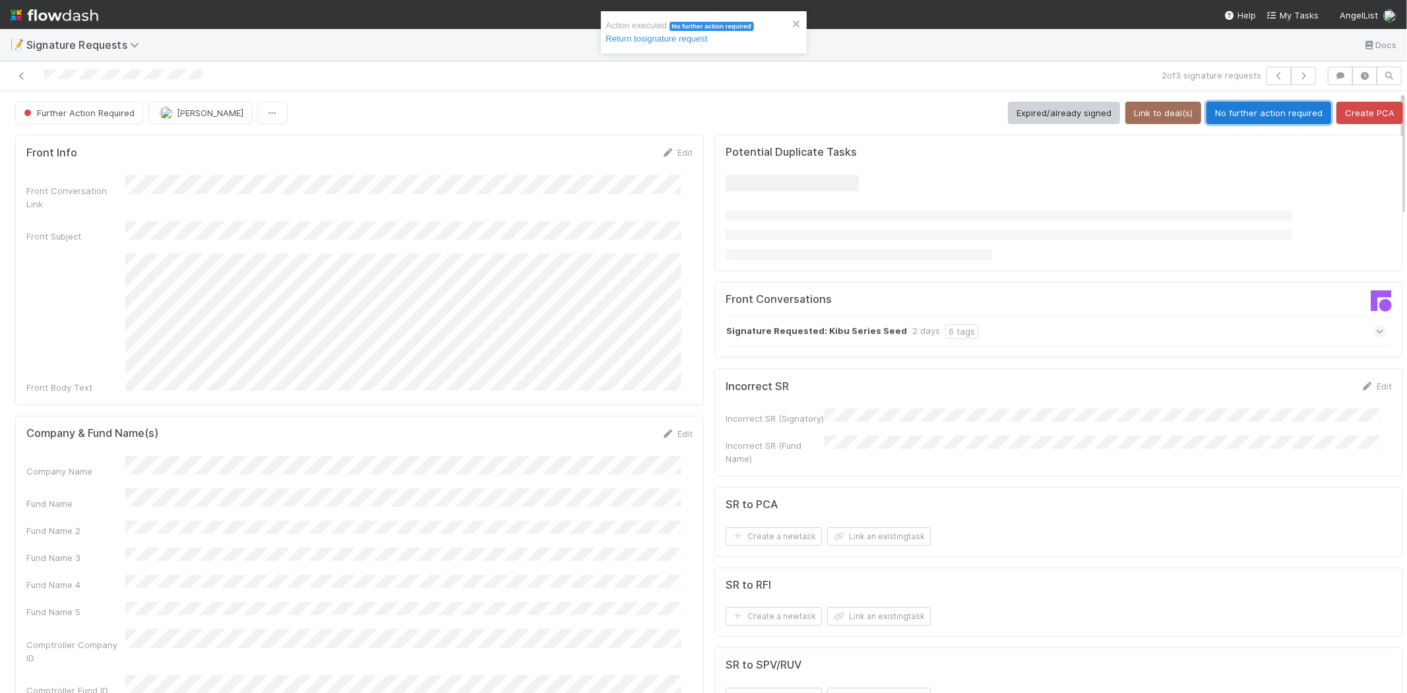
click at [1247, 104] on button "No further action required" at bounding box center [1268, 113] width 125 height 22
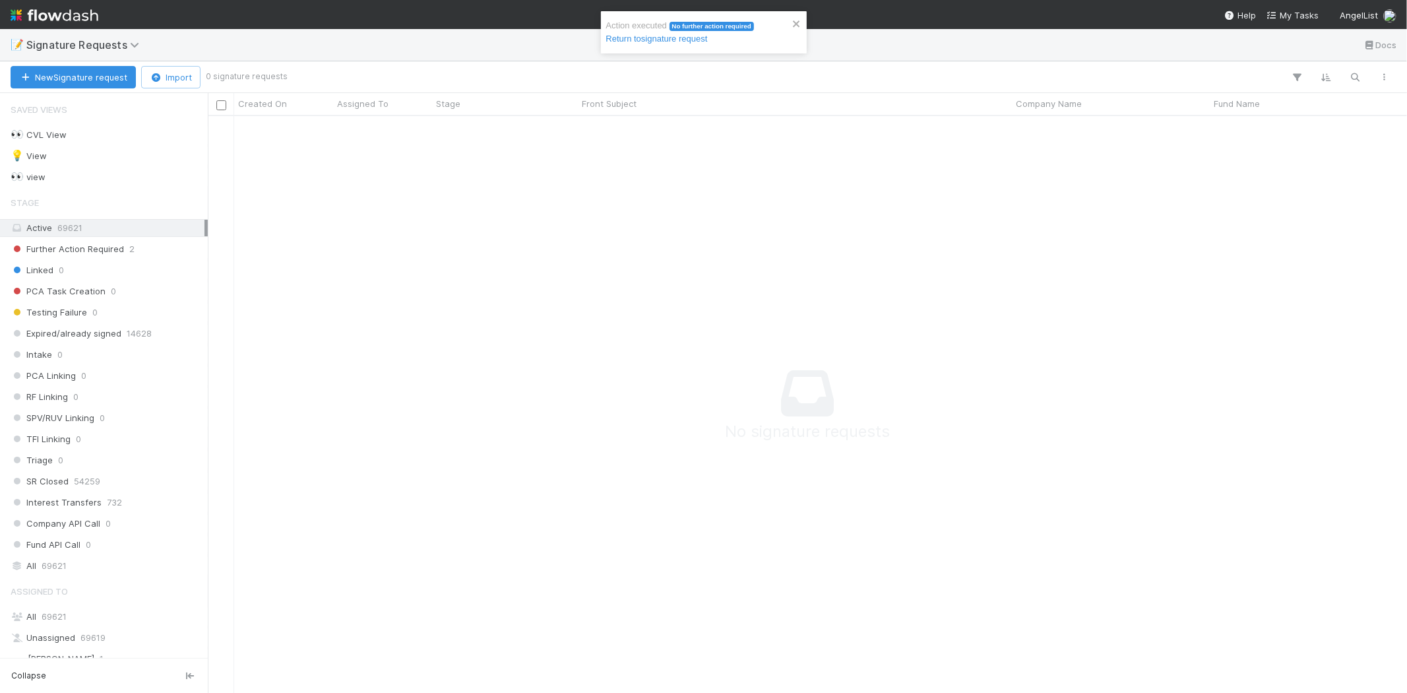
scroll to position [555, 1177]
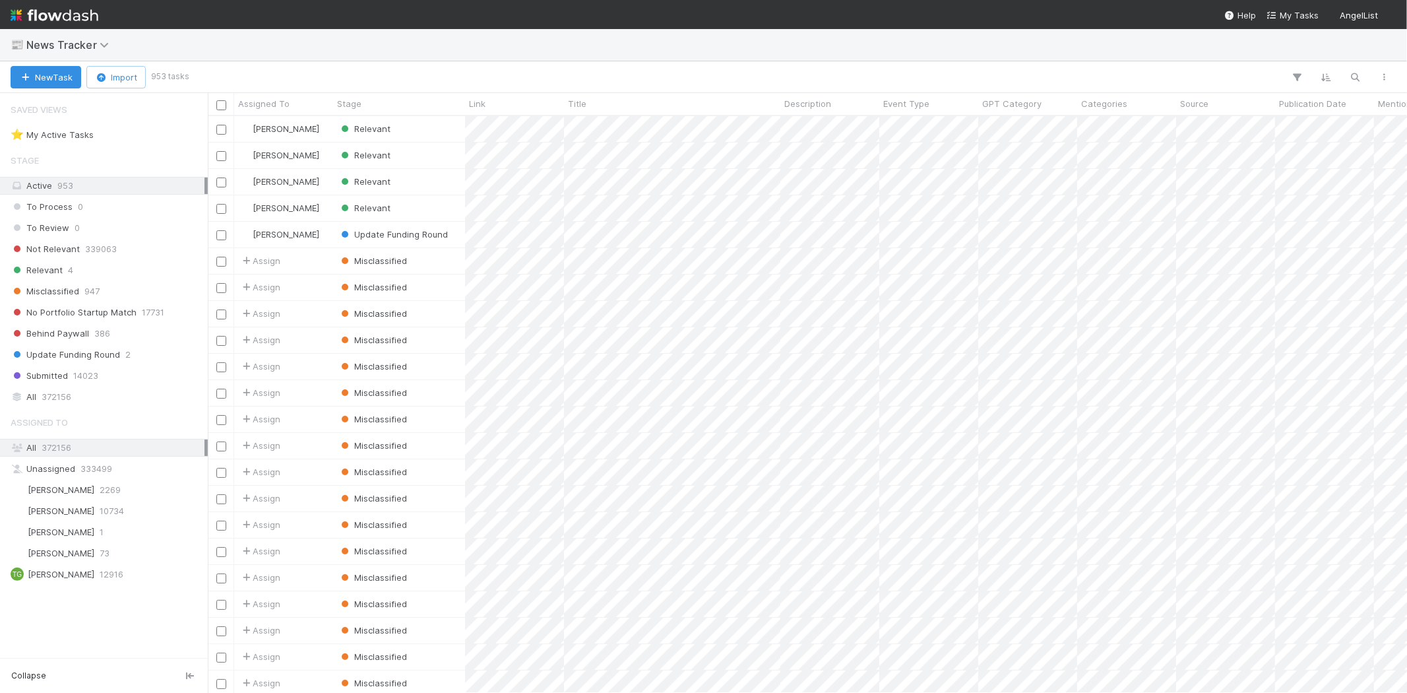
scroll to position [565, 1188]
click at [116, 268] on div "Relevant 4" at bounding box center [108, 270] width 194 height 16
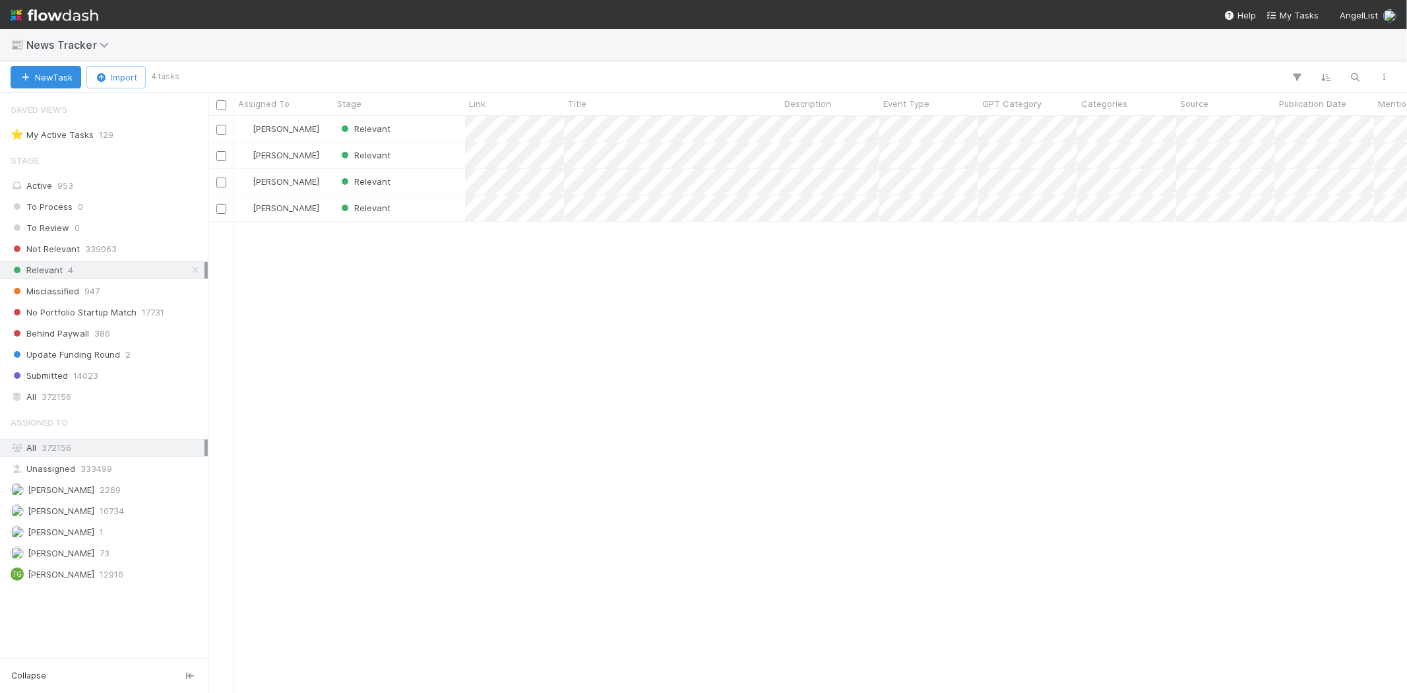
scroll to position [565, 1188]
click at [427, 306] on div "[PERSON_NAME] Relevant [PERSON_NAME] Relevant [PERSON_NAME] Relevant [PERSON_NA…" at bounding box center [807, 404] width 1199 height 576
click at [425, 131] on div "Relevant" at bounding box center [399, 129] width 132 height 26
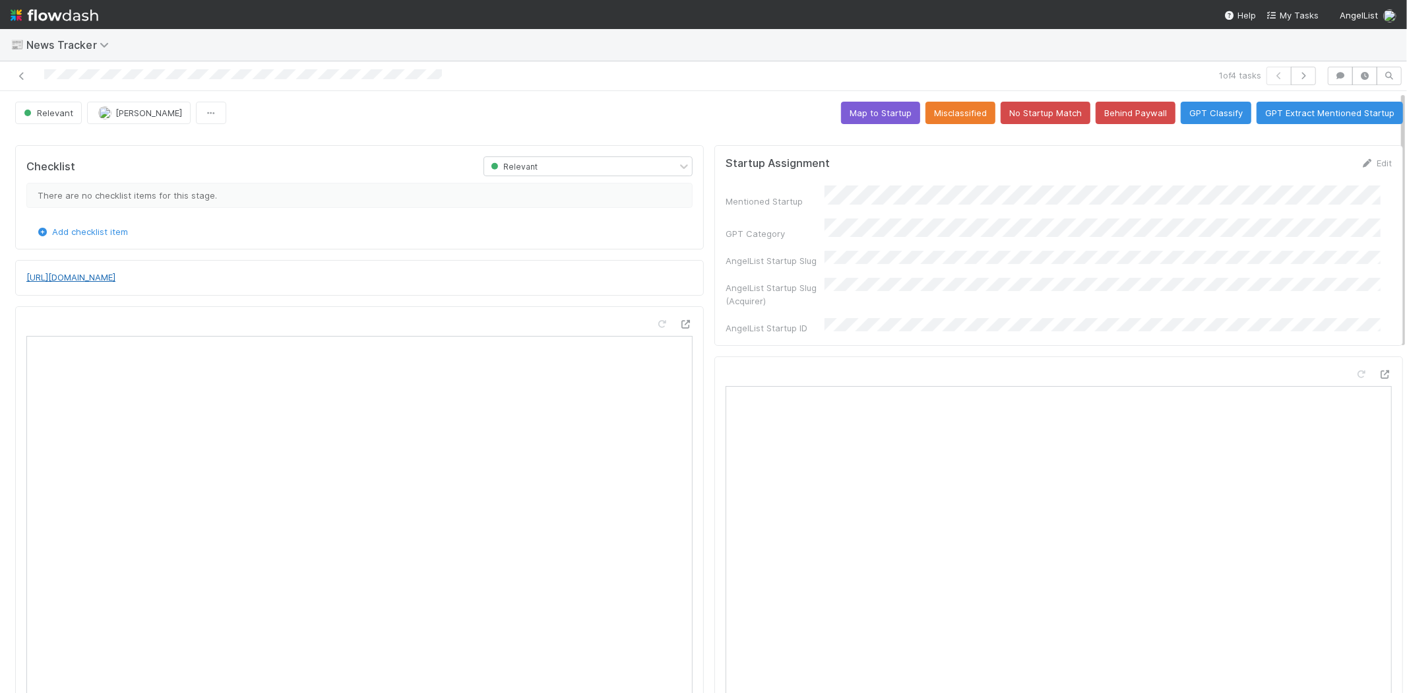
click at [115, 278] on link "[URL][DOMAIN_NAME]" at bounding box center [70, 277] width 89 height 11
click at [1022, 113] on button "No Startup Match" at bounding box center [1046, 113] width 90 height 22
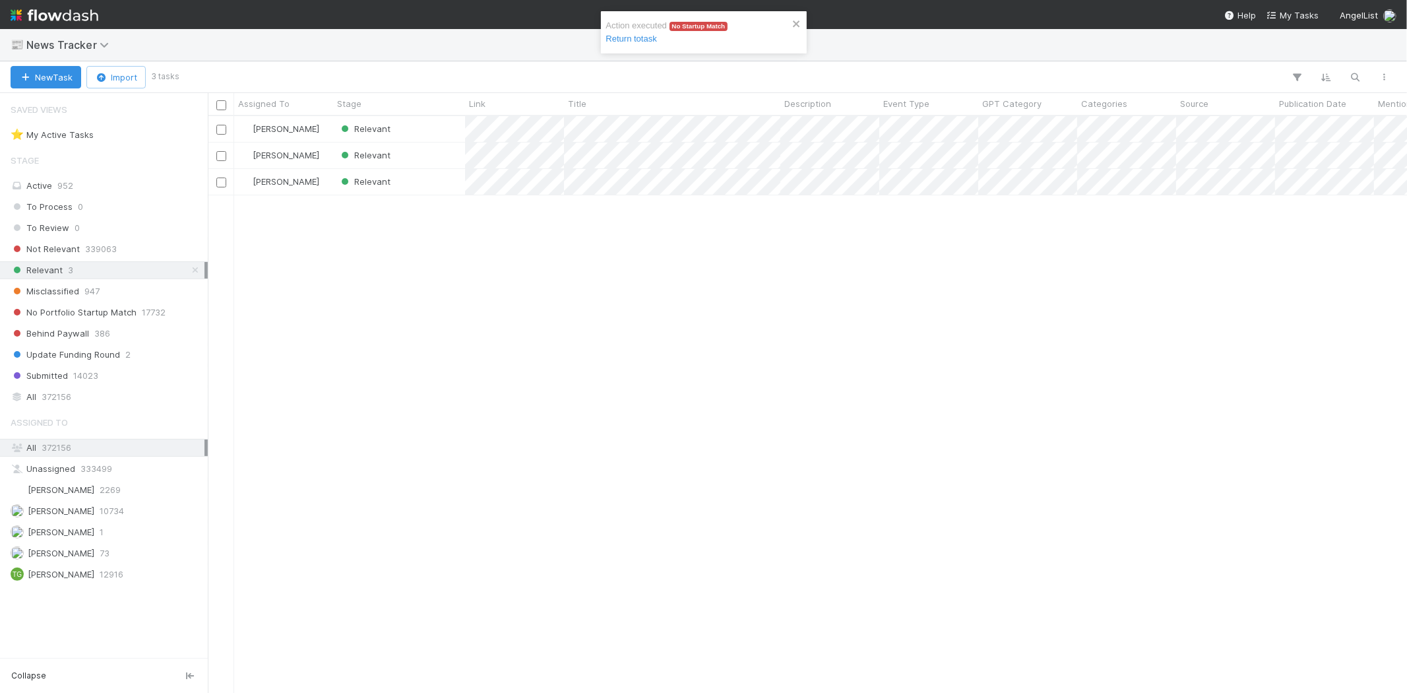
scroll to position [565, 1188]
click at [407, 128] on div "Relevant" at bounding box center [399, 129] width 132 height 26
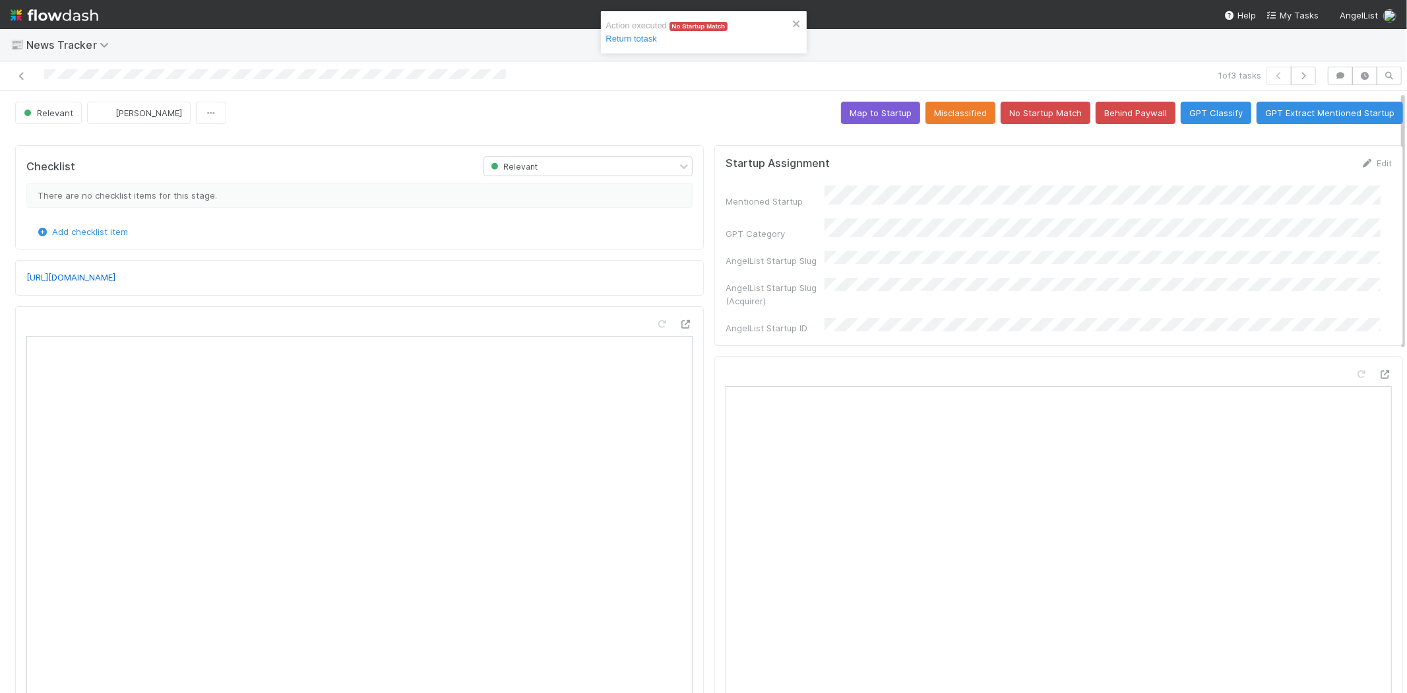
click at [360, 271] on p "[URL][DOMAIN_NAME]" at bounding box center [359, 277] width 666 height 13
click at [115, 282] on link "[URL][DOMAIN_NAME]" at bounding box center [70, 277] width 89 height 11
click at [1361, 165] on icon at bounding box center [1367, 163] width 13 height 9
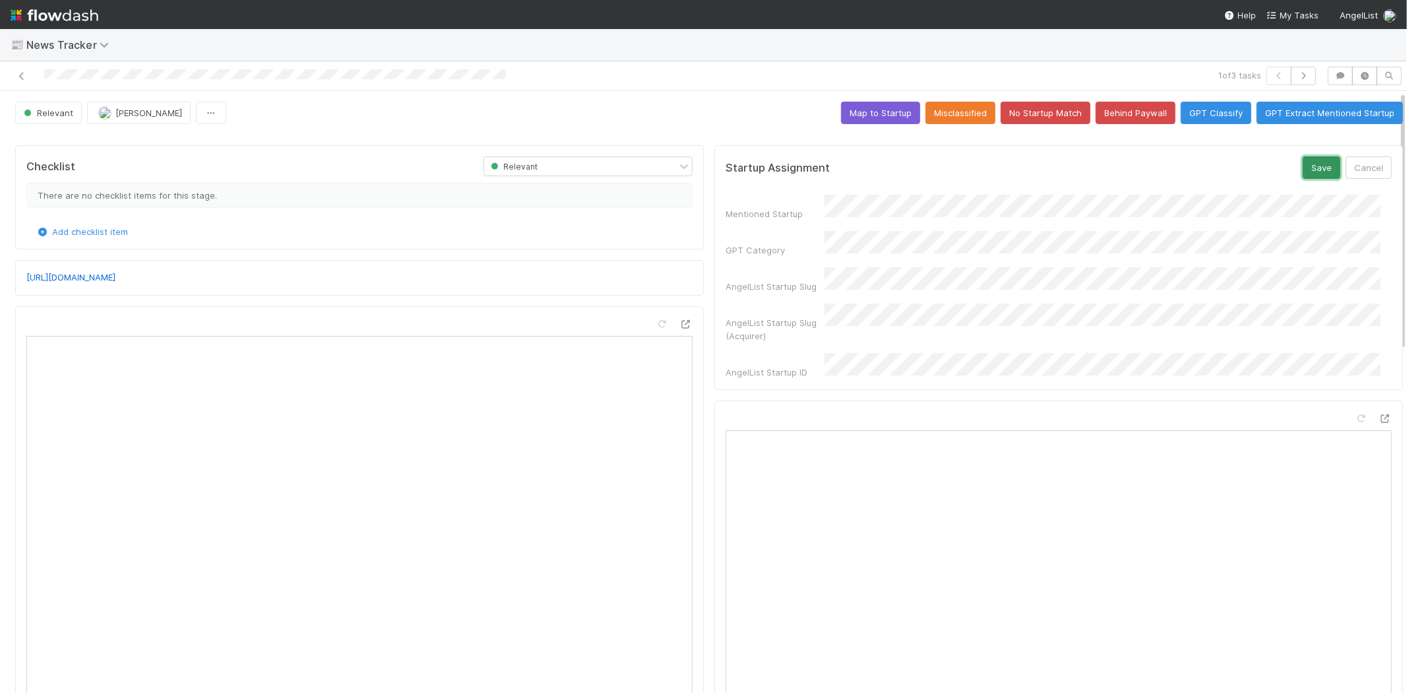
click at [1313, 163] on button "Save" at bounding box center [1322, 167] width 38 height 22
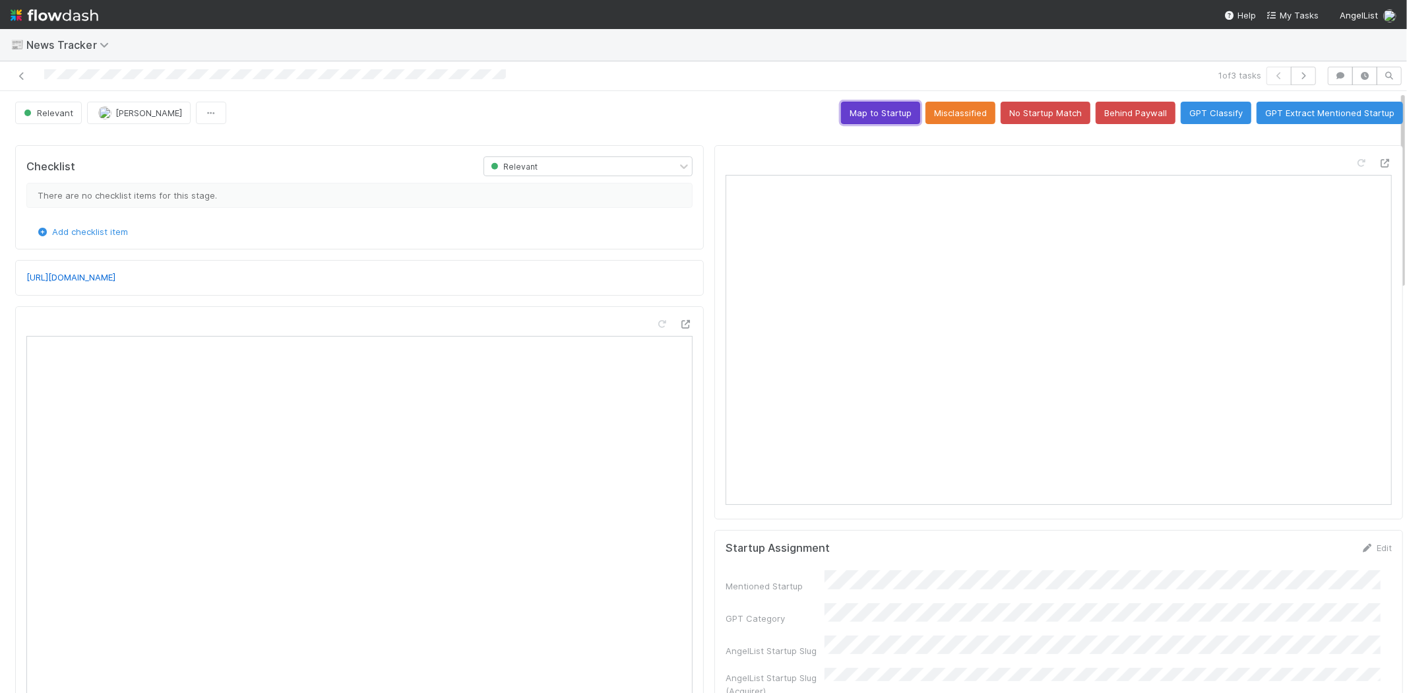
click at [865, 113] on button "Map to Startup" at bounding box center [880, 113] width 79 height 22
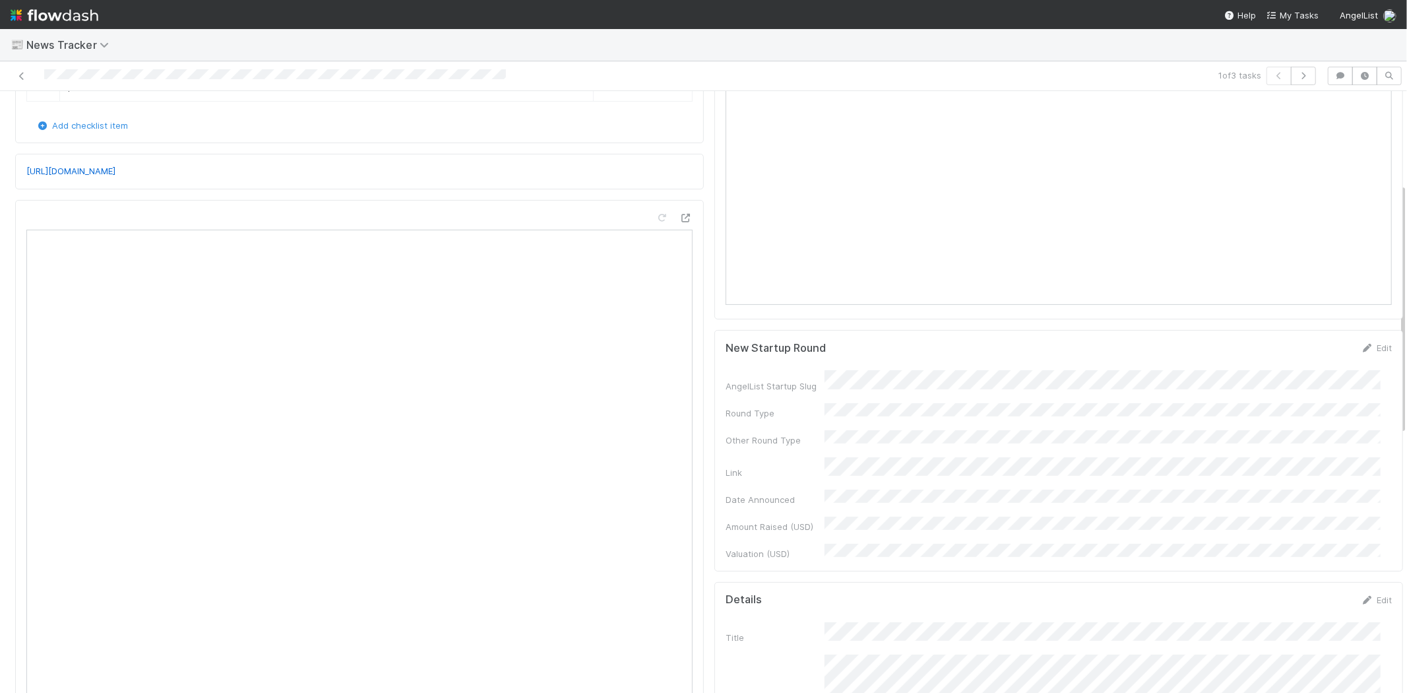
scroll to position [220, 0]
click at [1361, 330] on icon at bounding box center [1367, 328] width 13 height 9
click at [798, 410] on div "Round Type" at bounding box center [775, 414] width 99 height 13
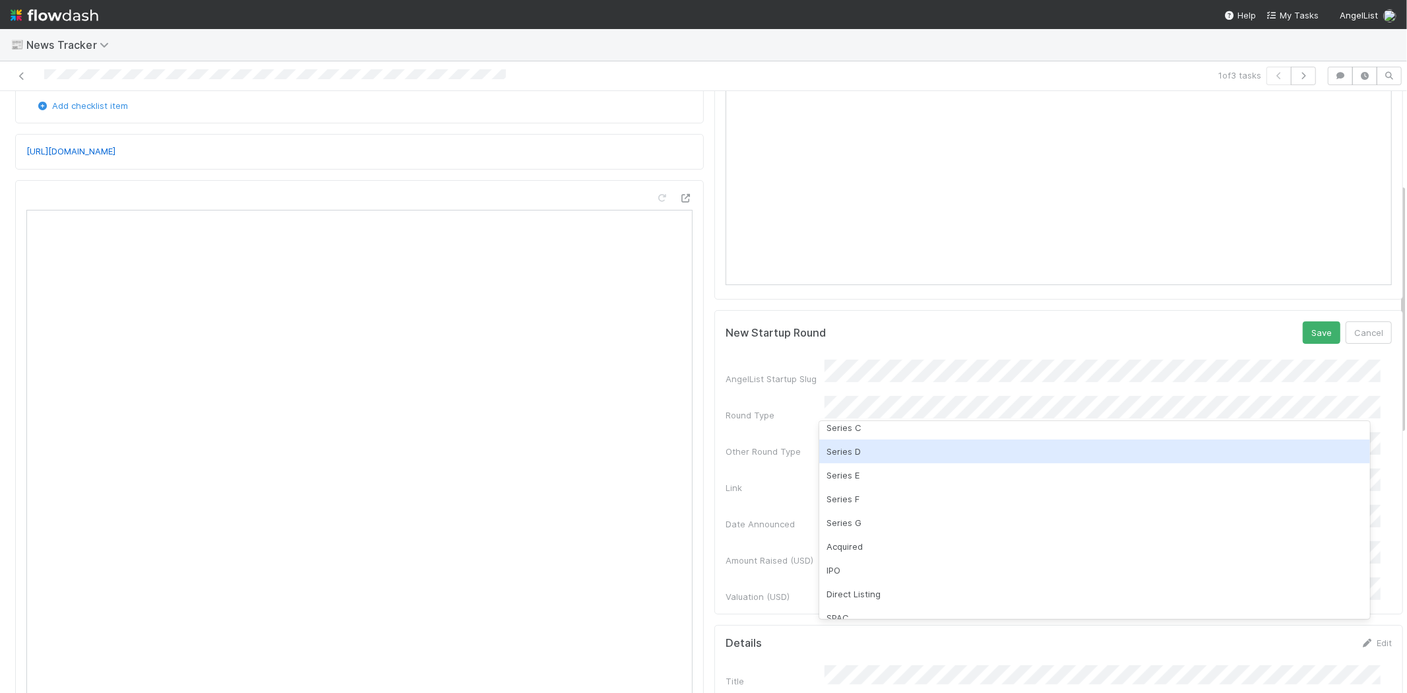
scroll to position [163, 0]
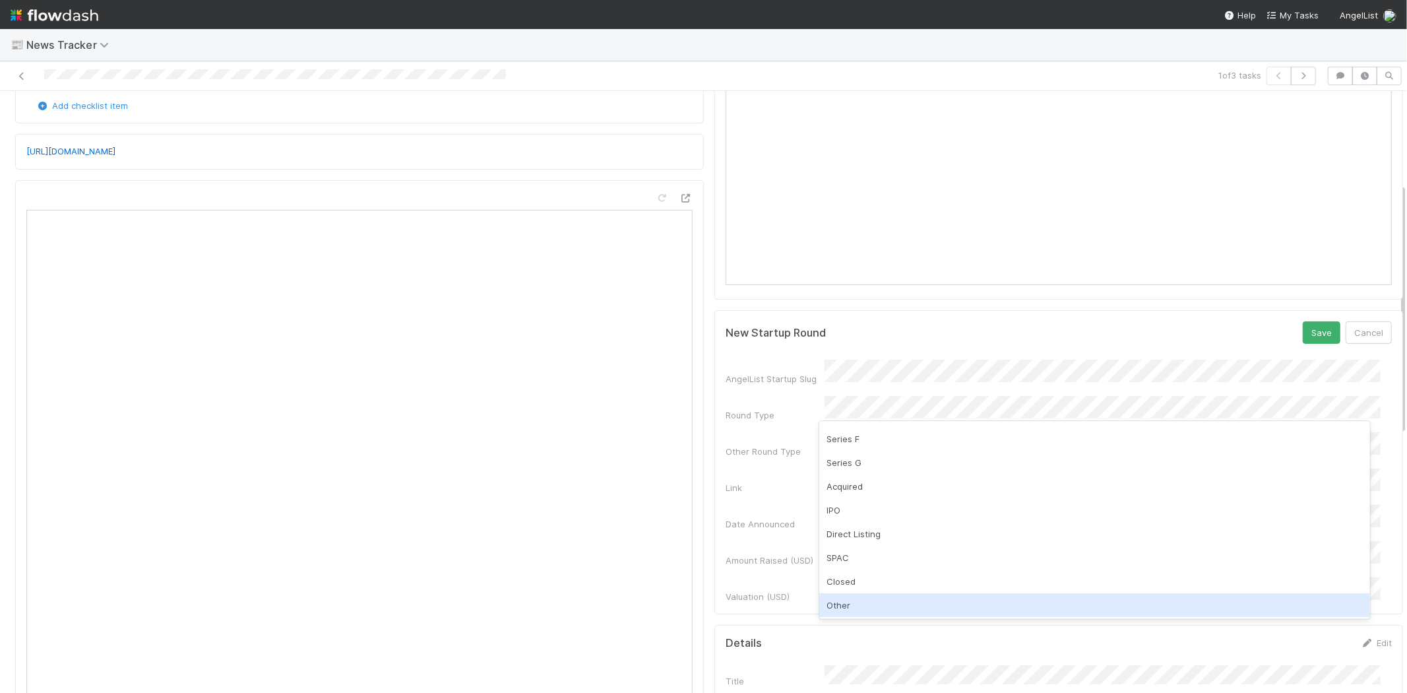
click at [849, 600] on div "Other" at bounding box center [1094, 605] width 551 height 24
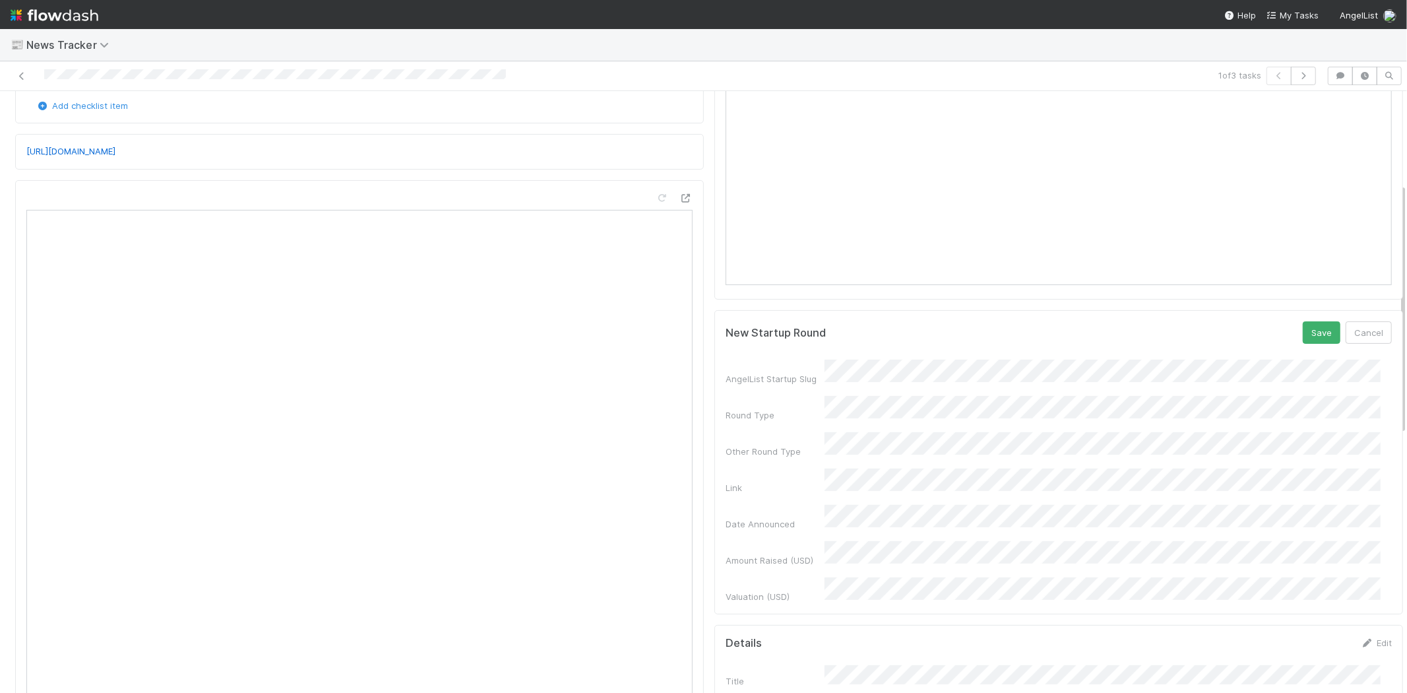
click at [799, 514] on div "AngelList Startup Slug Round Type Other Round Type Link Date Announced Amount R…" at bounding box center [1059, 480] width 666 height 243
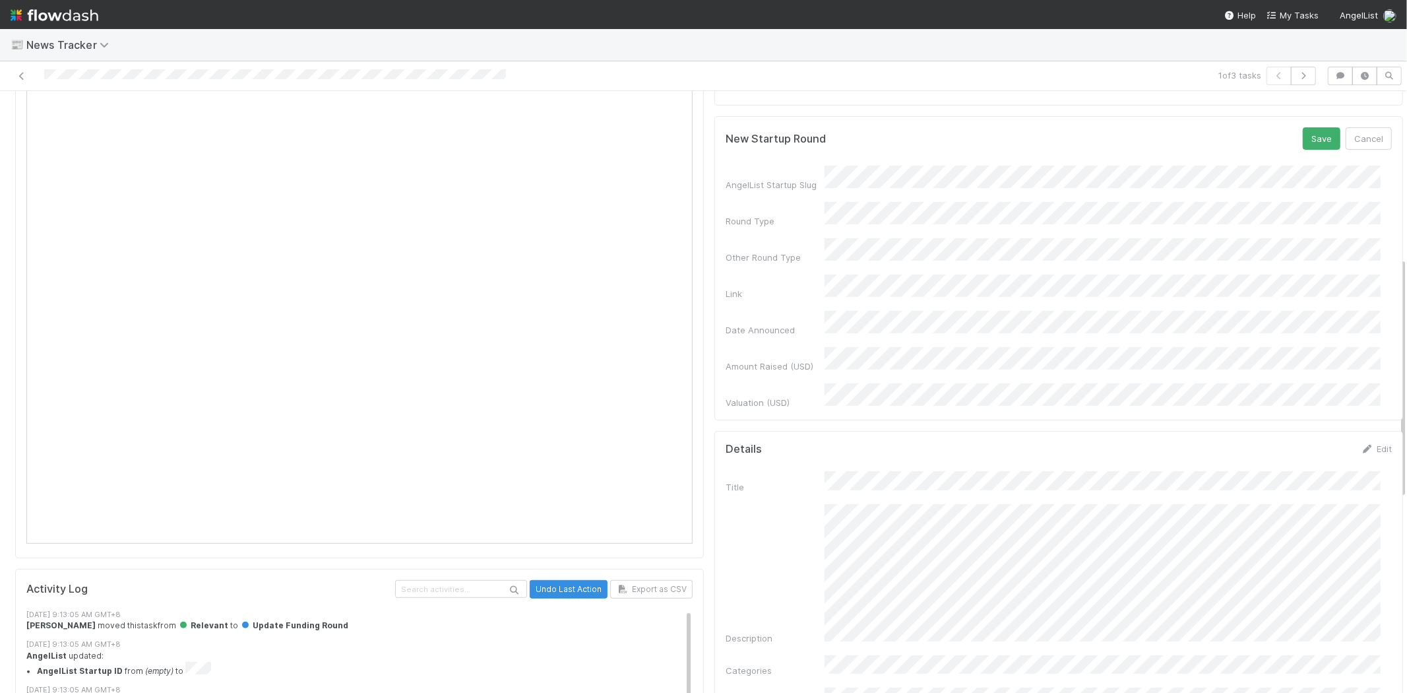
scroll to position [439, 0]
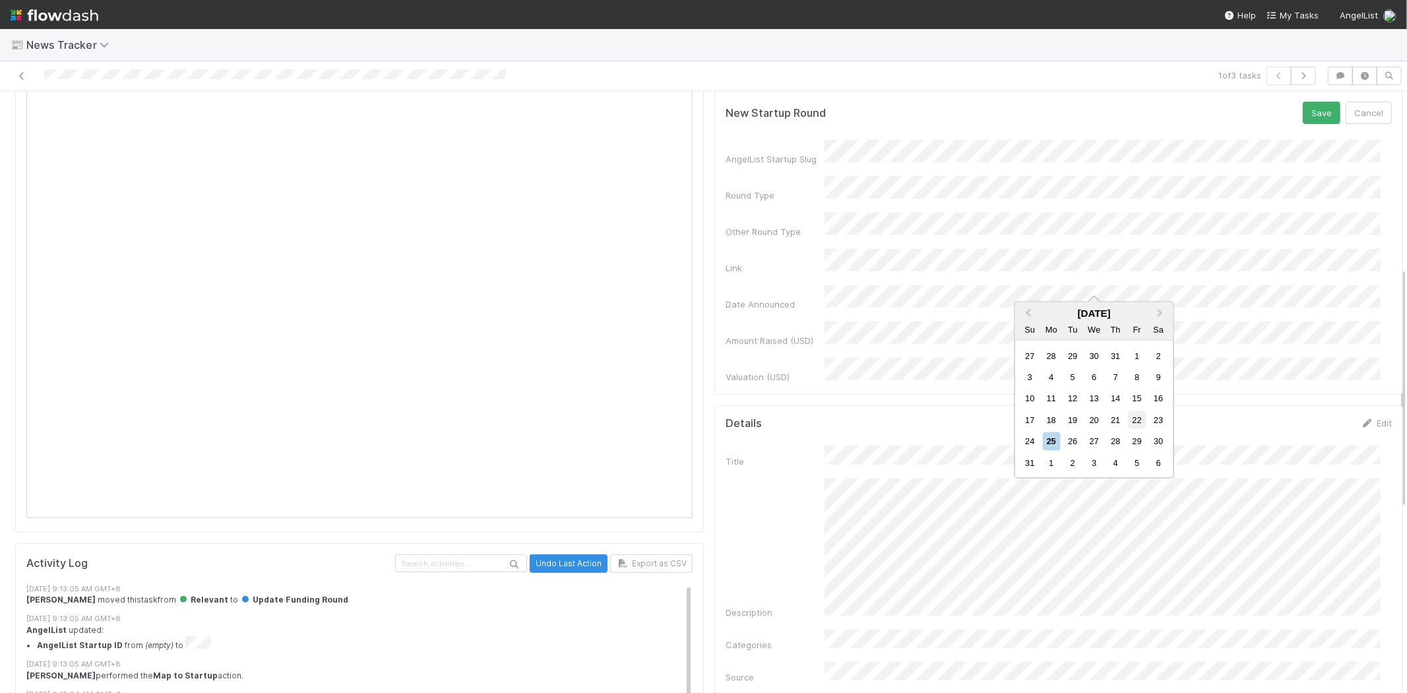
click at [1133, 417] on div "22" at bounding box center [1137, 420] width 18 height 18
click at [1303, 102] on button "Save" at bounding box center [1322, 113] width 38 height 22
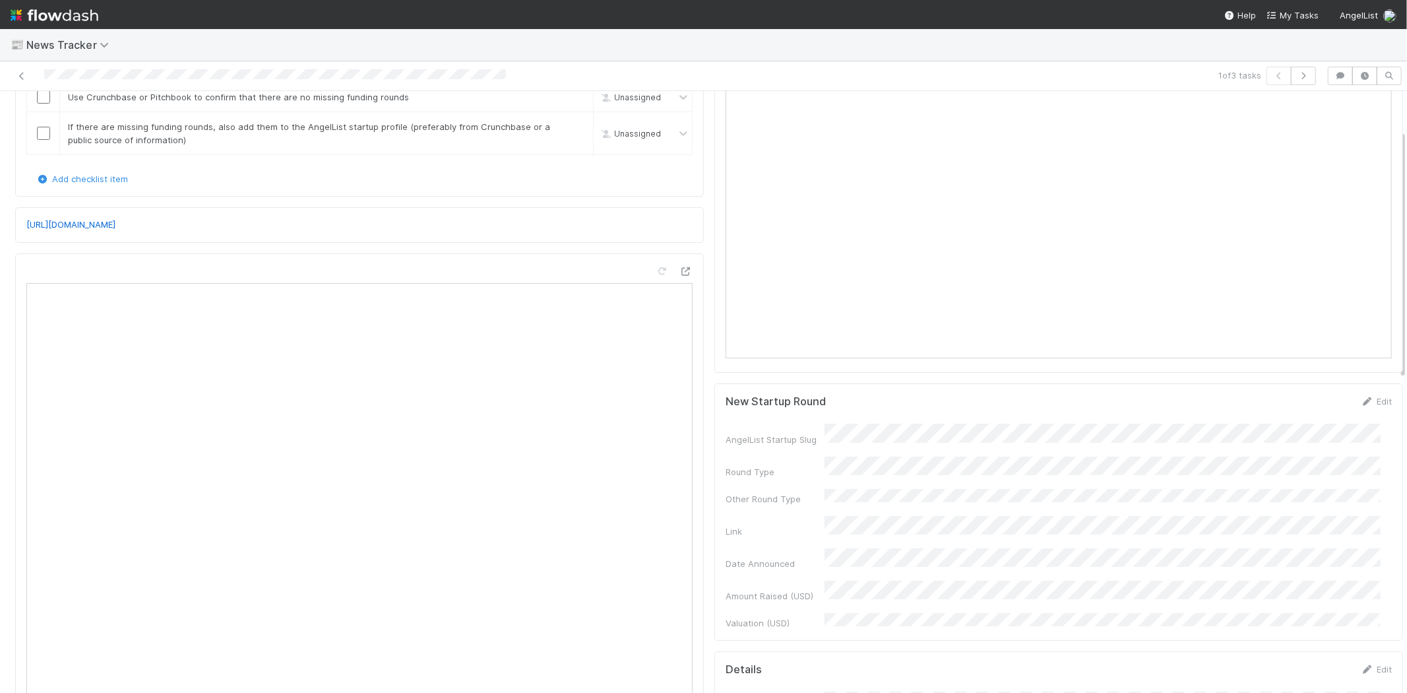
scroll to position [0, 0]
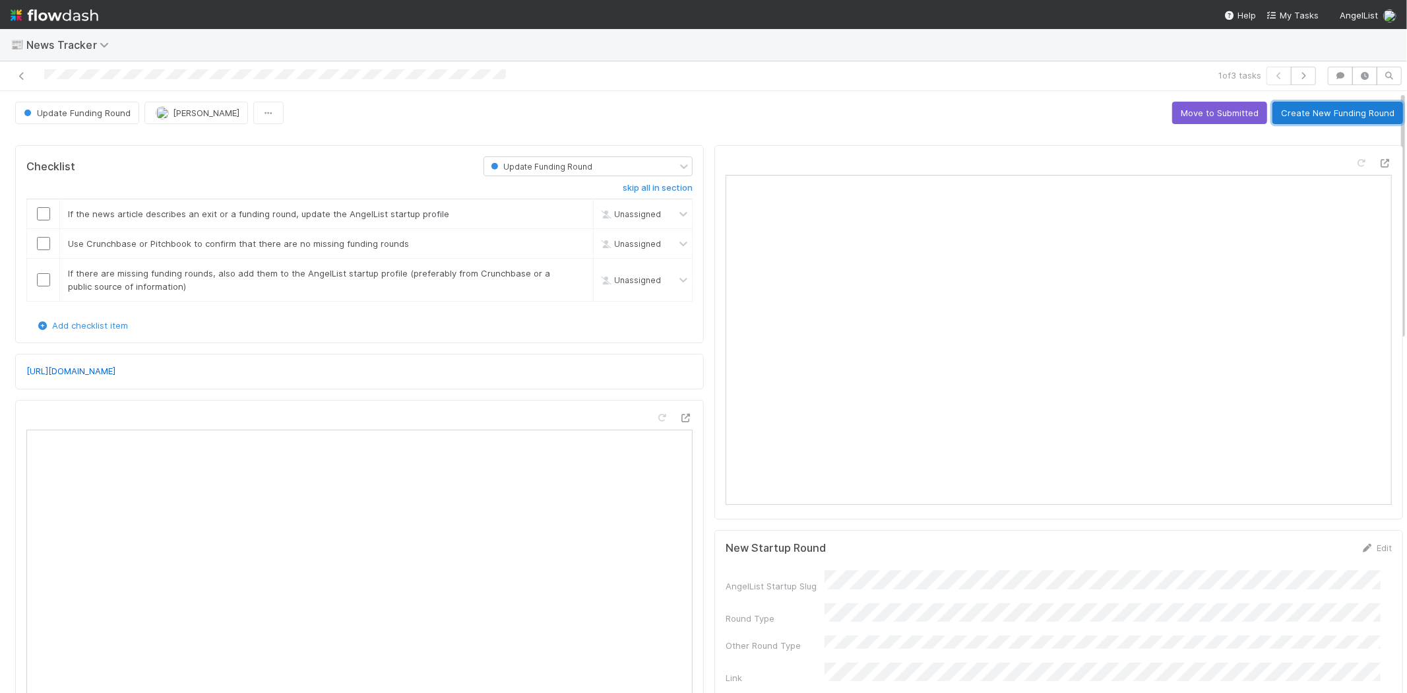
click at [1334, 113] on button "Create New Funding Round" at bounding box center [1337, 113] width 131 height 22
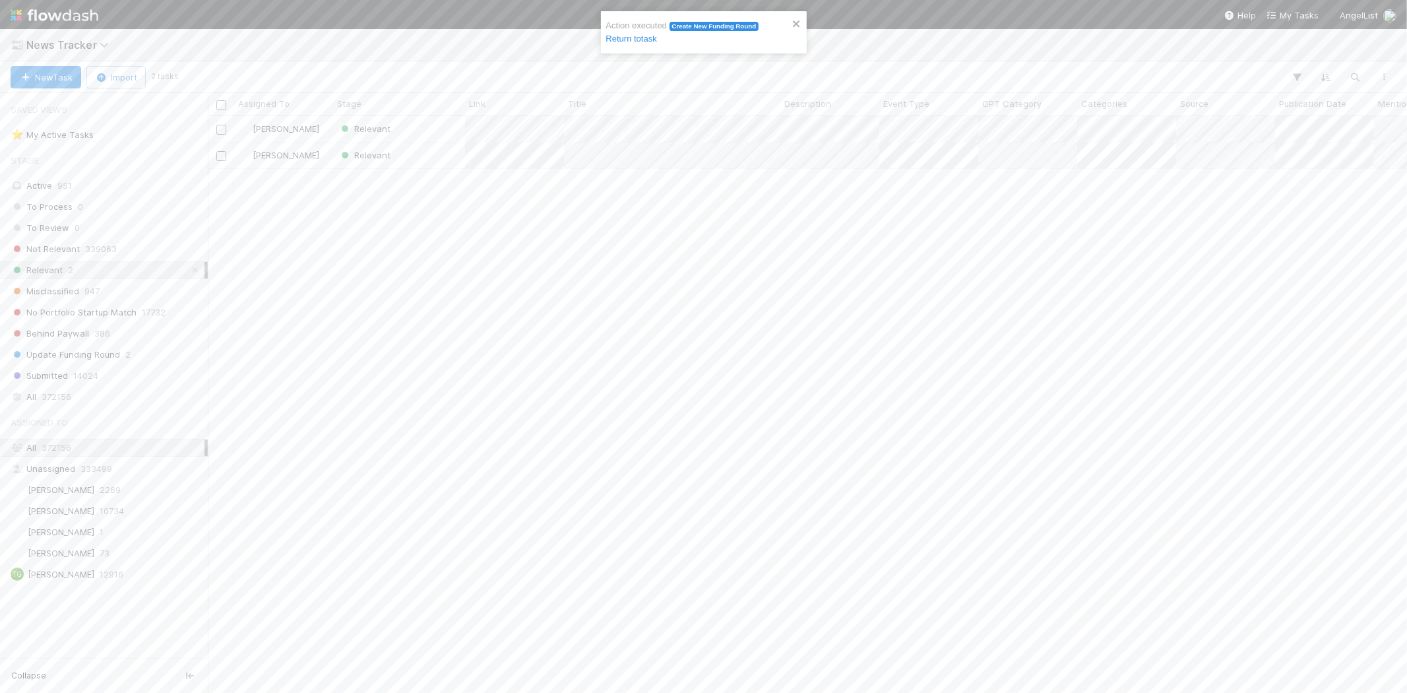
scroll to position [565, 1188]
click at [404, 132] on div "Relevant" at bounding box center [399, 129] width 132 height 26
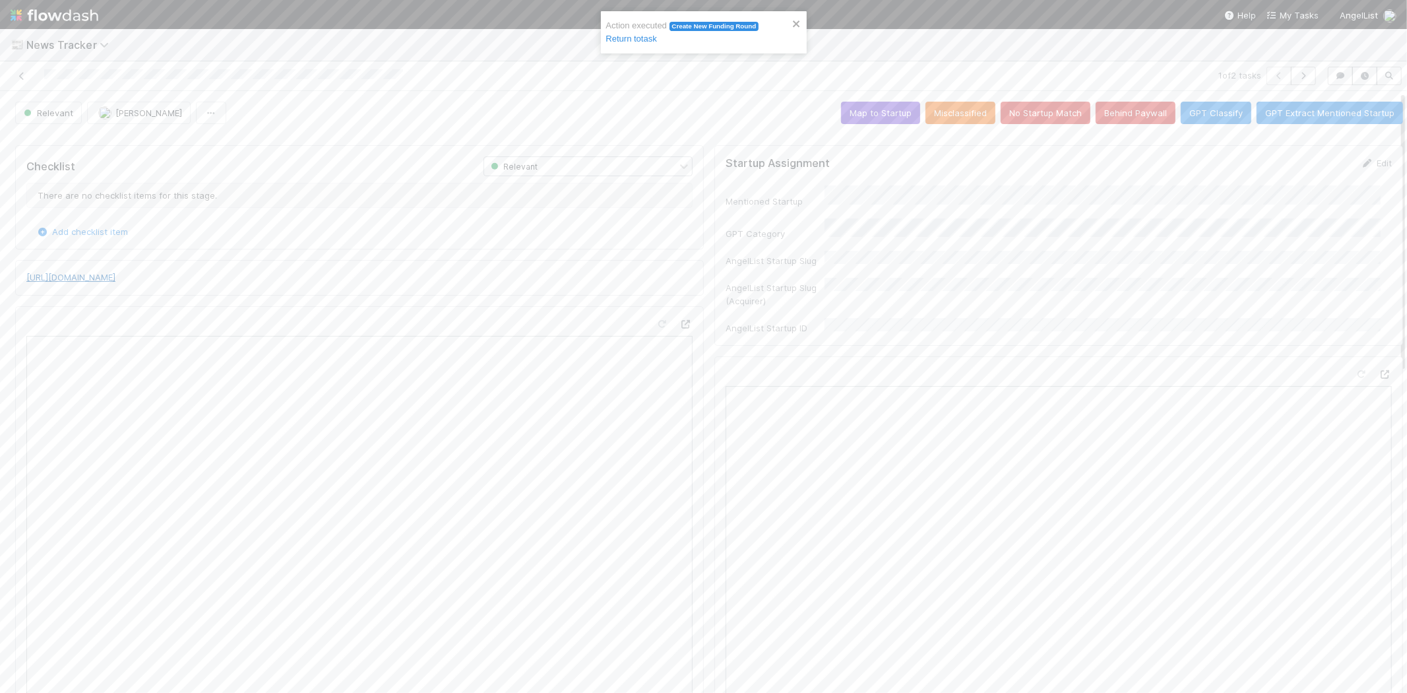
click at [115, 278] on link "[URL][DOMAIN_NAME]" at bounding box center [70, 277] width 89 height 11
click at [1045, 115] on button "No Startup Match" at bounding box center [1046, 113] width 90 height 22
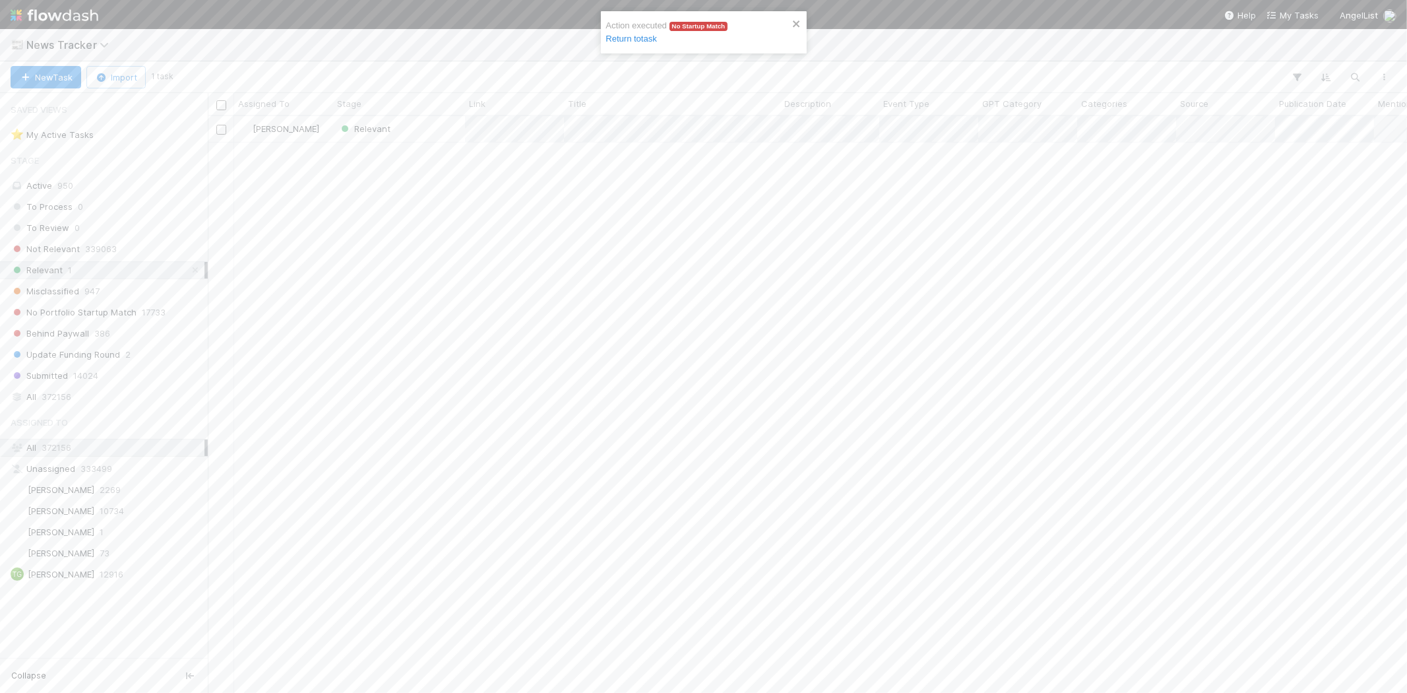
scroll to position [565, 1188]
click at [444, 130] on div "Relevant" at bounding box center [399, 129] width 132 height 26
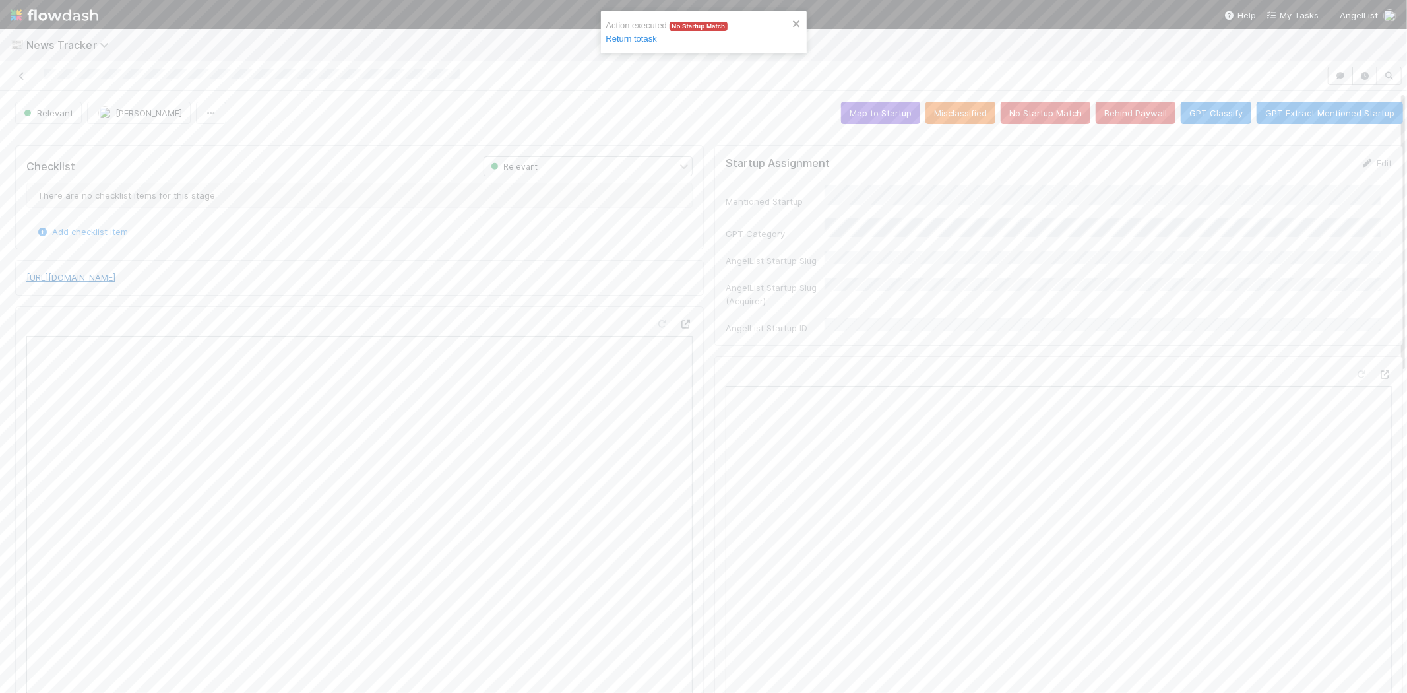
click at [115, 275] on link "[URL][DOMAIN_NAME]" at bounding box center [70, 277] width 89 height 11
click at [1036, 129] on div at bounding box center [709, 134] width 1398 height 11
click at [1027, 112] on button "No Startup Match" at bounding box center [1046, 113] width 90 height 22
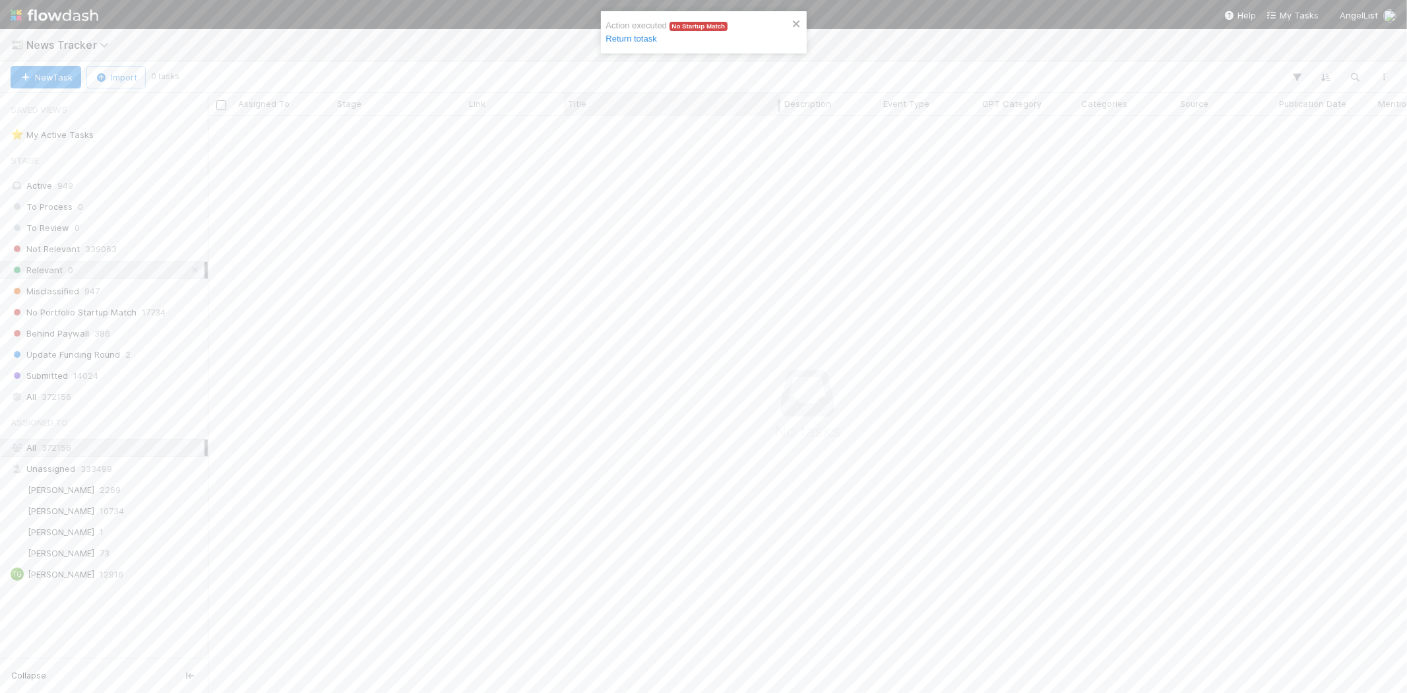
scroll to position [555, 1177]
